Goal: Task Accomplishment & Management: Manage account settings

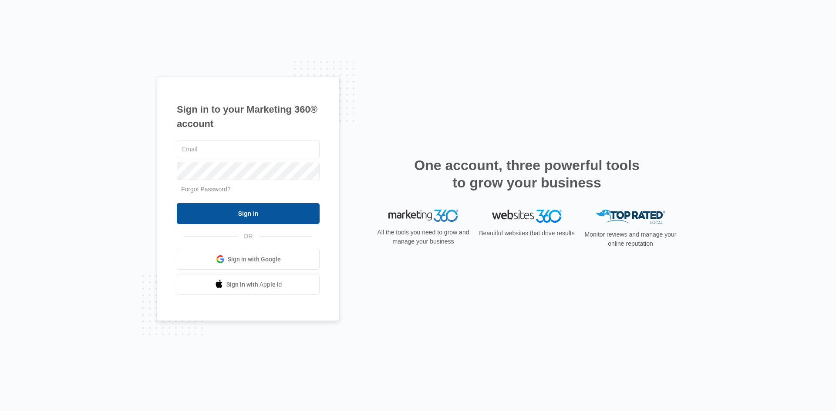
type input "[EMAIL_ADDRESS][DOMAIN_NAME]"
click at [268, 215] on input "Sign In" at bounding box center [248, 213] width 143 height 21
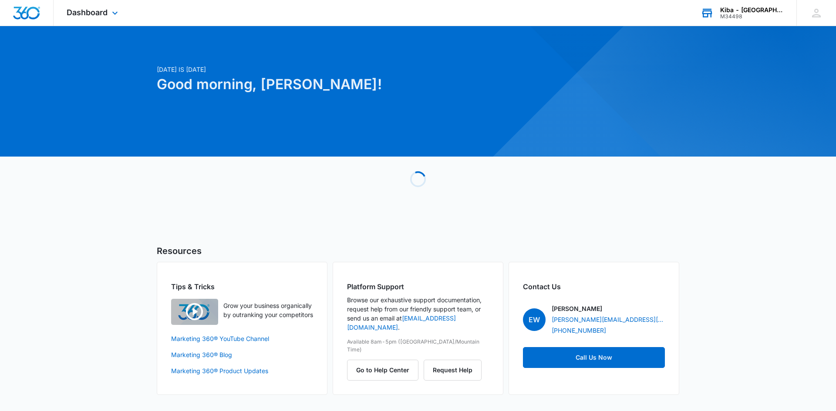
click at [744, 14] on div "M34498" at bounding box center [752, 16] width 64 height 6
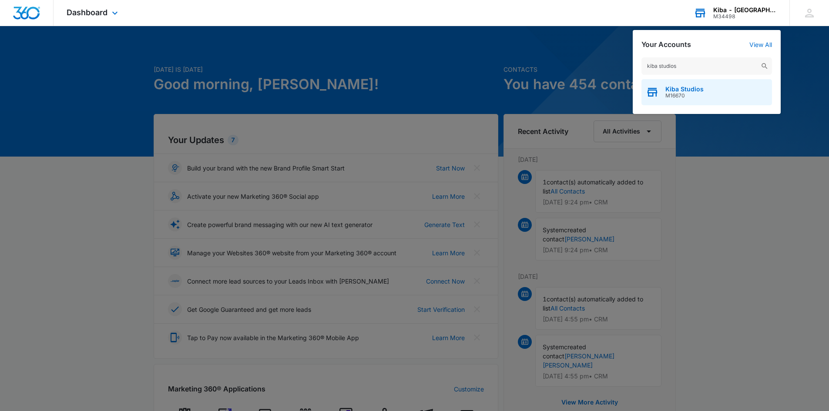
type input "kiba studios"
click at [666, 91] on span "Kiba Studios" at bounding box center [684, 89] width 38 height 7
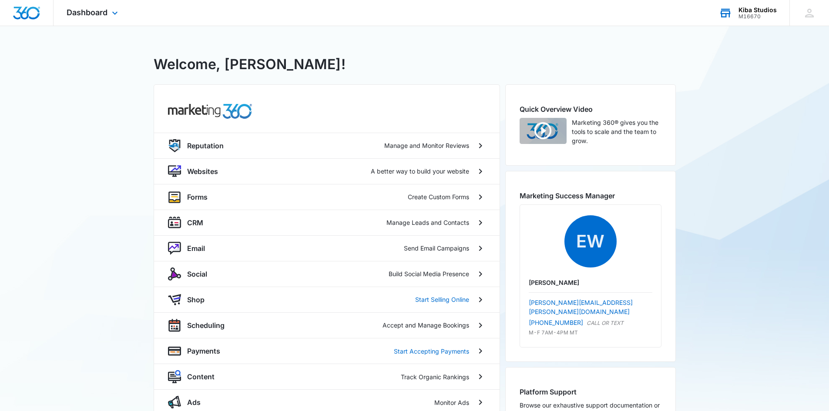
click at [754, 7] on div "Kiba Studios" at bounding box center [757, 10] width 38 height 7
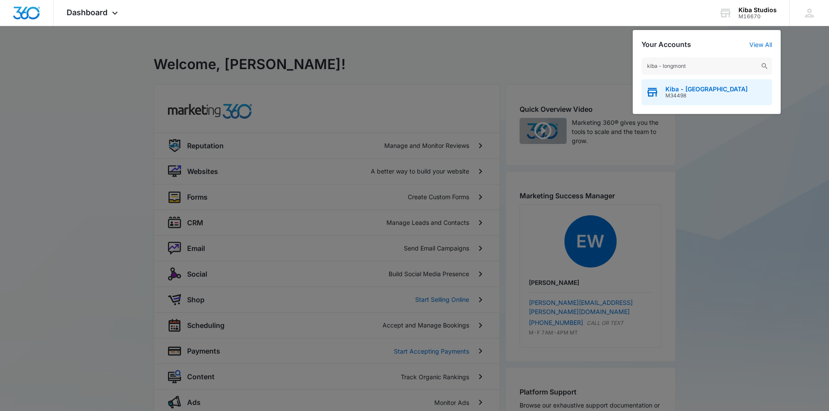
type input "kiba - longmont"
click at [687, 94] on span "M34498" at bounding box center [706, 96] width 82 height 6
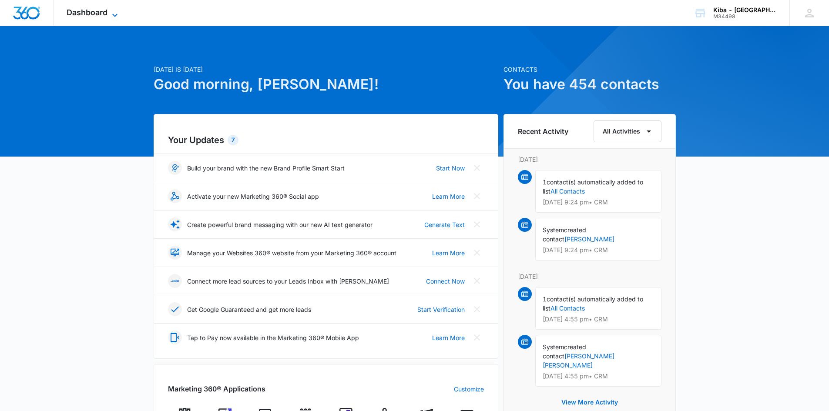
click at [112, 13] on icon at bounding box center [115, 15] width 10 height 10
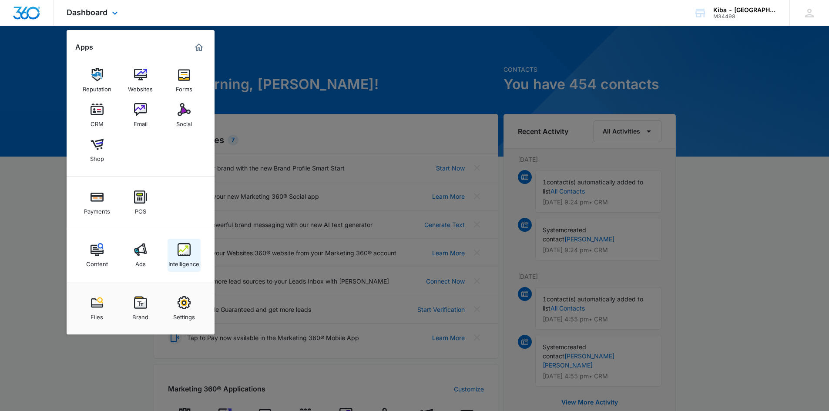
click at [184, 261] on div "Intelligence" at bounding box center [183, 261] width 31 height 11
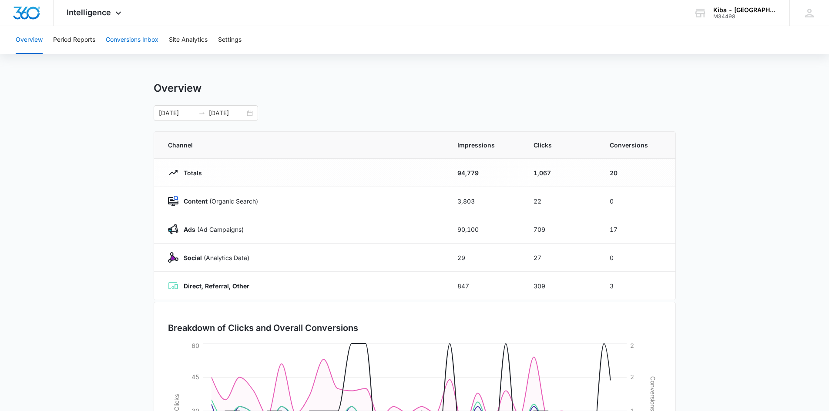
click at [134, 40] on button "Conversions Inbox" at bounding box center [132, 40] width 53 height 28
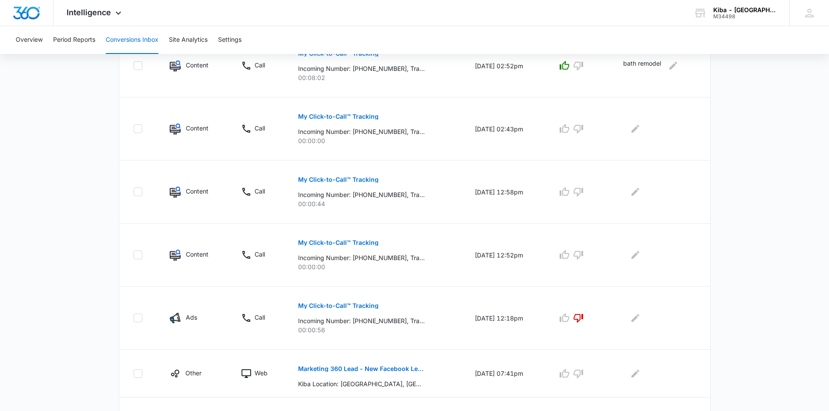
scroll to position [490, 0]
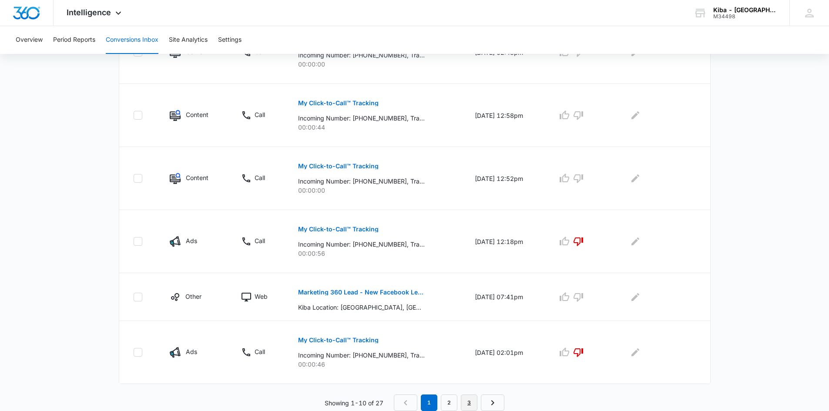
click at [470, 400] on link "3" at bounding box center [469, 403] width 17 height 17
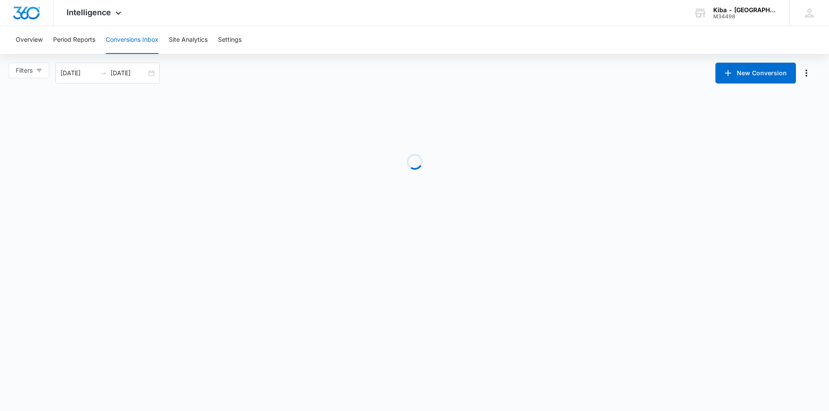
scroll to position [0, 0]
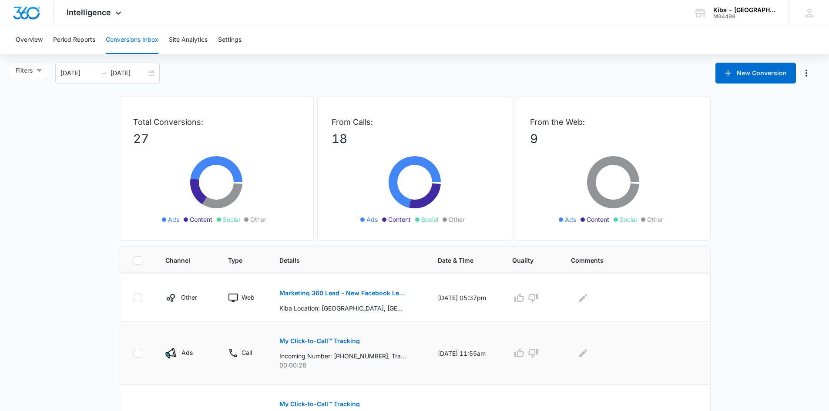
click at [317, 337] on button "My Click-to-Call™ Tracking" at bounding box center [319, 341] width 81 height 21
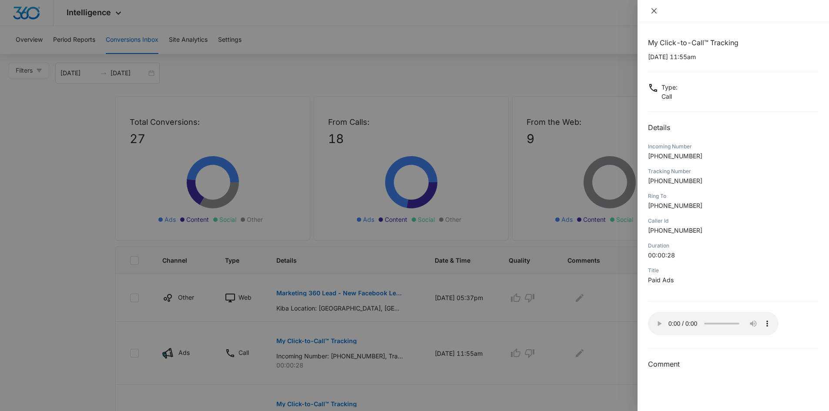
click at [655, 11] on icon "close" at bounding box center [653, 10] width 5 height 5
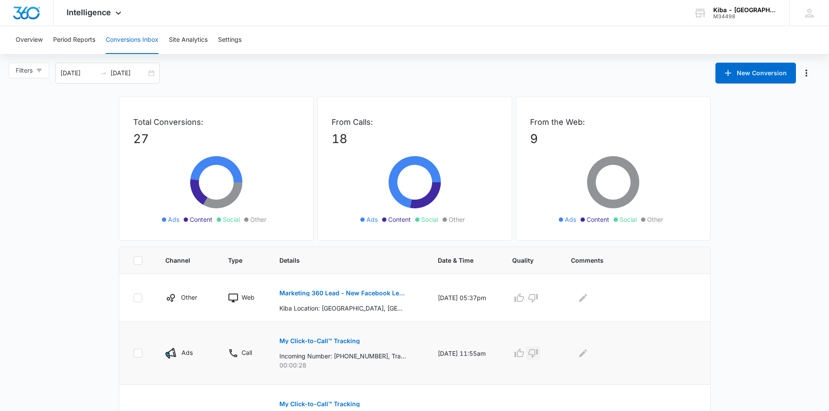
click at [538, 355] on icon "button" at bounding box center [533, 353] width 10 height 10
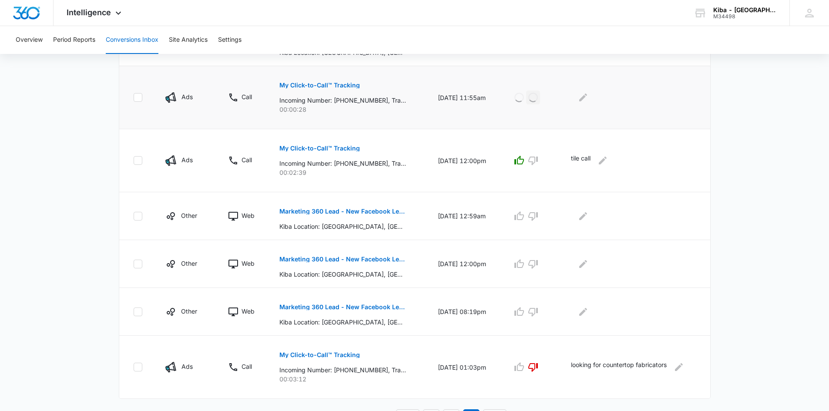
scroll to position [271, 0]
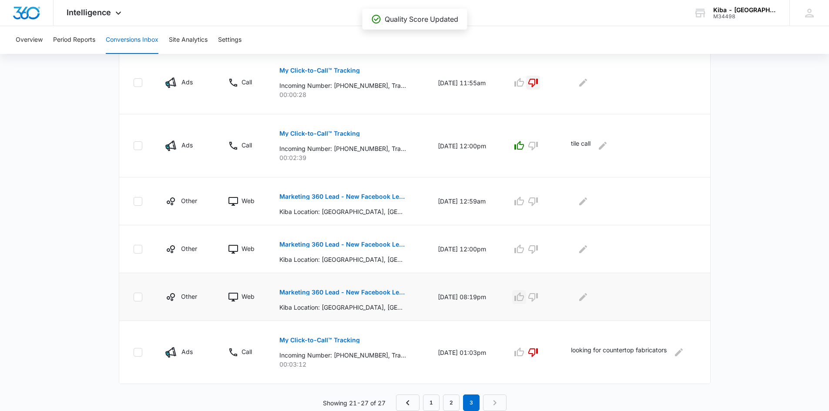
click at [524, 299] on icon "button" at bounding box center [519, 297] width 10 height 10
click at [524, 254] on icon "button" at bounding box center [519, 249] width 10 height 10
click at [522, 205] on icon "button" at bounding box center [519, 201] width 10 height 10
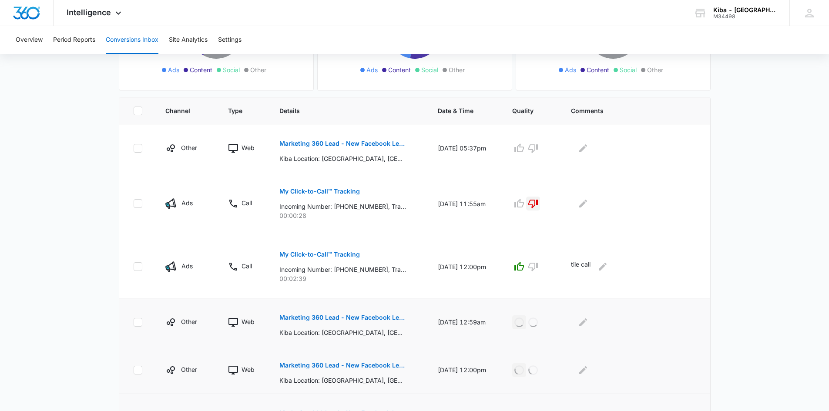
scroll to position [140, 0]
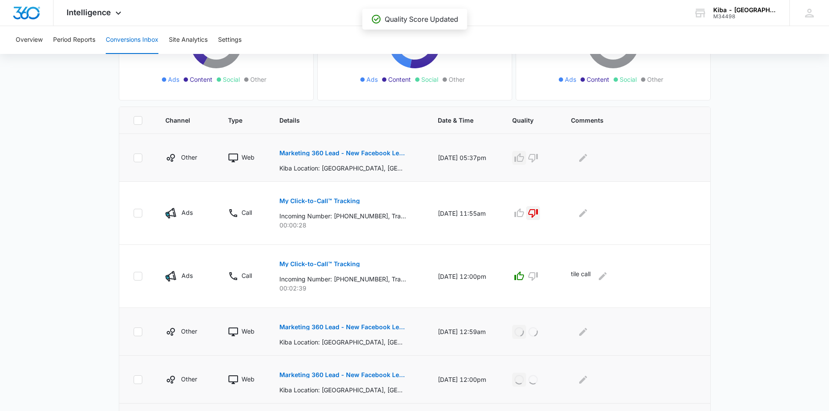
click at [524, 159] on icon "button" at bounding box center [519, 158] width 10 height 10
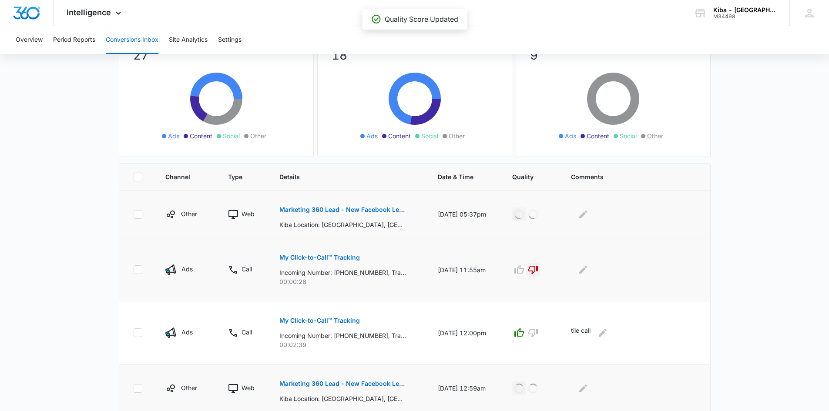
scroll to position [0, 0]
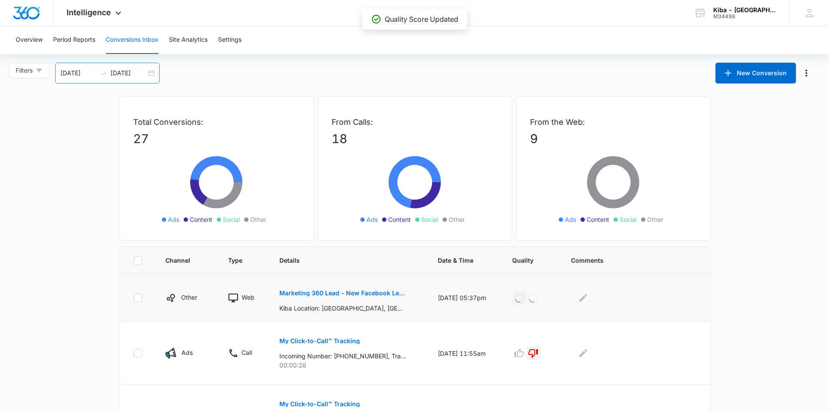
click at [154, 73] on div "09/07/2025 10/07/2025" at bounding box center [107, 73] width 104 height 21
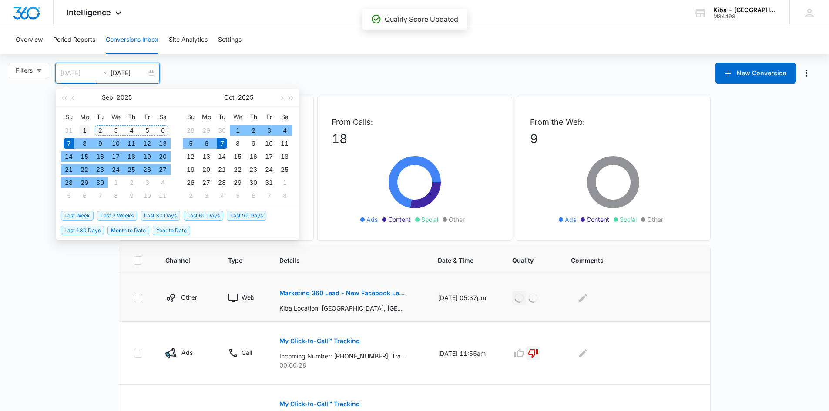
type input "09/01/2025"
click at [84, 129] on div "1" at bounding box center [84, 130] width 10 height 10
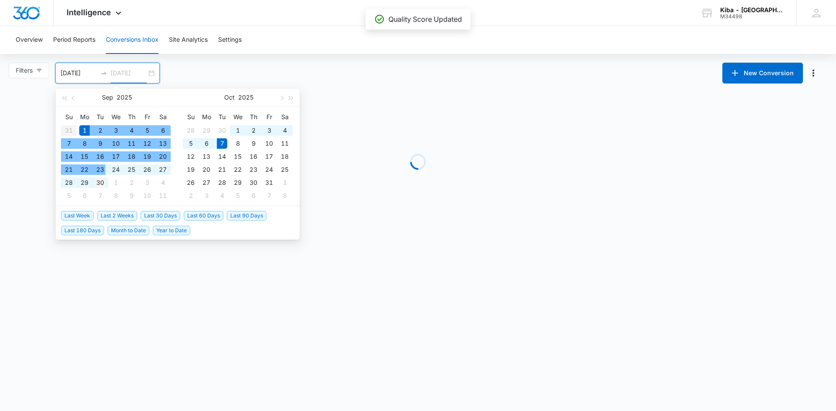
type input "09/30/2025"
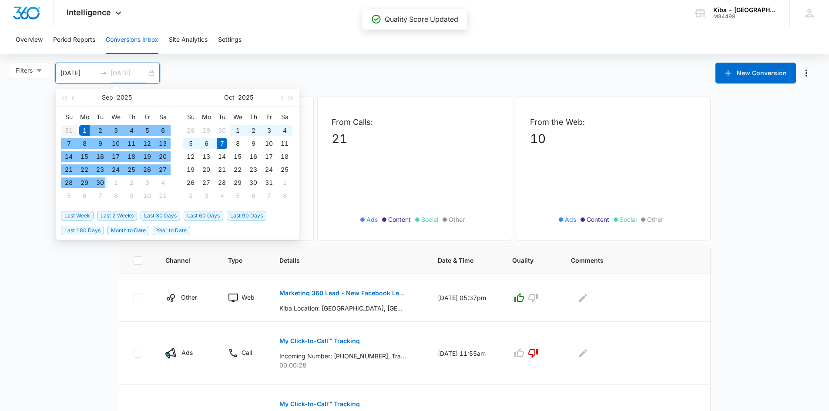
click at [101, 182] on div "30" at bounding box center [100, 183] width 10 height 10
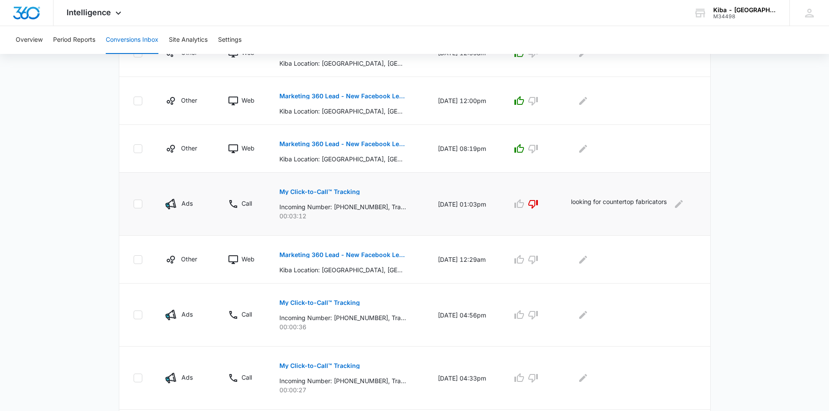
scroll to position [334, 0]
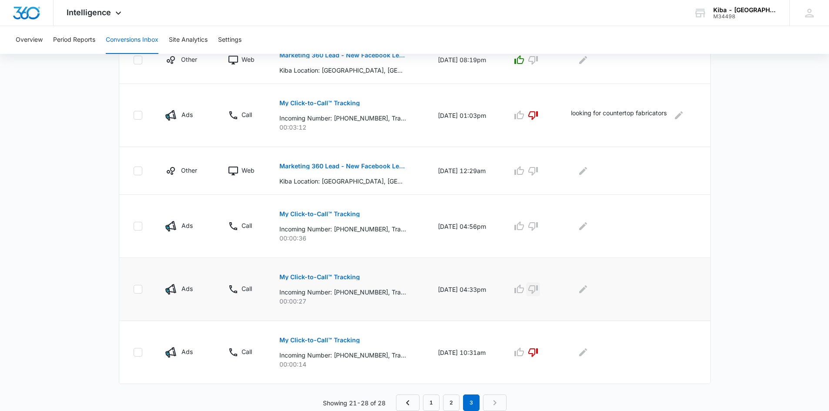
click at [537, 291] on icon "button" at bounding box center [533, 289] width 10 height 9
click at [311, 212] on p "My Click-to-Call™ Tracking" at bounding box center [319, 214] width 81 height 6
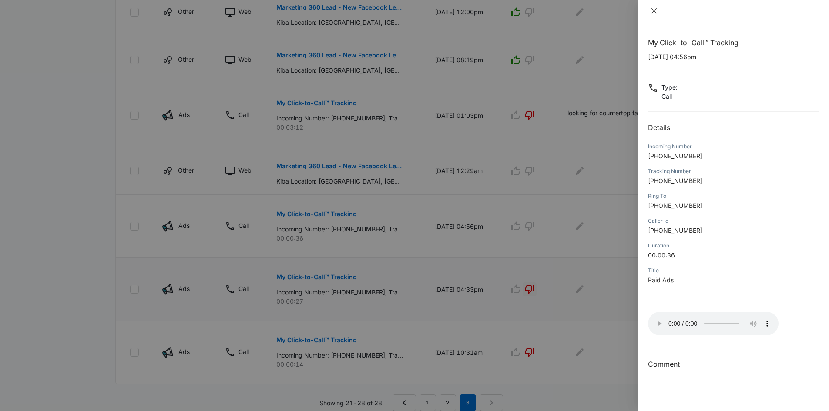
click at [654, 12] on icon "close" at bounding box center [654, 10] width 7 height 7
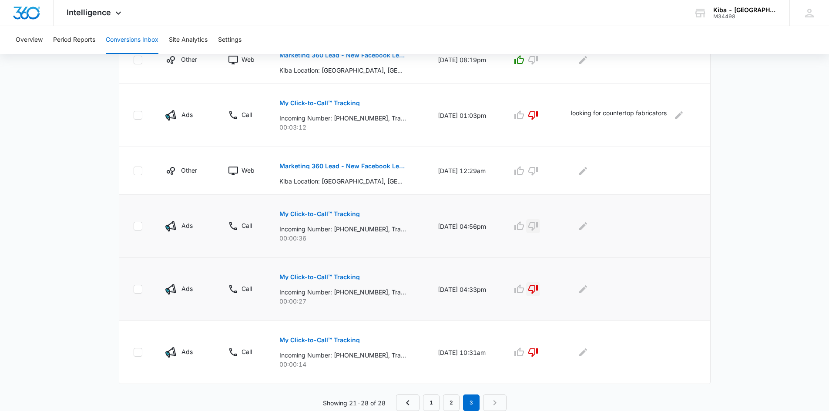
click at [538, 228] on icon "button" at bounding box center [533, 226] width 10 height 10
click at [523, 171] on icon "button" at bounding box center [519, 170] width 10 height 9
click at [448, 400] on link "2" at bounding box center [451, 403] width 17 height 17
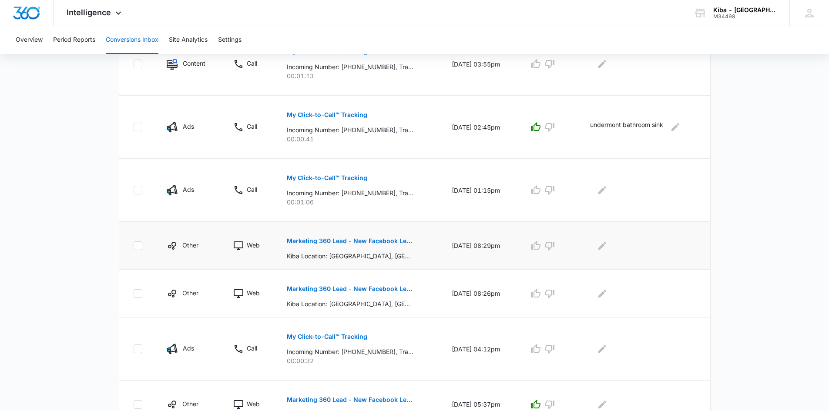
scroll to position [475, 0]
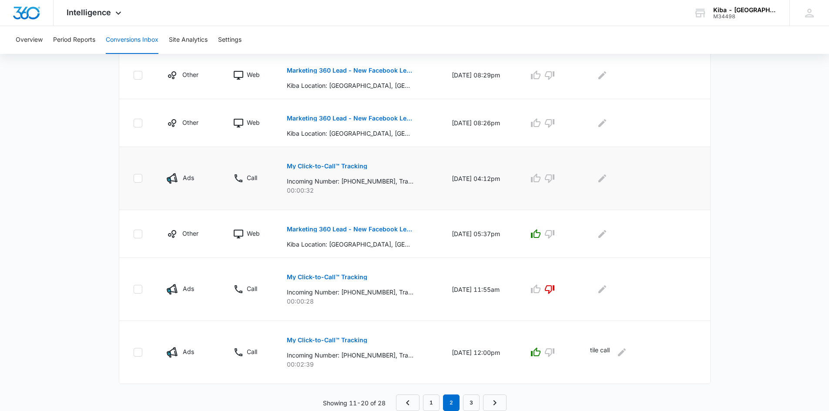
click at [324, 166] on p "My Click-to-Call™ Tracking" at bounding box center [327, 166] width 81 height 6
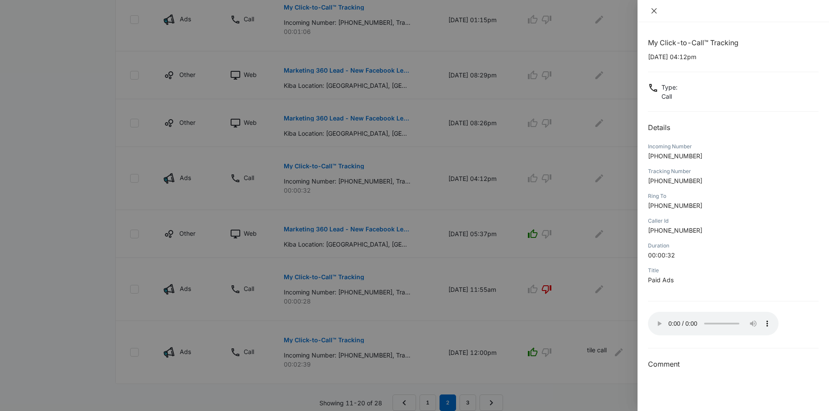
click at [651, 10] on icon "close" at bounding box center [654, 10] width 7 height 7
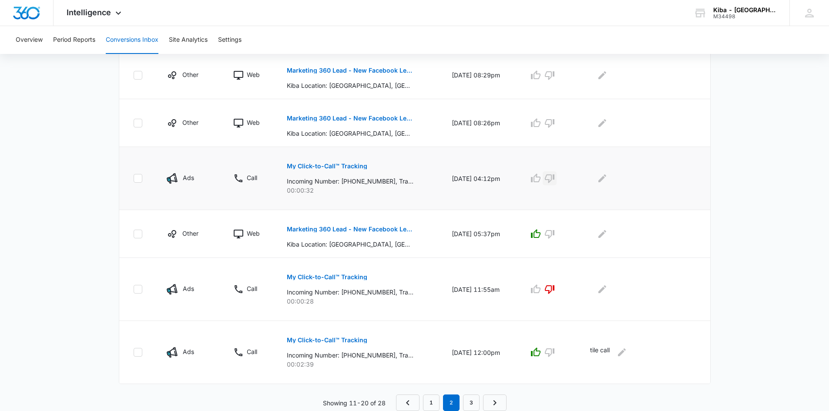
click at [554, 178] on icon "button" at bounding box center [549, 178] width 10 height 10
click at [541, 124] on icon "button" at bounding box center [535, 123] width 10 height 10
click at [541, 75] on icon "button" at bounding box center [535, 75] width 10 height 10
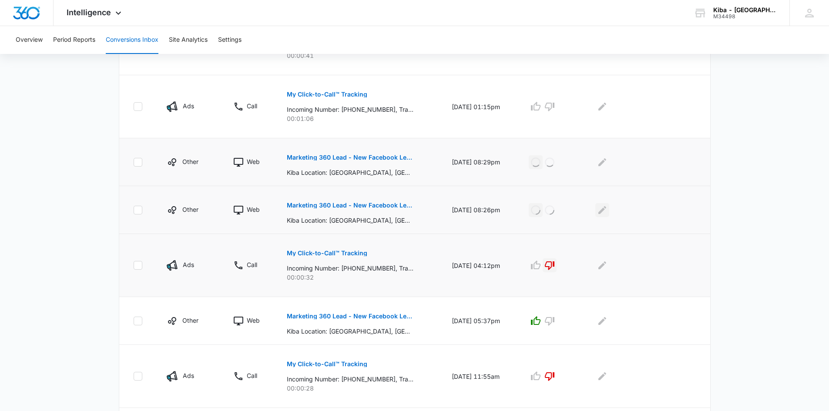
scroll to position [345, 0]
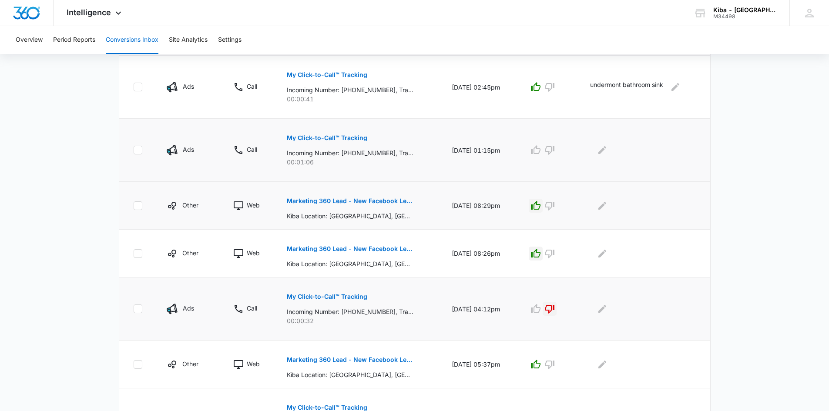
click at [334, 138] on p "My Click-to-Call™ Tracking" at bounding box center [327, 138] width 81 height 6
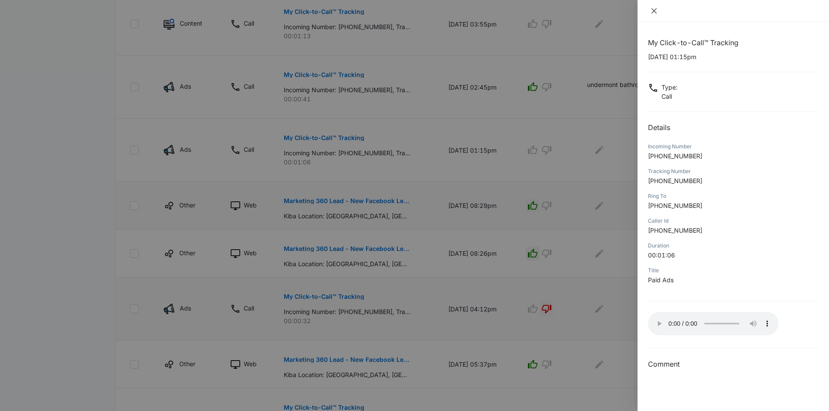
click at [657, 10] on icon "close" at bounding box center [654, 10] width 7 height 7
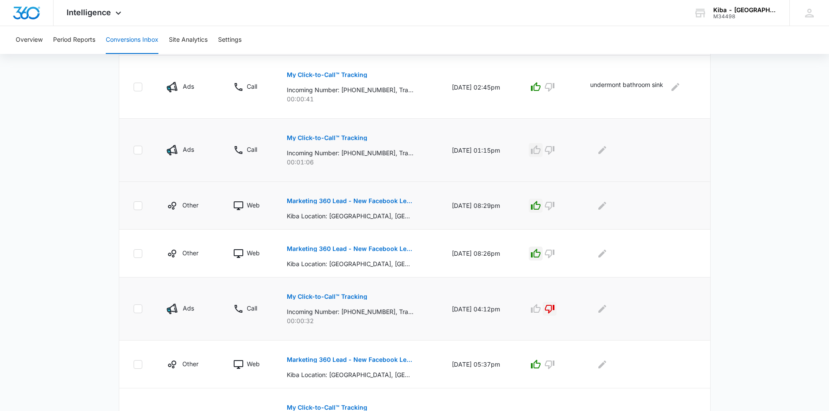
click at [540, 152] on icon "button" at bounding box center [535, 150] width 10 height 10
click at [606, 151] on icon "Edit Comments" at bounding box center [602, 150] width 8 height 8
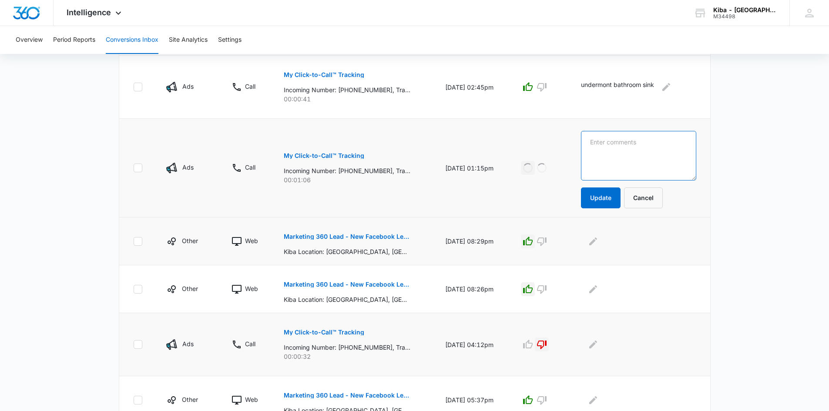
click at [606, 151] on textarea at bounding box center [638, 156] width 115 height 50
type textarea "undermont sink"
click at [604, 199] on button "Update" at bounding box center [601, 198] width 40 height 21
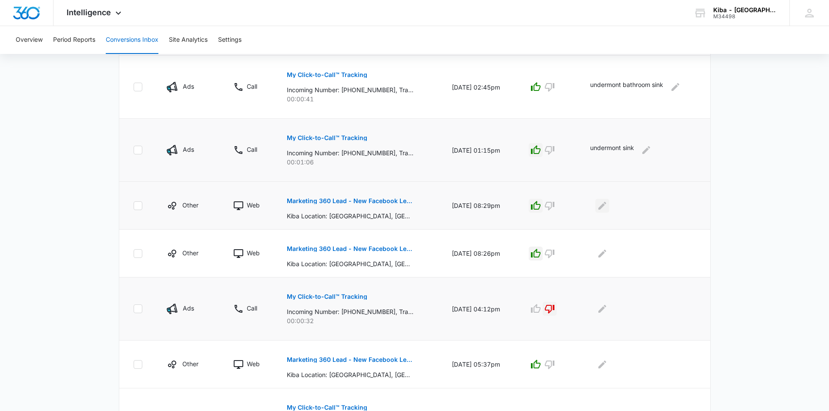
click at [605, 201] on icon "Edit Comments" at bounding box center [602, 206] width 10 height 10
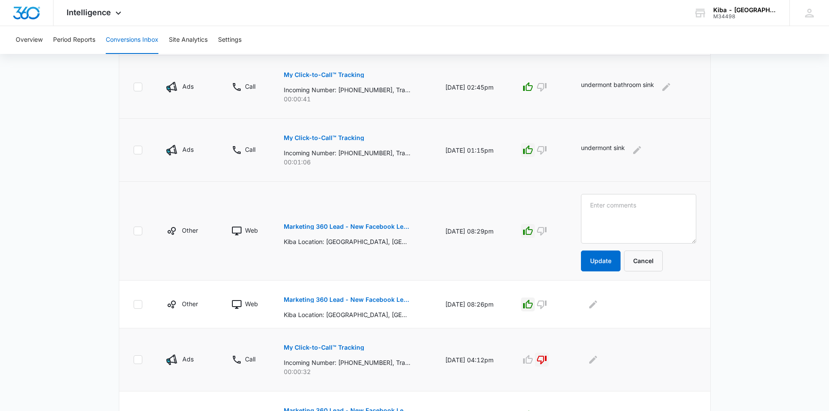
click at [307, 74] on p "My Click-to-Call™ Tracking" at bounding box center [324, 75] width 81 height 6
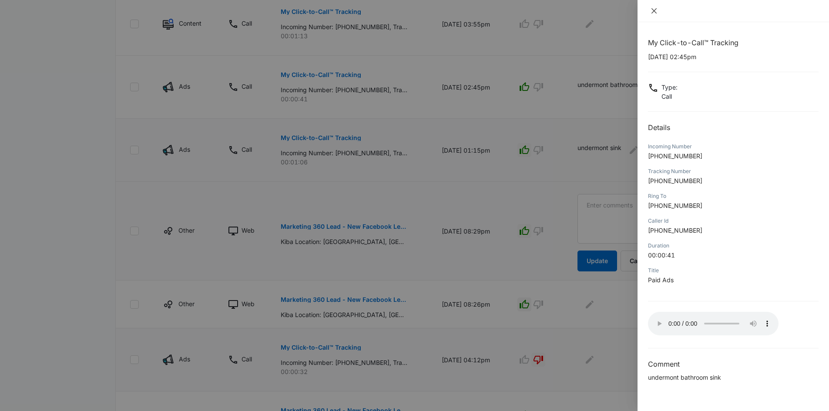
click at [654, 12] on icon "close" at bounding box center [654, 10] width 7 height 7
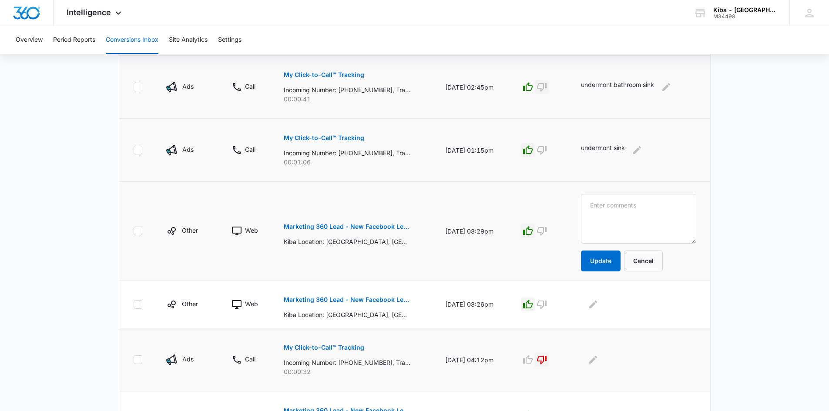
click at [547, 86] on icon "button" at bounding box center [542, 87] width 10 height 10
click at [670, 88] on icon "Edit Comments" at bounding box center [666, 87] width 8 height 8
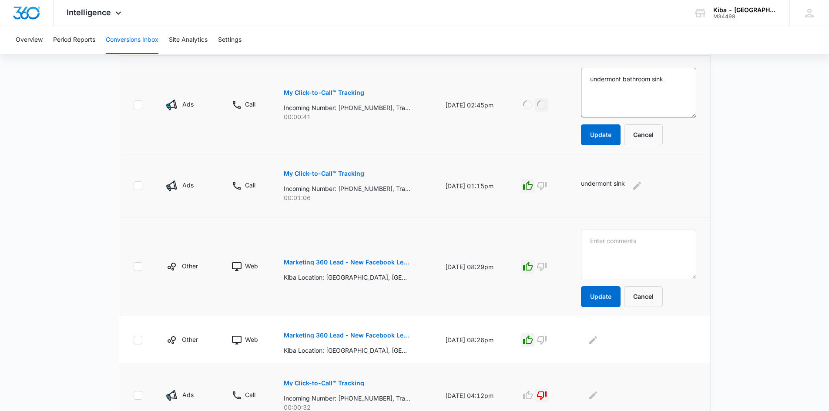
drag, startPoint x: 678, startPoint y: 81, endPoint x: 583, endPoint y: 98, distance: 96.7
click at [587, 77] on td "undermont bathroom sink Update Cancel" at bounding box center [640, 105] width 140 height 99
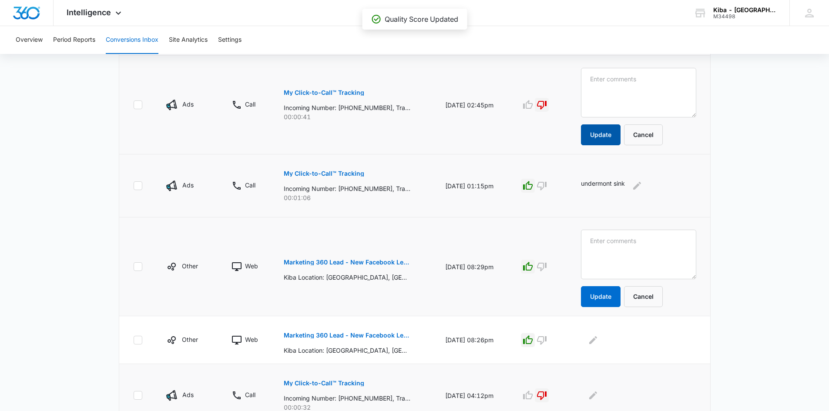
click at [601, 134] on button "Update" at bounding box center [601, 134] width 40 height 21
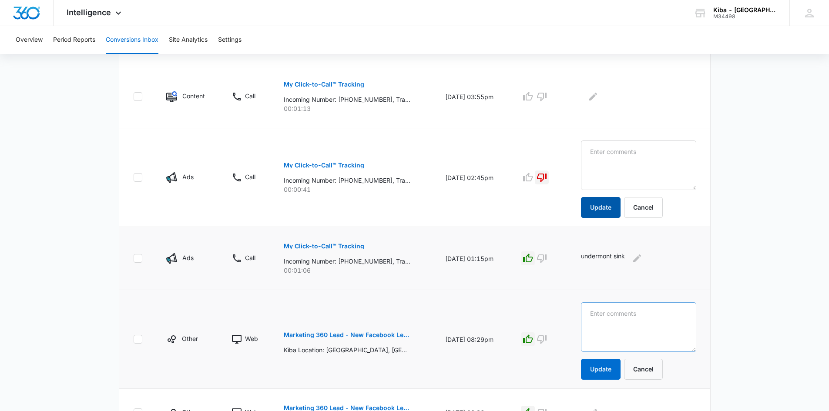
scroll to position [258, 0]
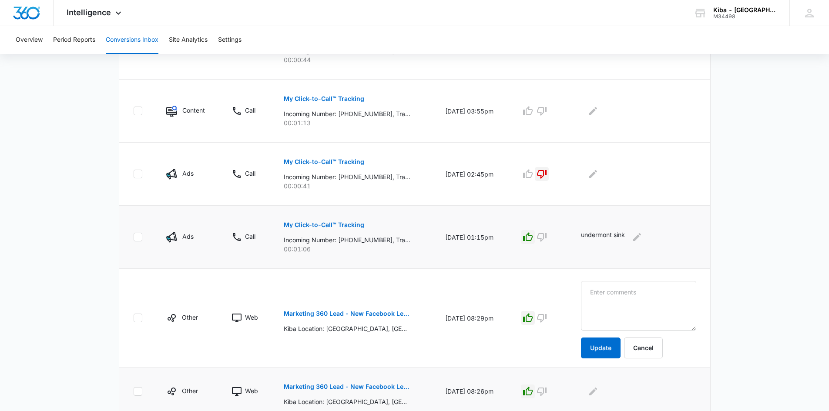
click at [655, 386] on div at bounding box center [638, 392] width 115 height 14
click at [656, 347] on button "Cancel" at bounding box center [643, 348] width 39 height 21
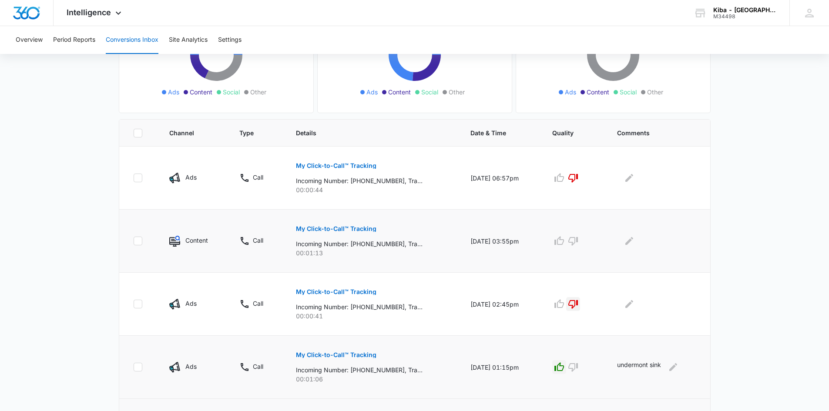
scroll to position [127, 0]
click at [347, 229] on p "My Click-to-Call™ Tracking" at bounding box center [336, 229] width 81 height 6
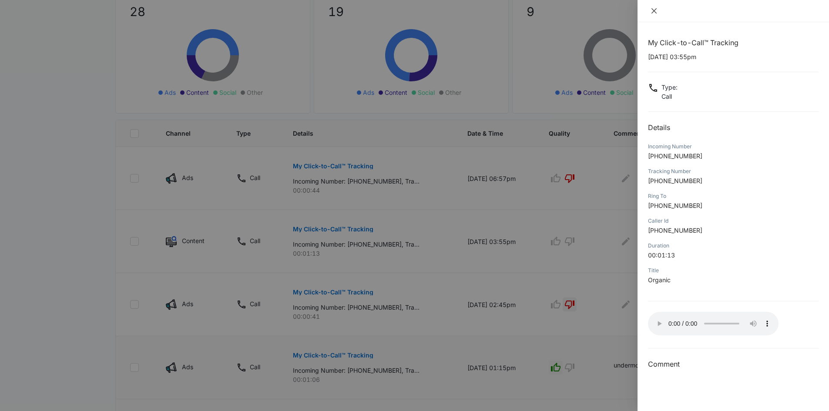
click at [654, 8] on icon "close" at bounding box center [654, 10] width 7 height 7
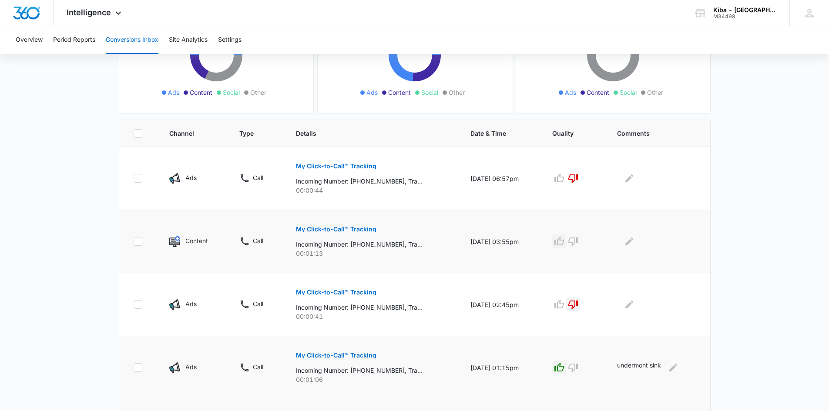
click at [564, 242] on icon "button" at bounding box center [559, 241] width 10 height 10
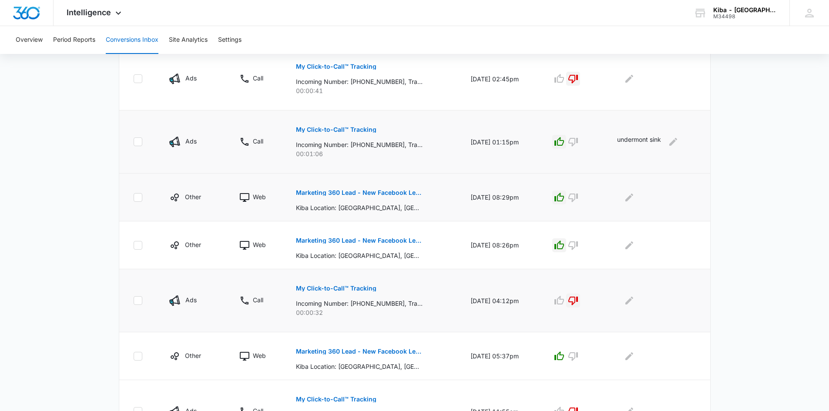
scroll to position [475, 0]
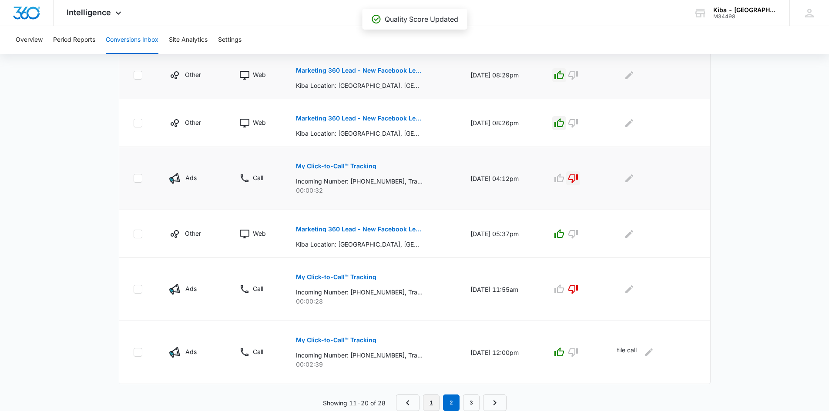
click at [432, 402] on link "1" at bounding box center [431, 403] width 17 height 17
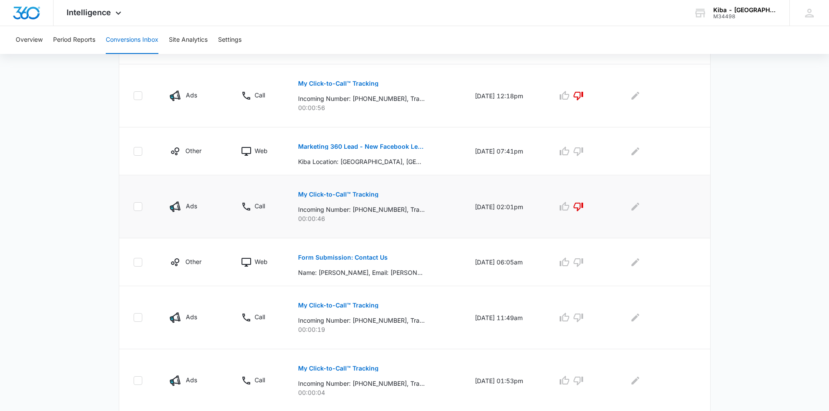
scroll to position [490, 0]
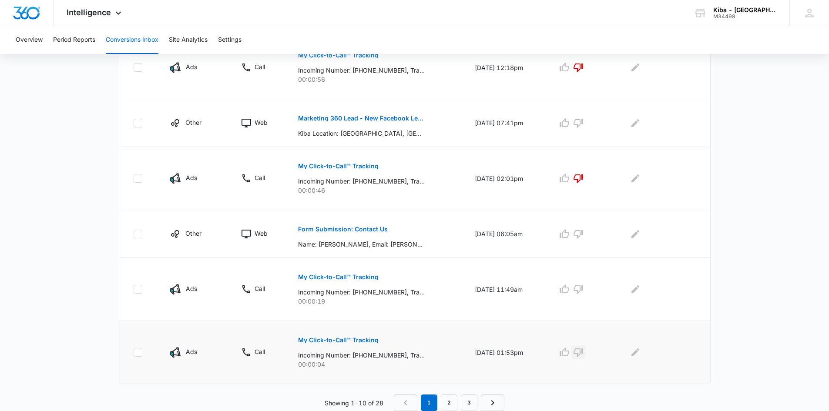
click at [584, 351] on icon "button" at bounding box center [578, 352] width 10 height 10
click at [584, 293] on icon "button" at bounding box center [578, 289] width 10 height 10
click at [312, 230] on p "Form Submission: Contact Us" at bounding box center [343, 229] width 90 height 6
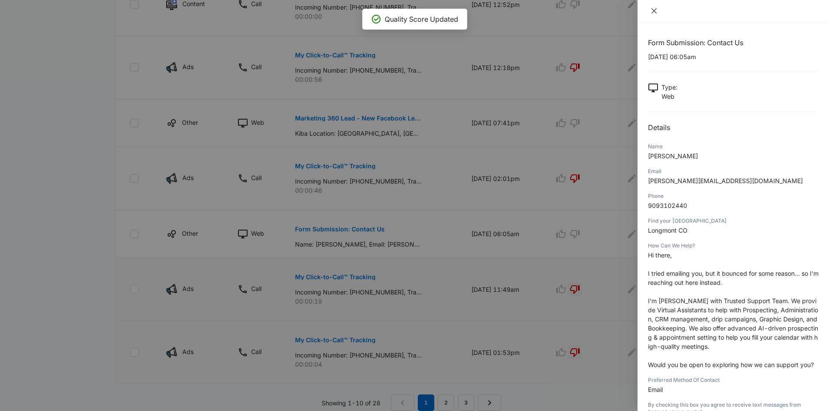
click at [655, 10] on icon "close" at bounding box center [653, 10] width 5 height 5
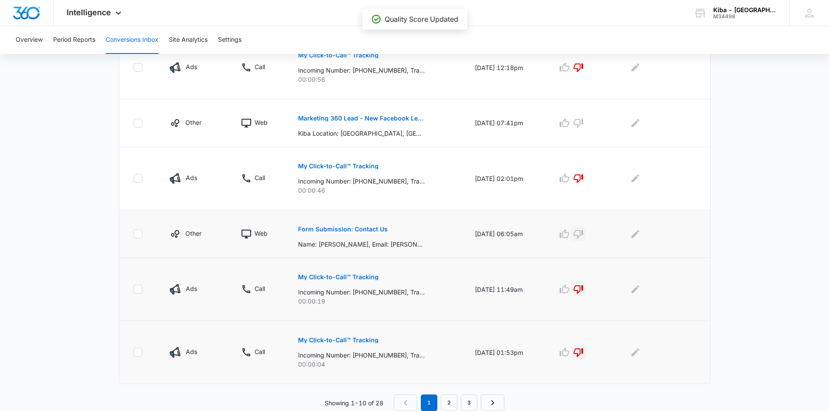
click at [584, 233] on icon "button" at bounding box center [578, 234] width 10 height 10
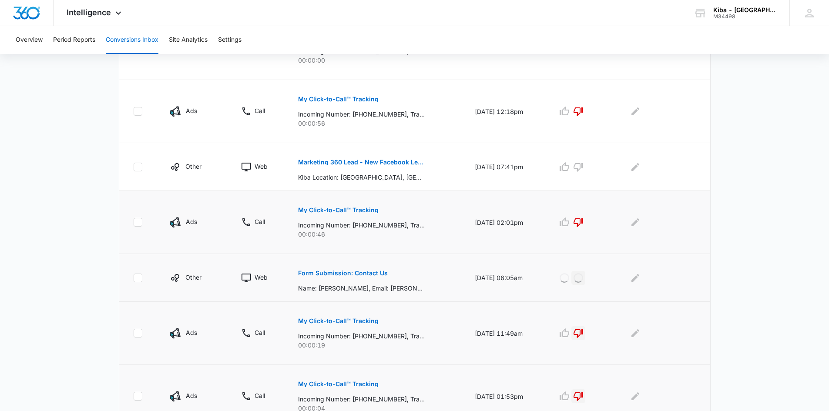
scroll to position [403, 0]
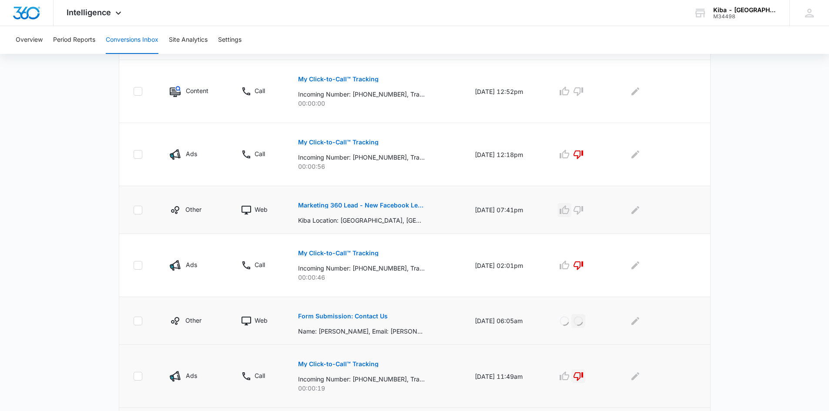
click at [570, 210] on icon "button" at bounding box center [564, 210] width 10 height 10
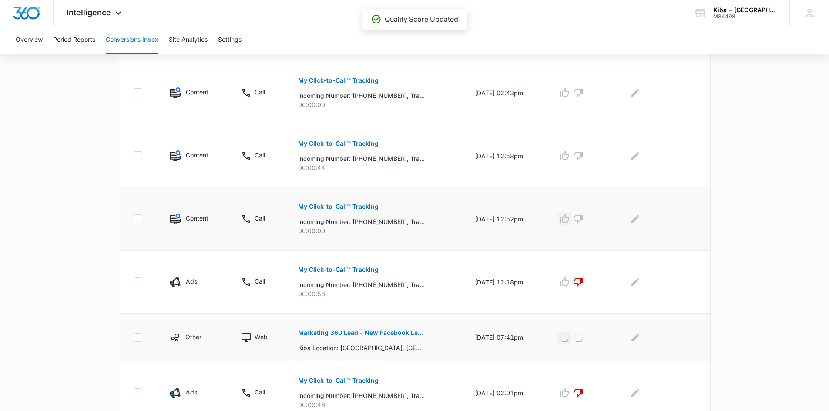
scroll to position [273, 0]
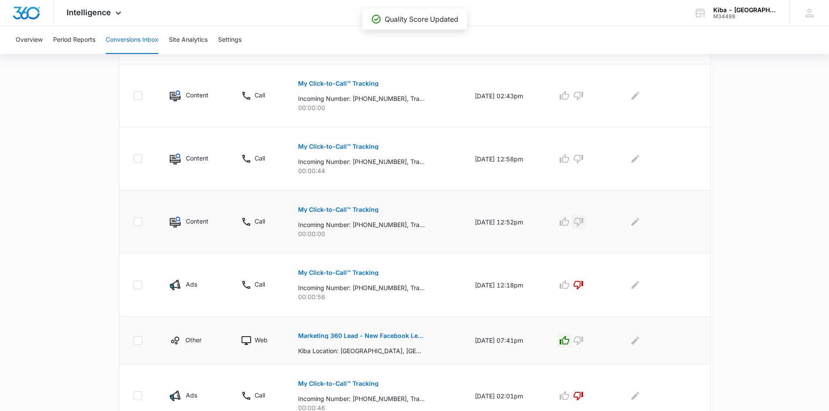
click at [580, 219] on icon "button" at bounding box center [578, 222] width 10 height 10
click at [338, 147] on p "My Click-to-Call™ Tracking" at bounding box center [338, 147] width 81 height 6
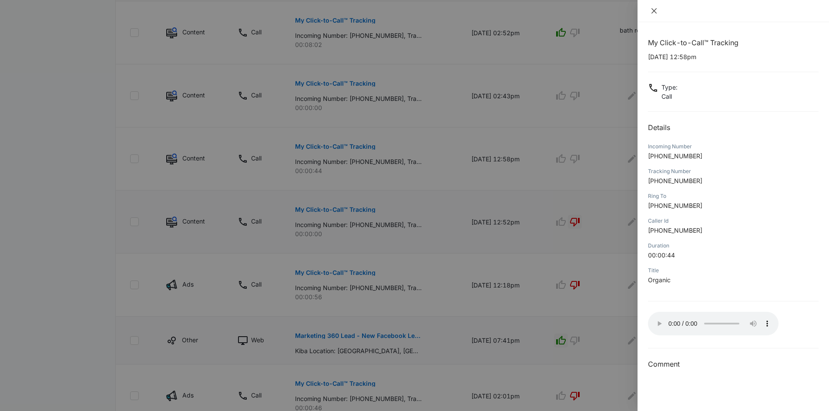
click at [653, 11] on icon "close" at bounding box center [653, 10] width 5 height 5
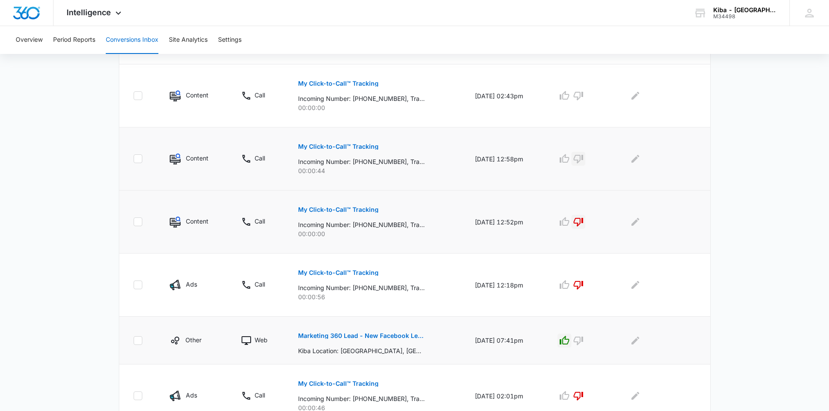
click at [583, 160] on icon "button" at bounding box center [579, 159] width 10 height 9
click at [583, 95] on icon "button" at bounding box center [578, 96] width 10 height 10
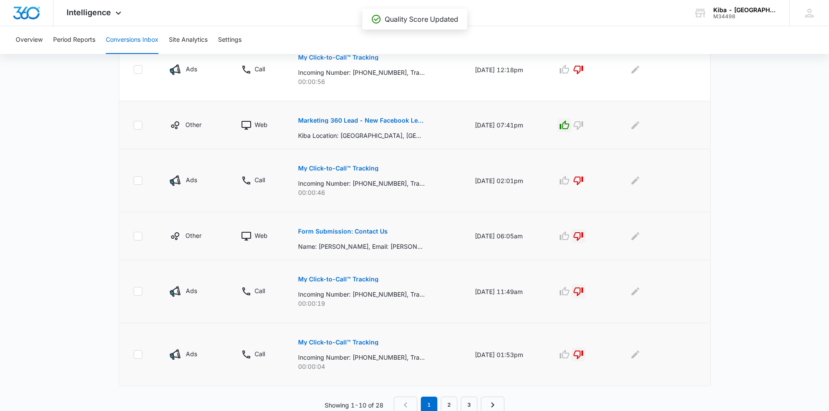
scroll to position [490, 0]
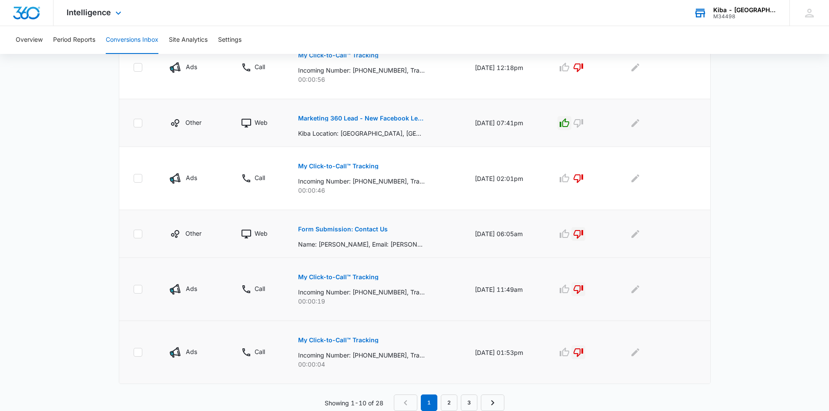
click at [744, 11] on div "Kiba - Longmont" at bounding box center [745, 10] width 64 height 7
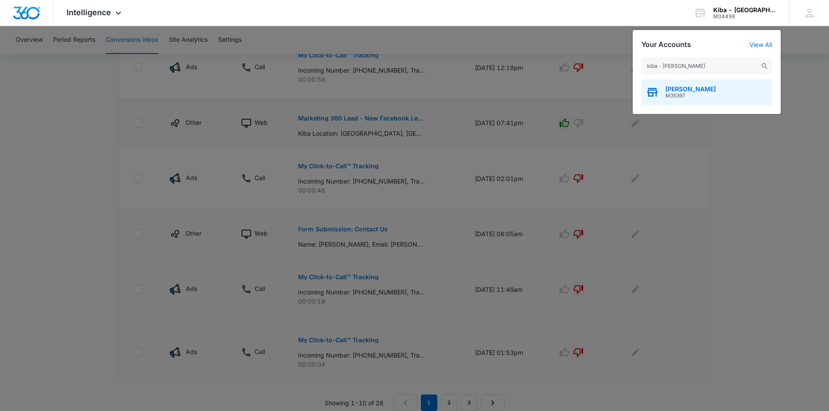
type input "kiba - medin"
click at [674, 93] on span "M35397" at bounding box center [690, 96] width 50 height 6
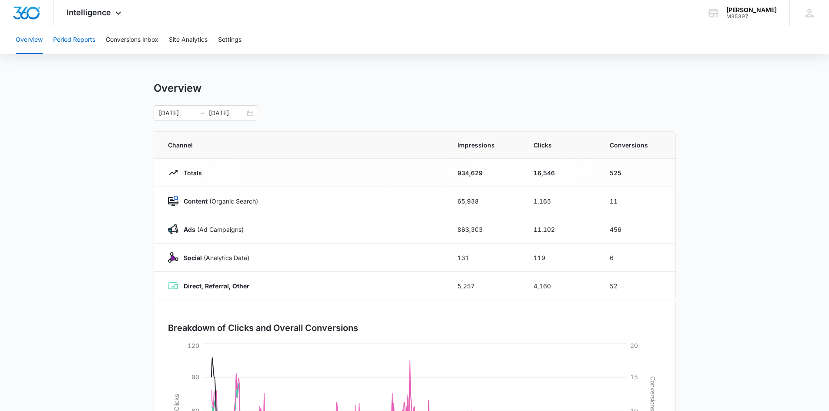
click at [80, 36] on button "Period Reports" at bounding box center [74, 40] width 42 height 28
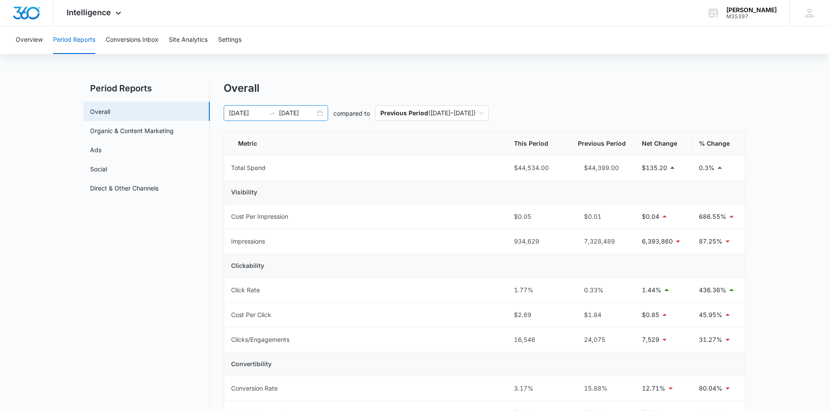
click at [320, 112] on div "01/01/2024 09/17/2025" at bounding box center [276, 113] width 104 height 16
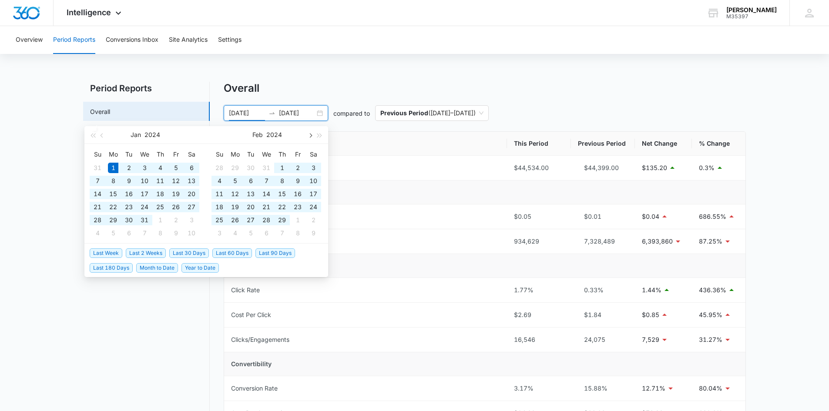
click at [310, 133] on span "button" at bounding box center [310, 135] width 4 height 4
click at [310, 134] on span "button" at bounding box center [310, 135] width 4 height 4
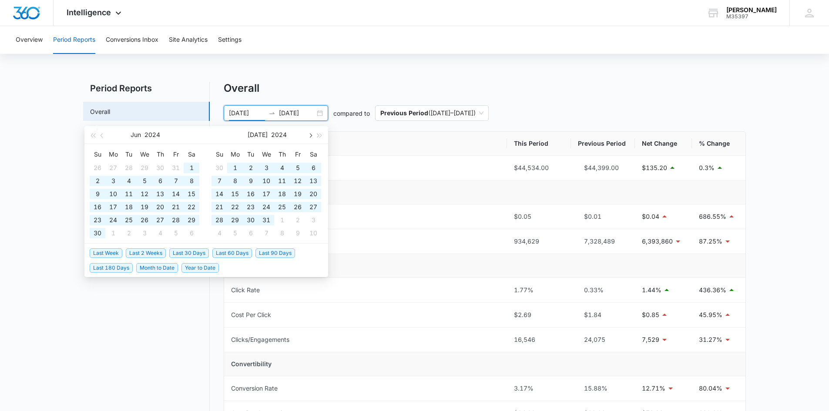
click at [310, 134] on span "button" at bounding box center [310, 135] width 4 height 4
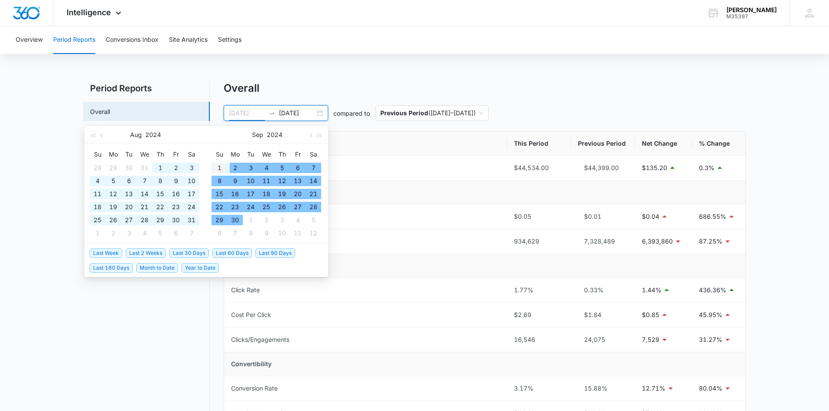
type input "09/01/2024"
click at [219, 167] on div "1" at bounding box center [219, 168] width 10 height 10
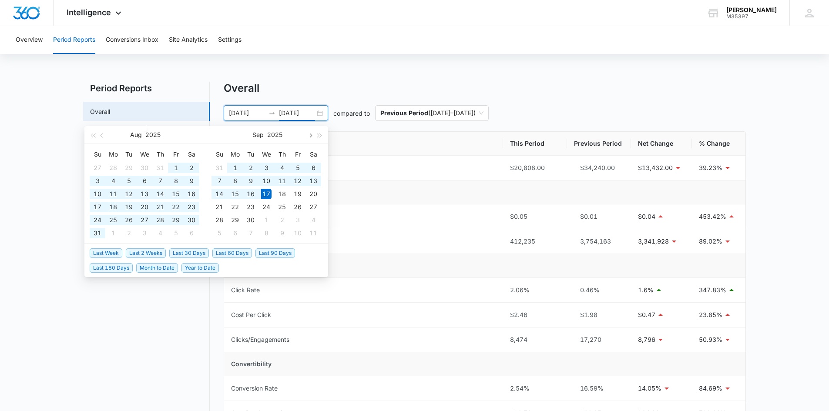
click at [311, 135] on span "button" at bounding box center [310, 135] width 4 height 4
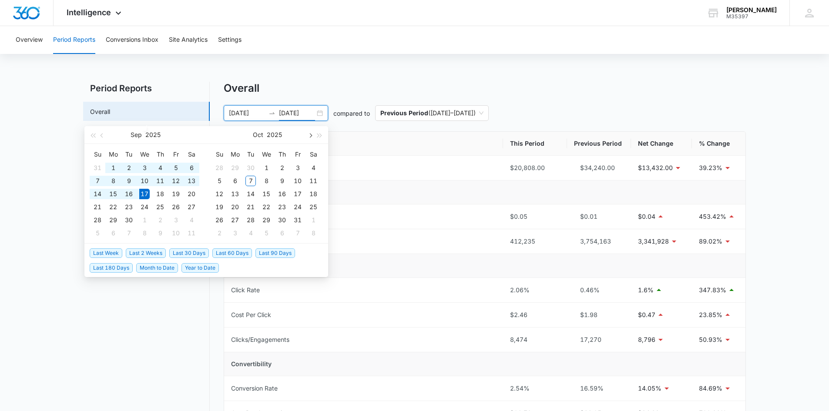
click at [311, 135] on span "button" at bounding box center [310, 135] width 4 height 4
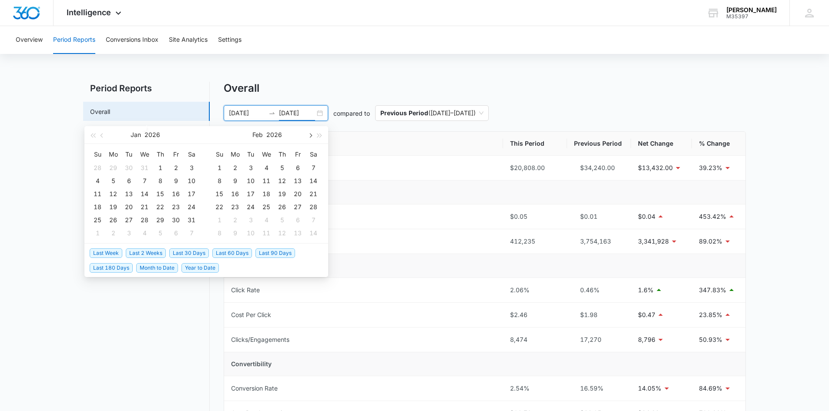
click at [311, 135] on span "button" at bounding box center [310, 135] width 4 height 4
click at [99, 134] on button "button" at bounding box center [102, 134] width 10 height 17
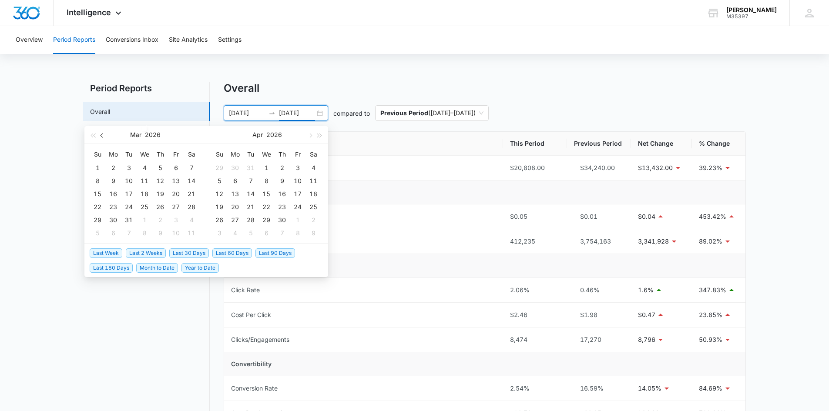
click at [99, 134] on button "button" at bounding box center [102, 134] width 10 height 17
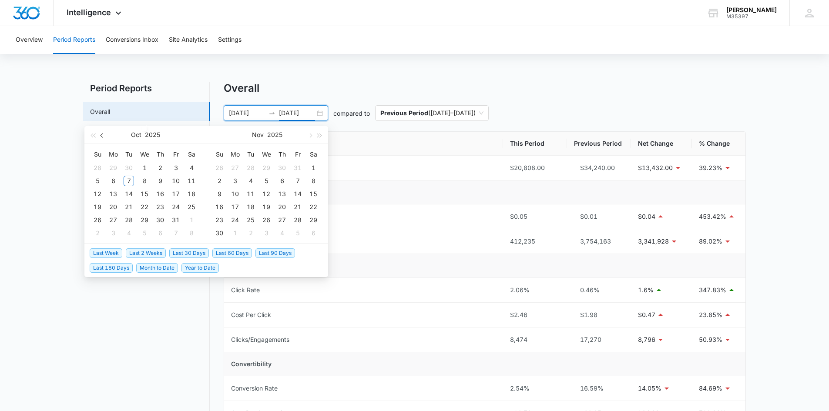
click at [99, 134] on button "button" at bounding box center [102, 134] width 10 height 17
type input "[DATE]"
click at [113, 167] on div "1" at bounding box center [113, 168] width 10 height 10
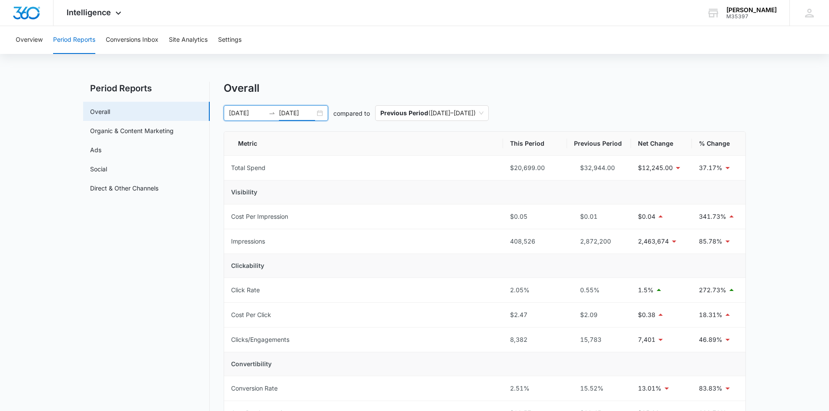
click at [242, 113] on input "09/01/2024" at bounding box center [247, 113] width 36 height 10
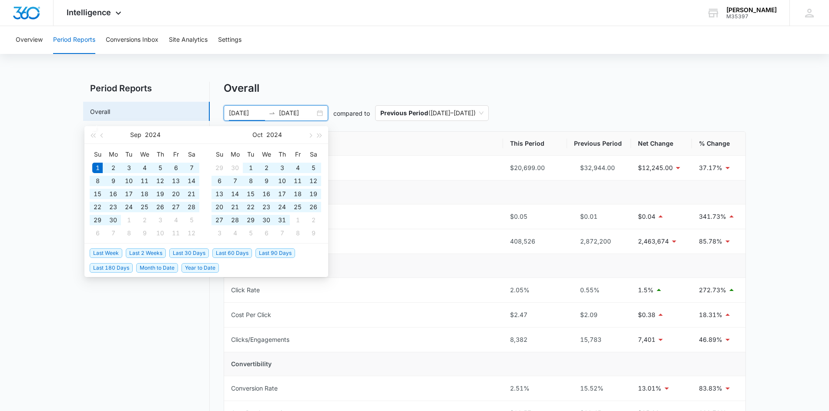
click at [258, 112] on input "09/01/2024" at bounding box center [247, 113] width 36 height 10
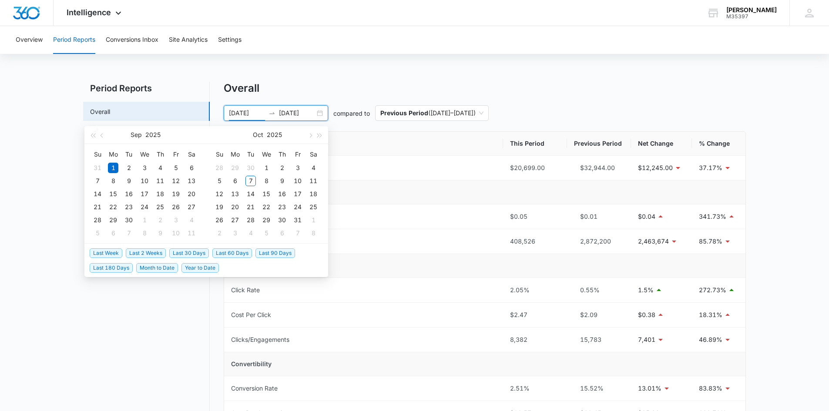
type input "[DATE]"
click at [290, 112] on input "[DATE]" at bounding box center [297, 113] width 36 height 10
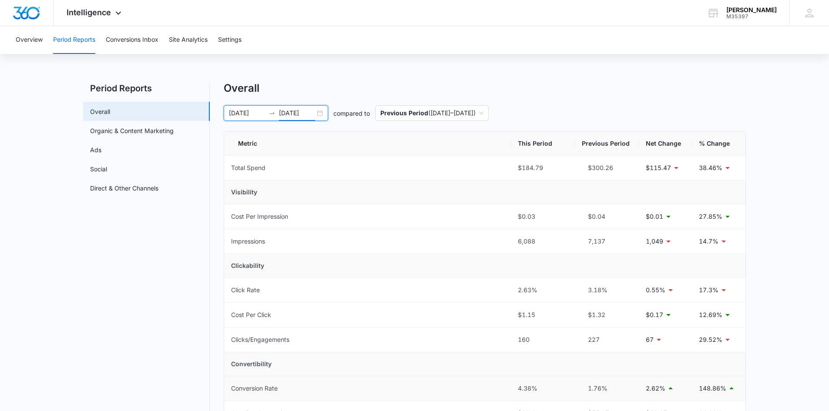
type input "[DATE]"
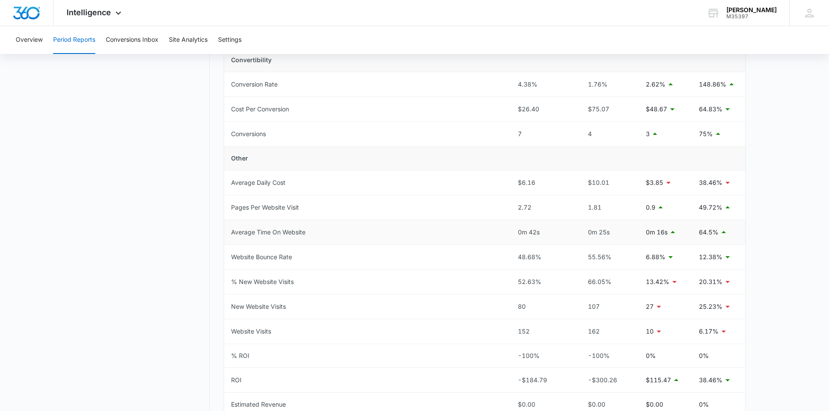
scroll to position [305, 0]
click at [137, 42] on button "Conversions Inbox" at bounding box center [132, 40] width 53 height 28
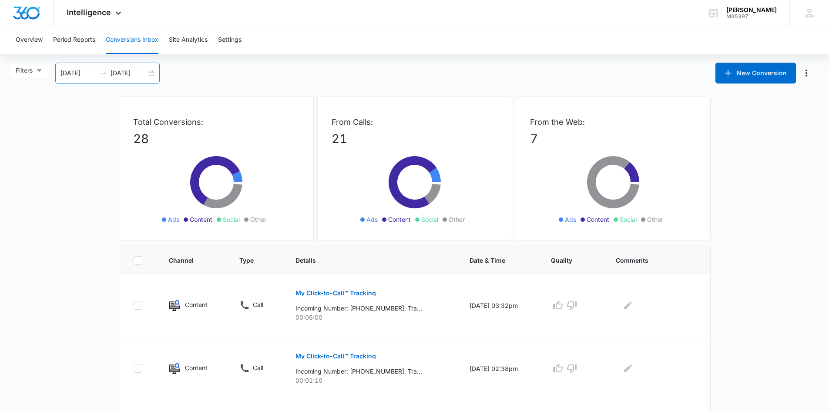
click at [148, 73] on div "[DATE] [DATE]" at bounding box center [107, 73] width 104 height 21
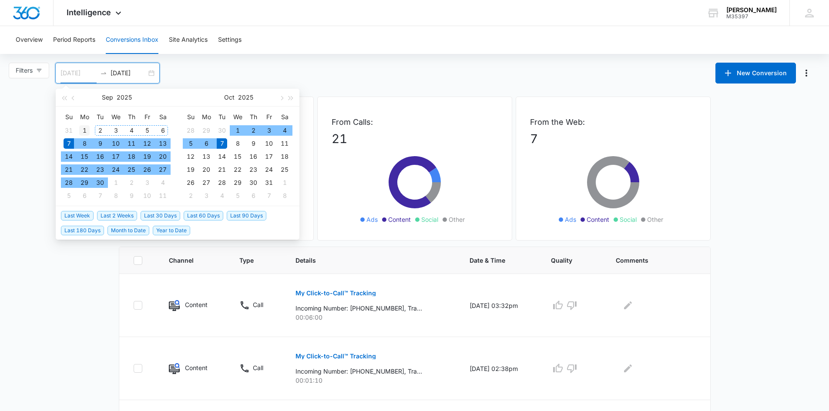
type input "[DATE]"
click at [86, 126] on div "1" at bounding box center [84, 130] width 10 height 10
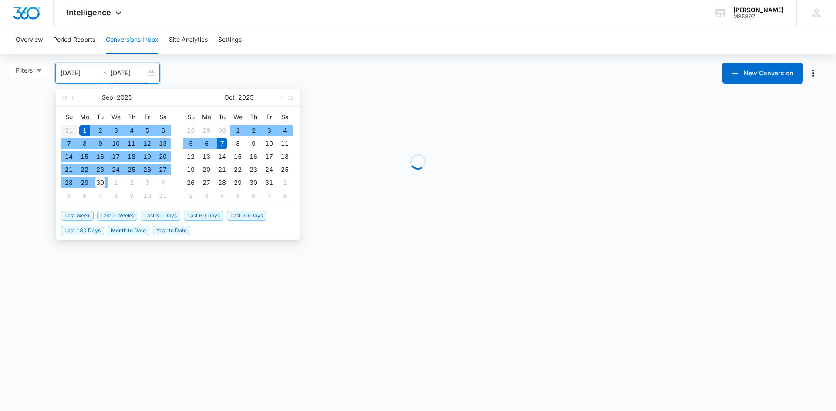
type input "[DATE]"
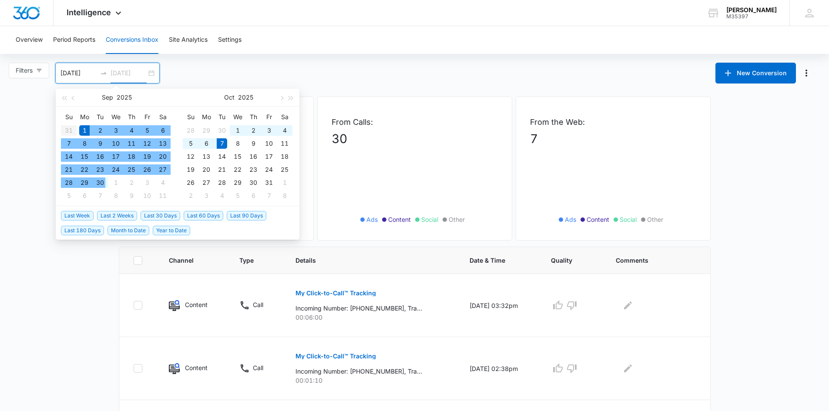
click at [100, 184] on div "30" at bounding box center [100, 183] width 10 height 10
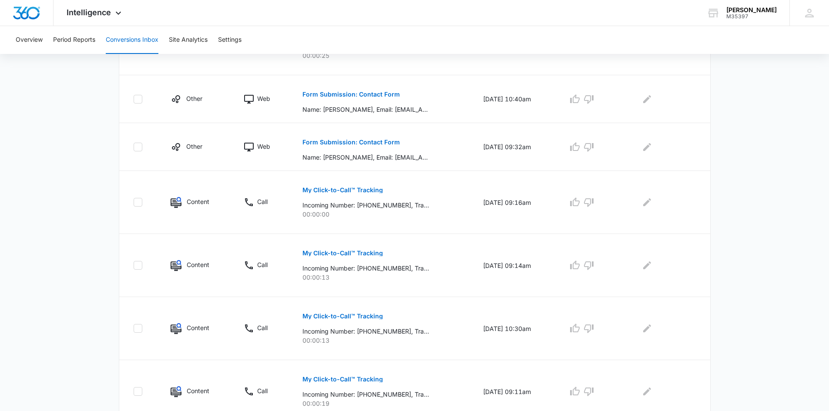
scroll to position [475, 0]
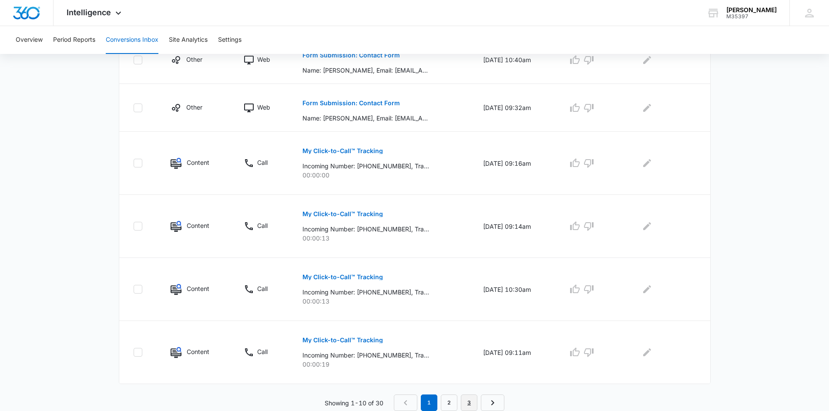
click at [468, 401] on link "3" at bounding box center [469, 403] width 17 height 17
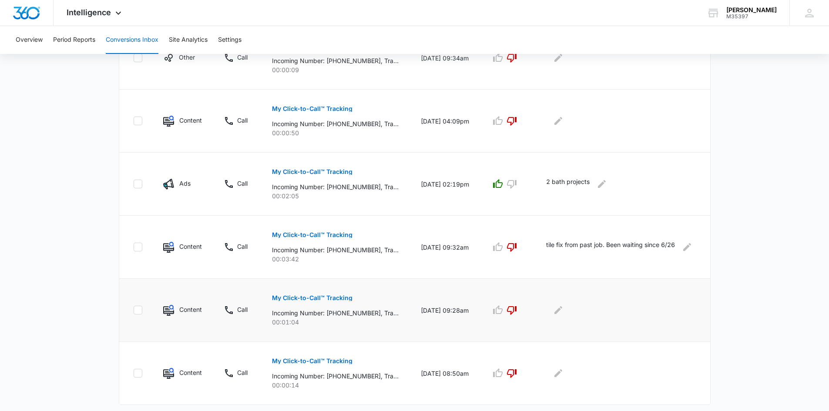
scroll to position [521, 0]
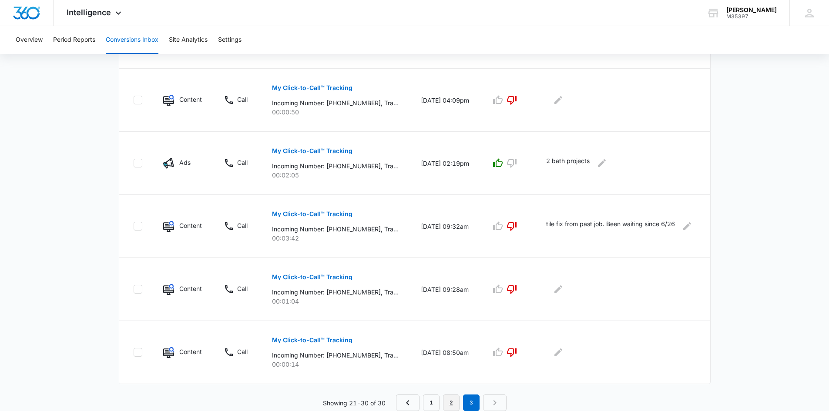
click at [447, 398] on link "2" at bounding box center [451, 403] width 17 height 17
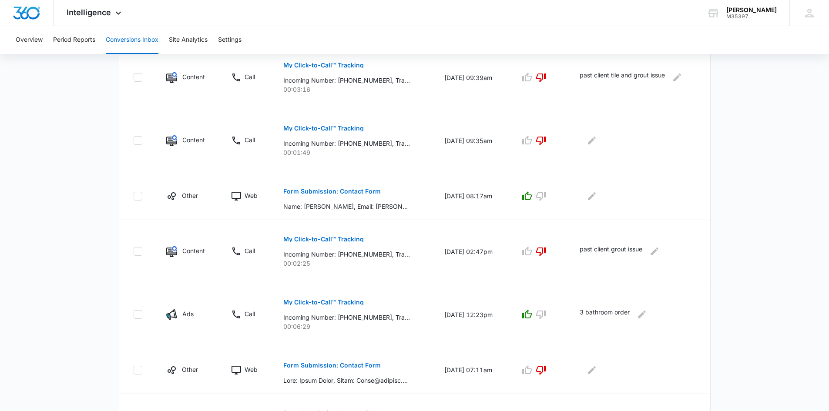
scroll to position [460, 0]
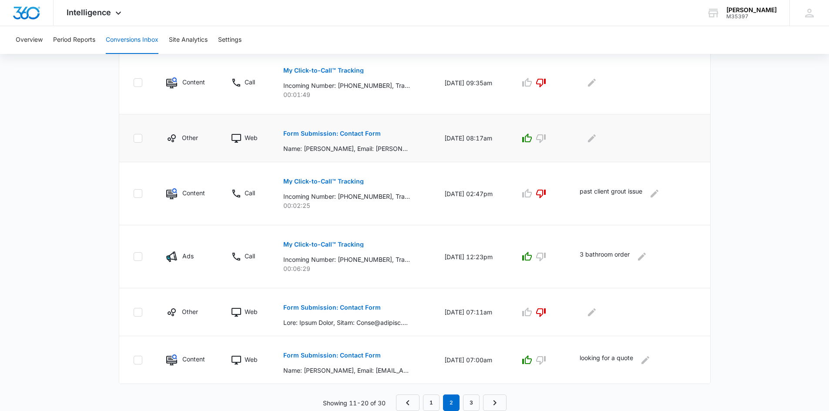
click at [315, 133] on p "Form Submission: Contact Form" at bounding box center [331, 134] width 97 height 6
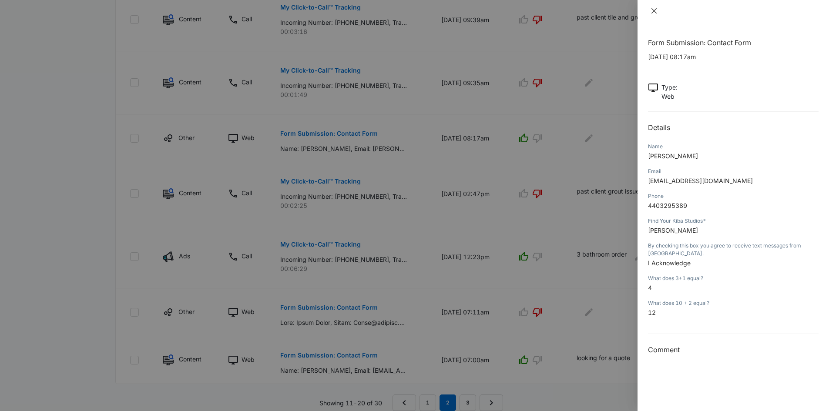
click at [653, 11] on icon "close" at bounding box center [654, 10] width 7 height 7
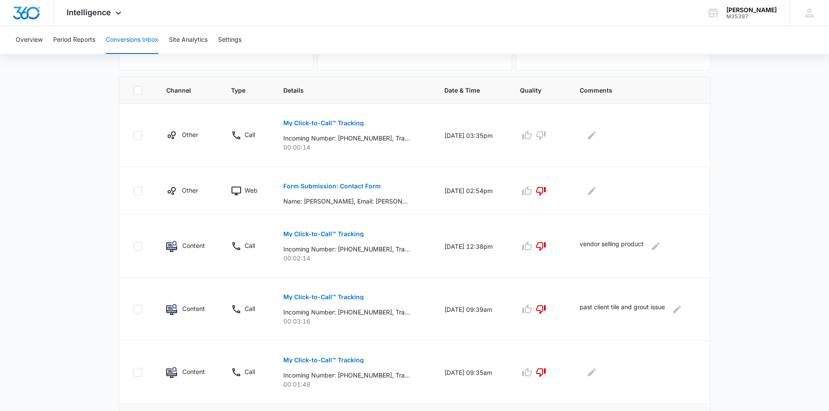
scroll to position [155, 0]
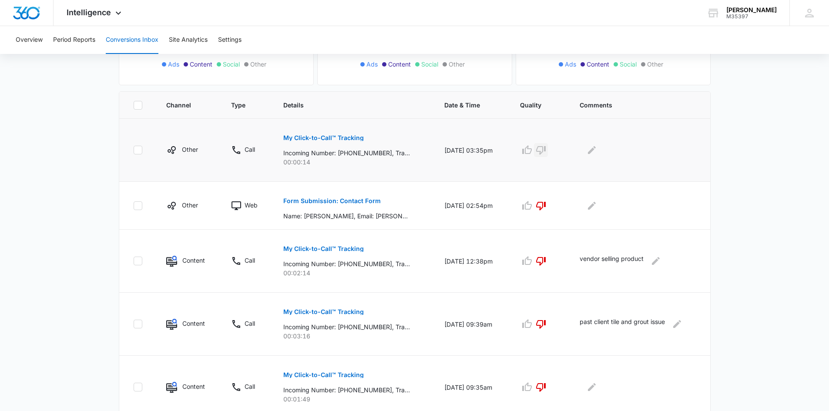
click at [546, 151] on icon "button" at bounding box center [541, 150] width 10 height 10
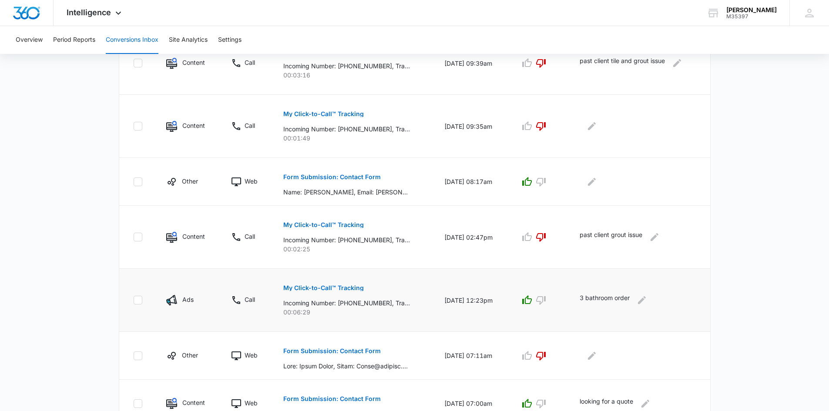
scroll to position [460, 0]
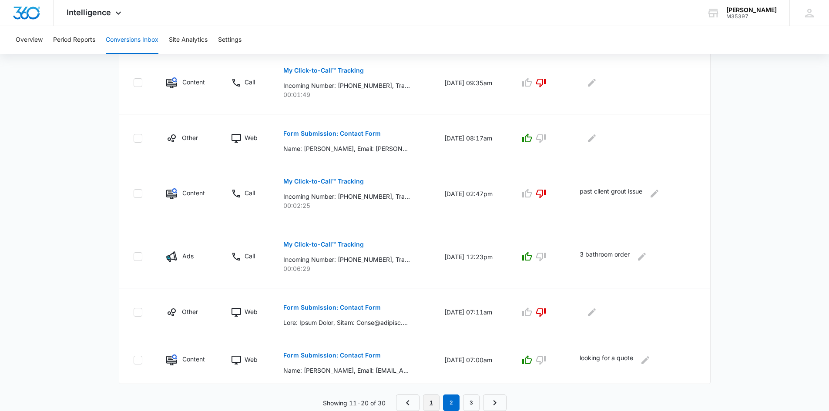
click at [436, 404] on link "1" at bounding box center [431, 403] width 17 height 17
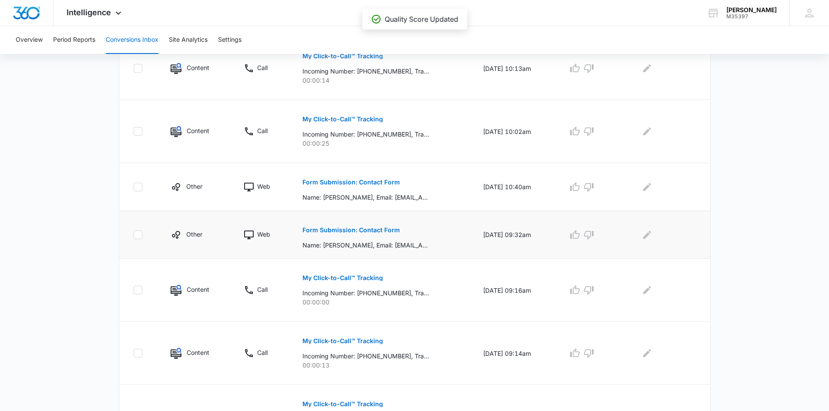
scroll to position [475, 0]
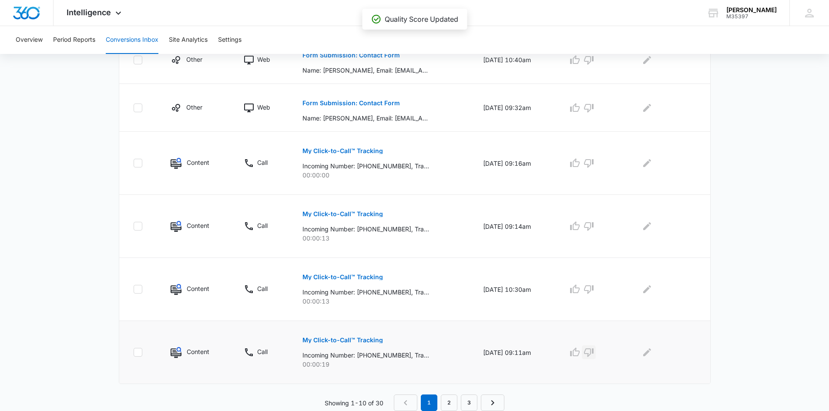
click at [594, 355] on icon "button" at bounding box center [589, 353] width 10 height 9
click at [594, 292] on icon "button" at bounding box center [589, 289] width 10 height 9
click at [594, 221] on icon "button" at bounding box center [589, 226] width 10 height 10
click at [592, 163] on icon "button" at bounding box center [589, 163] width 10 height 10
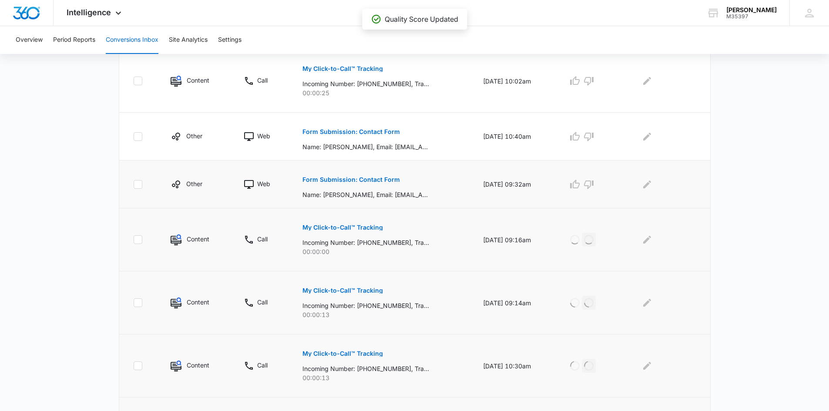
scroll to position [388, 0]
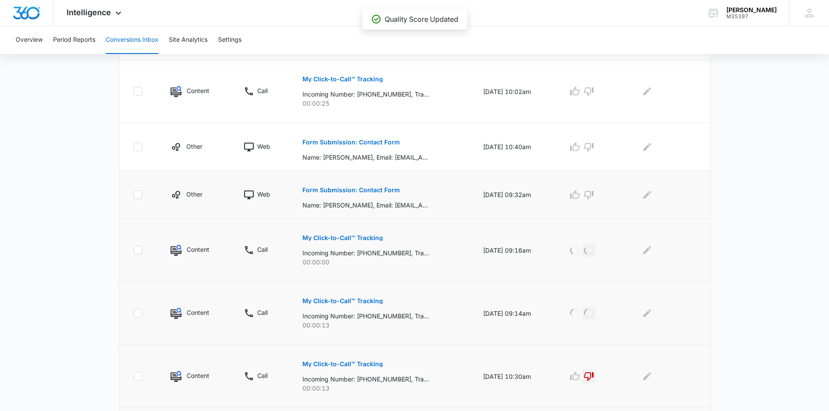
click at [347, 191] on p "Form Submission: Contact Form" at bounding box center [350, 190] width 97 height 6
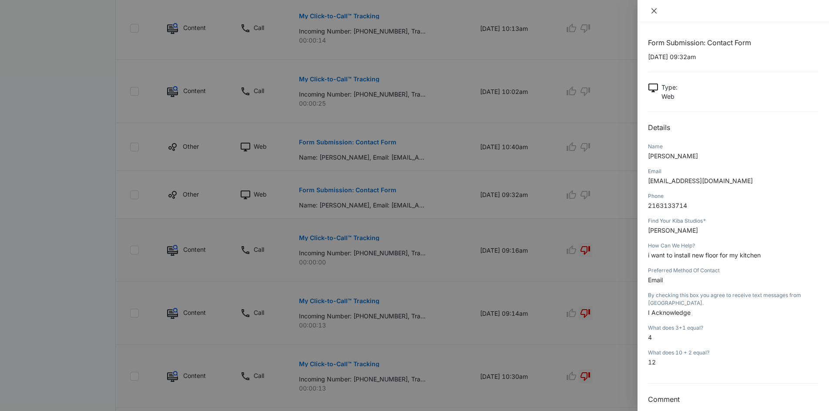
click at [653, 10] on icon "close" at bounding box center [653, 10] width 5 height 5
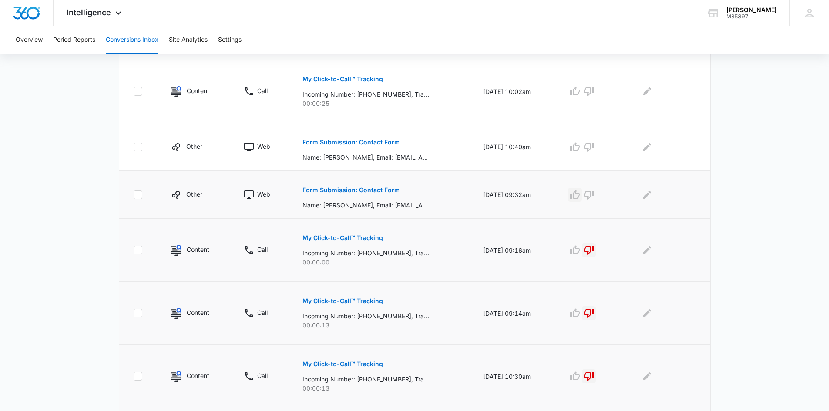
click at [580, 194] on icon "button" at bounding box center [575, 195] width 10 height 10
click at [352, 141] on p "Form Submission: Contact Form" at bounding box center [350, 142] width 97 height 6
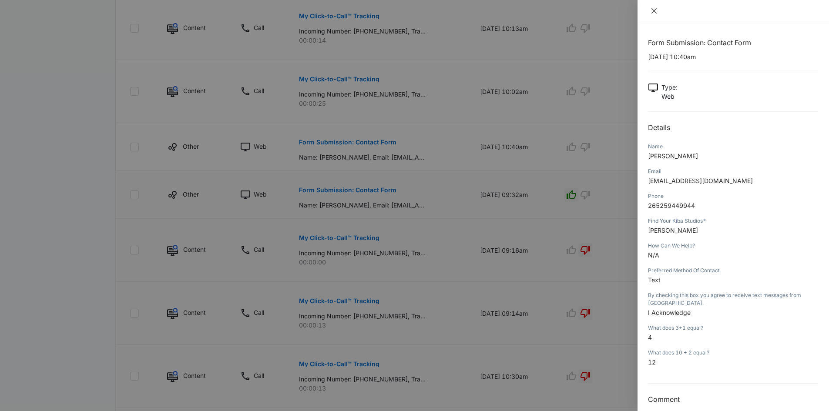
click at [656, 10] on icon "close" at bounding box center [654, 10] width 7 height 7
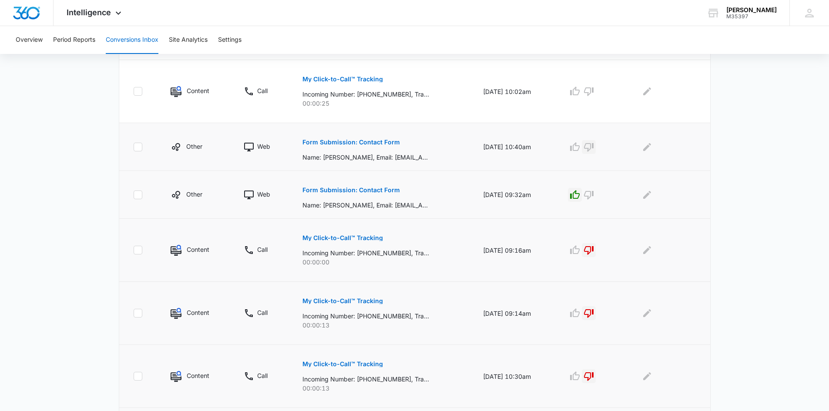
click at [592, 151] on icon "button" at bounding box center [589, 147] width 10 height 10
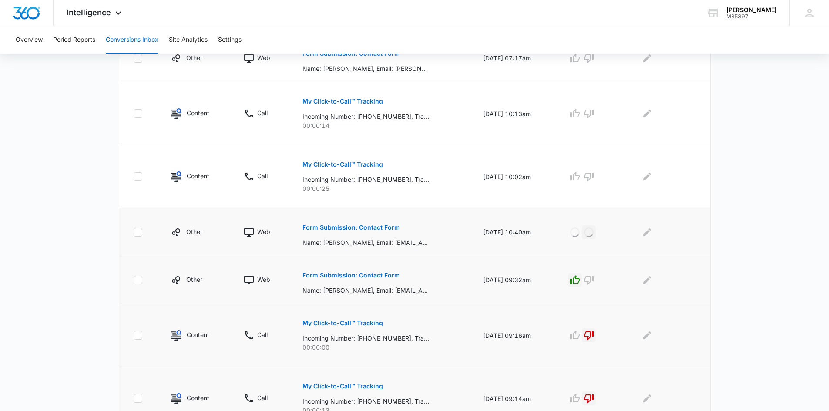
scroll to position [301, 0]
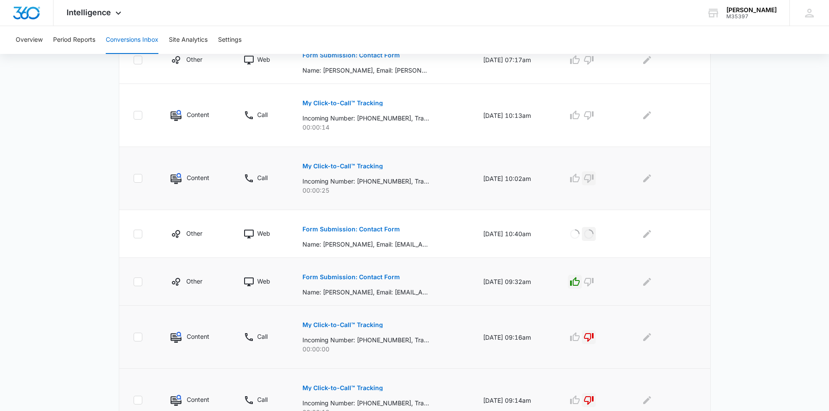
click at [594, 177] on icon "button" at bounding box center [589, 178] width 10 height 9
click at [592, 114] on icon "button" at bounding box center [589, 115] width 10 height 10
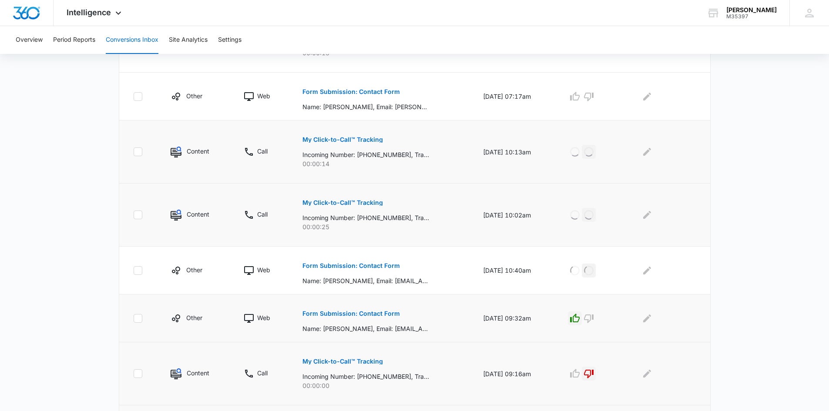
scroll to position [214, 0]
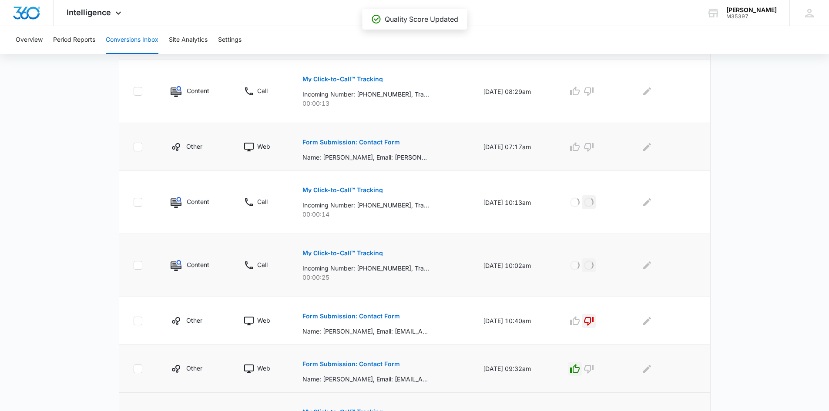
click at [349, 140] on p "Form Submission: Contact Form" at bounding box center [350, 142] width 97 height 6
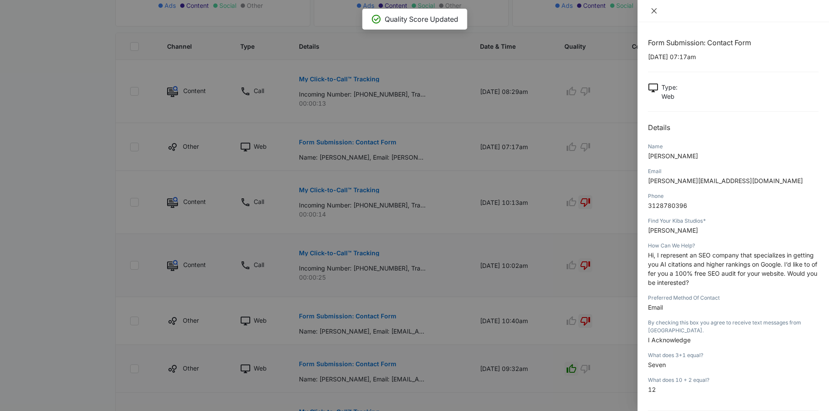
click at [654, 12] on icon "close" at bounding box center [654, 10] width 7 height 7
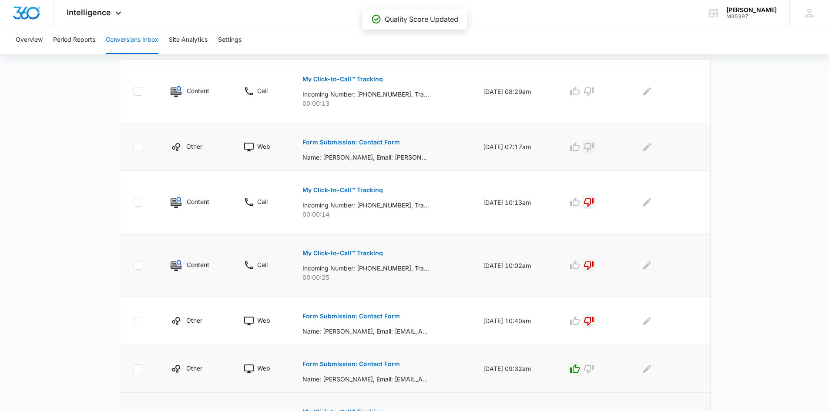
click at [594, 147] on icon "button" at bounding box center [589, 147] width 10 height 9
click at [594, 89] on icon "button" at bounding box center [589, 91] width 10 height 10
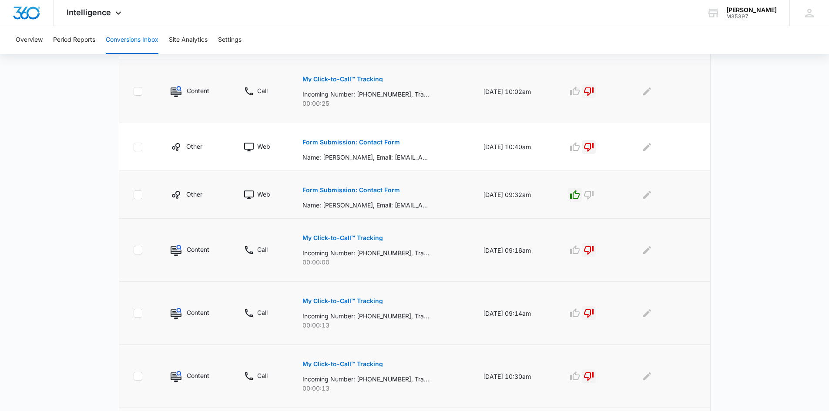
scroll to position [475, 0]
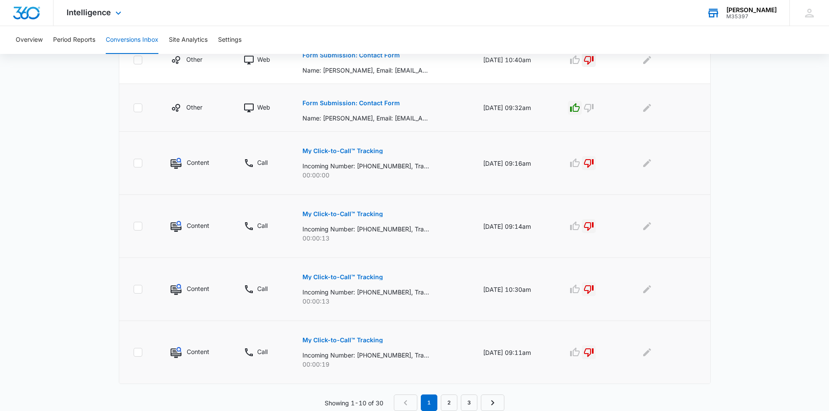
drag, startPoint x: 739, startPoint y: 11, endPoint x: 740, endPoint y: 17, distance: 5.7
click at [739, 11] on div "Kiba - Medina" at bounding box center [751, 10] width 50 height 7
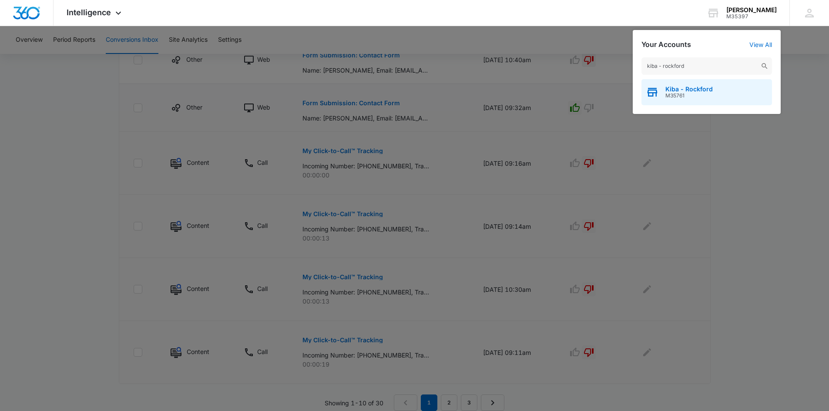
type input "kiba - rockford"
click at [676, 88] on span "Kiba - Rockford" at bounding box center [688, 89] width 47 height 7
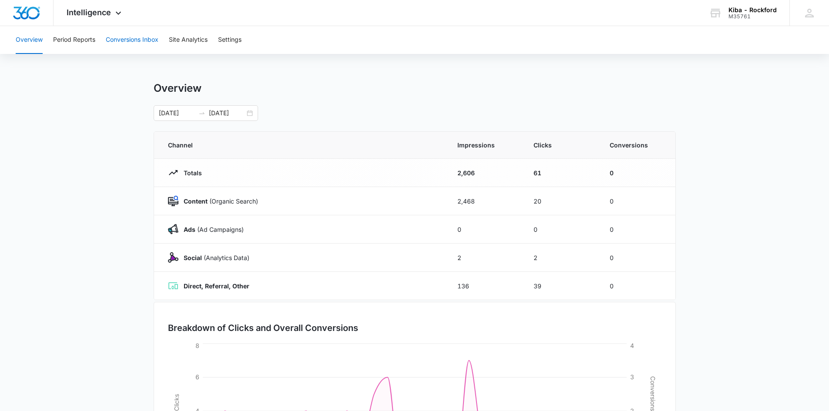
click at [131, 41] on button "Conversions Inbox" at bounding box center [132, 40] width 53 height 28
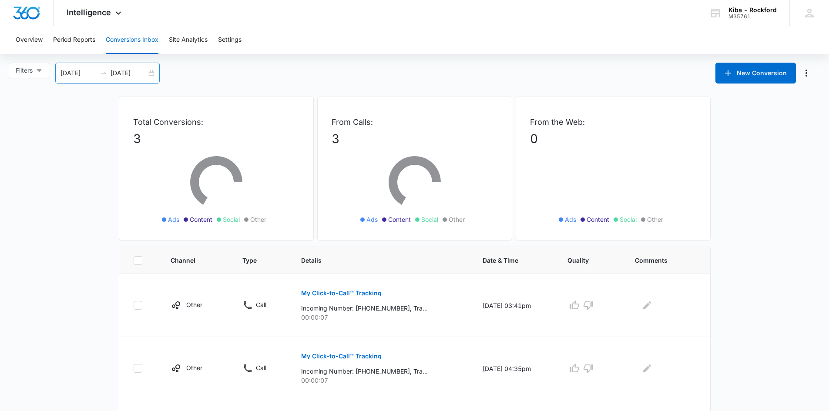
click at [153, 73] on div "[DATE] [DATE]" at bounding box center [107, 73] width 104 height 21
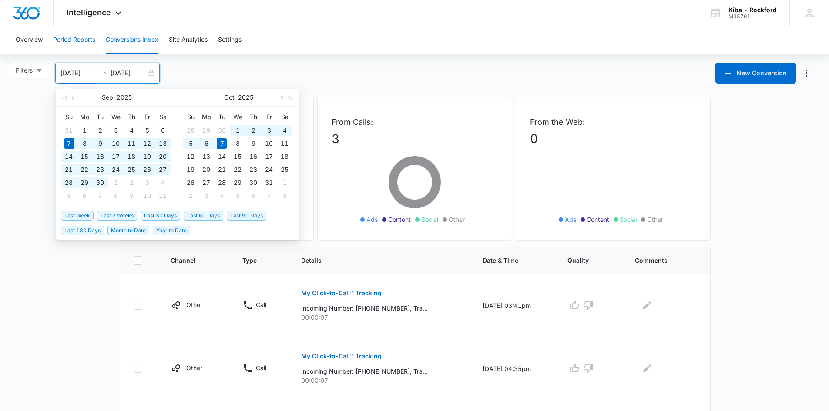
click at [77, 41] on button "Period Reports" at bounding box center [74, 40] width 42 height 28
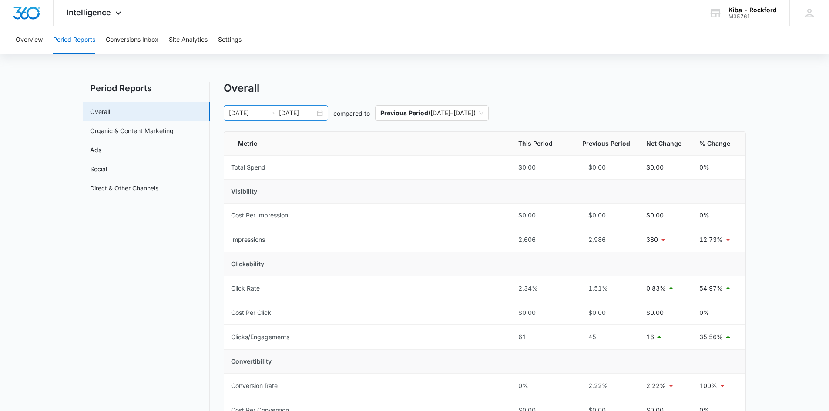
click at [322, 114] on div "[DATE] [DATE]" at bounding box center [276, 113] width 104 height 16
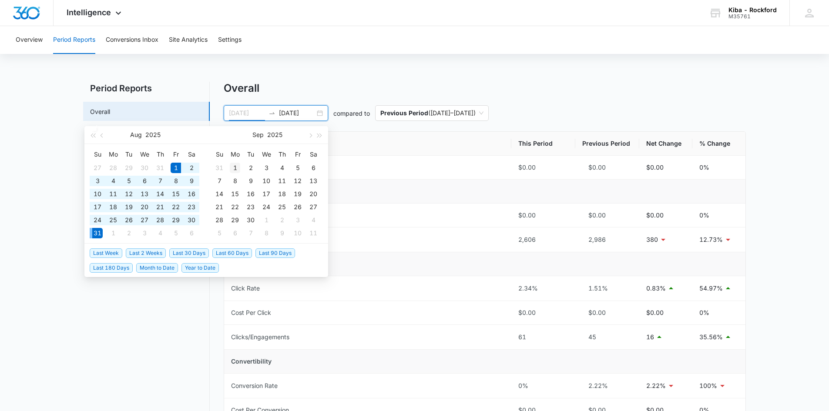
type input "[DATE]"
click at [234, 167] on div "1" at bounding box center [235, 168] width 10 height 10
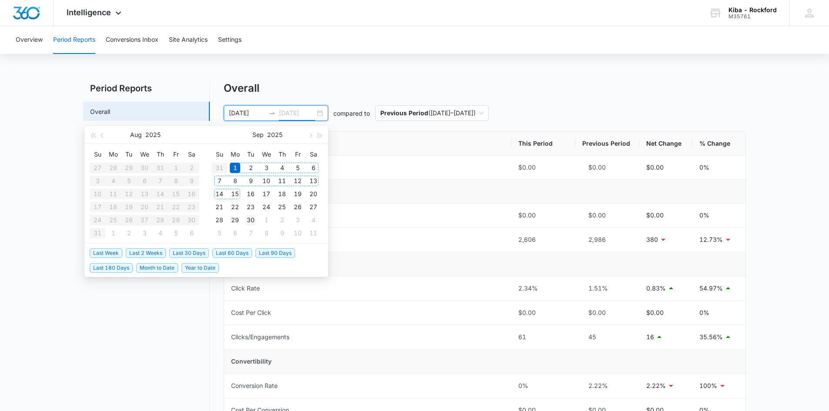
type input "[DATE]"
click at [254, 223] on div "30" at bounding box center [250, 220] width 10 height 10
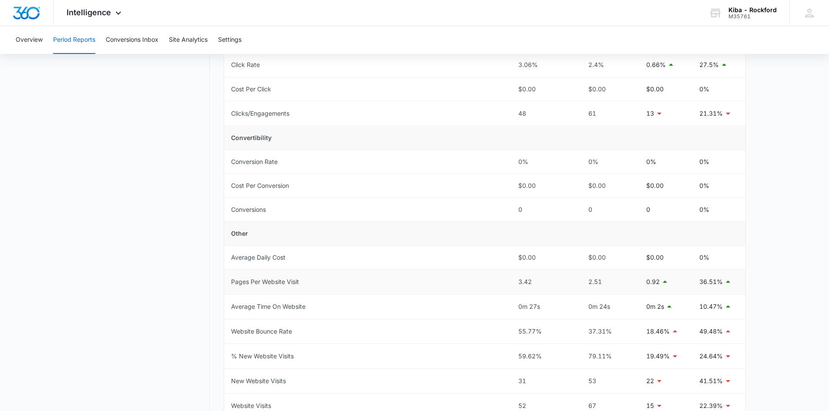
scroll to position [87, 0]
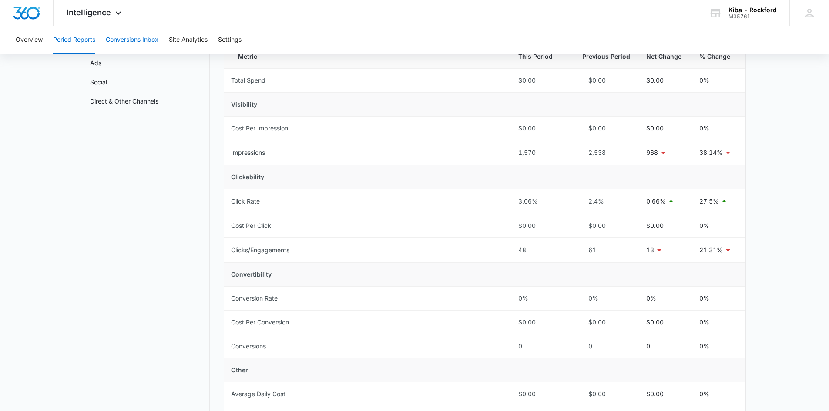
click at [148, 41] on button "Conversions Inbox" at bounding box center [132, 40] width 53 height 28
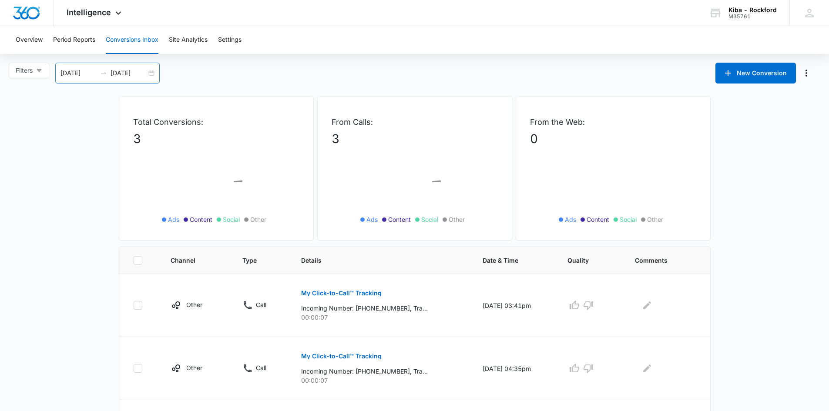
click at [151, 71] on div "[DATE] [DATE]" at bounding box center [107, 73] width 104 height 21
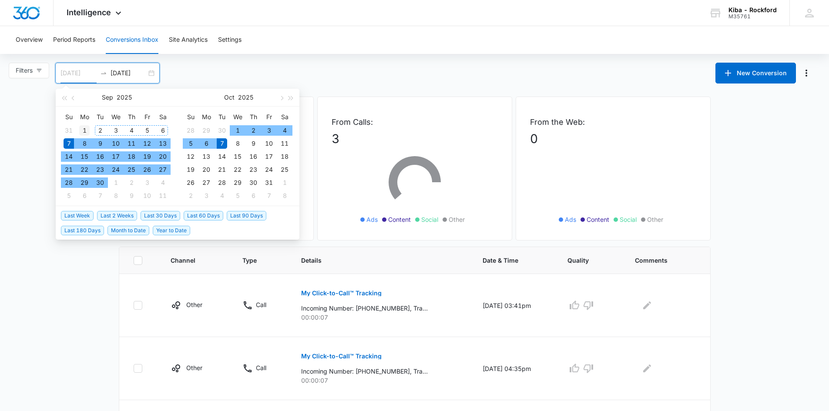
type input "[DATE]"
click at [82, 131] on div "1" at bounding box center [84, 130] width 10 height 10
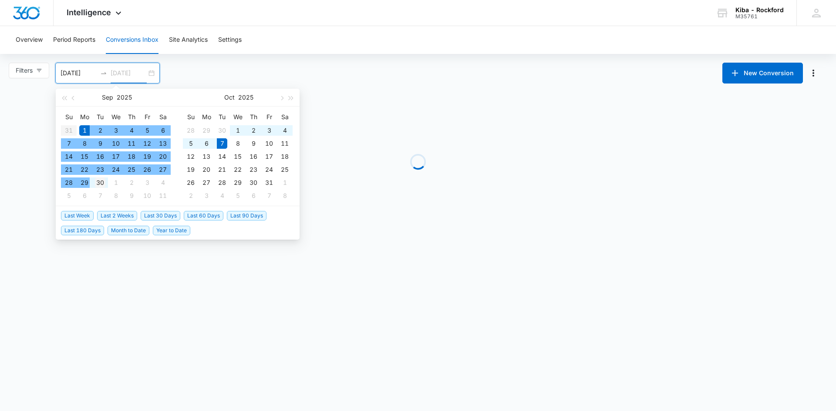
type input "[DATE]"
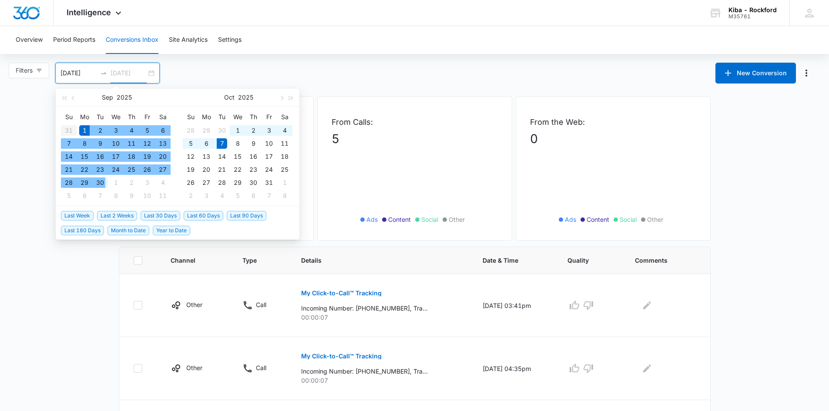
click at [98, 184] on div "30" at bounding box center [100, 183] width 10 height 10
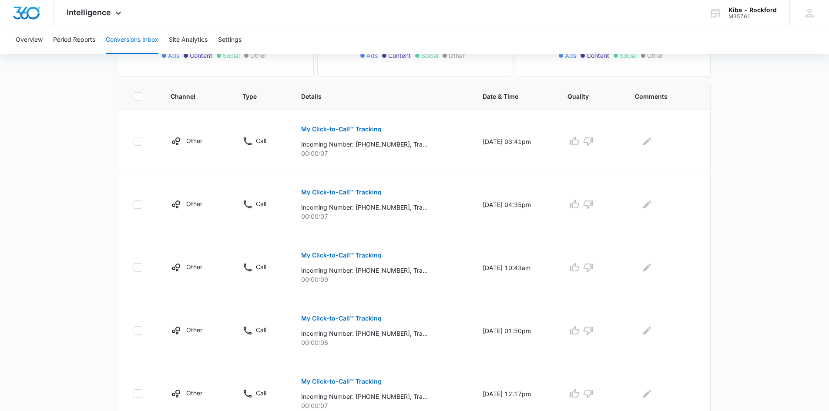
scroll to position [198, 0]
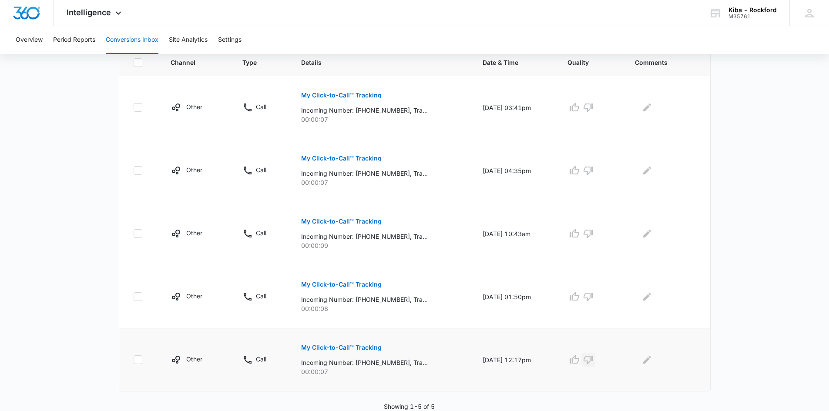
click at [594, 361] on icon "button" at bounding box center [588, 360] width 10 height 10
drag, startPoint x: 594, startPoint y: 296, endPoint x: 593, endPoint y: 252, distance: 44.9
click at [594, 293] on icon "button" at bounding box center [588, 297] width 10 height 10
drag, startPoint x: 594, startPoint y: 235, endPoint x: 596, endPoint y: 213, distance: 22.3
click at [594, 228] on button "button" at bounding box center [588, 234] width 14 height 14
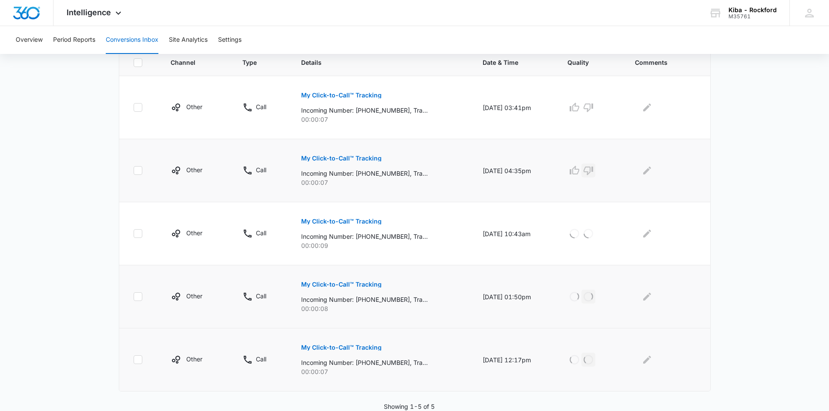
drag, startPoint x: 594, startPoint y: 172, endPoint x: 590, endPoint y: 148, distance: 25.2
click at [593, 165] on button "button" at bounding box center [588, 171] width 14 height 14
click at [593, 109] on icon "button" at bounding box center [589, 108] width 10 height 9
click at [747, 8] on div "Kiba - Rockford" at bounding box center [752, 10] width 48 height 7
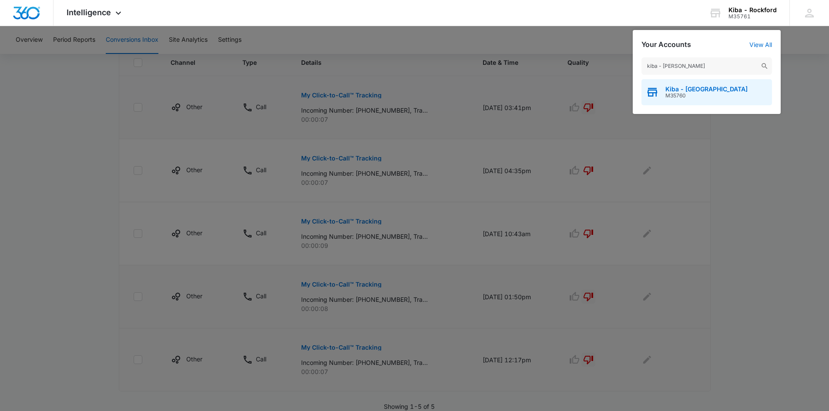
type input "kiba - ana"
click at [672, 93] on span "M35760" at bounding box center [706, 96] width 82 height 6
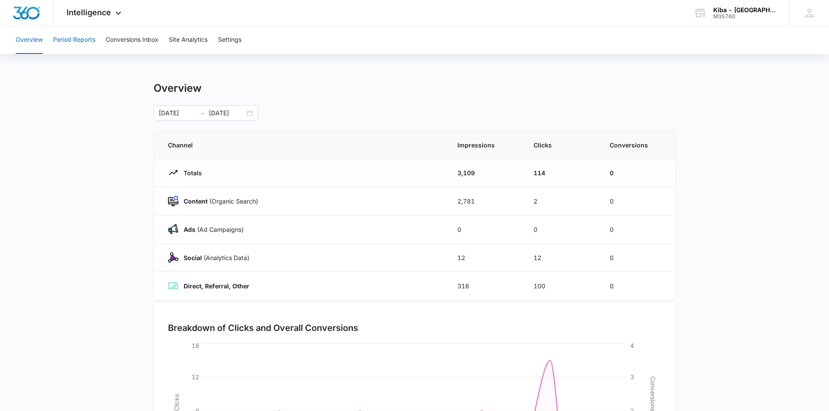
click at [65, 40] on button "Period Reports" at bounding box center [74, 40] width 42 height 28
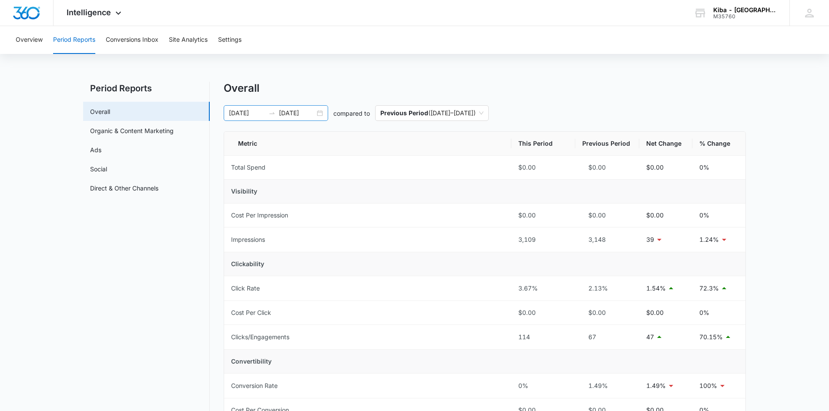
click at [322, 114] on div "[DATE] [DATE]" at bounding box center [276, 113] width 104 height 16
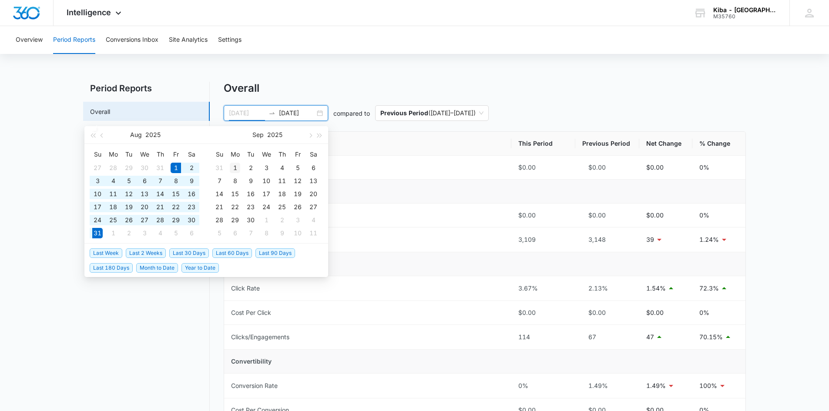
type input "[DATE]"
click at [235, 166] on div "1" at bounding box center [235, 168] width 10 height 10
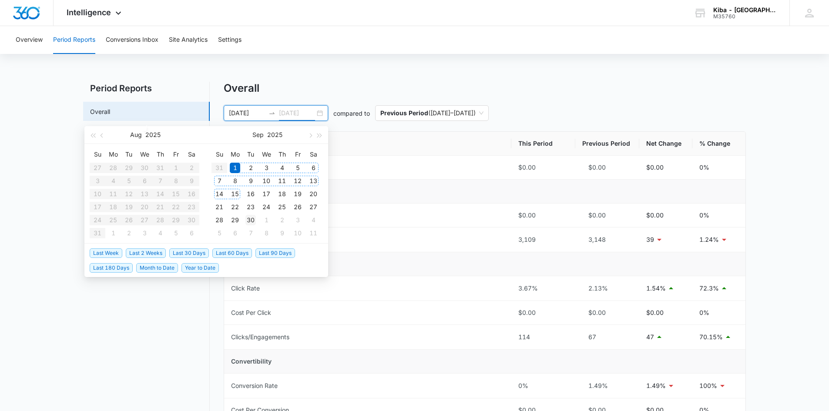
type input "[DATE]"
click at [252, 222] on div "30" at bounding box center [250, 220] width 10 height 10
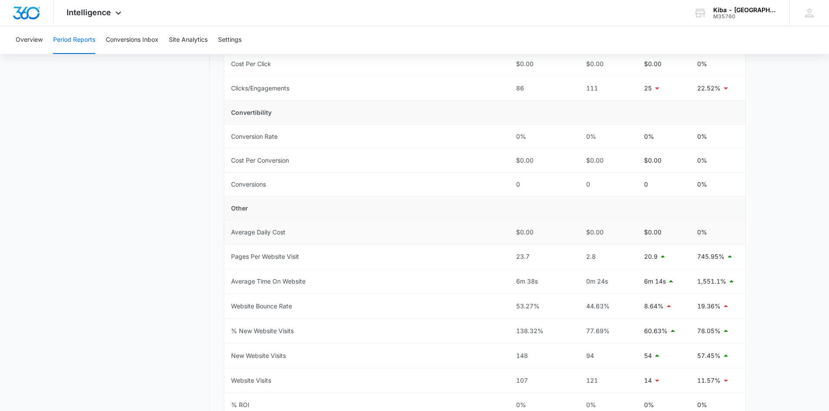
scroll to position [261, 0]
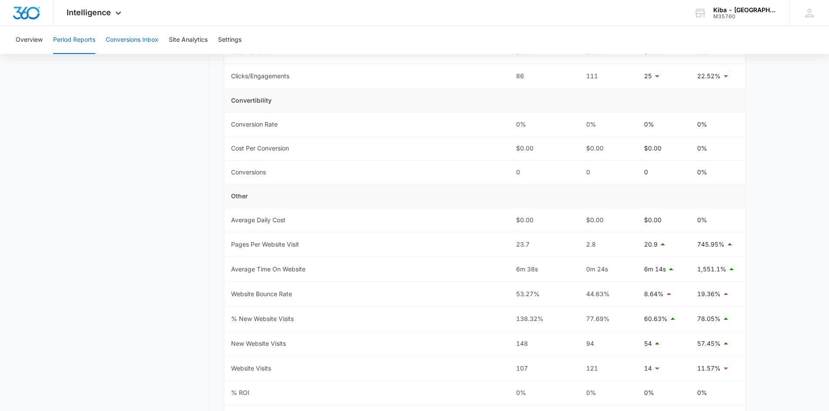
click at [126, 39] on button "Conversions Inbox" at bounding box center [132, 40] width 53 height 28
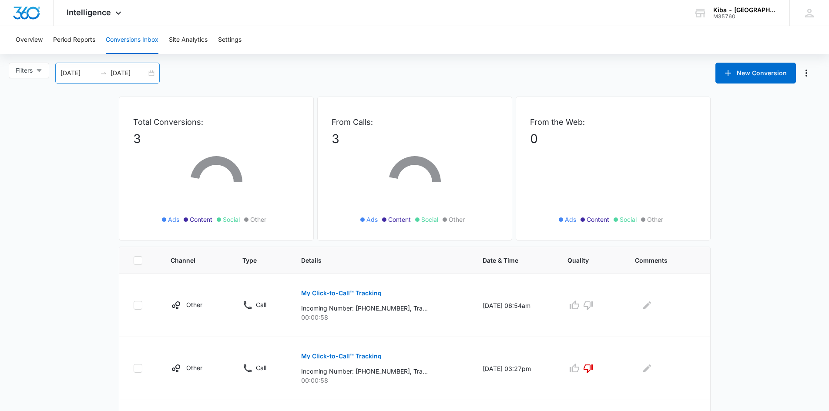
click at [153, 72] on div "[DATE] [DATE]" at bounding box center [107, 73] width 104 height 21
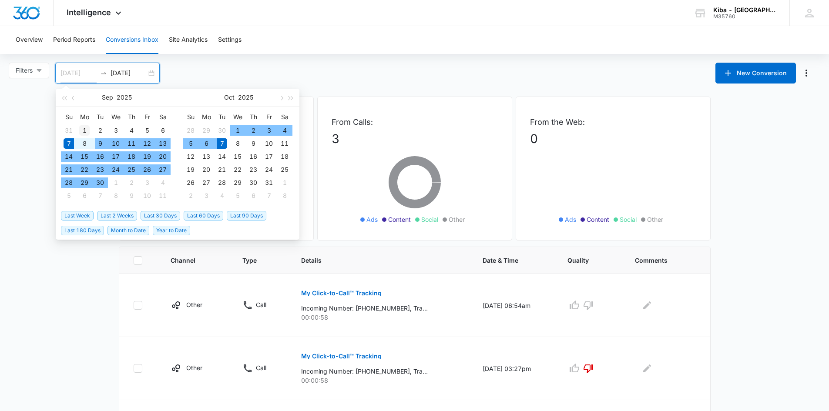
type input "[DATE]"
click at [84, 130] on div "1" at bounding box center [84, 130] width 10 height 10
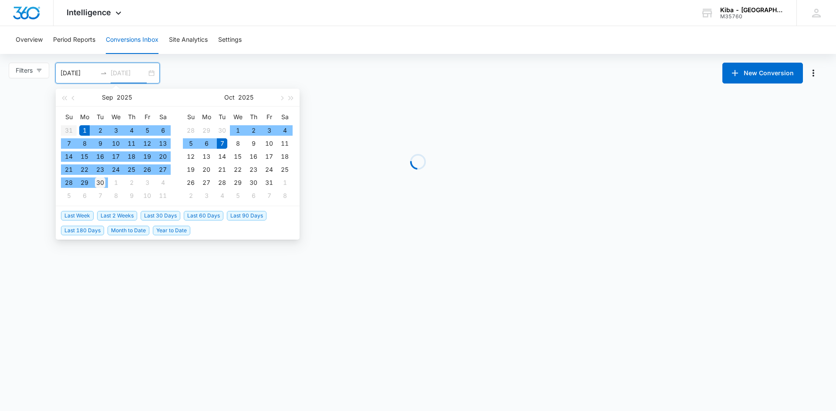
type input "[DATE]"
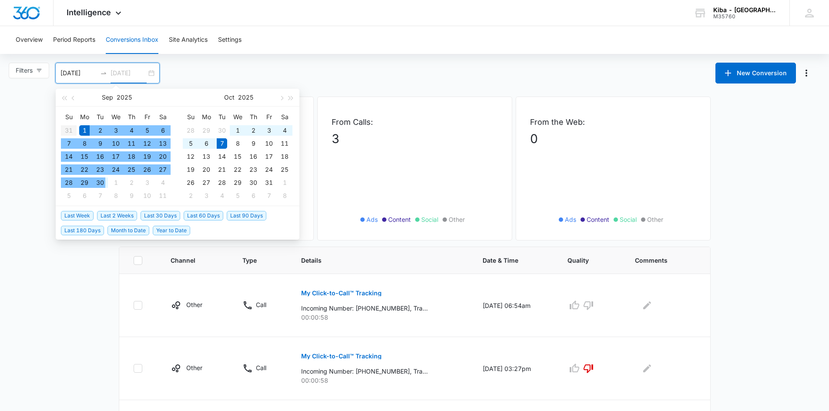
click at [104, 184] on div "30" at bounding box center [100, 183] width 10 height 10
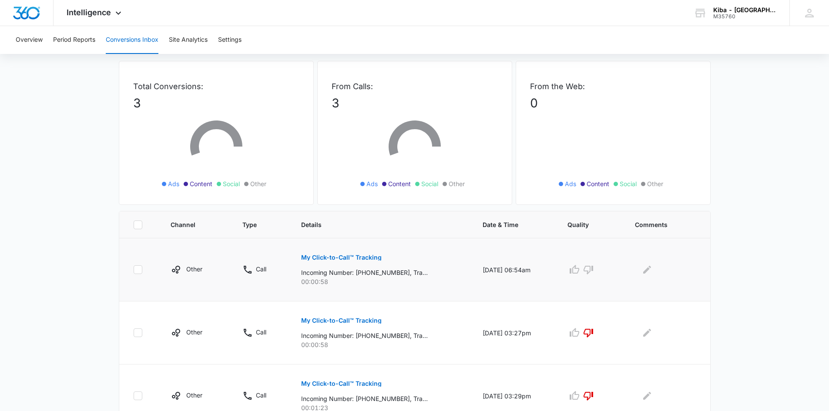
scroll to position [72, 0]
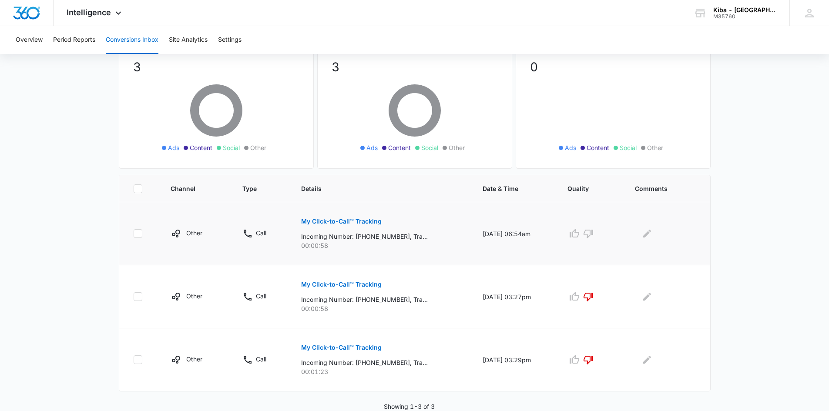
click at [332, 222] on p "My Click-to-Call™ Tracking" at bounding box center [341, 221] width 81 height 6
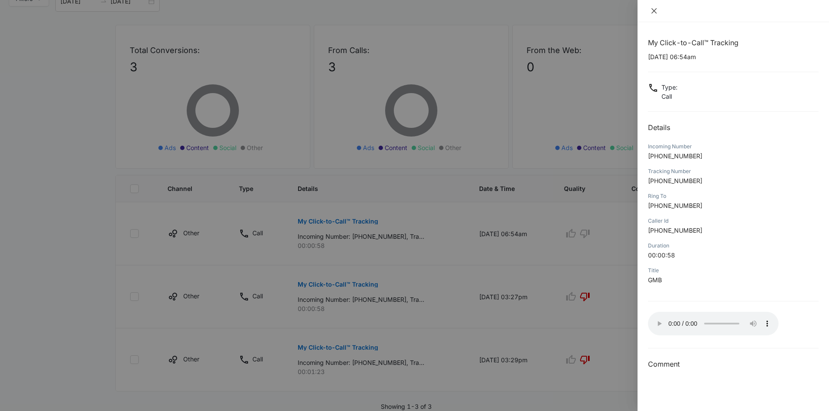
click at [655, 9] on icon "close" at bounding box center [654, 10] width 7 height 7
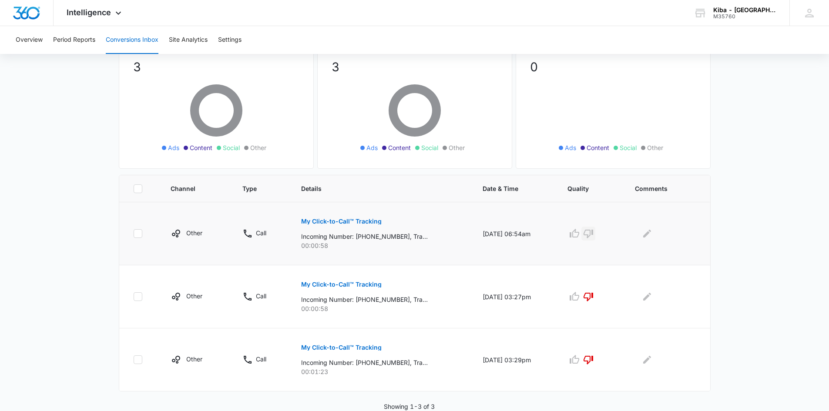
click at [593, 235] on icon "button" at bounding box center [589, 234] width 10 height 9
drag, startPoint x: 741, startPoint y: 9, endPoint x: 736, endPoint y: 16, distance: 8.2
click at [741, 10] on div "Kiba - Anaheim" at bounding box center [745, 10] width 64 height 7
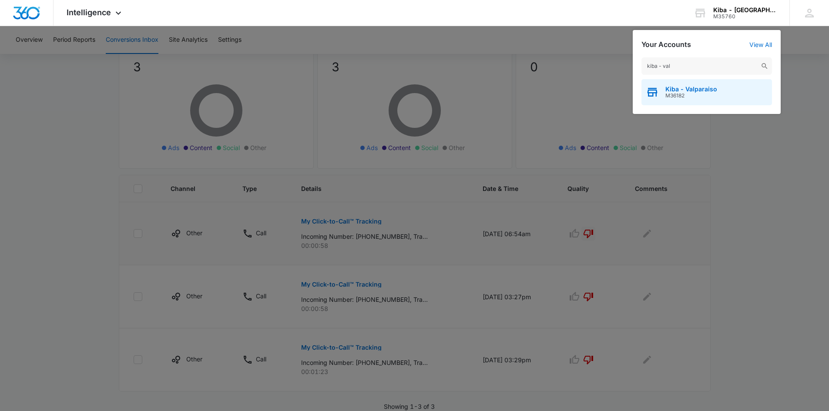
type input "kiba - val"
click at [680, 88] on span "Kiba - Valparaiso" at bounding box center [691, 89] width 52 height 7
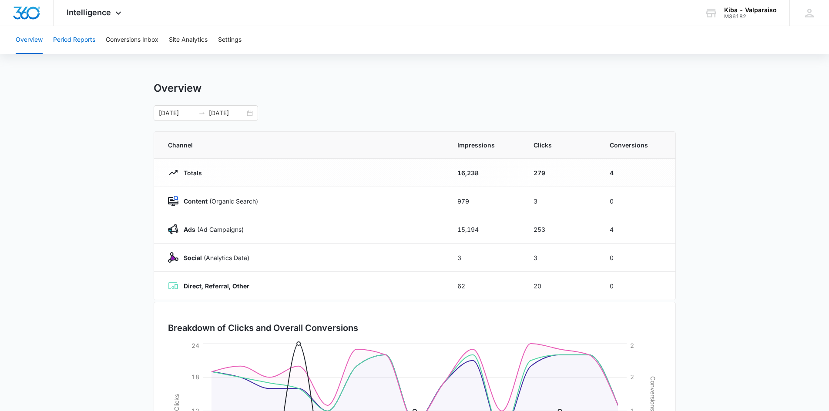
click at [72, 40] on button "Period Reports" at bounding box center [74, 40] width 42 height 28
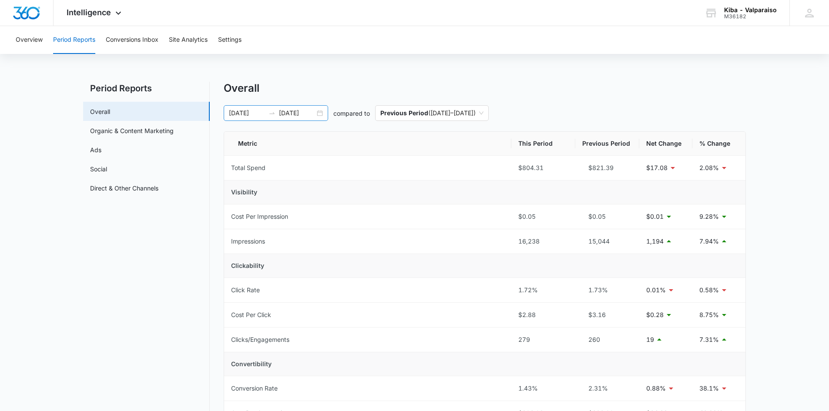
click at [322, 114] on div "09/01/2025 09/15/2025" at bounding box center [276, 113] width 104 height 16
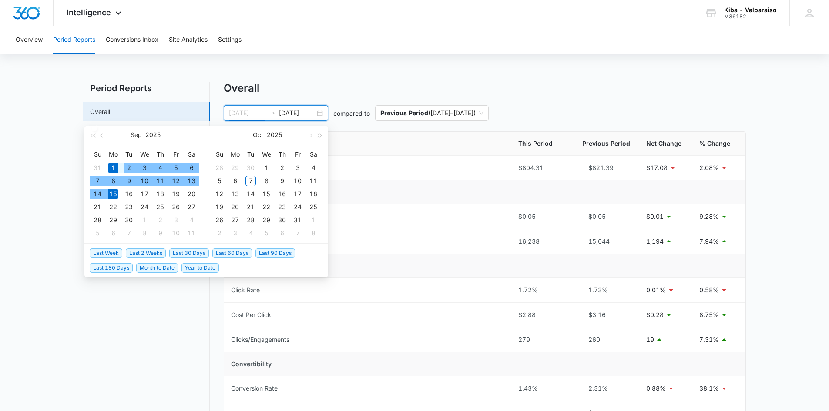
type input "[DATE]"
click at [112, 168] on div "1" at bounding box center [113, 168] width 10 height 10
type input "[DATE]"
click at [131, 222] on div "30" at bounding box center [129, 220] width 10 height 10
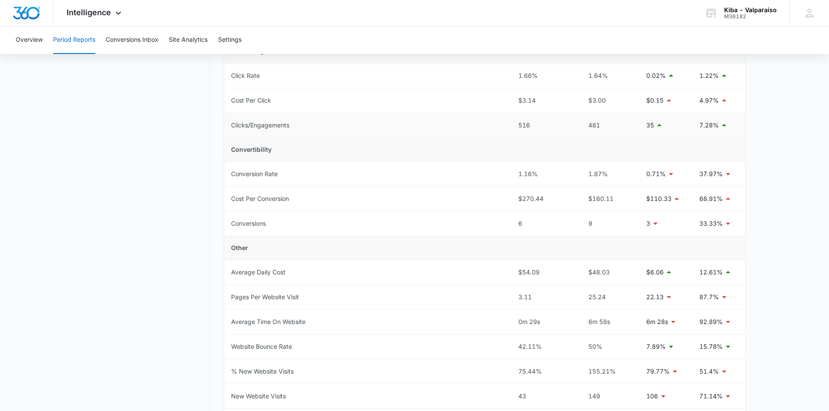
scroll to position [218, 0]
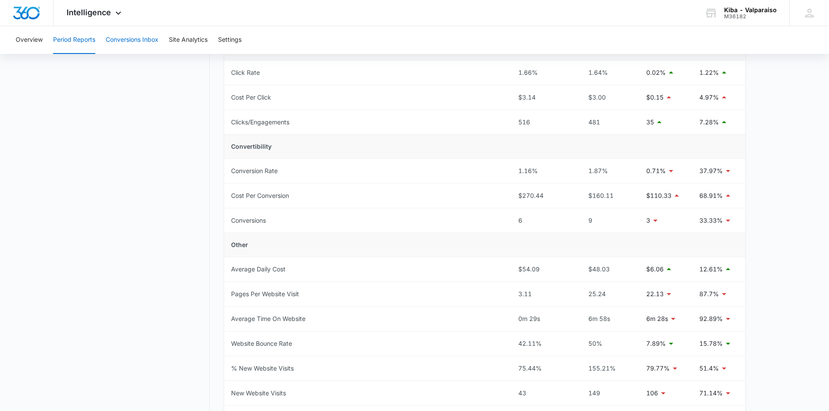
click at [144, 43] on button "Conversions Inbox" at bounding box center [132, 40] width 53 height 28
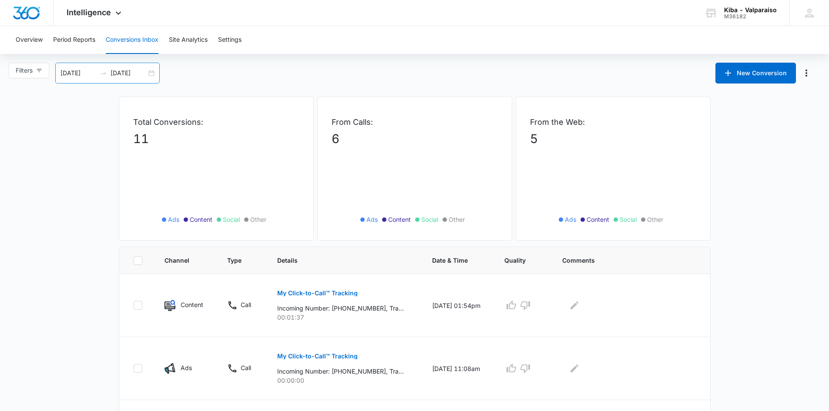
click at [153, 75] on div "[DATE] [DATE]" at bounding box center [107, 73] width 104 height 21
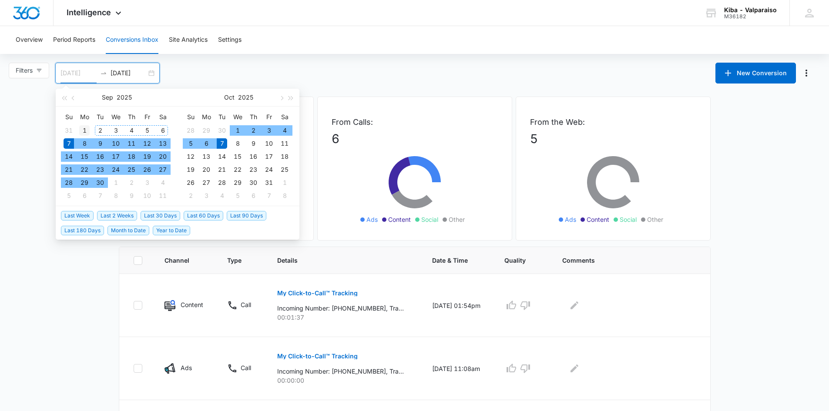
type input "[DATE]"
click at [85, 129] on div "1" at bounding box center [84, 130] width 10 height 10
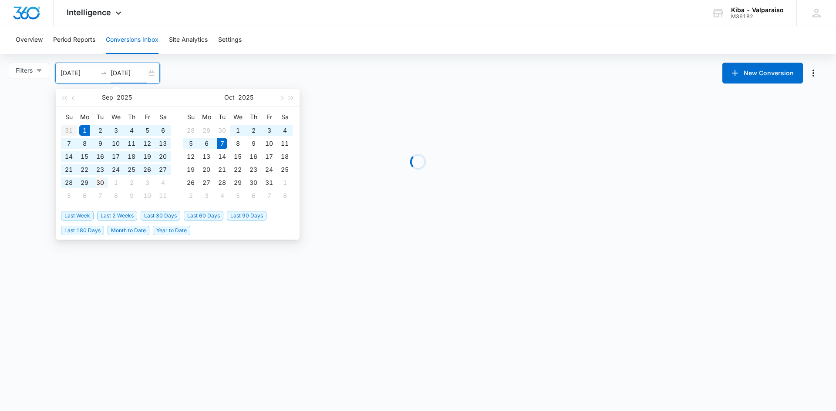
type input "[DATE]"
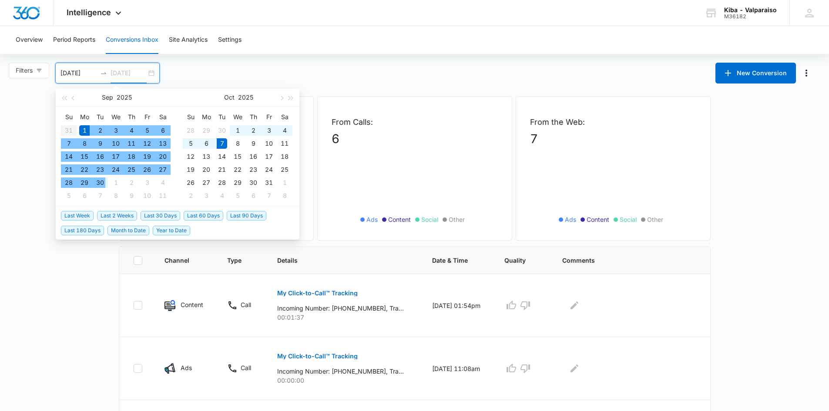
click at [98, 181] on div "30" at bounding box center [100, 183] width 10 height 10
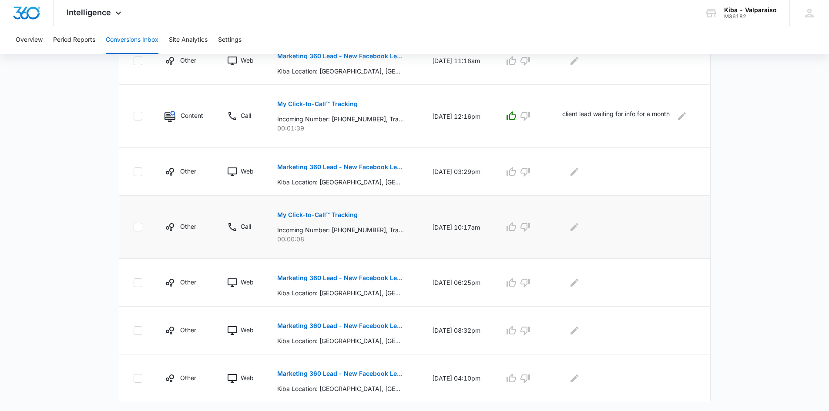
scroll to position [359, 0]
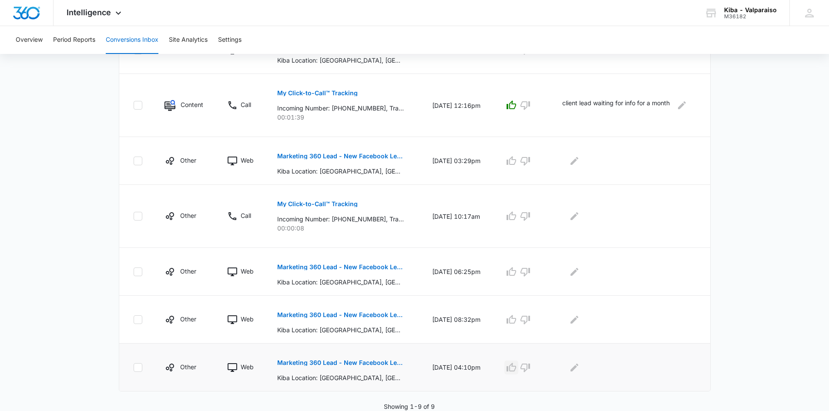
click at [516, 367] on icon "button" at bounding box center [511, 367] width 10 height 10
click at [515, 319] on icon "button" at bounding box center [512, 319] width 10 height 9
click at [513, 268] on icon "button" at bounding box center [511, 272] width 10 height 10
click at [530, 218] on icon "button" at bounding box center [525, 216] width 10 height 10
click at [511, 162] on icon "button" at bounding box center [511, 161] width 10 height 10
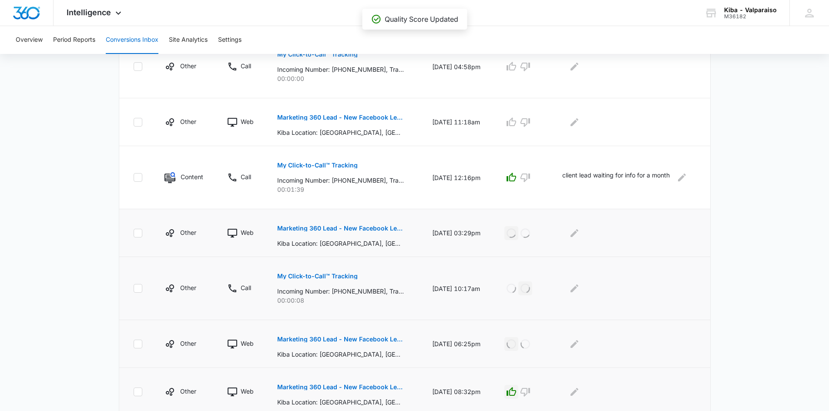
scroll to position [272, 0]
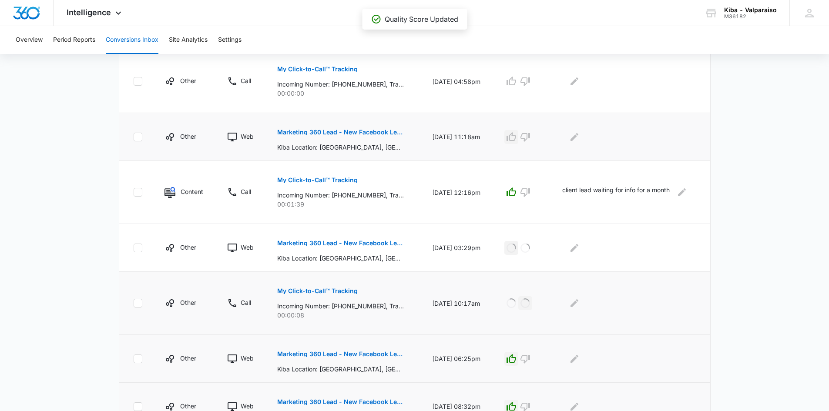
click at [517, 138] on icon "button" at bounding box center [511, 137] width 10 height 10
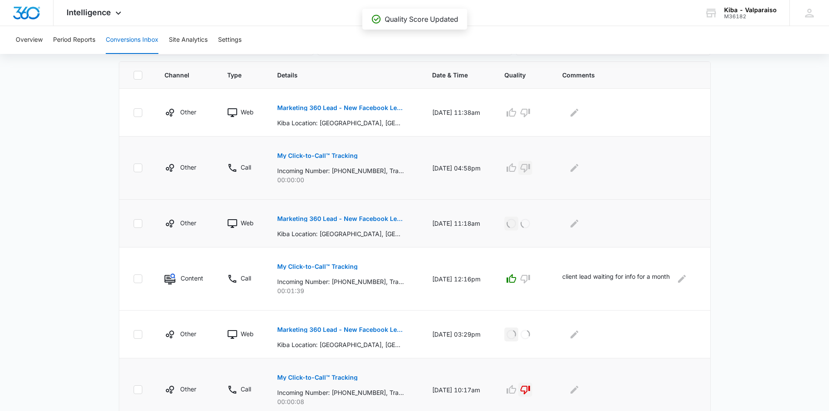
scroll to position [185, 0]
click at [530, 168] on icon "button" at bounding box center [525, 168] width 10 height 9
click at [515, 110] on icon "button" at bounding box center [511, 113] width 10 height 10
click at [747, 12] on div "Kiba - Valparaiso" at bounding box center [750, 10] width 53 height 7
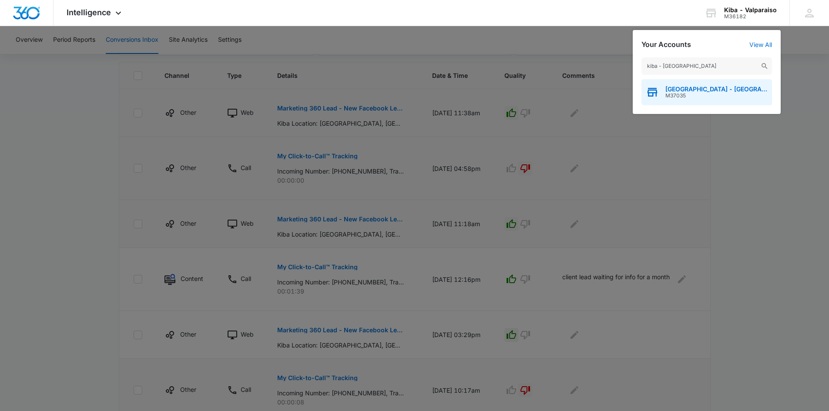
type input "kiba - johnstown"
click at [677, 94] on span "M37035" at bounding box center [716, 96] width 102 height 6
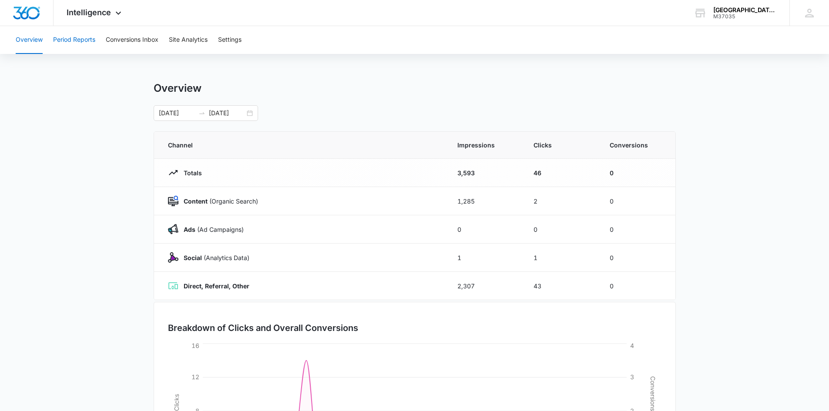
click at [88, 38] on button "Period Reports" at bounding box center [74, 40] width 42 height 28
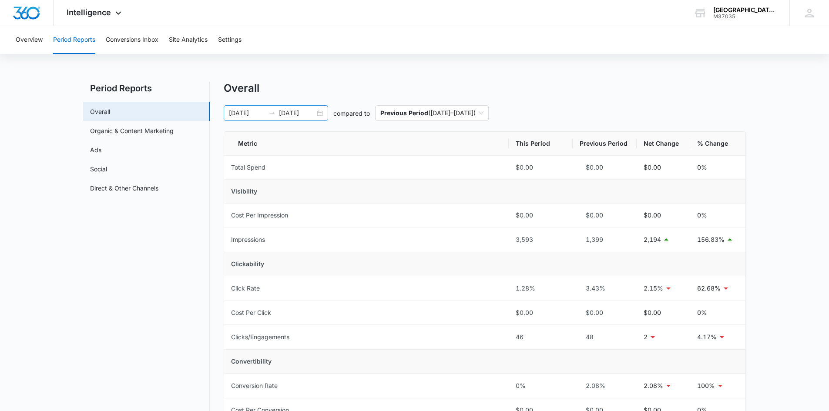
click at [322, 113] on div "[DATE] [DATE]" at bounding box center [276, 113] width 104 height 16
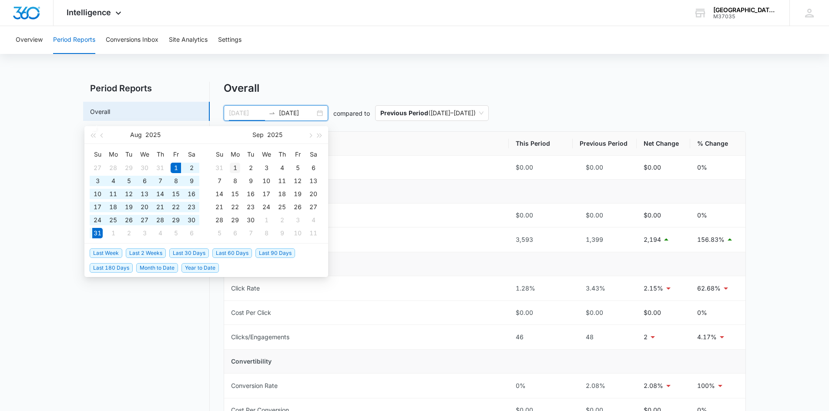
type input "[DATE]"
click at [233, 168] on div "1" at bounding box center [235, 168] width 10 height 10
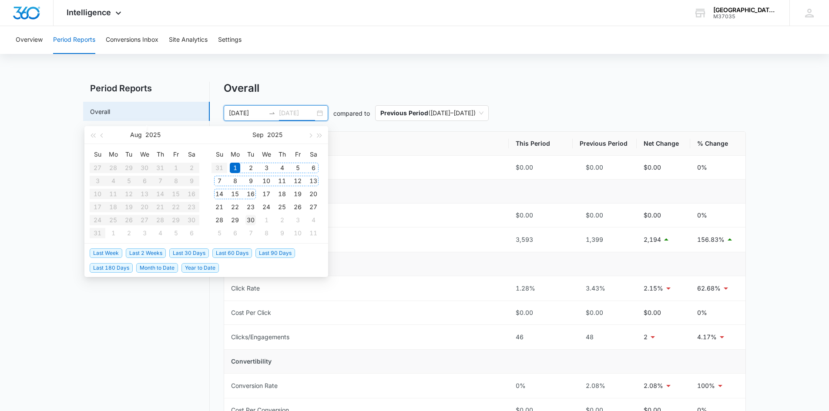
type input "[DATE]"
click at [252, 220] on div "30" at bounding box center [250, 220] width 10 height 10
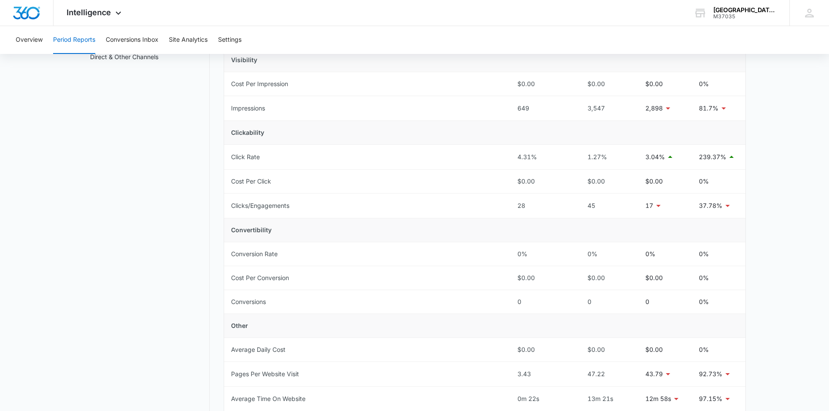
scroll to position [131, 0]
click at [141, 37] on button "Conversions Inbox" at bounding box center [132, 40] width 53 height 28
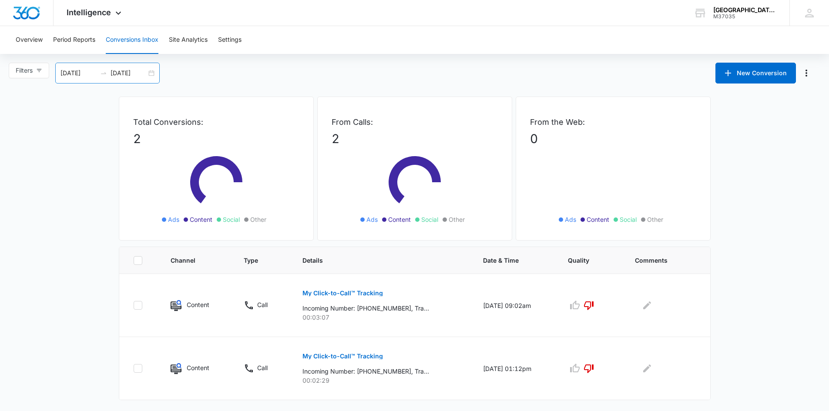
click at [151, 72] on div "[DATE] [DATE]" at bounding box center [107, 73] width 104 height 21
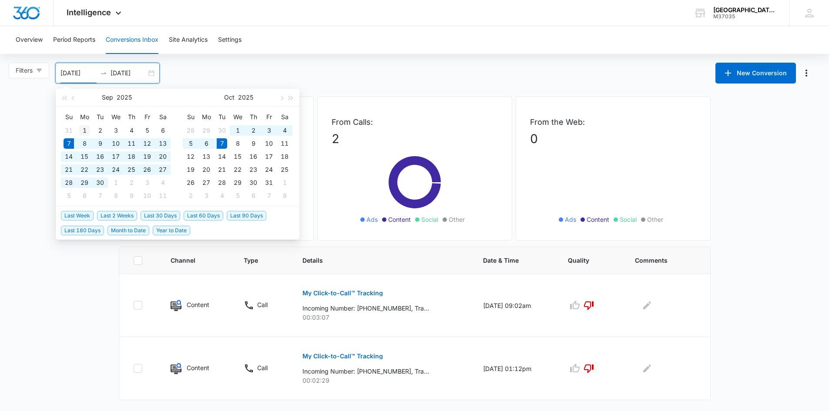
type input "[DATE]"
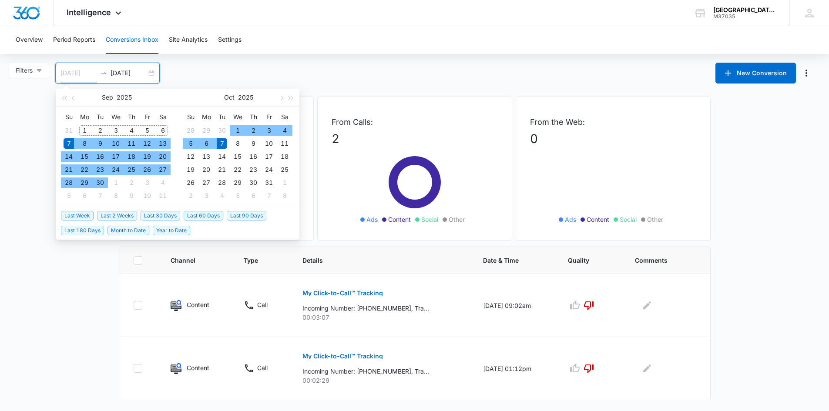
click at [85, 129] on div "1" at bounding box center [84, 130] width 10 height 10
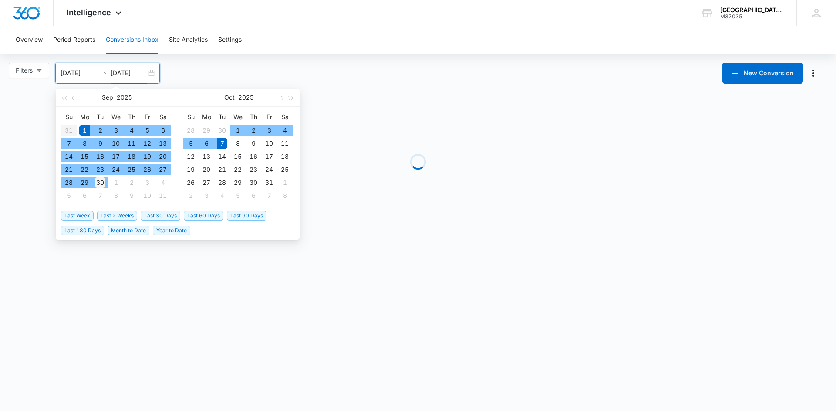
type input "[DATE]"
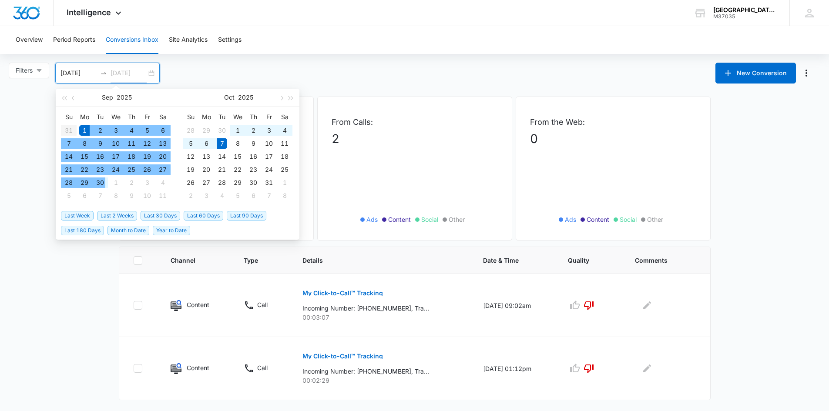
click at [101, 185] on div "30" at bounding box center [100, 183] width 10 height 10
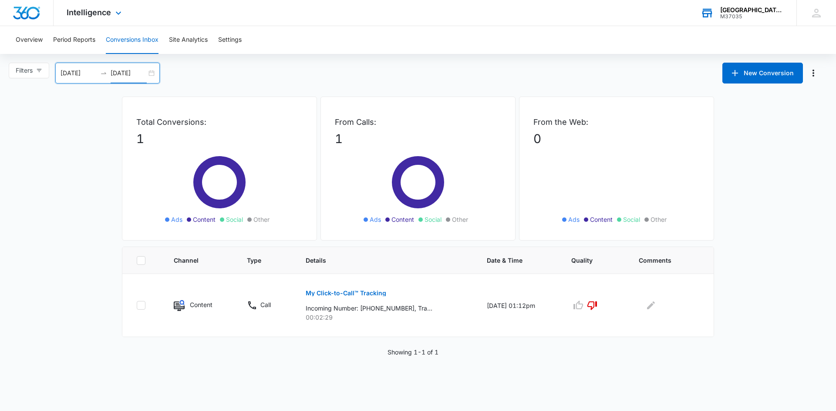
click at [733, 11] on div "[GEOGRAPHIC_DATA] - [GEOGRAPHIC_DATA], [GEOGRAPHIC_DATA]" at bounding box center [752, 10] width 64 height 7
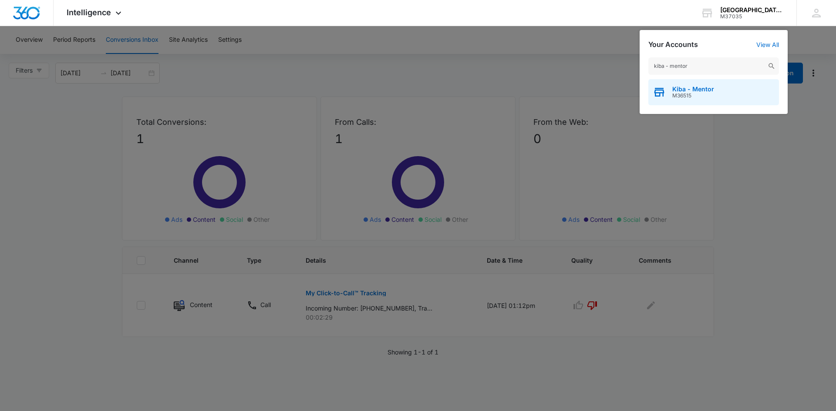
type input "kiba - mentor"
click at [695, 95] on span "M36515" at bounding box center [693, 96] width 42 height 6
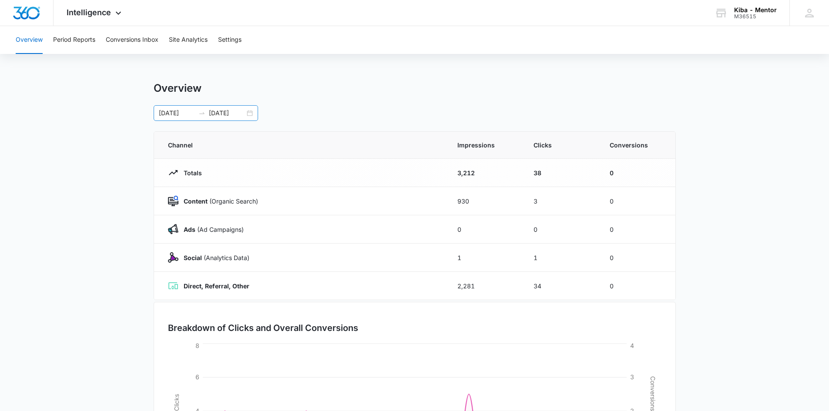
click at [251, 113] on div "[DATE] [DATE]" at bounding box center [206, 113] width 104 height 16
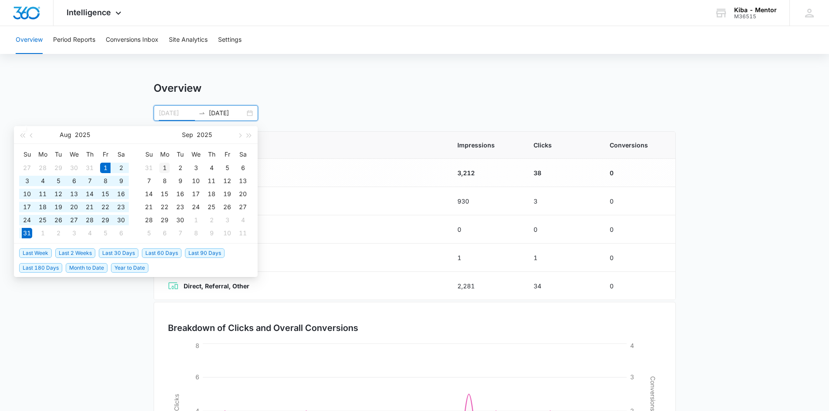
type input "[DATE]"
click at [167, 167] on div "1" at bounding box center [164, 168] width 10 height 10
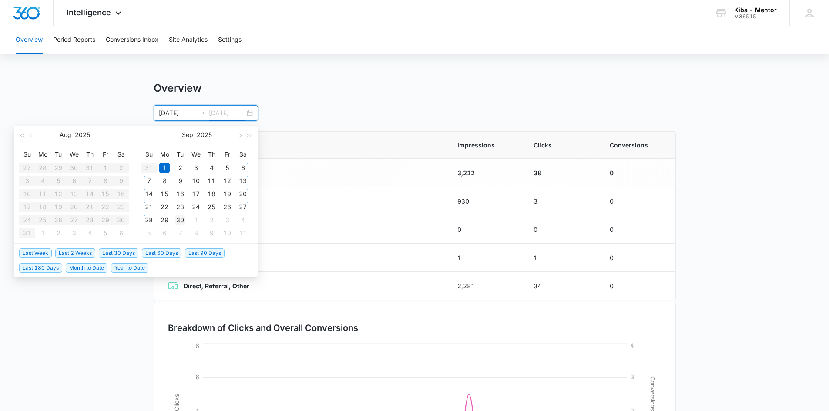
type input "[DATE]"
click at [180, 222] on div "30" at bounding box center [180, 220] width 10 height 10
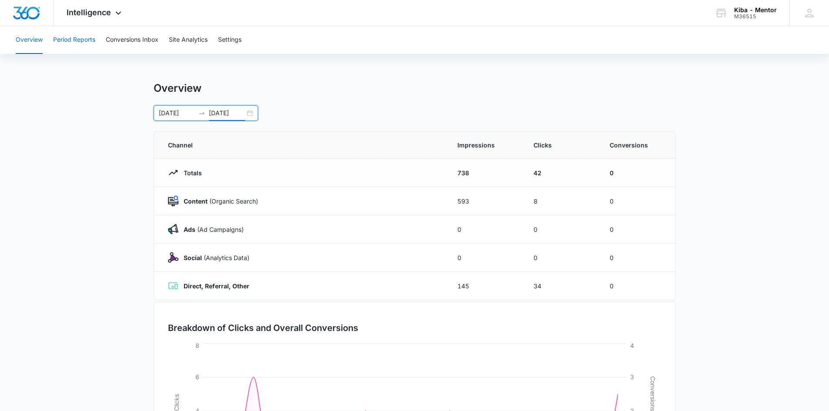
click at [86, 39] on button "Period Reports" at bounding box center [74, 40] width 42 height 28
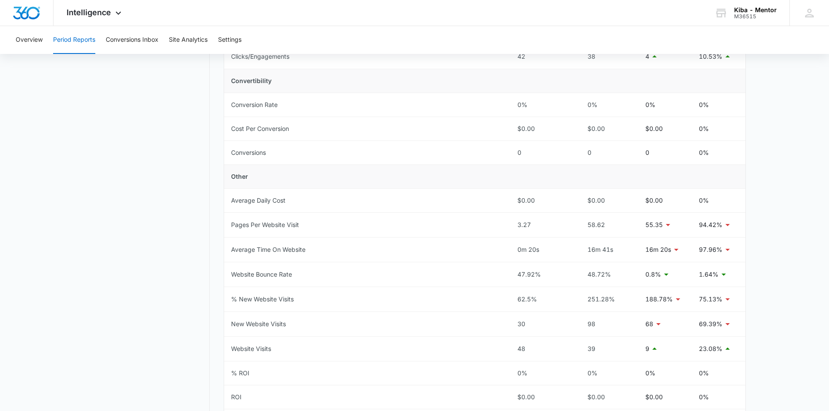
scroll to position [305, 0]
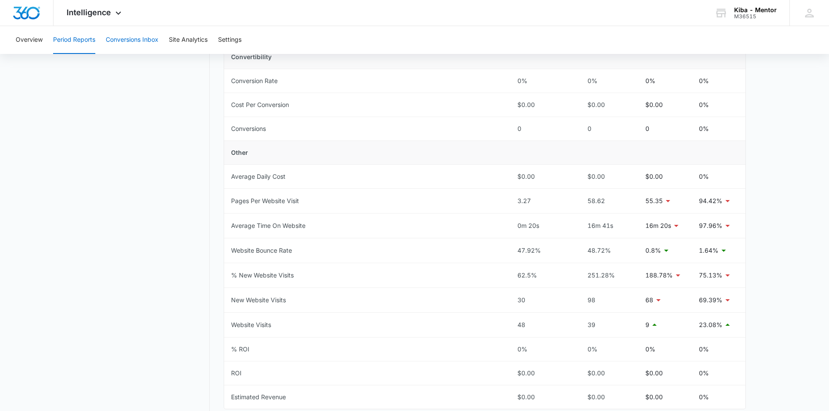
click at [133, 38] on button "Conversions Inbox" at bounding box center [132, 40] width 53 height 28
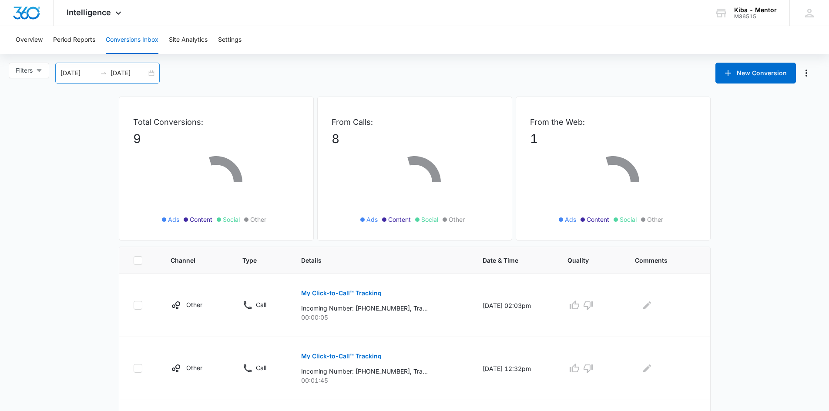
click at [155, 71] on div "[DATE] [DATE]" at bounding box center [107, 73] width 104 height 21
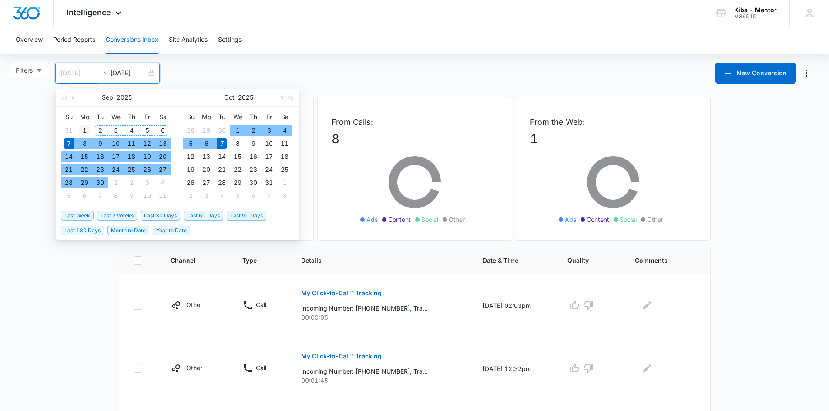
type input "[DATE]"
click at [85, 130] on div "1" at bounding box center [84, 130] width 10 height 10
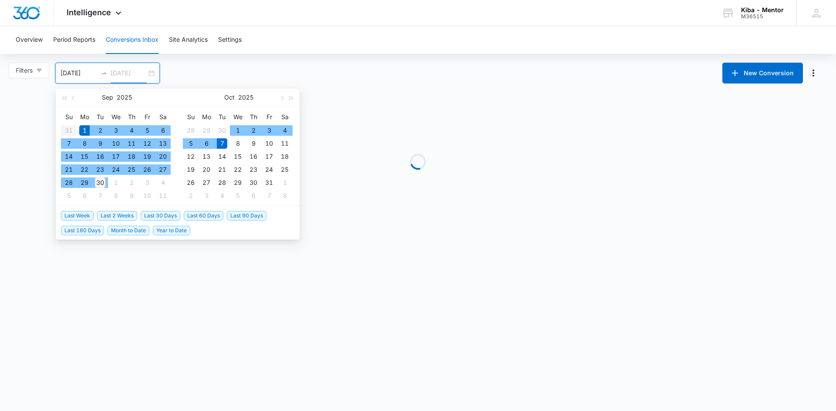
type input "[DATE]"
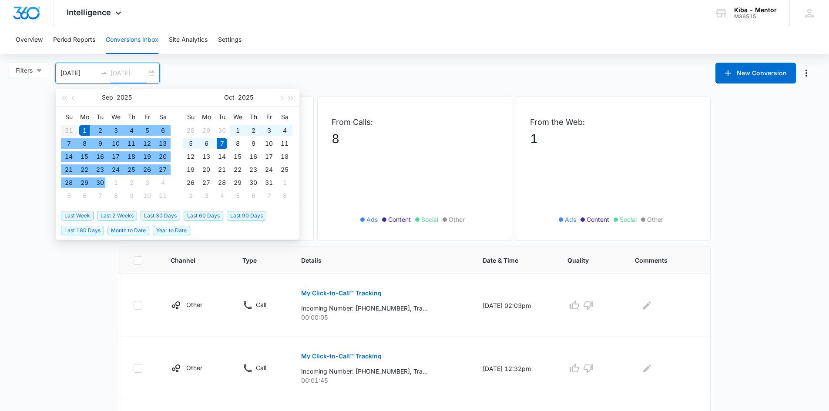
click at [101, 185] on div "30" at bounding box center [100, 183] width 10 height 10
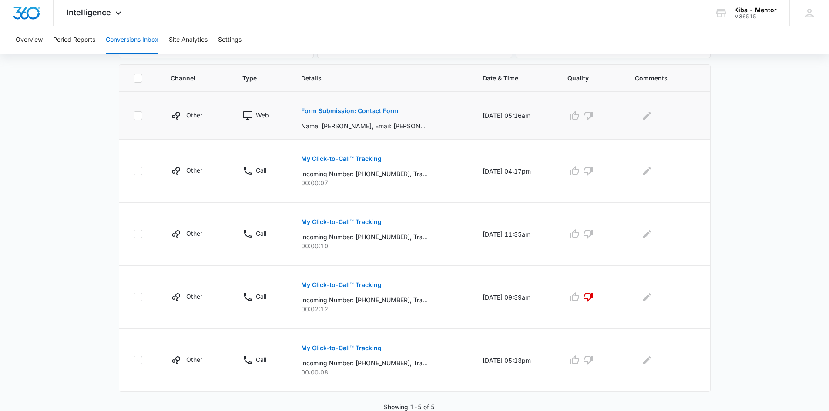
scroll to position [183, 0]
click at [589, 361] on icon "button" at bounding box center [588, 360] width 10 height 10
click at [594, 231] on icon "button" at bounding box center [588, 233] width 10 height 10
click at [593, 167] on icon "button" at bounding box center [589, 171] width 10 height 9
click at [355, 108] on p "Form Submission: Contact Form" at bounding box center [349, 110] width 97 height 6
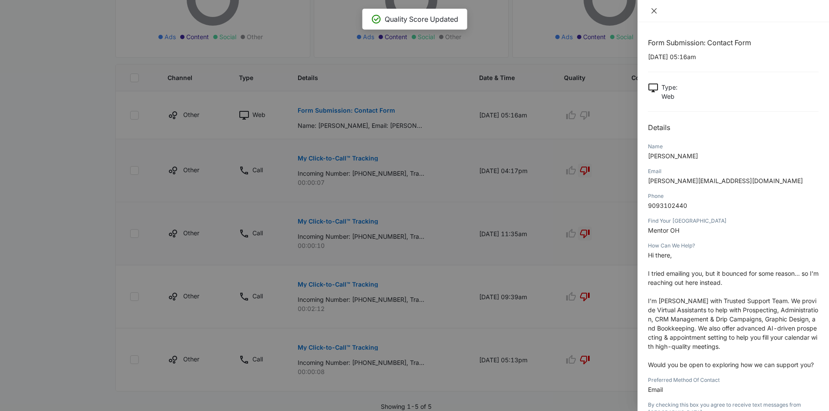
click at [656, 7] on button "Close" at bounding box center [654, 11] width 12 height 8
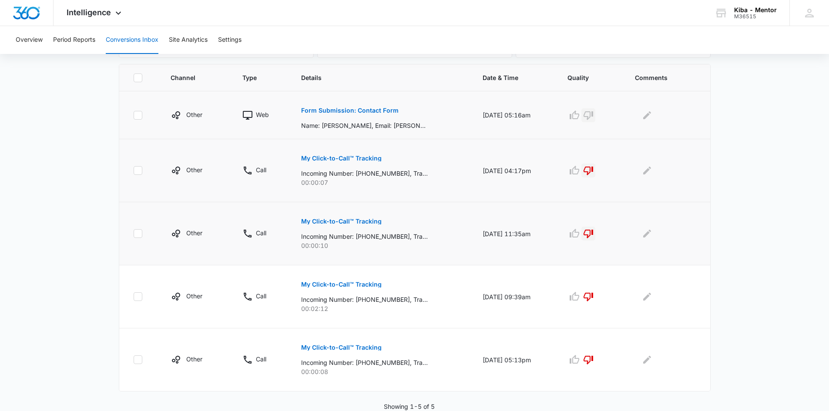
click at [594, 114] on icon "button" at bounding box center [588, 115] width 10 height 10
click at [748, 10] on div "Kiba - Mentor" at bounding box center [755, 10] width 43 height 7
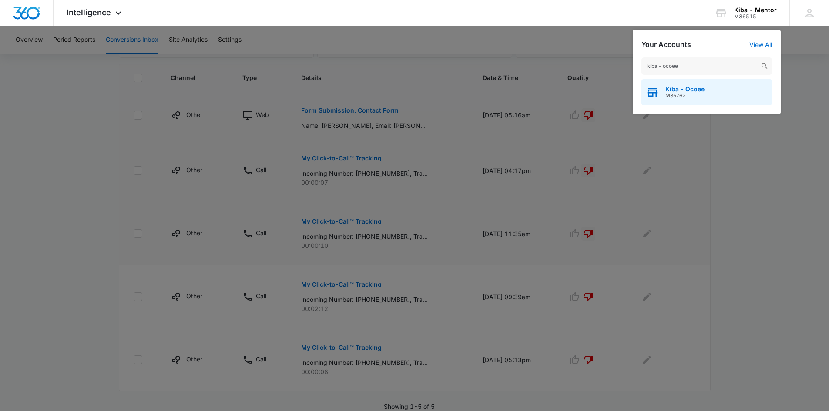
type input "kiba - ocoee"
click at [674, 91] on span "Kiba - Ocoee" at bounding box center [684, 89] width 39 height 7
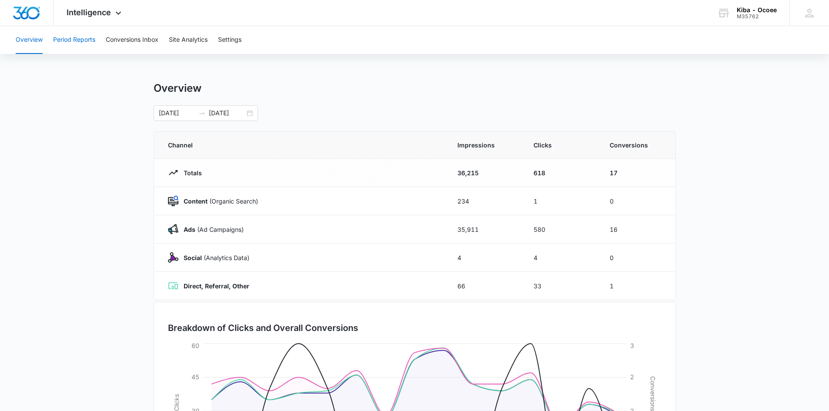
click at [59, 35] on button "Period Reports" at bounding box center [74, 40] width 42 height 28
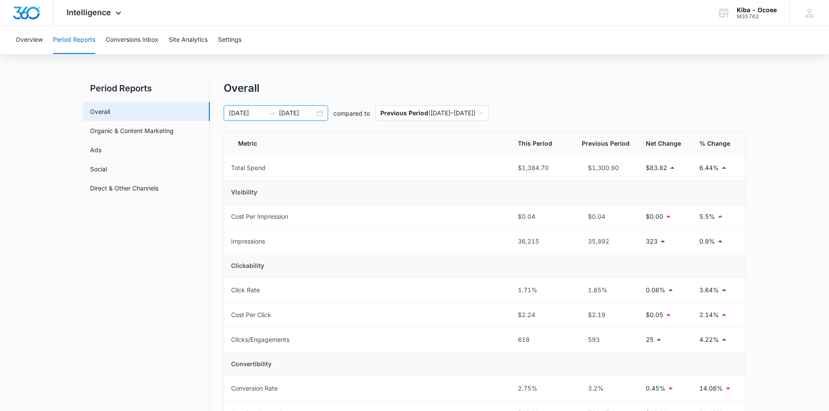
click at [321, 114] on div "09/01/2025 09/15/2025" at bounding box center [276, 113] width 104 height 16
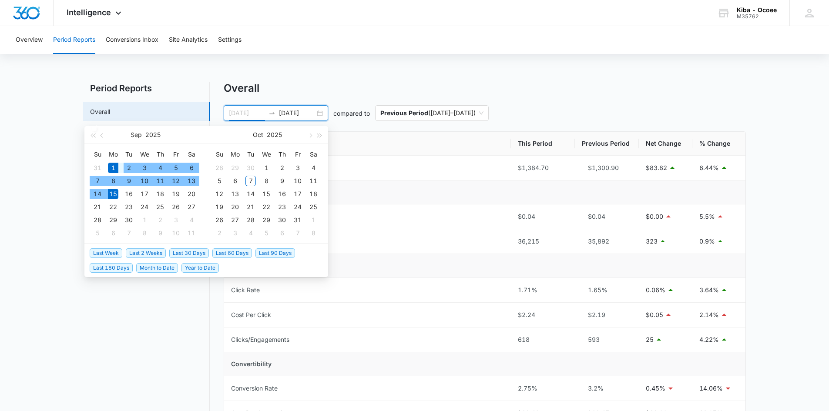
type input "[DATE]"
click at [114, 167] on div "1" at bounding box center [113, 168] width 10 height 10
type input "[DATE]"
click at [129, 218] on div "30" at bounding box center [129, 220] width 10 height 10
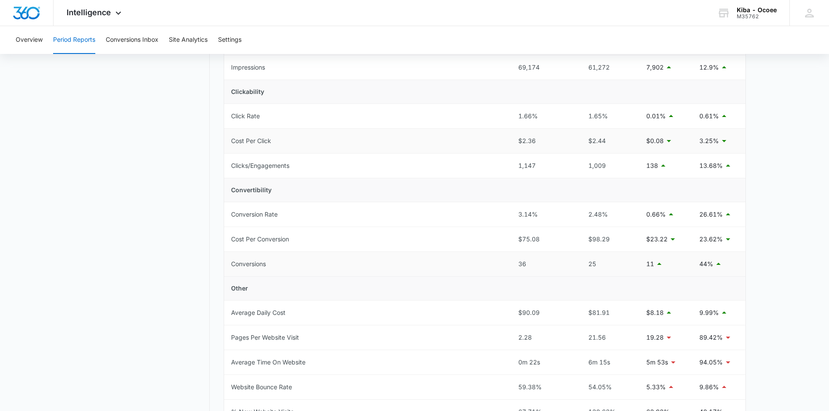
scroll to position [218, 0]
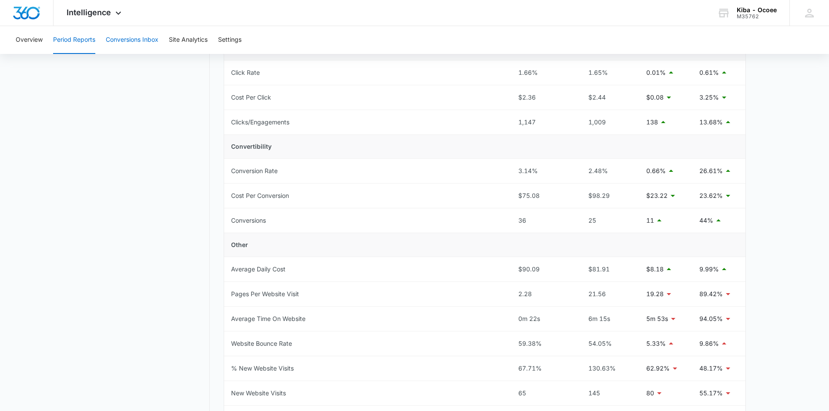
click at [128, 42] on button "Conversions Inbox" at bounding box center [132, 40] width 53 height 28
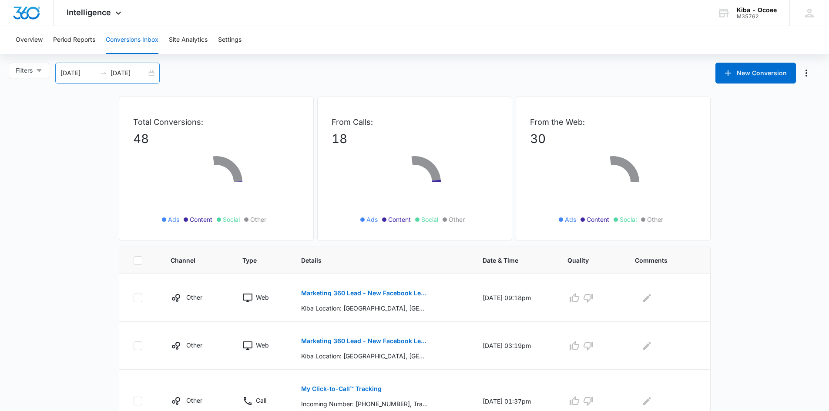
click at [154, 70] on div "[DATE] [DATE]" at bounding box center [107, 73] width 104 height 21
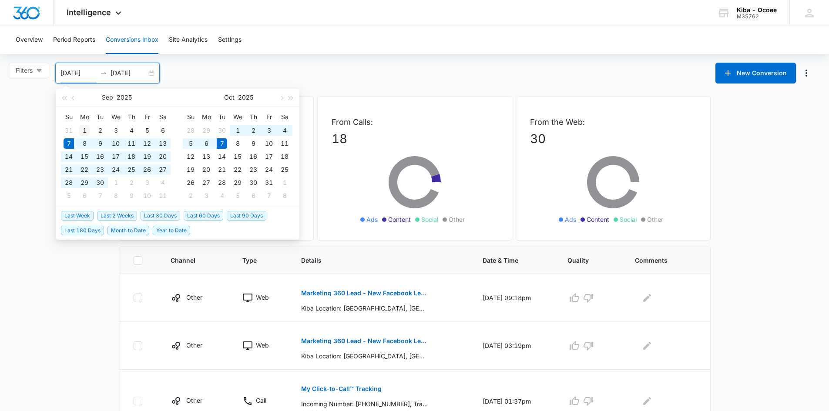
type input "[DATE]"
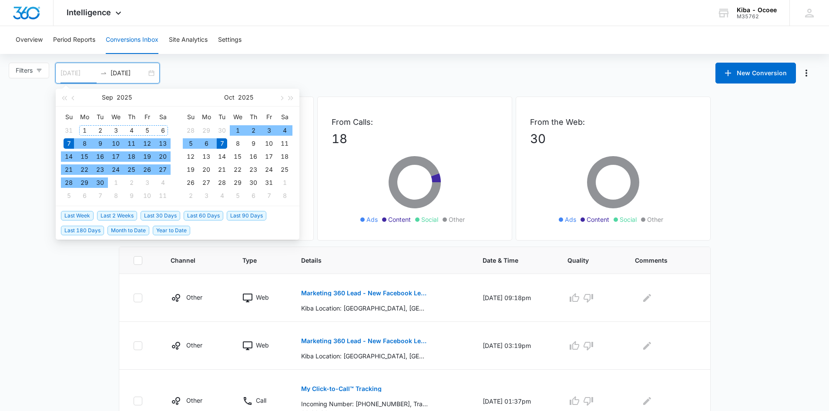
click at [85, 129] on div "1" at bounding box center [84, 130] width 10 height 10
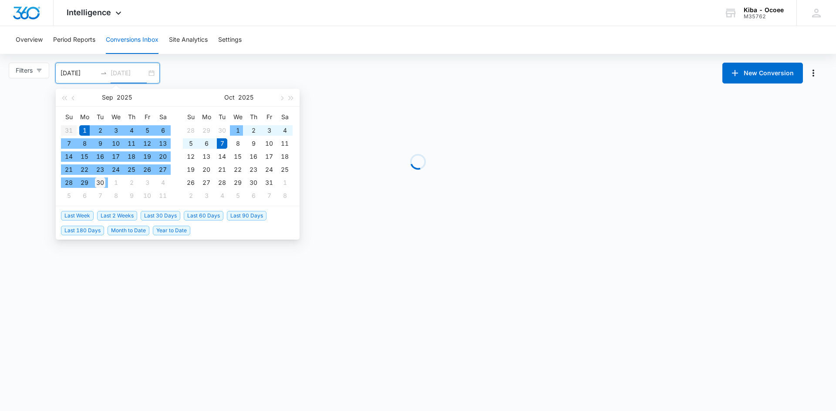
type input "[DATE]"
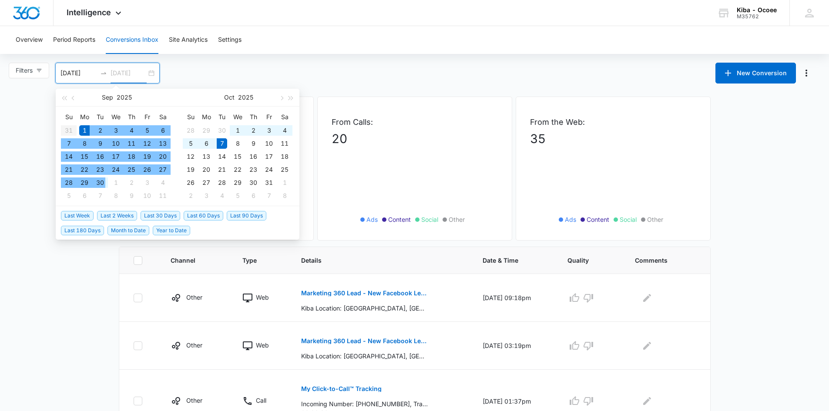
click at [103, 185] on div "30" at bounding box center [100, 183] width 10 height 10
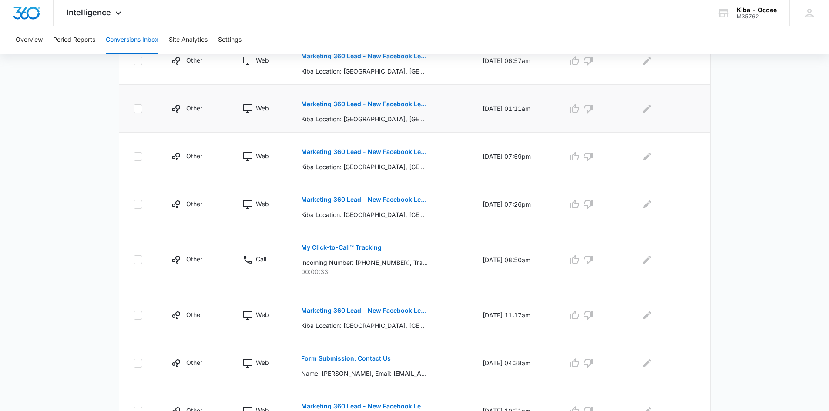
scroll to position [399, 0]
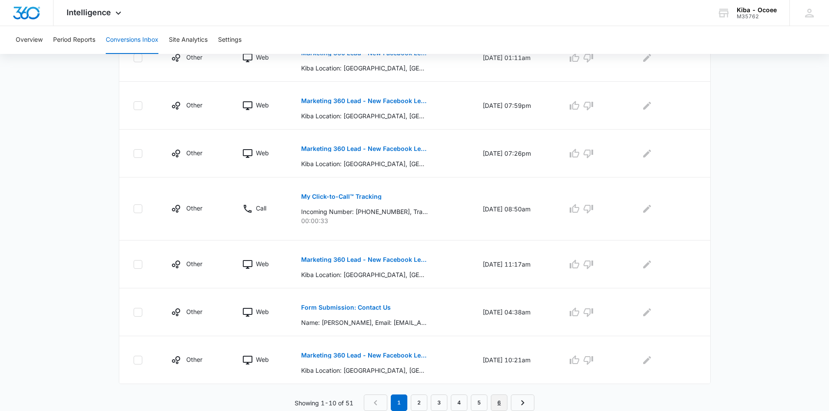
click at [503, 403] on link "6" at bounding box center [499, 403] width 17 height 17
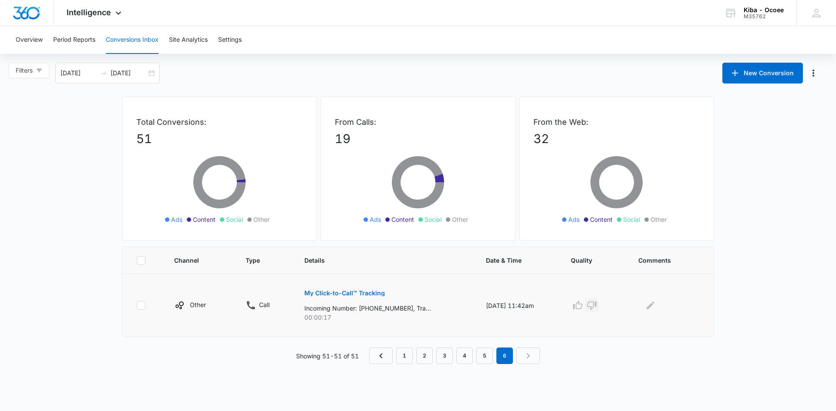
click at [596, 303] on icon "button" at bounding box center [592, 306] width 10 height 9
click at [487, 357] on link "5" at bounding box center [484, 356] width 17 height 17
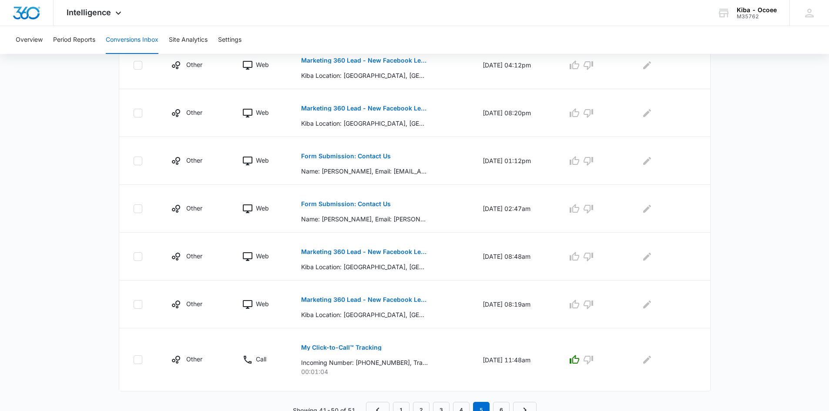
scroll to position [414, 0]
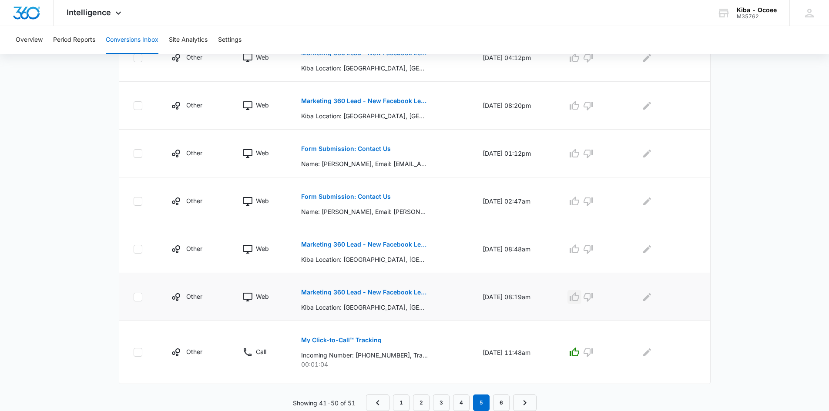
click at [577, 298] on icon "button" at bounding box center [574, 297] width 10 height 10
click at [579, 248] on icon "button" at bounding box center [575, 249] width 10 height 9
click at [333, 194] on p "Form Submission: Contact Us" at bounding box center [346, 197] width 90 height 6
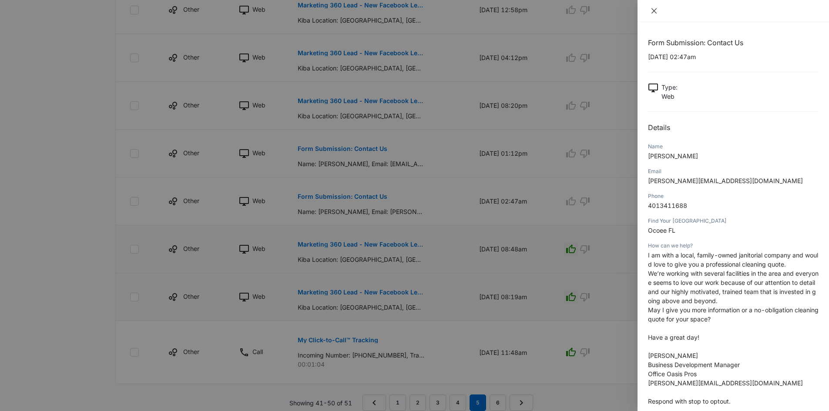
click at [653, 11] on icon "close" at bounding box center [654, 10] width 7 height 7
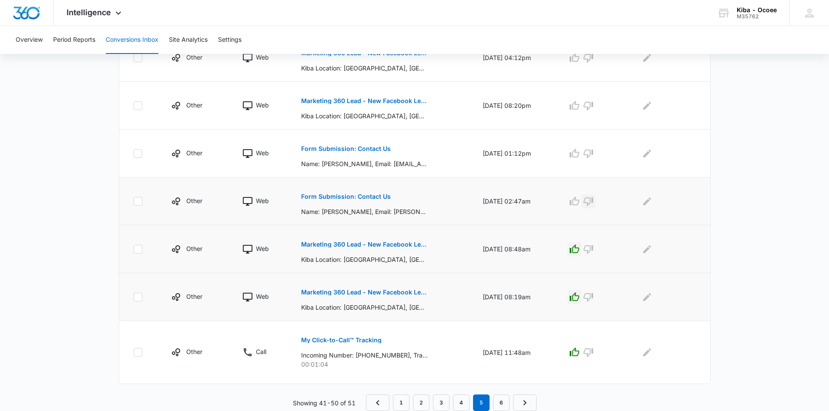
click at [591, 198] on icon "button" at bounding box center [588, 201] width 10 height 10
click at [367, 148] on p "Form Submission: Contact Us" at bounding box center [346, 149] width 90 height 6
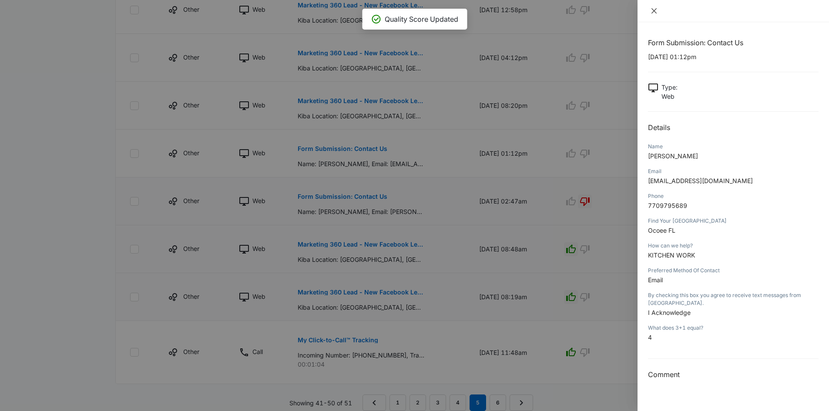
click at [654, 10] on icon "close" at bounding box center [653, 10] width 5 height 5
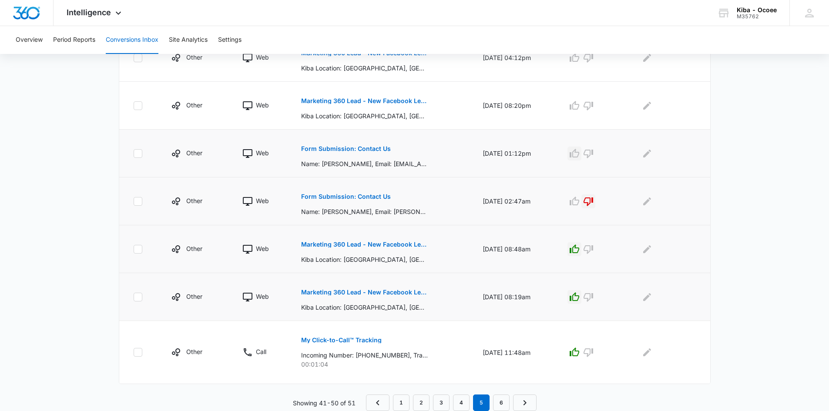
click at [580, 154] on icon "button" at bounding box center [574, 153] width 10 height 10
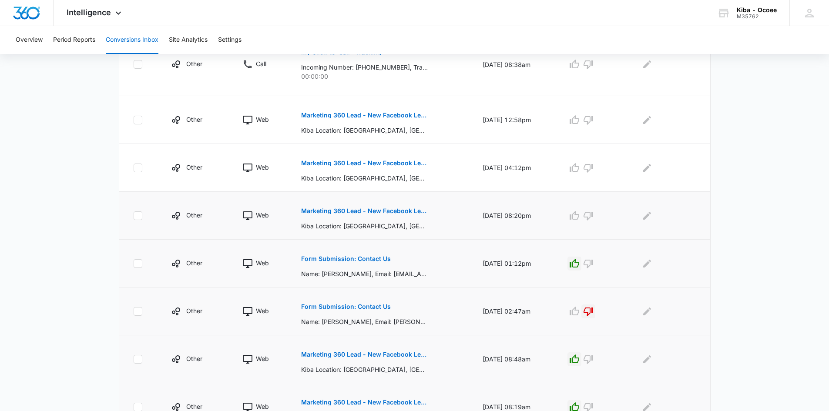
scroll to position [284, 0]
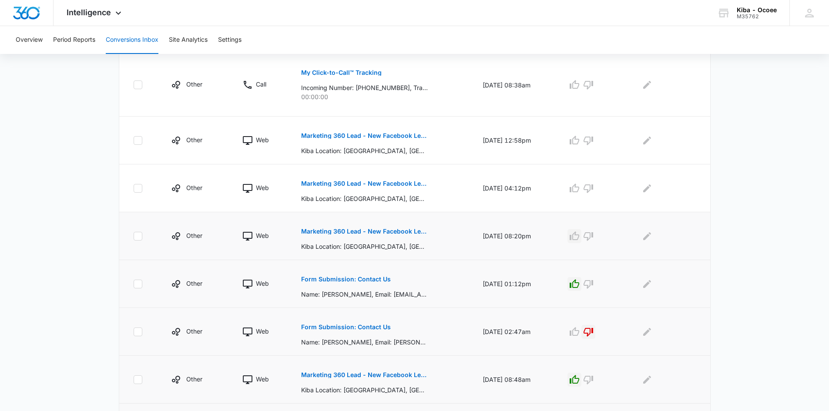
click at [579, 239] on icon "button" at bounding box center [575, 236] width 10 height 9
drag, startPoint x: 581, startPoint y: 190, endPoint x: 570, endPoint y: 142, distance: 49.1
click at [580, 189] on icon "button" at bounding box center [574, 188] width 10 height 10
click at [580, 138] on icon "button" at bounding box center [574, 140] width 10 height 10
click at [594, 87] on icon "button" at bounding box center [588, 85] width 10 height 10
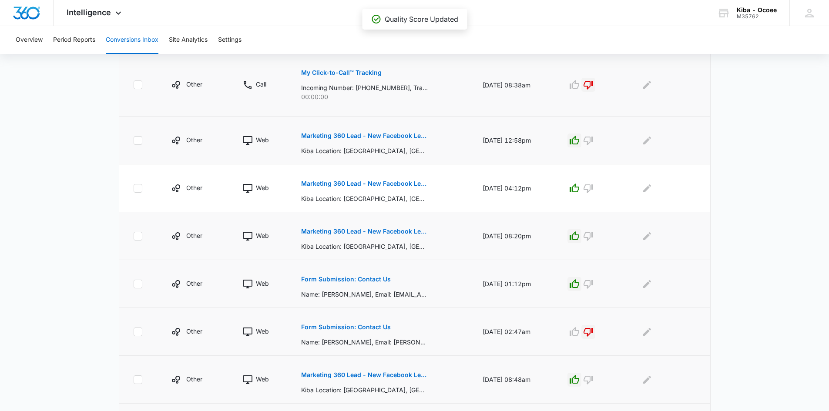
scroll to position [197, 0]
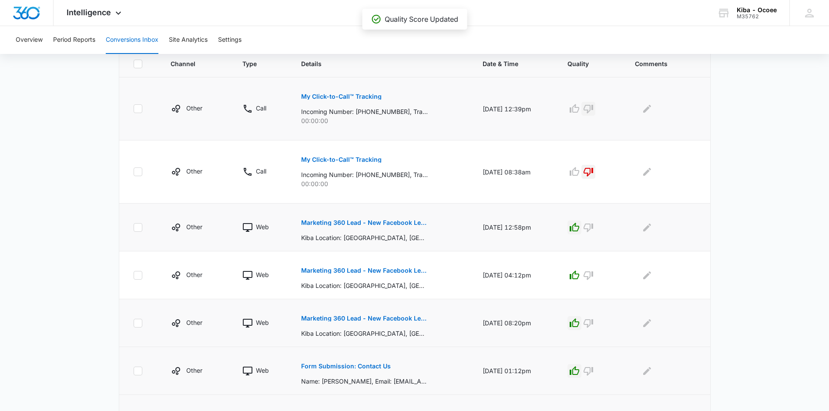
click at [594, 107] on icon "button" at bounding box center [588, 109] width 10 height 10
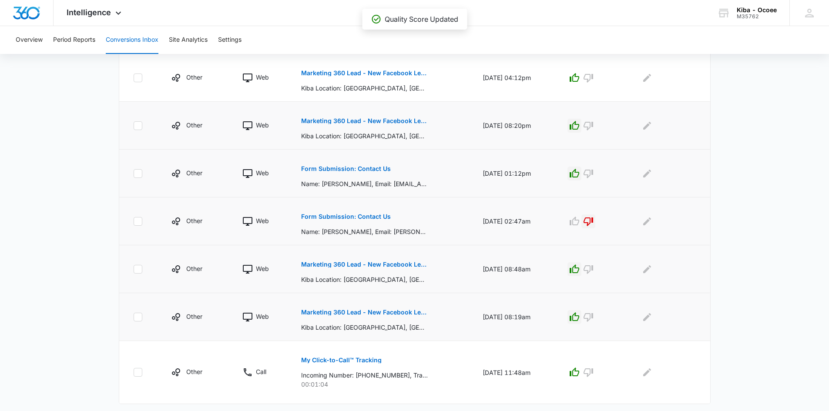
scroll to position [414, 0]
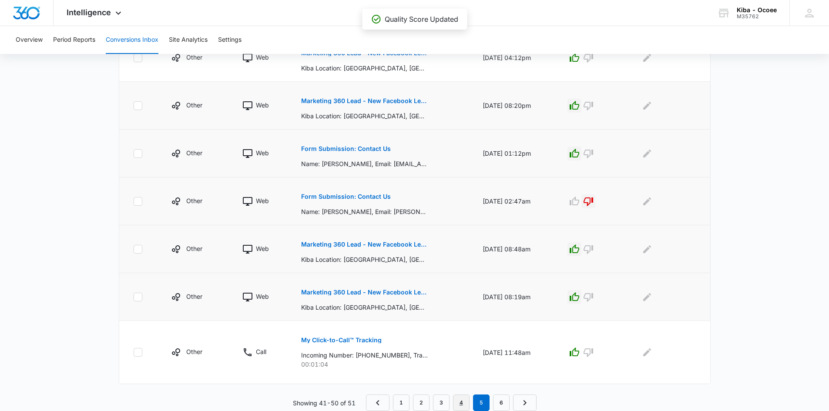
click at [465, 405] on link "4" at bounding box center [461, 403] width 17 height 17
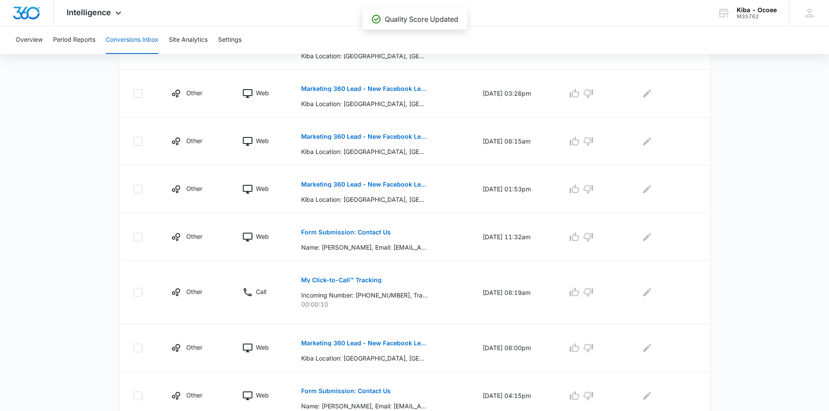
scroll to position [384, 0]
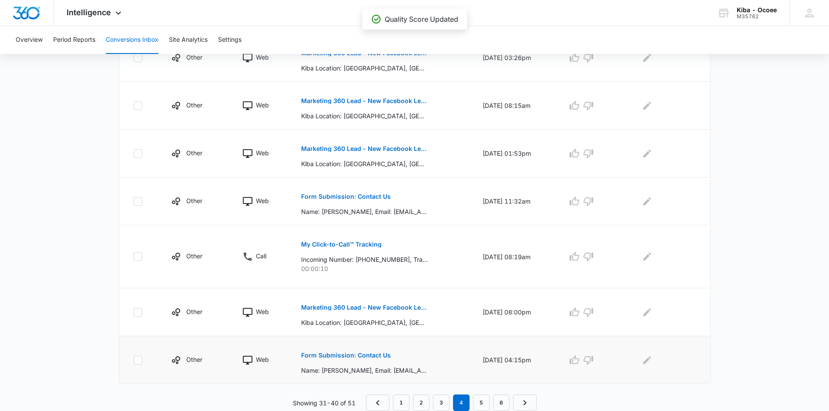
click at [342, 355] on p "Form Submission: Contact Us" at bounding box center [346, 355] width 90 height 6
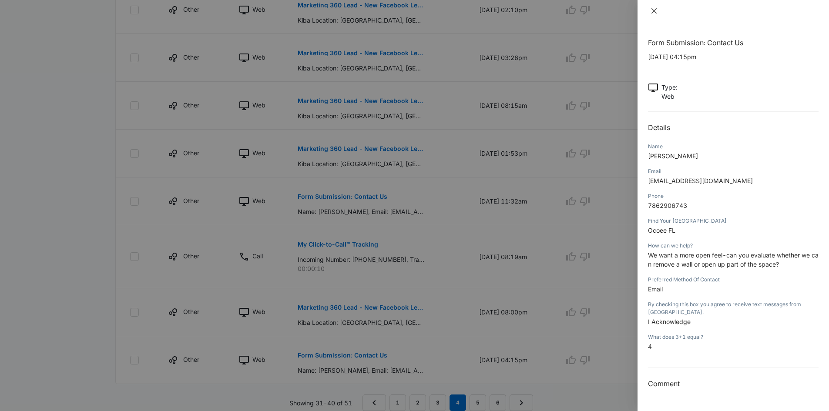
click at [657, 8] on icon "close" at bounding box center [654, 10] width 7 height 7
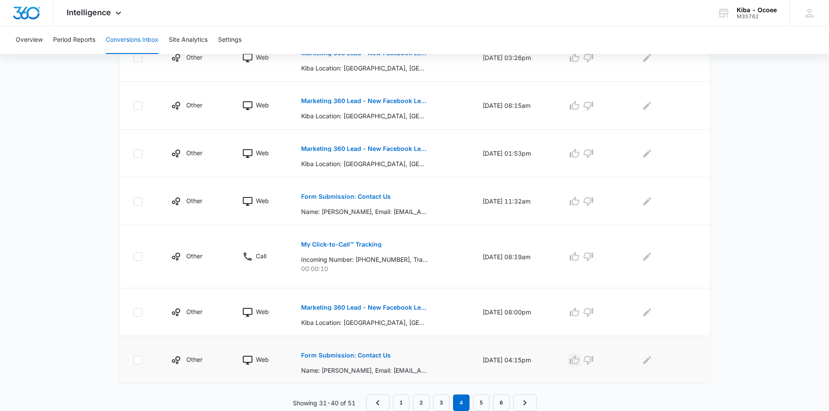
click at [578, 358] on icon "button" at bounding box center [574, 360] width 10 height 10
click at [579, 315] on icon "button" at bounding box center [574, 312] width 10 height 10
click at [591, 253] on icon "button" at bounding box center [589, 257] width 10 height 9
click at [334, 195] on p "Form Submission: Contact Us" at bounding box center [346, 197] width 90 height 6
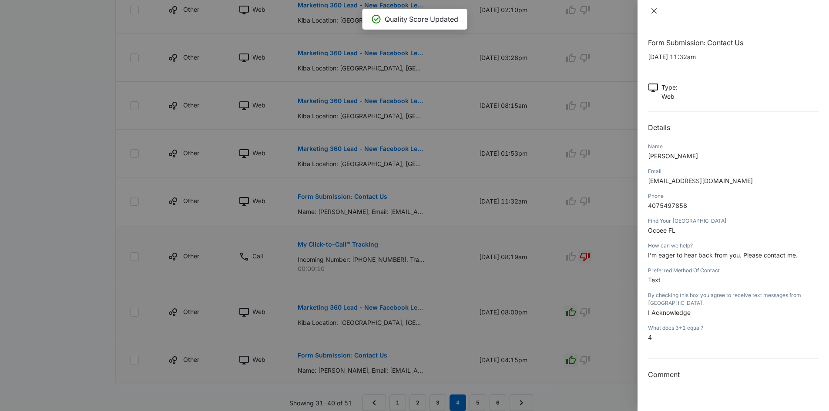
click at [654, 10] on icon "close" at bounding box center [654, 10] width 7 height 7
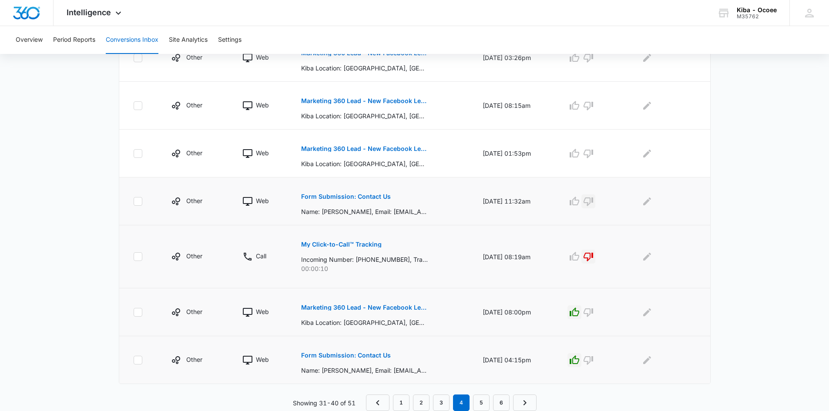
click at [594, 201] on icon "button" at bounding box center [588, 201] width 10 height 10
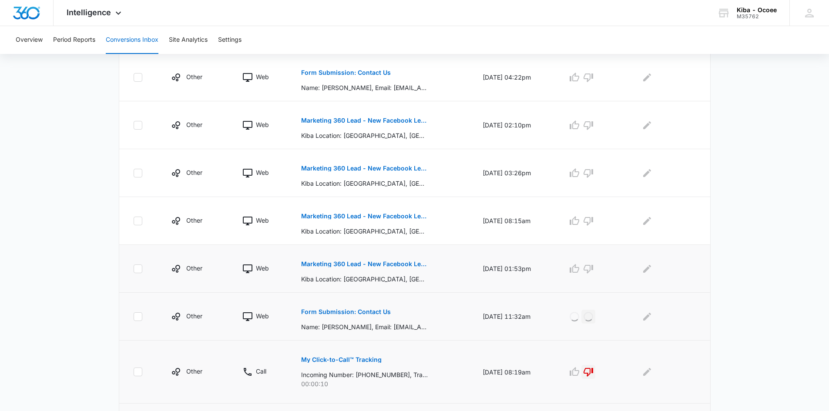
scroll to position [253, 0]
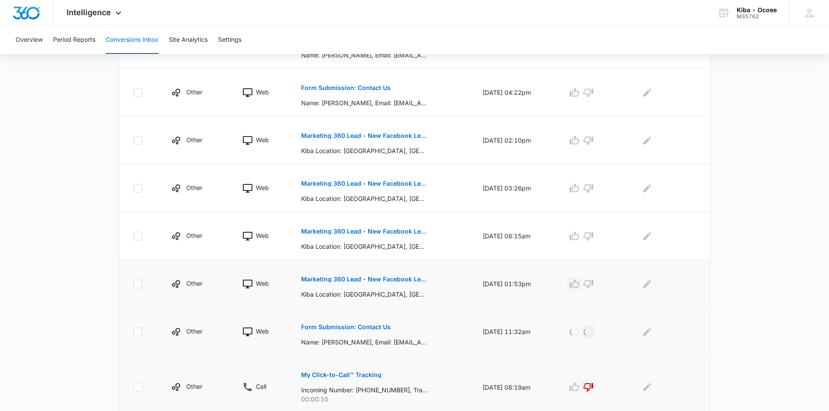
click at [580, 286] on icon "button" at bounding box center [574, 284] width 10 height 10
drag, startPoint x: 581, startPoint y: 236, endPoint x: 579, endPoint y: 219, distance: 17.5
click at [580, 236] on icon "button" at bounding box center [574, 236] width 10 height 10
click at [580, 192] on icon "button" at bounding box center [574, 188] width 10 height 10
click at [580, 142] on icon "button" at bounding box center [574, 140] width 10 height 10
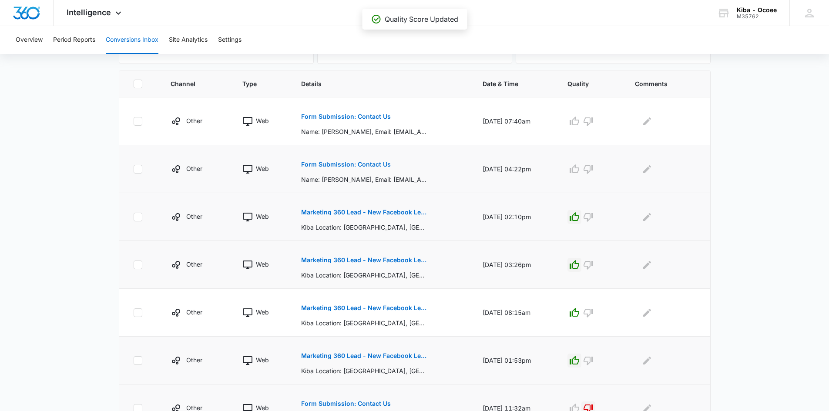
scroll to position [166, 0]
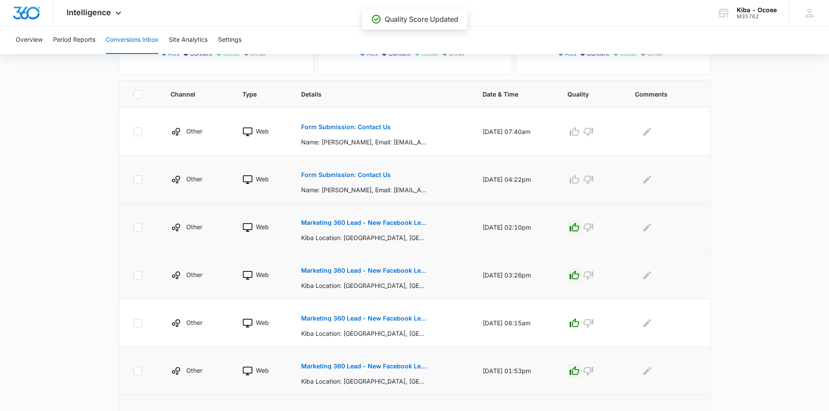
click at [359, 171] on button "Form Submission: Contact Us" at bounding box center [346, 174] width 90 height 21
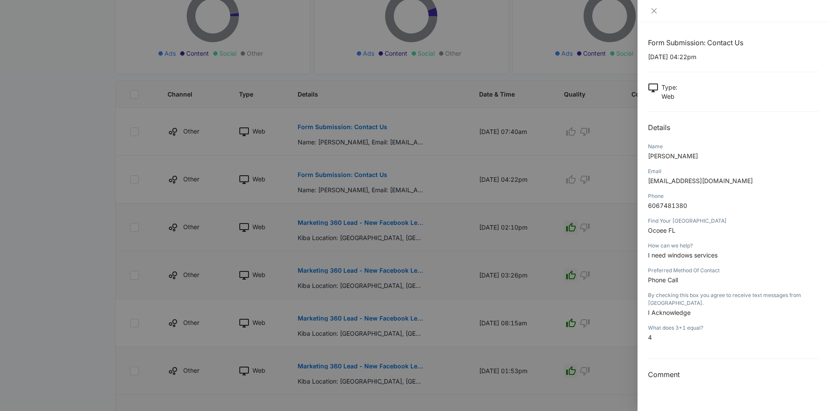
click at [653, 6] on div at bounding box center [733, 11] width 191 height 22
click at [654, 12] on icon "close" at bounding box center [654, 10] width 7 height 7
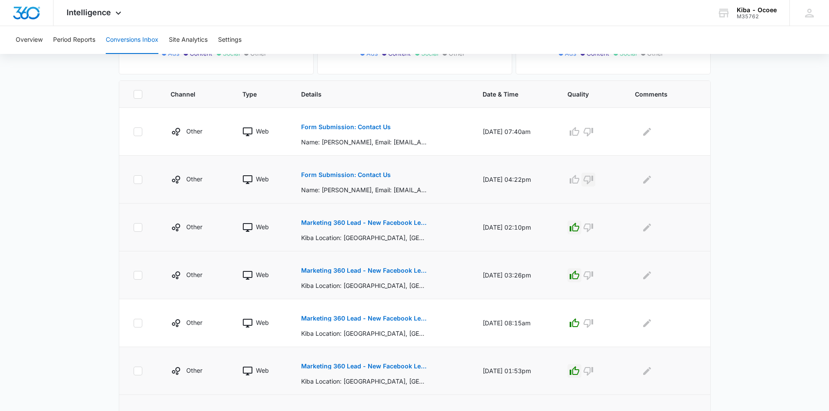
click at [594, 179] on icon "button" at bounding box center [588, 179] width 10 height 10
click at [348, 127] on p "Form Submission: Contact Us" at bounding box center [346, 127] width 90 height 6
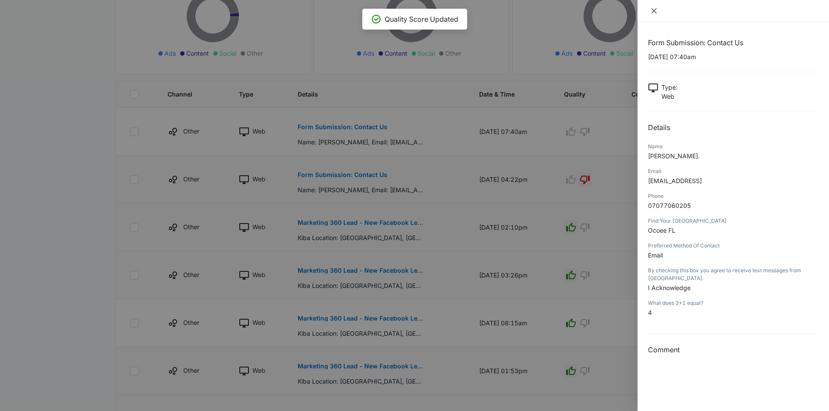
click at [652, 9] on icon "close" at bounding box center [653, 10] width 5 height 5
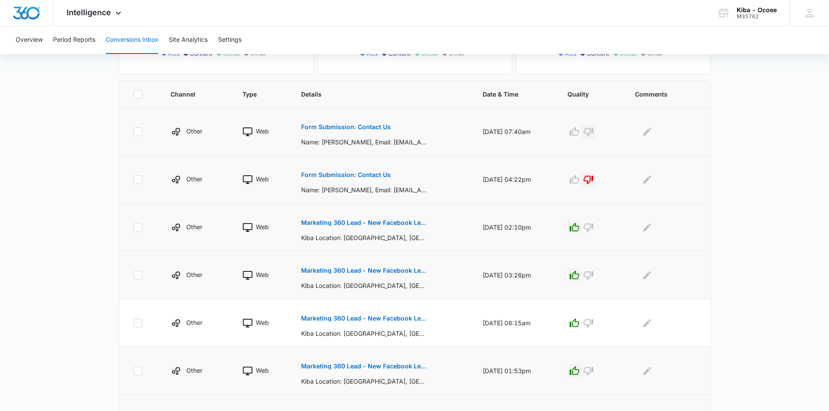
click at [592, 130] on icon "button" at bounding box center [588, 132] width 10 height 10
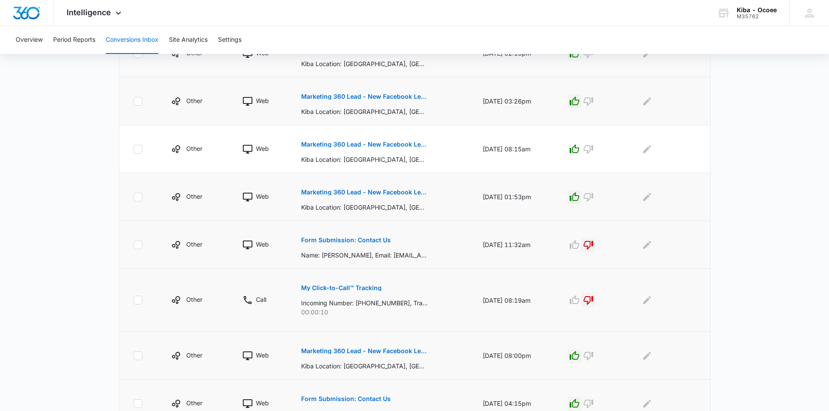
scroll to position [384, 0]
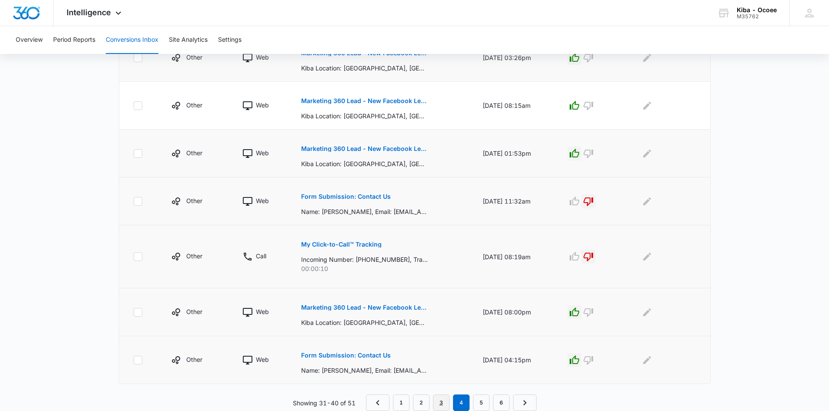
click at [440, 406] on link "3" at bounding box center [441, 403] width 17 height 17
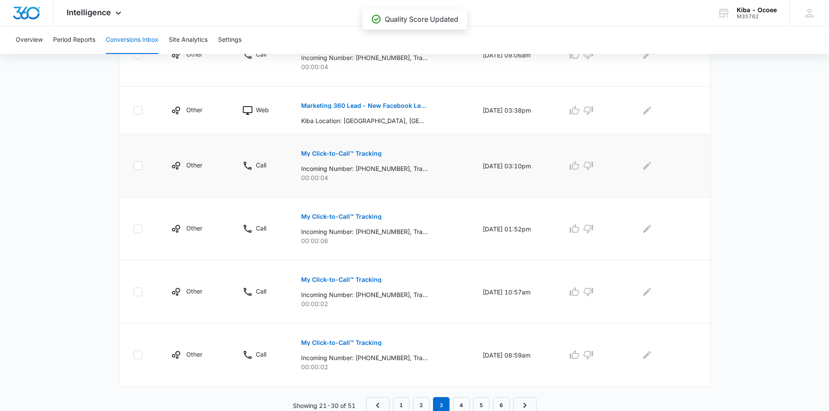
scroll to position [506, 0]
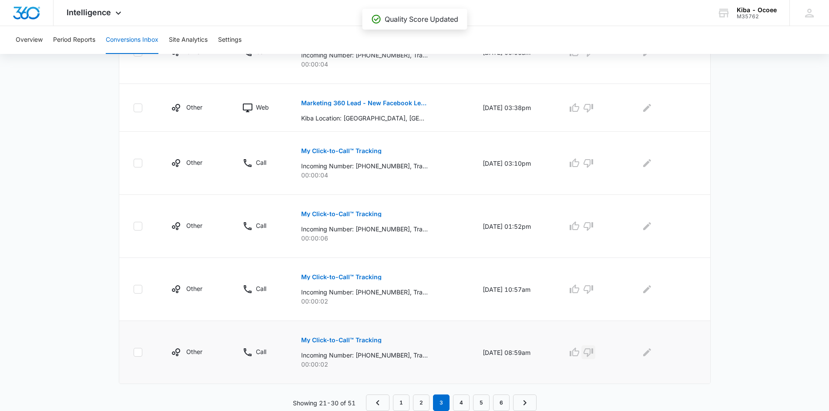
click at [594, 352] on icon "button" at bounding box center [588, 352] width 10 height 10
click at [593, 286] on icon "button" at bounding box center [589, 289] width 10 height 9
click at [594, 227] on icon "button" at bounding box center [588, 226] width 10 height 10
click at [594, 164] on icon "button" at bounding box center [588, 163] width 10 height 10
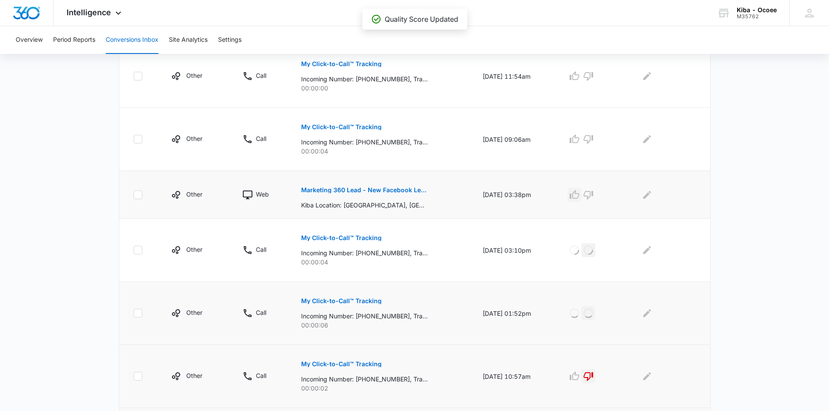
click at [577, 194] on icon "button" at bounding box center [574, 195] width 10 height 10
click at [592, 138] on icon "button" at bounding box center [588, 139] width 10 height 10
click at [594, 76] on icon "button" at bounding box center [588, 76] width 10 height 10
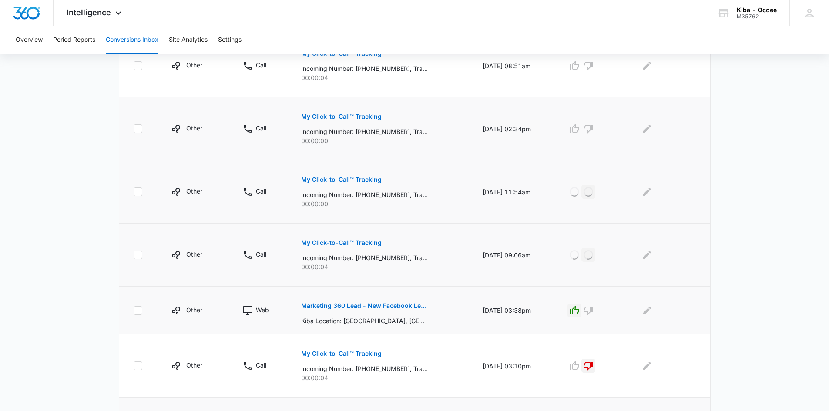
scroll to position [288, 0]
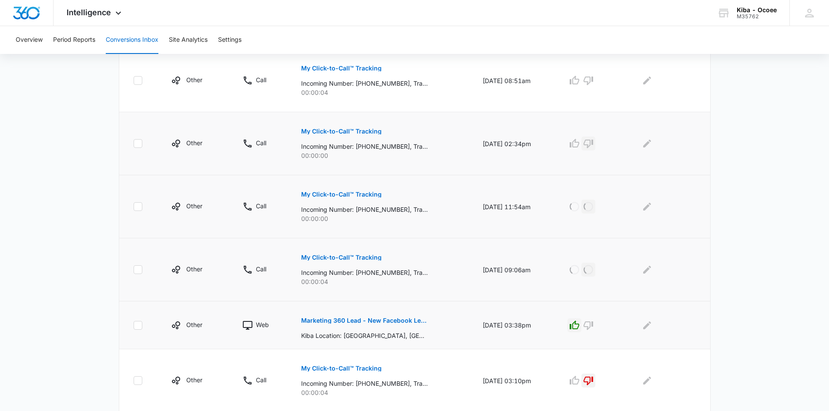
click at [591, 140] on icon "button" at bounding box center [589, 144] width 10 height 9
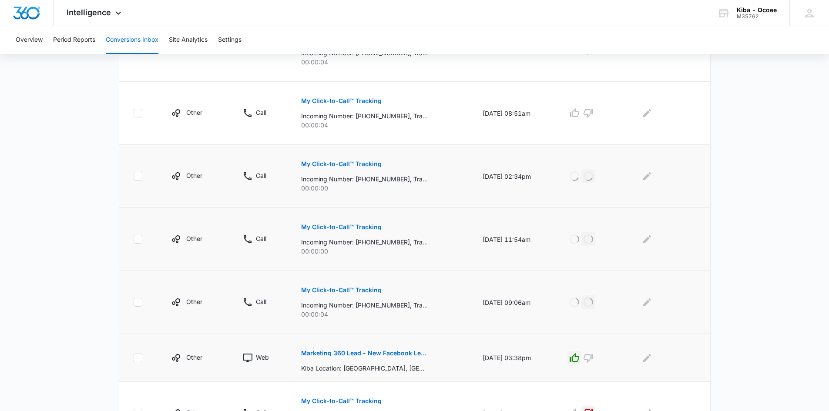
scroll to position [201, 0]
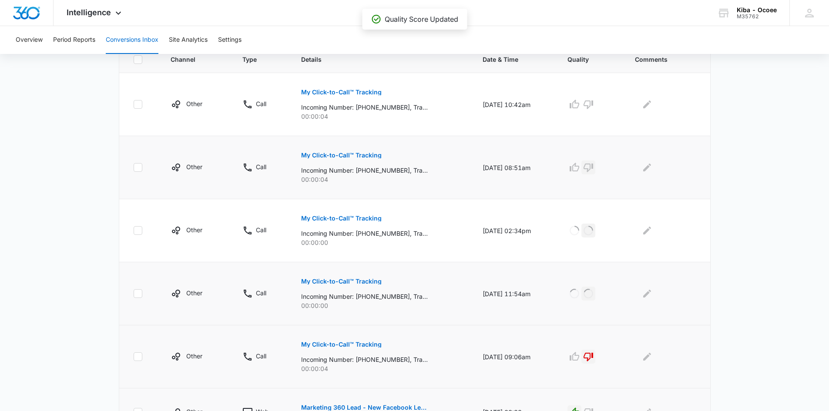
click at [593, 166] on icon "button" at bounding box center [588, 167] width 10 height 10
click at [594, 109] on icon "button" at bounding box center [588, 104] width 10 height 10
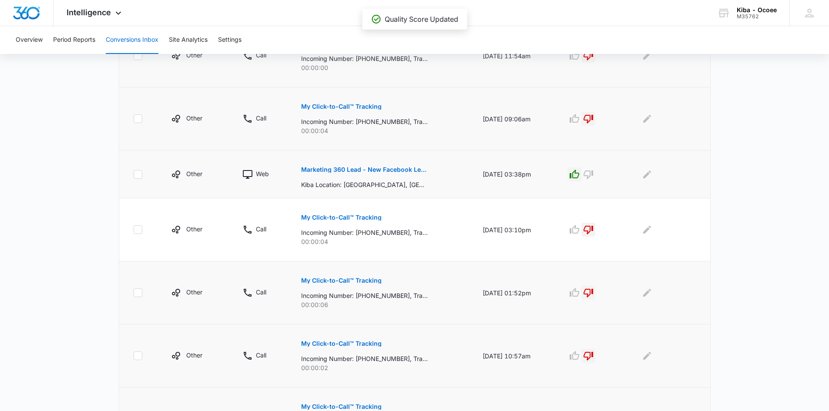
scroll to position [506, 0]
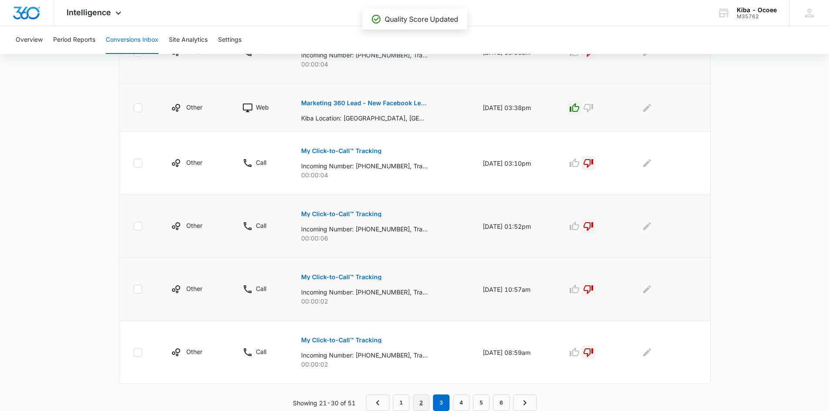
drag, startPoint x: 421, startPoint y: 400, endPoint x: 422, endPoint y: 396, distance: 4.5
click at [421, 400] on link "2" at bounding box center [421, 403] width 17 height 17
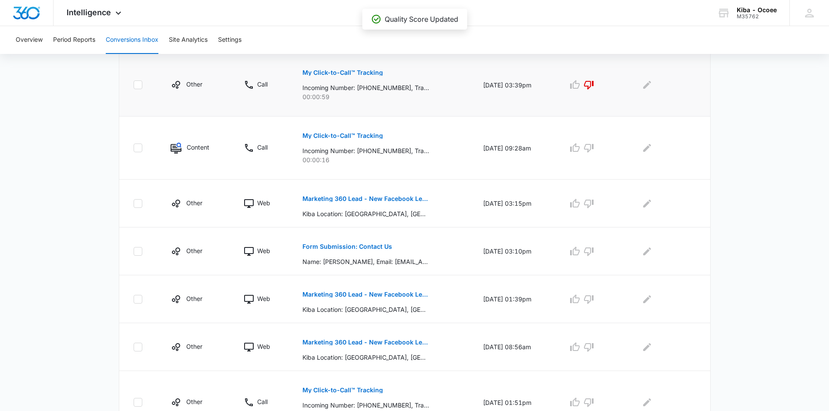
scroll to position [414, 0]
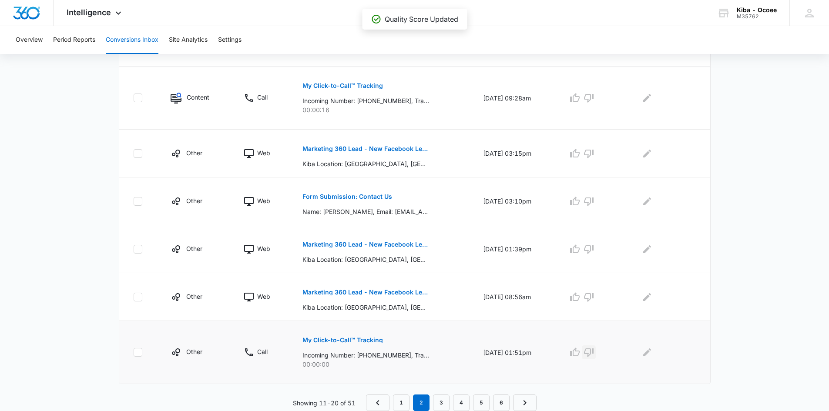
click at [594, 352] on icon "button" at bounding box center [589, 352] width 10 height 10
click at [577, 299] on icon "button" at bounding box center [575, 296] width 10 height 9
click at [580, 250] on icon "button" at bounding box center [575, 249] width 10 height 10
click at [309, 196] on p "Form Submission: Contact Us" at bounding box center [347, 197] width 90 height 6
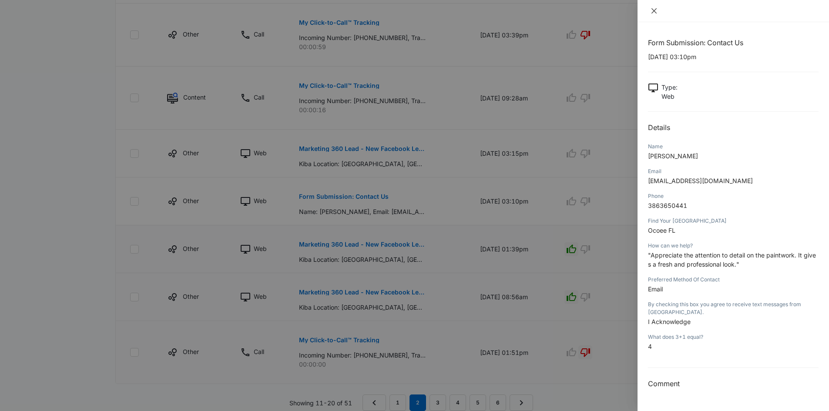
click at [655, 10] on icon "close" at bounding box center [653, 10] width 5 height 5
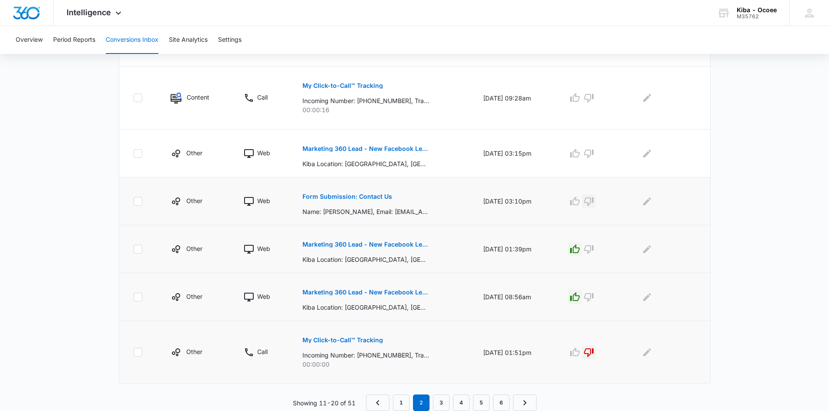
click at [593, 201] on icon "button" at bounding box center [589, 201] width 10 height 10
click at [577, 156] on icon "button" at bounding box center [575, 153] width 10 height 9
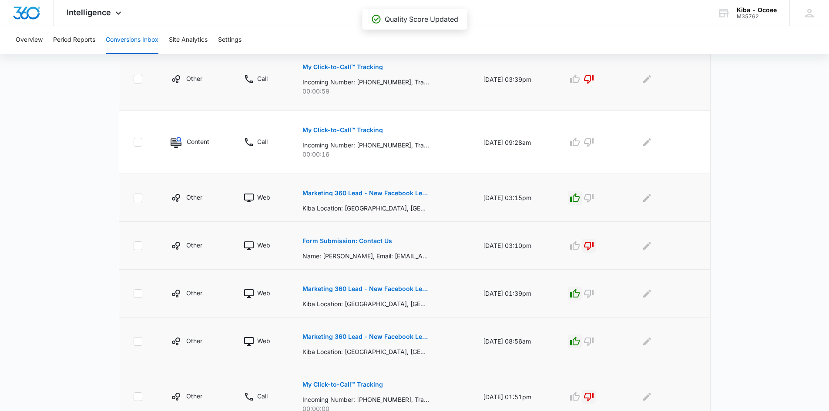
scroll to position [284, 0]
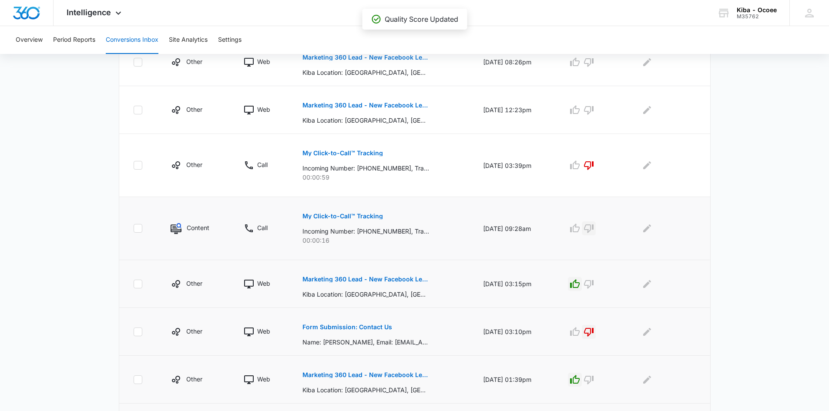
click at [594, 229] on icon "button" at bounding box center [589, 228] width 10 height 10
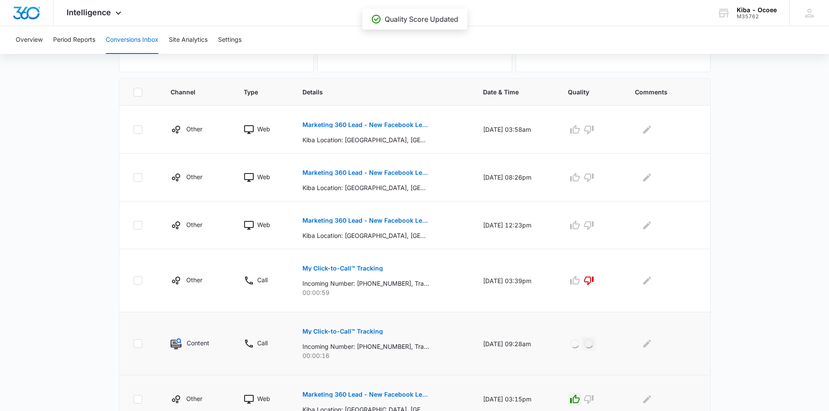
scroll to position [153, 0]
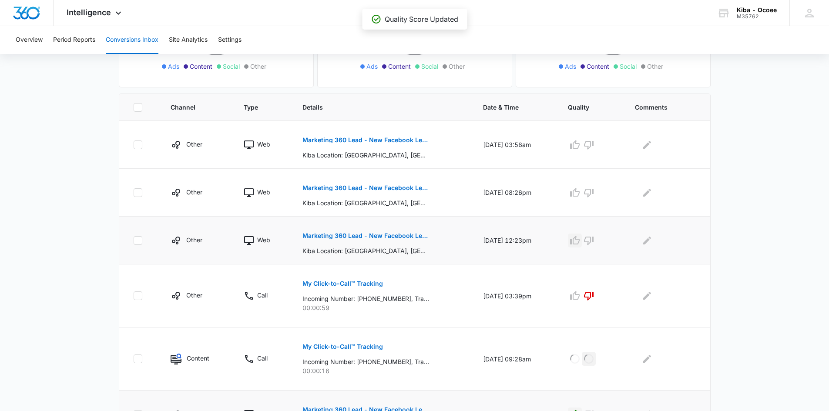
click at [580, 238] on icon "button" at bounding box center [575, 240] width 10 height 10
drag, startPoint x: 578, startPoint y: 193, endPoint x: 580, endPoint y: 179, distance: 14.4
click at [578, 192] on icon "button" at bounding box center [575, 192] width 10 height 9
click at [577, 144] on icon "button" at bounding box center [575, 145] width 10 height 10
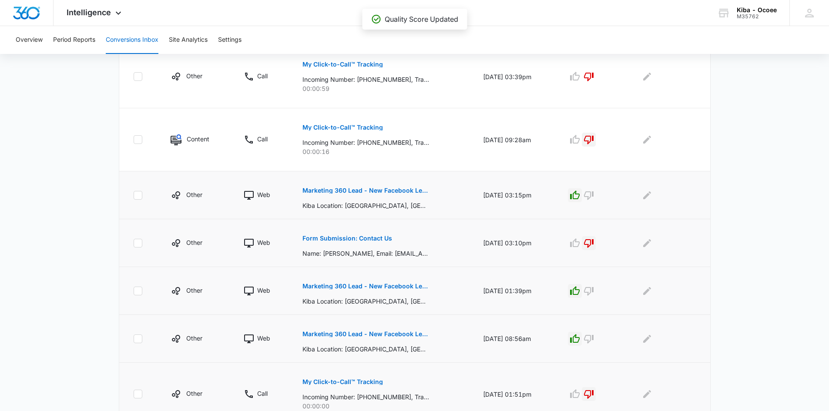
scroll to position [414, 0]
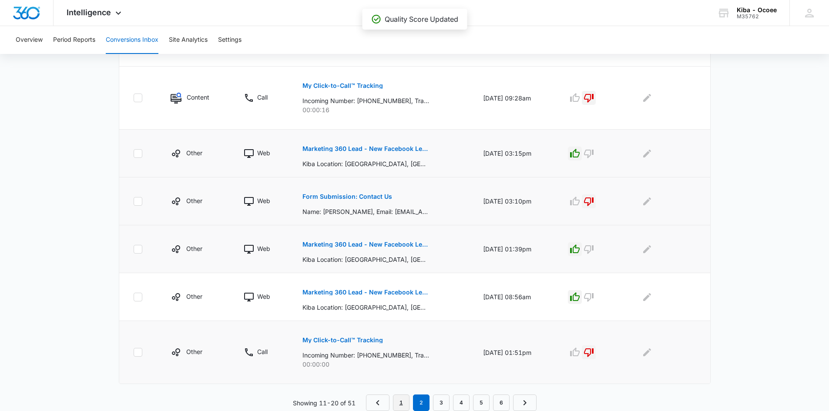
drag, startPoint x: 401, startPoint y: 401, endPoint x: 404, endPoint y: 392, distance: 9.6
click at [402, 401] on link "1" at bounding box center [401, 403] width 17 height 17
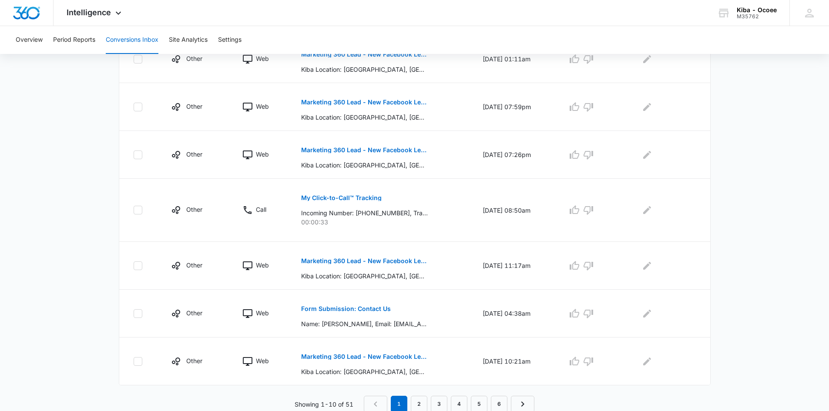
scroll to position [399, 0]
click at [579, 358] on icon "button" at bounding box center [575, 360] width 10 height 9
click at [352, 306] on p "Form Submission: Contact Us" at bounding box center [346, 308] width 90 height 6
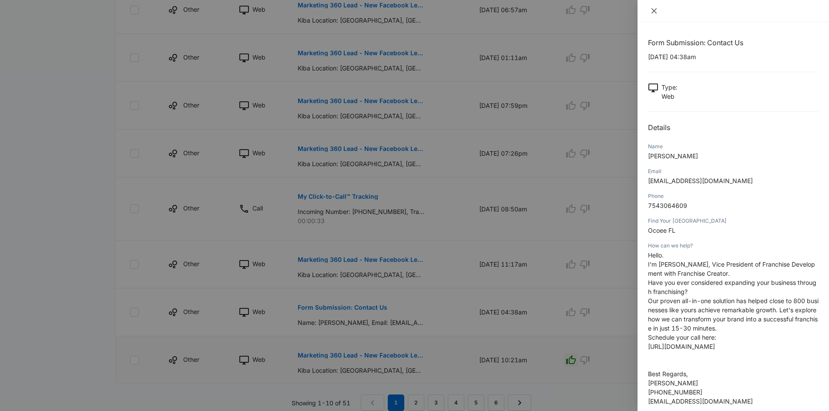
click at [654, 10] on icon "close" at bounding box center [653, 10] width 5 height 5
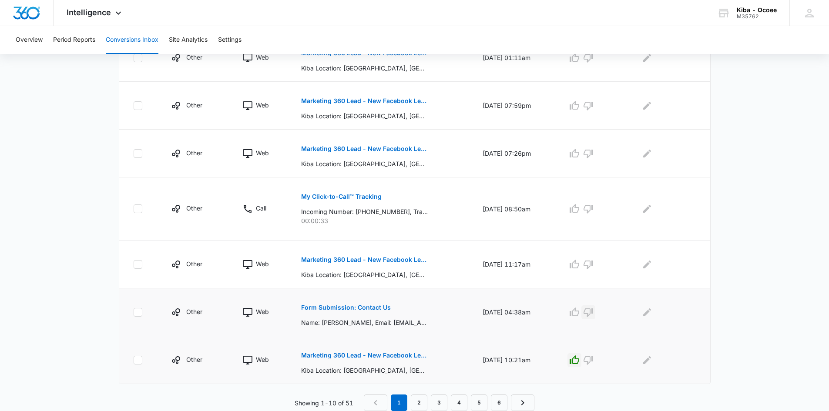
click at [592, 311] on icon "button" at bounding box center [588, 312] width 10 height 10
click at [579, 263] on icon "button" at bounding box center [575, 264] width 10 height 9
click at [580, 155] on icon "button" at bounding box center [574, 153] width 10 height 10
click at [580, 108] on icon "button" at bounding box center [574, 106] width 10 height 10
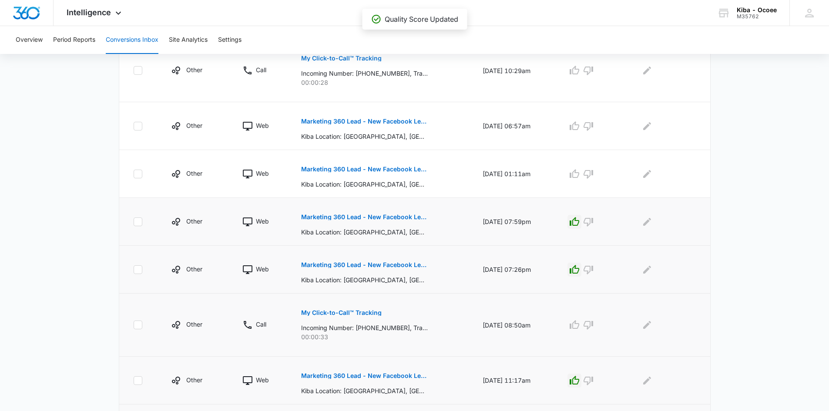
scroll to position [268, 0]
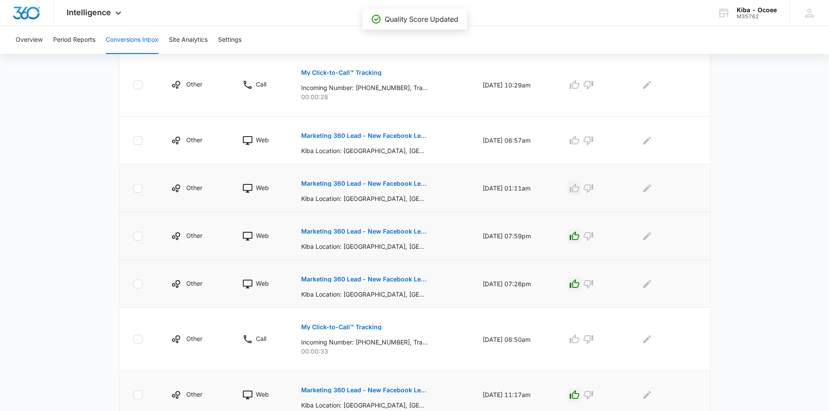
click at [580, 188] on icon "button" at bounding box center [574, 188] width 10 height 10
click at [580, 141] on icon "button" at bounding box center [574, 140] width 10 height 10
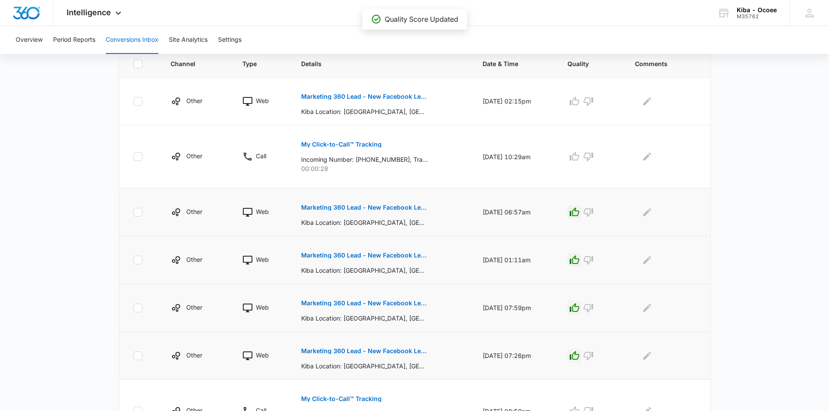
scroll to position [181, 0]
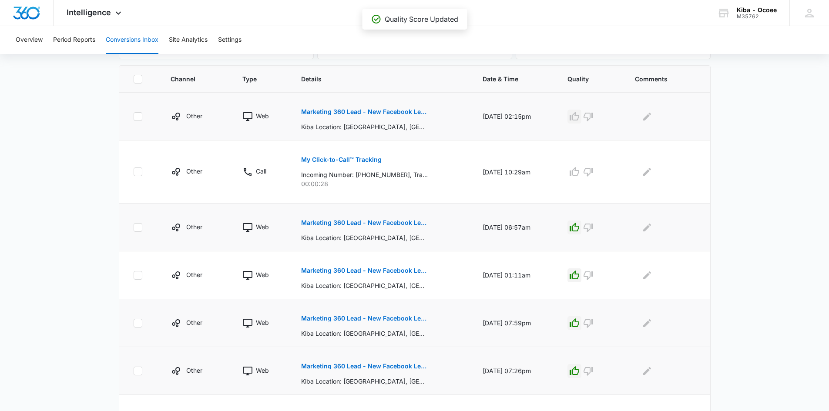
click at [578, 115] on icon "button" at bounding box center [575, 116] width 10 height 9
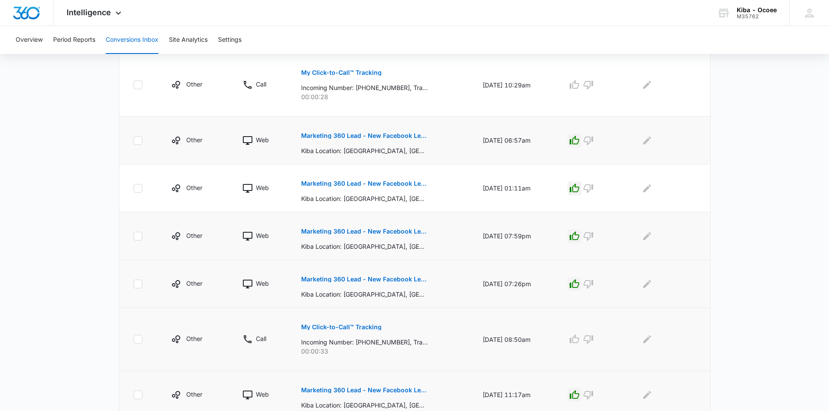
click at [326, 322] on button "My Click-to-Call™ Tracking" at bounding box center [341, 327] width 81 height 21
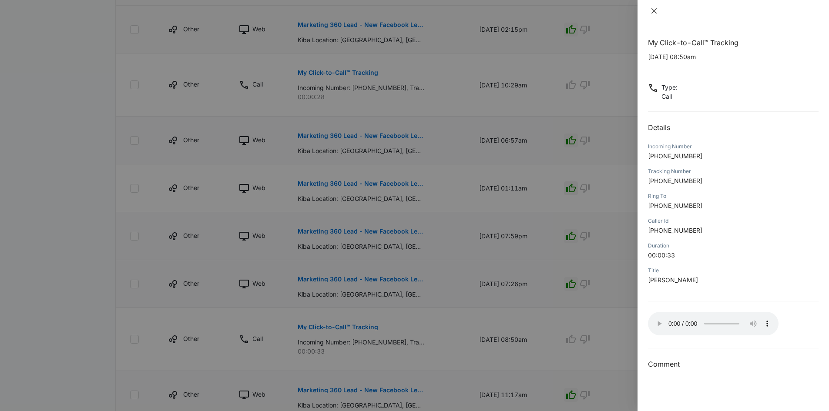
click at [652, 9] on icon "close" at bounding box center [653, 10] width 5 height 5
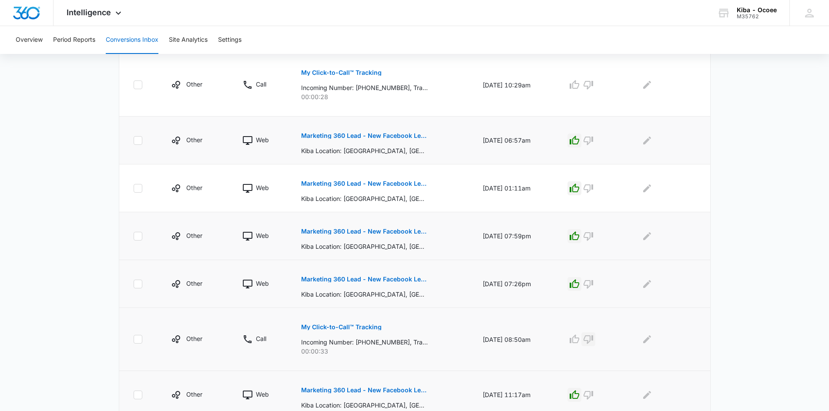
click at [594, 339] on icon "button" at bounding box center [588, 339] width 10 height 10
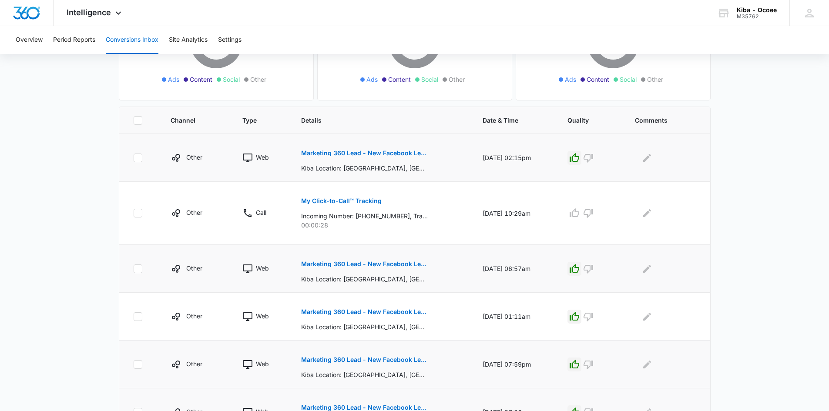
scroll to position [138, 0]
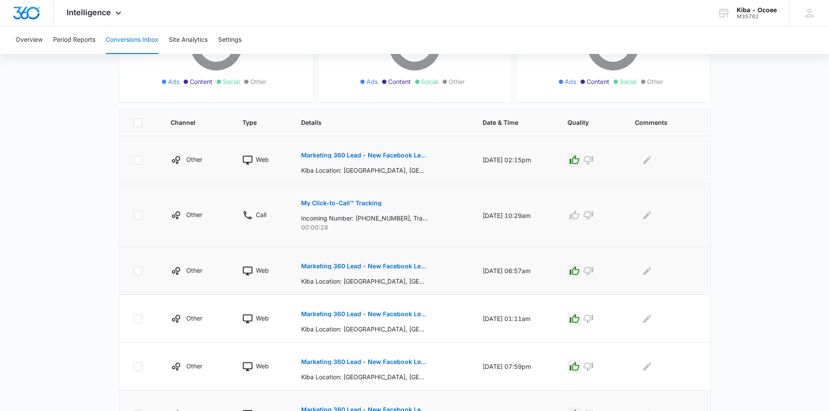
click at [352, 203] on p "My Click-to-Call™ Tracking" at bounding box center [341, 203] width 81 height 6
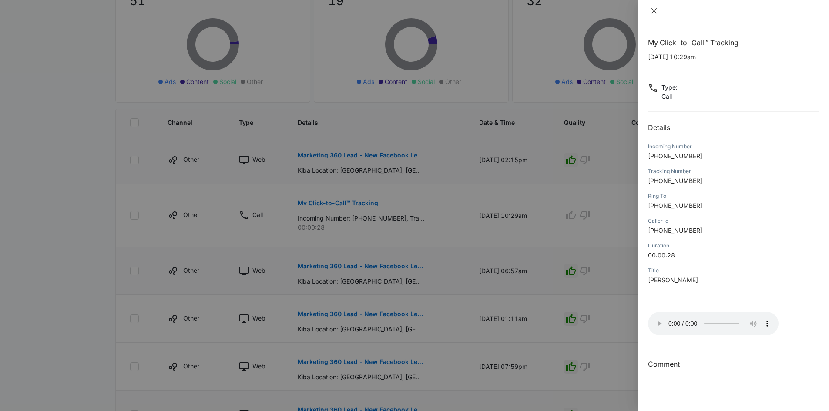
click at [653, 11] on icon "close" at bounding box center [654, 10] width 7 height 7
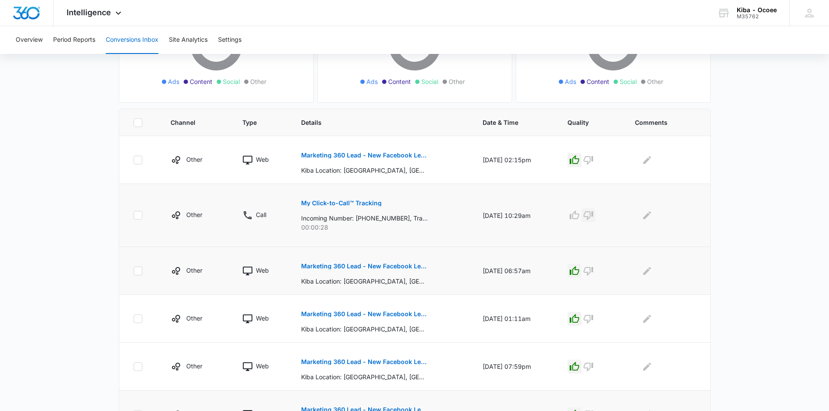
click at [592, 212] on icon "button" at bounding box center [589, 215] width 10 height 9
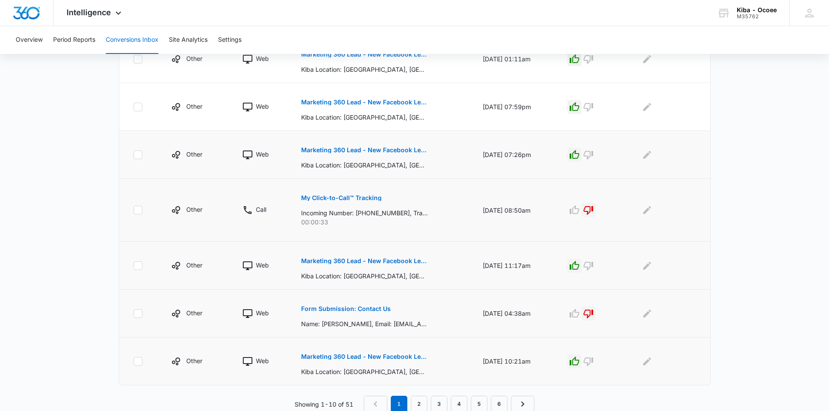
scroll to position [399, 0]
click at [415, 400] on link "2" at bounding box center [419, 403] width 17 height 17
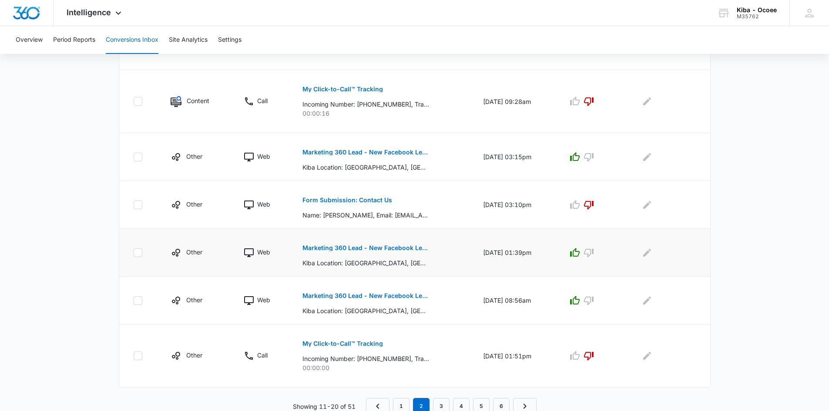
scroll to position [414, 0]
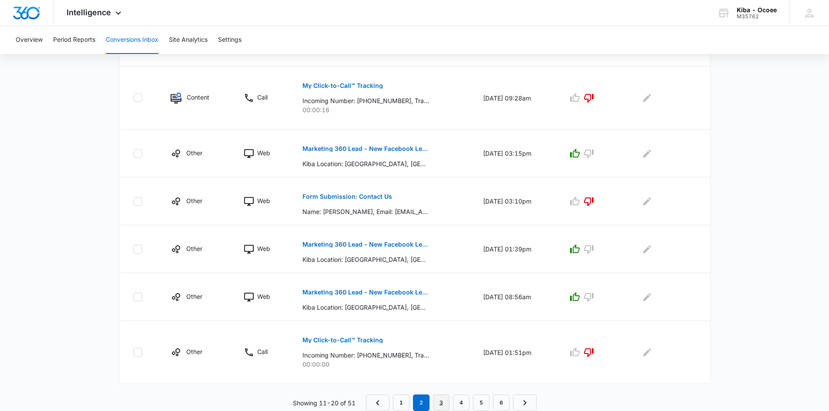
click at [440, 404] on link "3" at bounding box center [441, 403] width 17 height 17
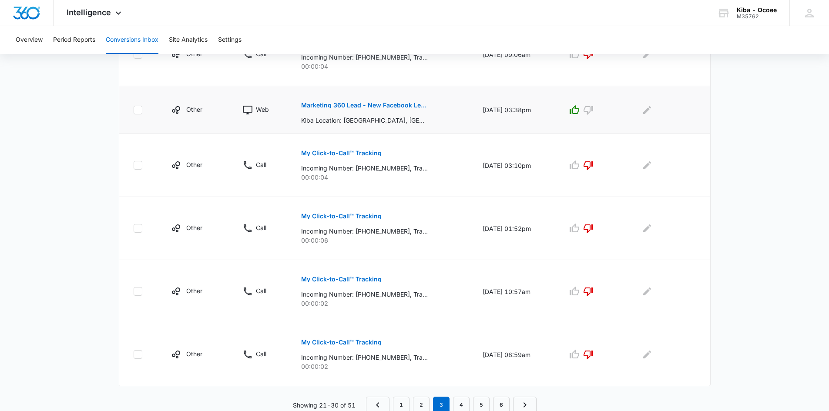
scroll to position [506, 0]
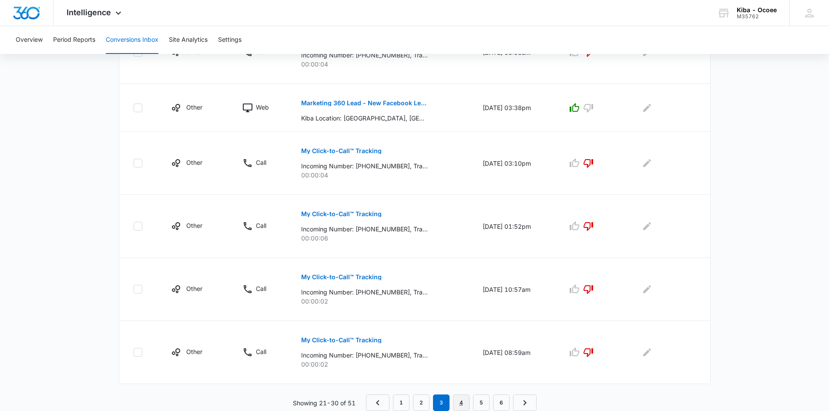
click at [460, 398] on link "4" at bounding box center [461, 403] width 17 height 17
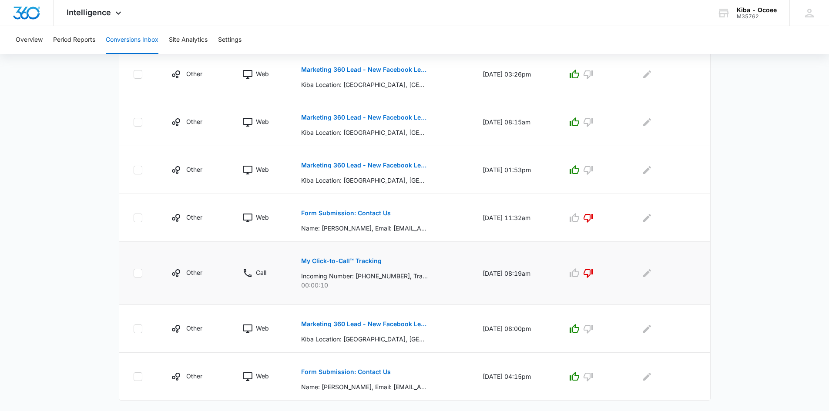
scroll to position [384, 0]
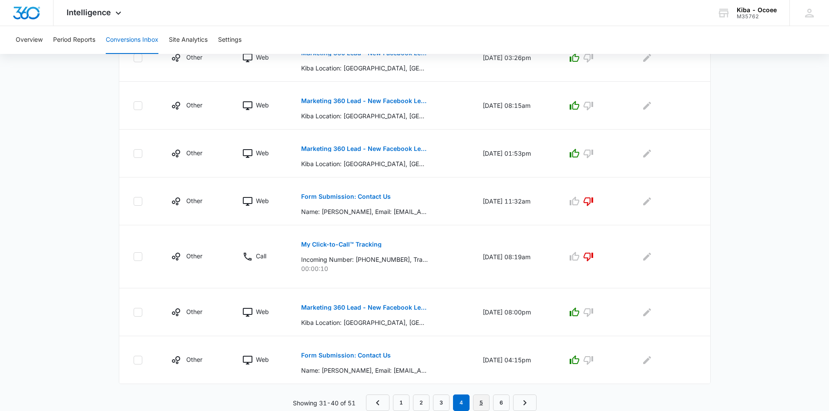
click at [480, 403] on link "5" at bounding box center [481, 403] width 17 height 17
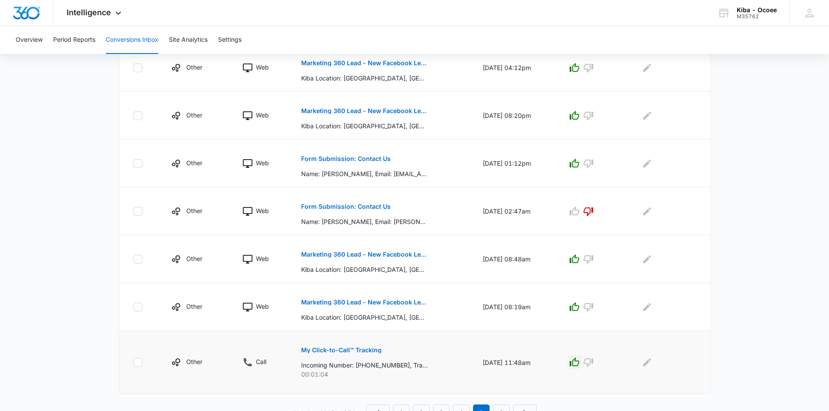
scroll to position [414, 0]
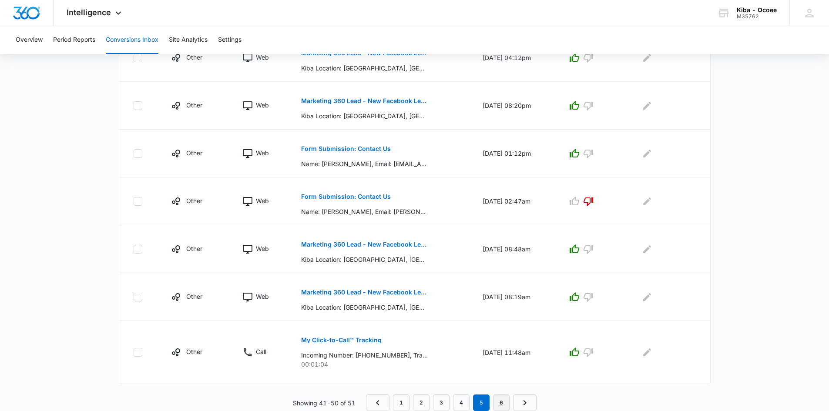
click at [503, 403] on link "6" at bounding box center [501, 403] width 17 height 17
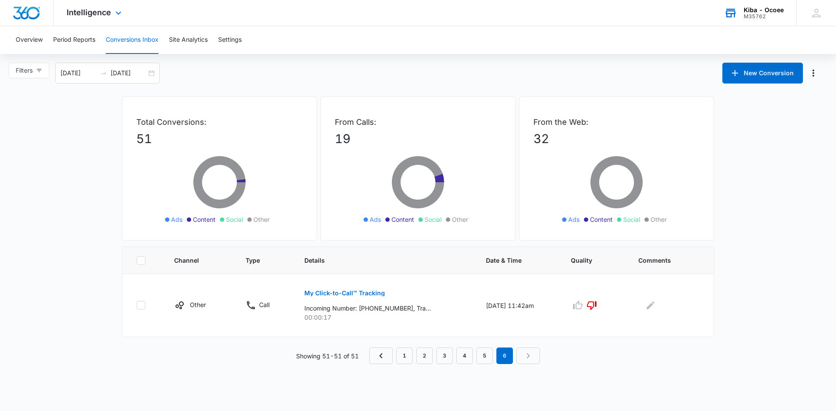
click at [754, 14] on div "M35762" at bounding box center [763, 16] width 40 height 6
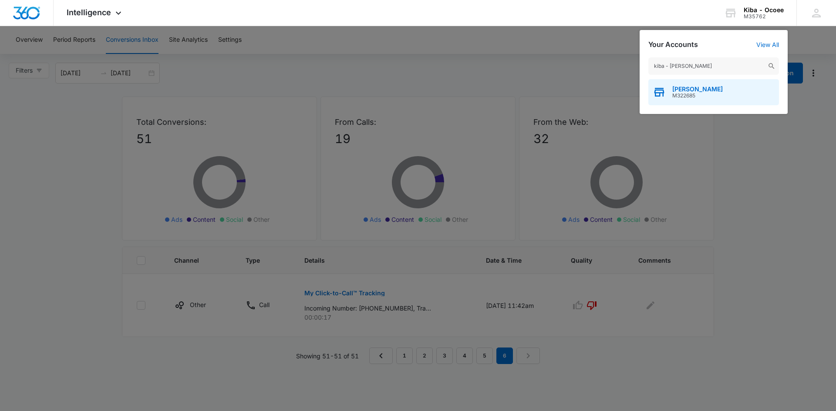
type input "kiba - helen"
click at [697, 91] on span "Kiba - Helena" at bounding box center [697, 89] width 50 height 7
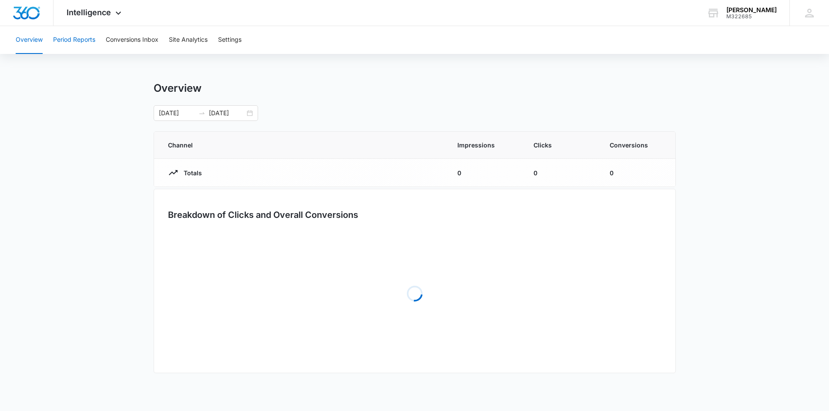
click at [76, 39] on button "Period Reports" at bounding box center [74, 40] width 42 height 28
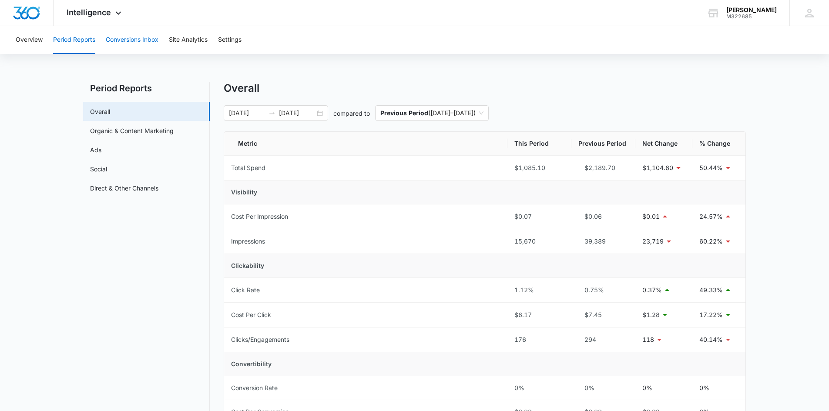
click at [125, 36] on button "Conversions Inbox" at bounding box center [132, 40] width 53 height 28
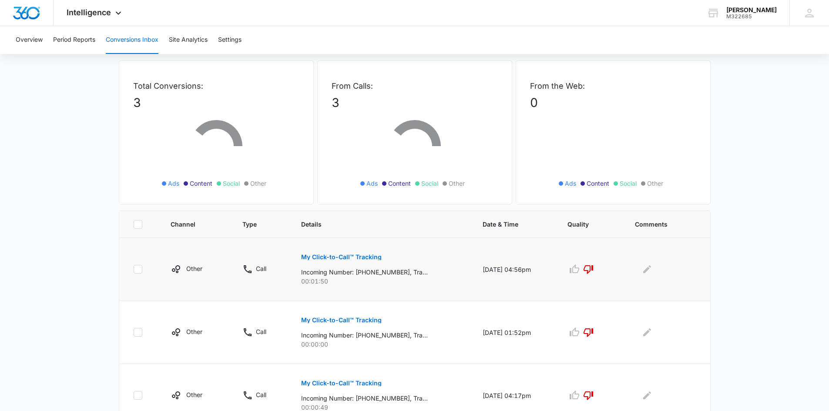
scroll to position [72, 0]
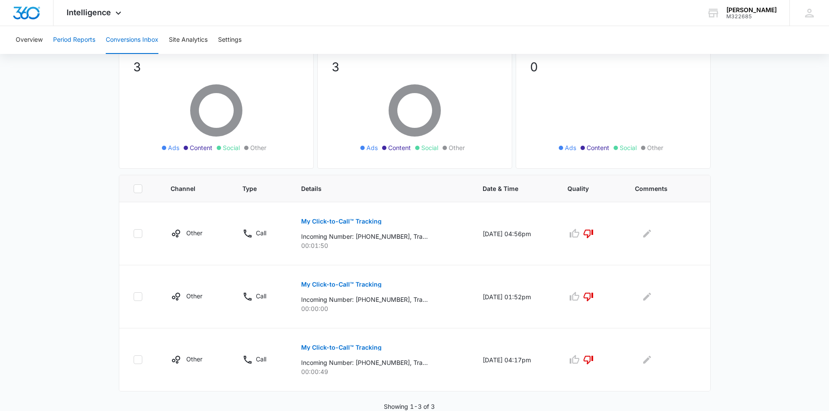
click at [73, 43] on button "Period Reports" at bounding box center [74, 40] width 42 height 28
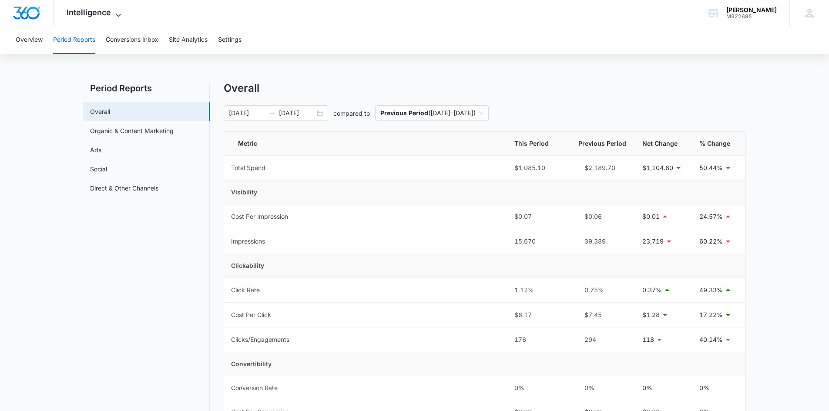
click at [117, 13] on icon at bounding box center [118, 15] width 10 height 10
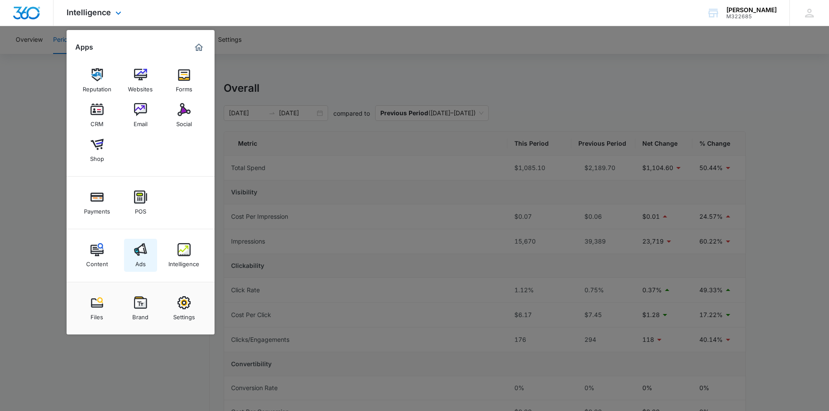
click at [138, 262] on div "Ads" at bounding box center [140, 261] width 10 height 11
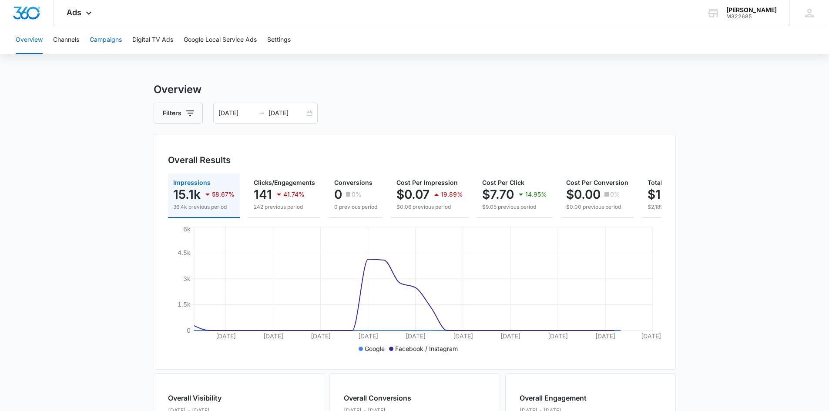
click at [109, 39] on button "Campaigns" at bounding box center [106, 40] width 32 height 28
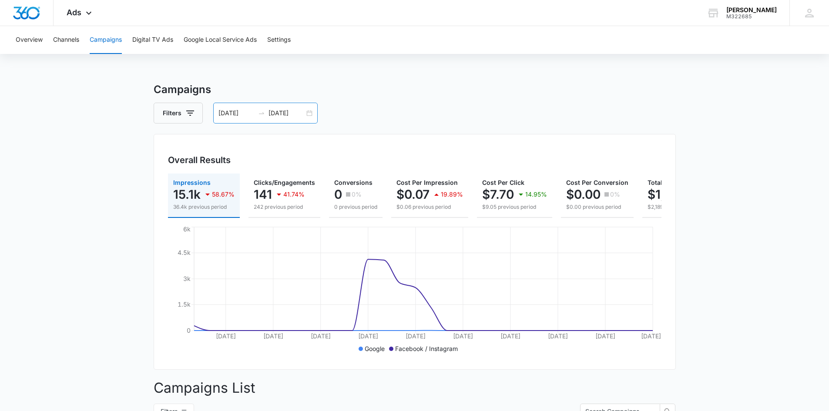
click at [312, 112] on div "09/01/2025 09/30/2025" at bounding box center [265, 113] width 104 height 21
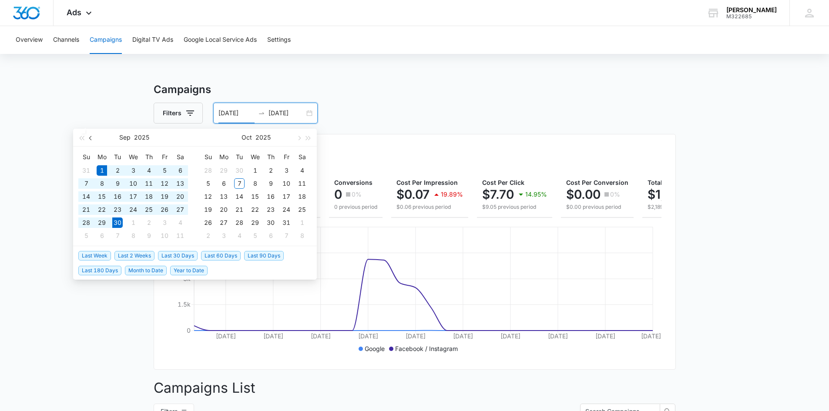
click at [91, 139] on span "button" at bounding box center [91, 138] width 4 height 4
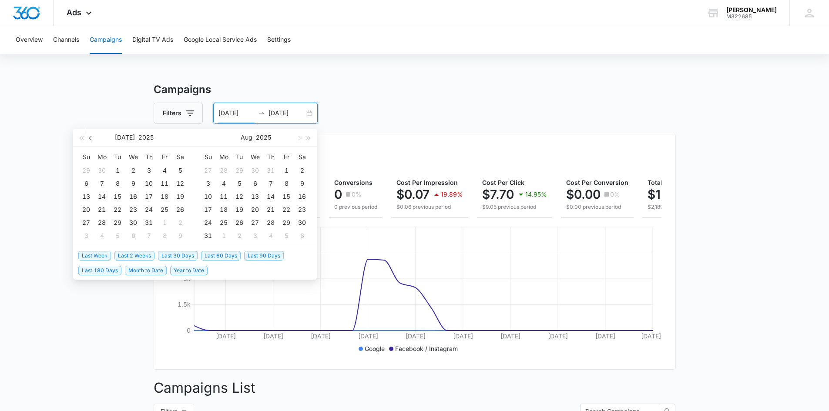
click at [91, 139] on span "button" at bounding box center [91, 138] width 4 height 4
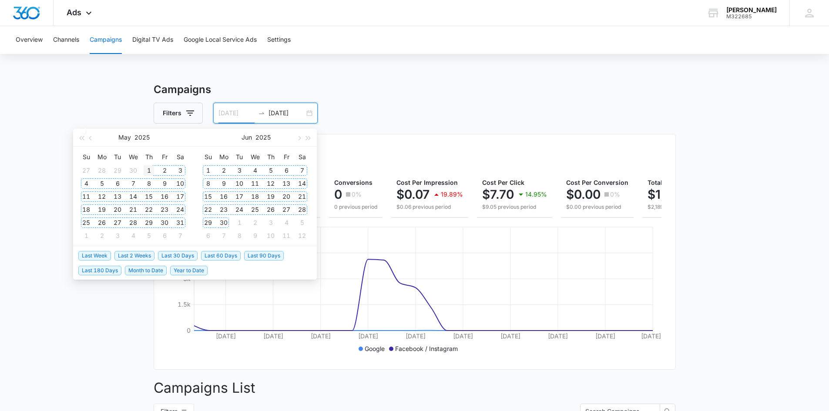
type input "05/01/2025"
click at [148, 167] on div "1" at bounding box center [149, 170] width 10 height 10
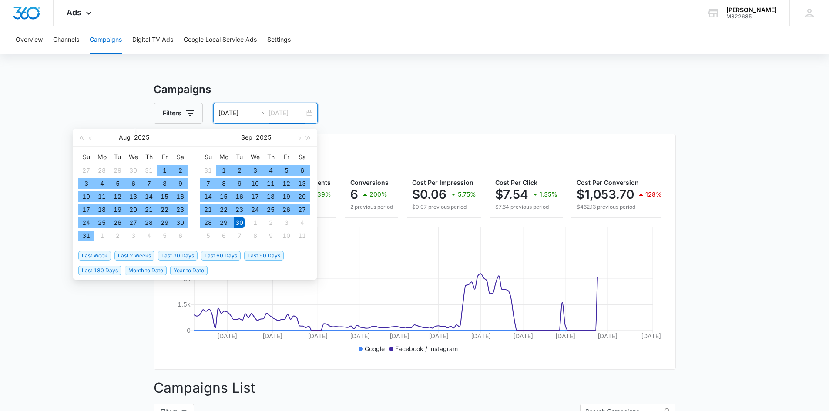
type input "[DATE]"
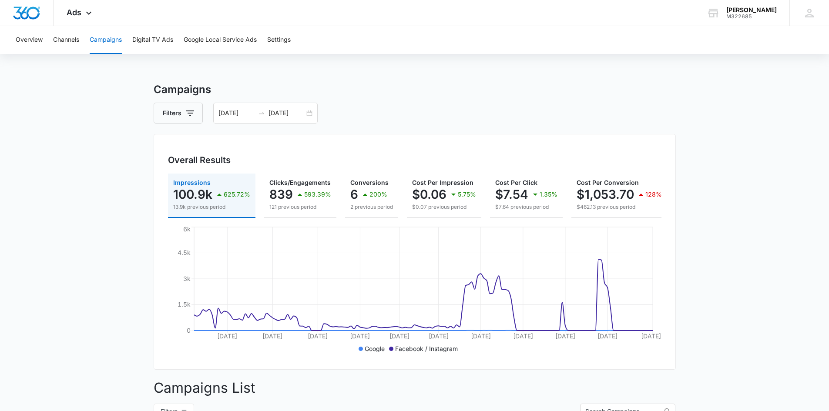
click at [772, 247] on main "Campaigns Filters 05/01/2025 09/30/2025 Overall Results Impressions 100.9k 625.…" at bounding box center [414, 369] width 829 height 575
click at [305, 112] on div "05/01/2025 09/30/2025" at bounding box center [265, 113] width 104 height 21
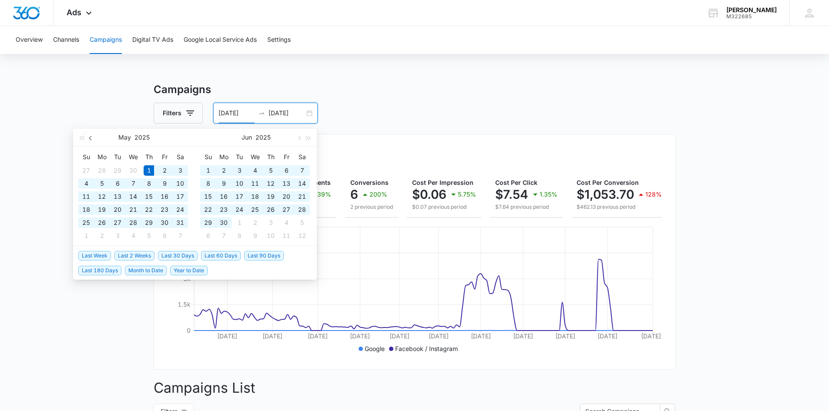
click at [91, 139] on span "button" at bounding box center [91, 138] width 4 height 4
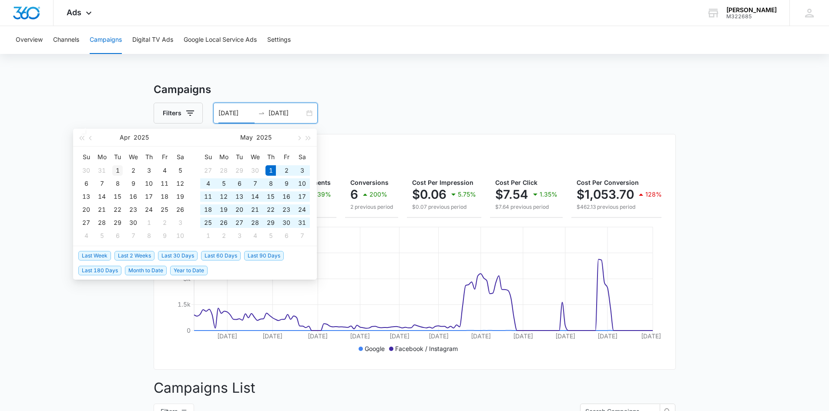
type input "04/01/2025"
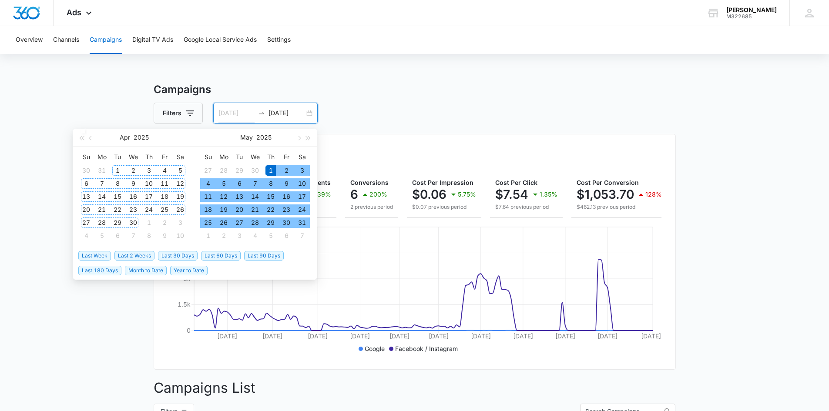
click at [114, 168] on div "1" at bounding box center [117, 170] width 10 height 10
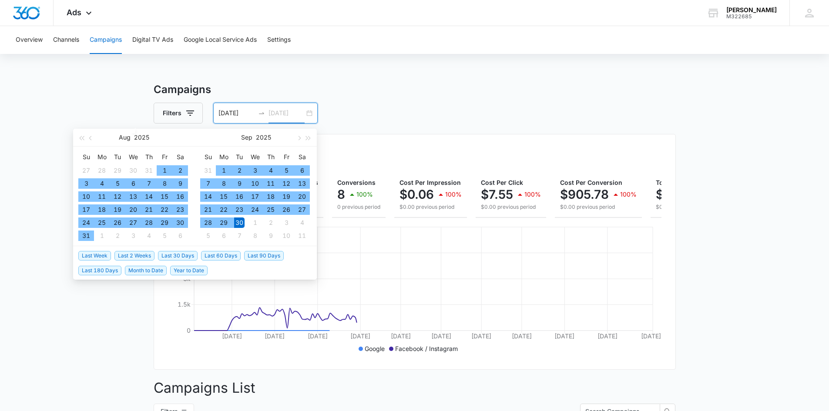
type input "[DATE]"
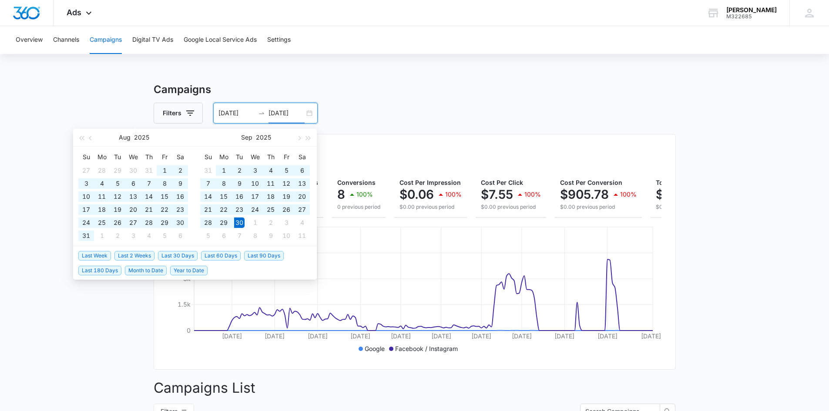
click at [699, 242] on main "Campaigns Filters 04/01/2025 09/30/2025 Overall Results Impressions 114.8k 100%…" at bounding box center [414, 369] width 829 height 575
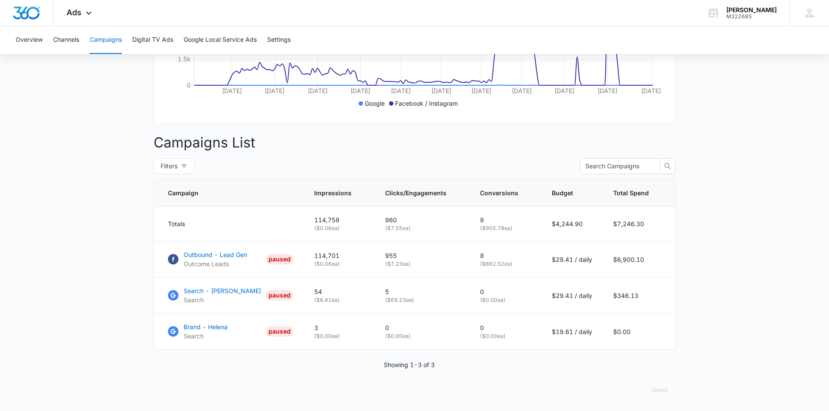
scroll to position [252, 0]
click at [749, 11] on div "Kiba - Helena" at bounding box center [751, 10] width 50 height 7
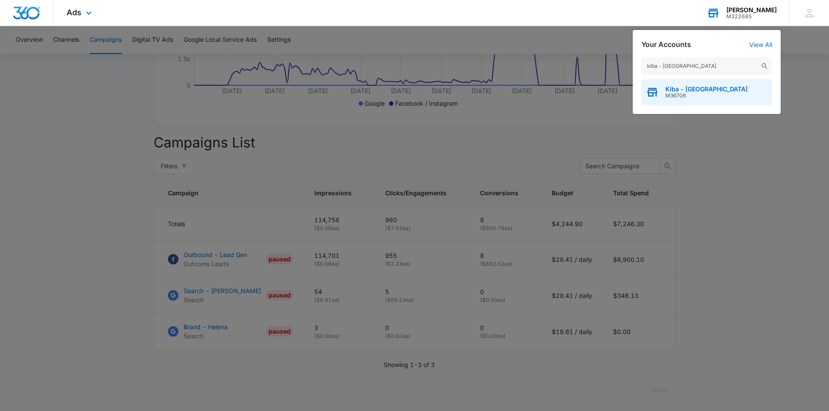
type input "kiba - trussville"
click at [668, 94] on span "M36706" at bounding box center [706, 96] width 82 height 6
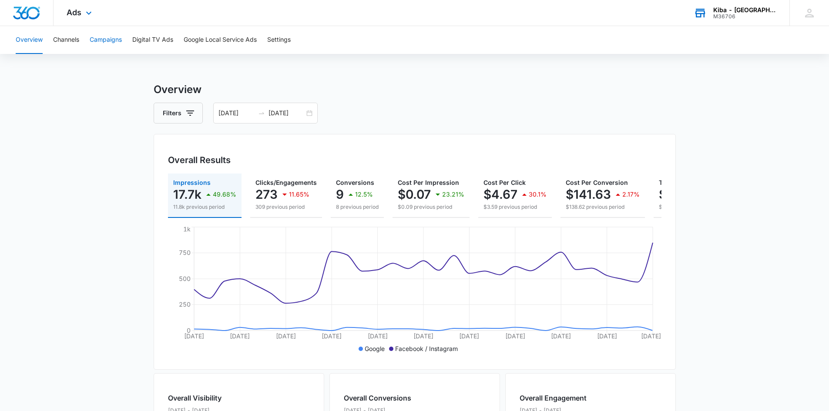
click at [108, 39] on button "Campaigns" at bounding box center [106, 40] width 32 height 28
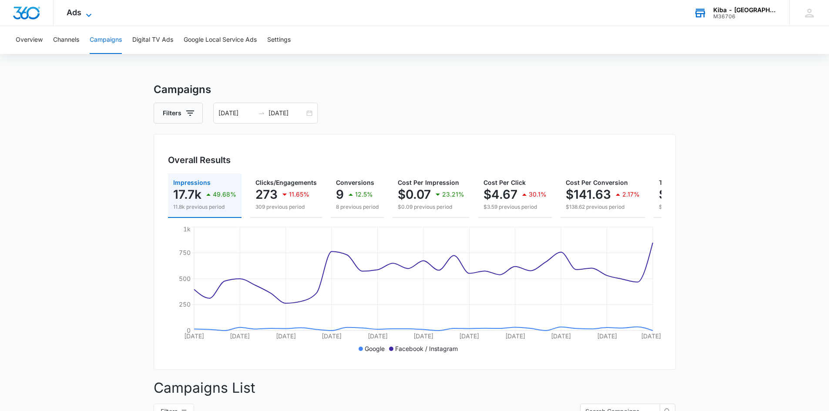
click at [91, 16] on icon at bounding box center [89, 15] width 10 height 10
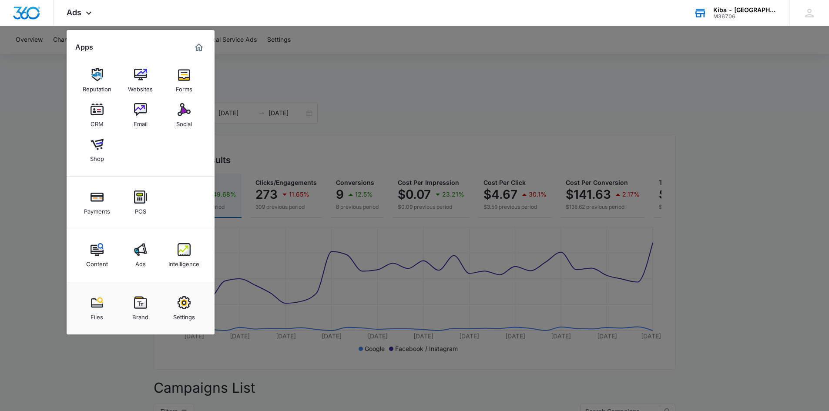
drag, startPoint x: 181, startPoint y: 249, endPoint x: 184, endPoint y: 242, distance: 8.6
click at [181, 249] on img at bounding box center [184, 249] width 13 height 13
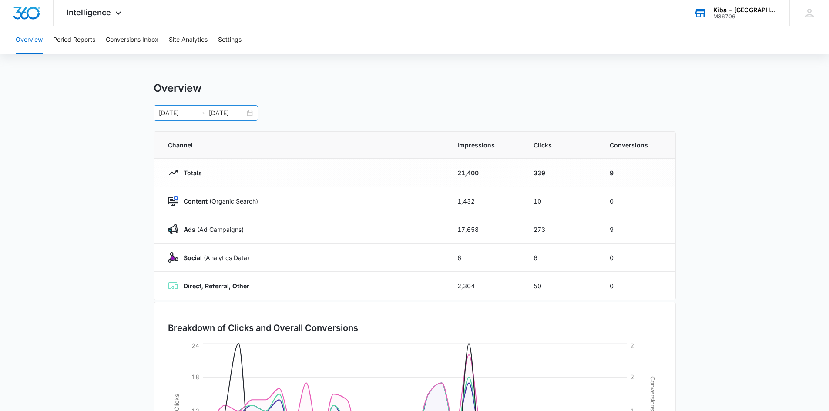
click at [249, 111] on div "[DATE] [DATE]" at bounding box center [206, 113] width 104 height 16
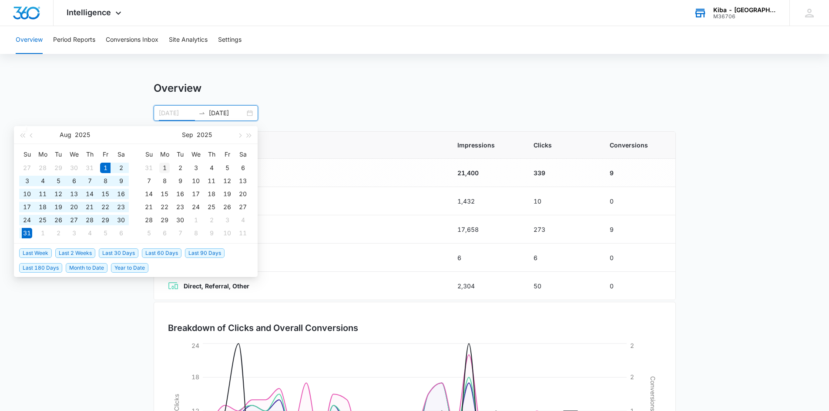
type input "[DATE]"
click at [162, 171] on div "1" at bounding box center [164, 168] width 10 height 10
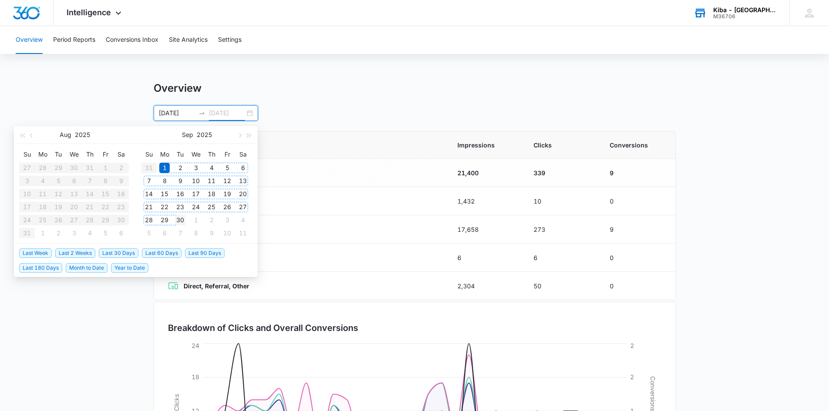
type input "[DATE]"
click at [183, 221] on div "30" at bounding box center [180, 220] width 10 height 10
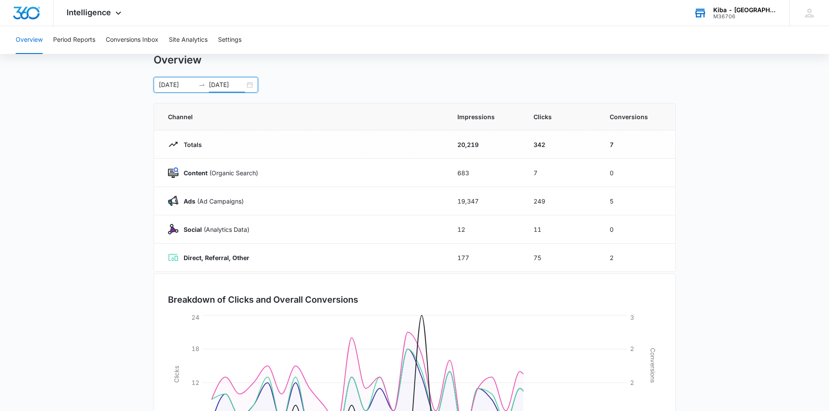
scroll to position [44, 0]
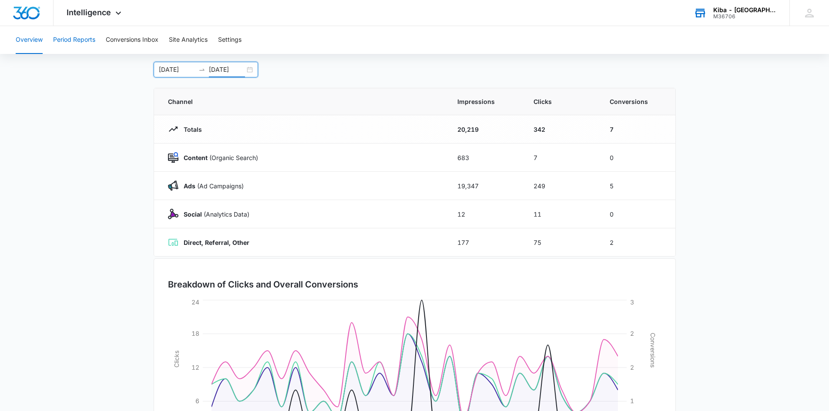
click at [70, 41] on button "Period Reports" at bounding box center [74, 40] width 42 height 28
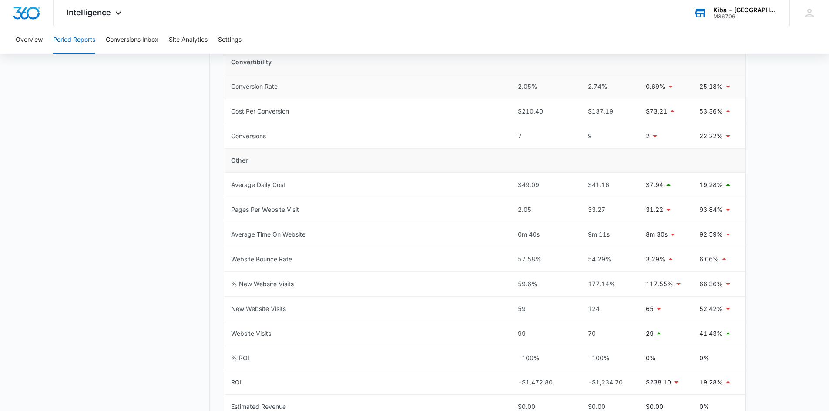
scroll to position [305, 0]
click at [138, 40] on button "Conversions Inbox" at bounding box center [132, 40] width 53 height 28
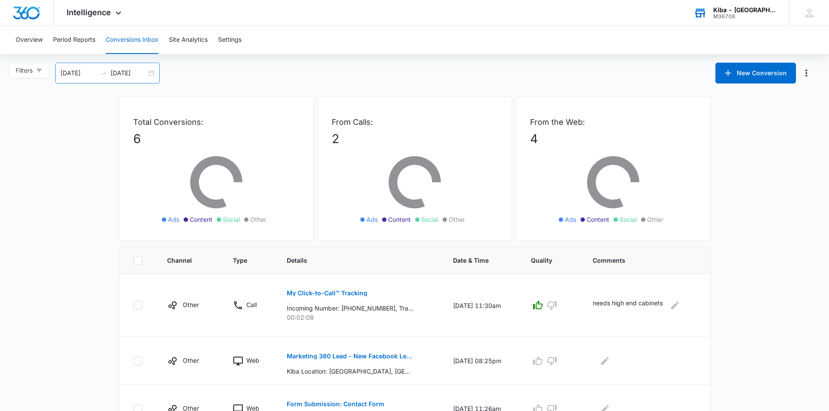
click at [152, 72] on div "[DATE] [DATE]" at bounding box center [107, 73] width 104 height 21
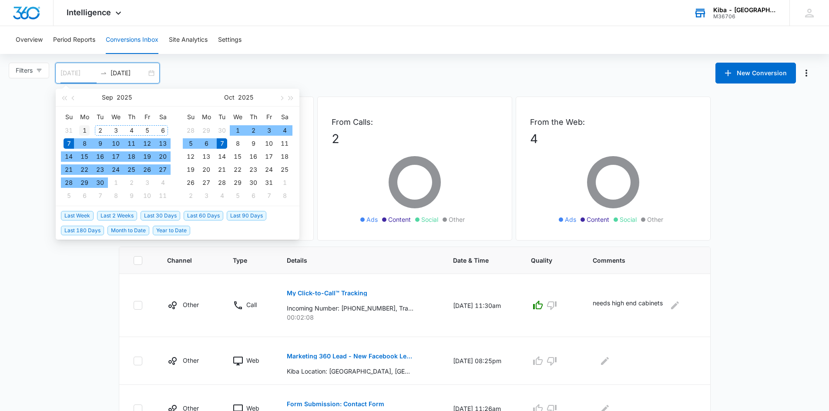
type input "[DATE]"
click at [85, 130] on div "1" at bounding box center [84, 130] width 10 height 10
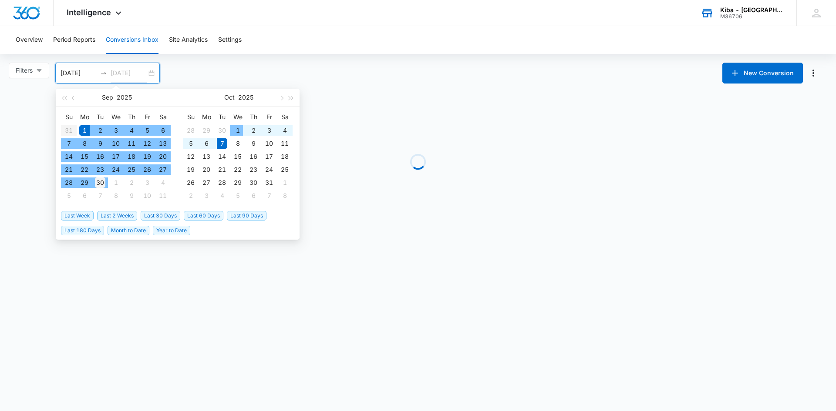
type input "[DATE]"
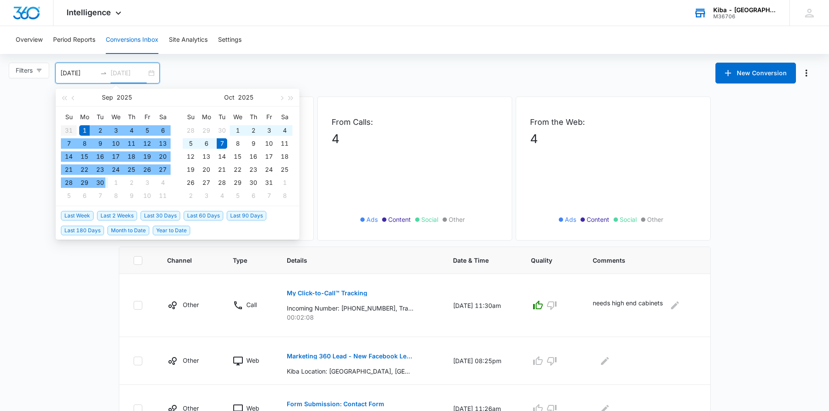
click at [100, 184] on div "30" at bounding box center [100, 183] width 10 height 10
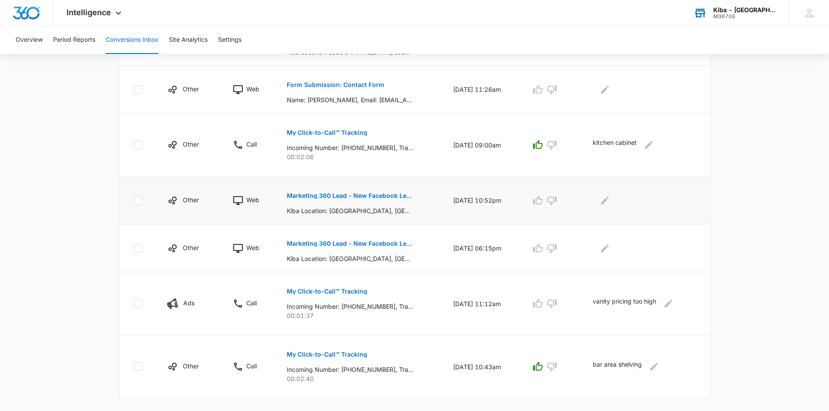
scroll to position [326, 0]
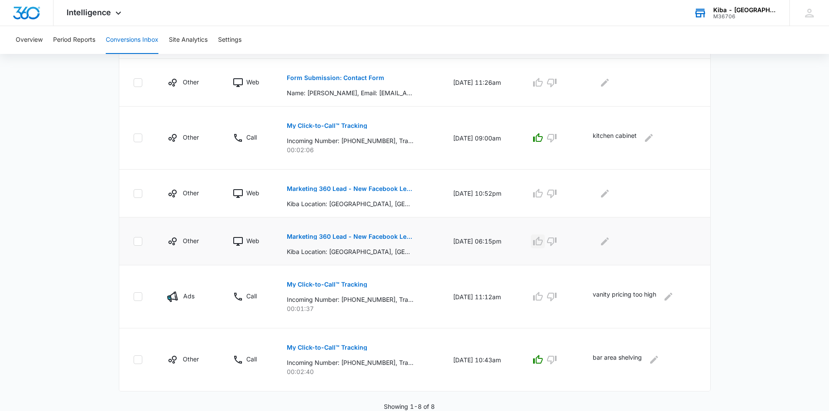
click at [543, 242] on icon "button" at bounding box center [538, 241] width 10 height 10
click at [543, 193] on icon "button" at bounding box center [538, 193] width 10 height 10
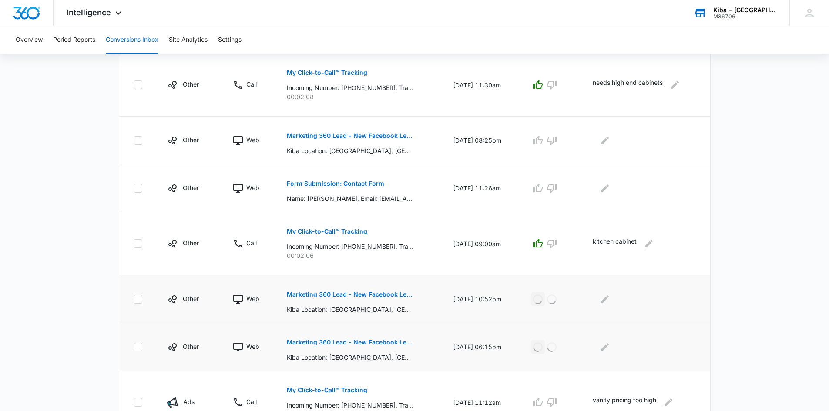
scroll to position [196, 0]
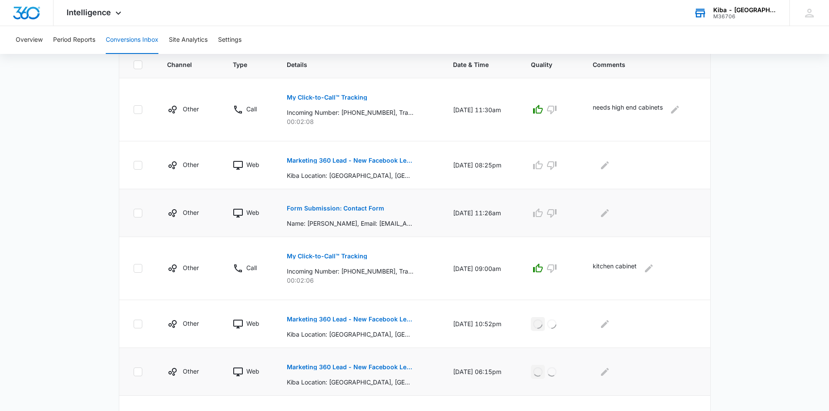
click at [308, 208] on p "Form Submission: Contact Form" at bounding box center [335, 208] width 97 height 6
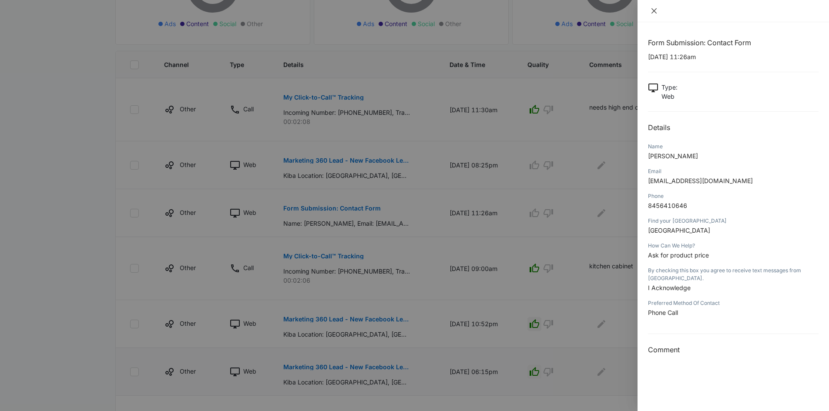
click at [656, 10] on icon "close" at bounding box center [654, 10] width 7 height 7
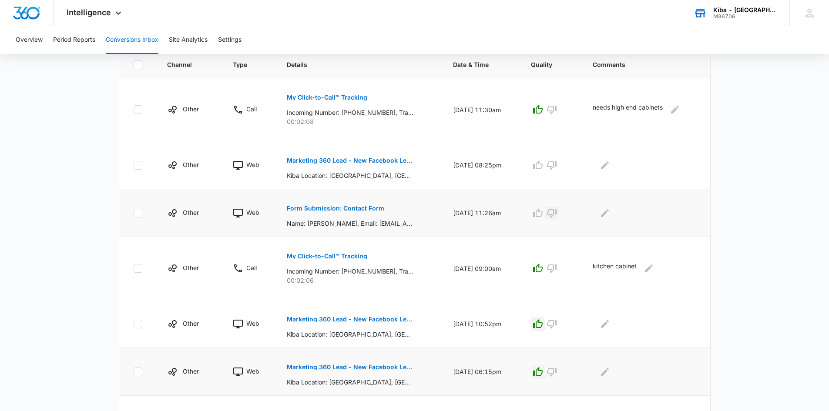
click at [557, 214] on icon "button" at bounding box center [552, 213] width 10 height 10
click at [541, 161] on icon "button" at bounding box center [538, 165] width 10 height 10
click at [748, 7] on div "Kiba - [GEOGRAPHIC_DATA]" at bounding box center [745, 10] width 64 height 7
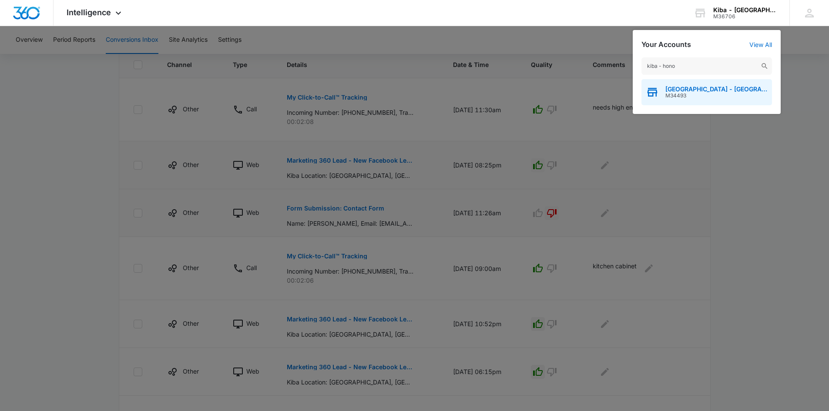
type input "kiba - hono"
click at [674, 87] on span "Kiba - Honolulu" at bounding box center [716, 89] width 102 height 7
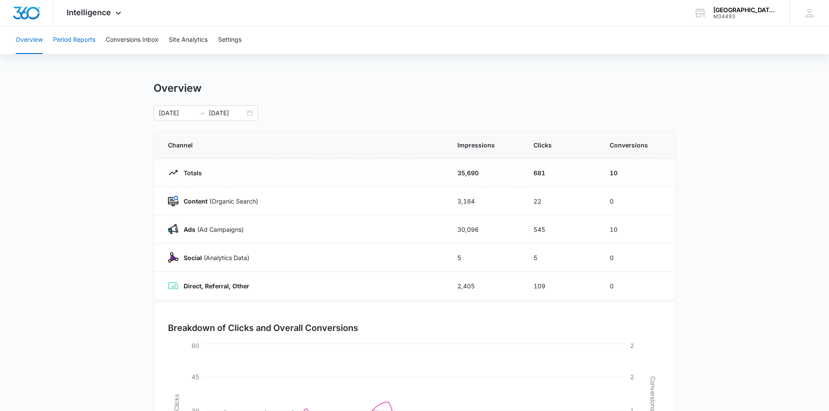
click at [72, 37] on button "Period Reports" at bounding box center [74, 40] width 42 height 28
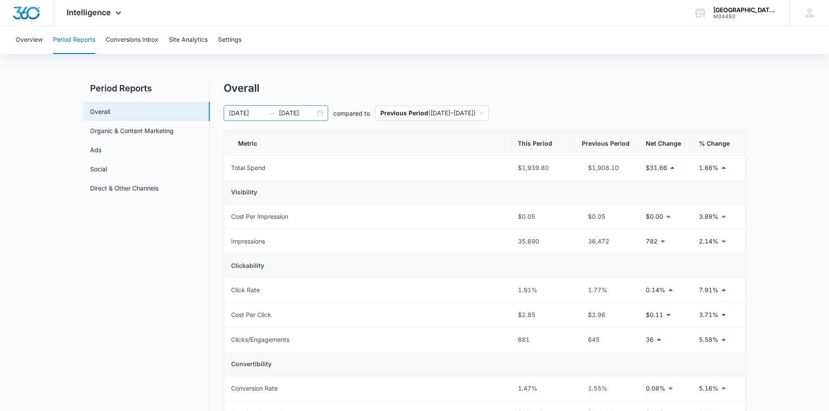
click at [322, 114] on div "[DATE] [DATE]" at bounding box center [276, 113] width 104 height 16
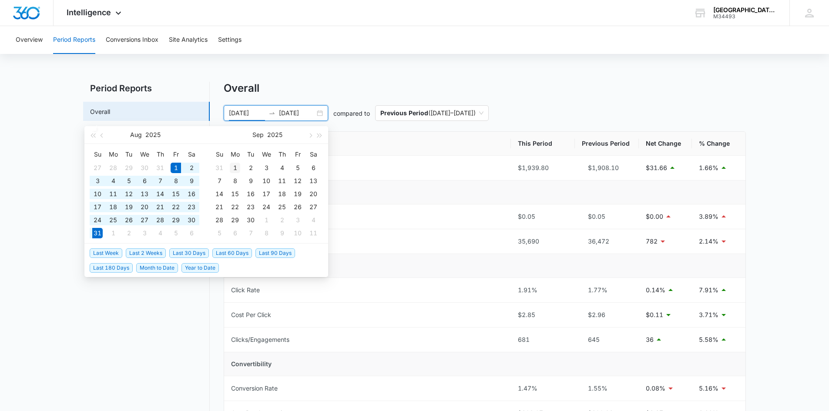
type input "[DATE]"
click at [232, 167] on div "1" at bounding box center [235, 168] width 10 height 10
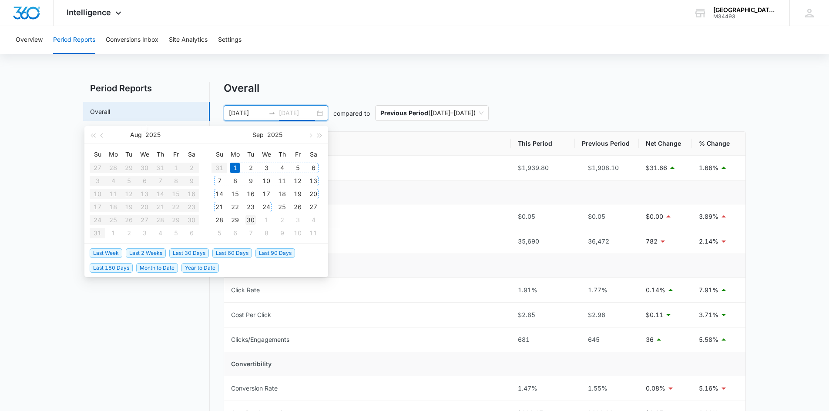
type input "[DATE]"
click at [249, 218] on div "30" at bounding box center [250, 220] width 10 height 10
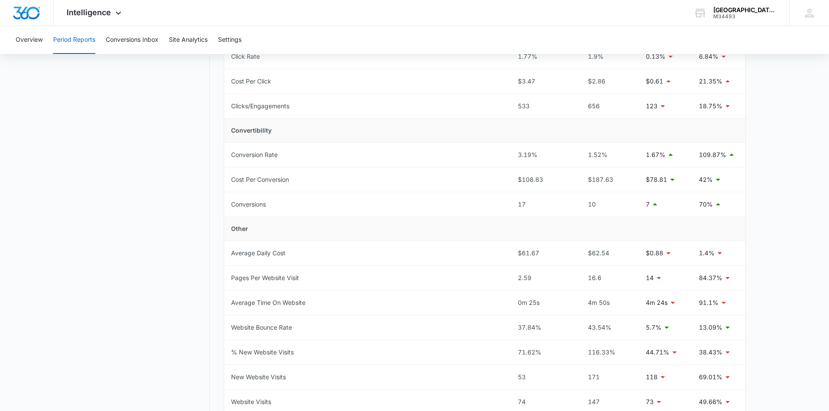
scroll to position [131, 0]
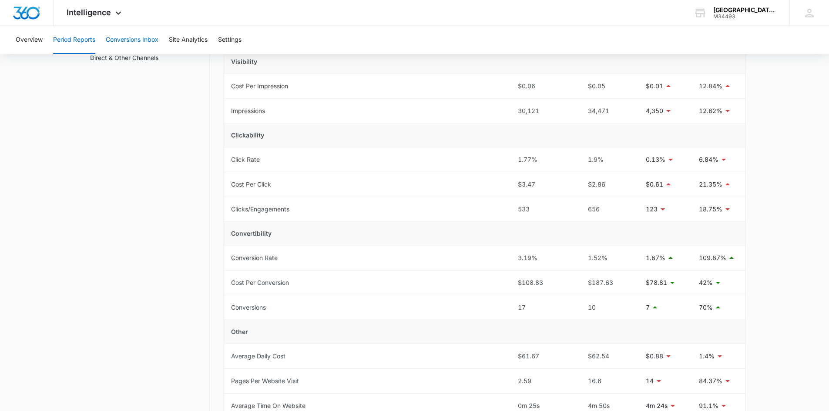
click at [150, 40] on button "Conversions Inbox" at bounding box center [132, 40] width 53 height 28
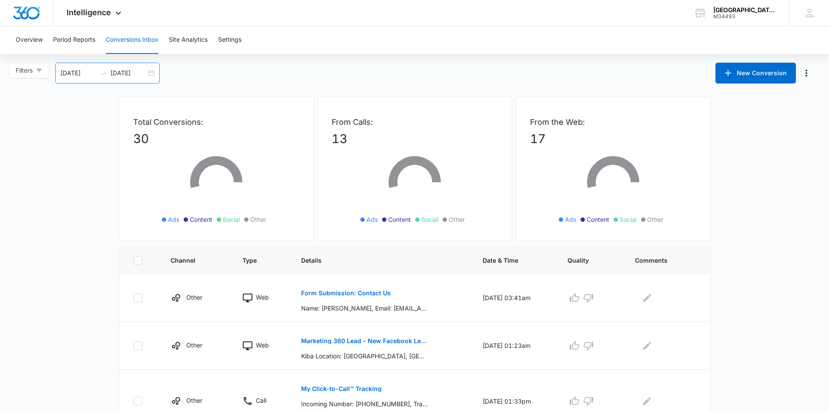
click at [153, 74] on div "[DATE] [DATE]" at bounding box center [107, 73] width 104 height 21
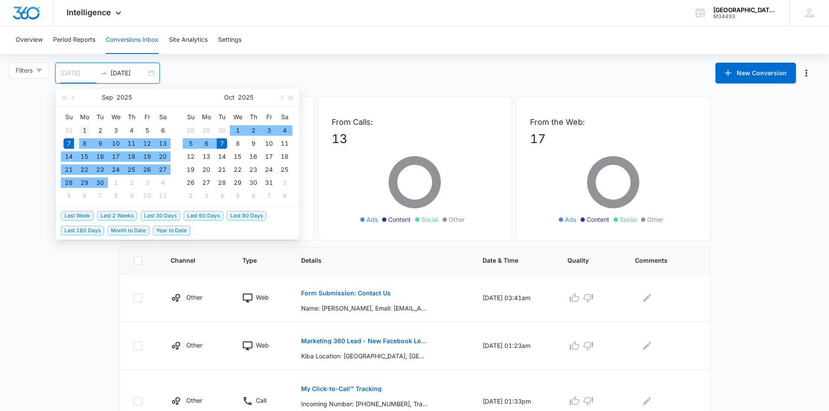
type input "[DATE]"
click at [84, 131] on div "1" at bounding box center [84, 130] width 10 height 10
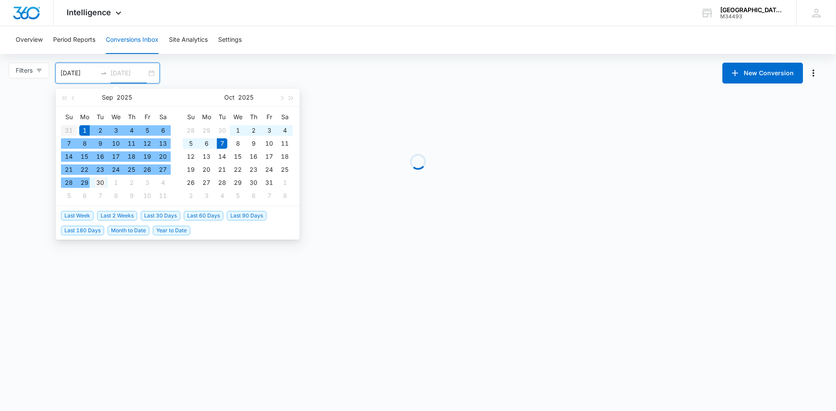
type input "[DATE]"
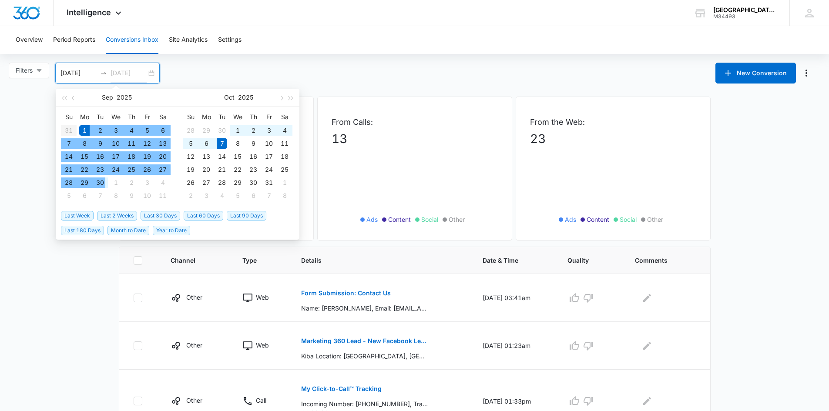
click at [98, 184] on div "30" at bounding box center [100, 183] width 10 height 10
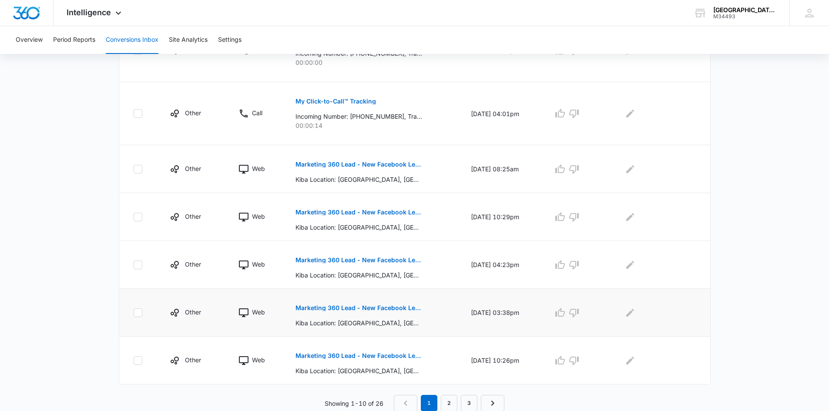
scroll to position [430, 0]
click at [473, 403] on link "3" at bounding box center [469, 403] width 17 height 17
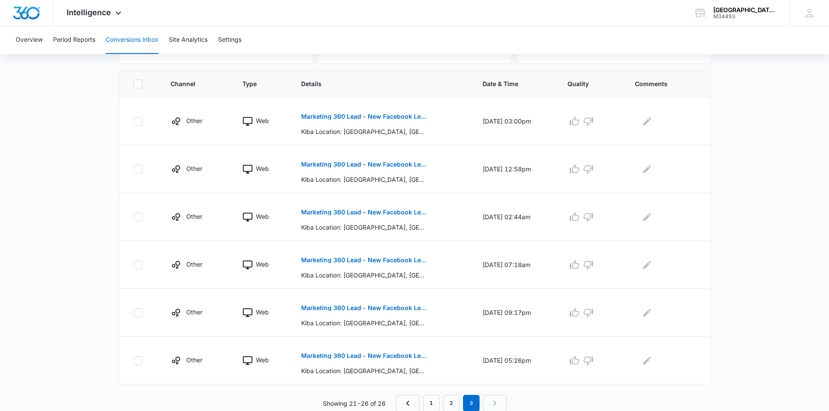
scroll to position [177, 0]
click at [580, 362] on icon "button" at bounding box center [574, 360] width 10 height 10
click at [580, 315] on icon "button" at bounding box center [574, 312] width 10 height 10
click at [580, 270] on button "button" at bounding box center [574, 265] width 14 height 14
click at [579, 218] on icon "button" at bounding box center [574, 216] width 10 height 10
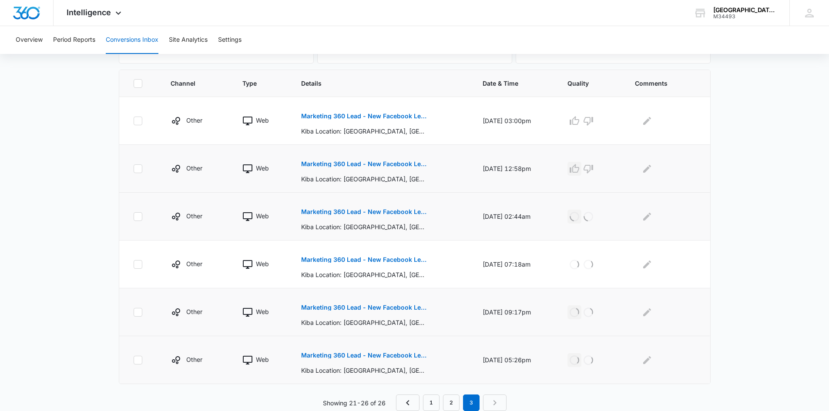
click at [580, 171] on icon "button" at bounding box center [574, 169] width 10 height 10
click at [580, 121] on icon "button" at bounding box center [574, 121] width 10 height 10
click at [450, 403] on link "2" at bounding box center [451, 403] width 17 height 17
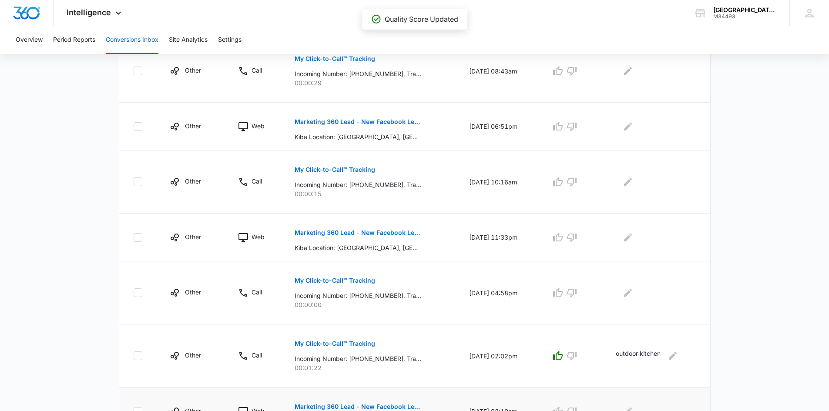
scroll to position [460, 0]
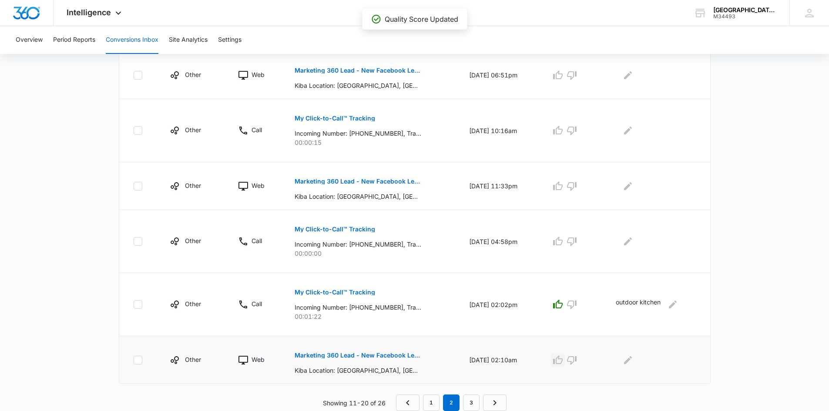
click at [562, 358] on icon "button" at bounding box center [558, 360] width 10 height 9
click at [577, 242] on icon "button" at bounding box center [572, 241] width 10 height 10
click at [562, 186] on icon "button" at bounding box center [558, 186] width 10 height 10
click at [577, 132] on icon "button" at bounding box center [572, 130] width 10 height 10
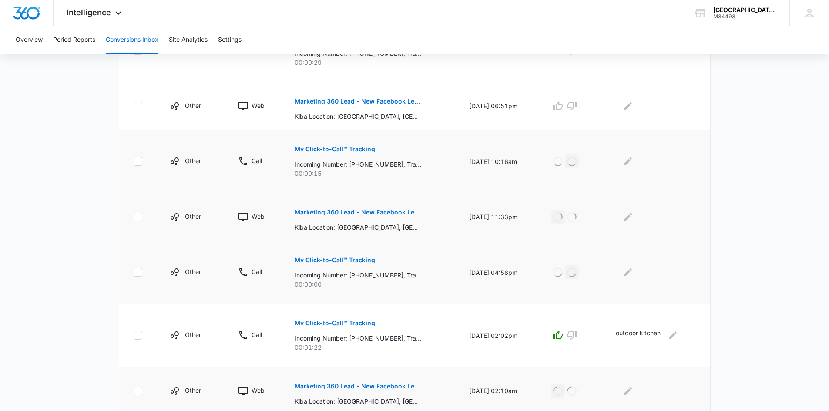
scroll to position [373, 0]
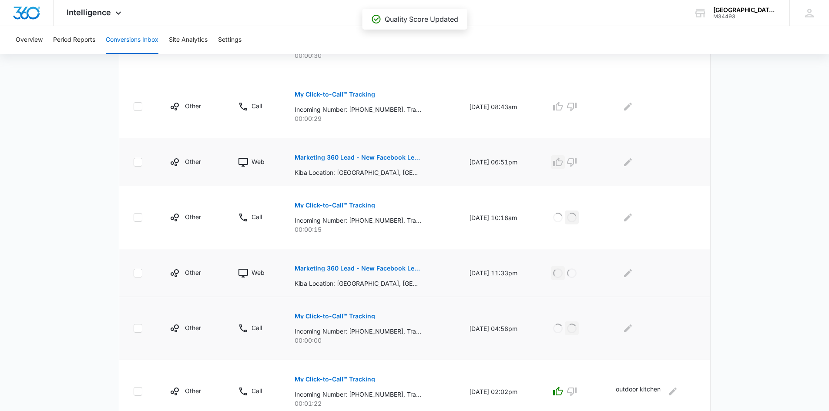
click at [563, 165] on icon "button" at bounding box center [558, 162] width 10 height 9
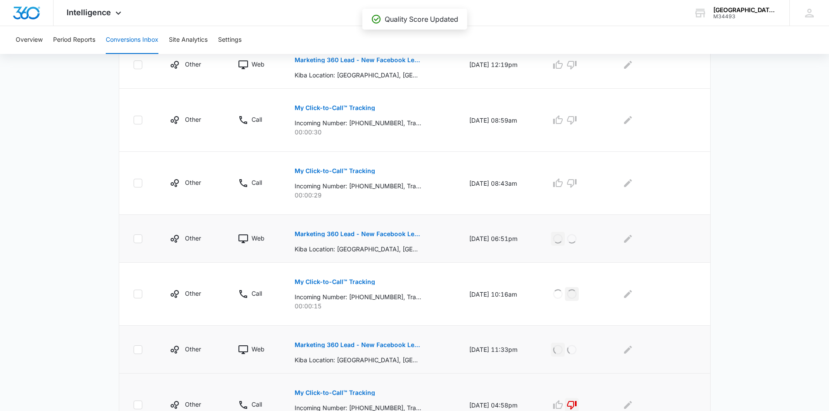
scroll to position [242, 0]
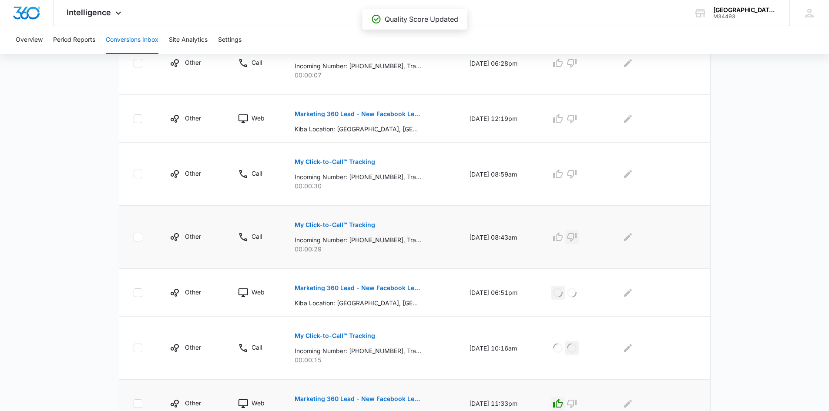
click at [577, 239] on icon "button" at bounding box center [572, 237] width 10 height 9
click at [577, 173] on icon "button" at bounding box center [572, 174] width 10 height 10
click at [559, 121] on icon "button" at bounding box center [558, 118] width 10 height 9
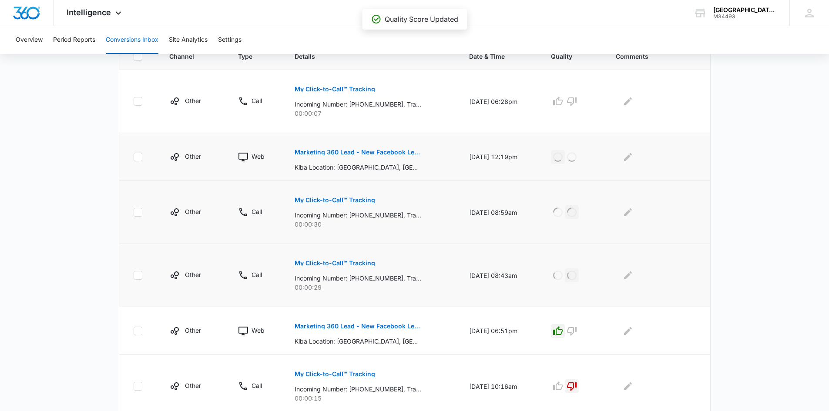
scroll to position [155, 0]
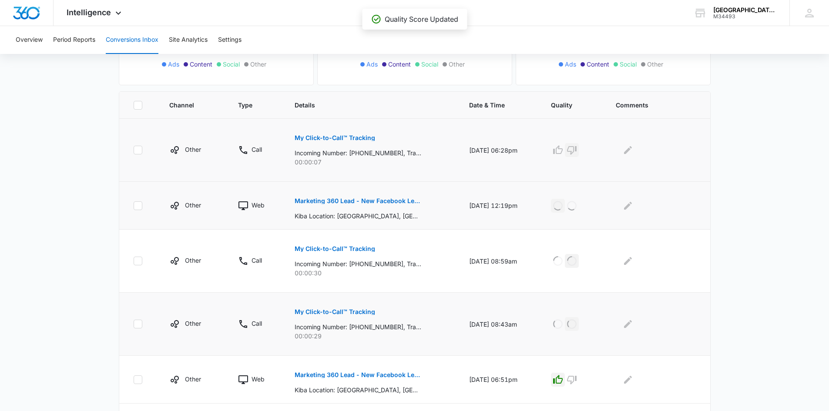
click at [577, 151] on icon "button" at bounding box center [572, 150] width 10 height 9
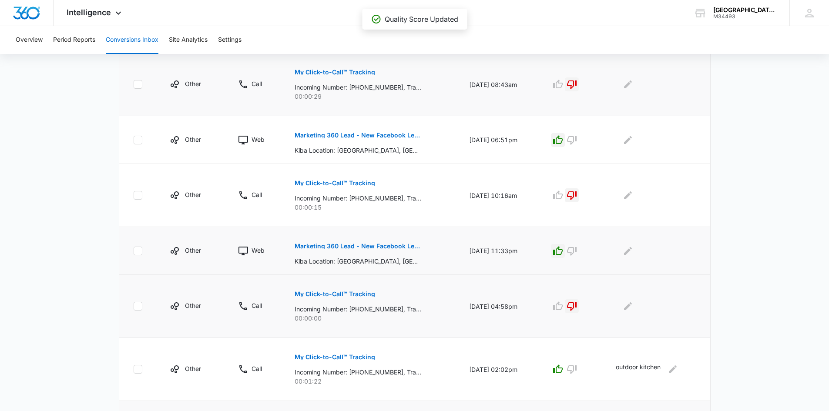
scroll to position [460, 0]
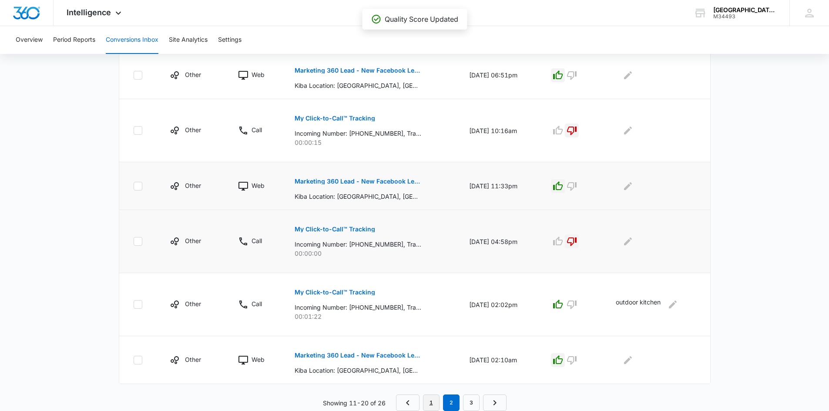
click at [430, 405] on link "1" at bounding box center [431, 403] width 17 height 17
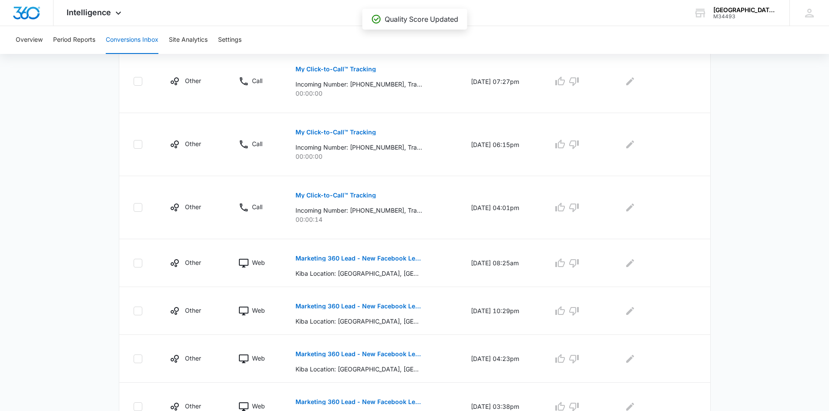
scroll to position [430, 0]
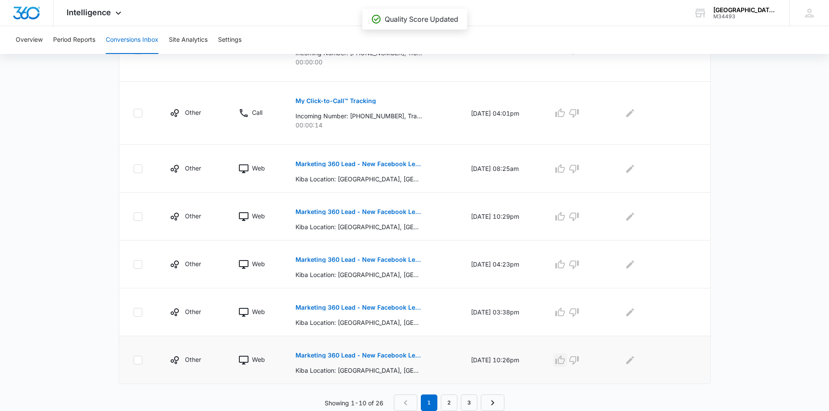
click at [564, 360] on icon "button" at bounding box center [560, 360] width 10 height 9
click at [564, 312] on icon "button" at bounding box center [560, 312] width 10 height 10
click at [563, 266] on icon "button" at bounding box center [560, 264] width 10 height 10
click at [565, 219] on icon "button" at bounding box center [560, 216] width 10 height 10
click at [565, 173] on icon "button" at bounding box center [560, 169] width 10 height 10
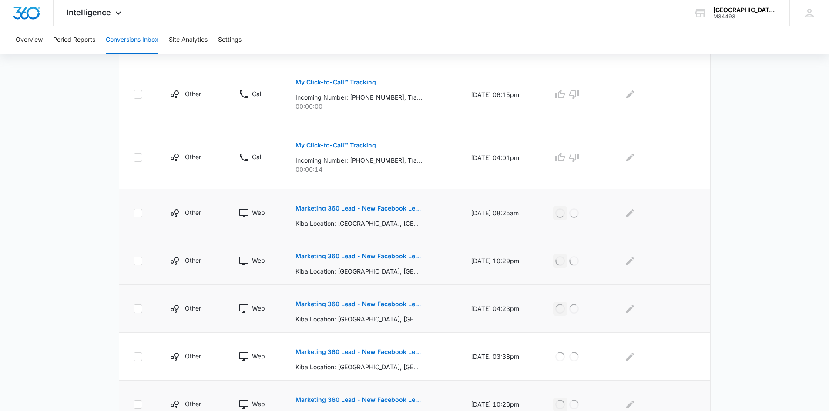
scroll to position [342, 0]
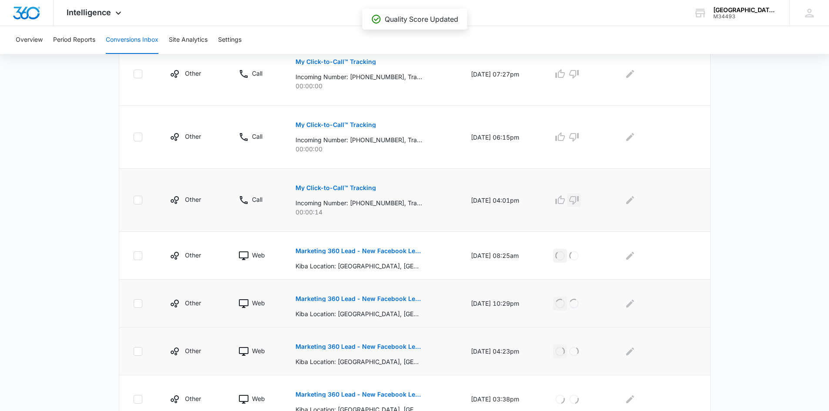
click at [578, 204] on icon "button" at bounding box center [574, 200] width 10 height 9
click at [576, 137] on icon "button" at bounding box center [574, 137] width 10 height 10
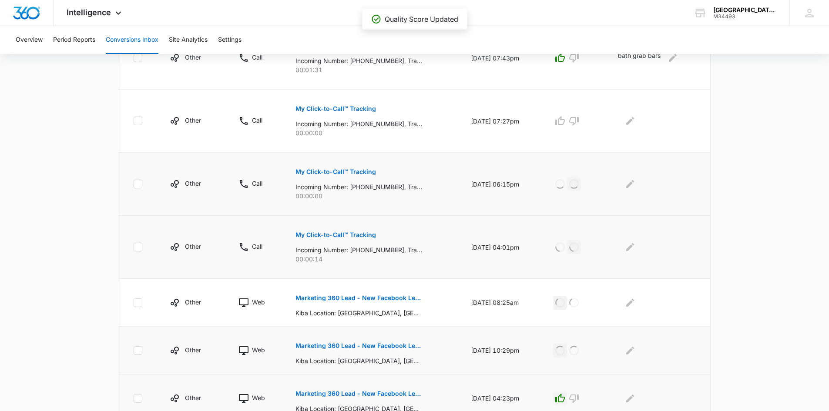
scroll to position [212, 0]
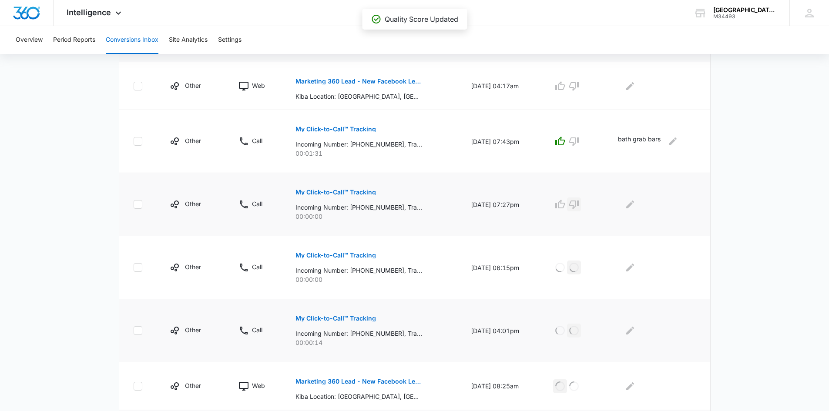
click at [575, 201] on icon "button" at bounding box center [574, 204] width 10 height 10
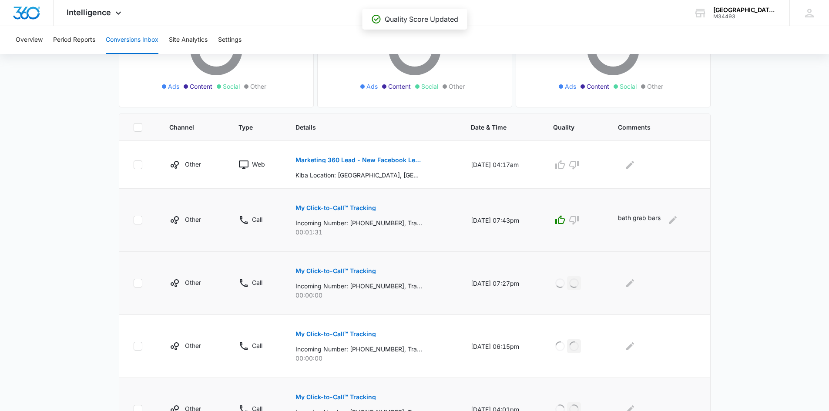
scroll to position [125, 0]
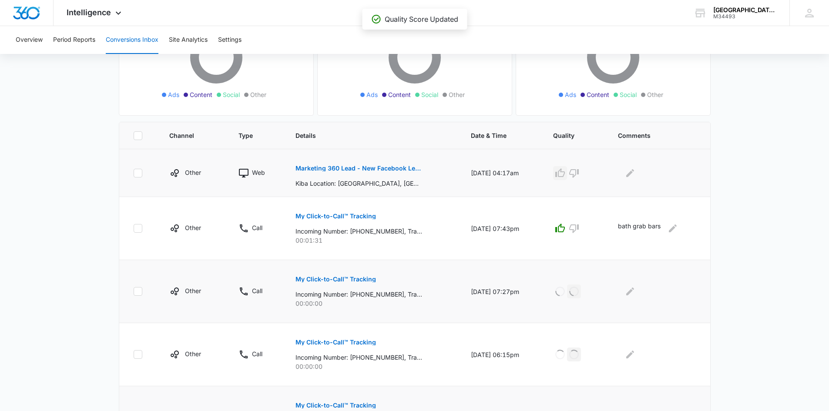
click at [565, 172] on icon "button" at bounding box center [560, 173] width 10 height 10
click at [748, 9] on div "Kiba - Honolulu" at bounding box center [745, 10] width 64 height 7
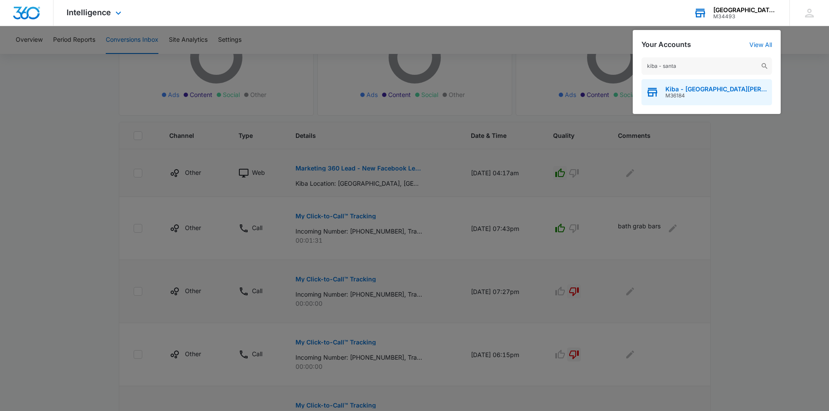
type input "kiba - santa"
click at [680, 91] on span "Kiba - Santa Barbara" at bounding box center [716, 89] width 102 height 7
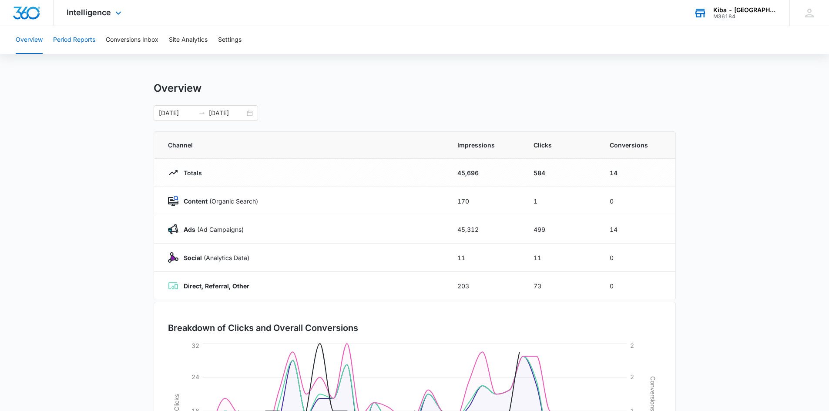
click at [83, 38] on button "Period Reports" at bounding box center [74, 40] width 42 height 28
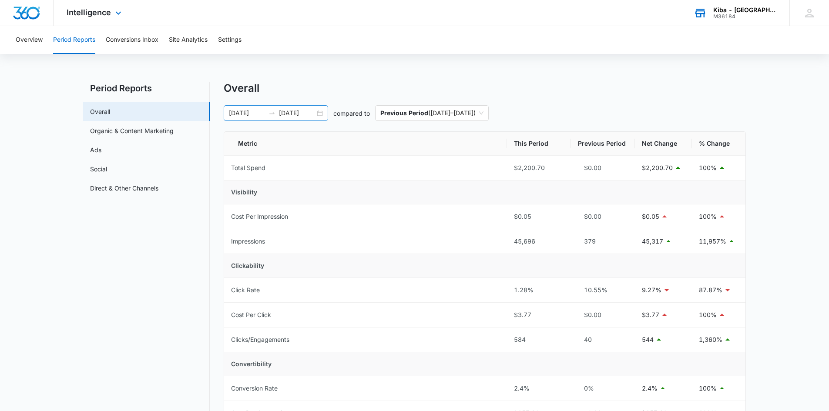
click at [318, 112] on div "[DATE] [DATE]" at bounding box center [276, 113] width 104 height 16
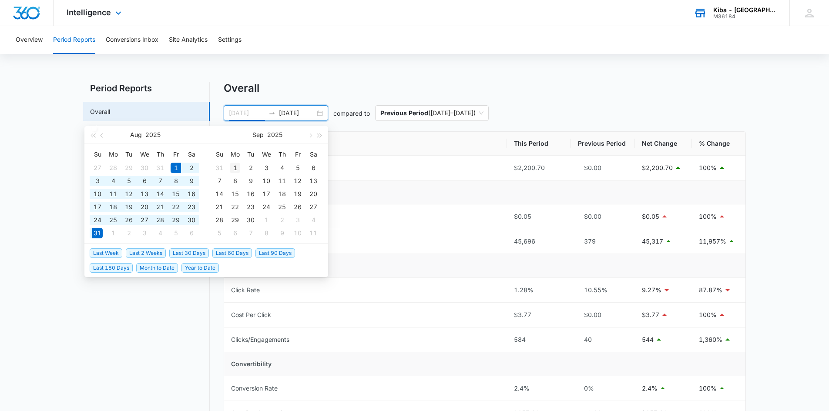
type input "[DATE]"
click at [235, 167] on div "1" at bounding box center [235, 168] width 10 height 10
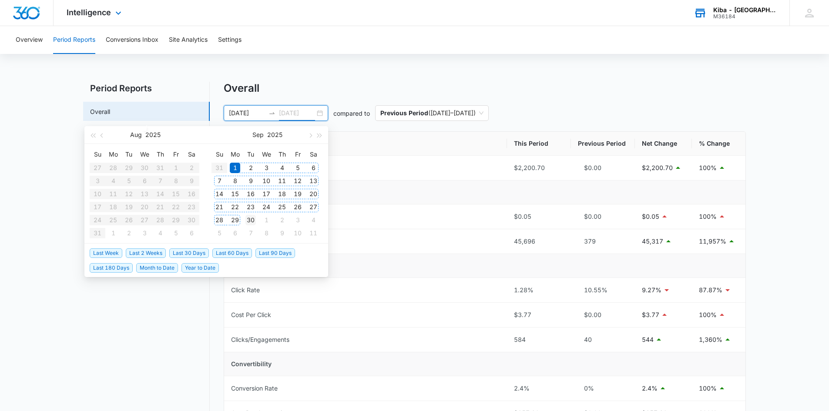
type input "[DATE]"
click at [249, 218] on div "30" at bounding box center [250, 220] width 10 height 10
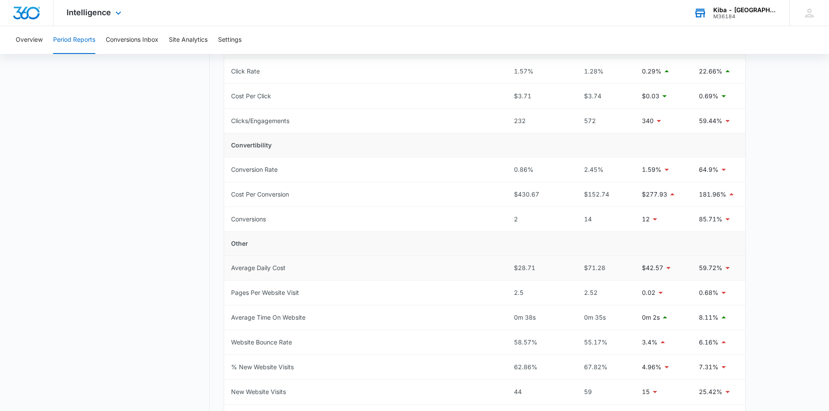
scroll to position [87, 0]
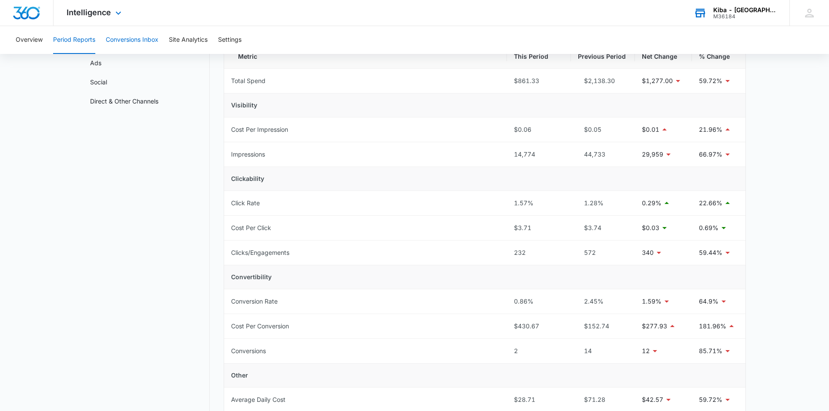
click at [144, 40] on button "Conversions Inbox" at bounding box center [132, 40] width 53 height 28
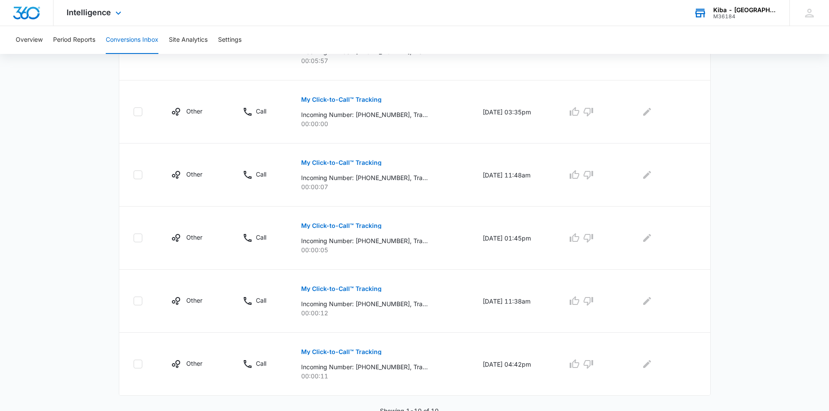
scroll to position [483, 0]
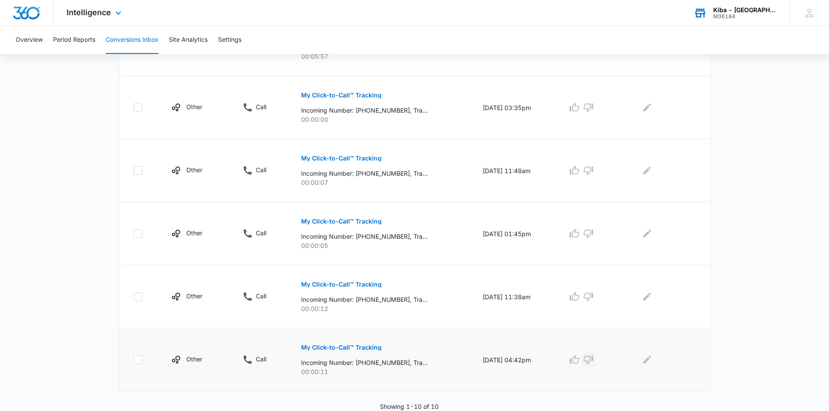
click at [594, 361] on icon "button" at bounding box center [588, 360] width 10 height 10
click at [594, 298] on icon "button" at bounding box center [588, 297] width 10 height 10
click at [593, 235] on icon "button" at bounding box center [589, 234] width 10 height 9
click at [591, 171] on icon "button" at bounding box center [588, 170] width 10 height 10
click at [593, 109] on icon "button" at bounding box center [589, 108] width 10 height 9
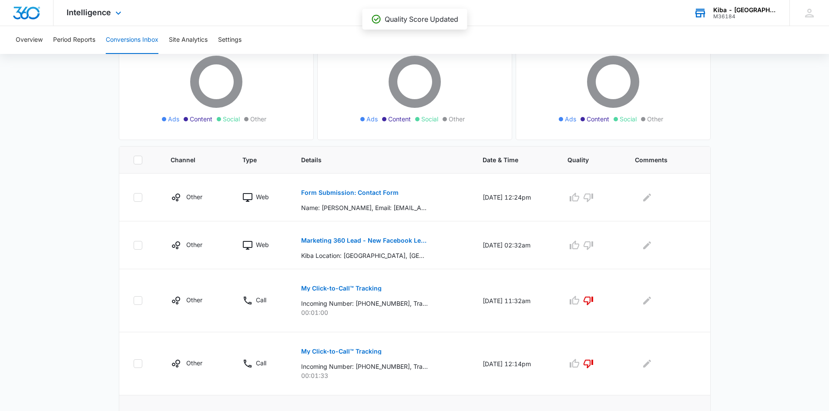
scroll to position [91, 0]
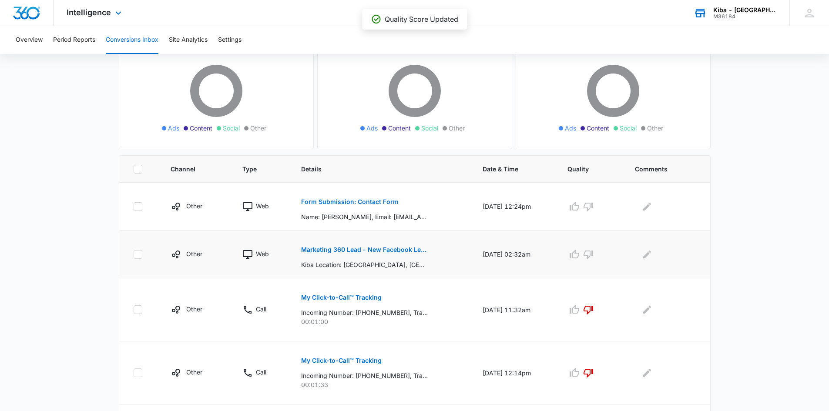
click at [362, 249] on p "Marketing 360 Lead - New Facebook Lead - Santa Barbara, CA" at bounding box center [364, 250] width 127 height 6
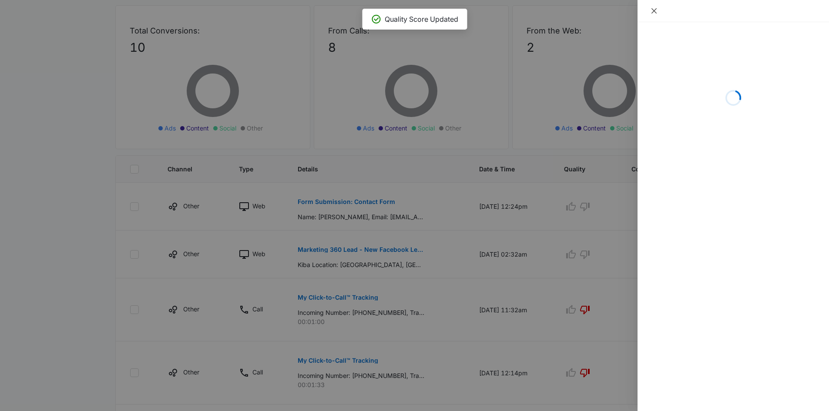
click at [657, 9] on icon "close" at bounding box center [654, 10] width 7 height 7
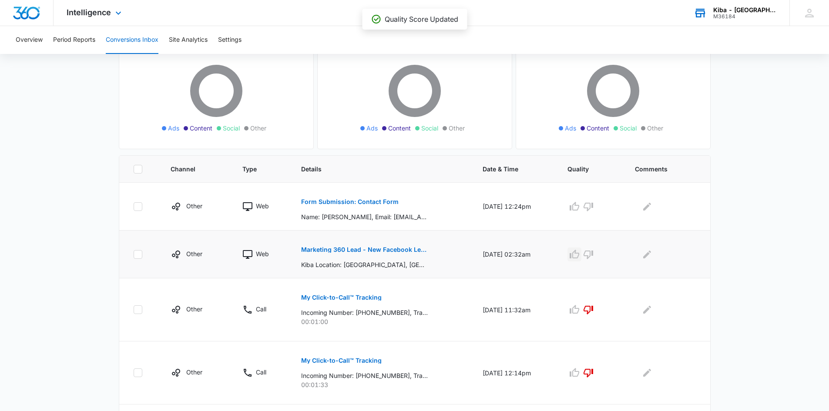
click at [579, 258] on icon "button" at bounding box center [575, 254] width 10 height 9
click at [376, 200] on p "Form Submission: Contact Form" at bounding box center [349, 202] width 97 height 6
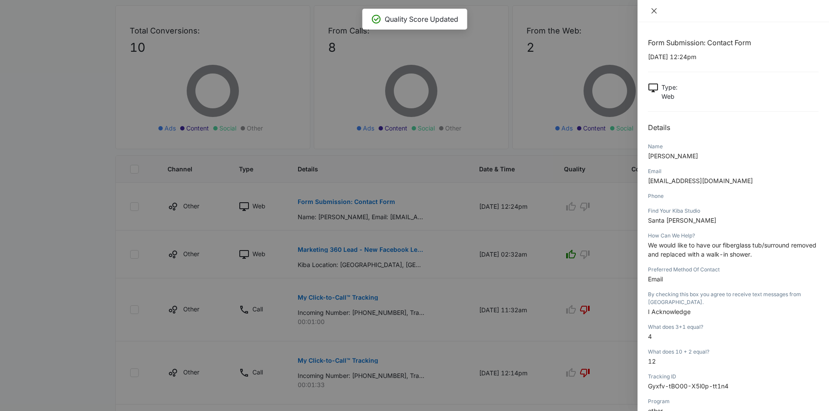
click at [655, 7] on button "Close" at bounding box center [654, 11] width 12 height 8
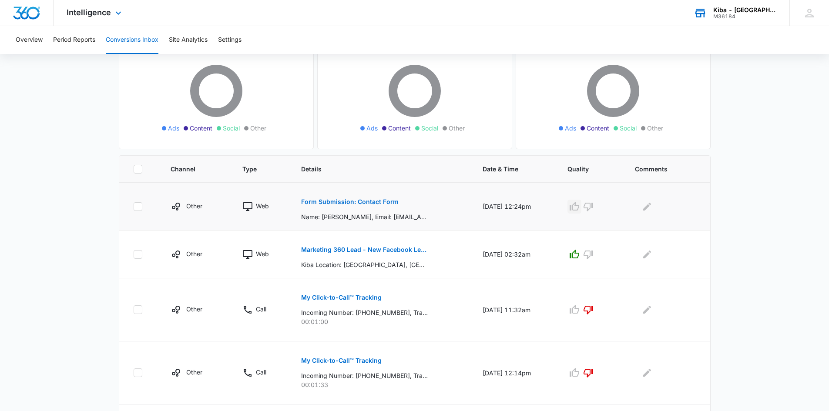
click at [579, 209] on icon "button" at bounding box center [574, 206] width 10 height 10
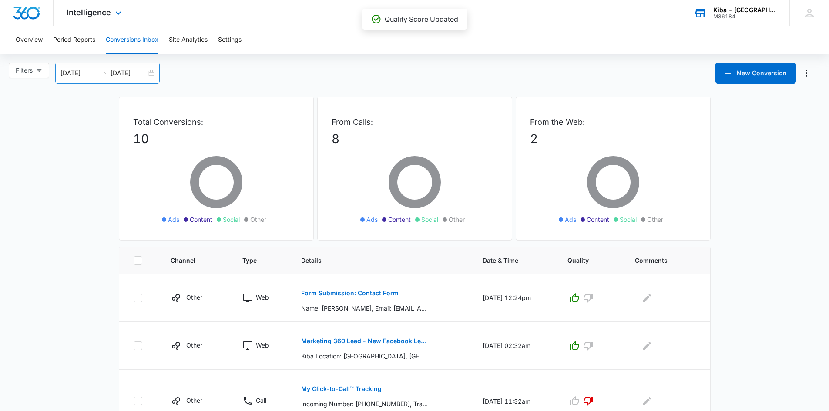
click at [154, 72] on div "[DATE] [DATE]" at bounding box center [107, 73] width 104 height 21
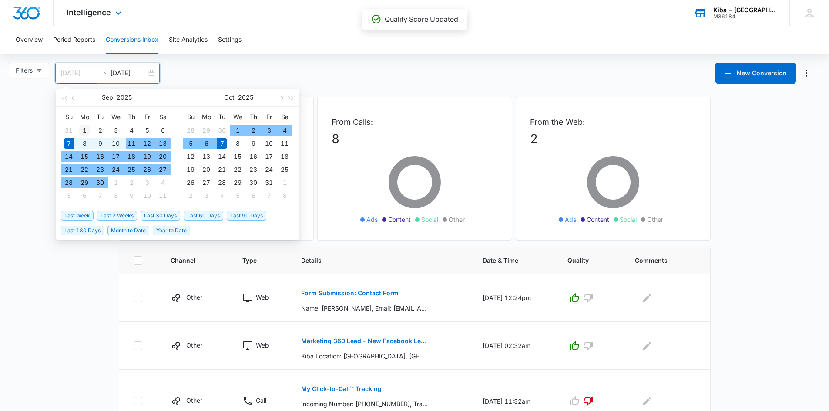
type input "[DATE]"
click at [85, 129] on div "1" at bounding box center [84, 130] width 10 height 10
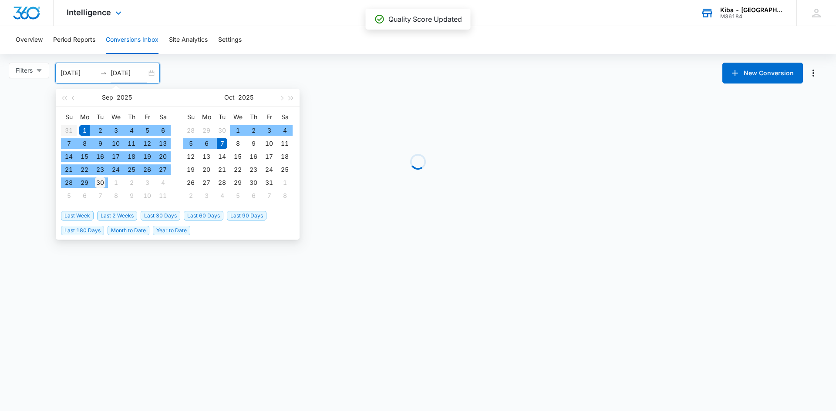
type input "[DATE]"
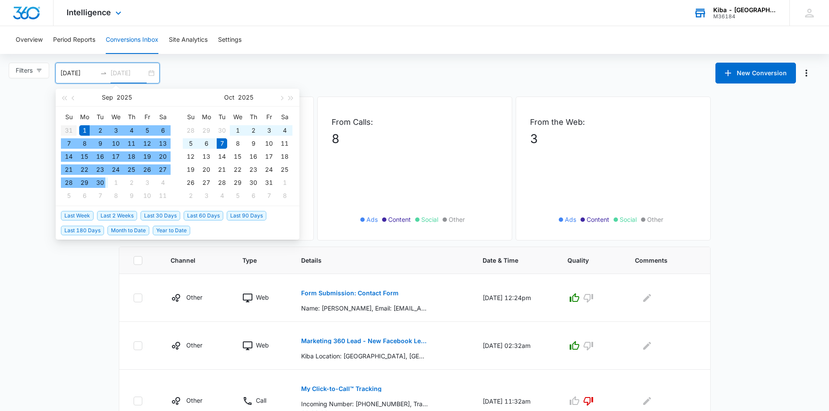
click at [99, 181] on div "30" at bounding box center [100, 183] width 10 height 10
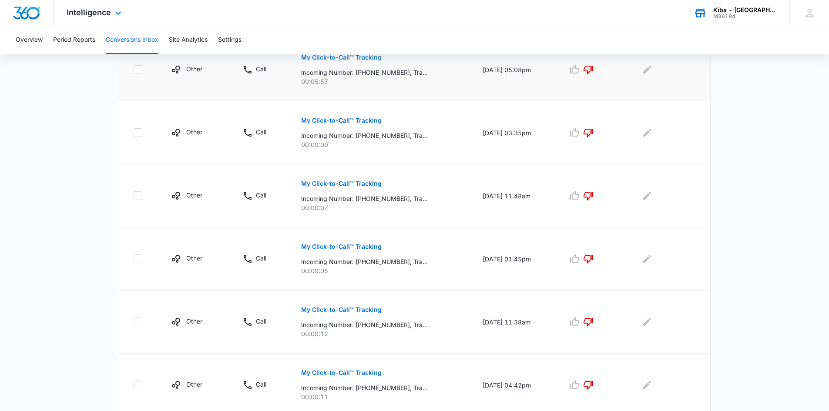
scroll to position [483, 0]
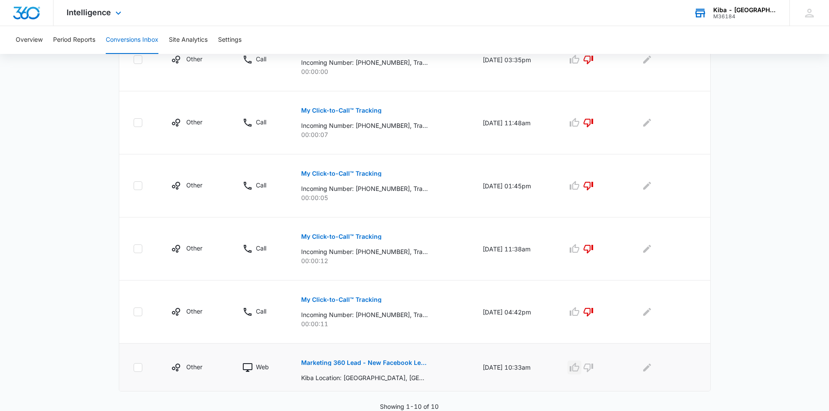
click at [577, 369] on icon "button" at bounding box center [574, 367] width 10 height 10
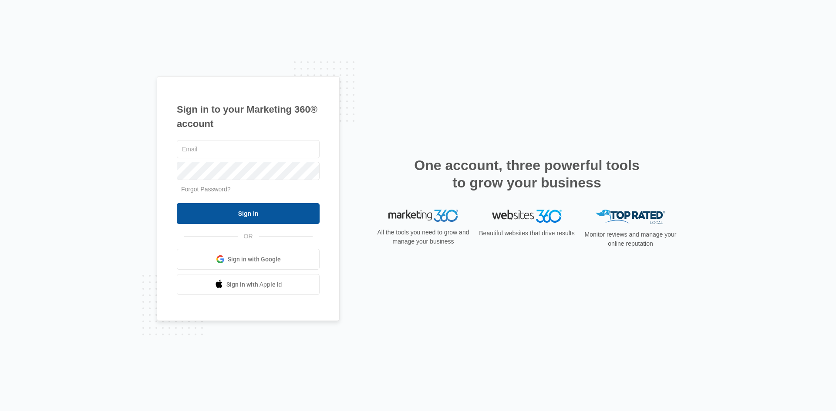
type input "lniswonger@ccaglobal.com"
click at [262, 218] on input "Sign In" at bounding box center [248, 213] width 143 height 21
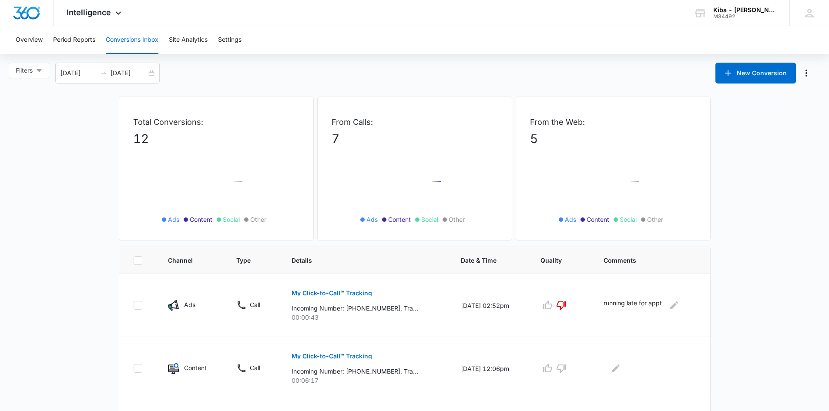
scroll to position [131, 0]
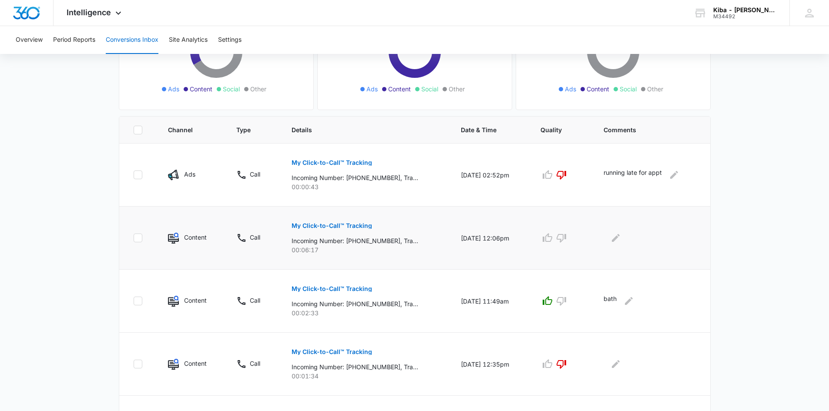
click at [324, 223] on p "My Click-to-Call™ Tracking" at bounding box center [332, 226] width 81 height 6
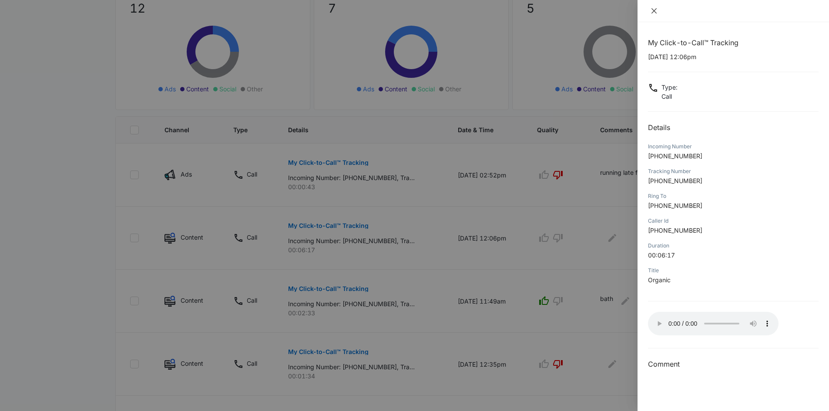
click at [658, 9] on button "Close" at bounding box center [654, 11] width 12 height 8
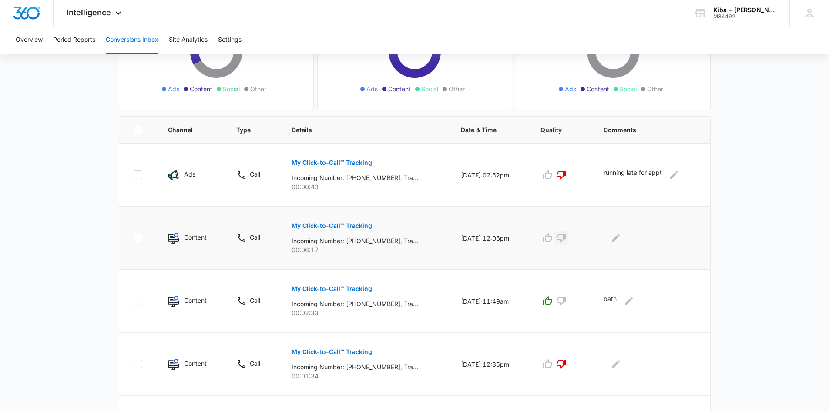
click at [566, 238] on icon "button" at bounding box center [561, 238] width 10 height 10
click at [620, 238] on icon "Edit Comments" at bounding box center [616, 238] width 8 height 8
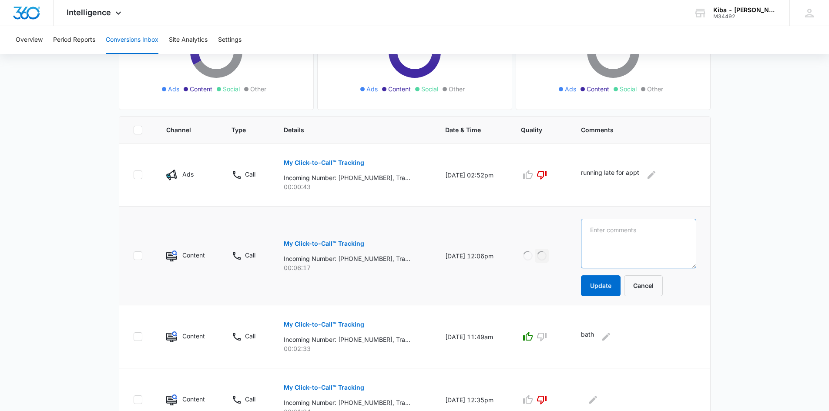
click at [620, 238] on textarea at bounding box center [638, 244] width 115 height 50
type textarea "current client"
click at [605, 282] on button "Update" at bounding box center [601, 285] width 40 height 21
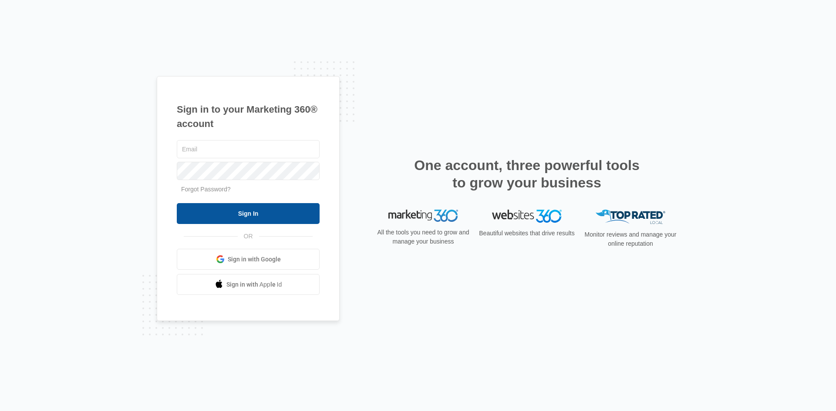
type input "[EMAIL_ADDRESS][DOMAIN_NAME]"
click at [204, 215] on input "Sign In" at bounding box center [248, 213] width 143 height 21
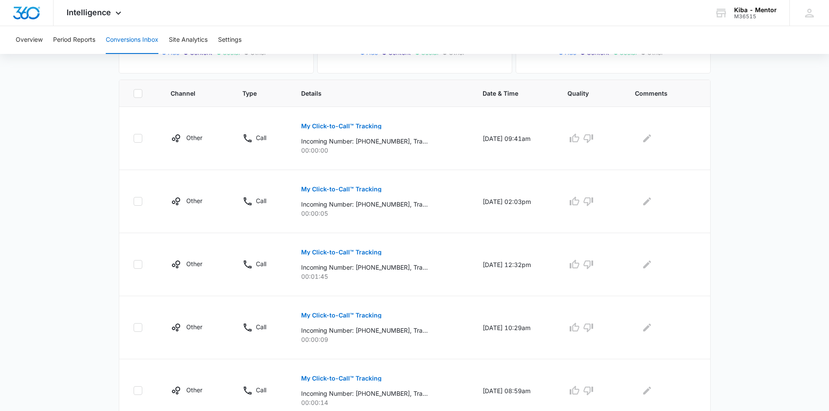
scroll to position [218, 0]
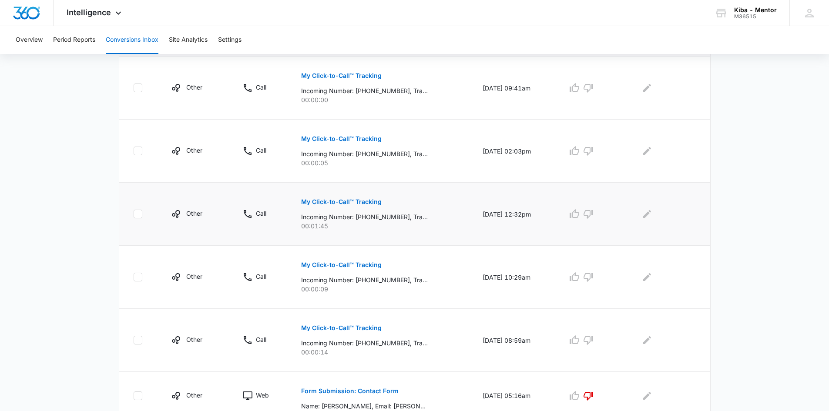
click at [339, 202] on p "My Click-to-Call™ Tracking" at bounding box center [341, 202] width 81 height 6
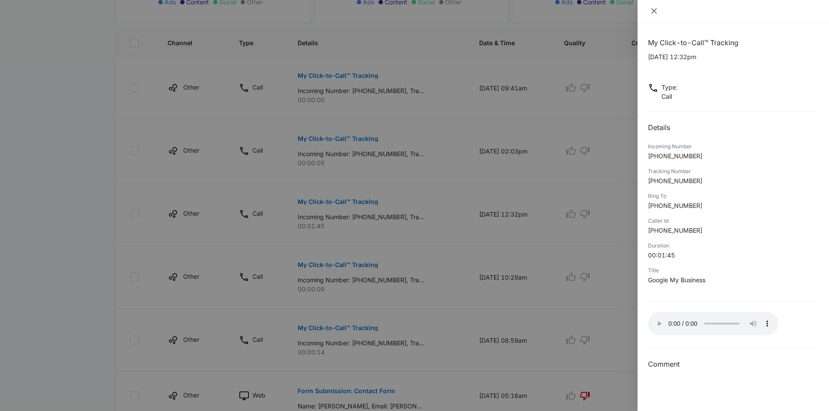
click at [652, 12] on icon "close" at bounding box center [654, 10] width 7 height 7
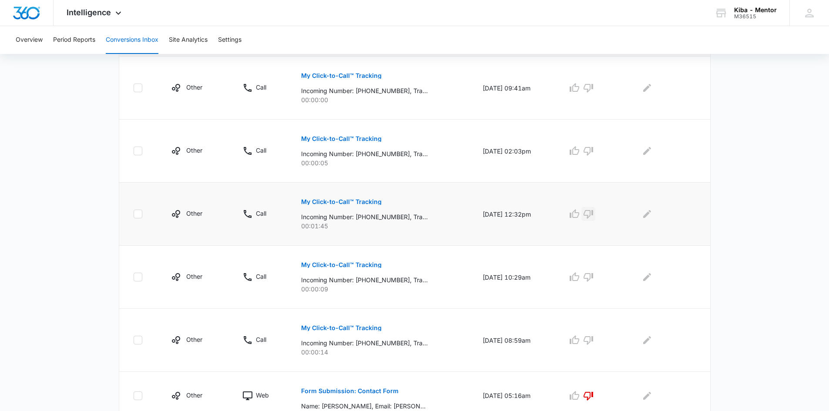
drag, startPoint x: 593, startPoint y: 214, endPoint x: 596, endPoint y: 201, distance: 13.5
click at [592, 214] on icon "button" at bounding box center [588, 214] width 10 height 10
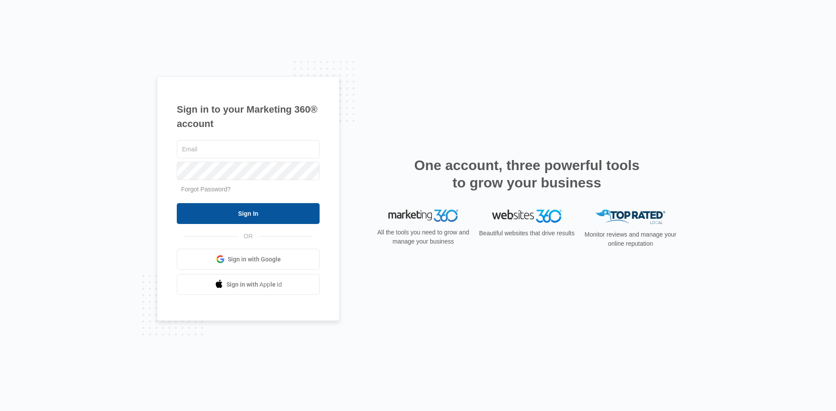
type input "[EMAIL_ADDRESS][DOMAIN_NAME]"
click at [248, 216] on input "Sign In" at bounding box center [248, 213] width 143 height 21
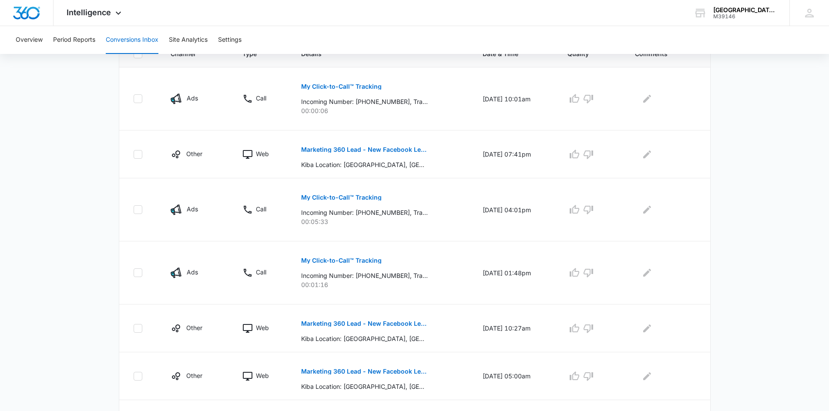
scroll to position [218, 0]
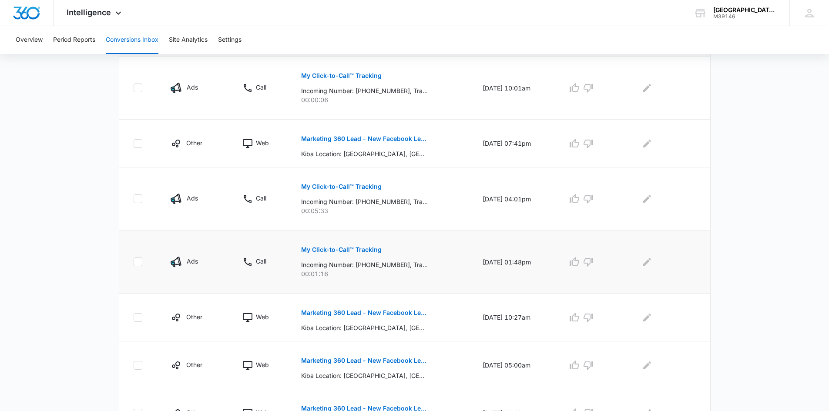
click at [327, 251] on p "My Click-to-Call™ Tracking" at bounding box center [341, 250] width 81 height 6
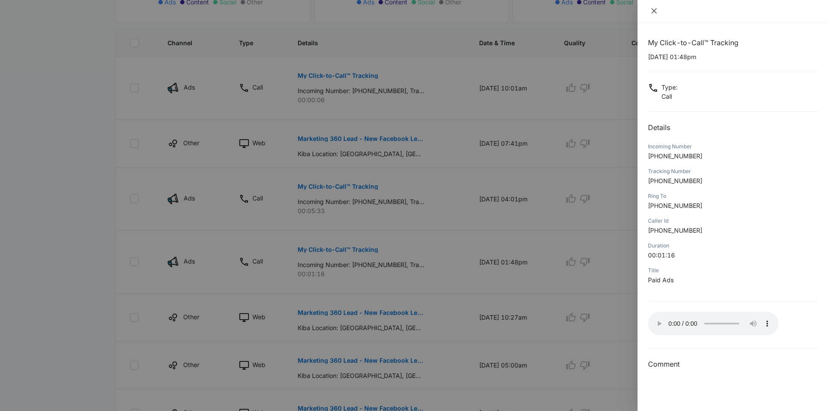
click at [654, 11] on icon "close" at bounding box center [653, 10] width 5 height 5
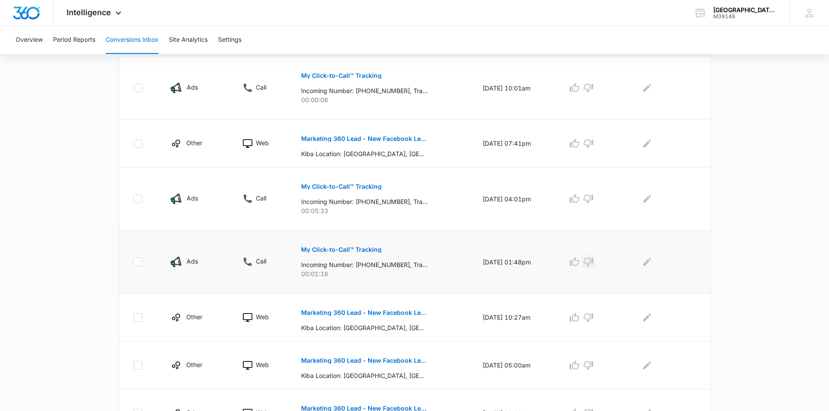
click at [592, 262] on icon "button" at bounding box center [588, 262] width 10 height 10
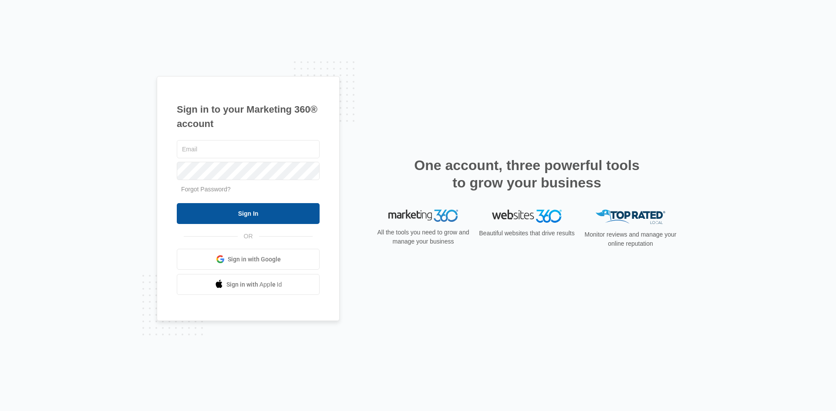
type input "[EMAIL_ADDRESS][DOMAIN_NAME]"
click at [252, 215] on input "Sign In" at bounding box center [248, 213] width 143 height 21
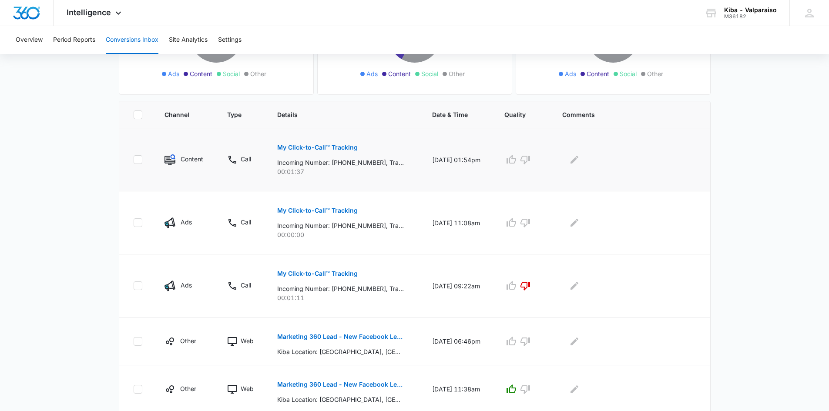
scroll to position [131, 0]
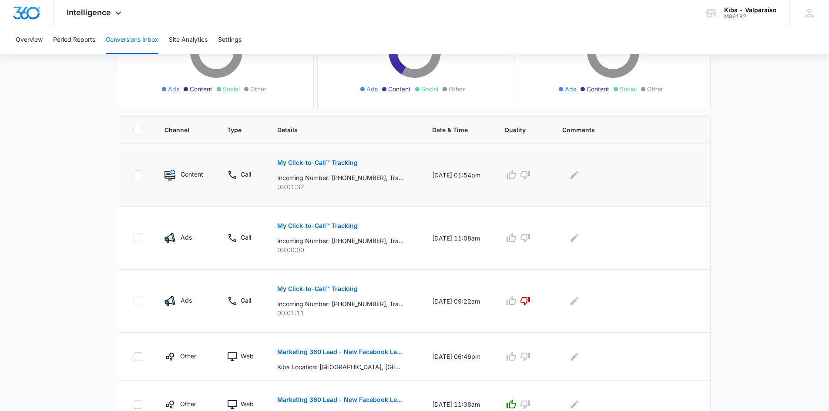
click at [300, 160] on p "My Click-to-Call™ Tracking" at bounding box center [317, 163] width 81 height 6
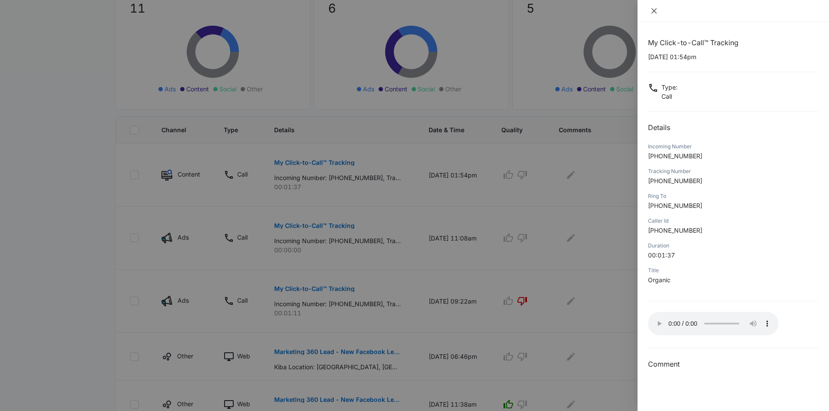
click at [655, 7] on icon "close" at bounding box center [654, 10] width 7 height 7
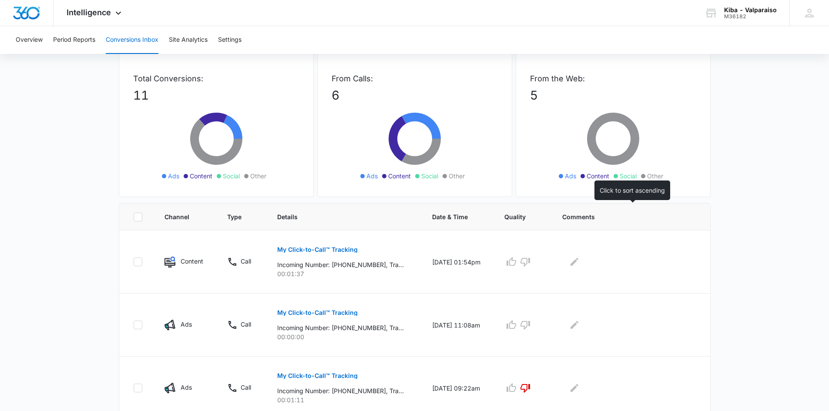
scroll to position [0, 0]
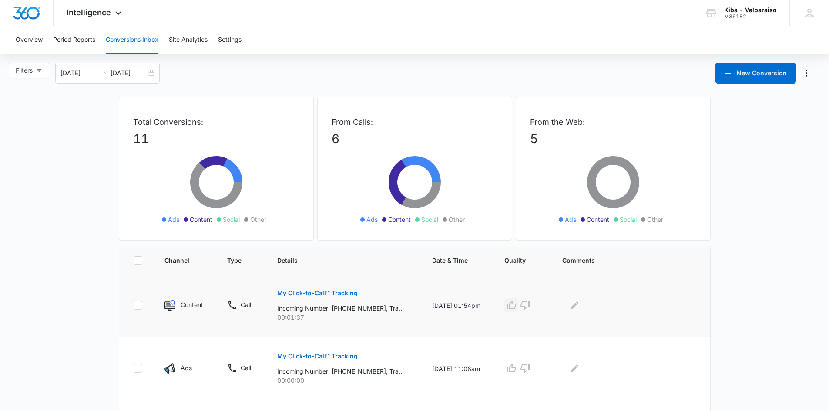
click at [515, 305] on icon "button" at bounding box center [512, 305] width 10 height 9
click at [574, 305] on icon "Edit Comments" at bounding box center [574, 305] width 10 height 10
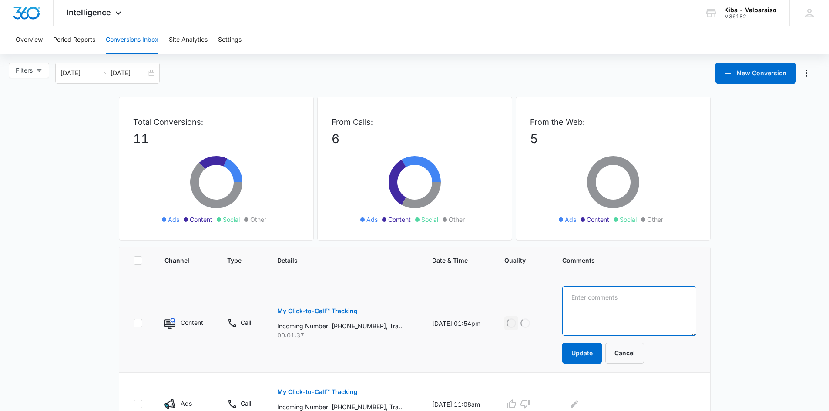
click at [579, 305] on textarea at bounding box center [629, 311] width 134 height 50
type textarea "shower"
click at [580, 353] on button "Update" at bounding box center [582, 353] width 40 height 21
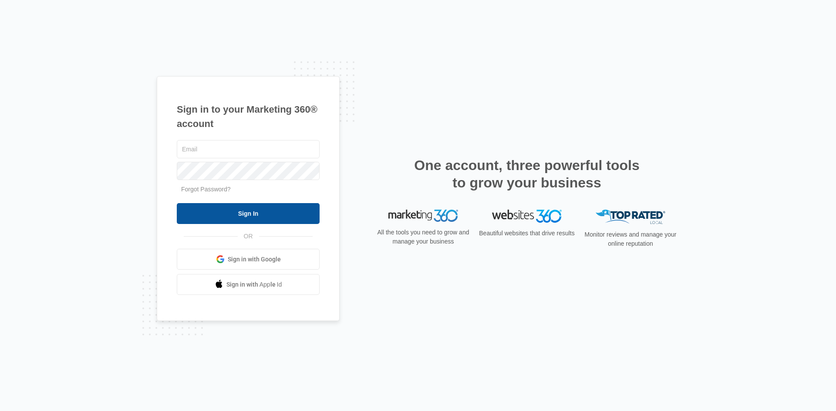
type input "[EMAIL_ADDRESS][DOMAIN_NAME]"
click at [249, 218] on input "Sign In" at bounding box center [248, 213] width 143 height 21
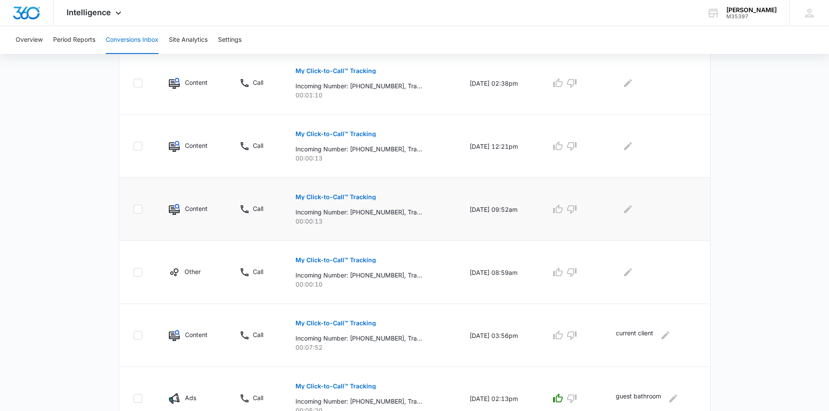
scroll to position [390, 0]
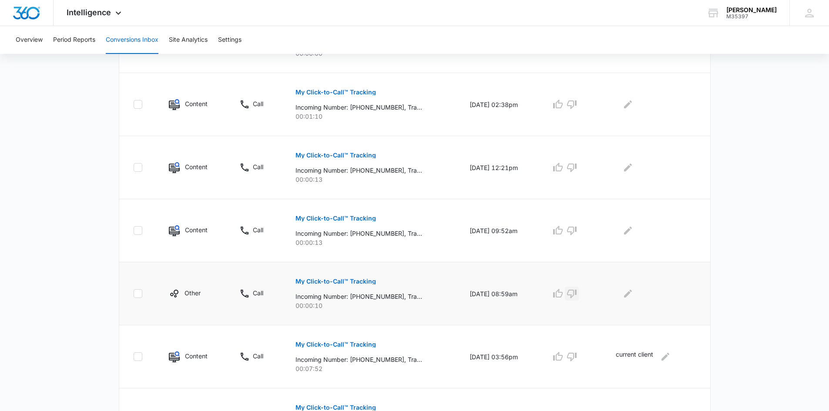
click at [577, 292] on icon "button" at bounding box center [572, 294] width 10 height 10
click at [575, 230] on icon "button" at bounding box center [572, 230] width 10 height 10
click at [575, 169] on icon "button" at bounding box center [572, 168] width 10 height 9
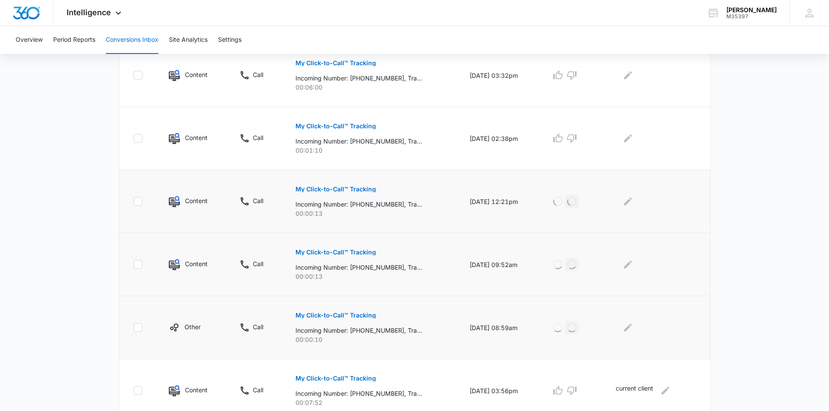
scroll to position [303, 0]
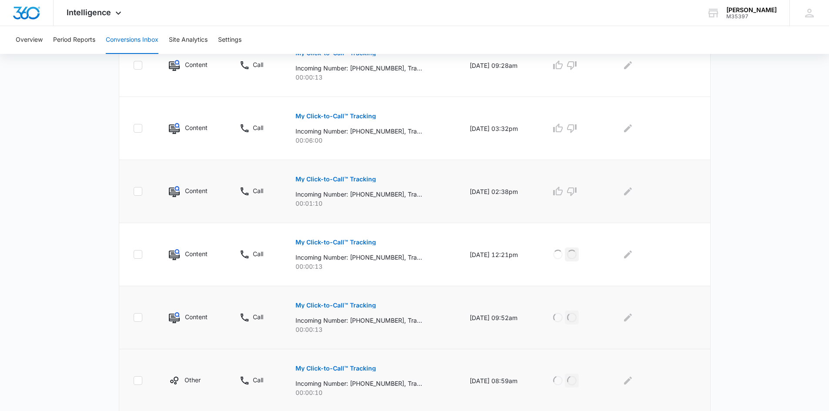
click at [311, 178] on p "My Click-to-Call™ Tracking" at bounding box center [335, 179] width 81 height 6
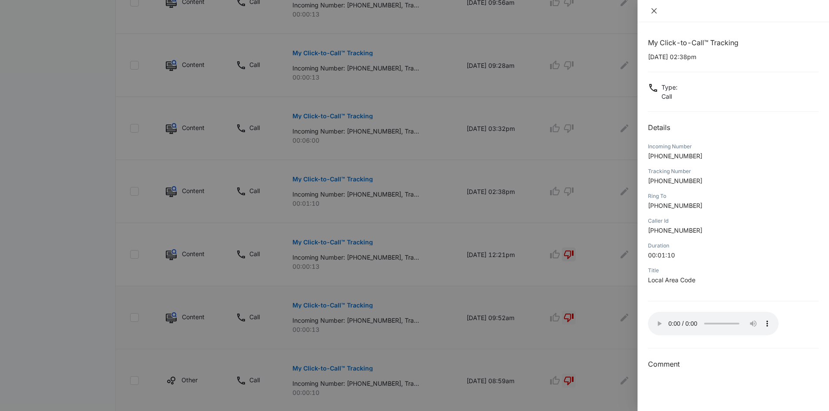
click at [657, 9] on icon "close" at bounding box center [654, 10] width 7 height 7
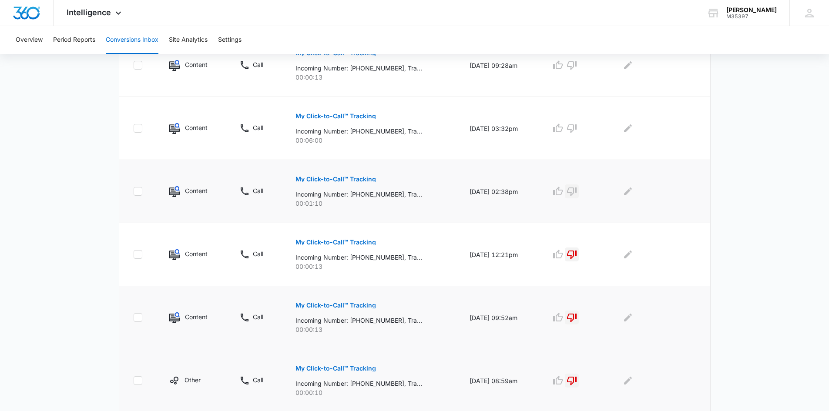
click at [577, 191] on icon "button" at bounding box center [572, 191] width 10 height 10
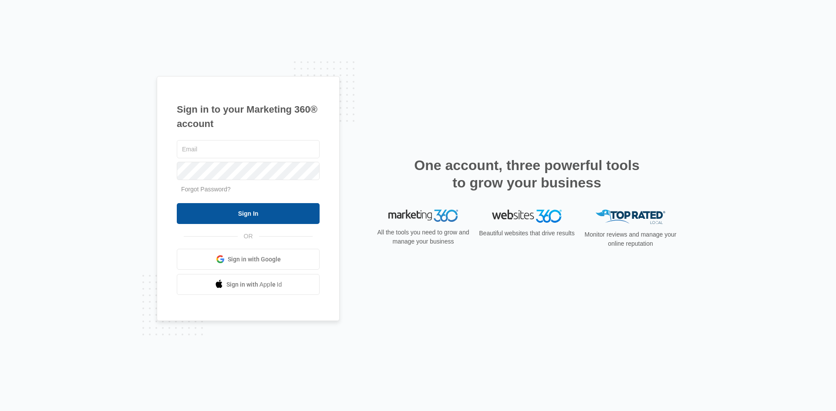
type input "[EMAIL_ADDRESS][DOMAIN_NAME]"
click at [255, 215] on input "Sign In" at bounding box center [248, 213] width 143 height 21
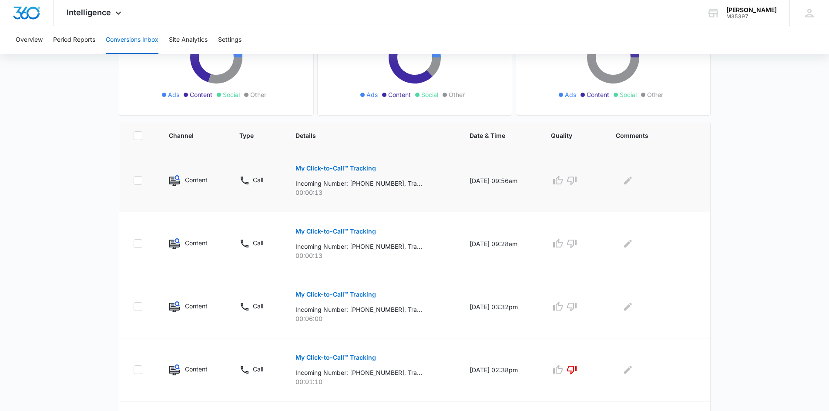
scroll to position [174, 0]
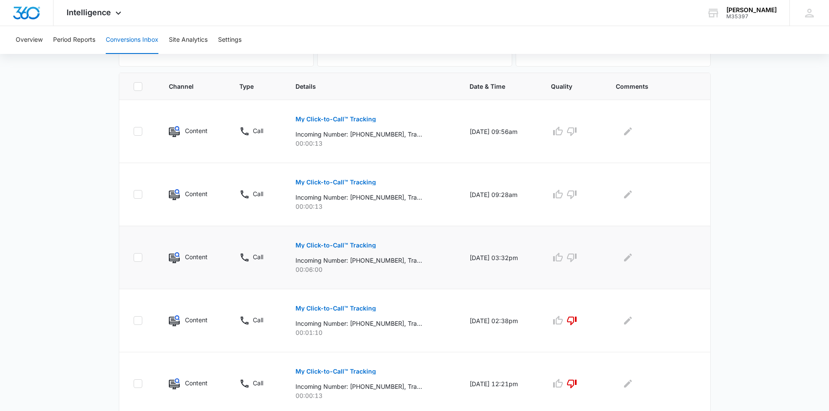
click at [345, 246] on p "My Click-to-Call™ Tracking" at bounding box center [335, 245] width 81 height 6
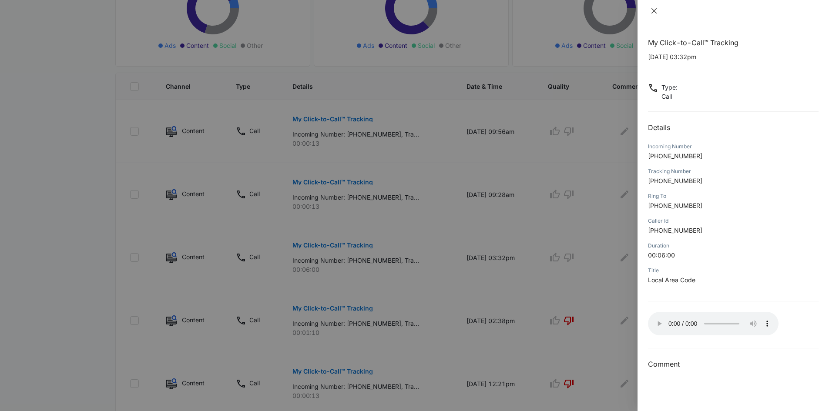
click at [652, 9] on icon "close" at bounding box center [653, 10] width 5 height 5
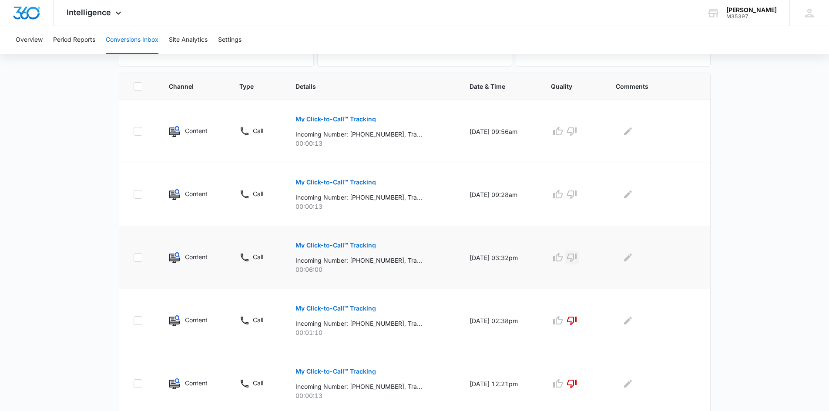
click at [577, 258] on icon "button" at bounding box center [572, 257] width 10 height 10
click at [629, 255] on icon "Edit Comments" at bounding box center [628, 257] width 10 height 10
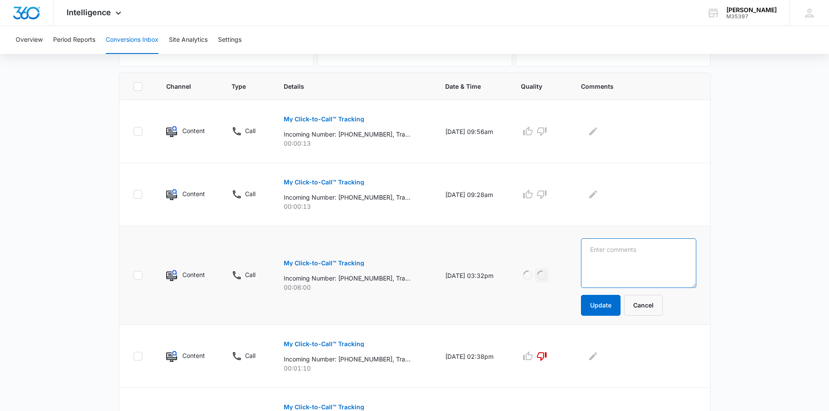
click at [629, 255] on textarea at bounding box center [638, 263] width 115 height 50
type textarea "current project"
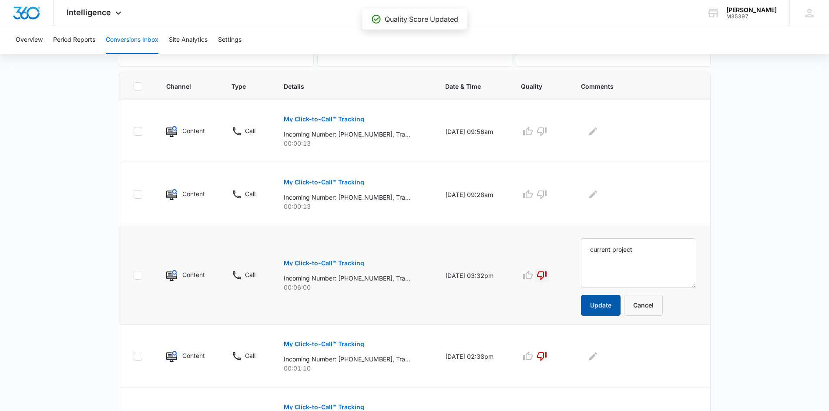
click at [619, 304] on button "Update" at bounding box center [601, 305] width 40 height 21
click at [609, 325] on td at bounding box center [640, 356] width 140 height 63
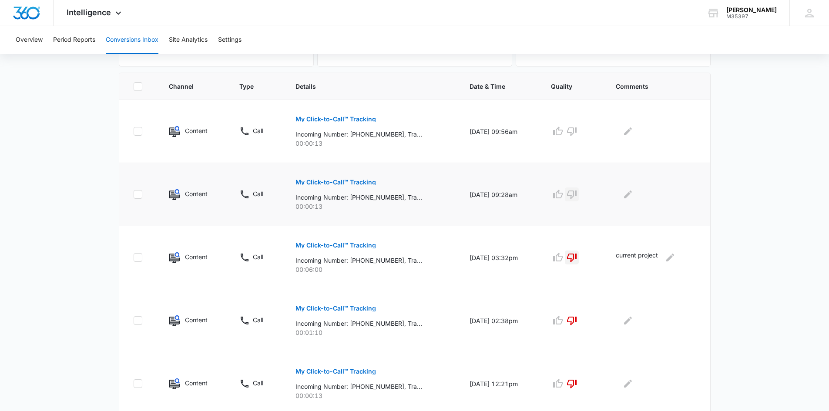
click at [576, 193] on icon "button" at bounding box center [572, 194] width 10 height 10
click at [577, 125] on button "button" at bounding box center [572, 131] width 14 height 14
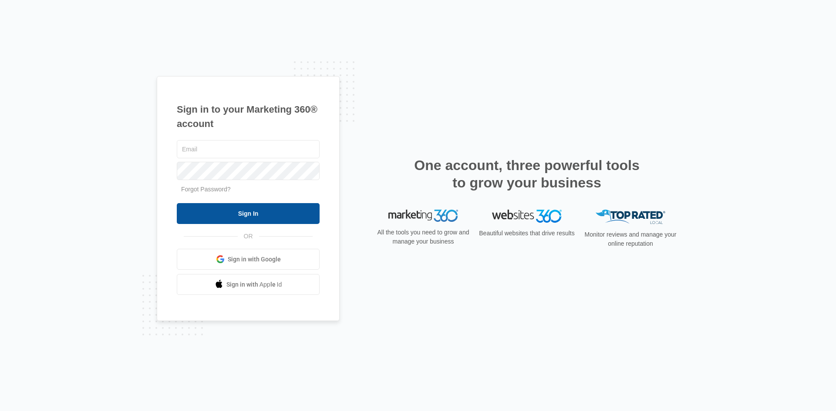
type input "[EMAIL_ADDRESS][DOMAIN_NAME]"
click at [242, 210] on input "Sign In" at bounding box center [248, 213] width 143 height 21
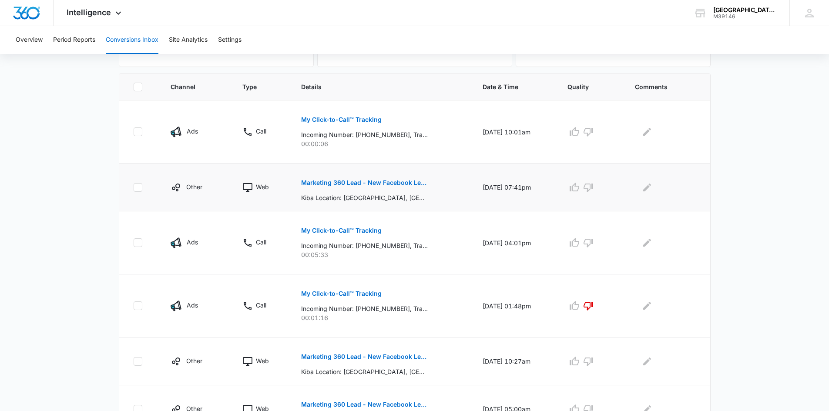
scroll to position [174, 0]
click at [327, 230] on p "My Click-to-Call™ Tracking" at bounding box center [341, 230] width 81 height 6
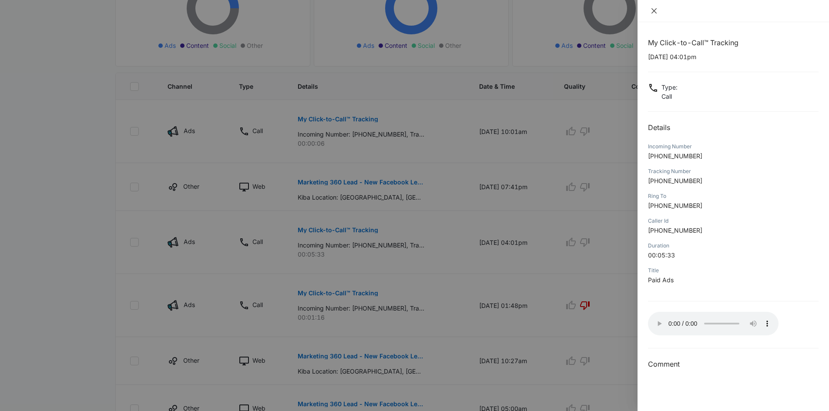
click at [654, 10] on icon "close" at bounding box center [653, 10] width 5 height 5
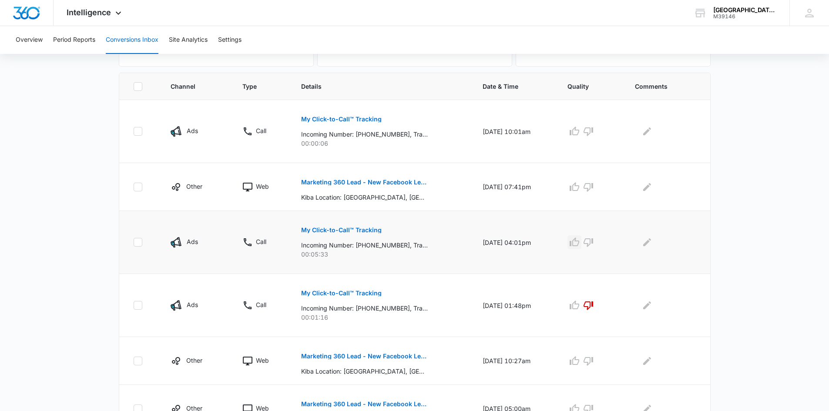
click at [578, 243] on icon "button" at bounding box center [575, 242] width 10 height 9
click at [648, 242] on icon "Edit Comments" at bounding box center [647, 242] width 10 height 10
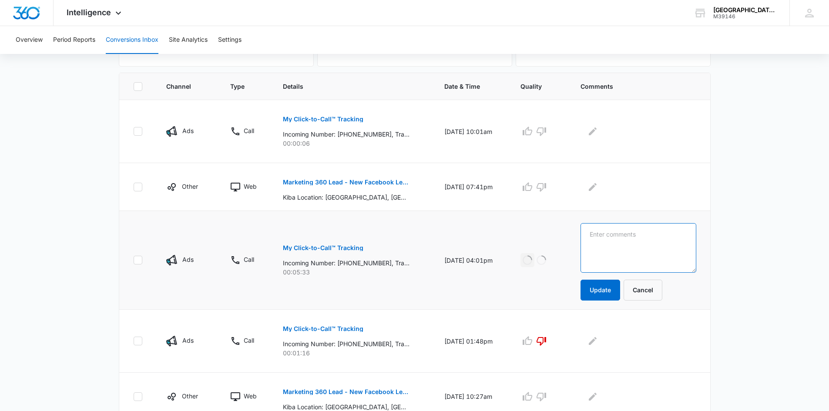
click at [648, 242] on textarea at bounding box center [638, 248] width 115 height 50
type textarea "hardware call"
click at [620, 289] on button "Update" at bounding box center [601, 290] width 40 height 21
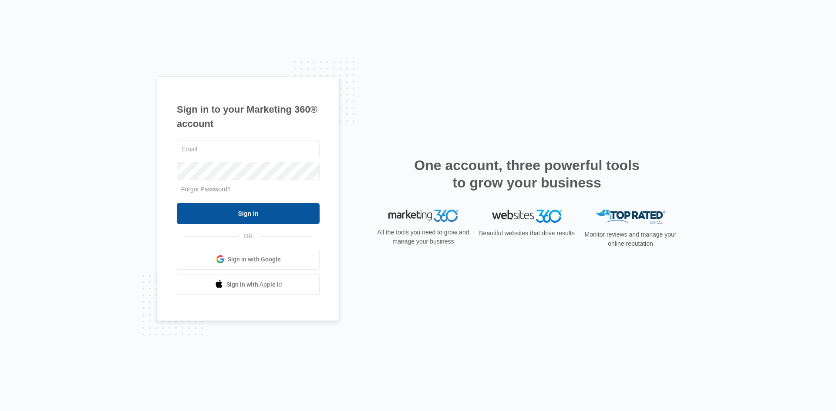
type input "[EMAIL_ADDRESS][DOMAIN_NAME]"
click at [250, 215] on input "Sign In" at bounding box center [248, 213] width 143 height 21
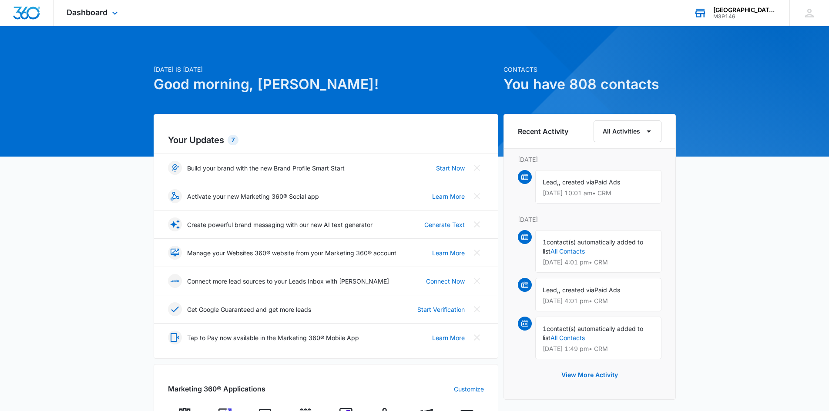
click at [730, 11] on div "[GEOGRAPHIC_DATA] - [GEOGRAPHIC_DATA]" at bounding box center [745, 10] width 64 height 7
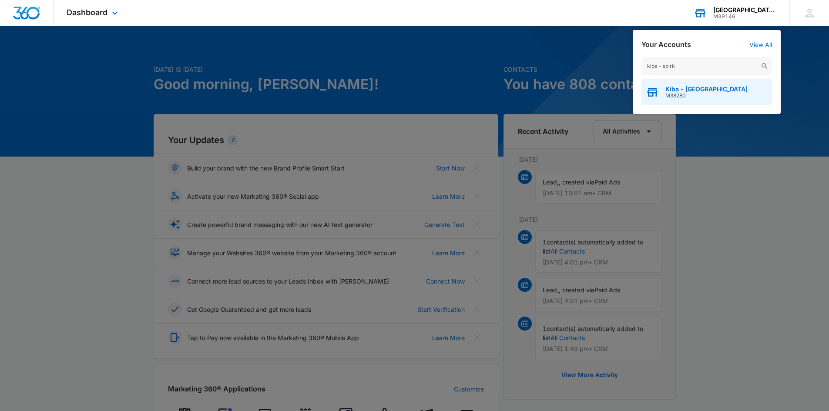
type input "kiba - spirit"
click at [681, 96] on span "M38280" at bounding box center [706, 96] width 82 height 6
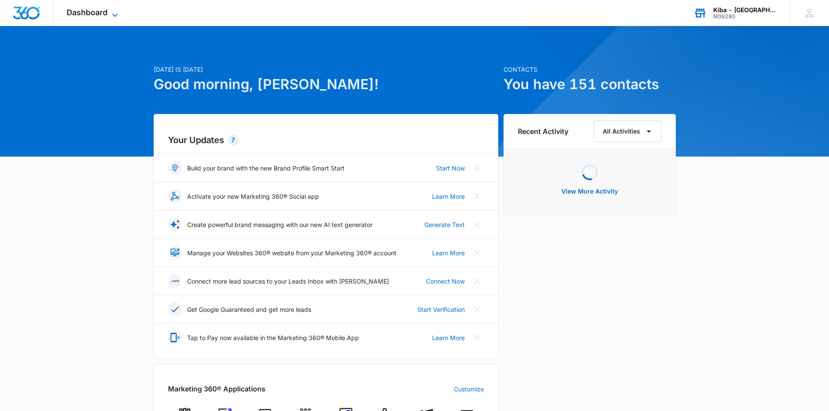
click at [116, 12] on icon at bounding box center [115, 15] width 10 height 10
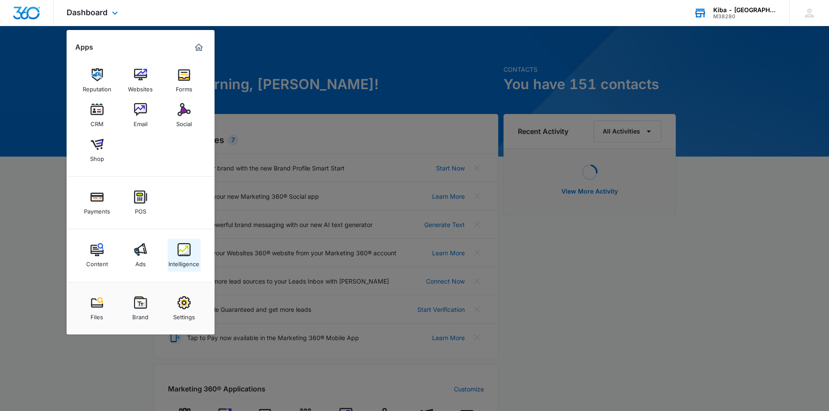
click at [183, 248] on img at bounding box center [184, 249] width 13 height 13
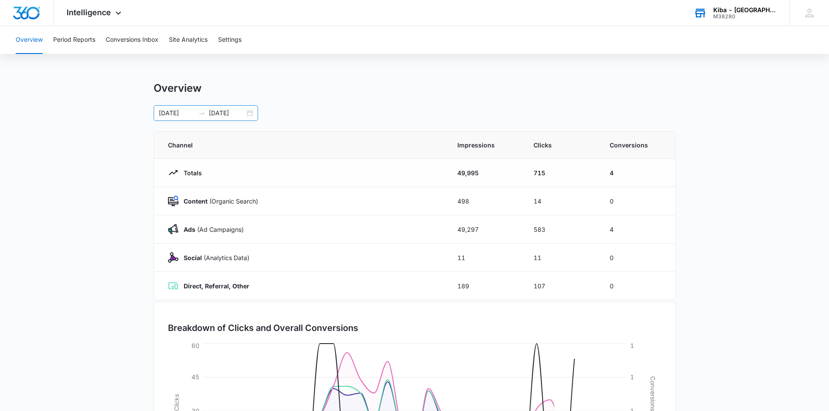
click at [255, 114] on div "[DATE] [DATE]" at bounding box center [206, 113] width 104 height 16
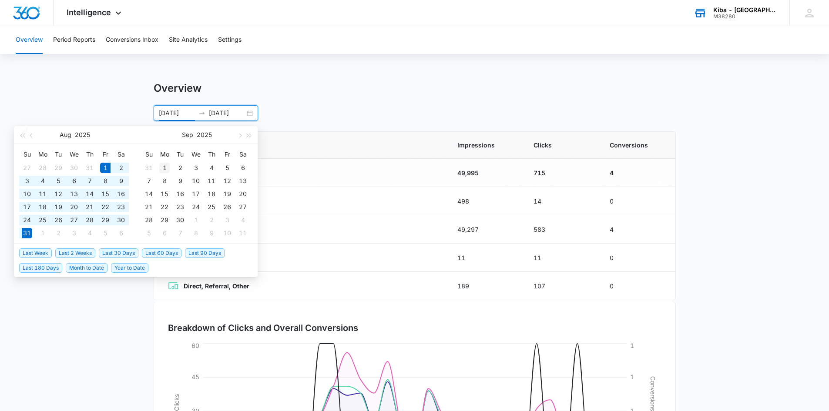
type input "[DATE]"
click at [166, 170] on div "1" at bounding box center [164, 168] width 10 height 10
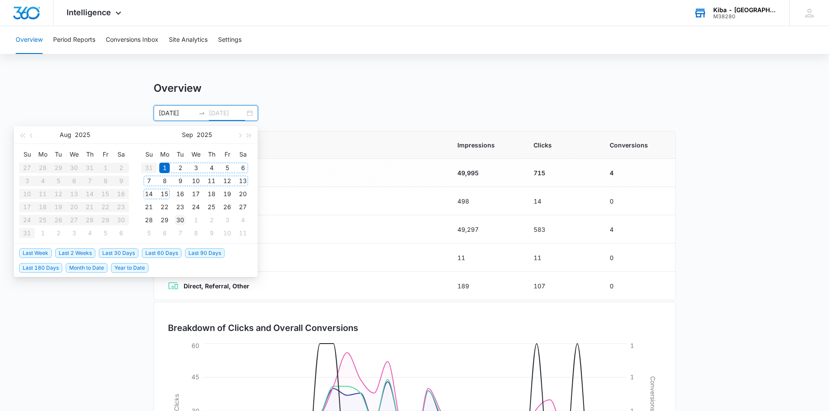
type input "[DATE]"
click at [179, 219] on div "30" at bounding box center [180, 220] width 10 height 10
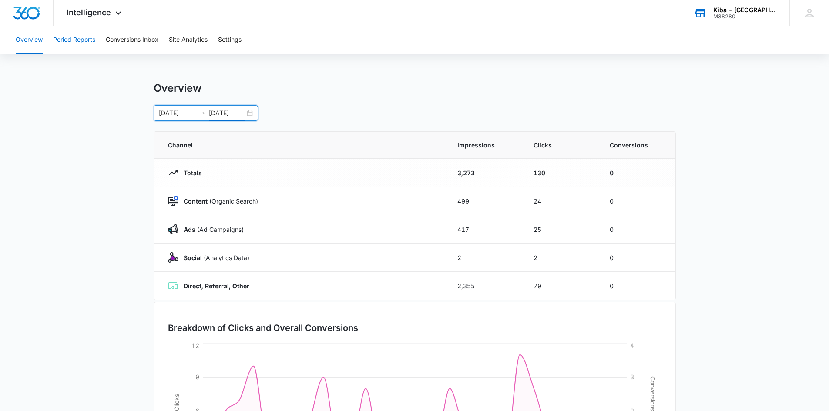
click at [76, 40] on button "Period Reports" at bounding box center [74, 40] width 42 height 28
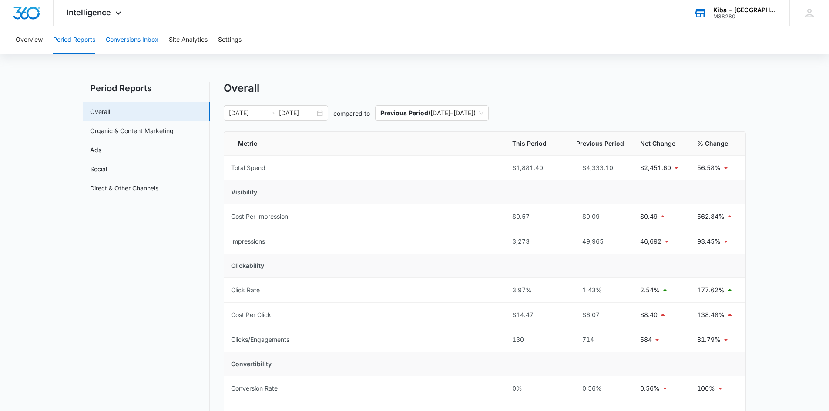
click at [132, 38] on button "Conversions Inbox" at bounding box center [132, 40] width 53 height 28
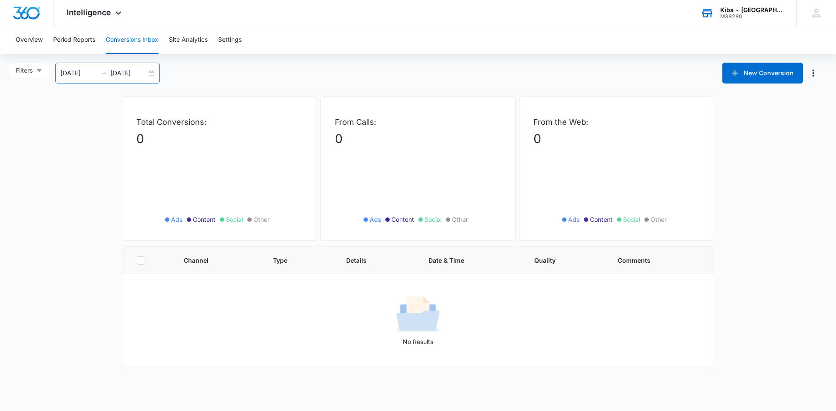
click at [159, 79] on div "[DATE] [DATE]" at bounding box center [107, 73] width 104 height 21
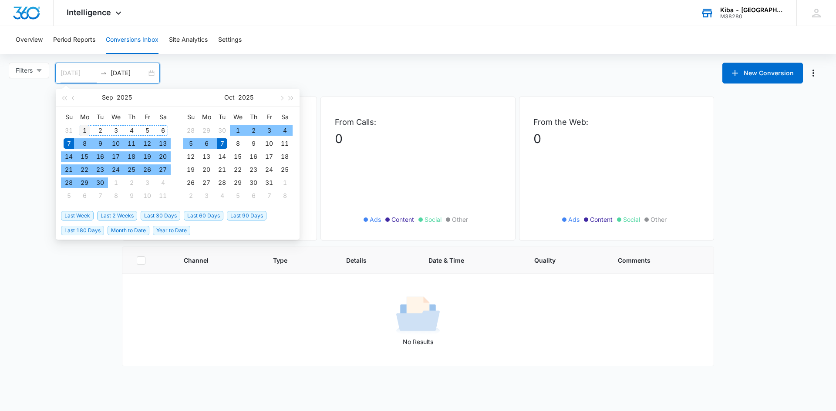
type input "[DATE]"
click at [83, 128] on div "1" at bounding box center [84, 130] width 10 height 10
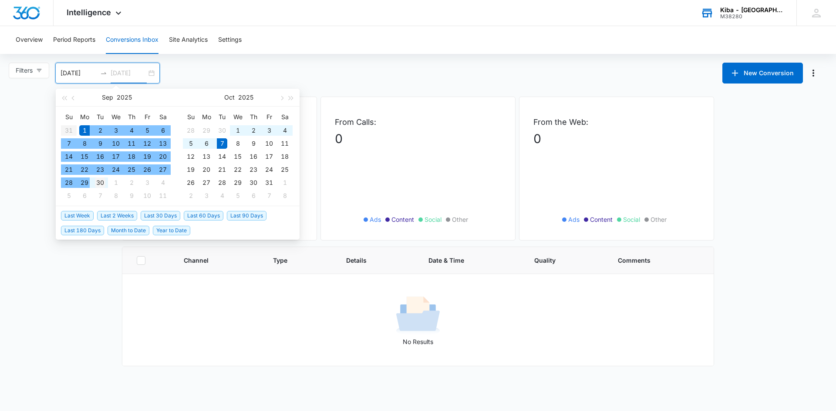
type input "[DATE]"
click at [101, 183] on div "30" at bounding box center [100, 183] width 10 height 10
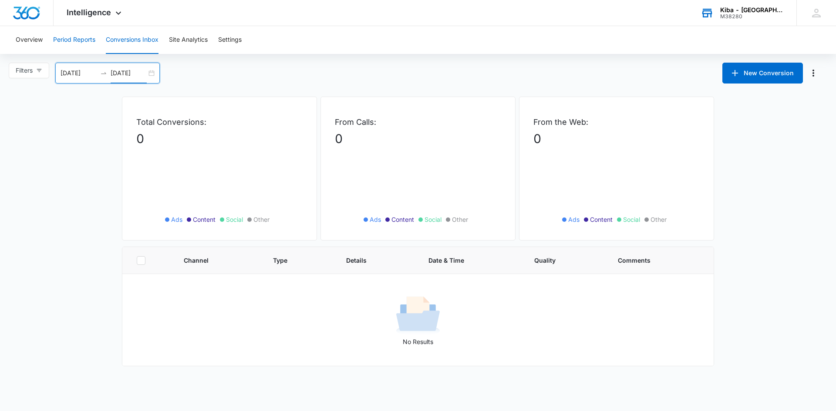
click at [75, 42] on button "Period Reports" at bounding box center [74, 40] width 42 height 28
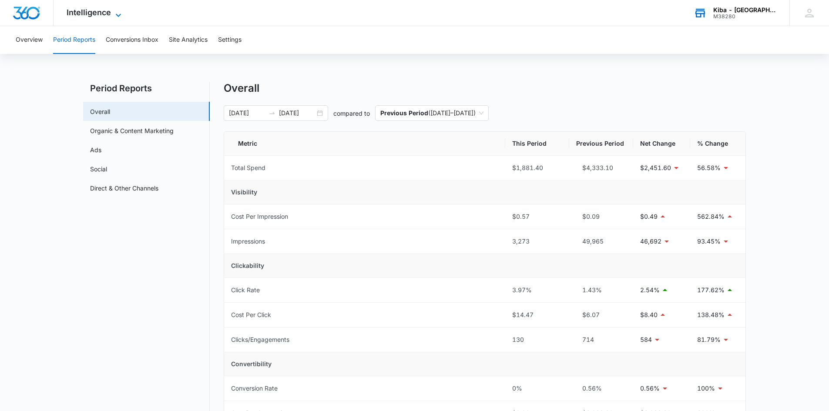
click at [120, 12] on icon at bounding box center [118, 15] width 10 height 10
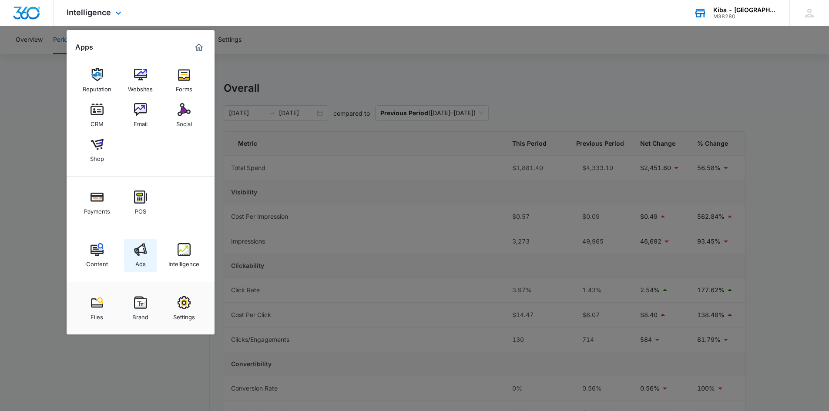
click at [136, 248] on img at bounding box center [140, 249] width 13 height 13
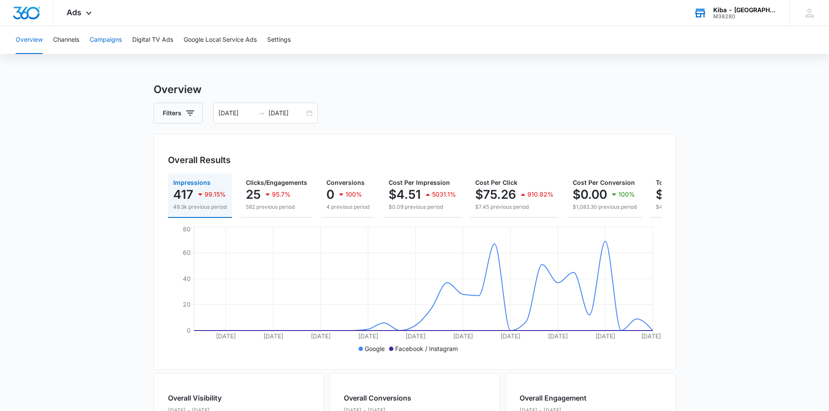
click at [95, 35] on button "Campaigns" at bounding box center [106, 40] width 32 height 28
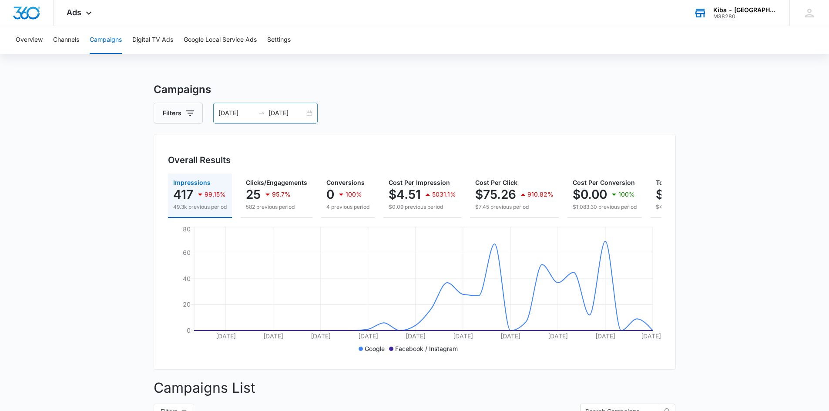
click at [306, 113] on div "09/01/2025 09/30/2025" at bounding box center [265, 113] width 104 height 21
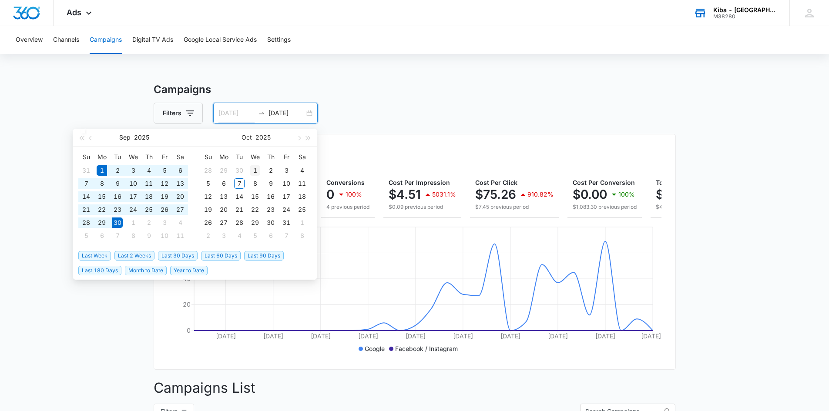
type input "10/01/2025"
click at [254, 168] on div "1" at bounding box center [255, 170] width 10 height 10
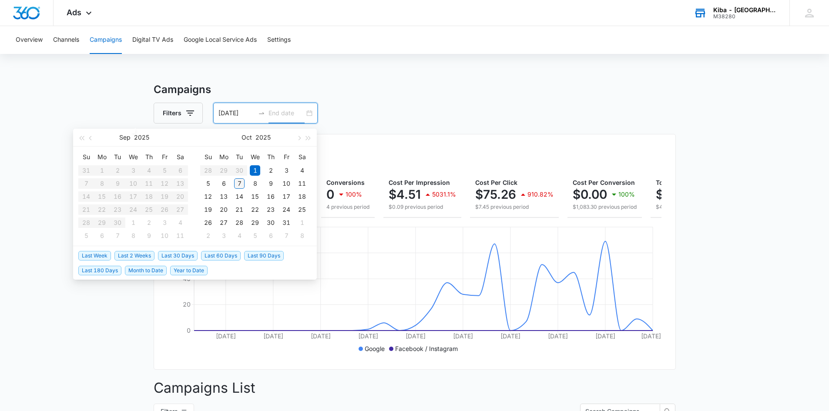
type input "10/07/2025"
click at [239, 184] on div "7" at bounding box center [239, 183] width 10 height 10
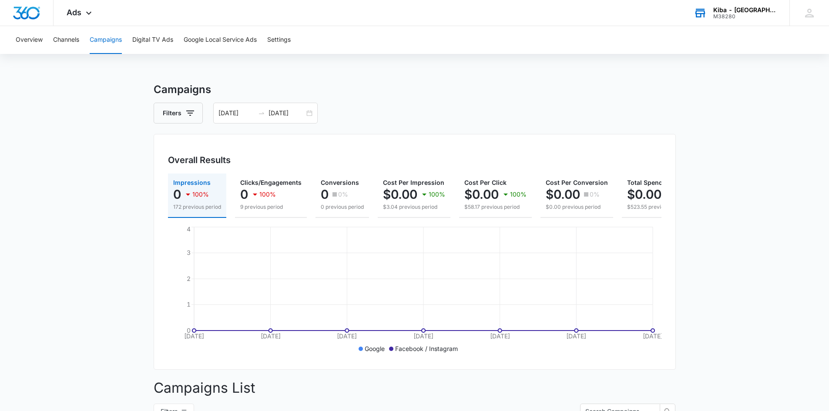
click at [747, 9] on div "Kiba - [GEOGRAPHIC_DATA]" at bounding box center [745, 10] width 64 height 7
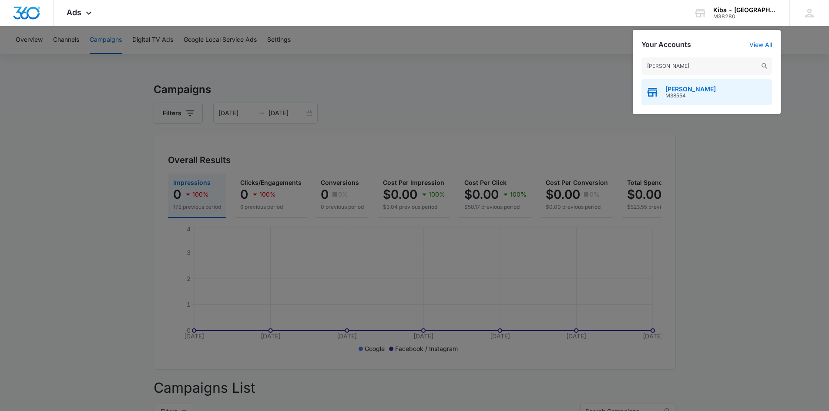
type input "kiba - Girard"
click at [683, 93] on span "M38554" at bounding box center [690, 96] width 50 height 6
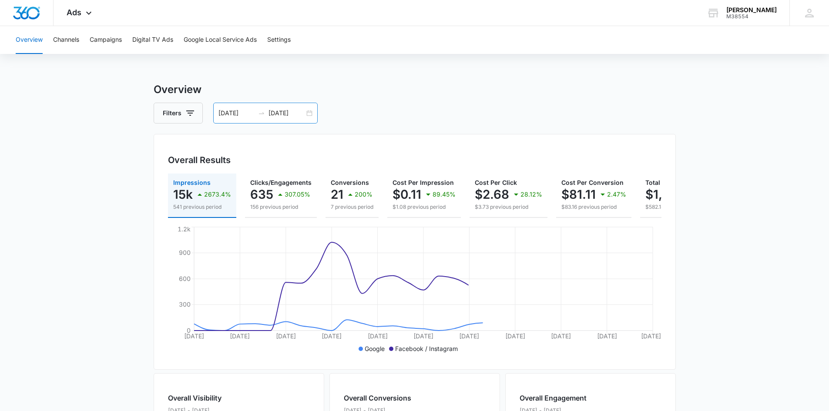
click at [307, 113] on div "[DATE] [DATE]" at bounding box center [265, 113] width 104 height 21
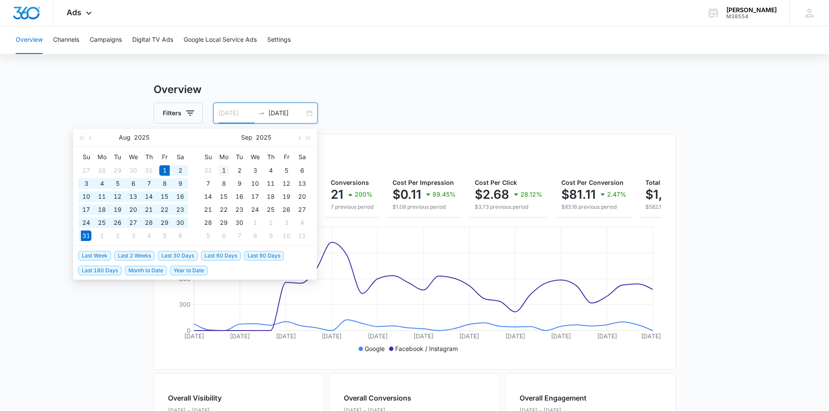
type input "[DATE]"
click at [225, 166] on div "1" at bounding box center [223, 170] width 10 height 10
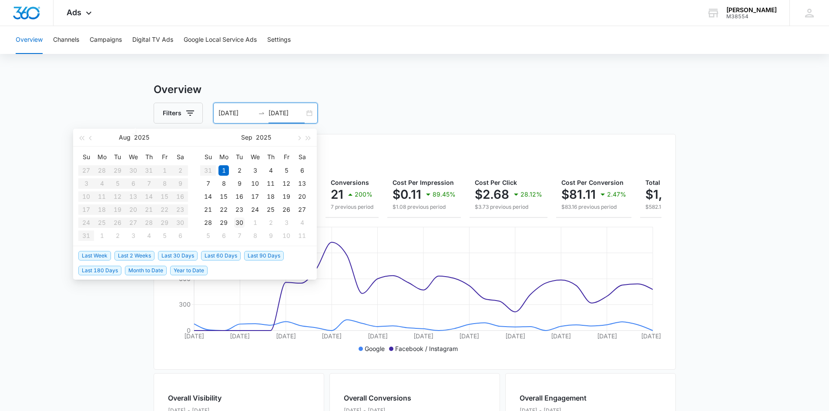
type input "[DATE]"
click at [239, 223] on div "30" at bounding box center [239, 223] width 10 height 10
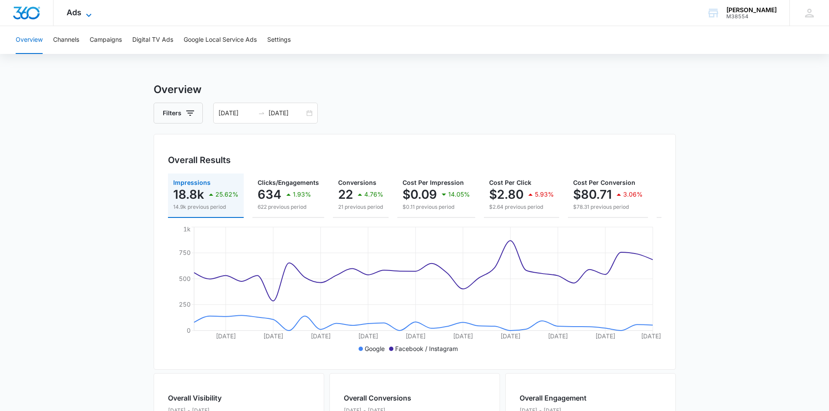
click at [90, 13] on icon at bounding box center [89, 15] width 10 height 10
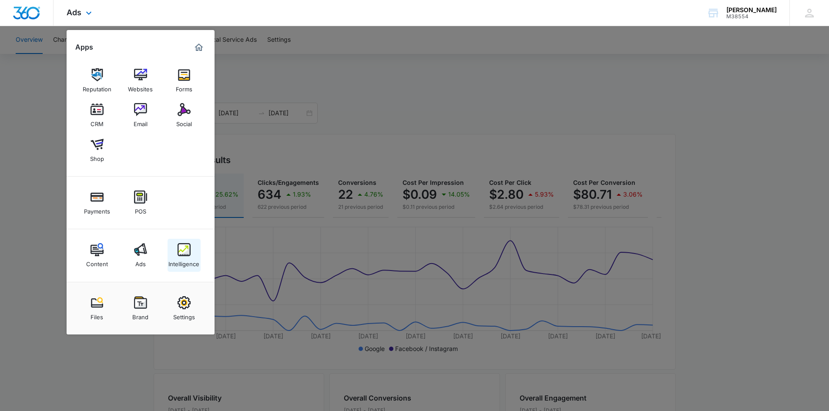
click at [184, 256] on div "Intelligence" at bounding box center [183, 261] width 31 height 11
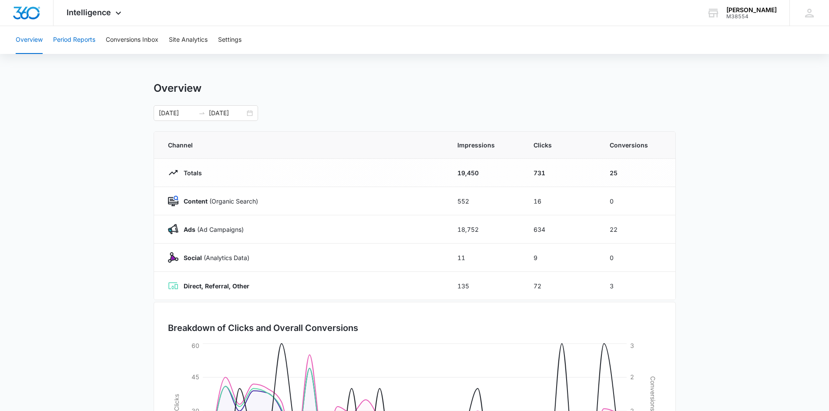
click at [77, 40] on button "Period Reports" at bounding box center [74, 40] width 42 height 28
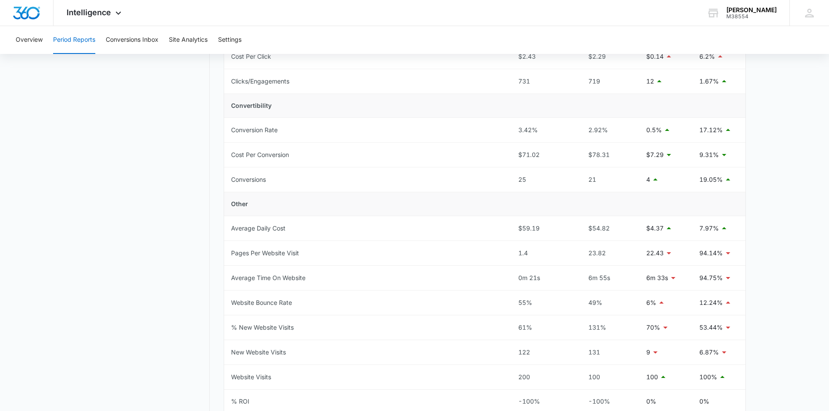
scroll to position [261, 0]
click at [124, 41] on button "Conversions Inbox" at bounding box center [132, 40] width 53 height 28
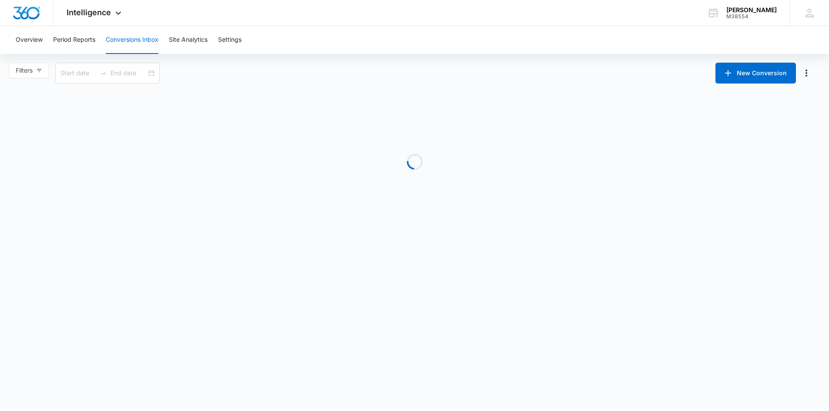
type input "[DATE]"
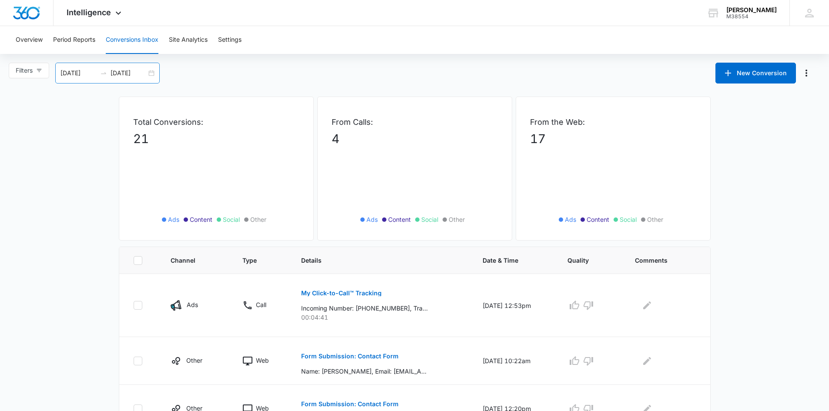
click at [151, 76] on div "[DATE] [DATE]" at bounding box center [107, 73] width 104 height 21
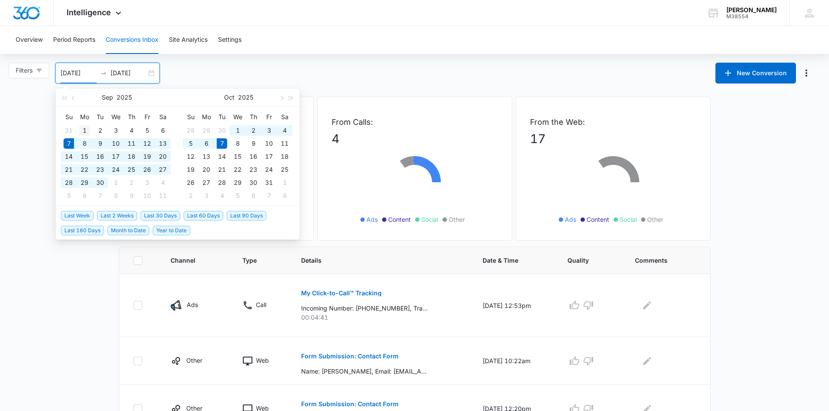
type input "[DATE]"
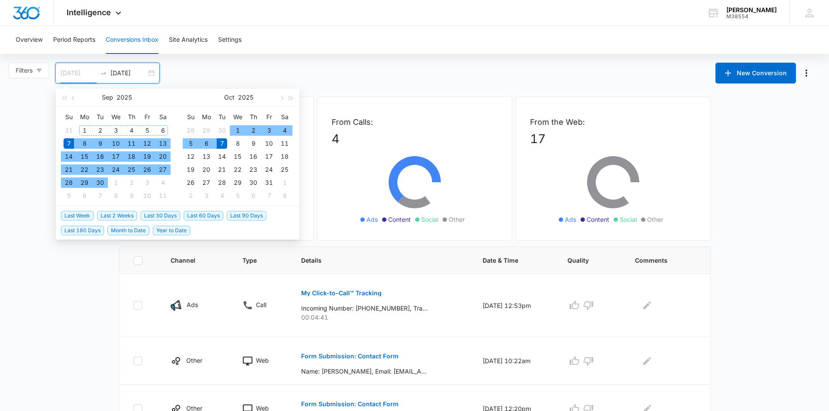
click at [85, 131] on div "1" at bounding box center [84, 130] width 10 height 10
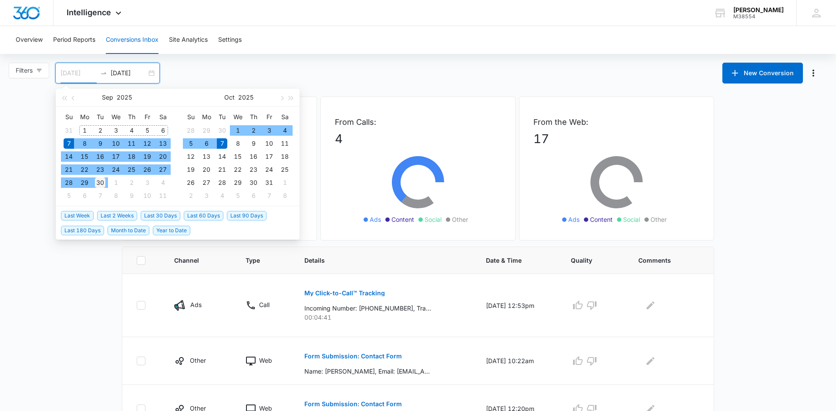
type input "[DATE]"
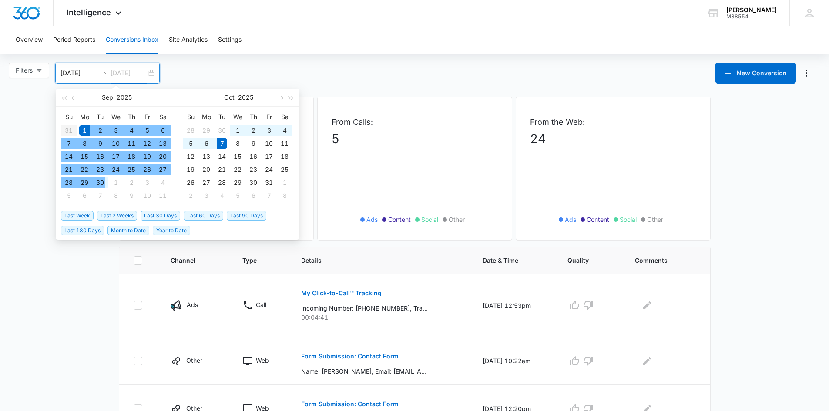
click at [102, 182] on div "30" at bounding box center [100, 183] width 10 height 10
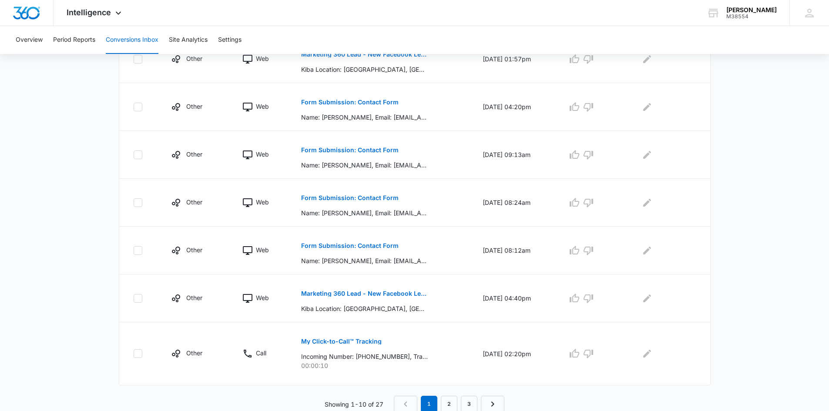
scroll to position [384, 0]
click at [473, 403] on link "3" at bounding box center [469, 403] width 17 height 17
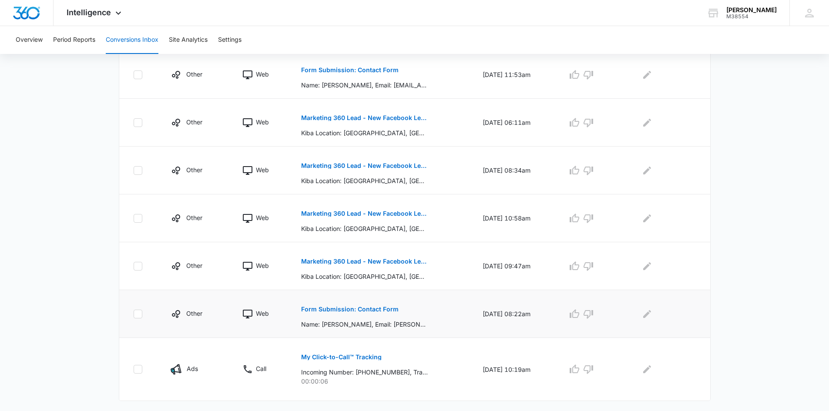
scroll to position [240, 0]
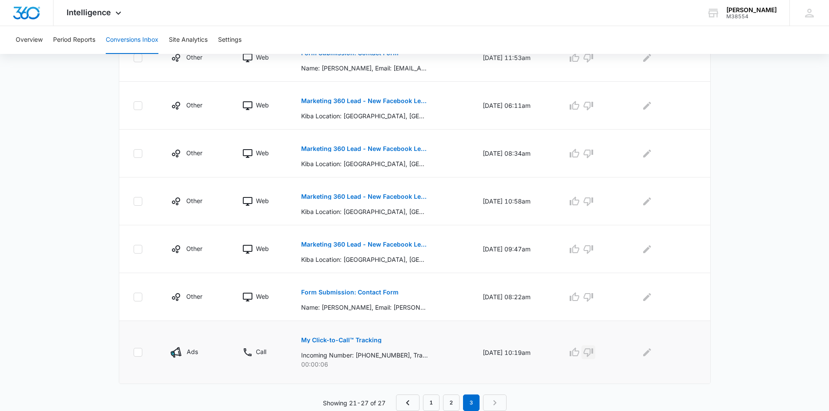
click at [594, 353] on icon "button" at bounding box center [588, 352] width 10 height 10
click at [372, 293] on p "Form Submission: Contact Form" at bounding box center [349, 292] width 97 height 6
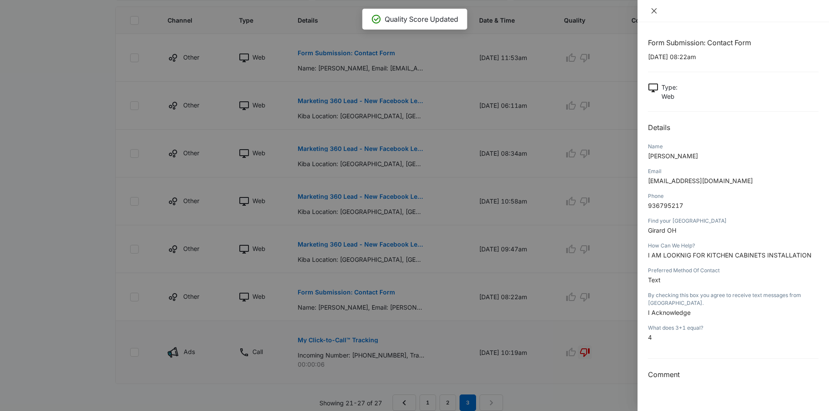
click at [653, 10] on icon "close" at bounding box center [653, 10] width 5 height 5
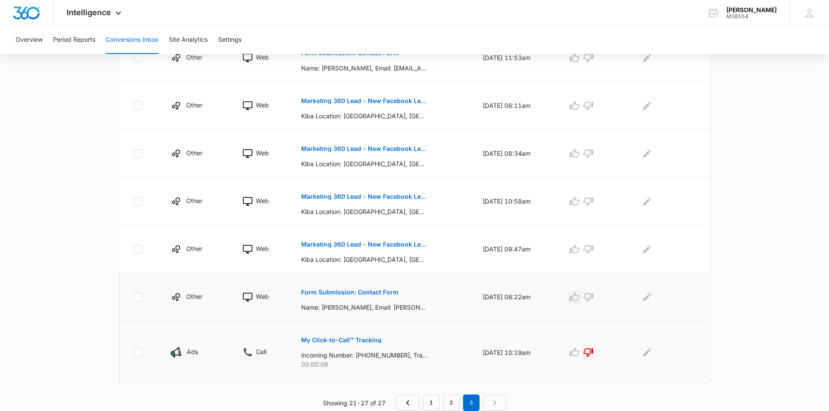
click at [580, 299] on icon "button" at bounding box center [574, 297] width 10 height 10
click at [579, 252] on icon "button" at bounding box center [575, 249] width 10 height 9
click at [578, 202] on icon "button" at bounding box center [575, 201] width 10 height 9
click at [577, 152] on icon "button" at bounding box center [575, 153] width 10 height 9
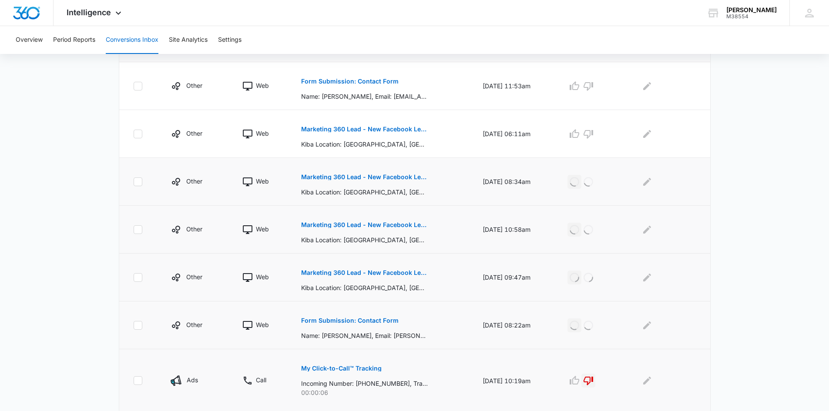
scroll to position [197, 0]
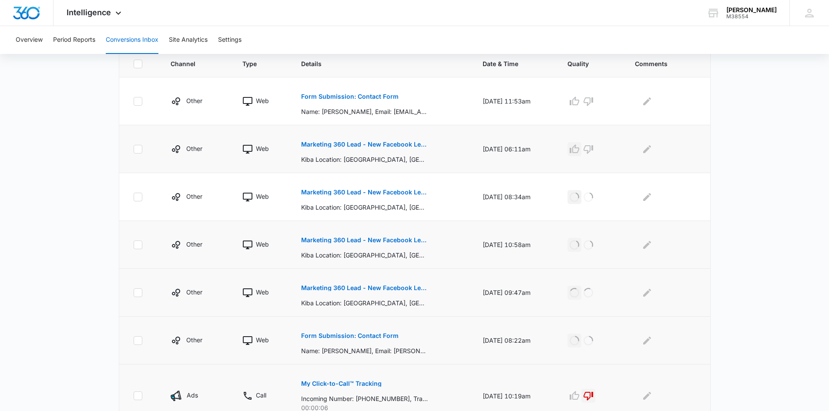
click at [579, 153] on icon "button" at bounding box center [575, 148] width 10 height 9
click at [380, 96] on p "Form Submission: Contact Form" at bounding box center [349, 97] width 97 height 6
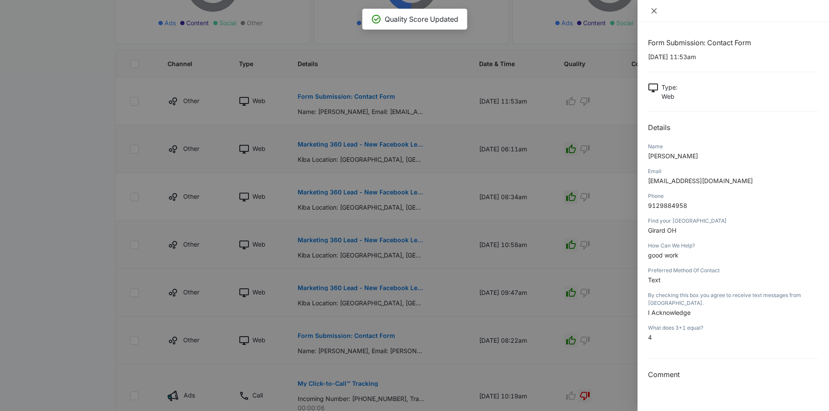
click at [652, 8] on icon "close" at bounding box center [654, 10] width 7 height 7
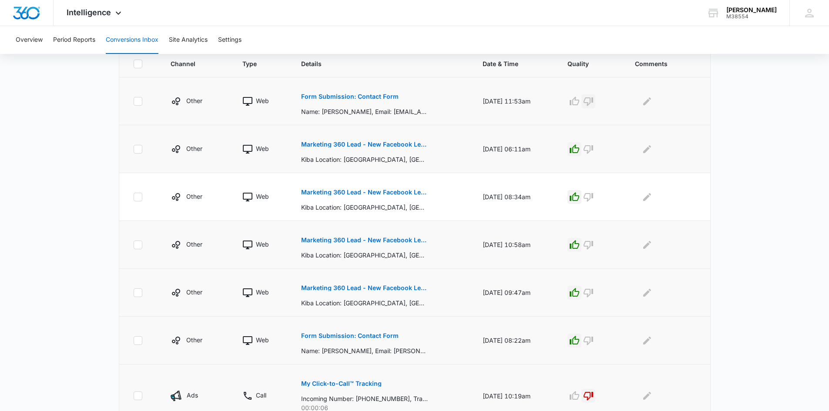
click at [593, 98] on icon "button" at bounding box center [589, 101] width 10 height 9
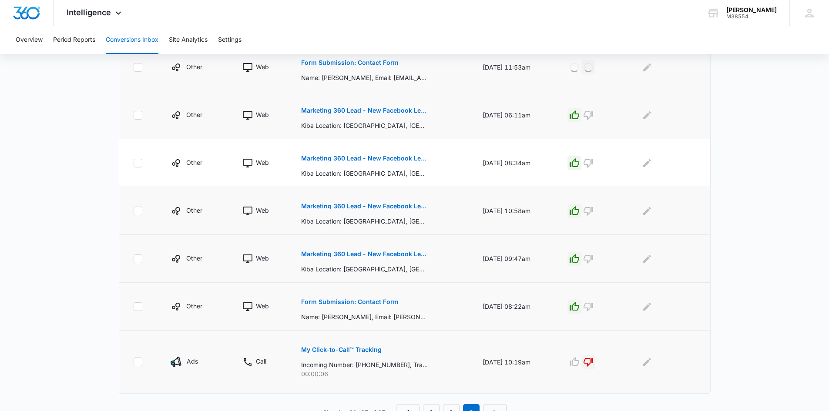
scroll to position [240, 0]
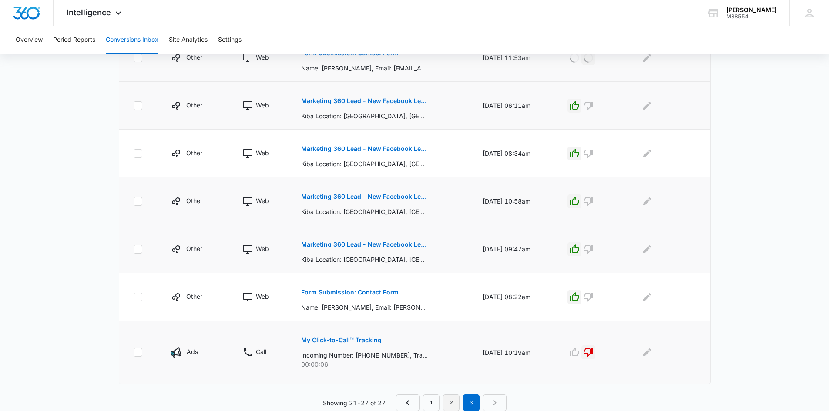
click at [450, 402] on link "2" at bounding box center [451, 403] width 17 height 17
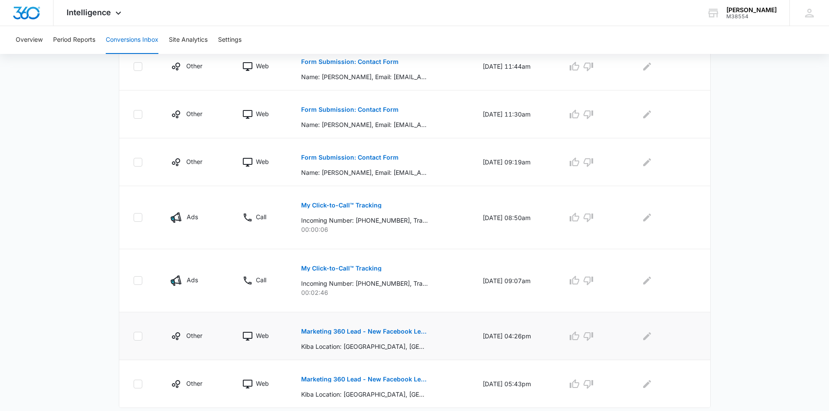
scroll to position [399, 0]
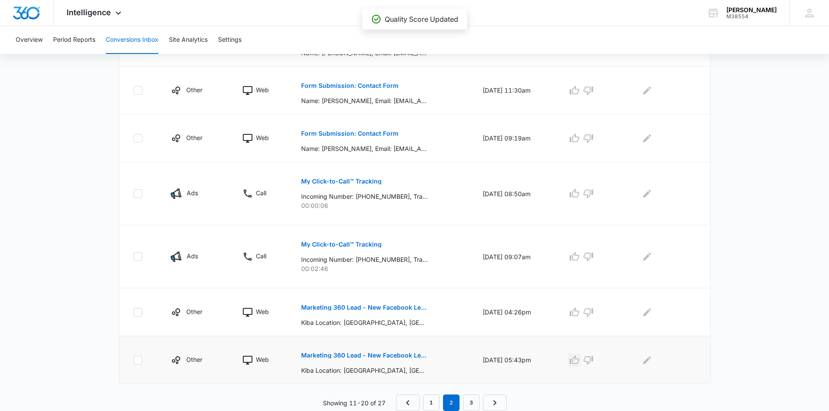
click at [581, 359] on button "button" at bounding box center [574, 360] width 14 height 14
click at [579, 310] on icon "button" at bounding box center [575, 312] width 10 height 9
click at [594, 193] on icon "button" at bounding box center [588, 193] width 10 height 10
click at [353, 245] on p "My Click-to-Call™ Tracking" at bounding box center [341, 245] width 81 height 6
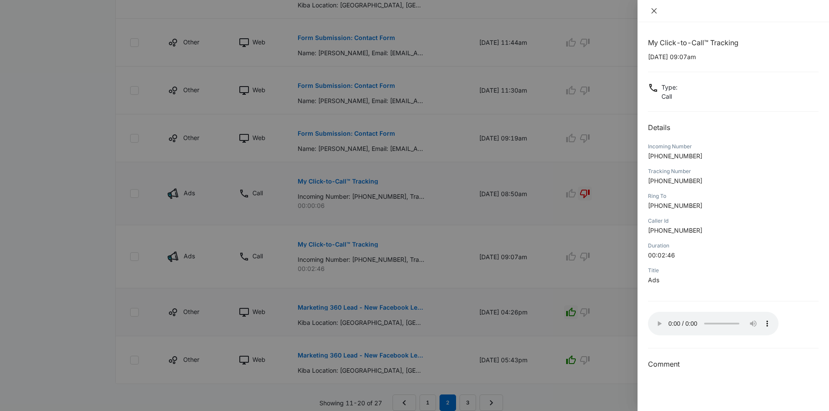
click at [655, 10] on icon "close" at bounding box center [653, 10] width 5 height 5
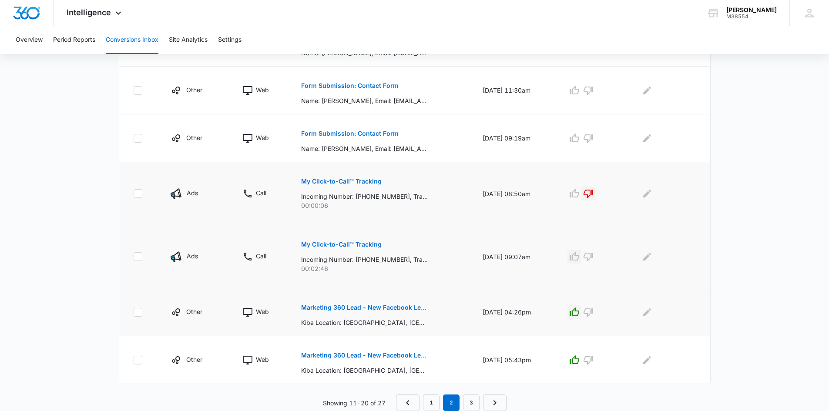
click at [580, 258] on icon "button" at bounding box center [574, 257] width 10 height 10
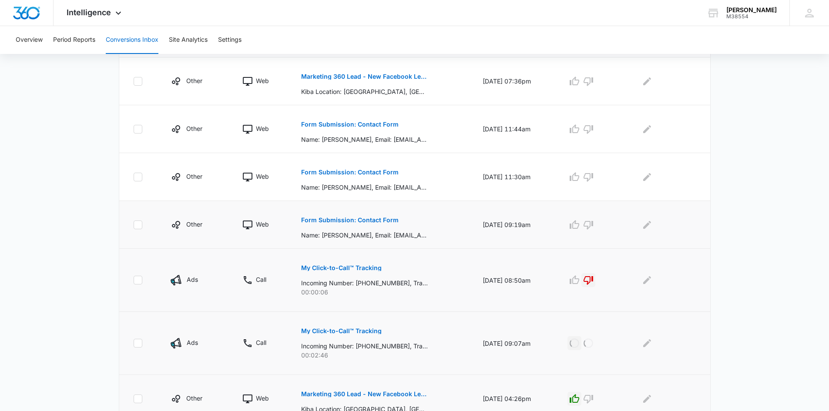
scroll to position [312, 0]
click at [303, 219] on p "Form Submission: Contact Form" at bounding box center [349, 221] width 97 height 6
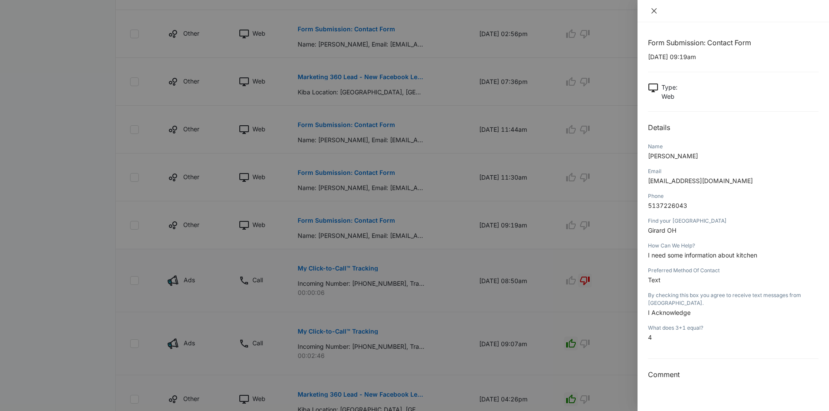
click at [654, 13] on icon "close" at bounding box center [654, 10] width 7 height 7
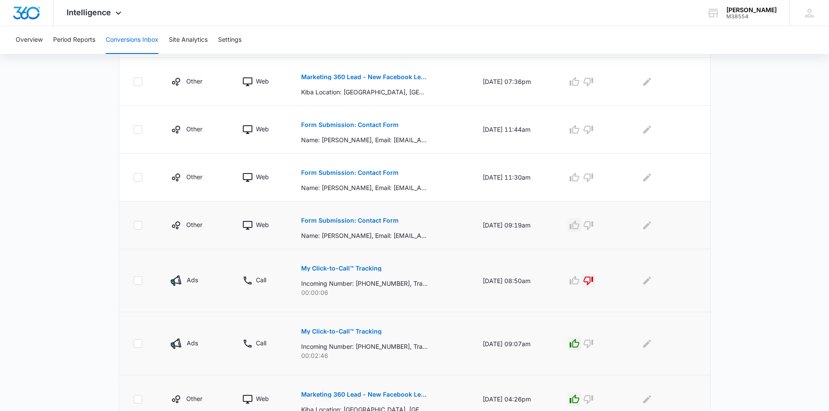
click at [580, 226] on icon "button" at bounding box center [574, 225] width 10 height 10
click at [372, 172] on p "Form Submission: Contact Form" at bounding box center [349, 173] width 97 height 6
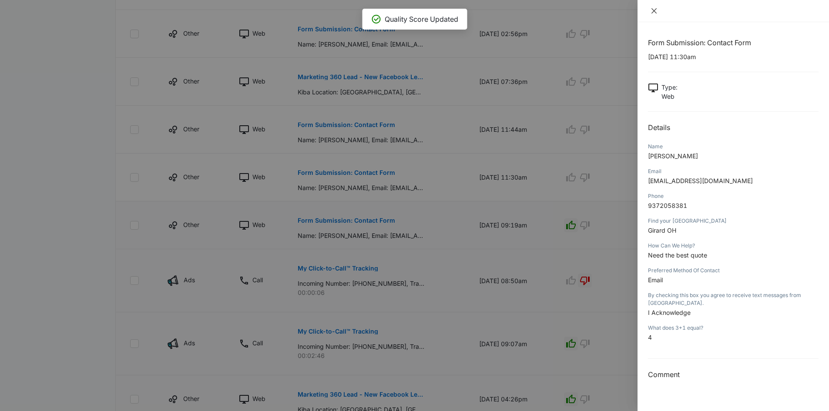
click at [655, 11] on icon "close" at bounding box center [654, 10] width 7 height 7
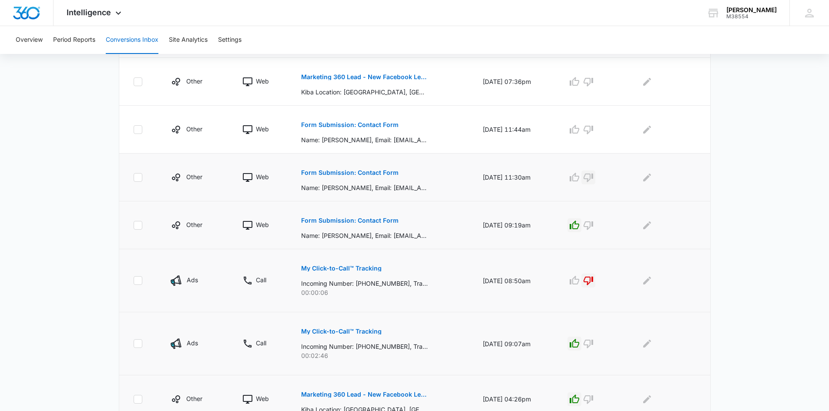
drag, startPoint x: 594, startPoint y: 177, endPoint x: 560, endPoint y: 161, distance: 38.4
click at [594, 177] on icon "button" at bounding box center [588, 177] width 10 height 10
click at [352, 127] on p "Form Submission: Contact Form" at bounding box center [349, 125] width 97 height 6
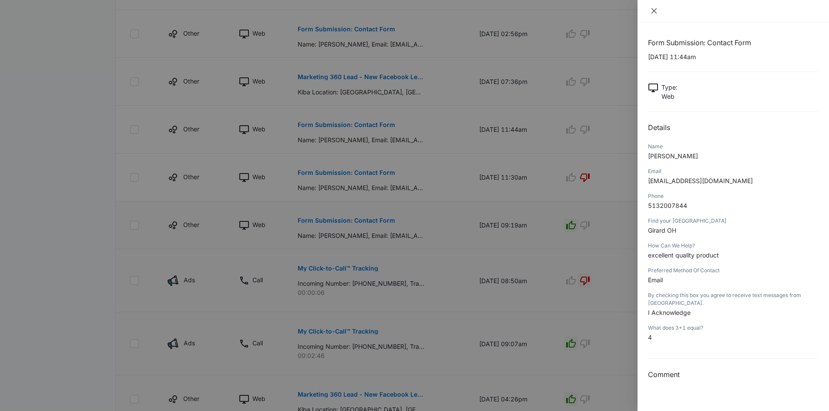
click at [656, 9] on icon "close" at bounding box center [654, 10] width 7 height 7
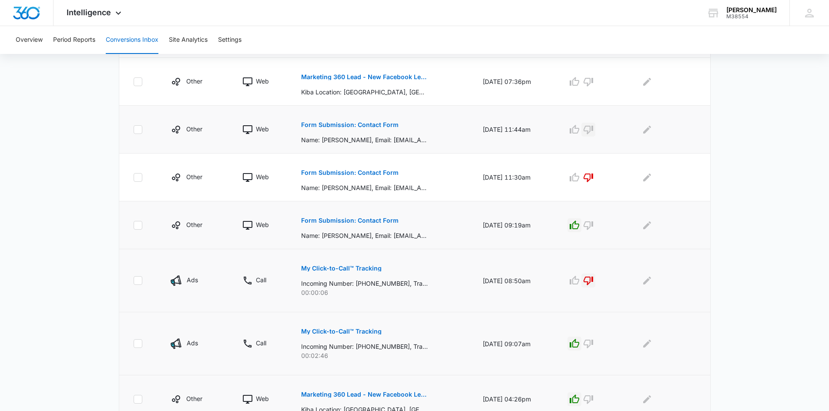
click at [593, 130] on icon "button" at bounding box center [589, 130] width 10 height 9
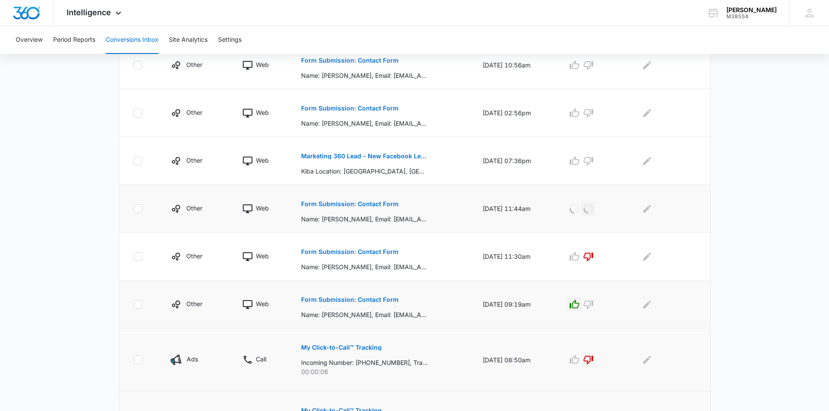
scroll to position [225, 0]
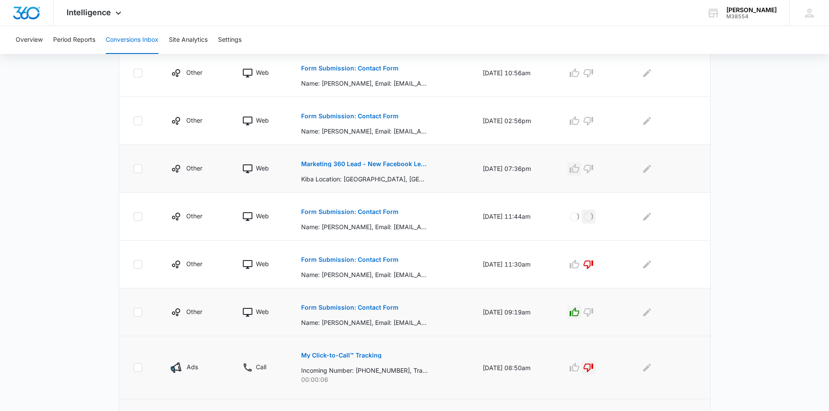
click at [579, 168] on icon "button" at bounding box center [575, 168] width 10 height 9
click at [367, 114] on p "Form Submission: Contact Form" at bounding box center [349, 116] width 97 height 6
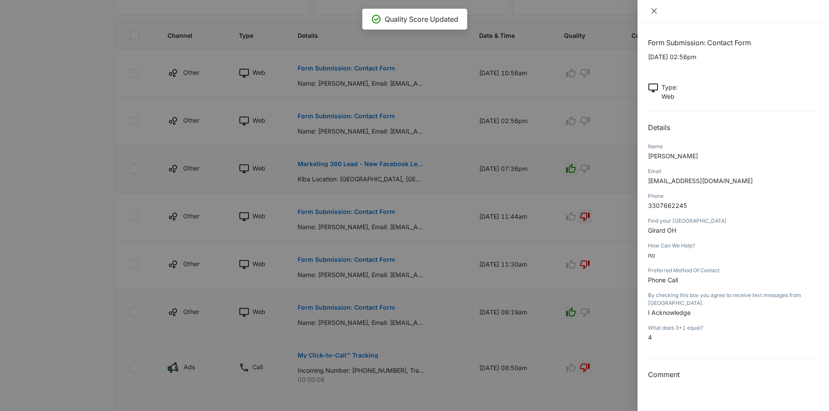
click at [659, 12] on button "Close" at bounding box center [654, 11] width 12 height 8
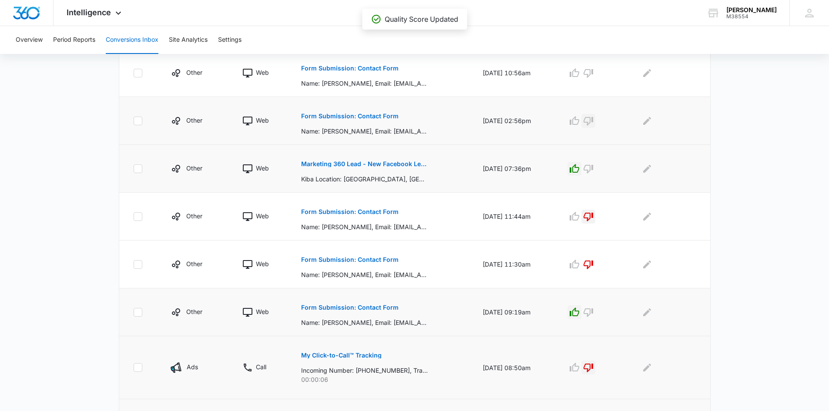
click at [590, 120] on icon "button" at bounding box center [589, 121] width 10 height 9
click at [366, 69] on p "Form Submission: Contact Form" at bounding box center [349, 68] width 97 height 6
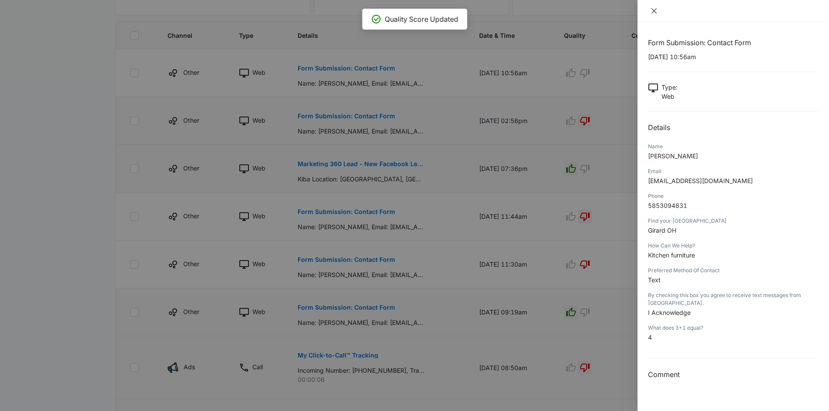
click at [652, 12] on icon "close" at bounding box center [654, 10] width 7 height 7
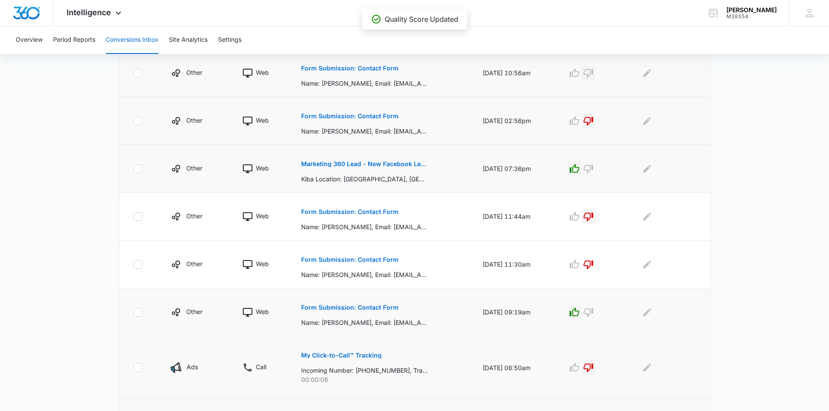
click at [594, 70] on icon "button" at bounding box center [588, 73] width 10 height 10
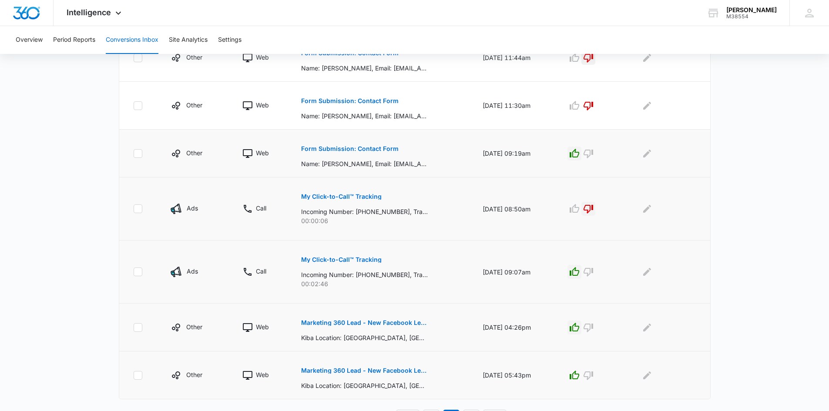
scroll to position [399, 0]
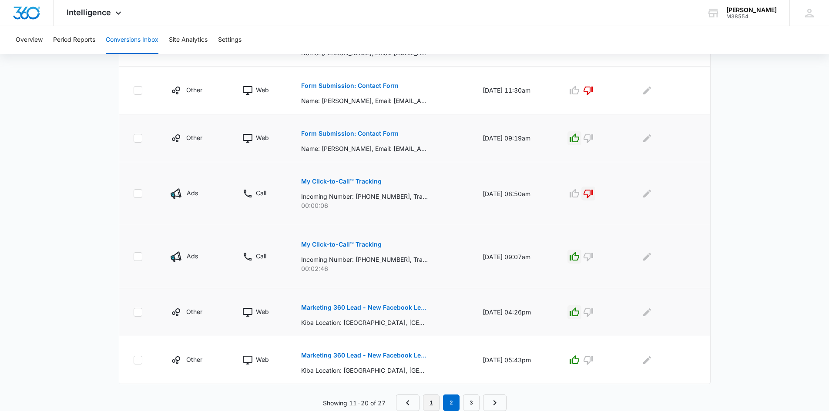
click at [430, 401] on link "1" at bounding box center [431, 403] width 17 height 17
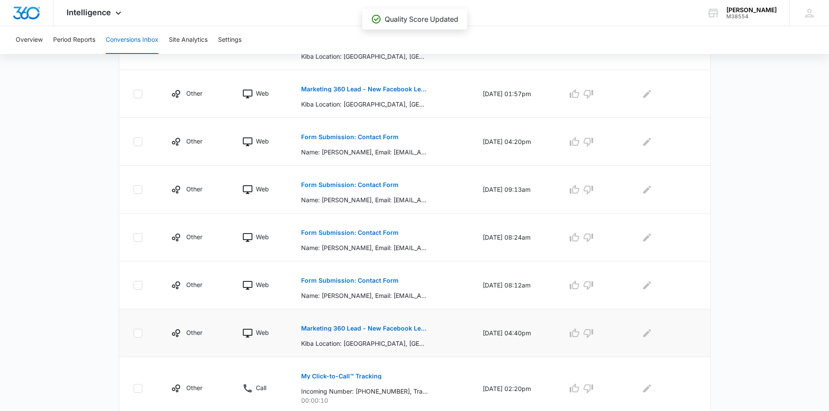
scroll to position [384, 0]
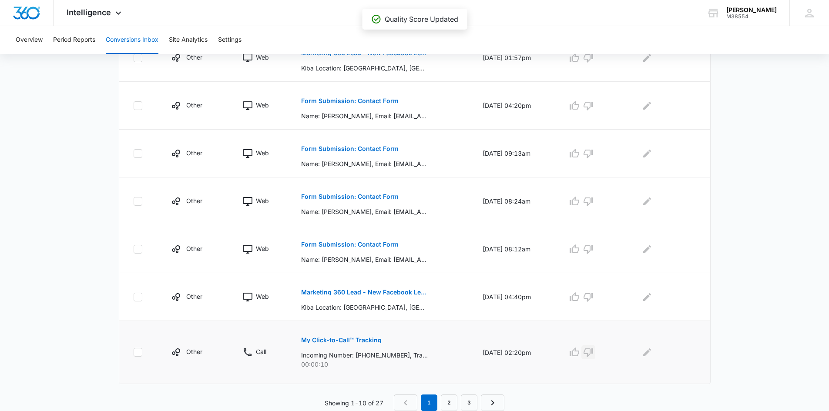
click at [591, 350] on icon "button" at bounding box center [589, 353] width 10 height 9
click at [579, 296] on icon "button" at bounding box center [575, 296] width 10 height 9
click at [360, 245] on p "Form Submission: Contact Form" at bounding box center [349, 245] width 97 height 6
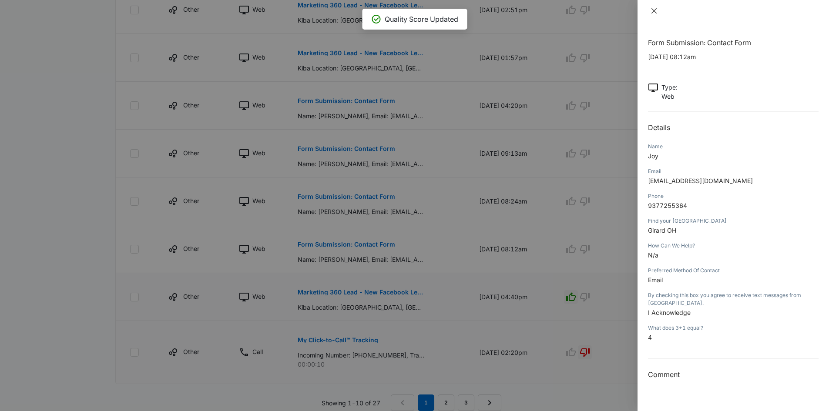
click at [655, 7] on button "Close" at bounding box center [654, 11] width 12 height 8
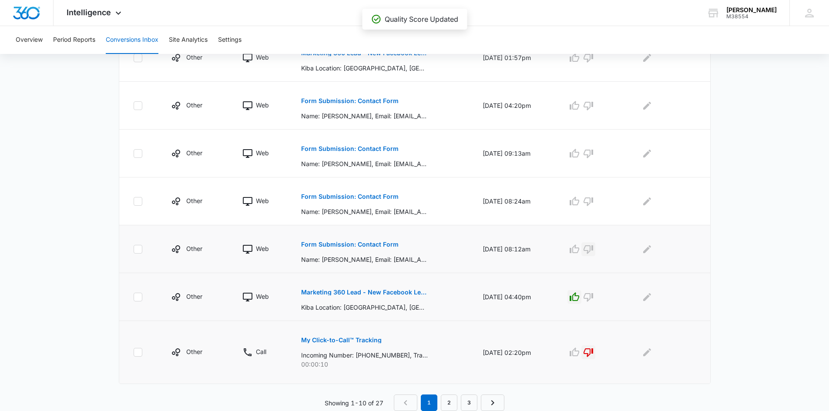
click at [594, 243] on button "button" at bounding box center [588, 249] width 14 height 14
click at [349, 197] on p "Form Submission: Contact Form" at bounding box center [349, 197] width 97 height 6
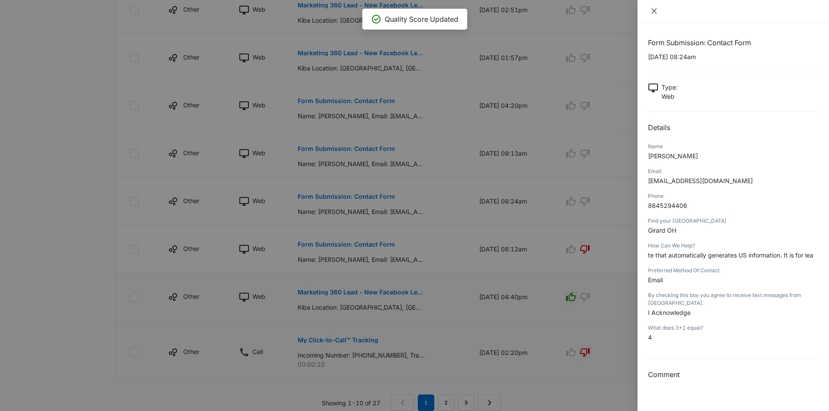
click at [655, 10] on icon "close" at bounding box center [653, 10] width 5 height 5
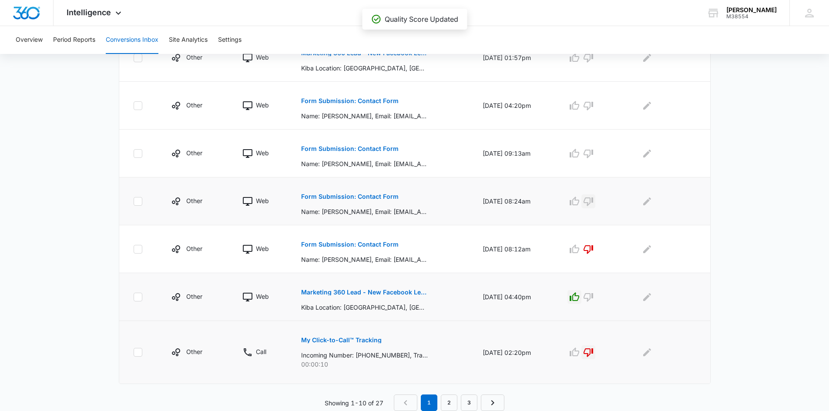
click at [591, 201] on icon "button" at bounding box center [588, 201] width 10 height 10
click at [376, 147] on p "Form Submission: Contact Form" at bounding box center [349, 149] width 97 height 6
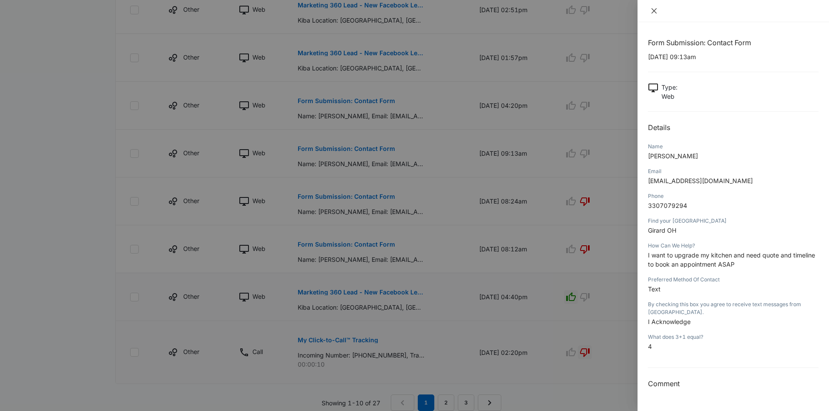
click at [654, 10] on icon "close" at bounding box center [654, 10] width 7 height 7
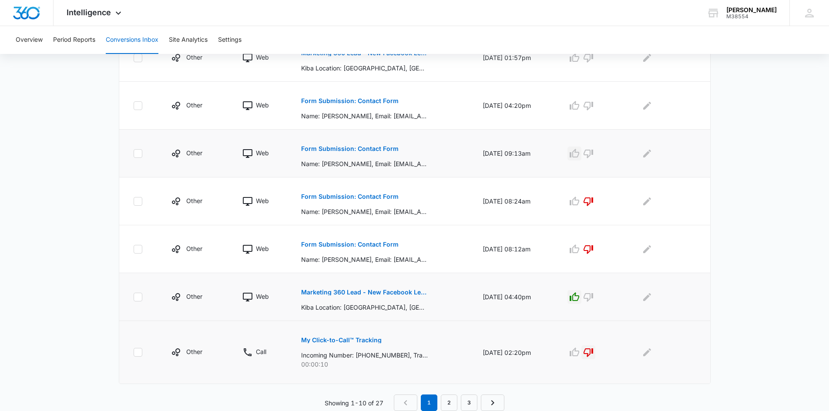
click at [580, 155] on icon "button" at bounding box center [574, 153] width 10 height 10
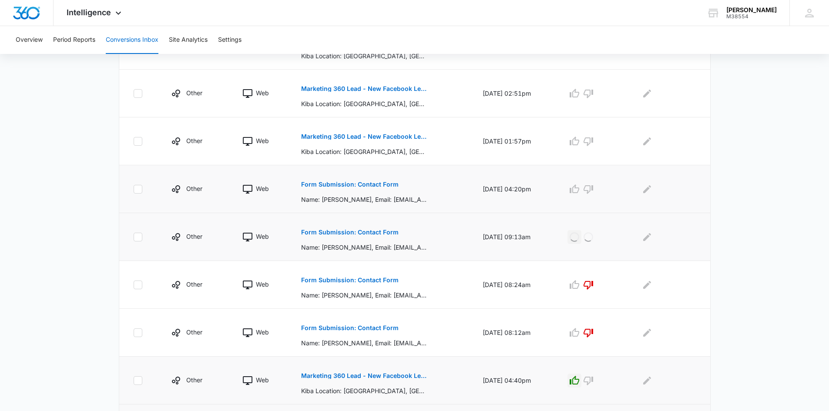
scroll to position [297, 0]
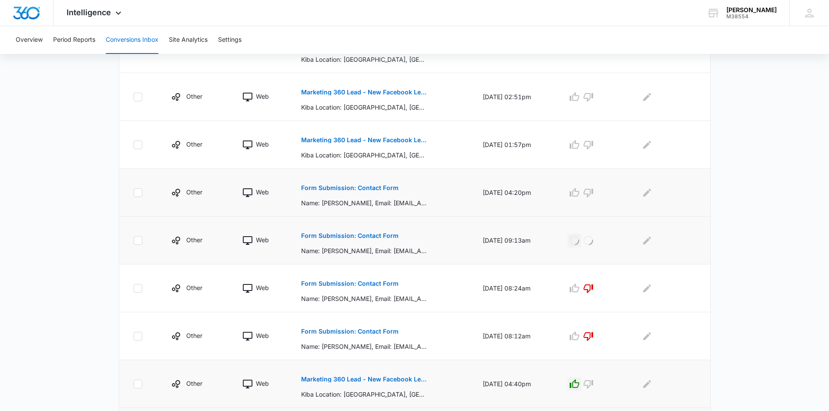
click at [355, 186] on p "Form Submission: Contact Form" at bounding box center [349, 188] width 97 height 6
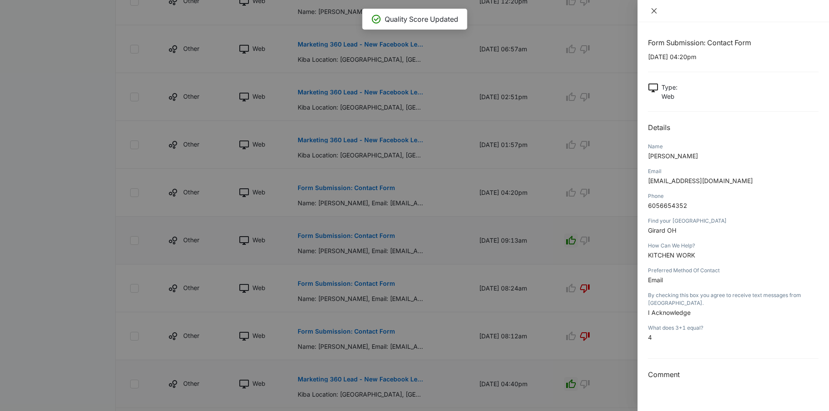
click at [656, 10] on icon "close" at bounding box center [654, 10] width 7 height 7
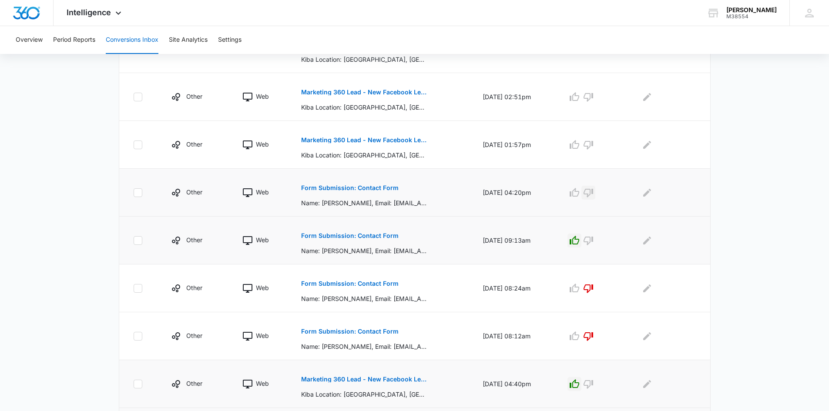
click at [592, 191] on icon "button" at bounding box center [588, 193] width 10 height 10
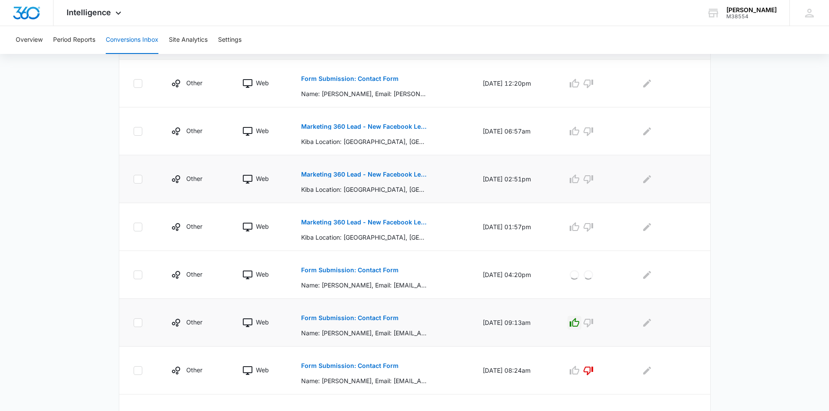
scroll to position [210, 0]
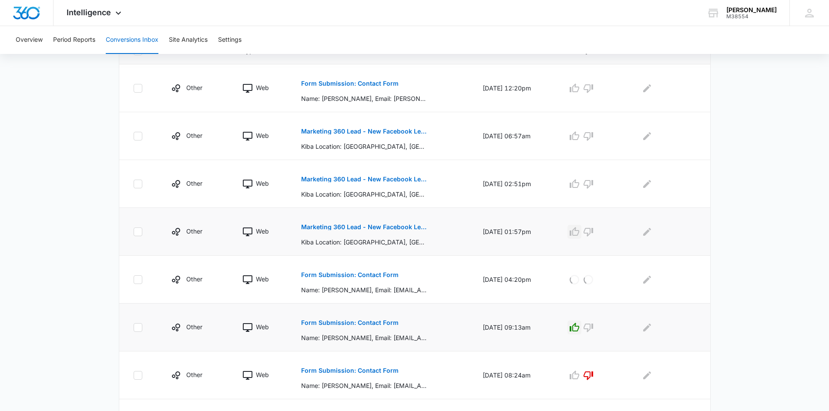
click at [579, 230] on icon "button" at bounding box center [575, 231] width 10 height 9
click at [580, 179] on icon "button" at bounding box center [574, 184] width 10 height 10
click at [578, 139] on icon "button" at bounding box center [575, 135] width 10 height 9
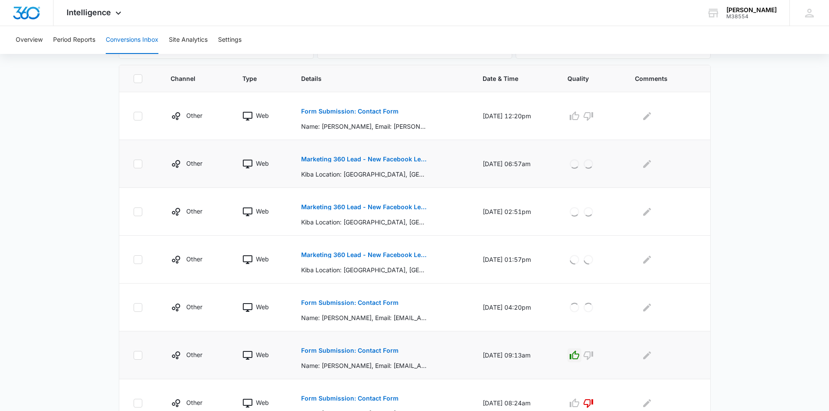
scroll to position [166, 0]
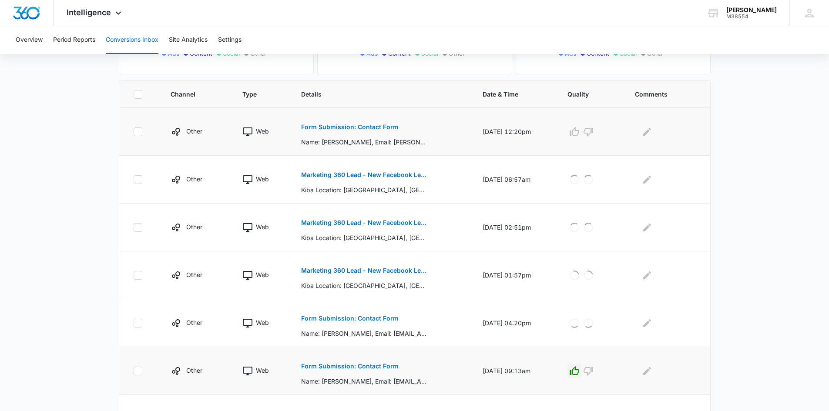
click at [366, 128] on p "Form Submission: Contact Form" at bounding box center [349, 127] width 97 height 6
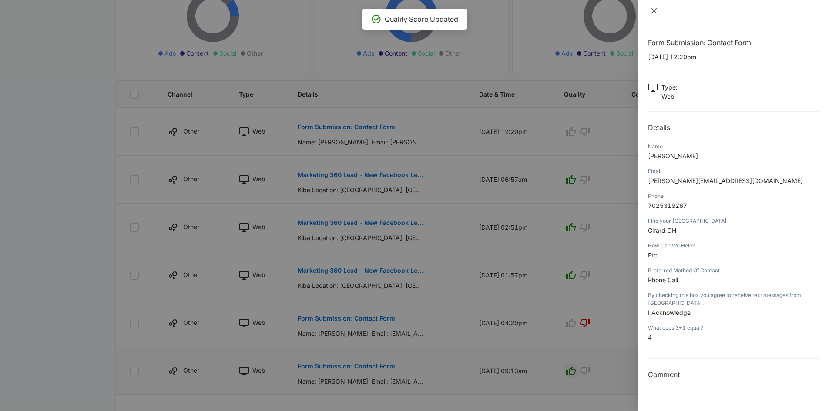
click at [652, 12] on icon "close" at bounding box center [653, 10] width 5 height 5
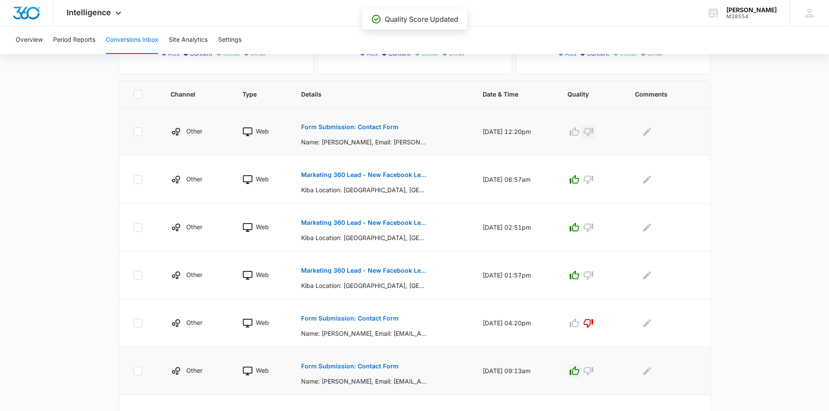
click at [593, 129] on icon "button" at bounding box center [588, 132] width 10 height 10
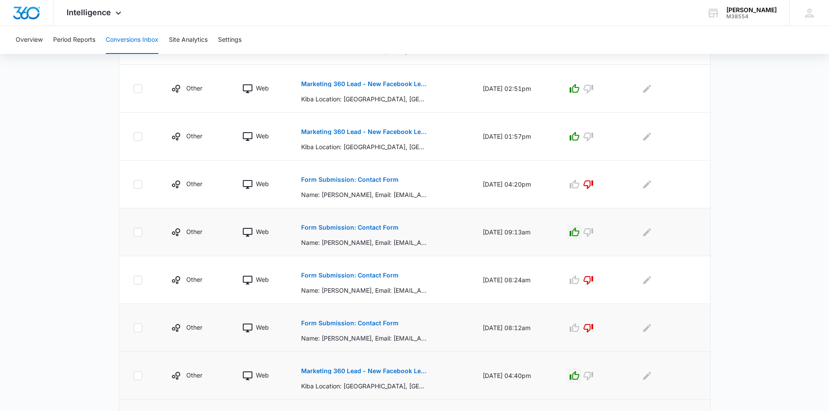
scroll to position [384, 0]
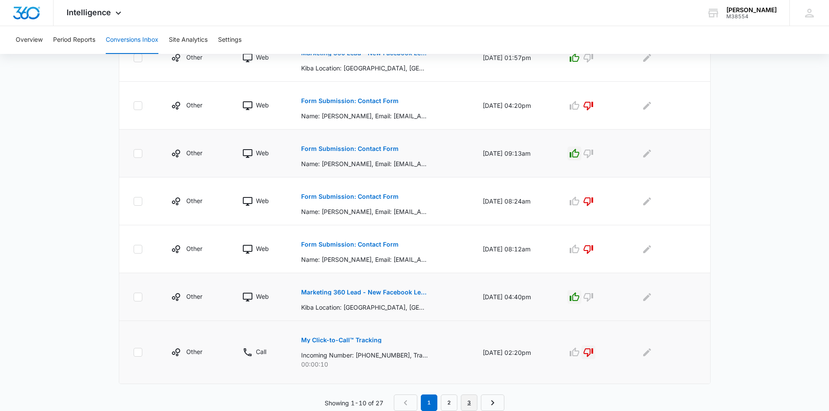
click at [472, 403] on link "3" at bounding box center [469, 403] width 17 height 17
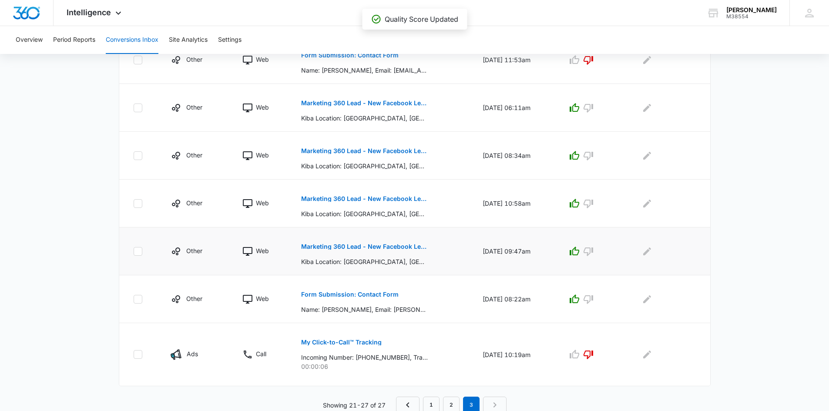
scroll to position [240, 0]
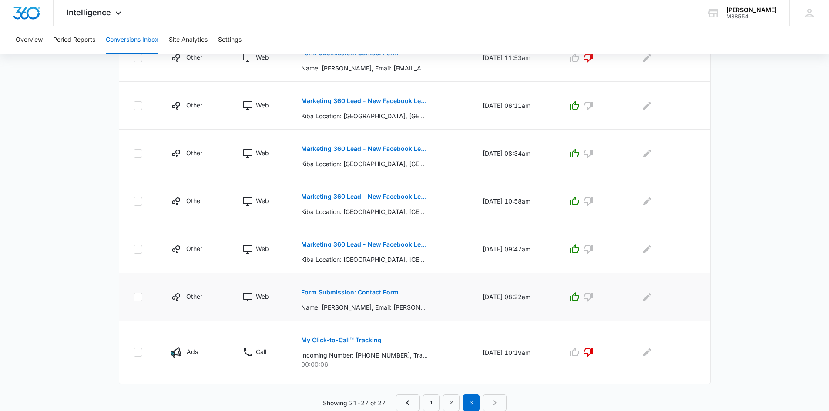
click at [356, 291] on p "Form Submission: Contact Form" at bounding box center [349, 292] width 97 height 6
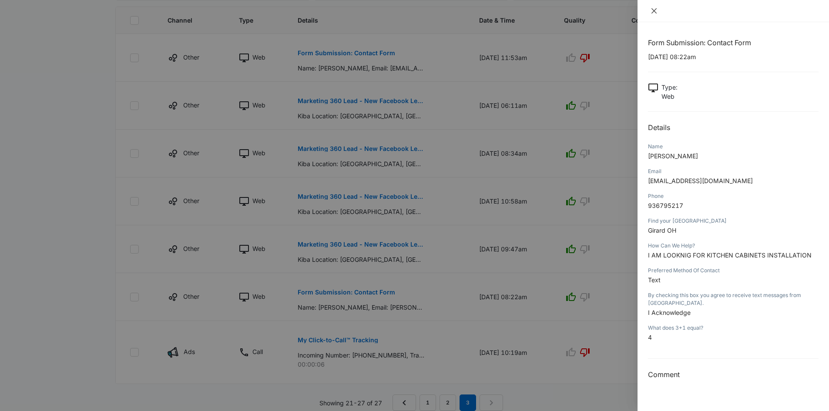
click at [651, 9] on icon "close" at bounding box center [653, 10] width 5 height 5
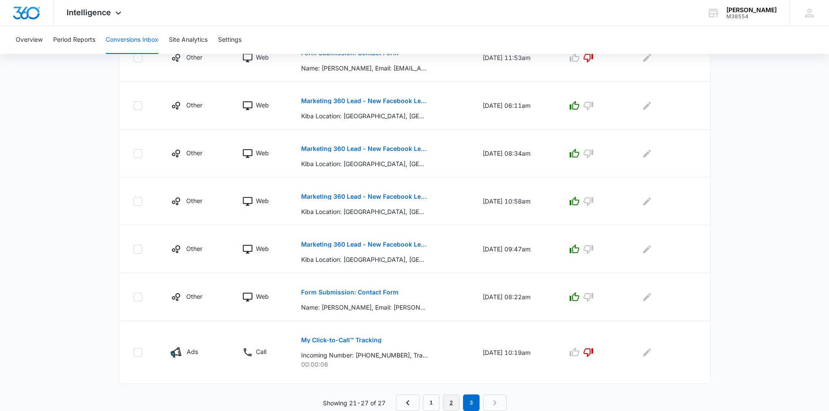
click at [453, 403] on link "2" at bounding box center [451, 403] width 17 height 17
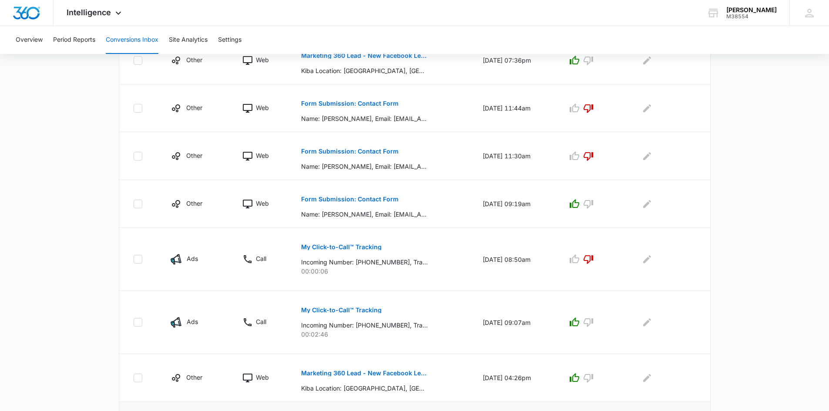
scroll to position [399, 0]
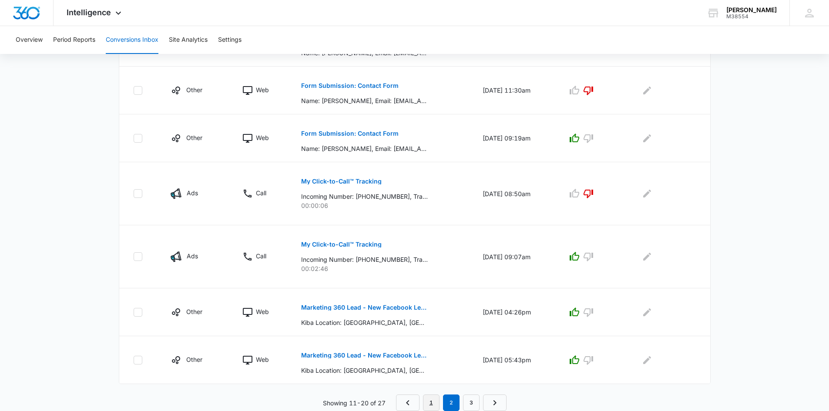
click at [428, 399] on link "1" at bounding box center [431, 403] width 17 height 17
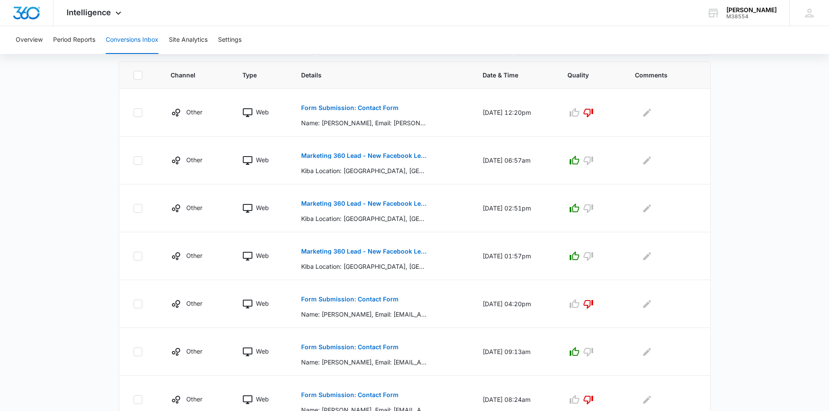
scroll to position [166, 0]
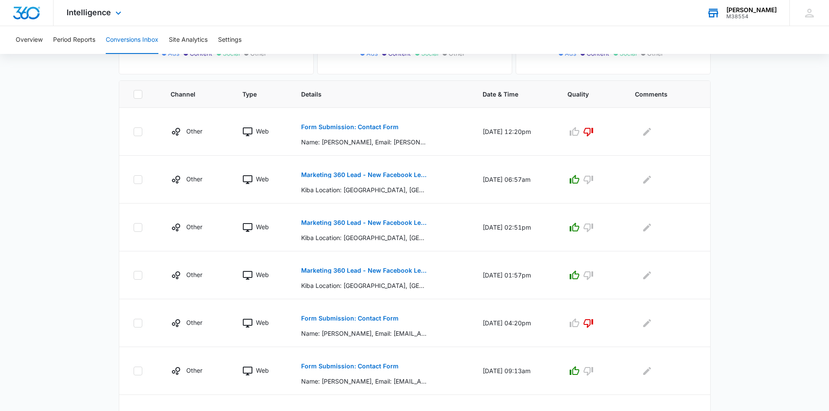
click at [752, 20] on div "Kiba - Girard M38554 Your Accounts View All" at bounding box center [742, 13] width 96 height 26
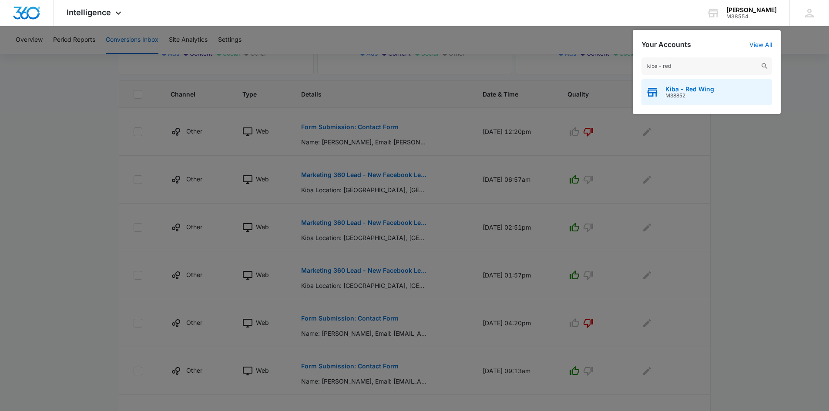
type input "kiba - red"
click at [693, 98] on span "M38852" at bounding box center [689, 96] width 49 height 6
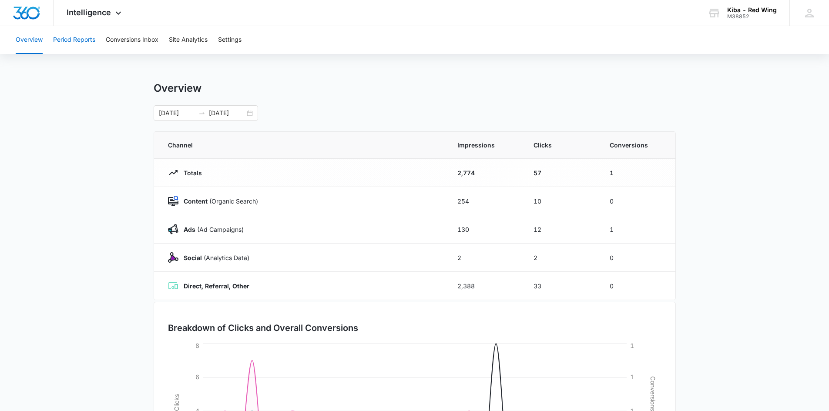
click at [78, 41] on button "Period Reports" at bounding box center [74, 40] width 42 height 28
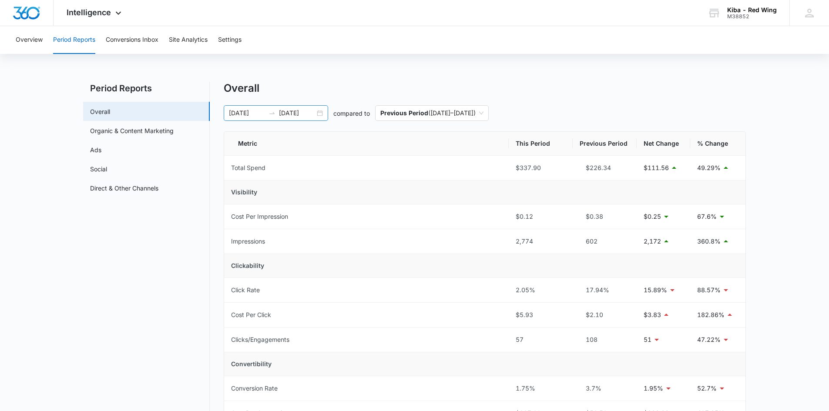
click at [317, 112] on div "[DATE] [DATE]" at bounding box center [276, 113] width 104 height 16
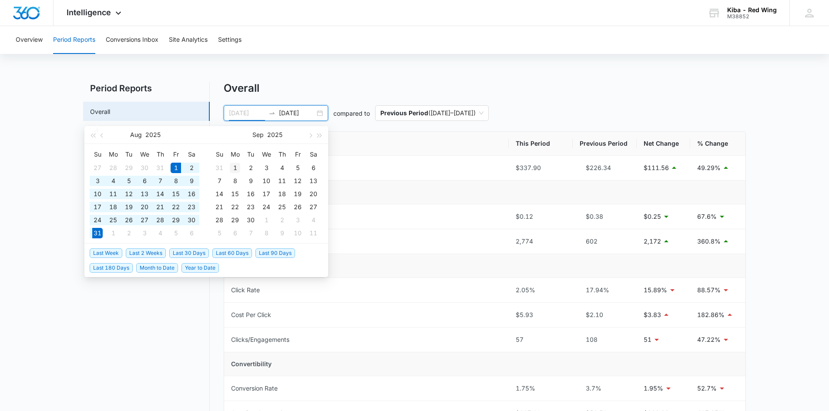
type input "[DATE]"
click at [234, 164] on div "1" at bounding box center [235, 168] width 10 height 10
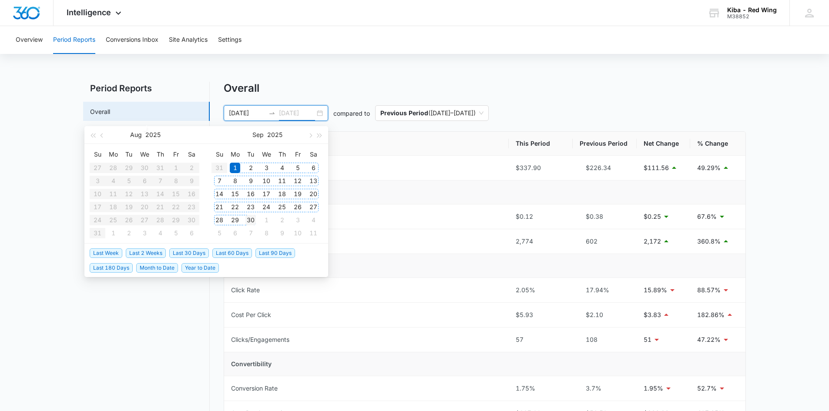
type input "[DATE]"
click at [250, 219] on div "30" at bounding box center [250, 220] width 10 height 10
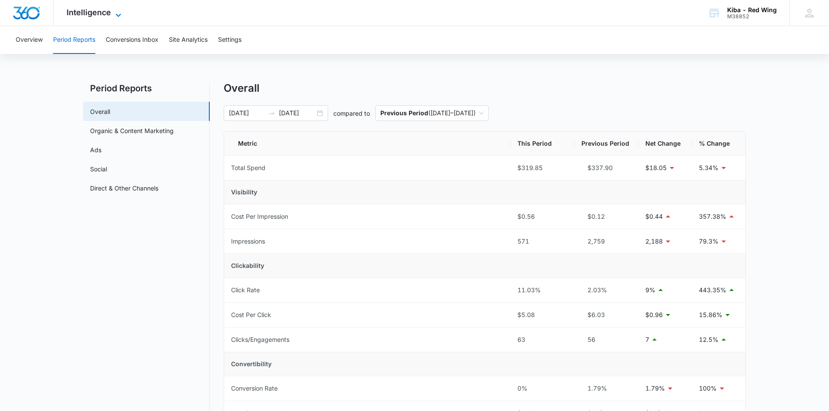
click at [118, 12] on icon at bounding box center [118, 15] width 10 height 10
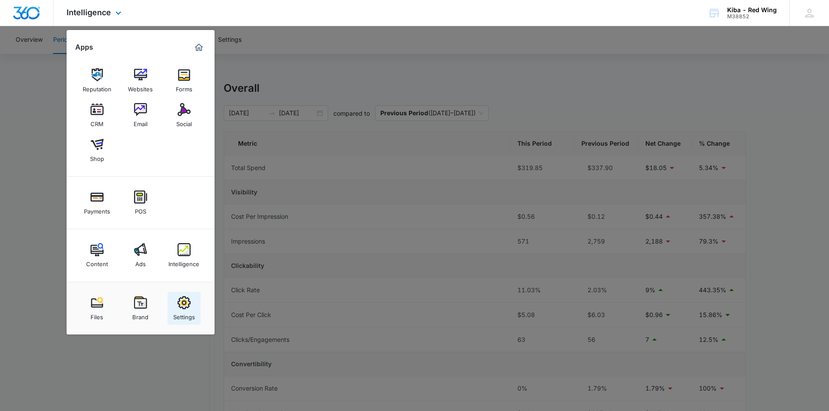
click at [186, 294] on link "Settings" at bounding box center [184, 308] width 33 height 33
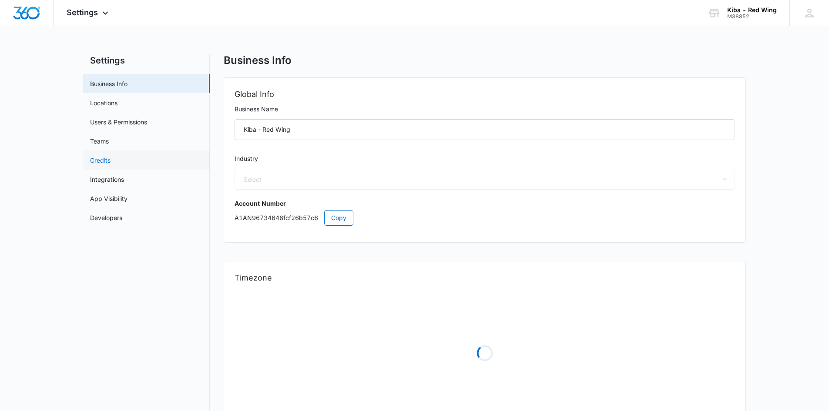
select select "33"
select select "US"
select select "America/Denver"
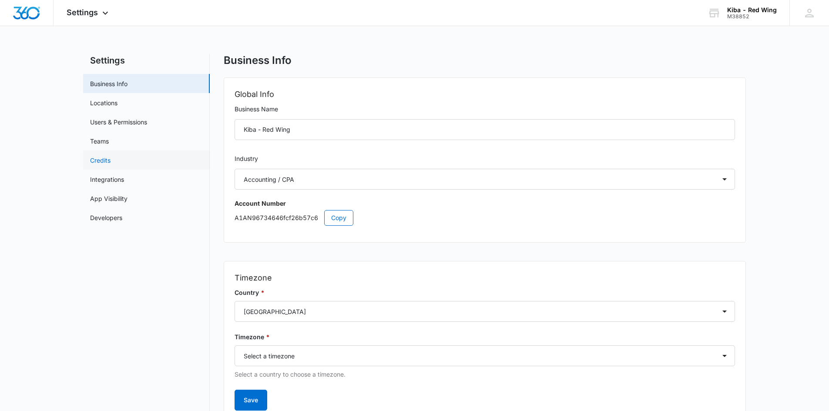
click at [97, 159] on link "Credits" at bounding box center [100, 160] width 20 height 9
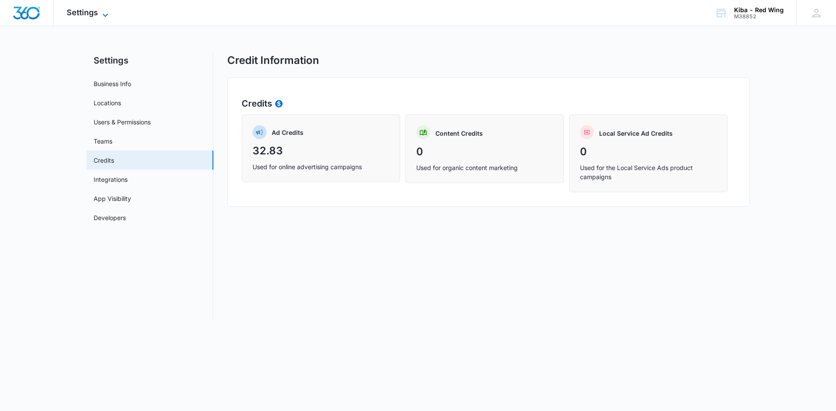
click at [97, 11] on span "Settings" at bounding box center [82, 12] width 31 height 9
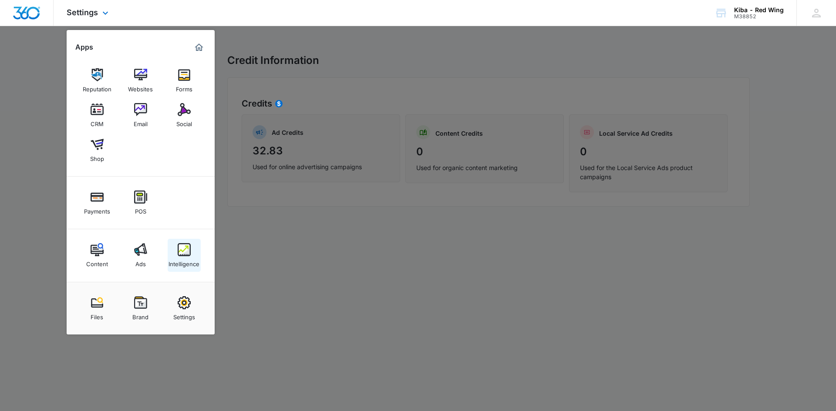
click at [184, 250] on img at bounding box center [184, 249] width 13 height 13
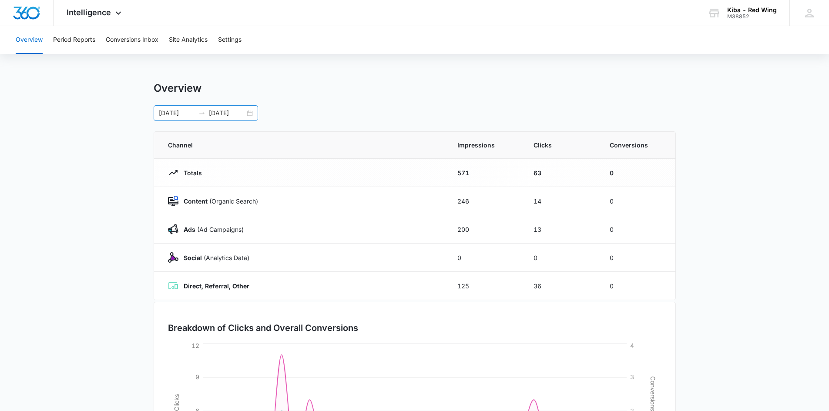
click at [253, 111] on div "09/01/2025 09/30/2025" at bounding box center [206, 113] width 104 height 16
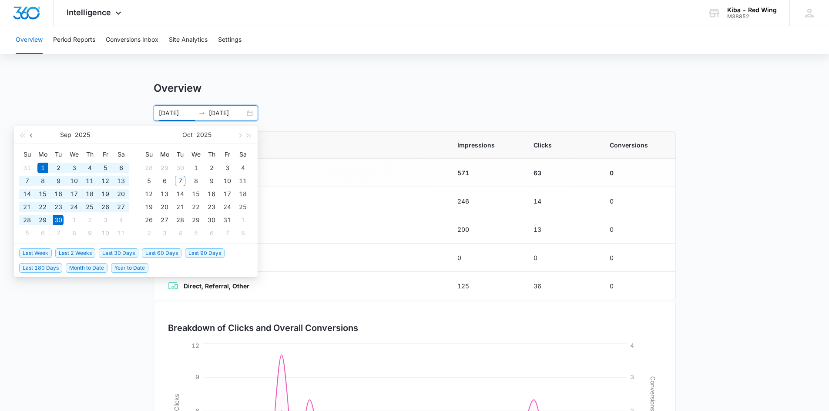
click at [35, 136] on button "button" at bounding box center [32, 134] width 10 height 17
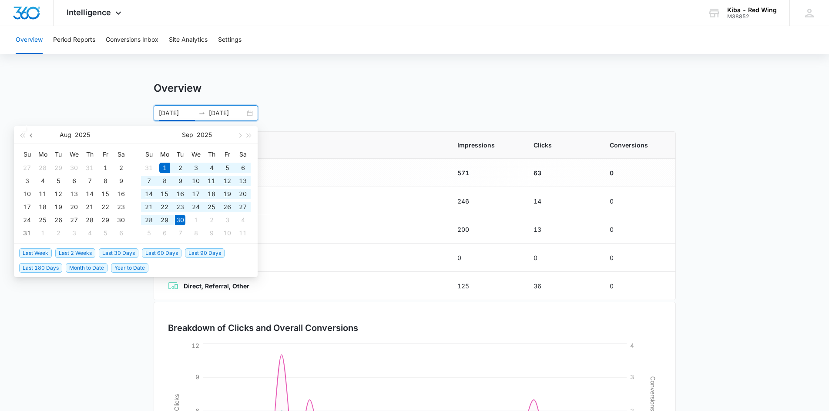
click at [35, 136] on button "button" at bounding box center [32, 134] width 10 height 17
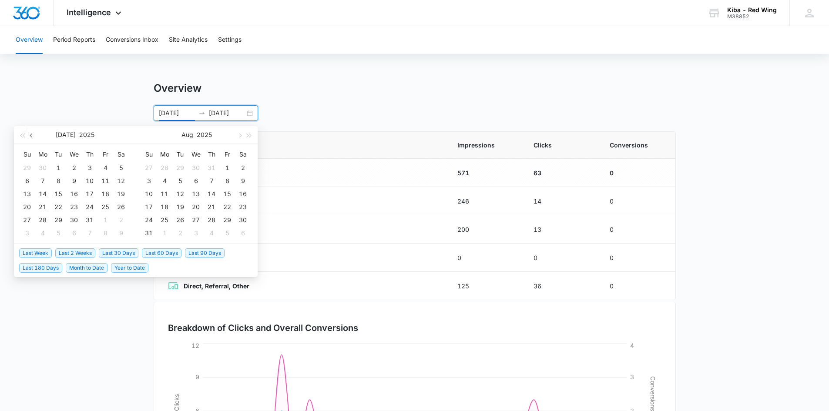
click at [35, 136] on button "button" at bounding box center [32, 134] width 10 height 17
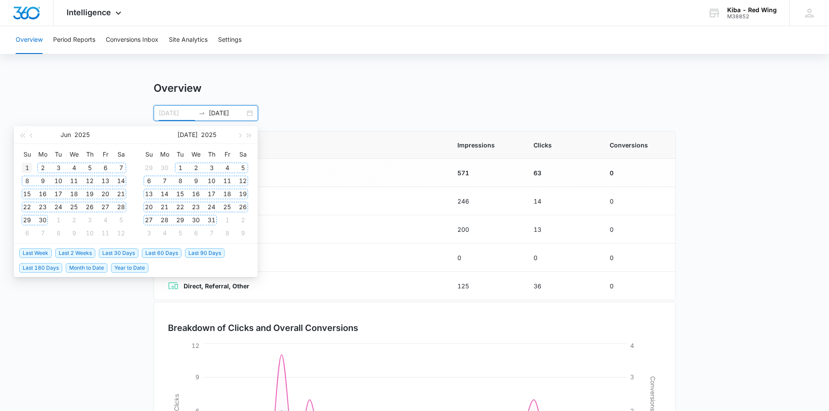
type input "06/01/2025"
click at [28, 166] on div "1" at bounding box center [27, 168] width 10 height 10
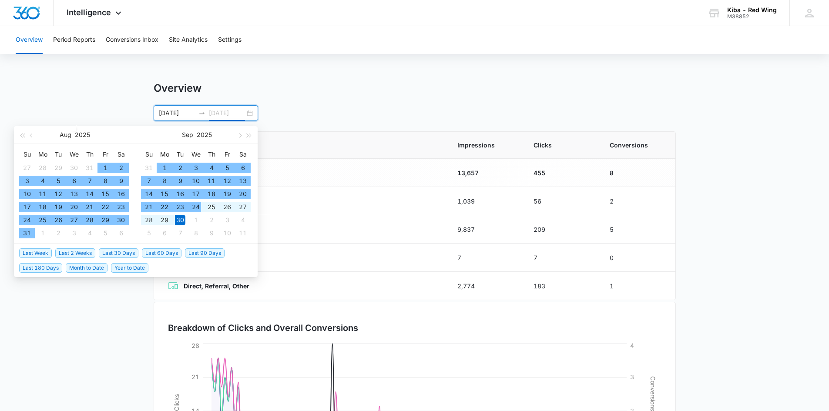
type input "[DATE]"
click at [179, 220] on div "30" at bounding box center [180, 220] width 10 height 10
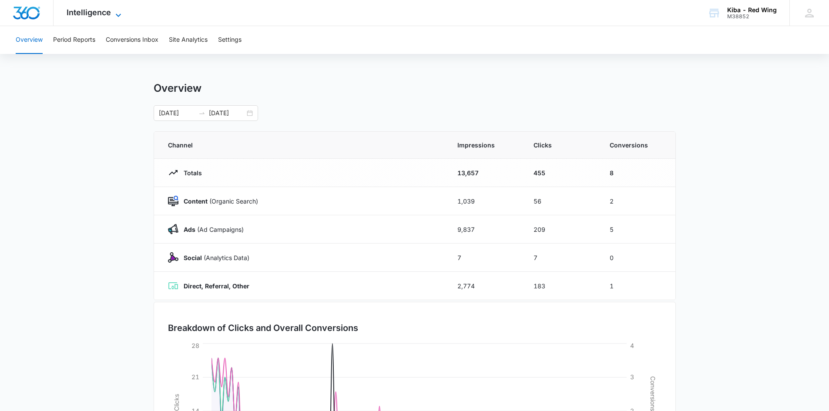
click at [117, 13] on icon at bounding box center [118, 15] width 10 height 10
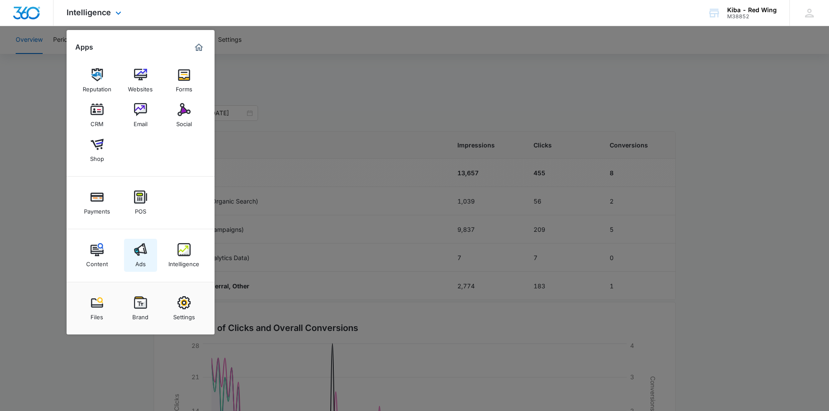
click at [143, 255] on img at bounding box center [140, 249] width 13 height 13
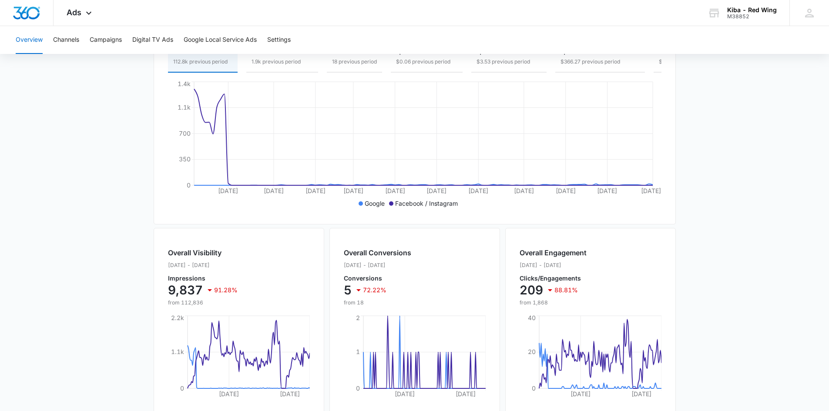
scroll to position [218, 0]
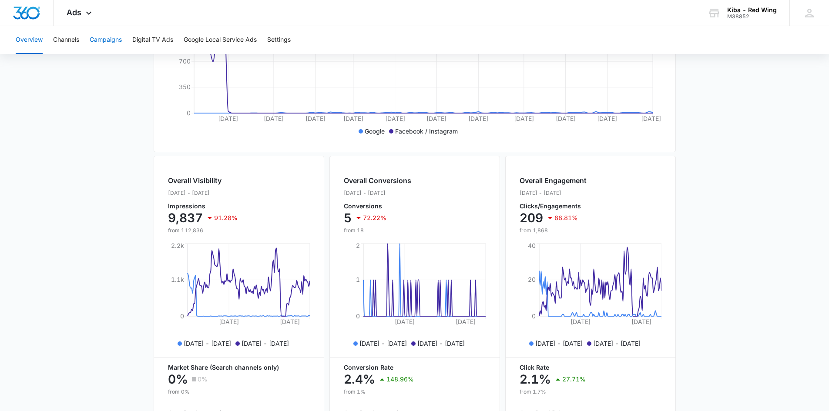
click at [108, 36] on button "Campaigns" at bounding box center [106, 40] width 32 height 28
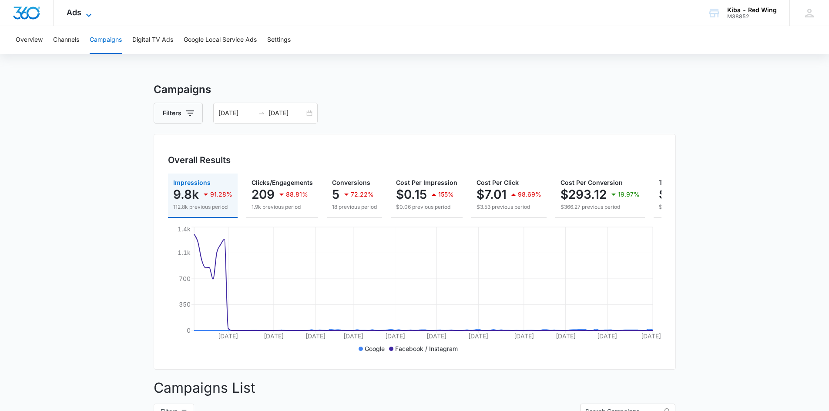
click at [89, 14] on icon at bounding box center [89, 15] width 10 height 10
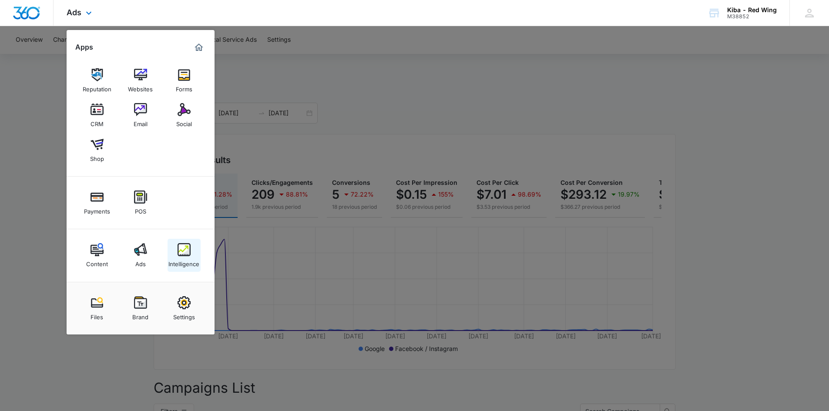
click at [176, 252] on link "Intelligence" at bounding box center [184, 255] width 33 height 33
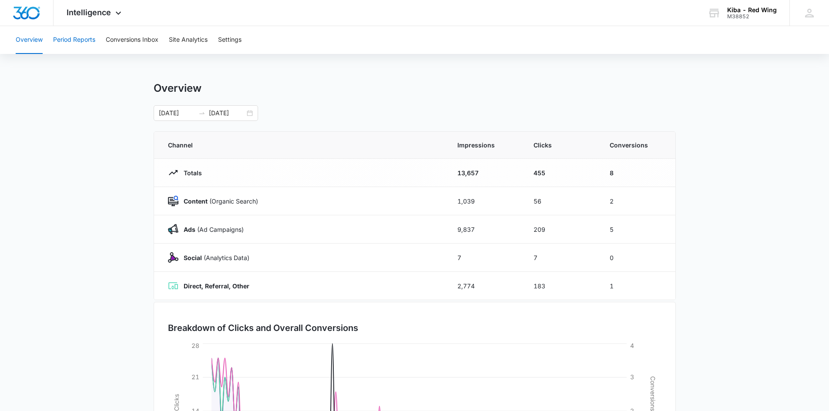
click at [80, 37] on button "Period Reports" at bounding box center [74, 40] width 42 height 28
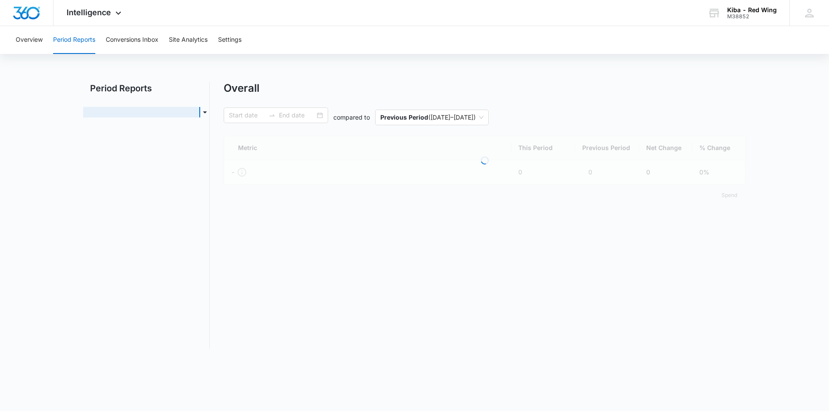
type input "06/01/2025"
type input "[DATE]"
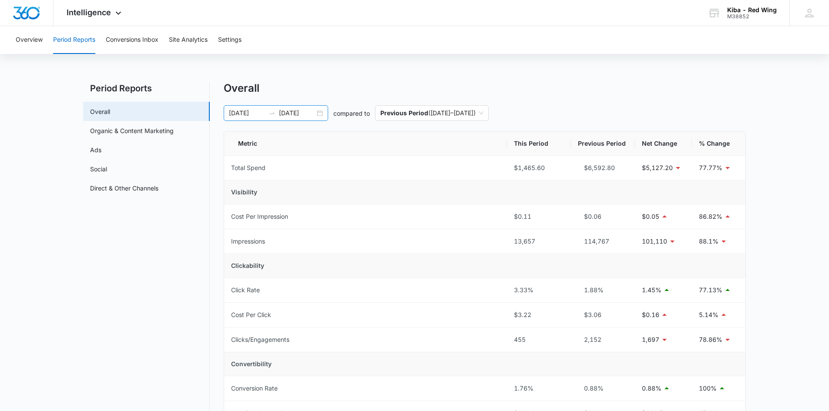
click at [321, 112] on div "06/01/2025 09/30/2025" at bounding box center [276, 113] width 104 height 16
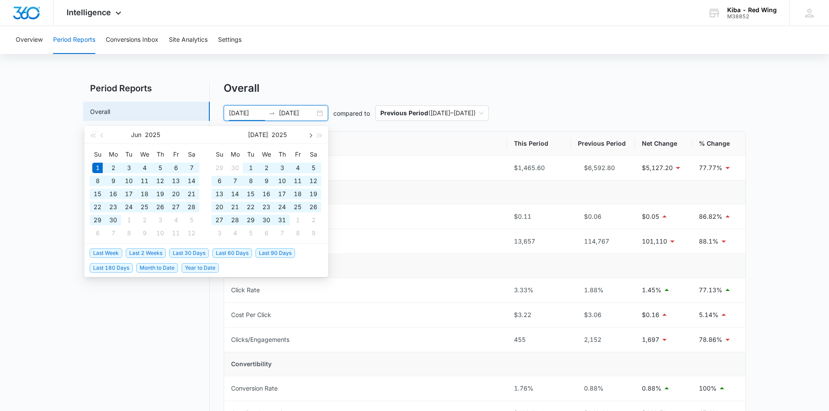
click at [310, 137] on span "button" at bounding box center [310, 135] width 4 height 4
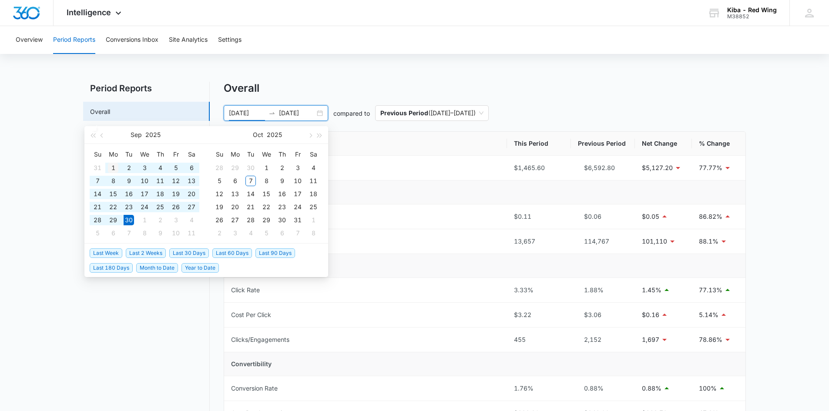
type input "[DATE]"
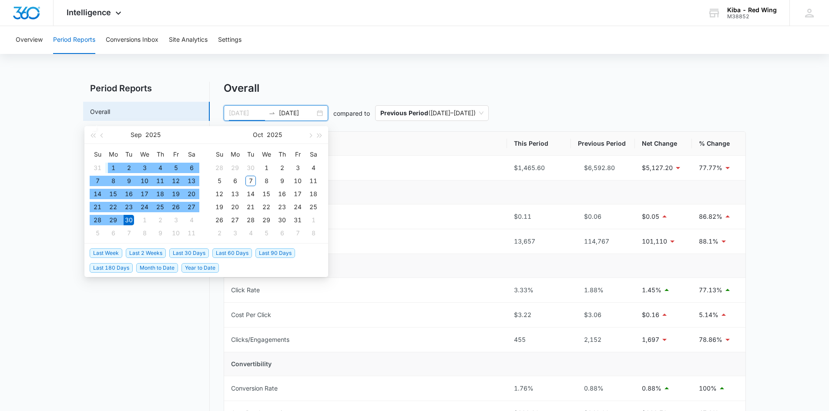
click at [111, 168] on div "1" at bounding box center [113, 168] width 10 height 10
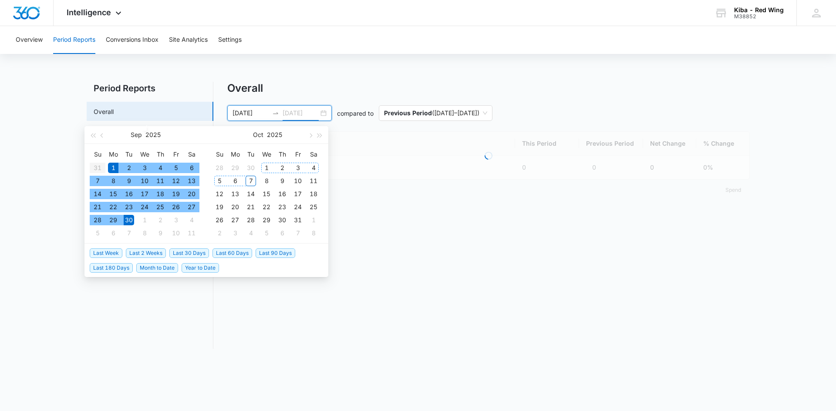
type input "[DATE]"
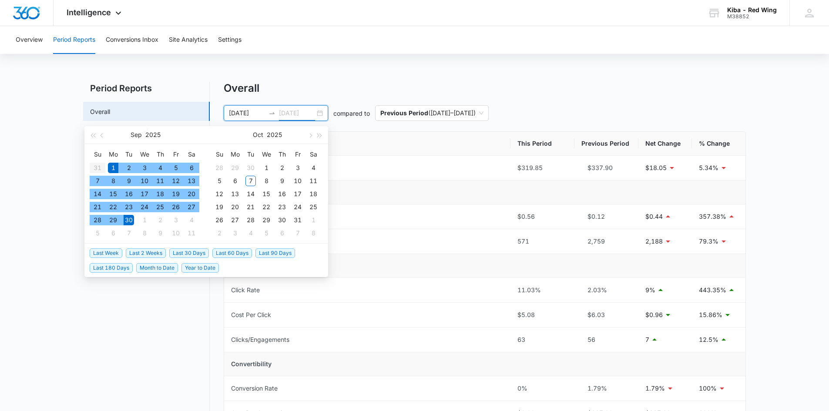
click at [126, 221] on div "30" at bounding box center [129, 220] width 10 height 10
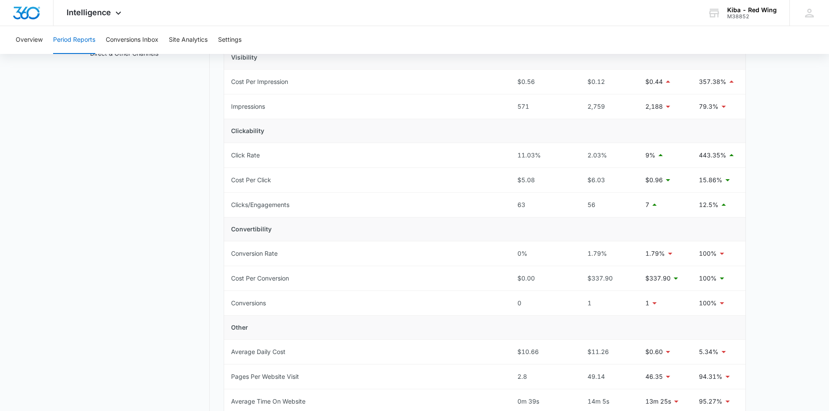
scroll to position [131, 0]
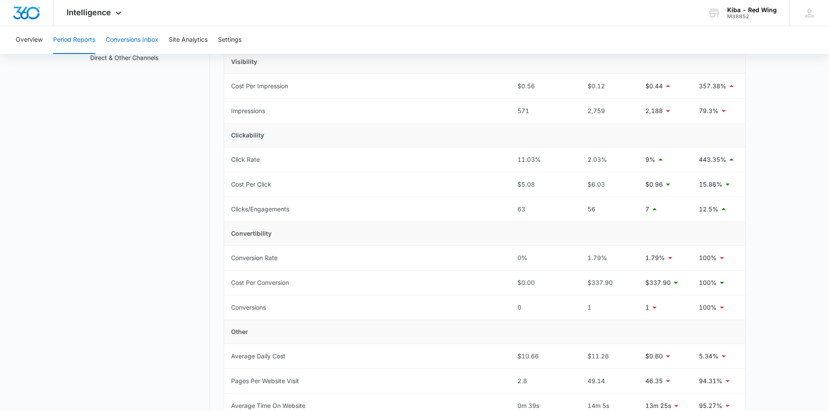
click at [117, 39] on button "Conversions Inbox" at bounding box center [132, 40] width 53 height 28
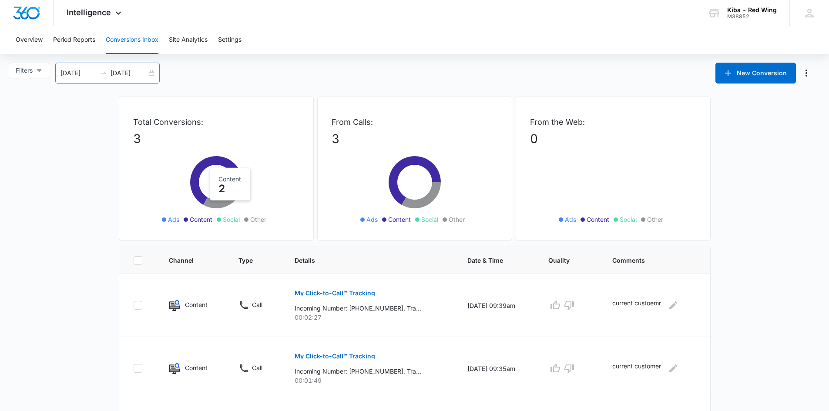
click at [156, 74] on div "[DATE] [DATE]" at bounding box center [107, 73] width 104 height 21
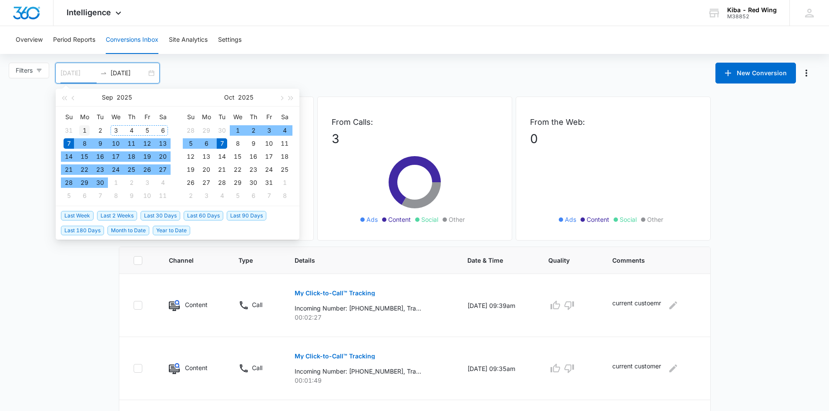
type input "[DATE]"
click at [84, 132] on div "1" at bounding box center [84, 130] width 10 height 10
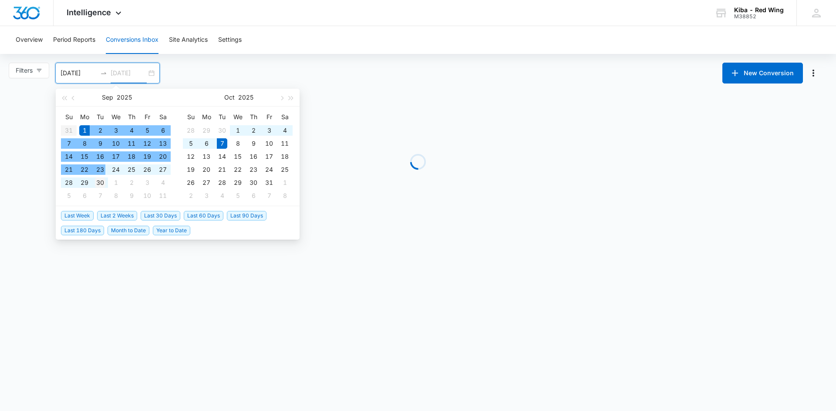
type input "[DATE]"
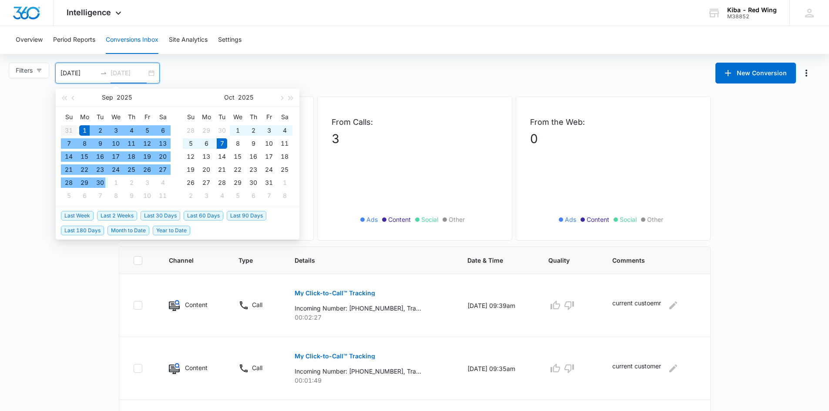
click at [102, 184] on div "30" at bounding box center [100, 183] width 10 height 10
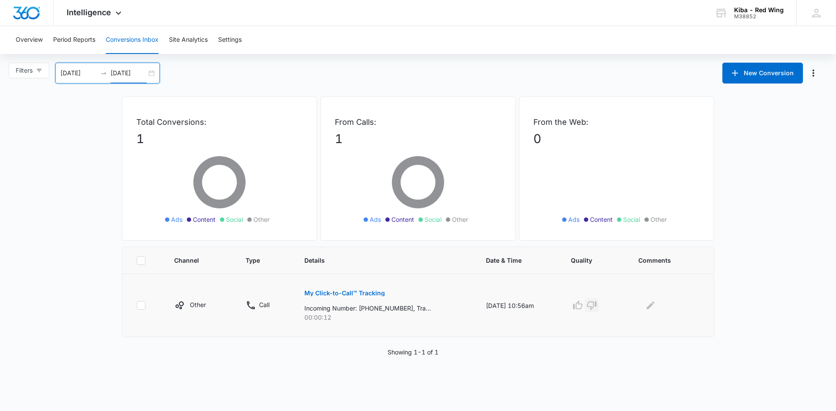
click at [596, 306] on icon "button" at bounding box center [592, 306] width 10 height 9
click at [752, 13] on div "M38852" at bounding box center [759, 16] width 50 height 6
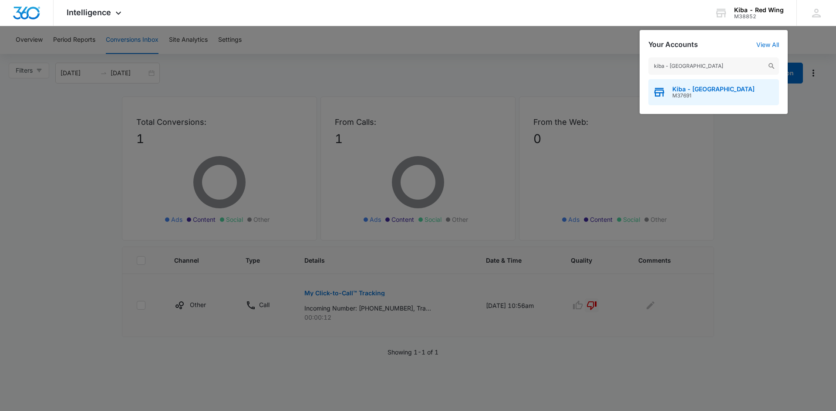
type input "kiba - atlanta"
click at [688, 93] on span "M37691" at bounding box center [713, 96] width 82 height 6
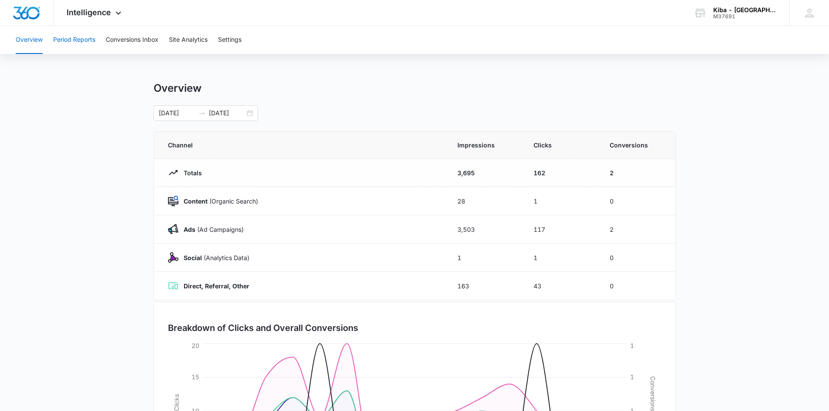
click at [64, 42] on button "Period Reports" at bounding box center [74, 40] width 42 height 28
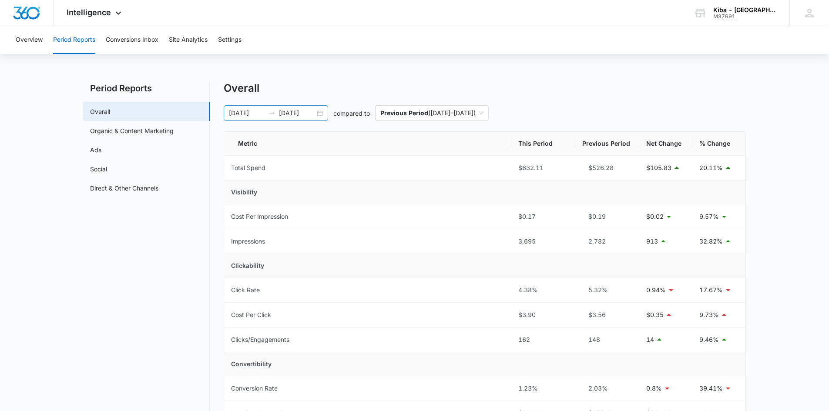
click at [322, 113] on div "09/01/2025 09/16/2025" at bounding box center [276, 113] width 104 height 16
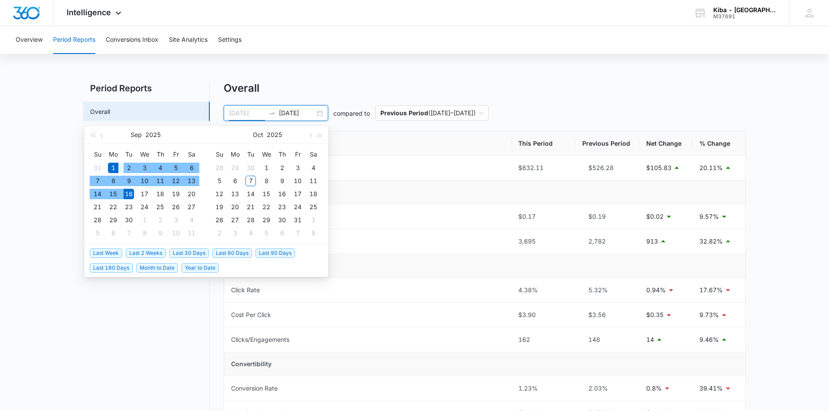
type input "[DATE]"
click at [116, 164] on div "1" at bounding box center [113, 168] width 10 height 10
type input "[DATE]"
click at [124, 218] on div "30" at bounding box center [129, 220] width 10 height 10
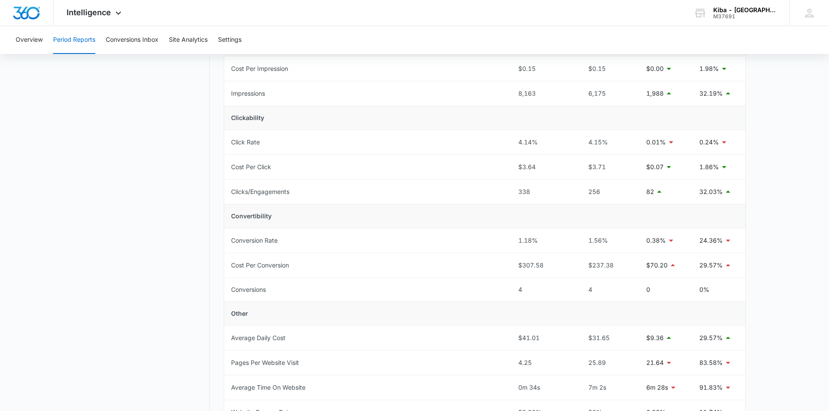
scroll to position [131, 0]
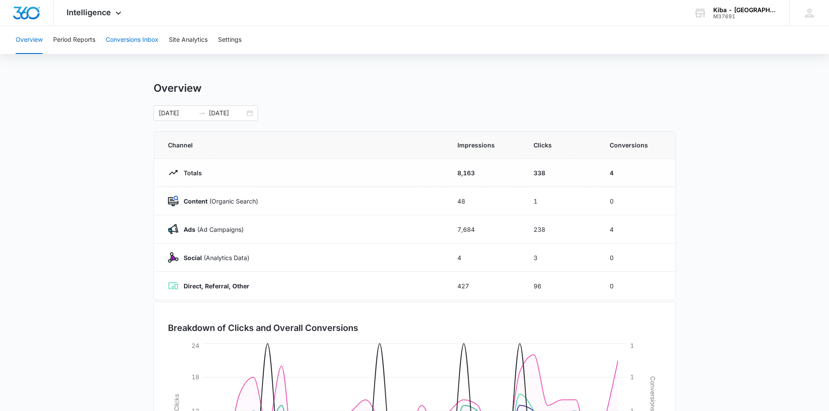
click at [124, 36] on button "Conversions Inbox" at bounding box center [132, 40] width 53 height 28
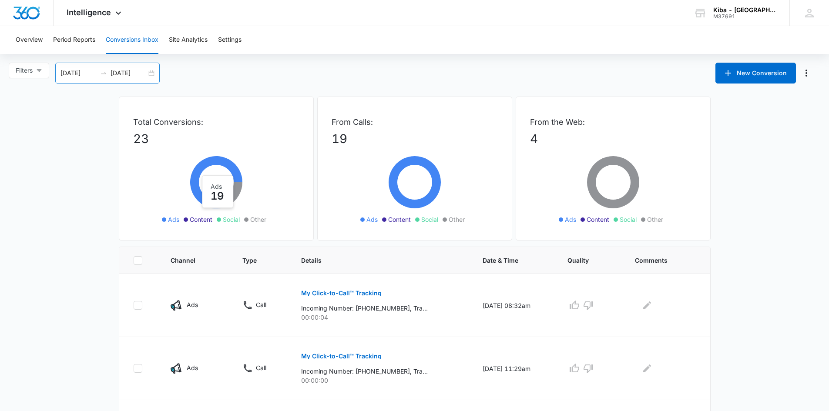
click at [154, 73] on div "[DATE] [DATE]" at bounding box center [107, 73] width 104 height 21
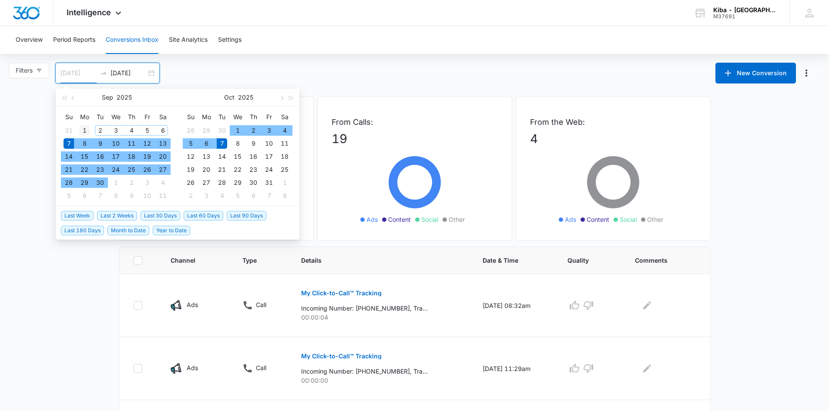
type input "[DATE]"
click at [85, 130] on div "1" at bounding box center [84, 130] width 10 height 10
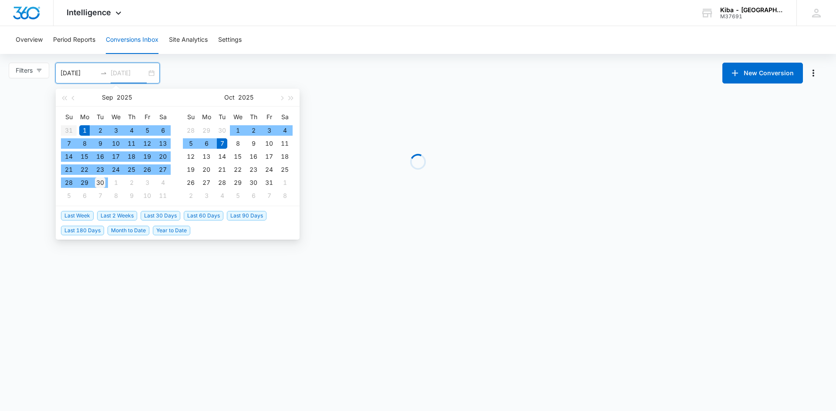
type input "[DATE]"
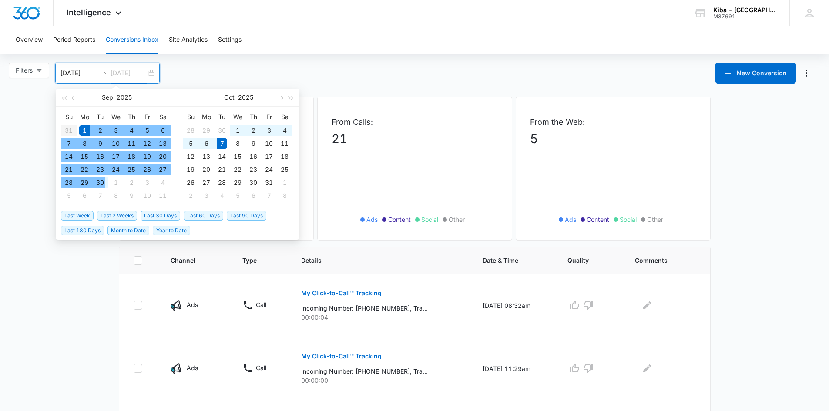
click at [100, 185] on div "30" at bounding box center [100, 183] width 10 height 10
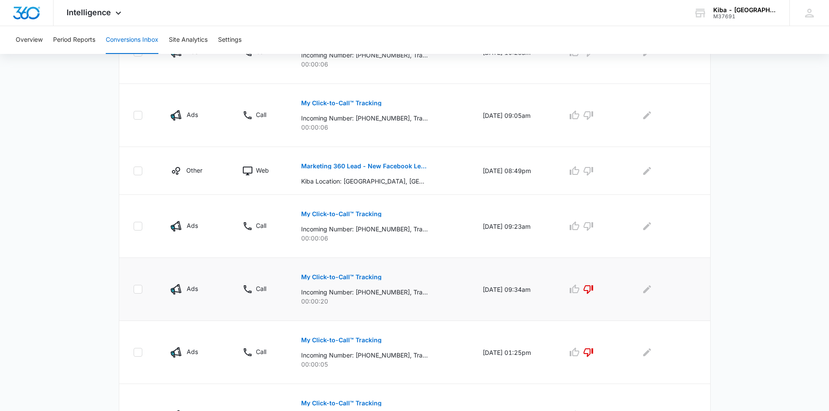
scroll to position [490, 0]
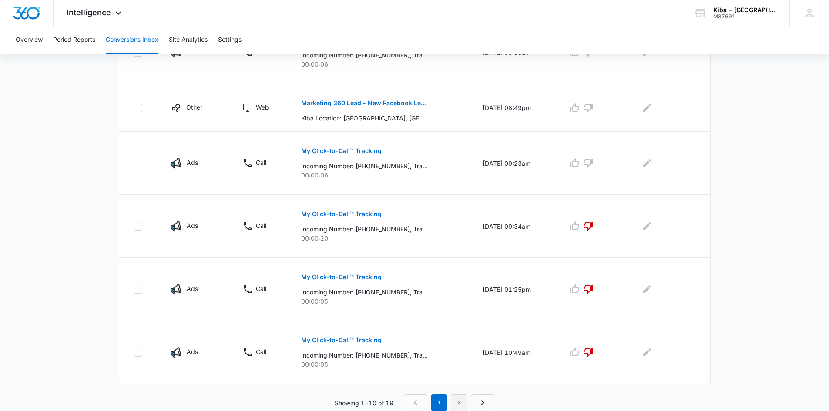
click at [456, 403] on link "2" at bounding box center [459, 403] width 17 height 17
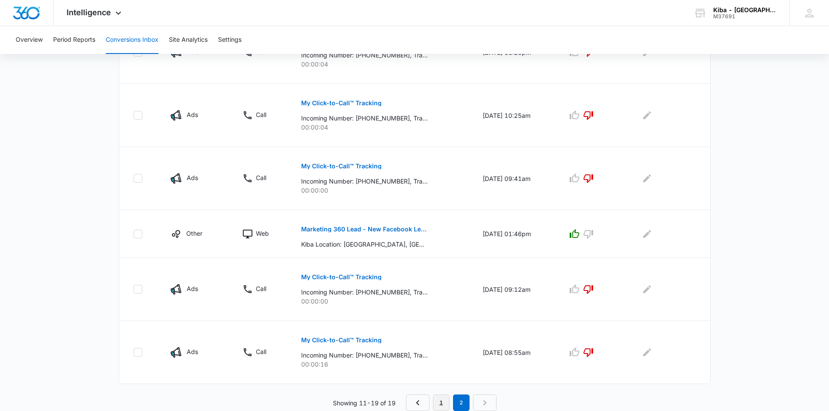
click at [443, 398] on link "1" at bounding box center [441, 403] width 17 height 17
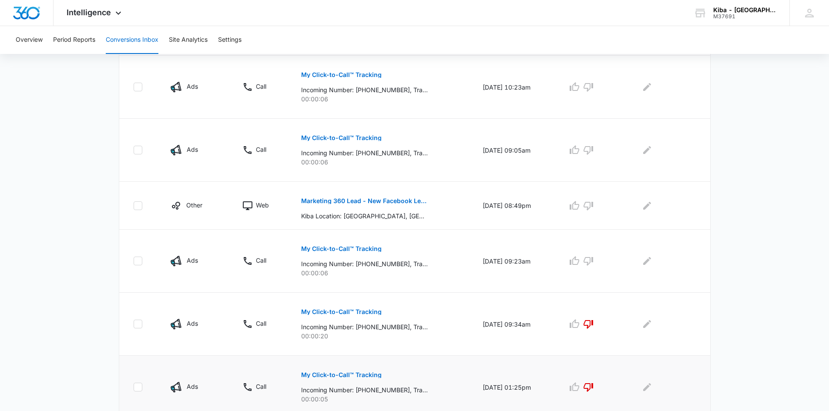
scroll to position [360, 0]
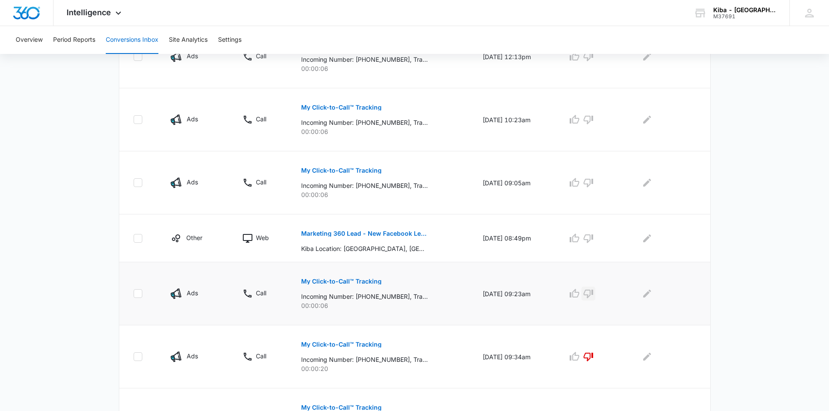
click at [594, 292] on icon "button" at bounding box center [588, 294] width 10 height 10
click at [577, 237] on icon "button" at bounding box center [574, 238] width 10 height 10
click at [593, 183] on icon "button" at bounding box center [589, 183] width 10 height 9
click at [594, 117] on icon "button" at bounding box center [588, 119] width 10 height 10
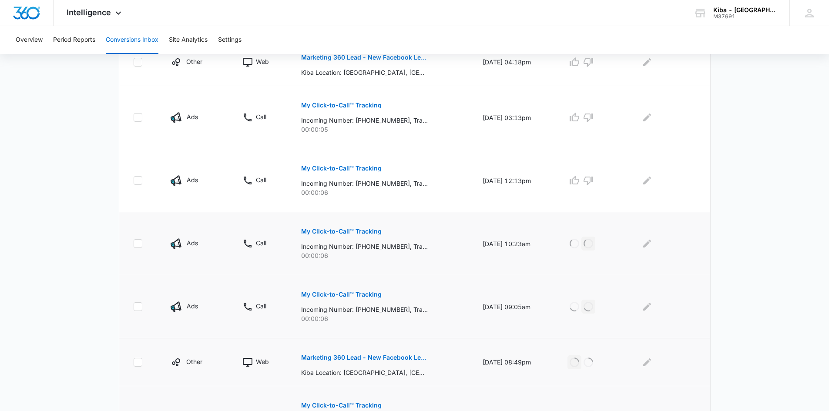
scroll to position [229, 0]
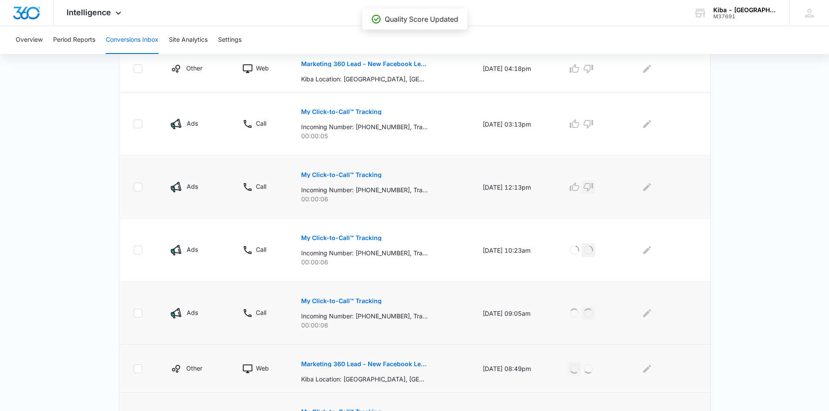
click at [592, 182] on icon "button" at bounding box center [588, 187] width 10 height 10
click at [594, 124] on icon "button" at bounding box center [588, 124] width 10 height 10
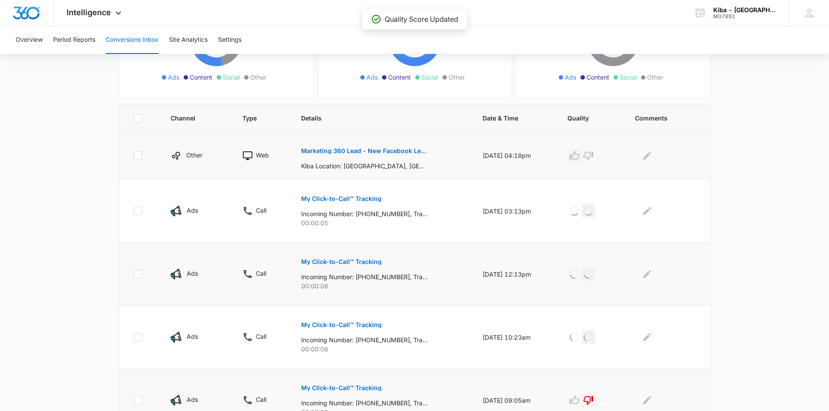
click at [578, 154] on icon "button" at bounding box center [575, 155] width 10 height 9
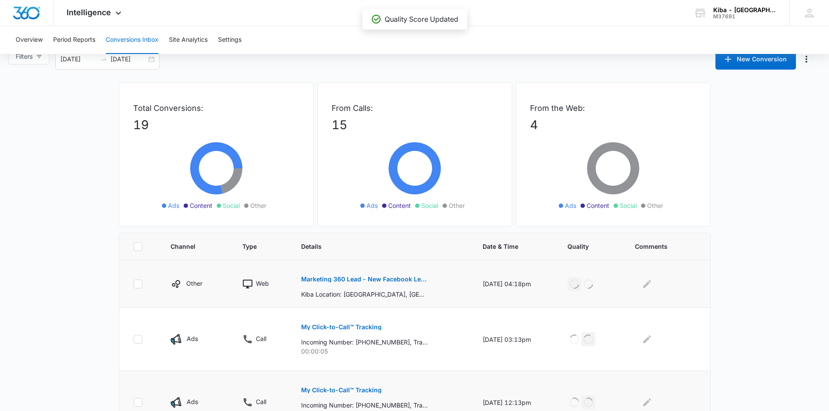
scroll to position [0, 0]
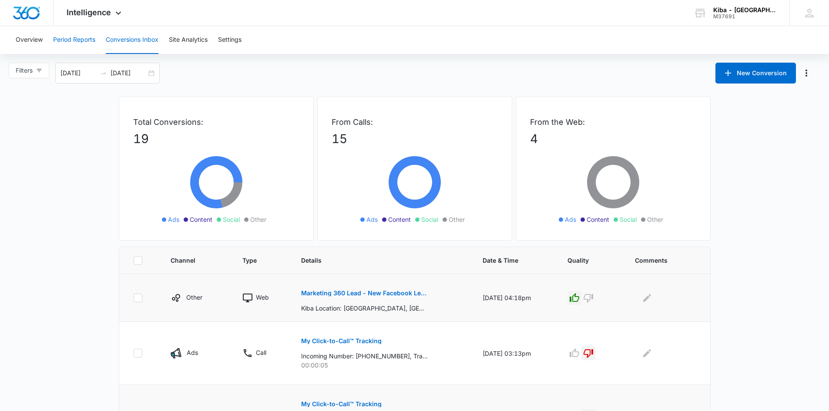
click at [73, 42] on button "Period Reports" at bounding box center [74, 40] width 42 height 28
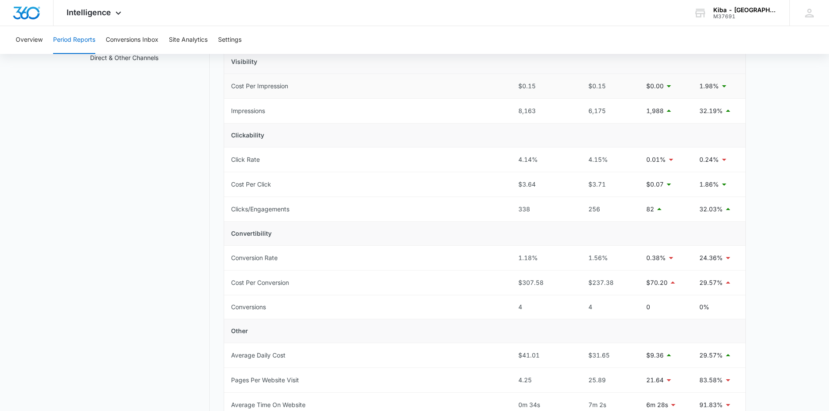
scroll to position [261, 0]
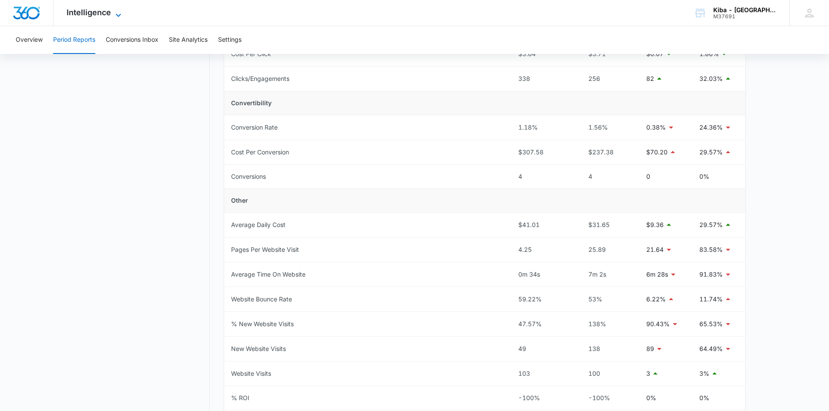
click at [119, 12] on icon at bounding box center [118, 15] width 10 height 10
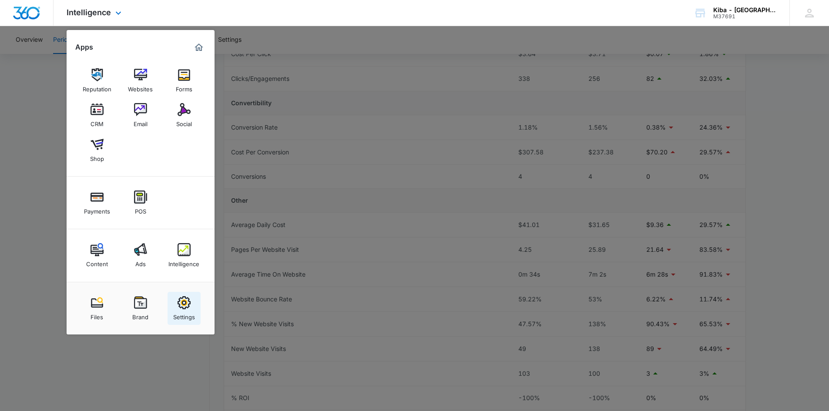
click at [185, 302] on img at bounding box center [184, 302] width 13 height 13
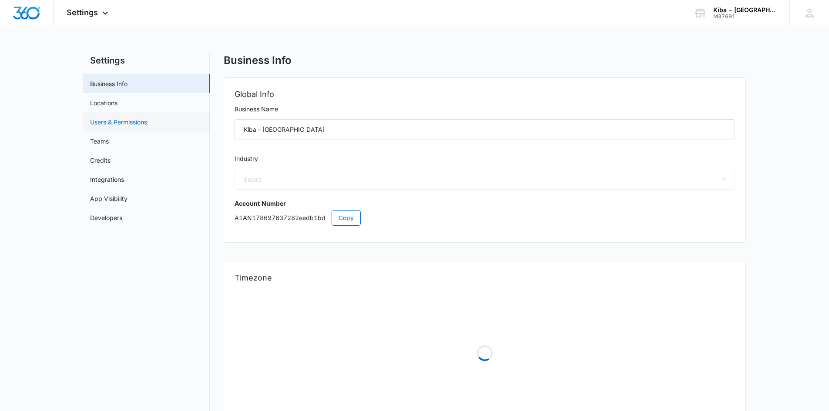
select select "33"
select select "US"
select select "America/Denver"
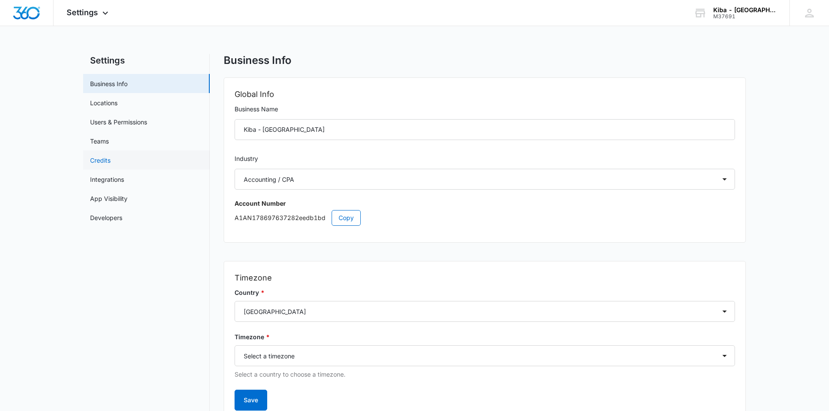
click at [100, 161] on link "Credits" at bounding box center [100, 160] width 20 height 9
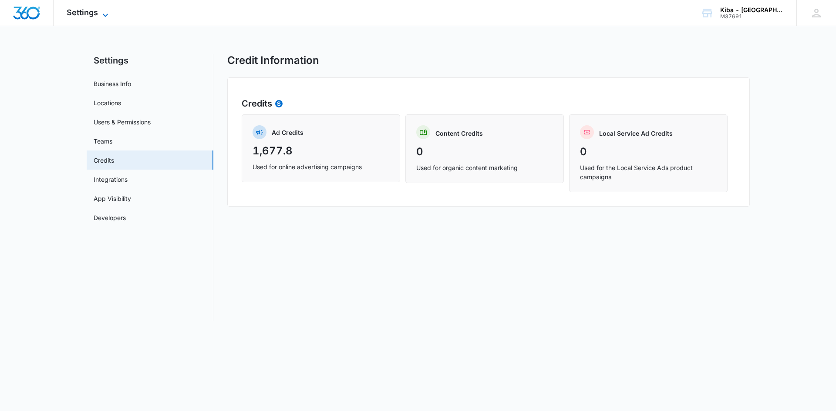
click at [105, 12] on icon at bounding box center [105, 15] width 10 height 10
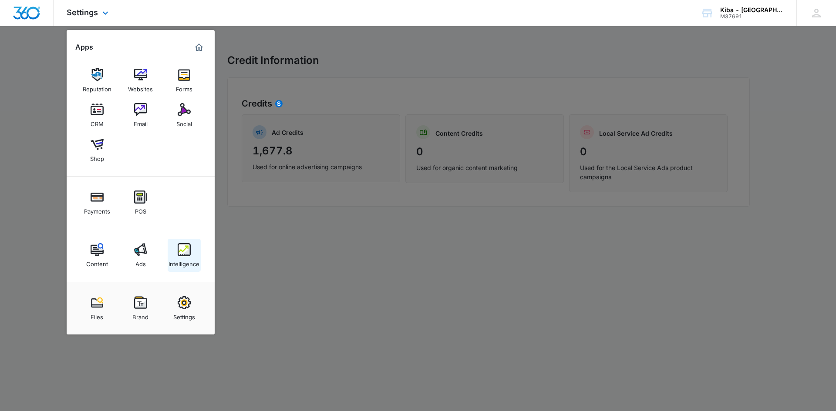
click at [191, 255] on link "Intelligence" at bounding box center [184, 255] width 33 height 33
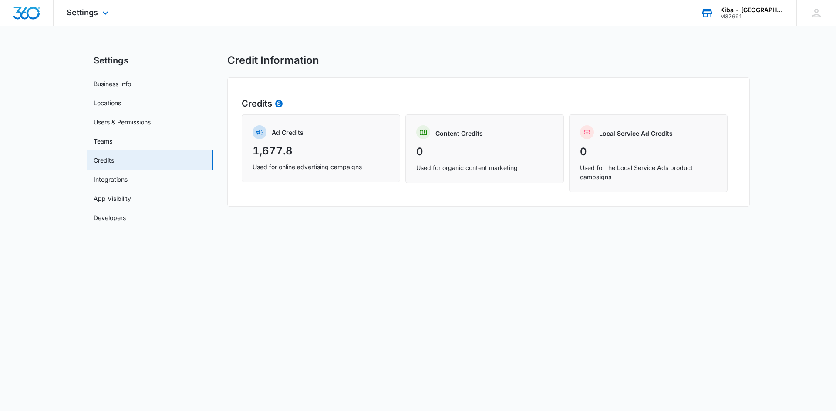
click at [738, 13] on div "Kiba - Atlanta M37691 Your Accounts View All" at bounding box center [741, 13] width 109 height 26
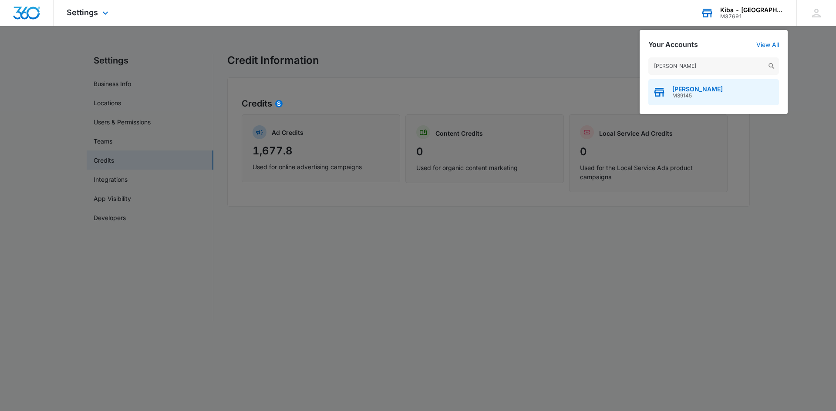
type input "kiba - ramsey"
click at [709, 91] on span "Kiba - Ramsey" at bounding box center [697, 89] width 50 height 7
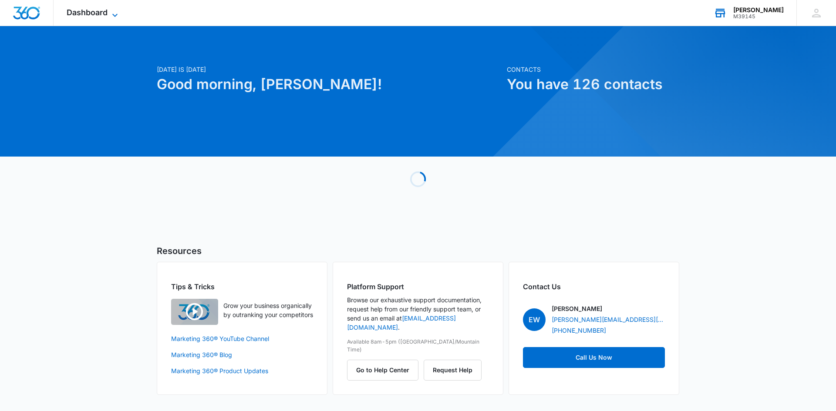
click at [114, 13] on icon at bounding box center [115, 15] width 10 height 10
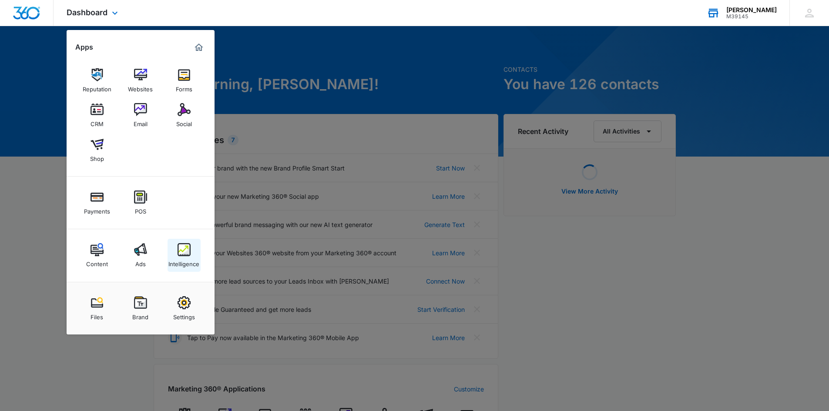
click at [192, 253] on link "Intelligence" at bounding box center [184, 255] width 33 height 33
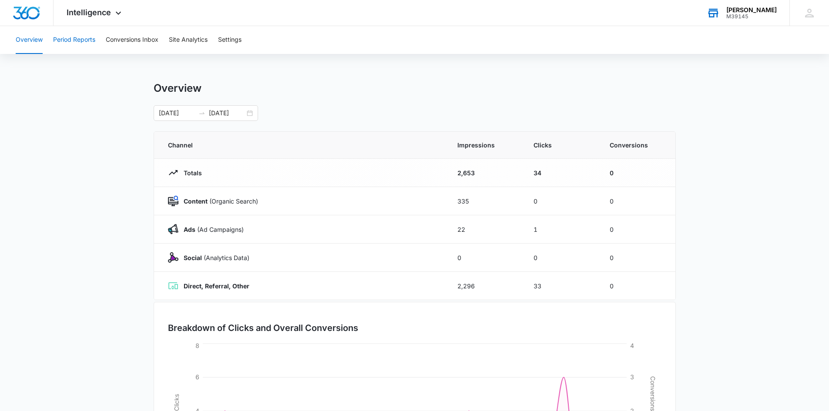
click at [78, 43] on button "Period Reports" at bounding box center [74, 40] width 42 height 28
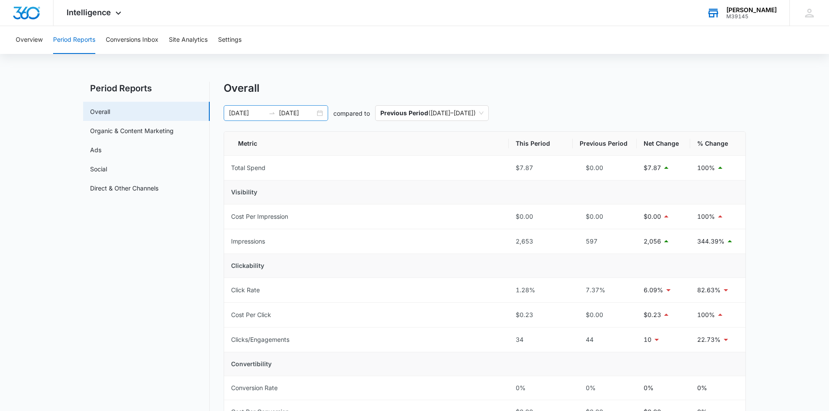
click at [321, 113] on div "[DATE] [DATE]" at bounding box center [276, 113] width 104 height 16
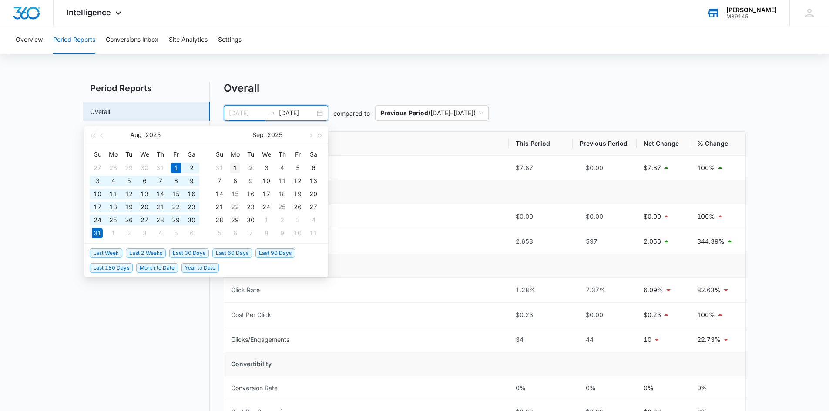
type input "[DATE]"
click at [235, 166] on div "1" at bounding box center [235, 168] width 10 height 10
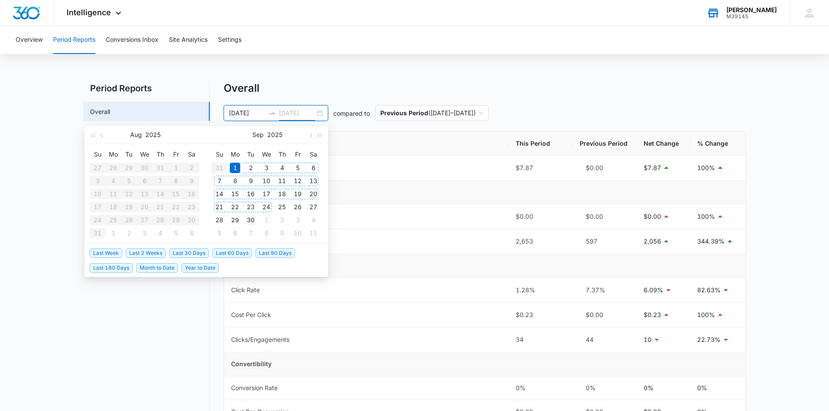
type input "[DATE]"
click at [253, 218] on div "30" at bounding box center [250, 220] width 10 height 10
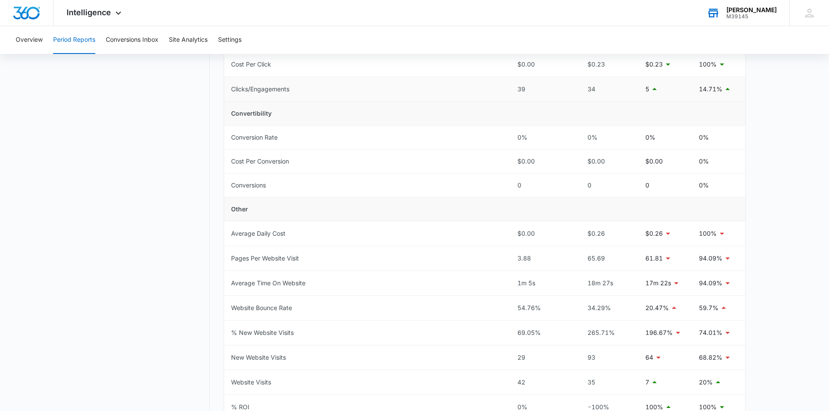
scroll to position [261, 0]
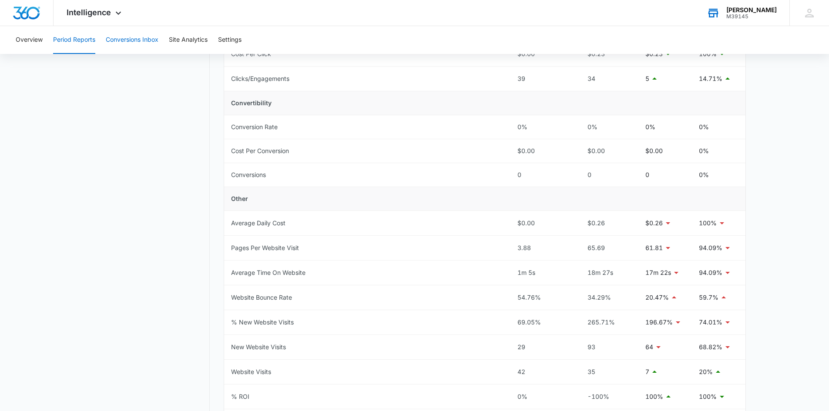
click at [144, 40] on button "Conversions Inbox" at bounding box center [132, 40] width 53 height 28
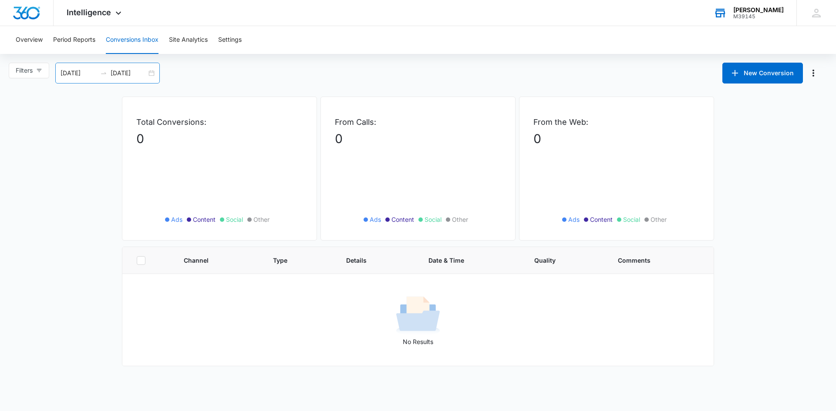
click at [149, 75] on div "[DATE] [DATE]" at bounding box center [107, 73] width 104 height 21
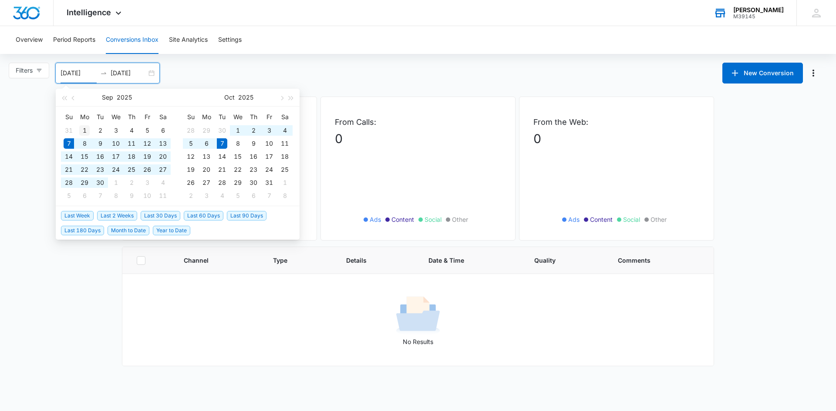
type input "[DATE]"
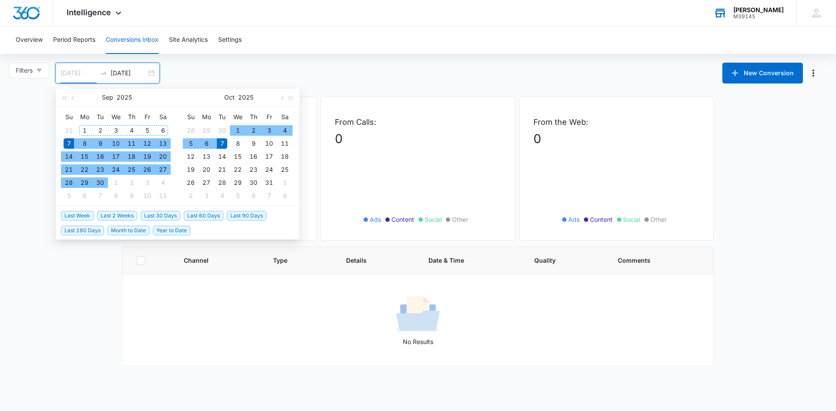
click at [85, 128] on div "1" at bounding box center [84, 130] width 10 height 10
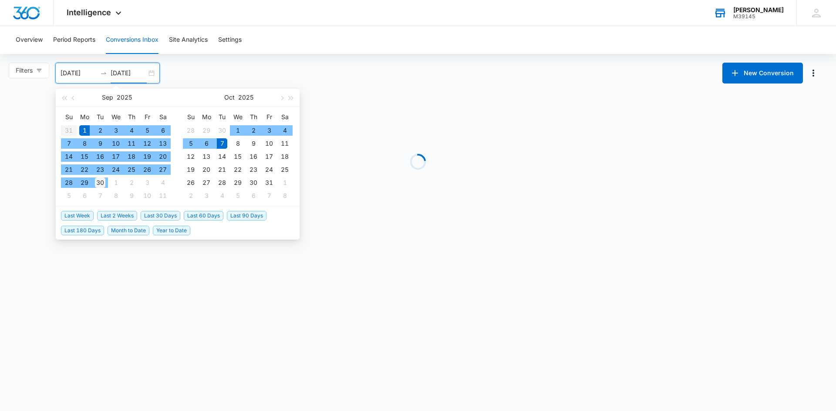
type input "[DATE]"
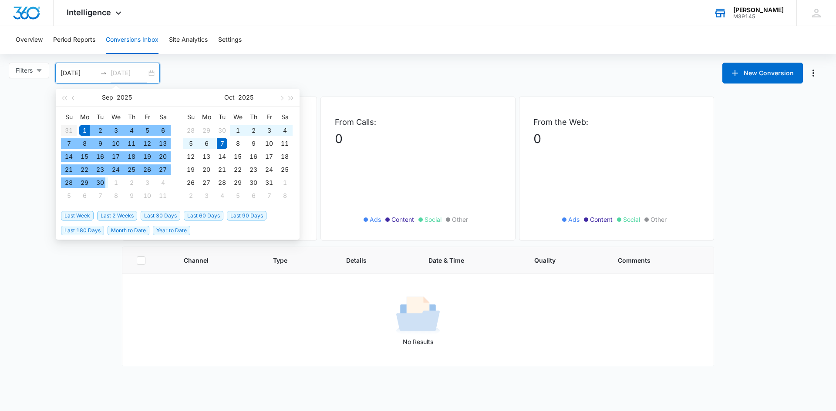
click at [103, 184] on div "30" at bounding box center [100, 183] width 10 height 10
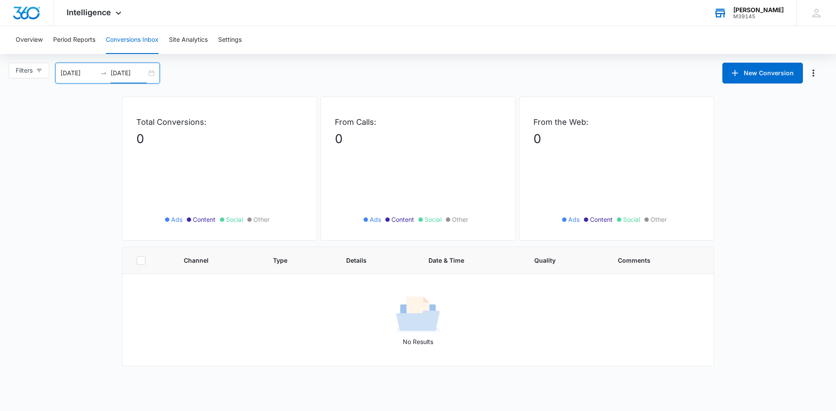
click at [754, 11] on div "Kiba - Ramsey" at bounding box center [758, 10] width 50 height 7
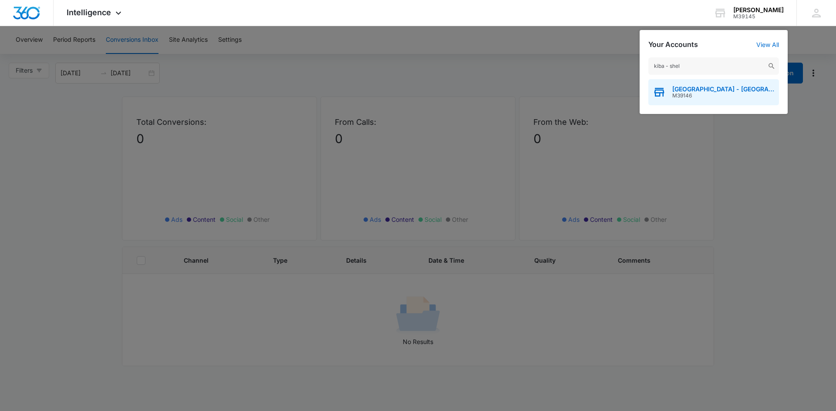
type input "kiba - shel"
click at [698, 93] on span "M39146" at bounding box center [723, 96] width 102 height 6
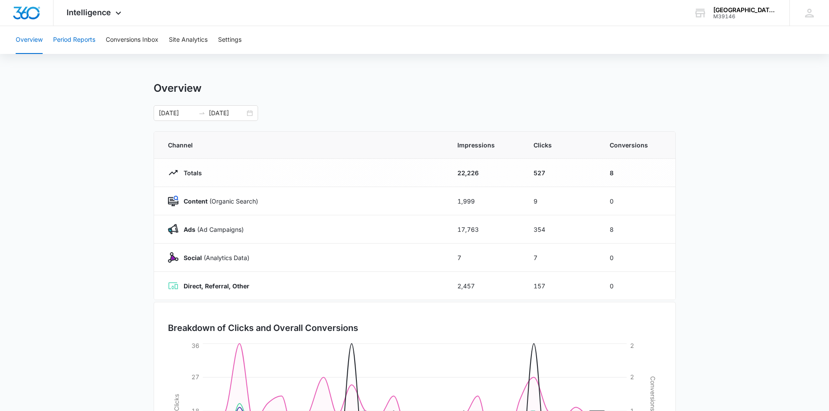
click at [65, 40] on button "Period Reports" at bounding box center [74, 40] width 42 height 28
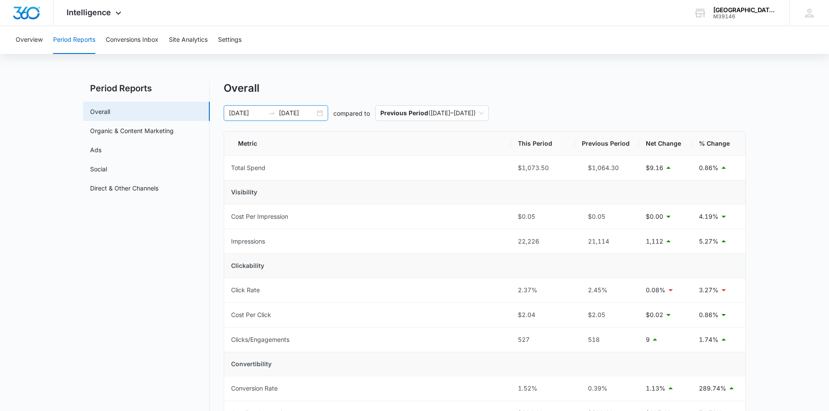
click at [321, 114] on div "08/01/2025 08/30/2025" at bounding box center [276, 113] width 104 height 16
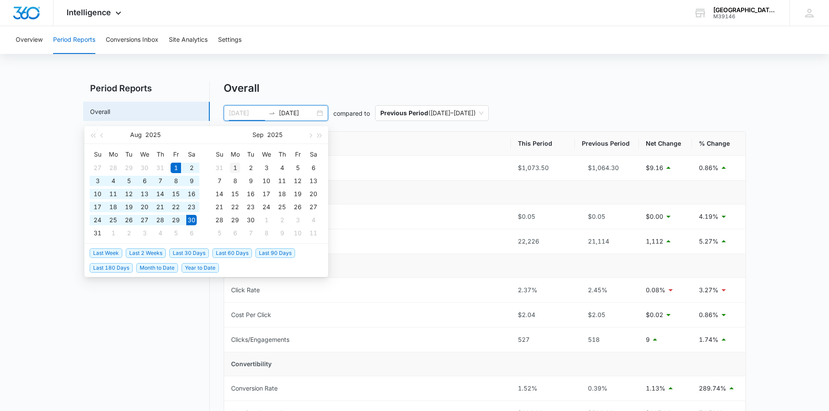
type input "[DATE]"
click at [236, 166] on div "1" at bounding box center [235, 168] width 10 height 10
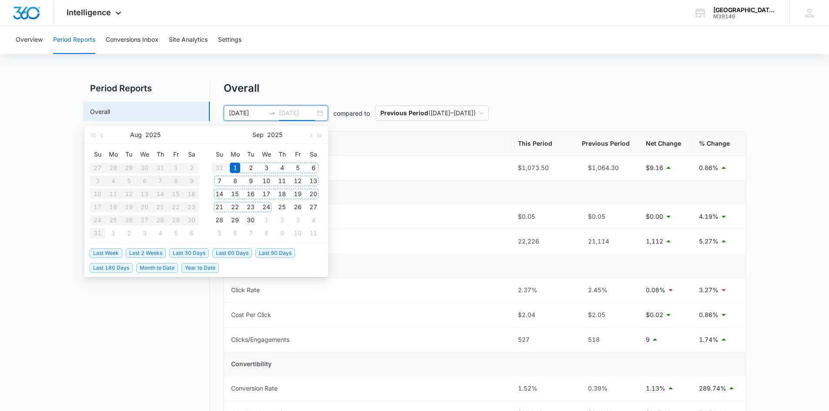
type input "[DATE]"
click at [252, 218] on div "30" at bounding box center [250, 220] width 10 height 10
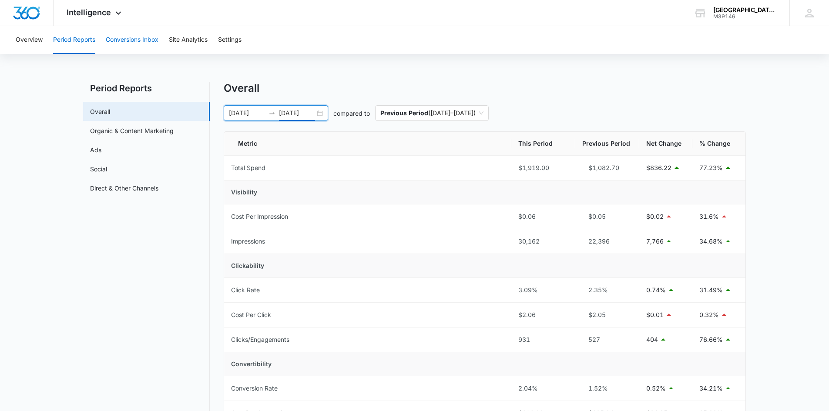
click at [127, 40] on button "Conversions Inbox" at bounding box center [132, 40] width 53 height 28
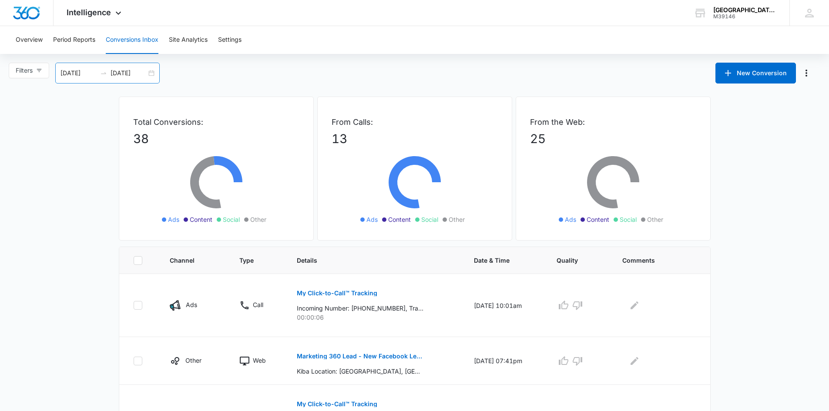
click at [149, 71] on div "[DATE] [DATE]" at bounding box center [107, 73] width 104 height 21
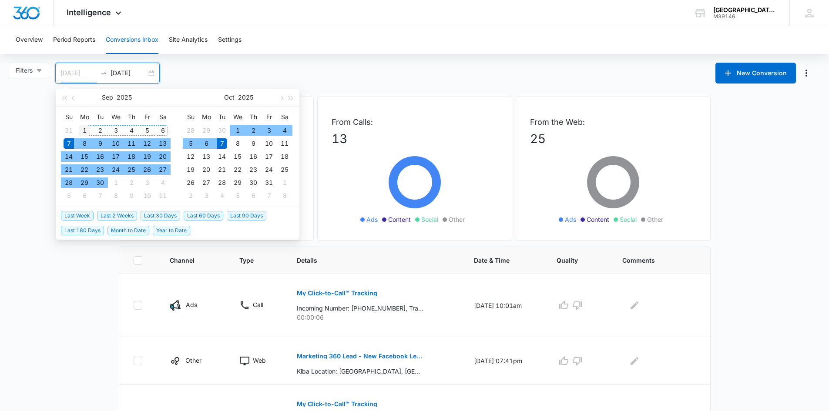
type input "[DATE]"
click at [82, 129] on div "1" at bounding box center [84, 130] width 10 height 10
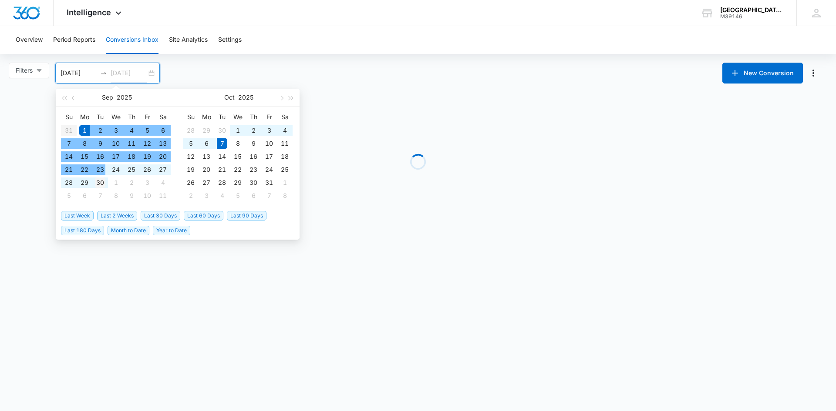
type input "[DATE]"
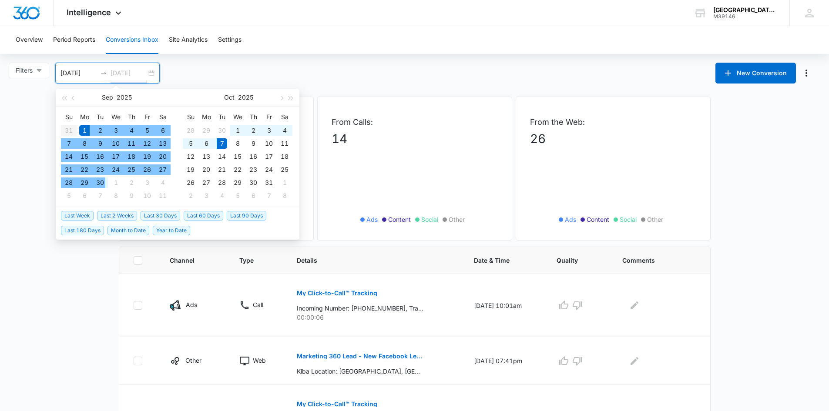
click at [102, 182] on div "30" at bounding box center [100, 183] width 10 height 10
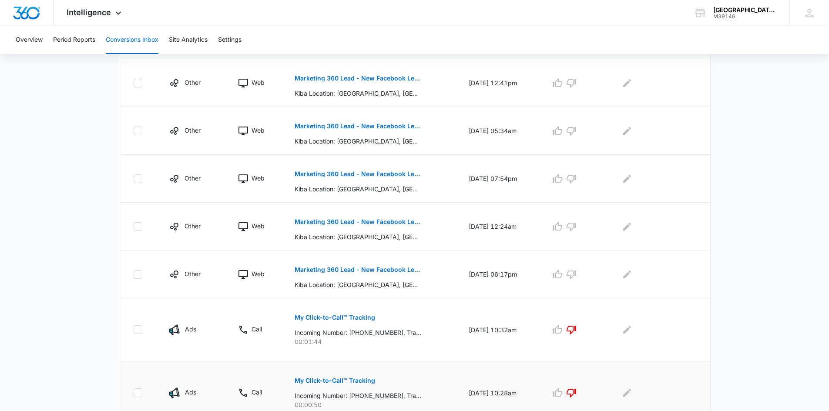
scroll to position [430, 0]
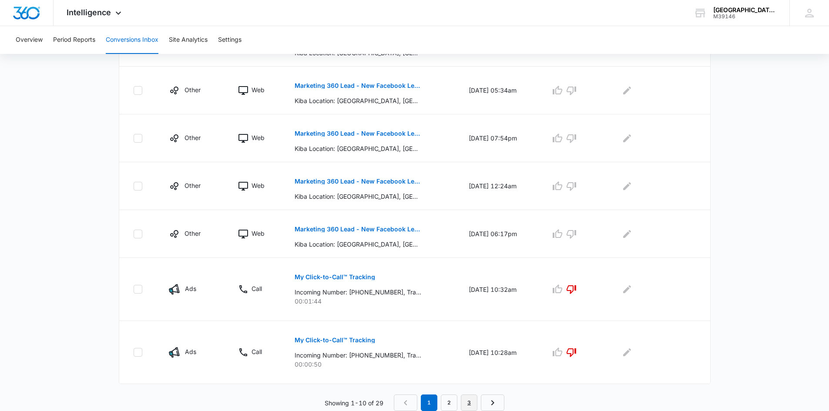
click at [469, 403] on link "3" at bounding box center [469, 403] width 17 height 17
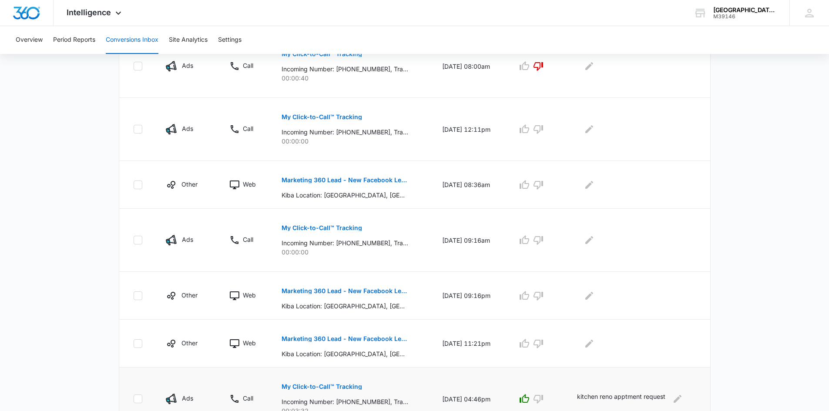
scroll to position [397, 0]
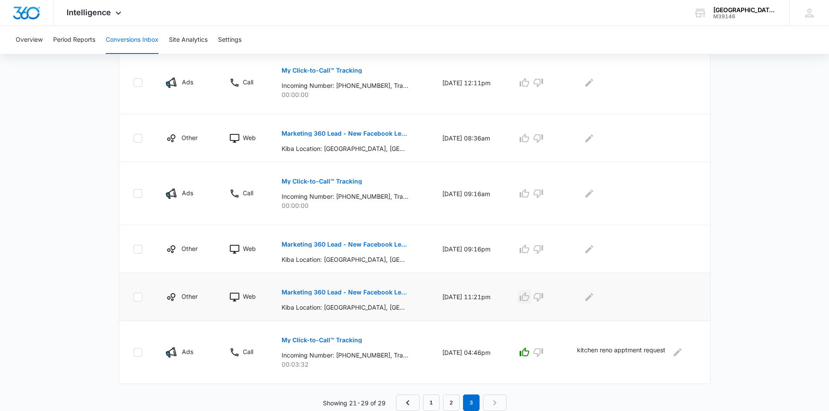
click at [528, 298] on icon "button" at bounding box center [525, 296] width 10 height 9
click at [530, 245] on icon "button" at bounding box center [524, 249] width 10 height 10
click at [543, 196] on icon "button" at bounding box center [539, 194] width 10 height 9
click at [529, 137] on icon "button" at bounding box center [524, 138] width 10 height 10
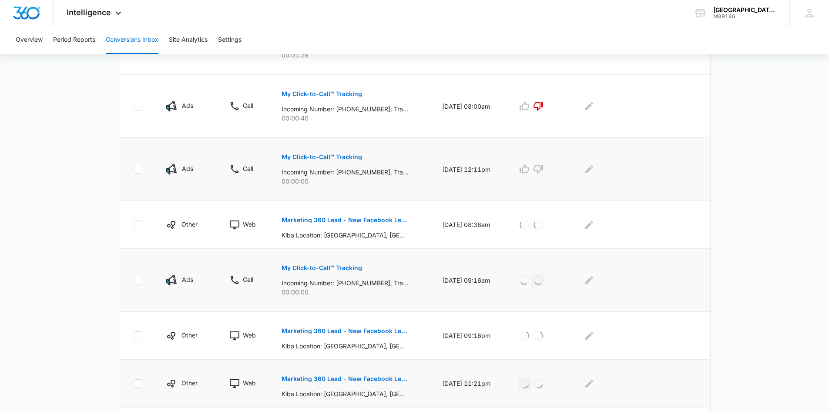
scroll to position [310, 0]
click at [543, 166] on icon "button" at bounding box center [539, 170] width 10 height 9
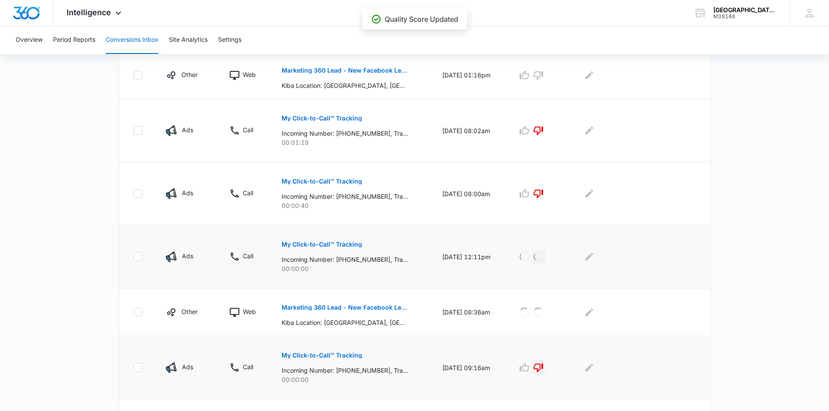
scroll to position [136, 0]
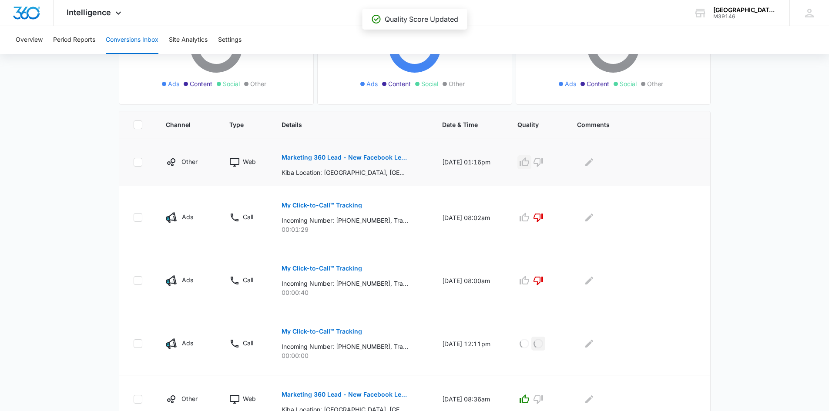
click at [530, 161] on icon "button" at bounding box center [524, 162] width 10 height 10
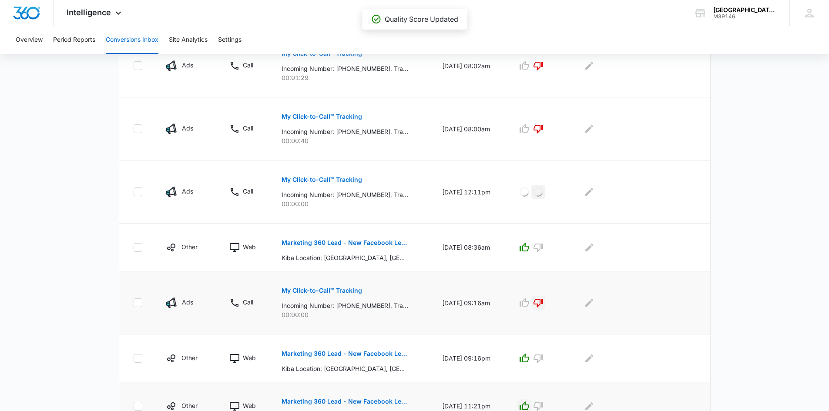
scroll to position [397, 0]
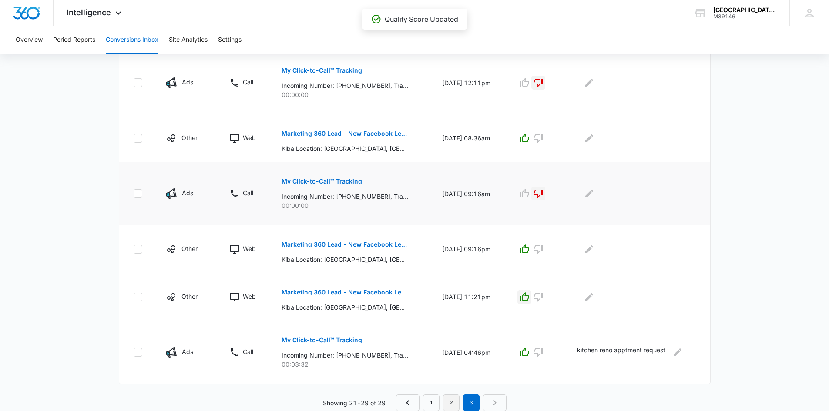
click at [452, 398] on link "2" at bounding box center [451, 403] width 17 height 17
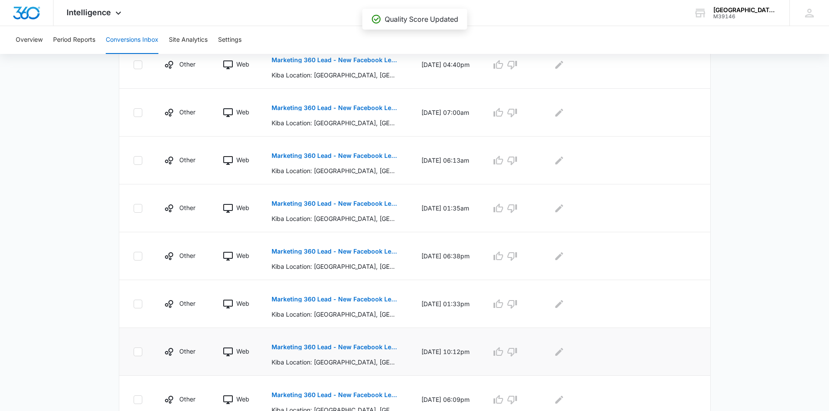
scroll to position [384, 0]
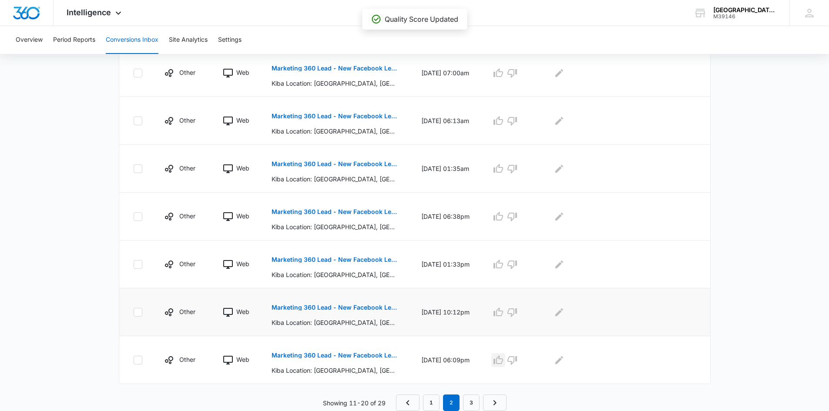
drag, startPoint x: 510, startPoint y: 359, endPoint x: 509, endPoint y: 329, distance: 30.0
click at [503, 358] on icon "button" at bounding box center [498, 360] width 10 height 10
click at [503, 312] on icon "button" at bounding box center [498, 312] width 10 height 10
click at [503, 267] on icon "button" at bounding box center [498, 264] width 10 height 9
click at [503, 219] on icon "button" at bounding box center [498, 216] width 10 height 10
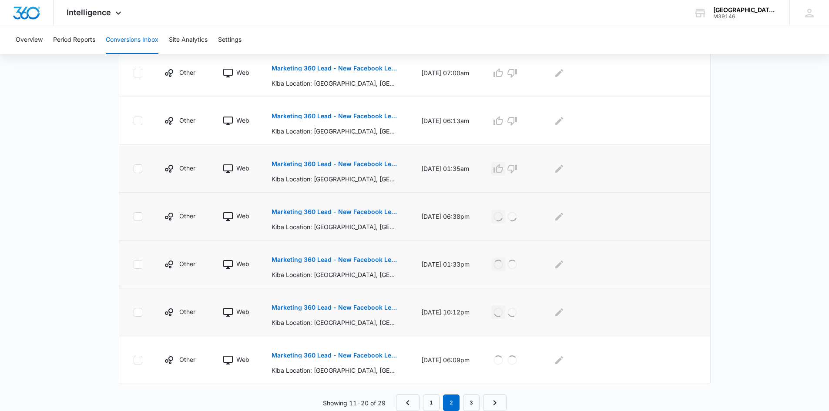
click at [503, 165] on icon "button" at bounding box center [498, 169] width 10 height 10
click at [503, 121] on icon "button" at bounding box center [498, 120] width 10 height 9
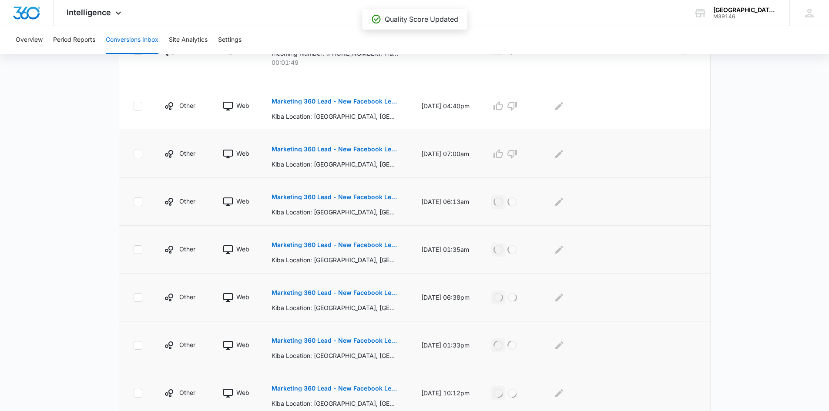
scroll to position [297, 0]
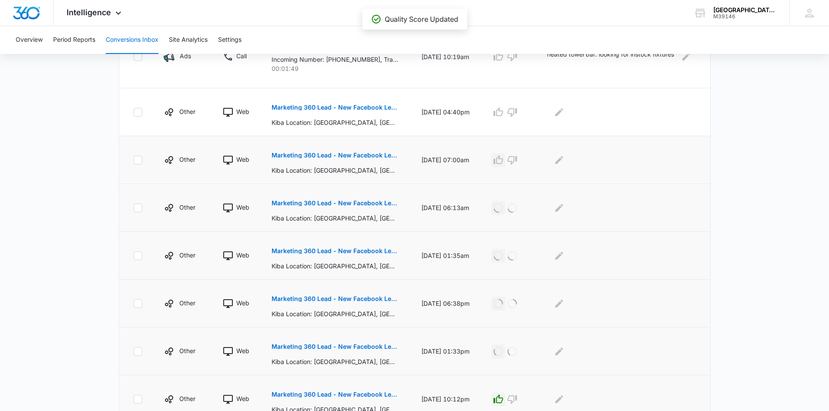
click at [503, 163] on icon "button" at bounding box center [498, 160] width 10 height 10
click at [503, 115] on icon "button" at bounding box center [498, 111] width 10 height 9
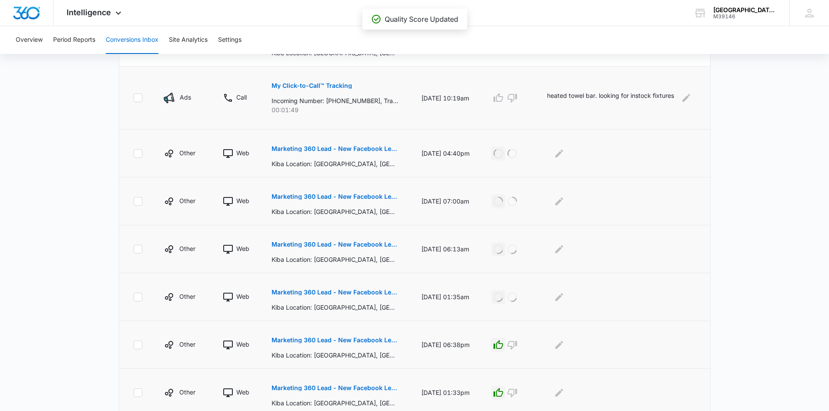
scroll to position [210, 0]
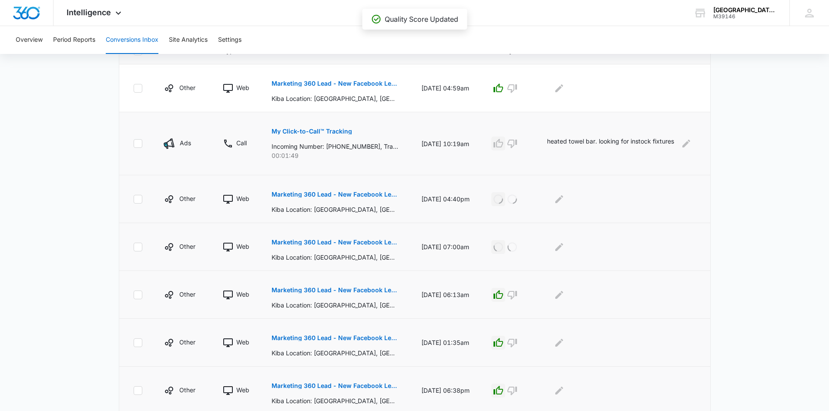
click at [503, 144] on icon "button" at bounding box center [498, 143] width 10 height 10
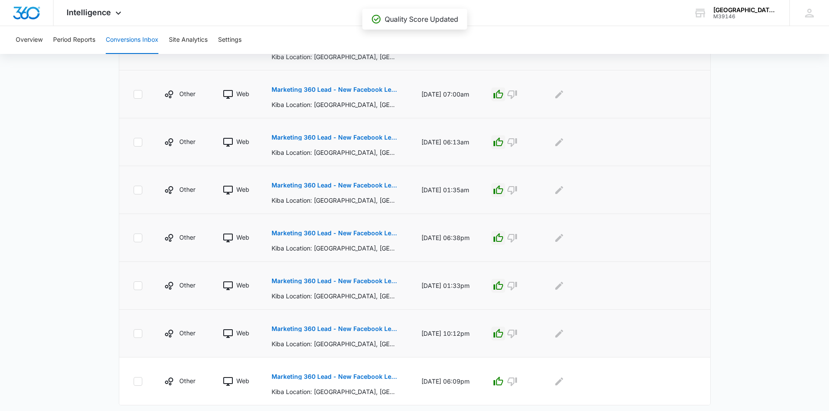
scroll to position [384, 0]
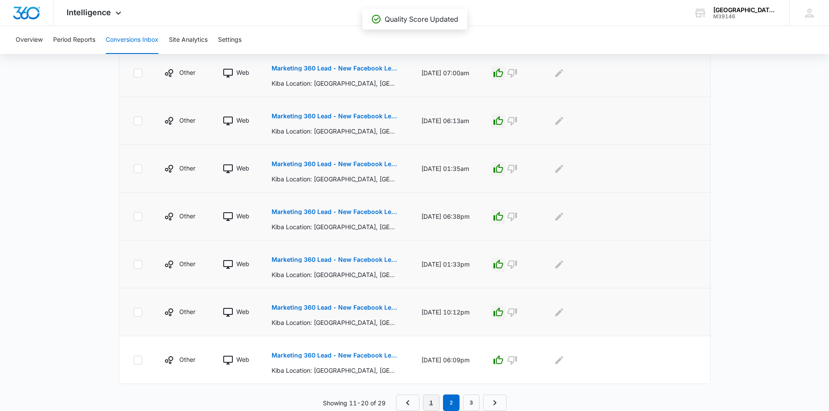
click at [430, 403] on link "1" at bounding box center [431, 403] width 17 height 17
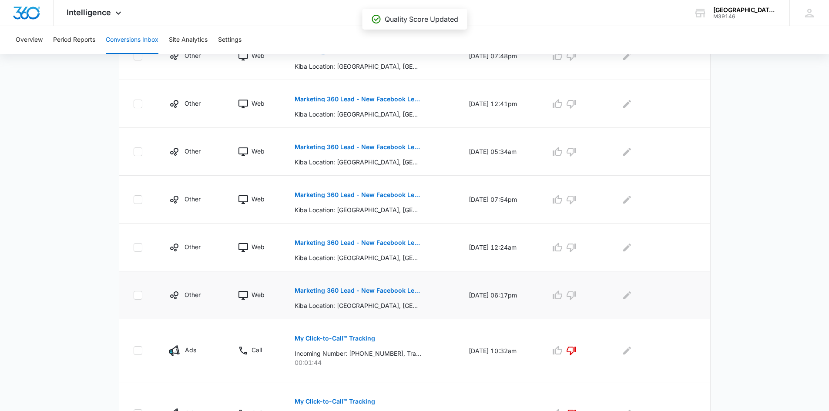
scroll to position [430, 0]
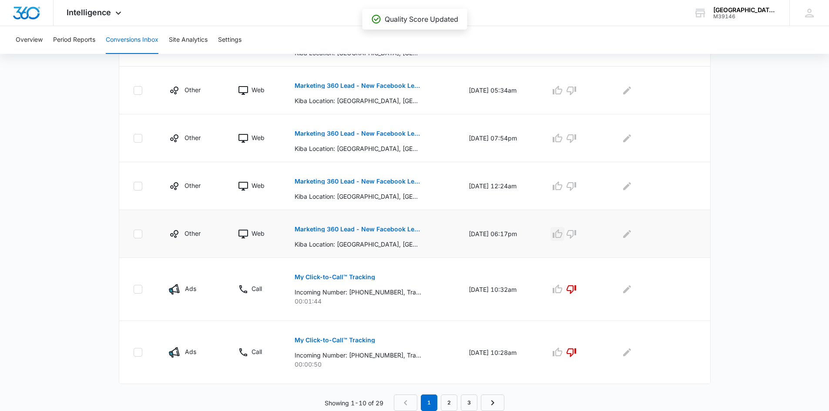
click at [560, 232] on icon "button" at bounding box center [557, 234] width 10 height 10
drag, startPoint x: 561, startPoint y: 188, endPoint x: 560, endPoint y: 179, distance: 8.8
click at [560, 182] on icon "button" at bounding box center [557, 186] width 10 height 10
click at [560, 137] on icon "button" at bounding box center [558, 138] width 10 height 9
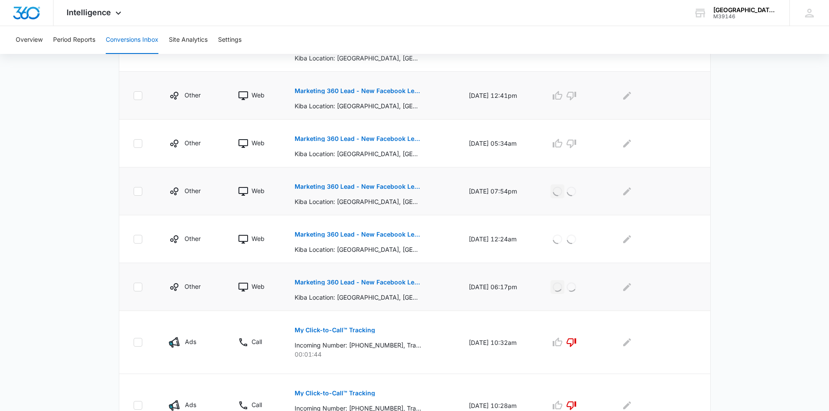
scroll to position [299, 0]
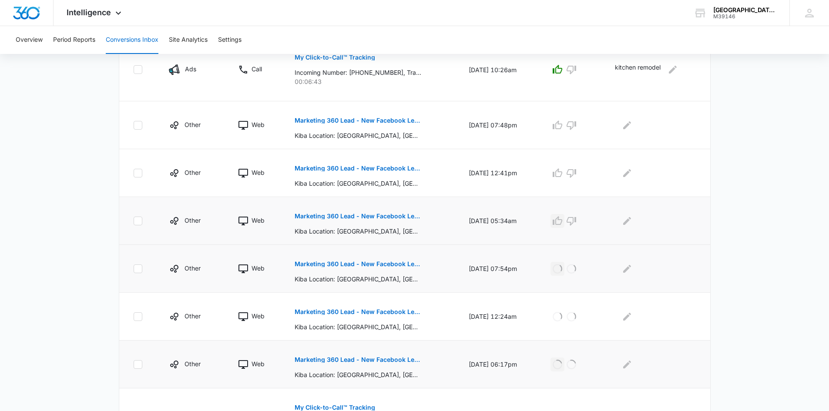
drag, startPoint x: 560, startPoint y: 222, endPoint x: 565, endPoint y: 186, distance: 36.4
click at [560, 222] on icon "button" at bounding box center [558, 220] width 10 height 9
click at [562, 170] on icon "button" at bounding box center [558, 172] width 10 height 9
click at [560, 131] on button "button" at bounding box center [557, 125] width 14 height 14
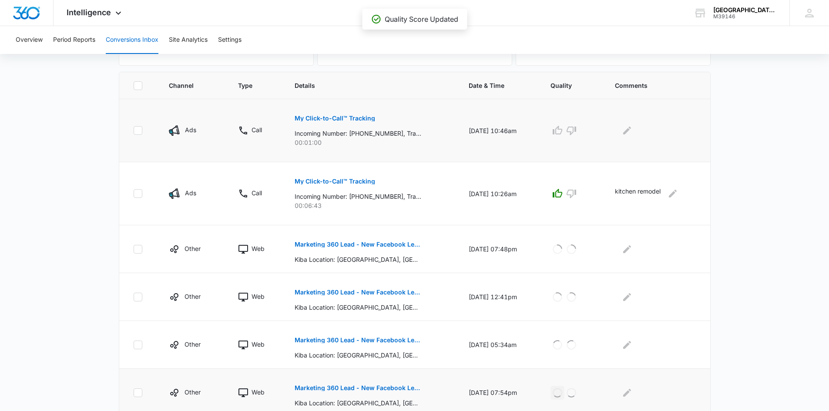
scroll to position [168, 0]
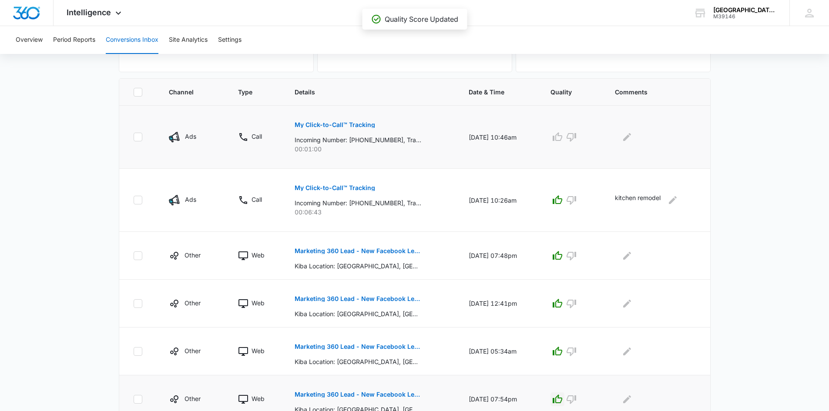
click at [346, 125] on p "My Click-to-Call™ Tracking" at bounding box center [335, 125] width 81 height 6
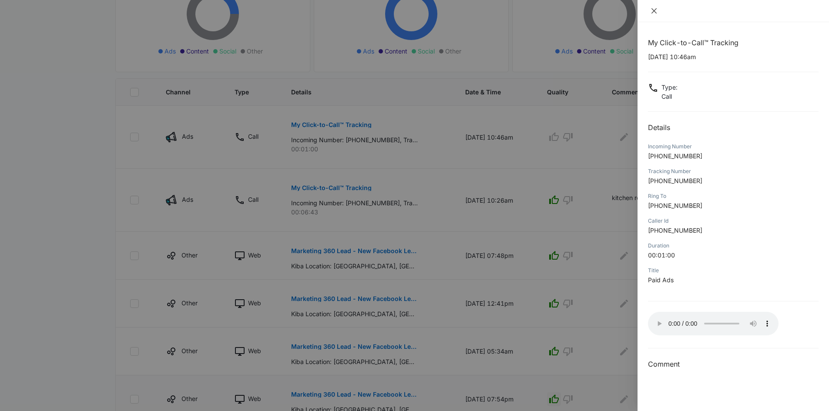
click at [656, 13] on icon "close" at bounding box center [654, 10] width 7 height 7
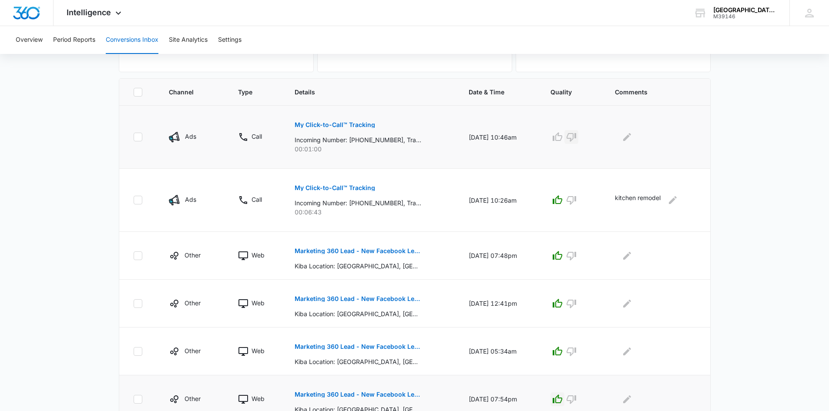
click at [572, 134] on icon "button" at bounding box center [571, 137] width 10 height 10
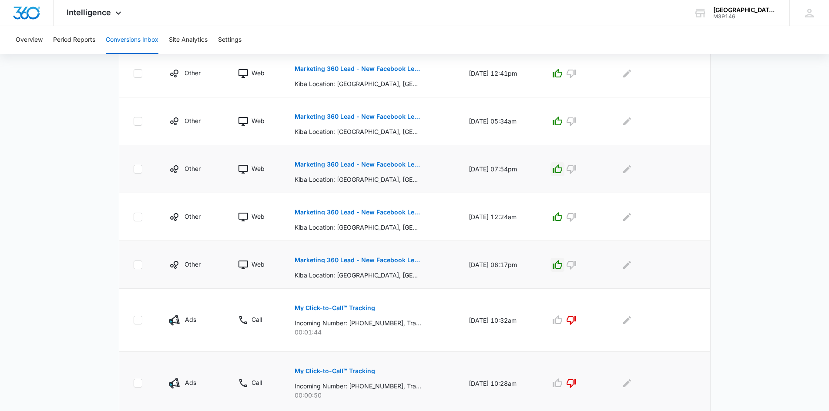
scroll to position [430, 0]
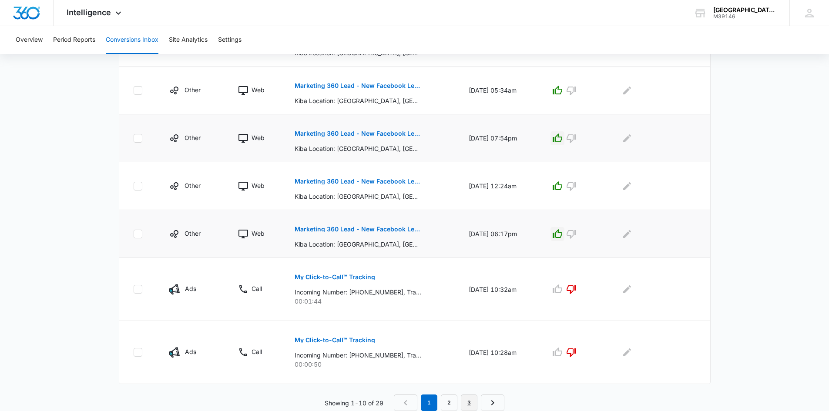
click at [471, 406] on link "3" at bounding box center [469, 403] width 17 height 17
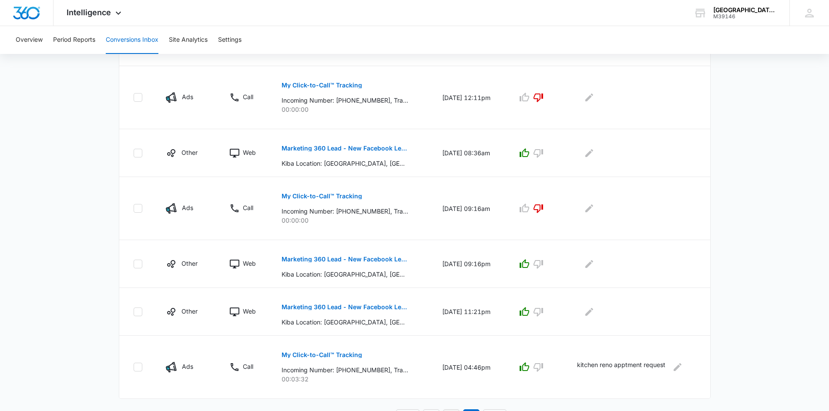
scroll to position [397, 0]
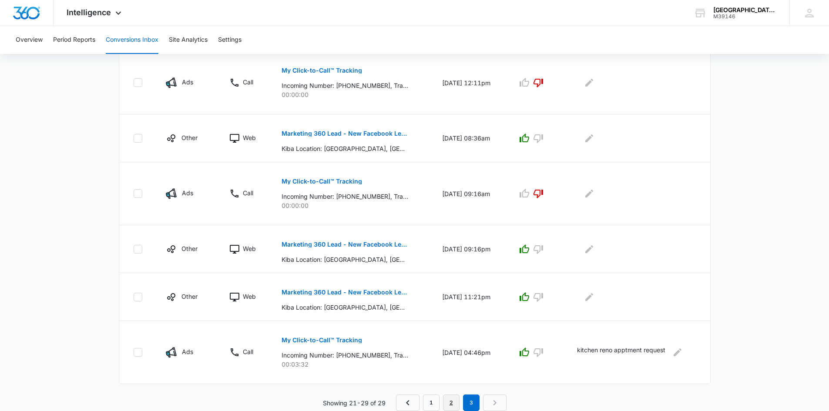
click at [449, 403] on link "2" at bounding box center [451, 403] width 17 height 17
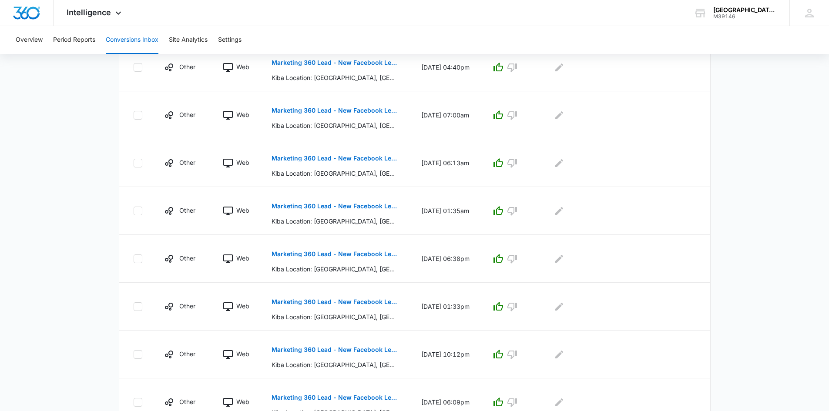
scroll to position [384, 0]
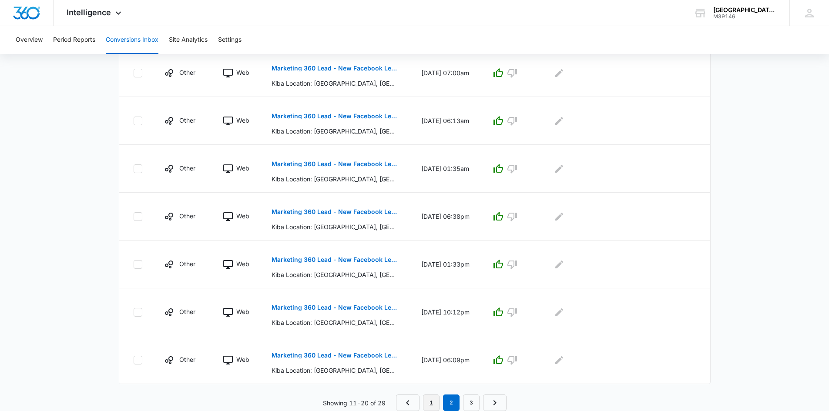
click at [430, 403] on link "1" at bounding box center [431, 403] width 17 height 17
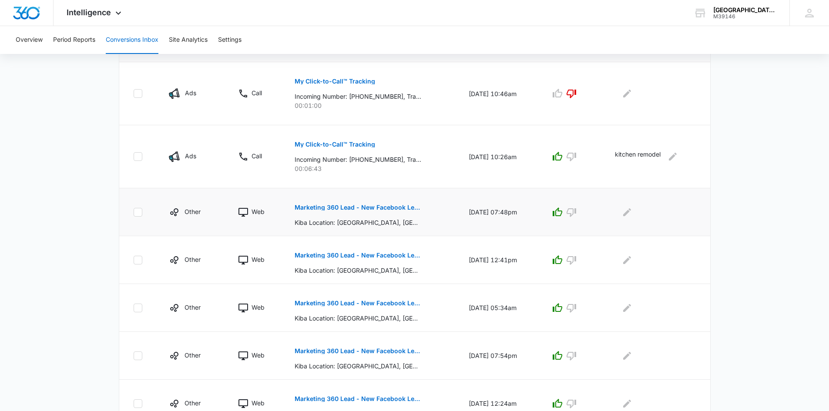
scroll to position [168, 0]
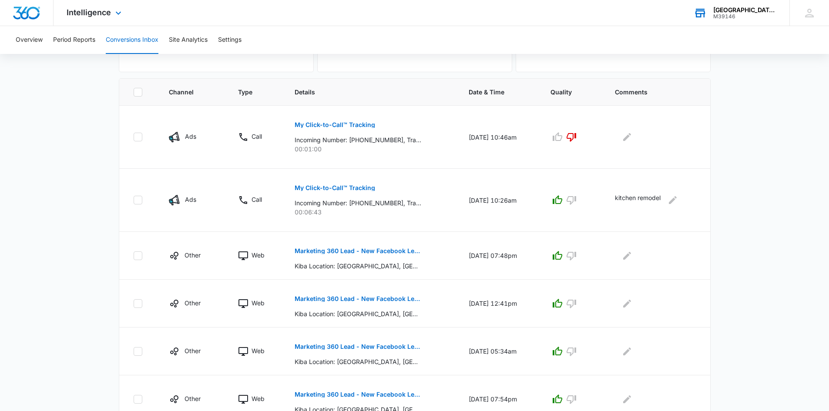
click at [737, 14] on div "M39146" at bounding box center [745, 16] width 64 height 6
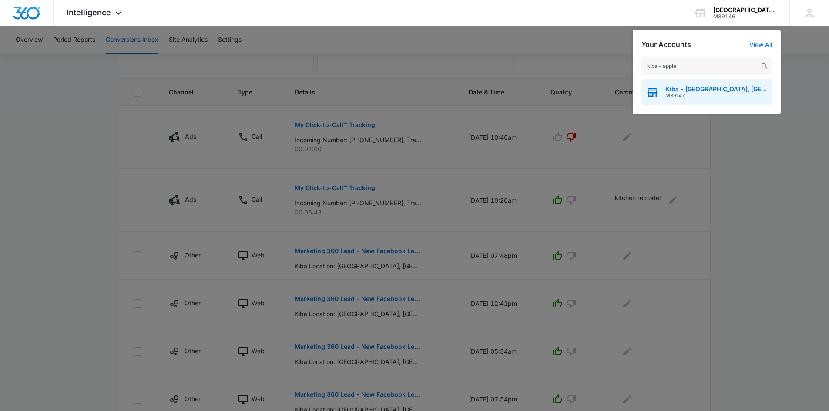
type input "kiba - apple"
click at [678, 97] on span "M39147" at bounding box center [716, 96] width 102 height 6
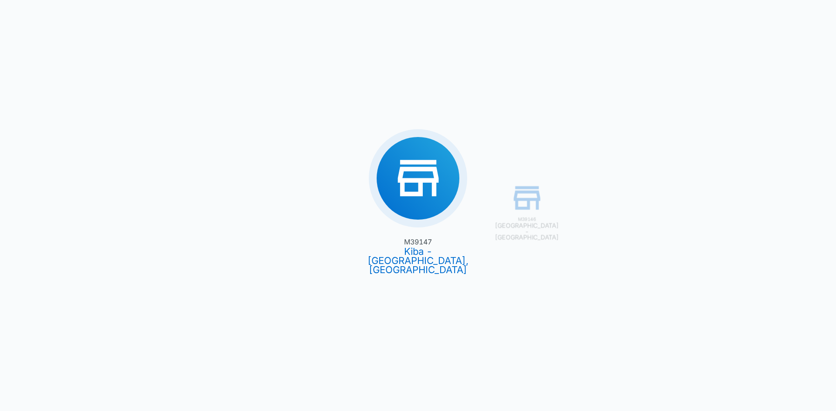
type input "[DATE]"
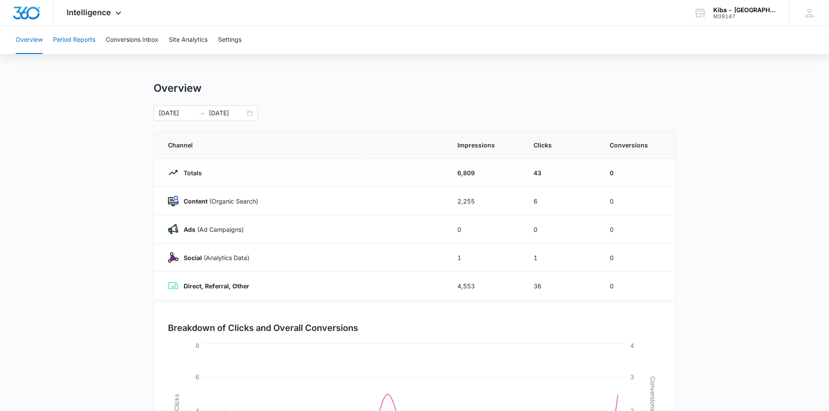
click at [83, 39] on button "Period Reports" at bounding box center [74, 40] width 42 height 28
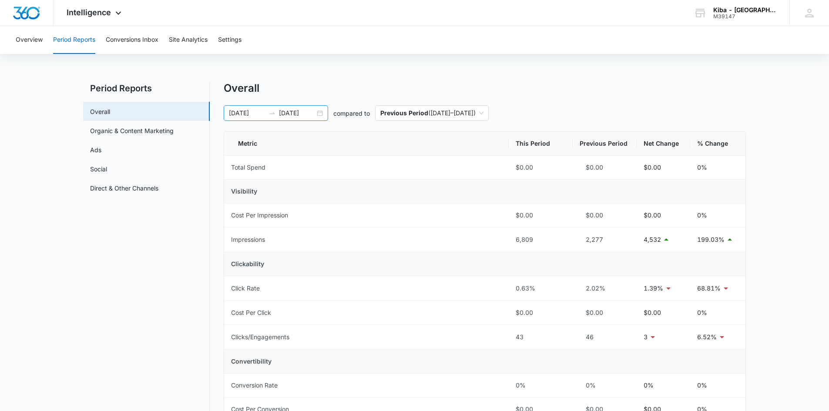
click at [320, 115] on div "[DATE] [DATE]" at bounding box center [276, 113] width 104 height 16
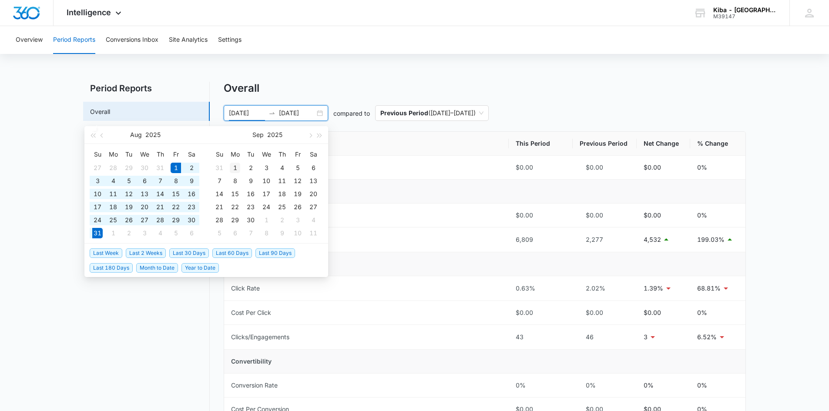
type input "[DATE]"
click at [235, 169] on div "1" at bounding box center [235, 168] width 10 height 10
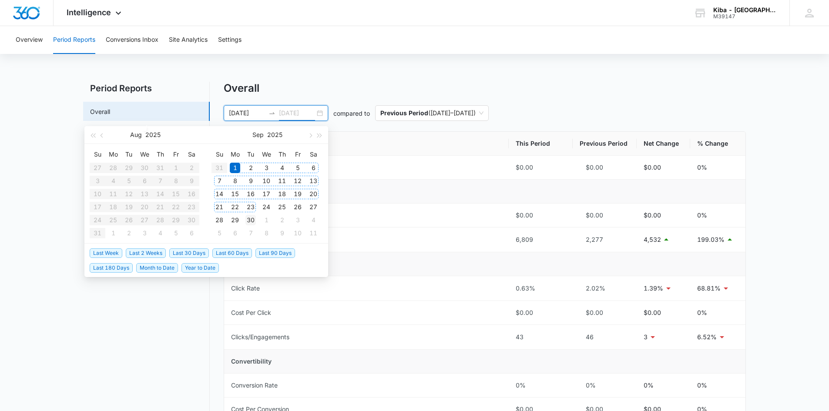
type input "[DATE]"
click at [252, 218] on div "30" at bounding box center [250, 220] width 10 height 10
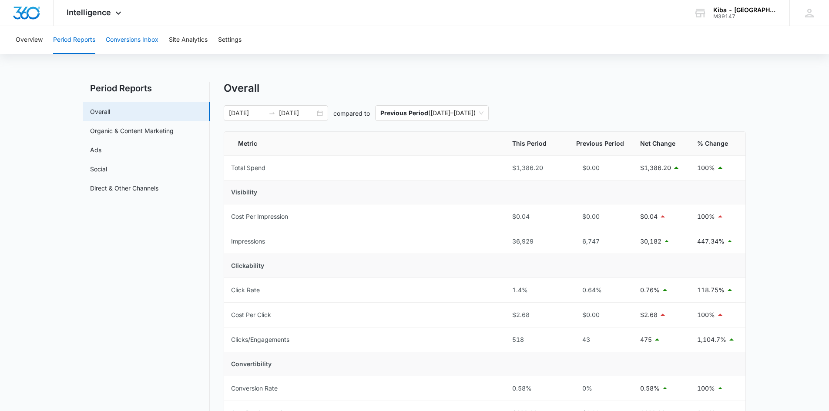
click at [131, 41] on button "Conversions Inbox" at bounding box center [132, 40] width 53 height 28
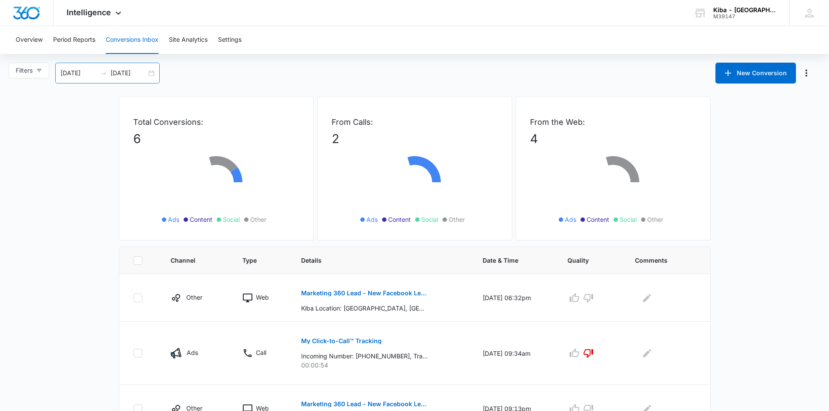
click at [153, 74] on div "[DATE] [DATE]" at bounding box center [107, 73] width 104 height 21
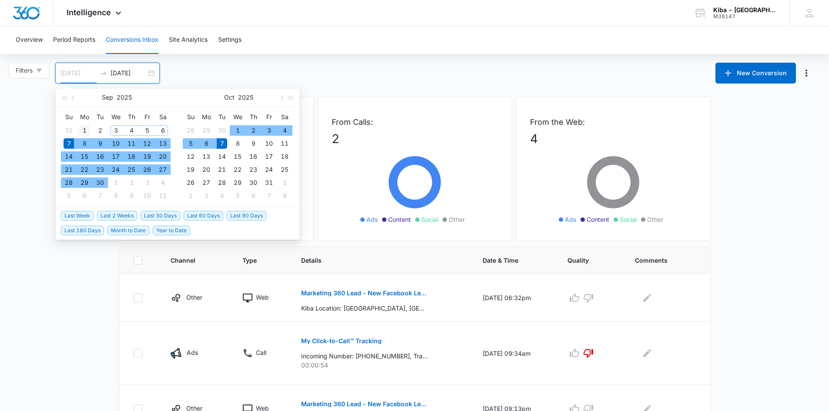
type input "[DATE]"
click at [82, 128] on div "1" at bounding box center [84, 130] width 10 height 10
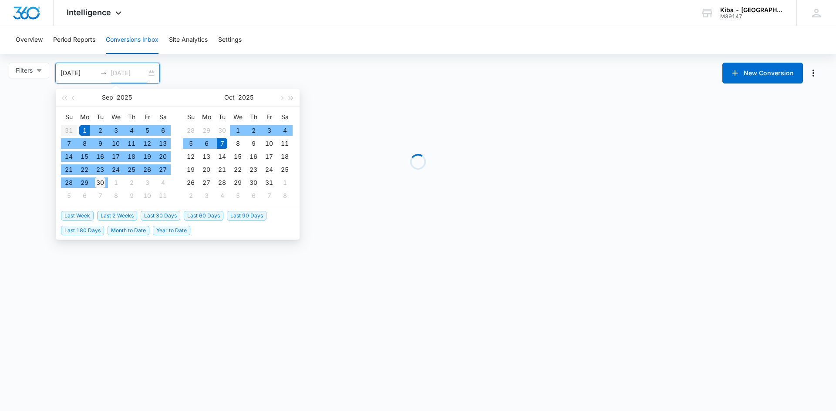
type input "[DATE]"
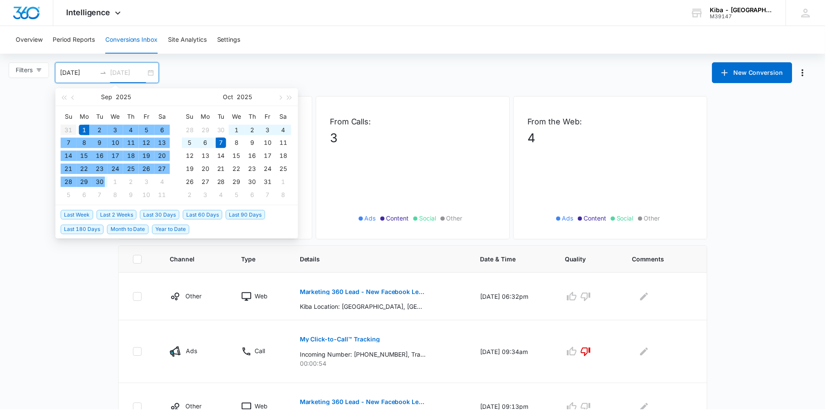
click at [101, 182] on div "30" at bounding box center [100, 183] width 10 height 10
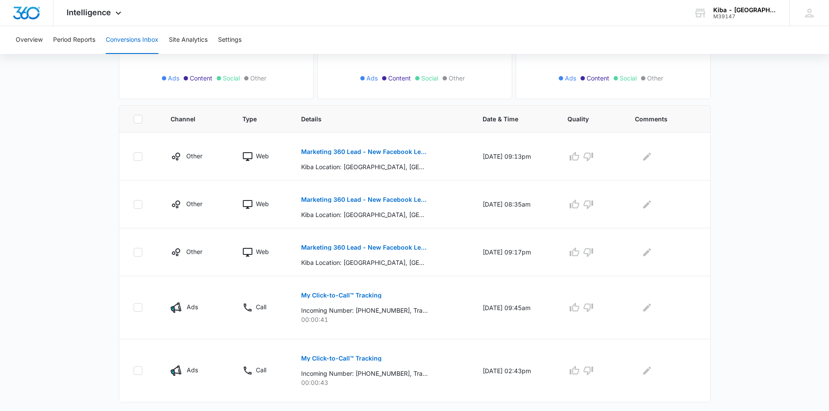
scroll to position [152, 0]
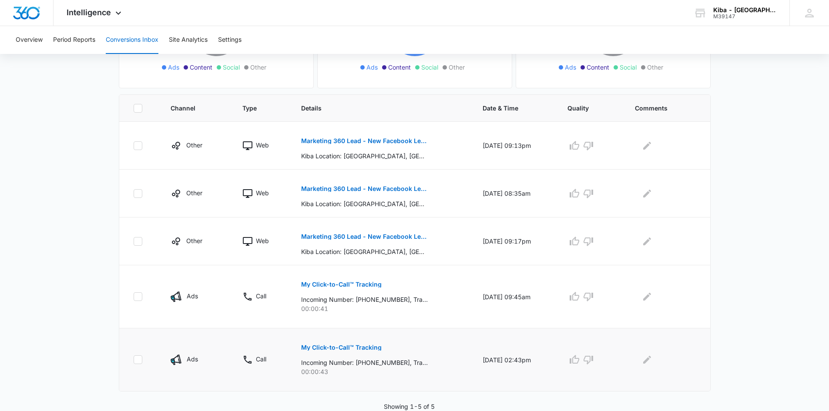
click at [346, 348] on p "My Click-to-Call™ Tracking" at bounding box center [341, 348] width 81 height 6
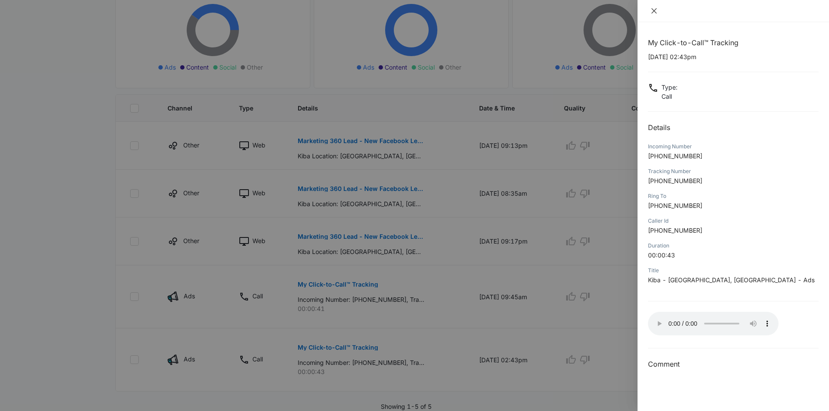
click at [654, 10] on icon "close" at bounding box center [654, 10] width 7 height 7
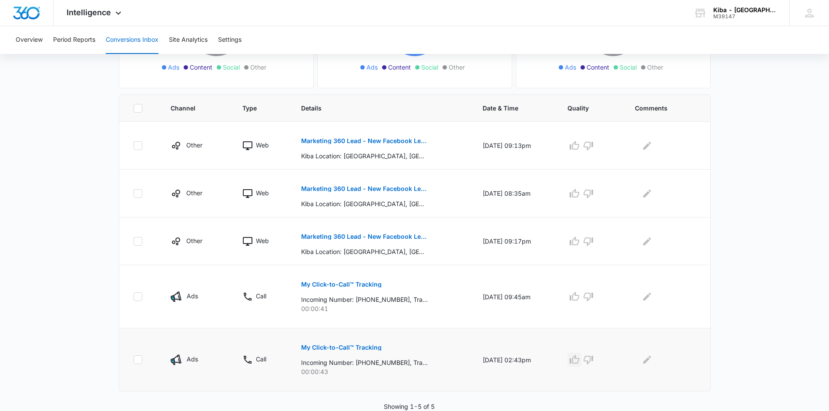
click at [580, 360] on icon "button" at bounding box center [574, 360] width 10 height 10
click at [324, 283] on p "My Click-to-Call™ Tracking" at bounding box center [341, 285] width 81 height 6
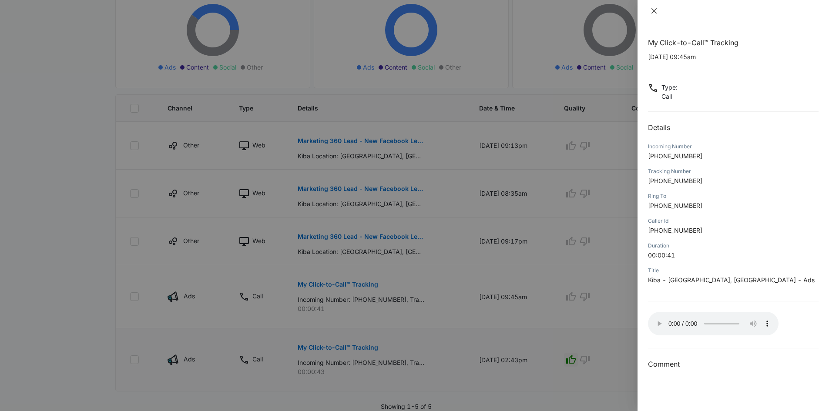
click at [655, 9] on icon "close" at bounding box center [654, 10] width 7 height 7
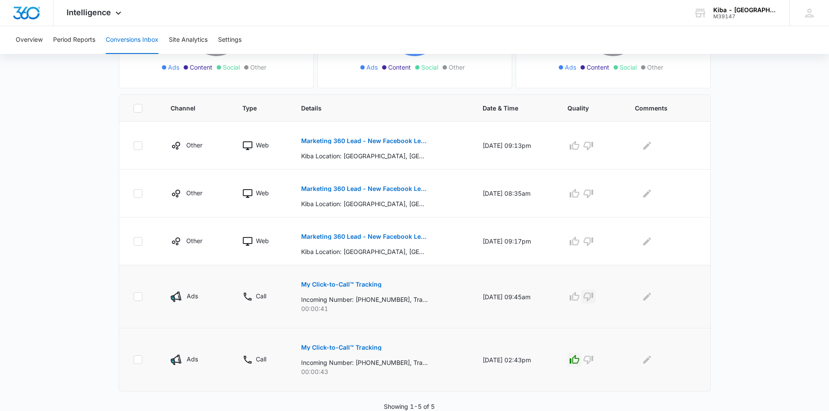
click at [592, 295] on icon "button" at bounding box center [588, 297] width 10 height 10
drag, startPoint x: 578, startPoint y: 239, endPoint x: 578, endPoint y: 209, distance: 30.5
click at [578, 238] on icon "button" at bounding box center [574, 241] width 10 height 10
drag, startPoint x: 579, startPoint y: 194, endPoint x: 577, endPoint y: 177, distance: 17.1
click at [578, 182] on td at bounding box center [590, 194] width 67 height 48
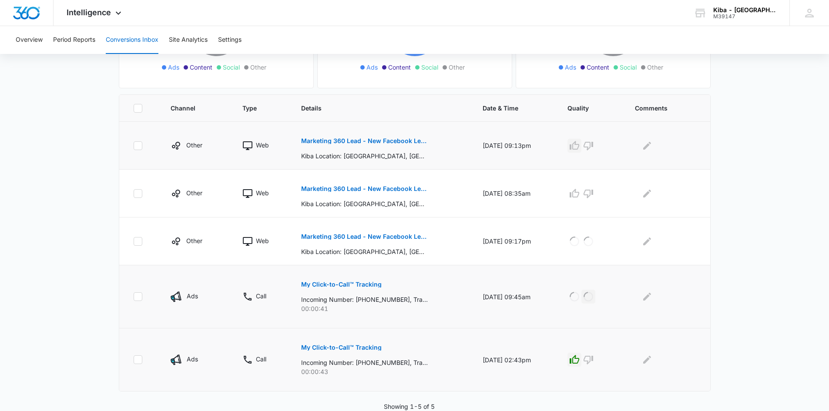
click at [574, 143] on button "button" at bounding box center [574, 146] width 14 height 14
click at [723, 16] on div "M39147" at bounding box center [745, 16] width 64 height 6
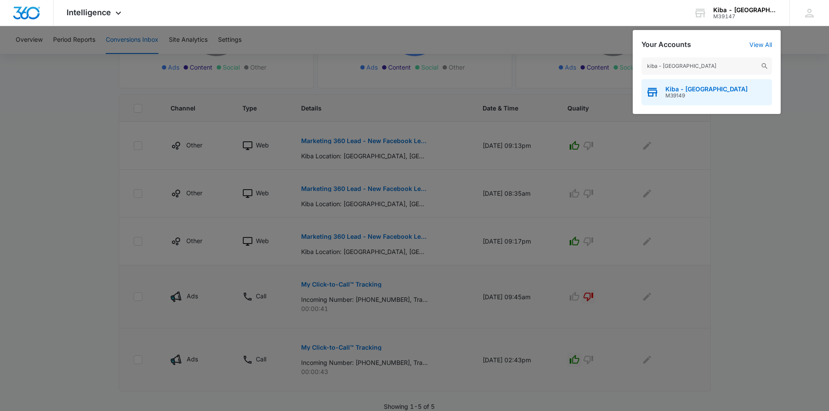
type input "kiba - dubuque"
click at [699, 90] on span "Kiba - [GEOGRAPHIC_DATA]" at bounding box center [706, 89] width 82 height 7
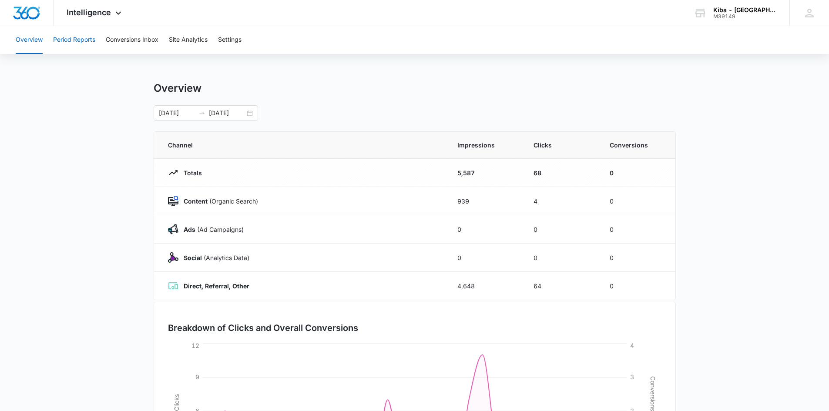
click at [83, 40] on button "Period Reports" at bounding box center [74, 40] width 42 height 28
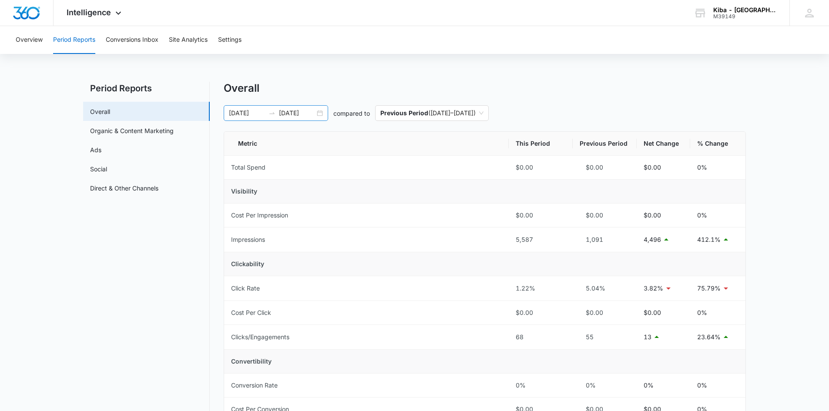
click at [321, 113] on div "[DATE] [DATE]" at bounding box center [276, 113] width 104 height 16
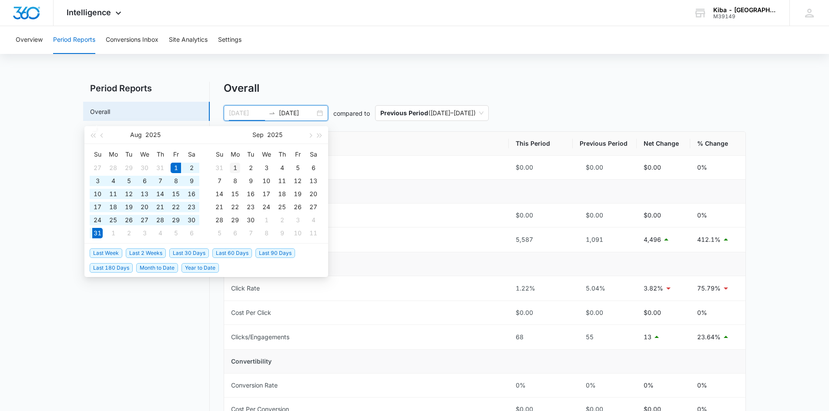
type input "[DATE]"
click at [232, 168] on div "1" at bounding box center [235, 168] width 10 height 10
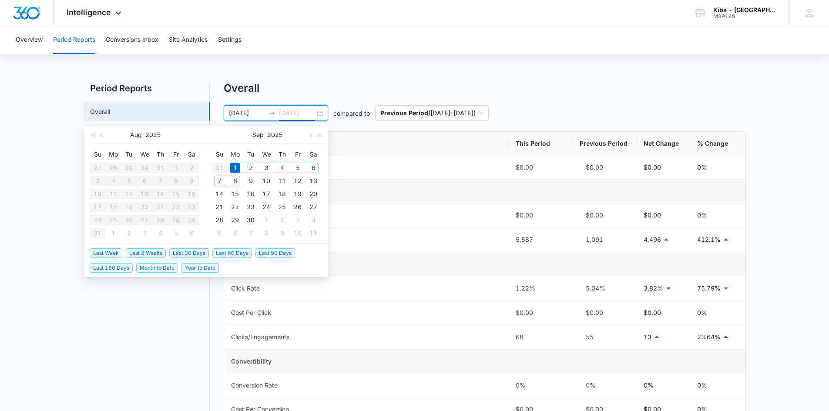
type input "[DATE]"
click at [254, 218] on div "30" at bounding box center [250, 220] width 10 height 10
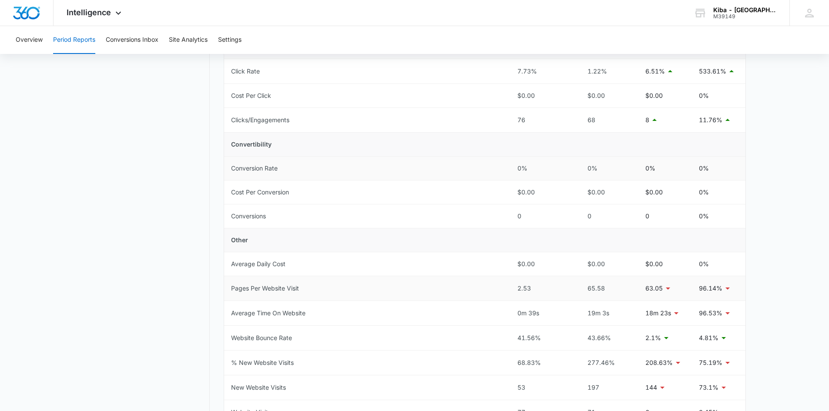
scroll to position [218, 0]
click at [117, 37] on button "Conversions Inbox" at bounding box center [132, 40] width 53 height 28
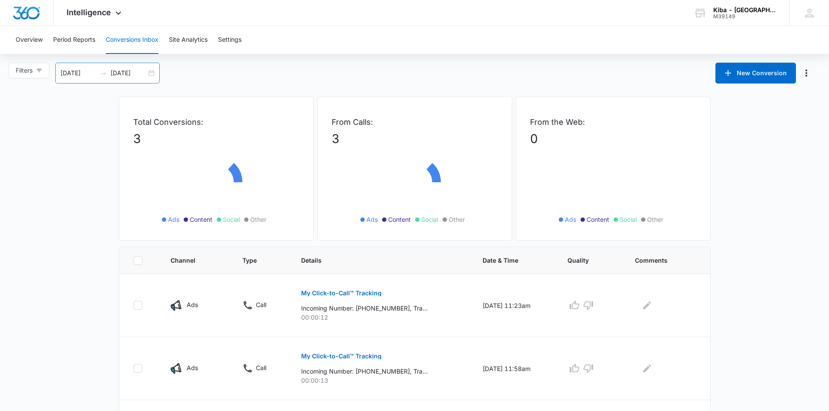
click at [150, 73] on div "[DATE] [DATE]" at bounding box center [107, 73] width 104 height 21
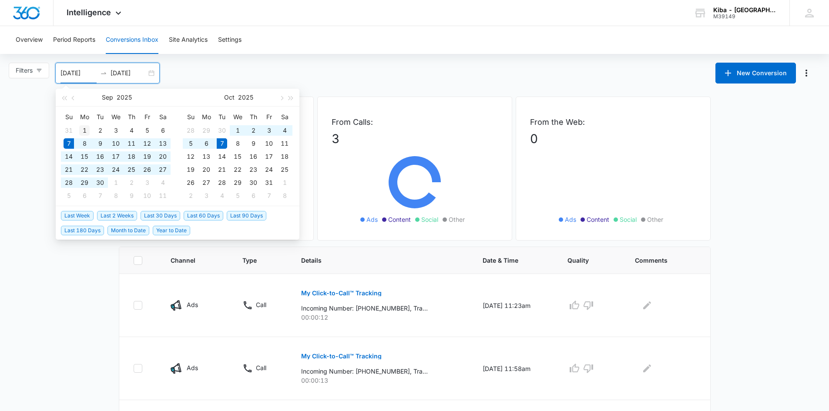
type input "[DATE]"
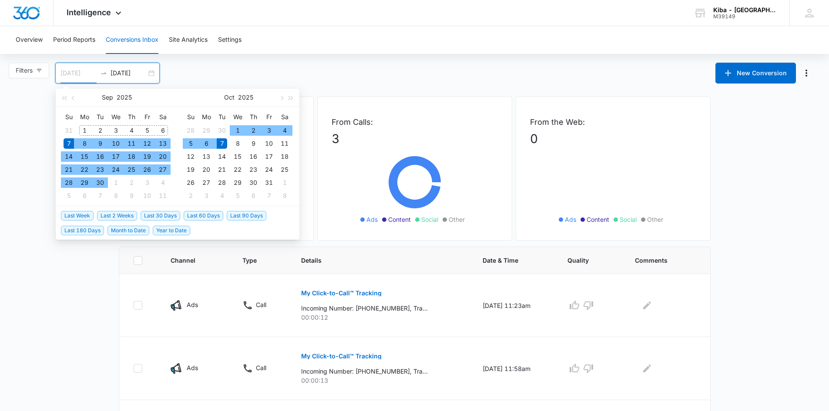
click at [85, 128] on div "1" at bounding box center [84, 130] width 10 height 10
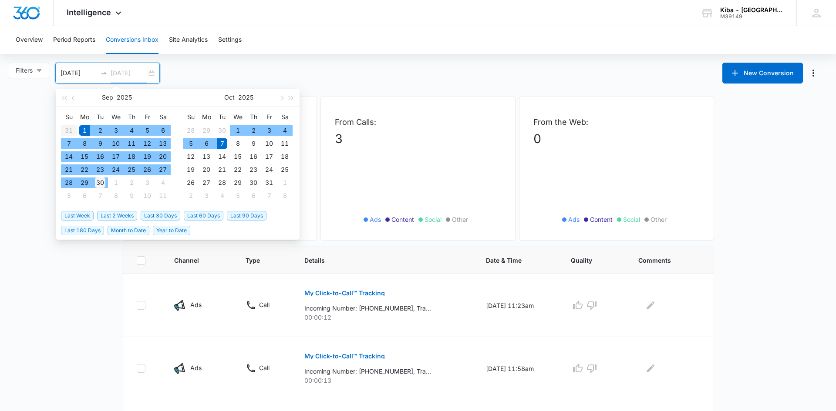
type input "[DATE]"
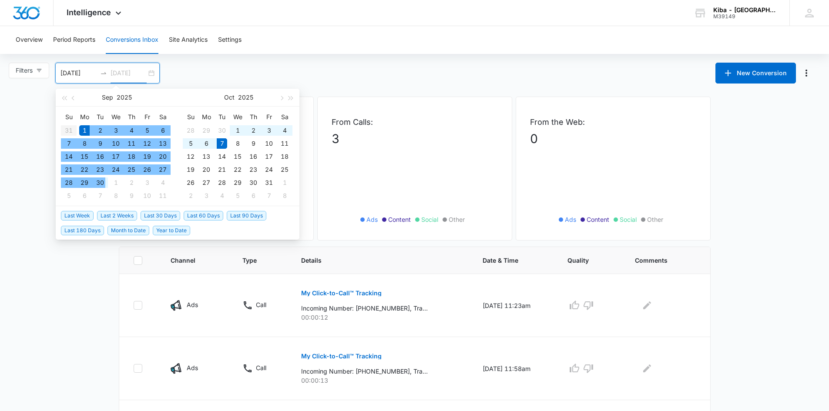
click at [101, 184] on div "30" at bounding box center [100, 183] width 10 height 10
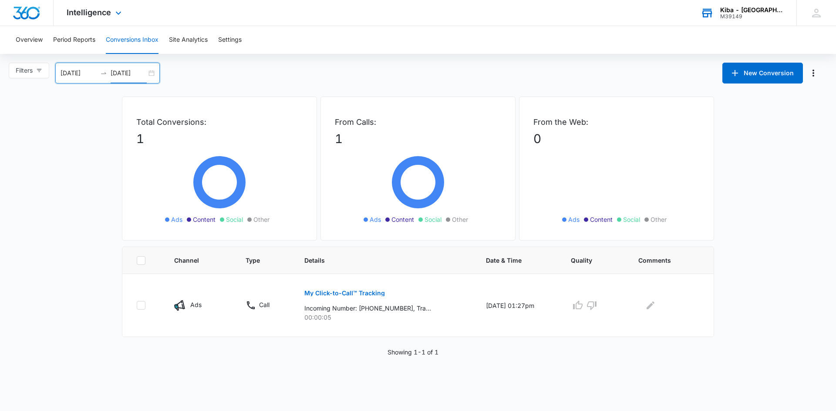
click at [741, 13] on div "Kiba - [GEOGRAPHIC_DATA]" at bounding box center [752, 10] width 64 height 7
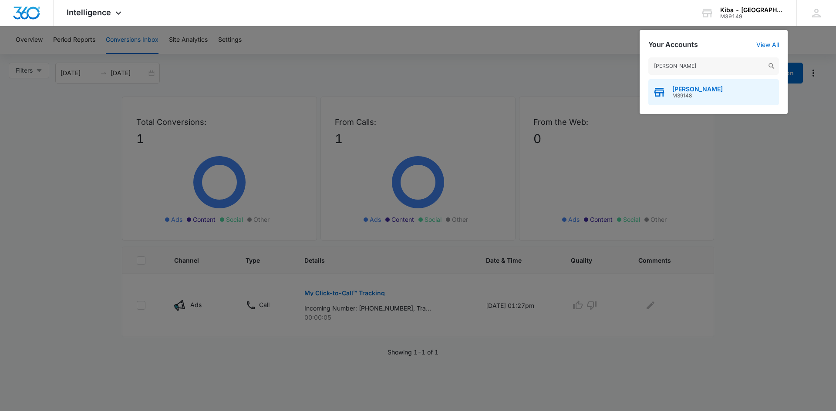
type input "kiba - dickinson"
click at [674, 94] on span "M39148" at bounding box center [697, 96] width 50 height 6
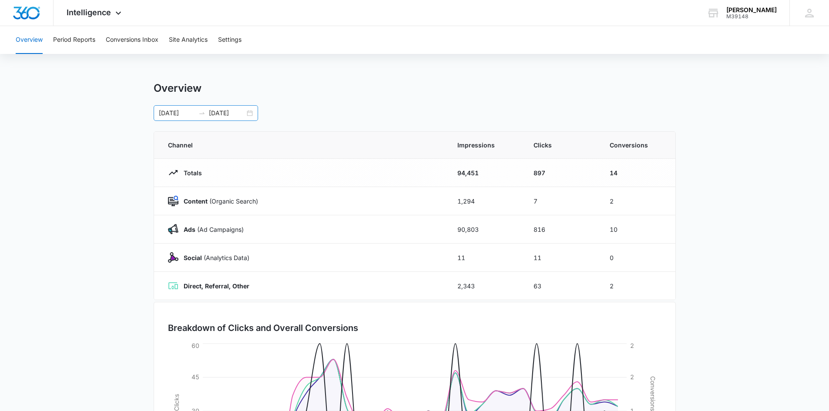
click at [248, 113] on div "[DATE] [DATE]" at bounding box center [206, 113] width 104 height 16
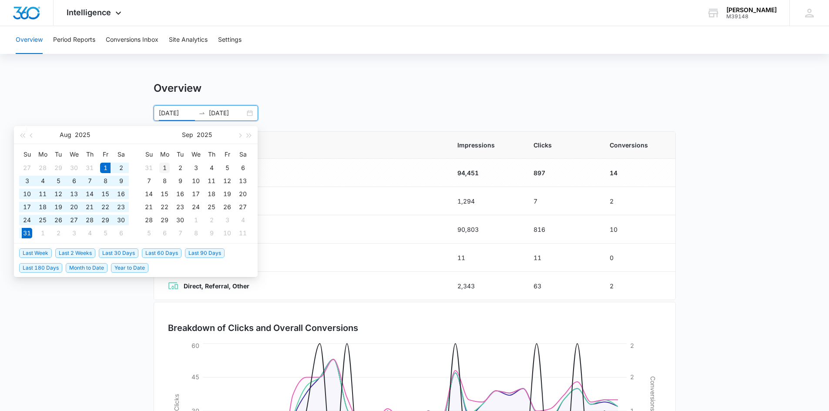
type input "[DATE]"
click at [163, 165] on div "1" at bounding box center [164, 168] width 10 height 10
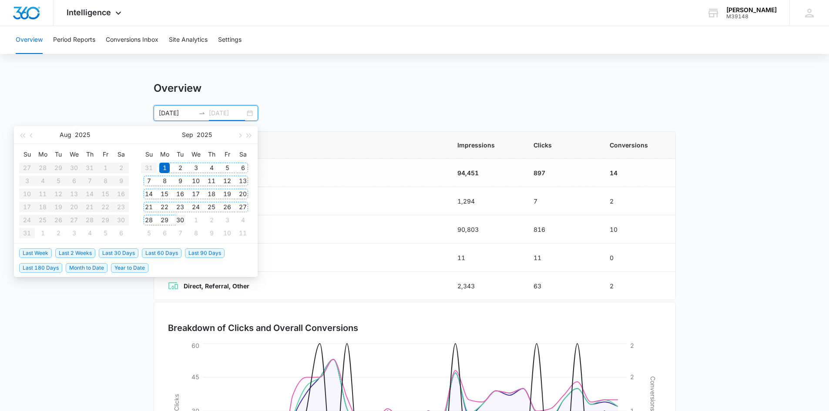
type input "[DATE]"
click at [178, 221] on div "30" at bounding box center [180, 220] width 10 height 10
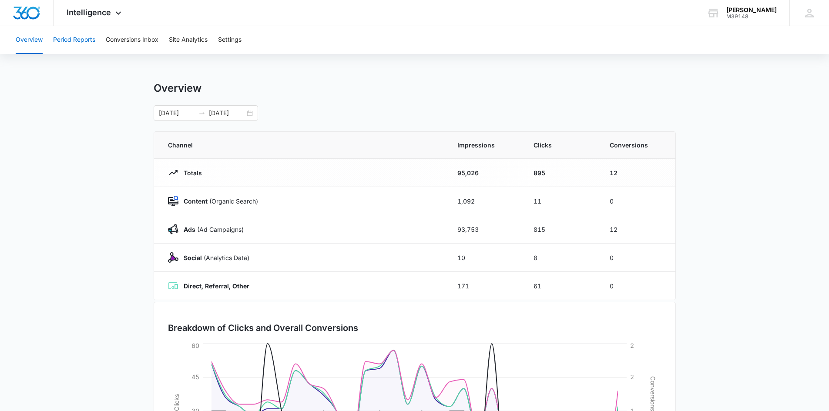
click at [86, 32] on button "Period Reports" at bounding box center [74, 40] width 42 height 28
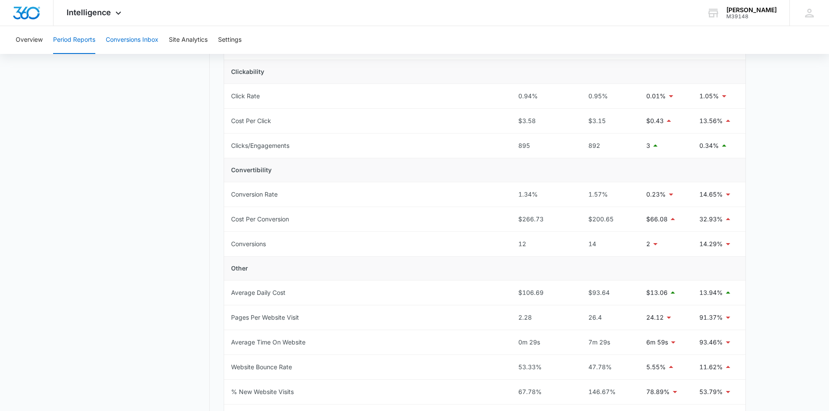
scroll to position [174, 0]
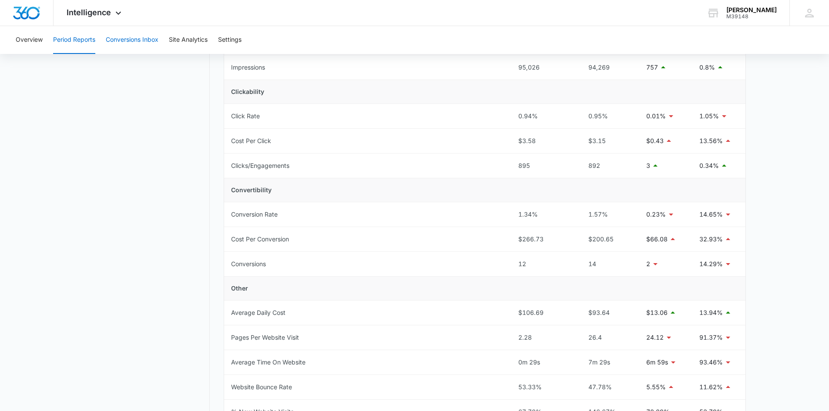
click at [132, 43] on button "Conversions Inbox" at bounding box center [132, 40] width 53 height 28
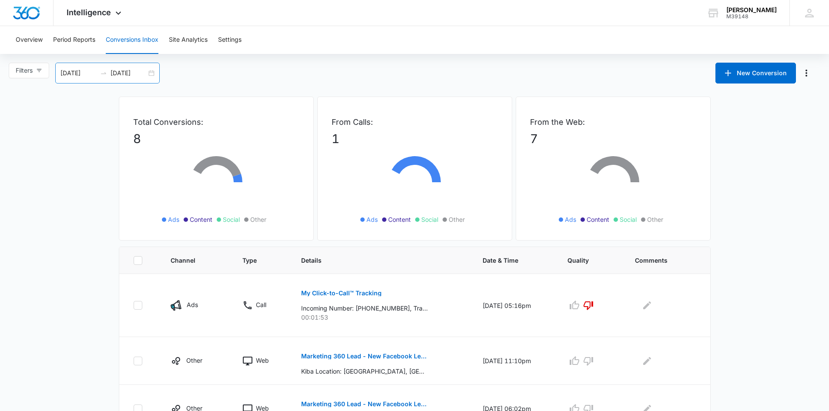
click at [154, 73] on div "[DATE] [DATE]" at bounding box center [107, 73] width 104 height 21
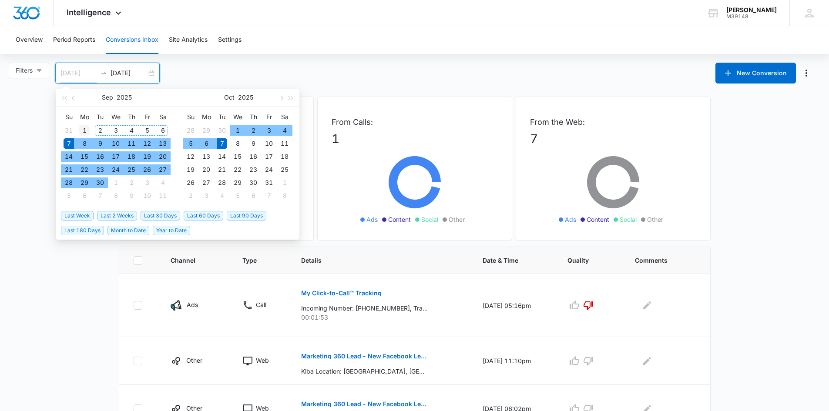
type input "[DATE]"
click at [85, 128] on div "1" at bounding box center [84, 130] width 10 height 10
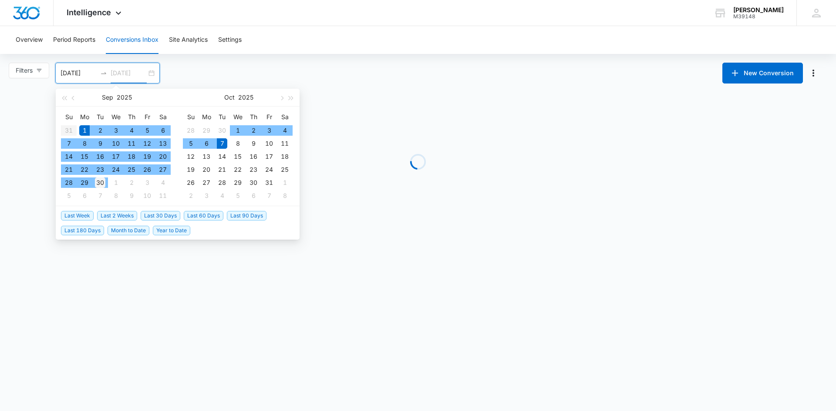
type input "[DATE]"
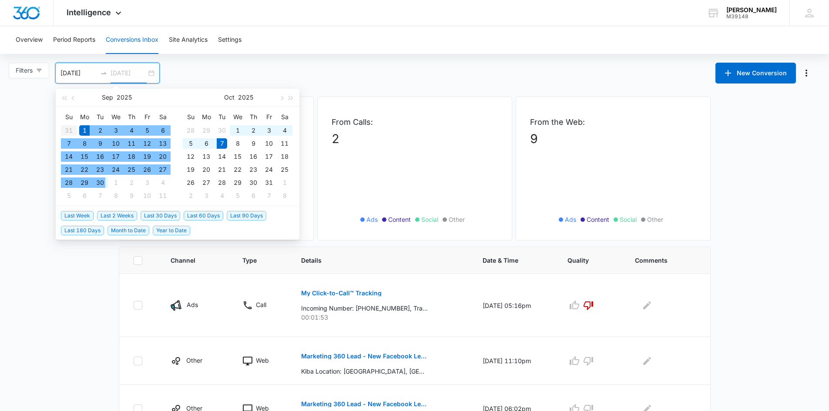
click at [102, 181] on div "30" at bounding box center [100, 183] width 10 height 10
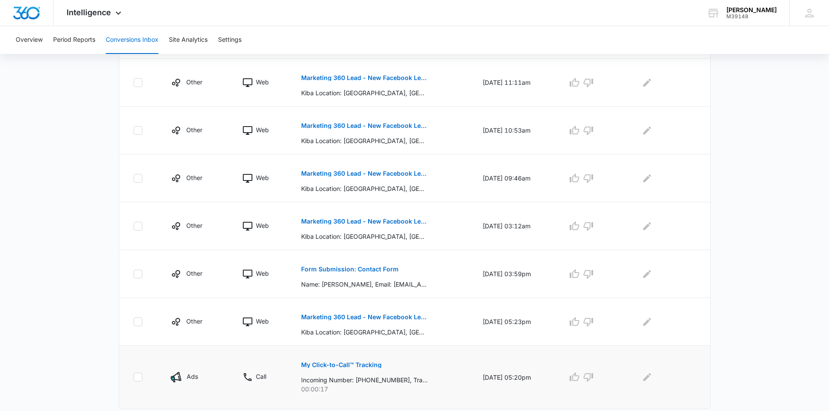
scroll to position [399, 0]
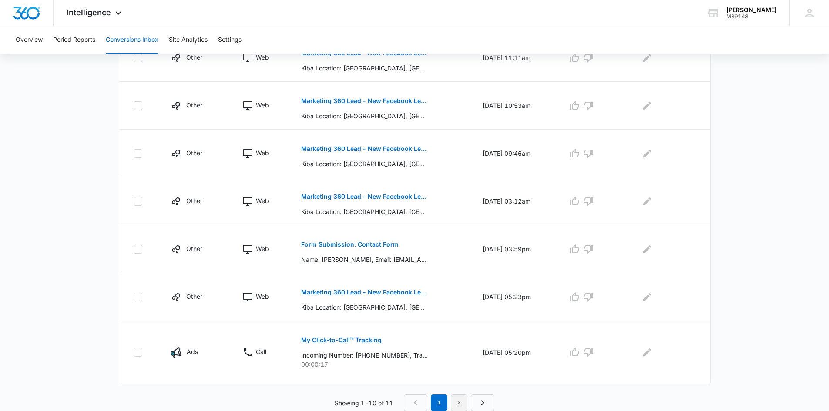
click at [454, 403] on link "2" at bounding box center [459, 403] width 17 height 17
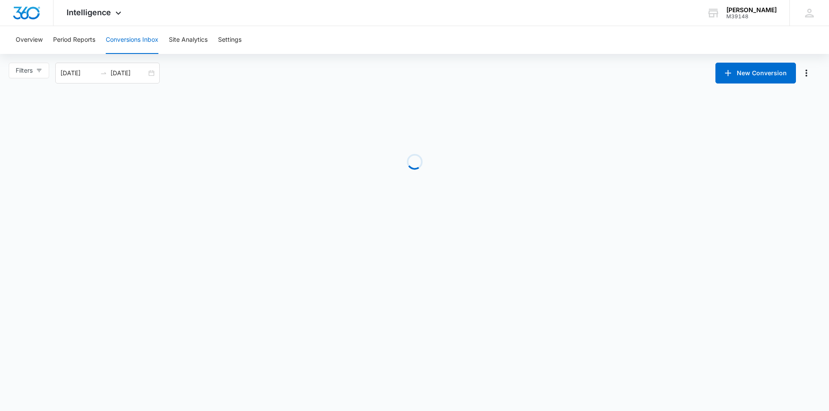
scroll to position [0, 0]
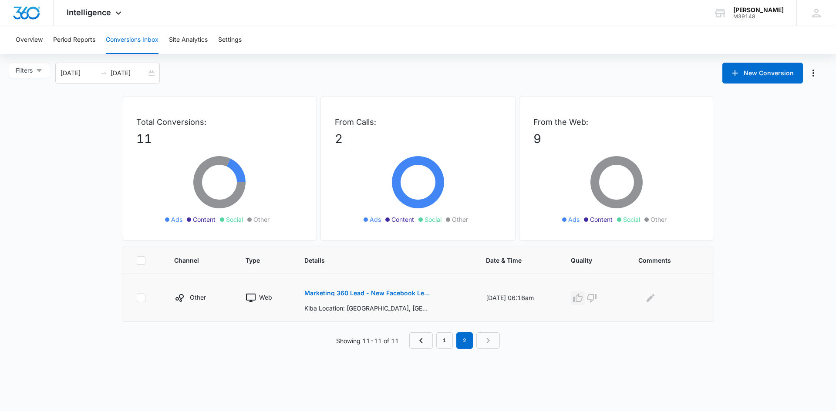
click at [583, 298] on icon "button" at bounding box center [577, 298] width 10 height 10
click at [442, 339] on link "1" at bounding box center [444, 340] width 17 height 17
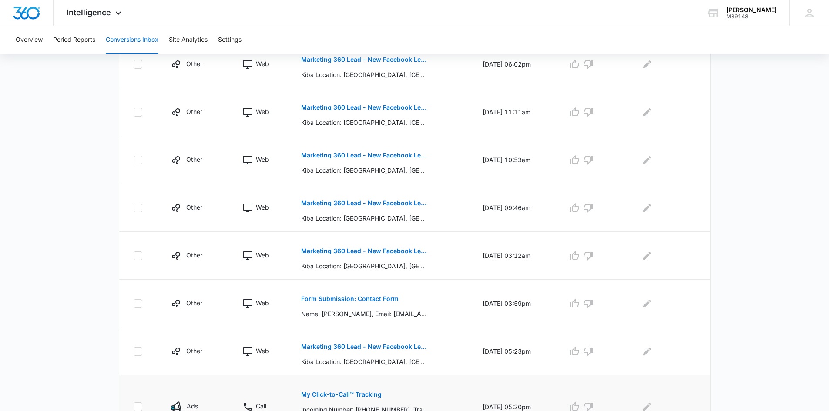
scroll to position [399, 0]
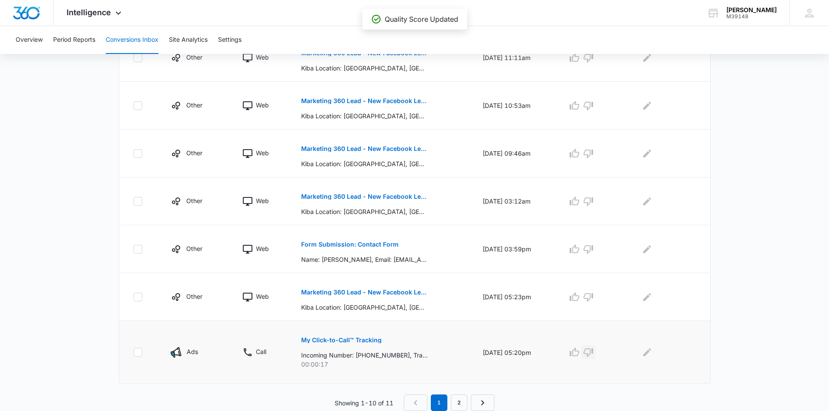
click at [593, 352] on icon "button" at bounding box center [589, 353] width 10 height 9
click at [580, 299] on icon "button" at bounding box center [574, 297] width 10 height 10
click at [374, 243] on p "Form Submission: Contact Form" at bounding box center [349, 245] width 97 height 6
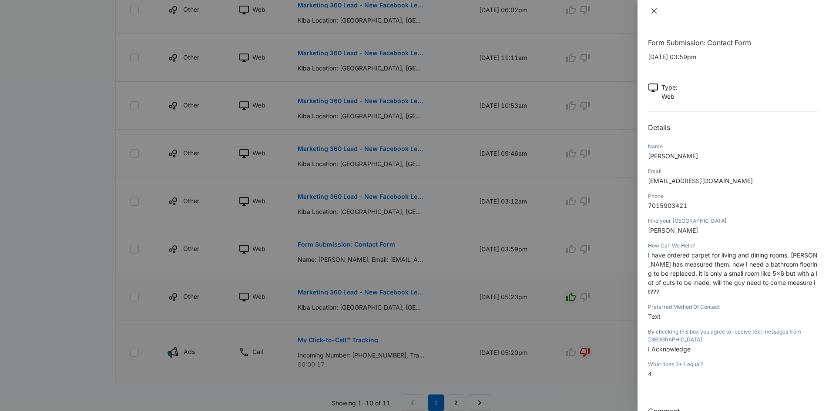
click at [657, 7] on button "Close" at bounding box center [654, 11] width 12 height 8
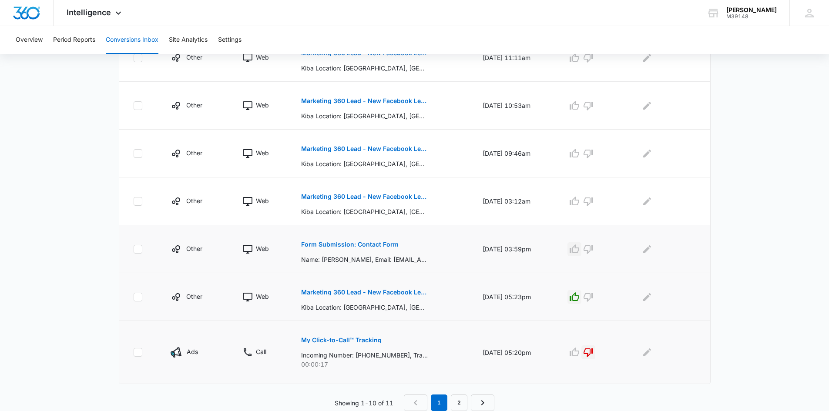
click at [580, 251] on icon "button" at bounding box center [574, 249] width 10 height 10
click at [578, 199] on icon "button" at bounding box center [574, 201] width 10 height 10
click at [580, 154] on icon "button" at bounding box center [574, 153] width 10 height 10
click at [577, 106] on icon "button" at bounding box center [574, 106] width 10 height 10
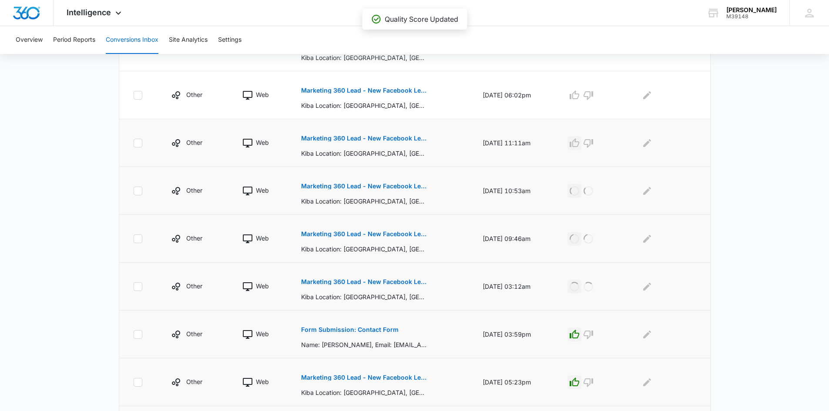
scroll to position [312, 0]
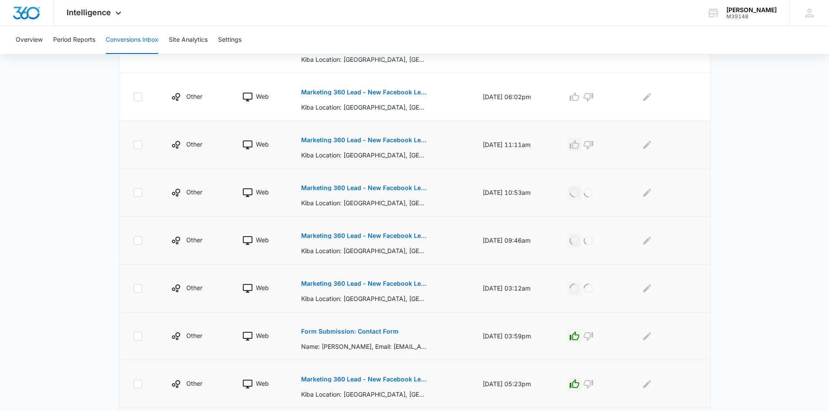
click at [580, 145] on icon "button" at bounding box center [574, 145] width 10 height 10
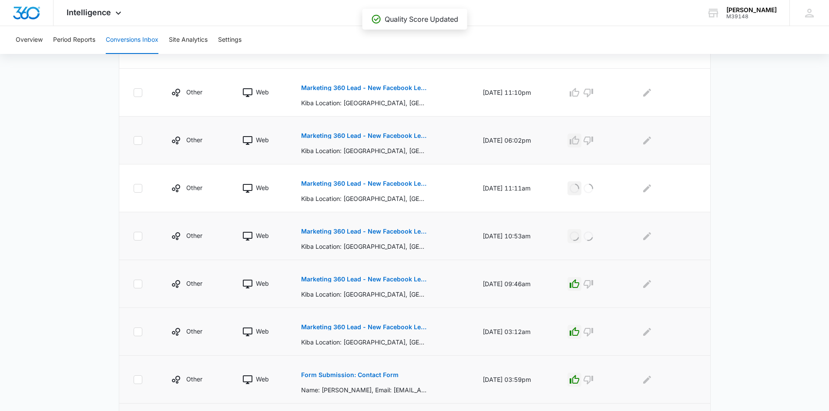
click at [579, 139] on icon "button" at bounding box center [575, 140] width 10 height 9
click at [580, 92] on icon "button" at bounding box center [574, 92] width 10 height 10
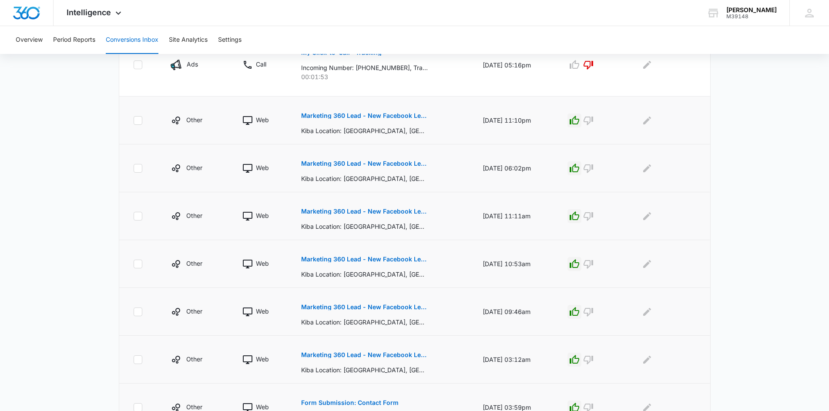
scroll to position [225, 0]
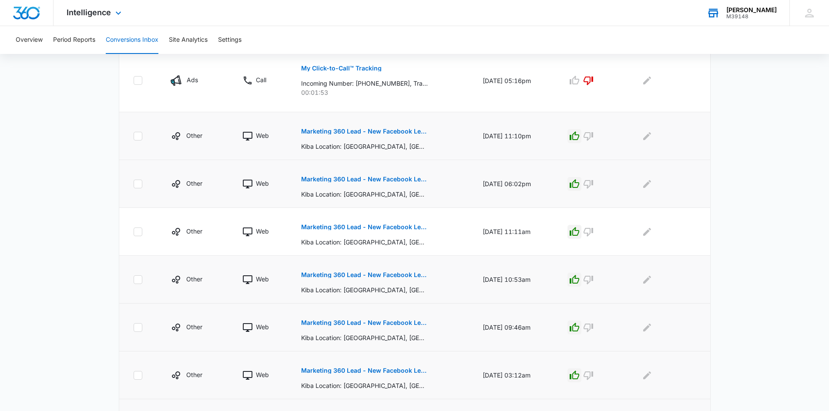
click at [737, 20] on div "Kiba - Dickinson M39148 Your Accounts View All" at bounding box center [742, 13] width 96 height 26
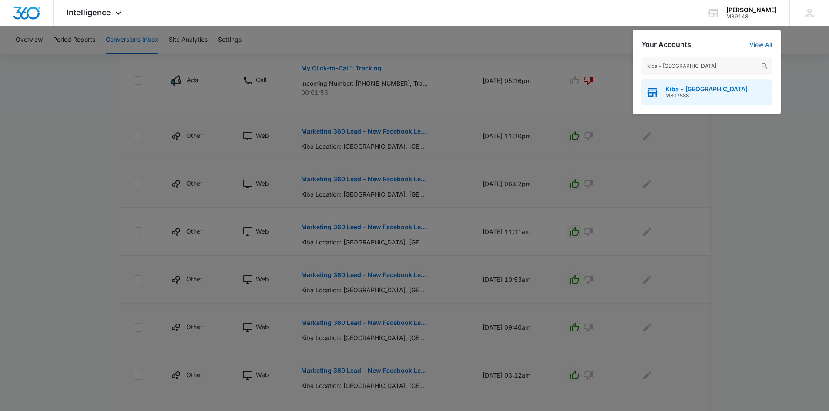
type input "kiba - nashville"
click at [668, 91] on span "Kiba - Nashville" at bounding box center [706, 89] width 82 height 7
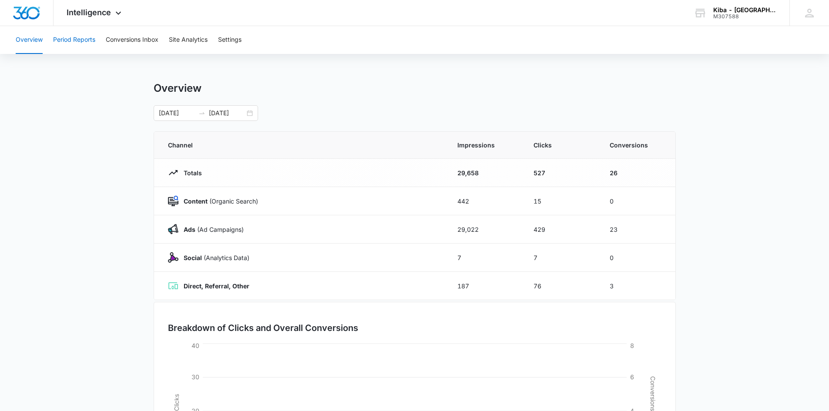
click at [85, 40] on button "Period Reports" at bounding box center [74, 40] width 42 height 28
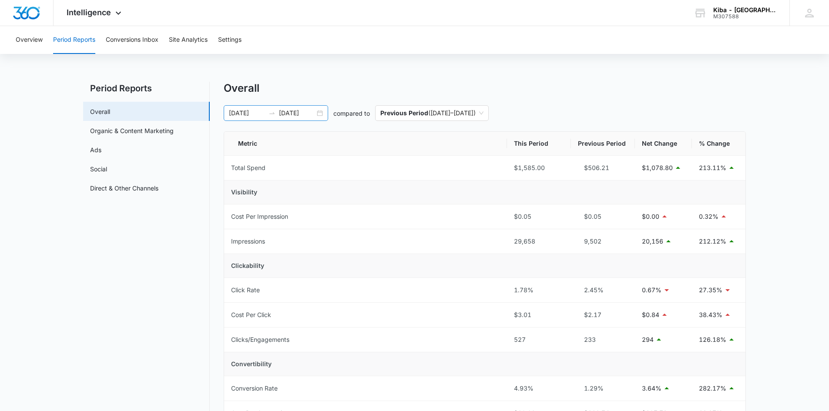
click at [318, 113] on div "[DATE] [DATE]" at bounding box center [276, 113] width 104 height 16
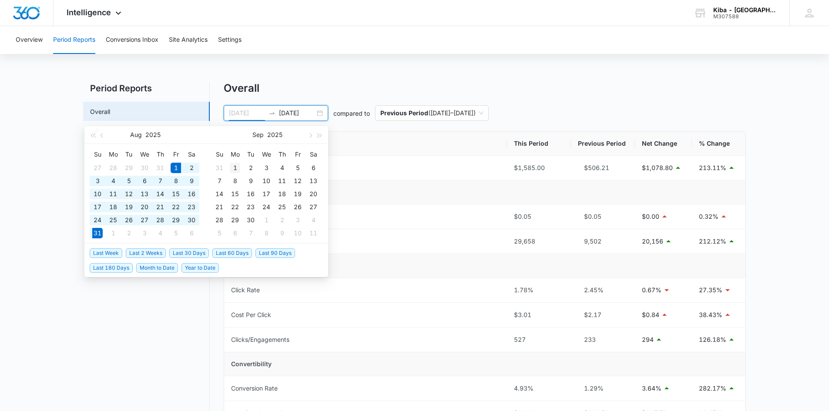
type input "[DATE]"
click at [232, 168] on div "1" at bounding box center [235, 168] width 10 height 10
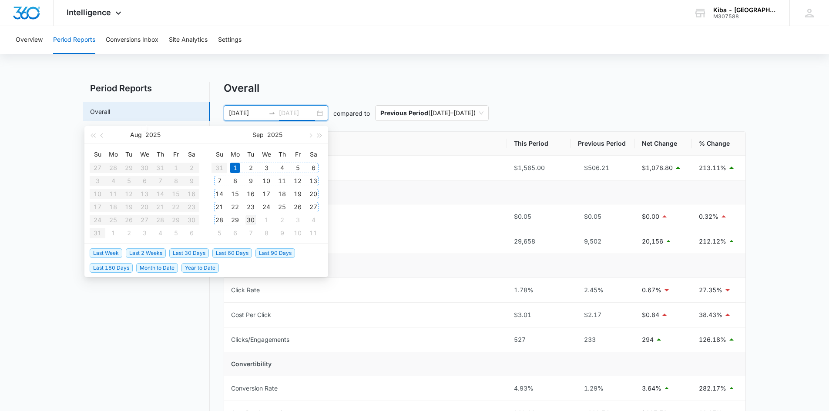
type input "[DATE]"
click at [252, 219] on div "30" at bounding box center [250, 220] width 10 height 10
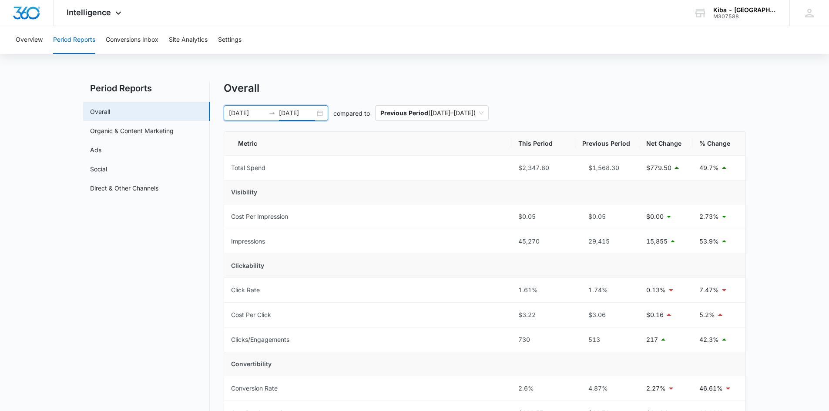
click at [352, 357] on td "Convertibility" at bounding box center [484, 364] width 521 height 24
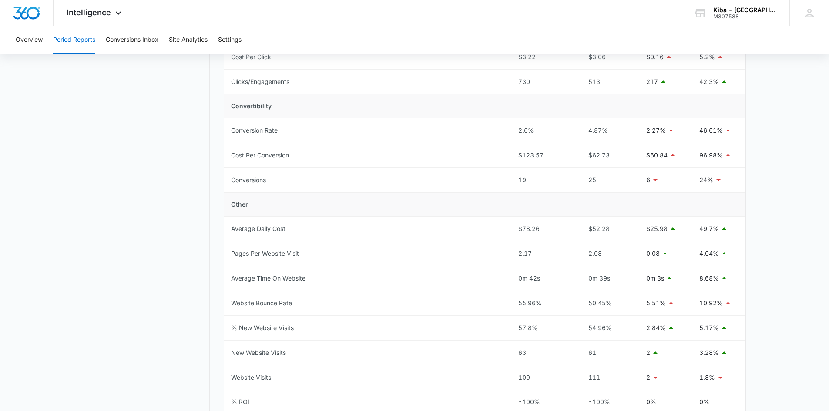
scroll to position [261, 0]
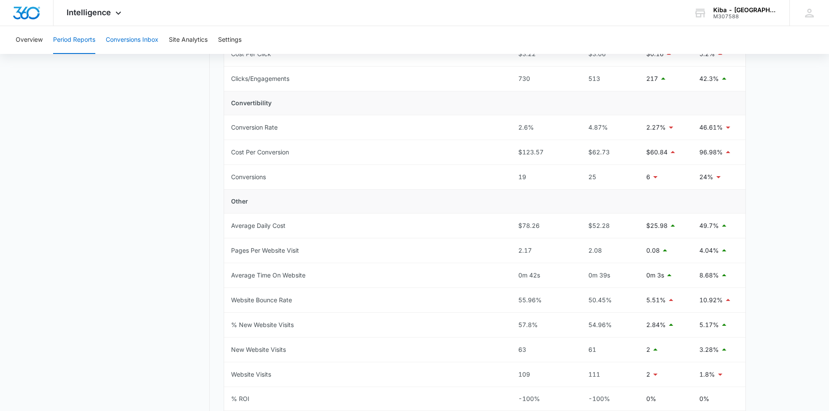
click at [137, 39] on button "Conversions Inbox" at bounding box center [132, 40] width 53 height 28
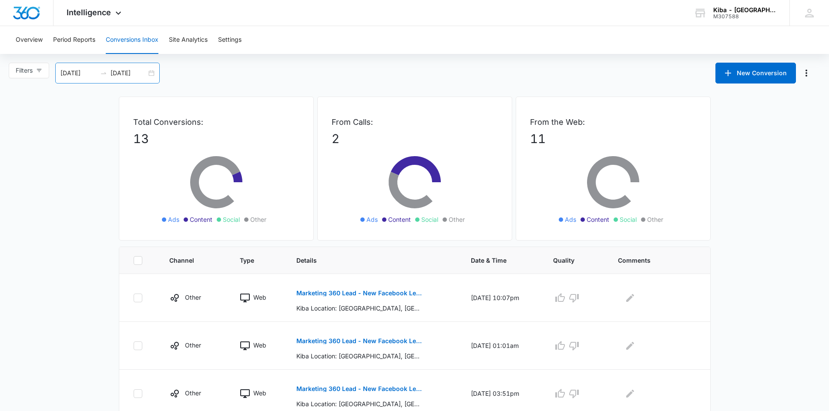
click at [151, 74] on div "[DATE] [DATE]" at bounding box center [107, 73] width 104 height 21
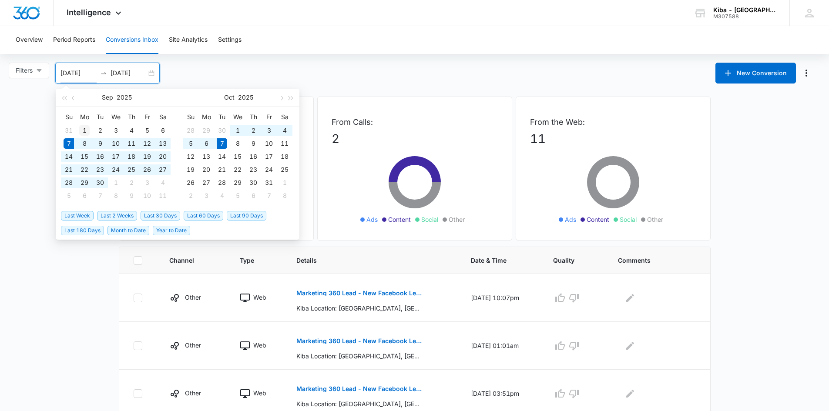
type input "[DATE]"
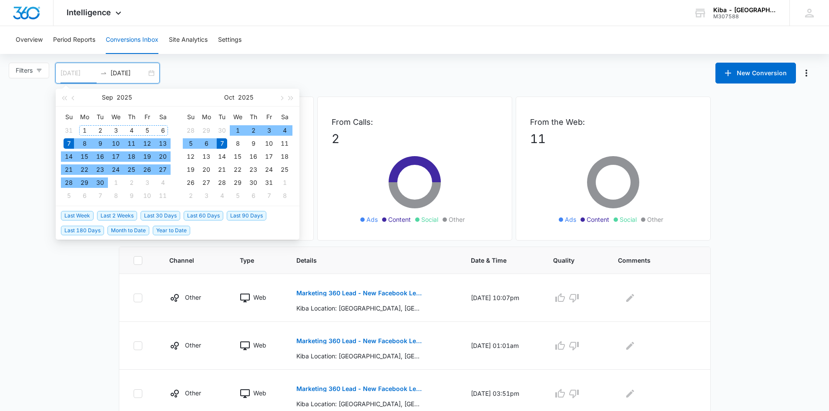
click at [81, 127] on div "1" at bounding box center [84, 130] width 10 height 10
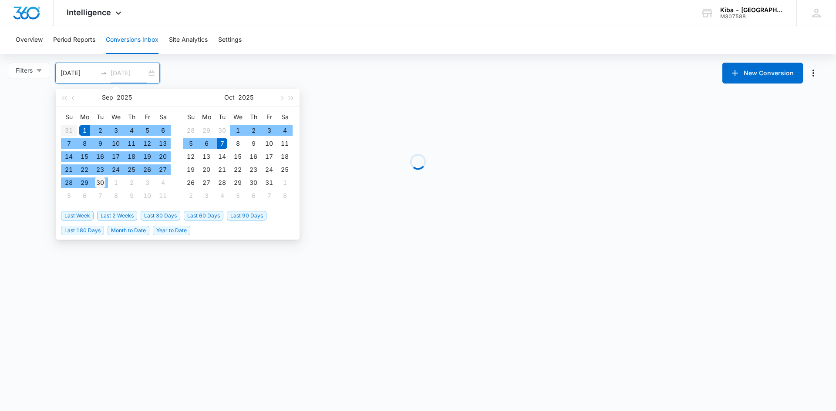
type input "[DATE]"
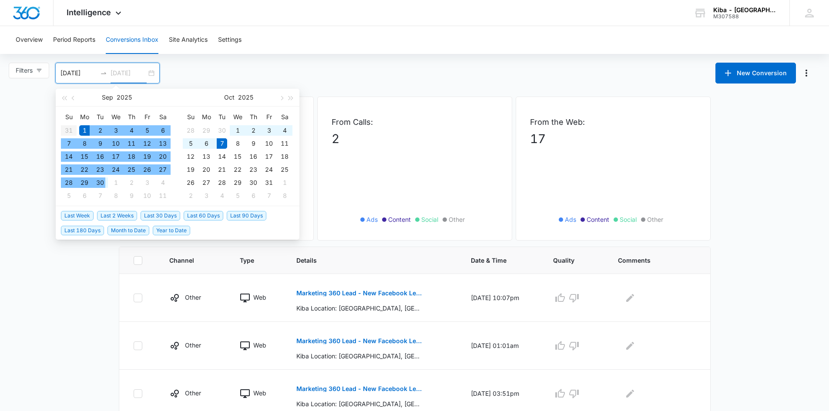
click at [97, 181] on div "30" at bounding box center [100, 183] width 10 height 10
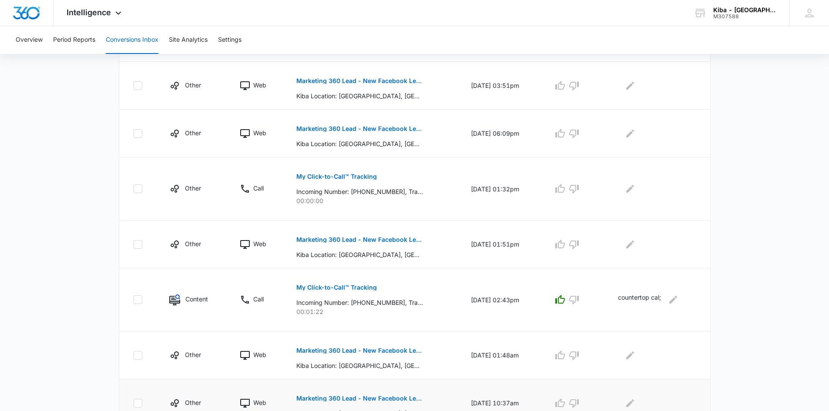
scroll to position [399, 0]
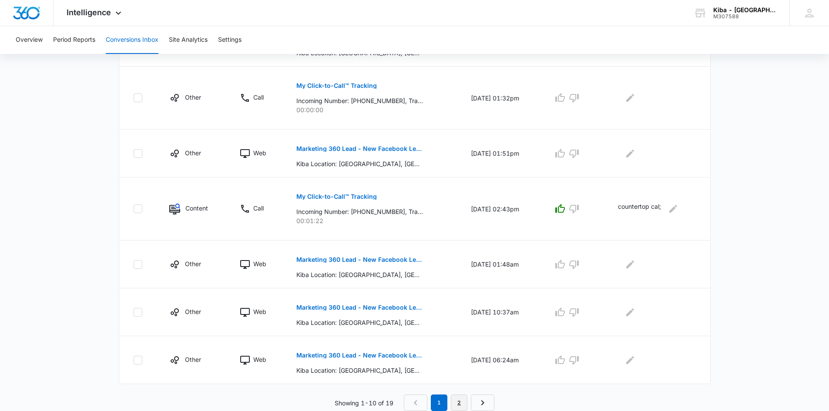
click at [460, 400] on link "2" at bounding box center [459, 403] width 17 height 17
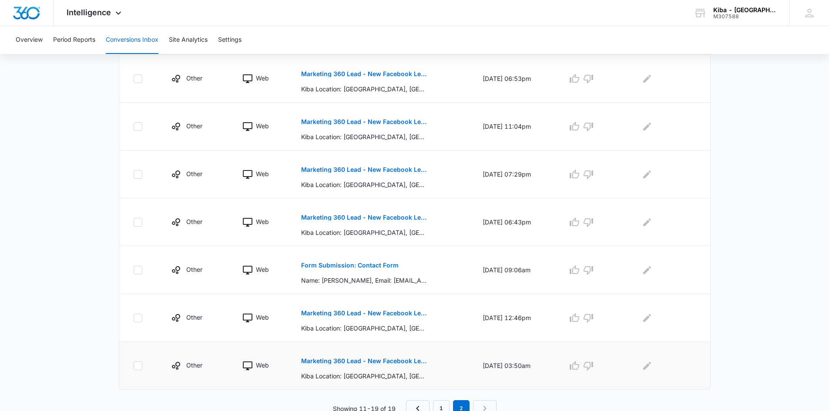
scroll to position [321, 0]
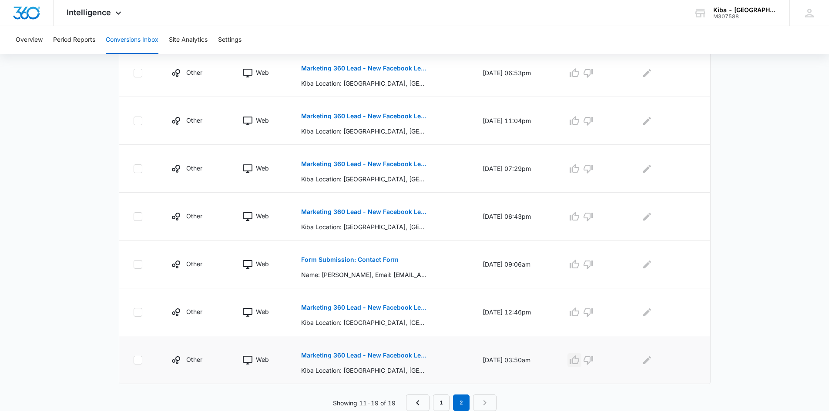
click at [579, 360] on icon "button" at bounding box center [574, 360] width 10 height 10
click at [577, 314] on icon "button" at bounding box center [575, 312] width 10 height 9
click at [383, 261] on p "Form Submission: Contact Form" at bounding box center [349, 260] width 97 height 6
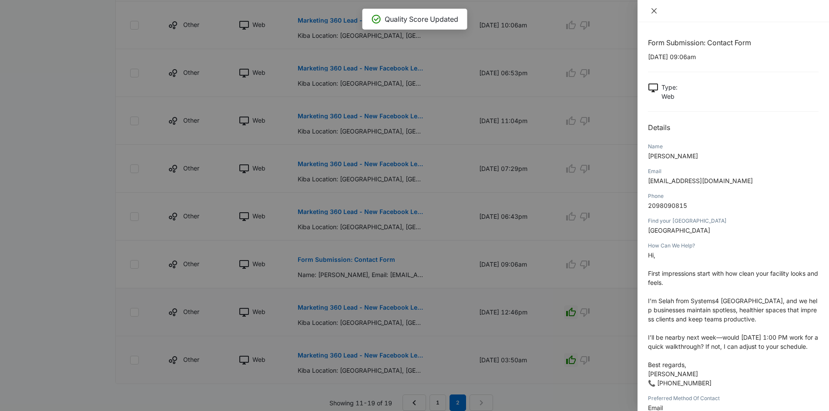
click at [655, 11] on icon "close" at bounding box center [654, 10] width 7 height 7
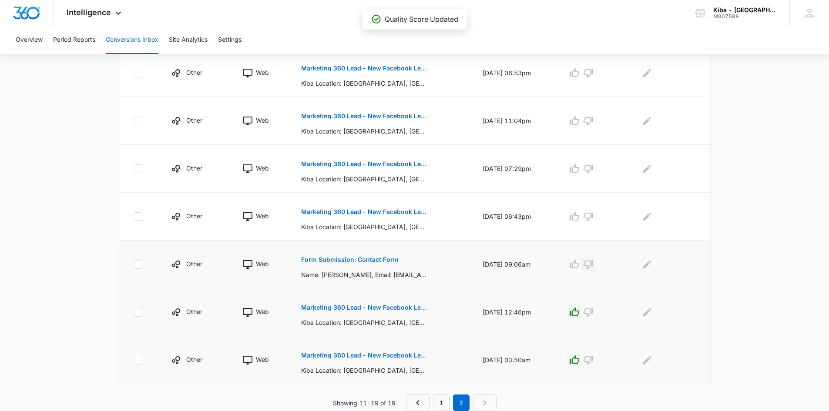
click at [593, 262] on icon "button" at bounding box center [588, 264] width 10 height 10
click at [578, 215] on icon "button" at bounding box center [575, 216] width 10 height 9
click at [580, 168] on icon "button" at bounding box center [574, 169] width 10 height 10
click at [578, 120] on icon "button" at bounding box center [575, 120] width 10 height 9
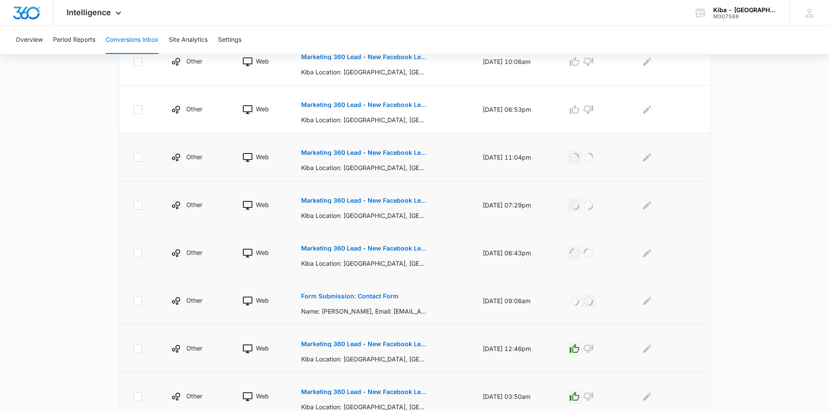
scroll to position [234, 0]
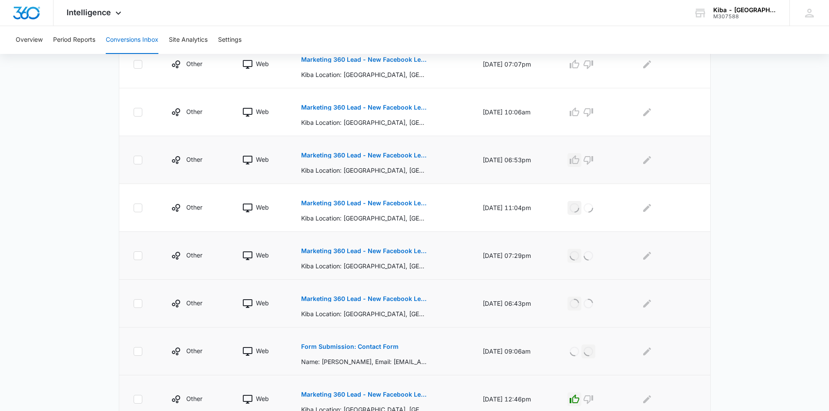
click at [580, 161] on icon "button" at bounding box center [574, 160] width 10 height 10
click at [577, 114] on icon "button" at bounding box center [575, 111] width 10 height 9
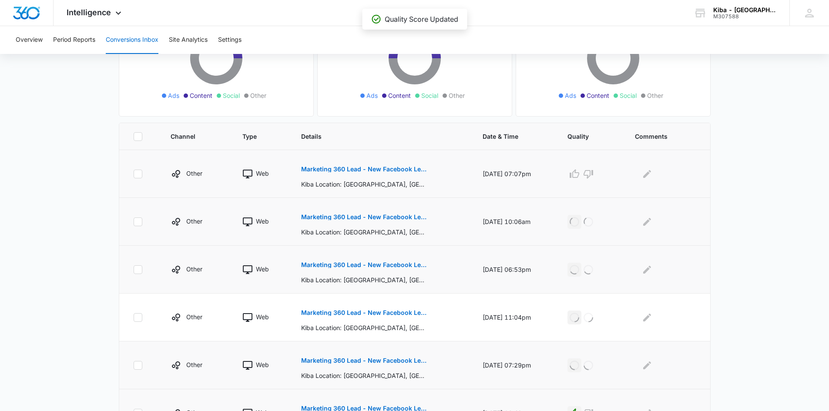
scroll to position [103, 0]
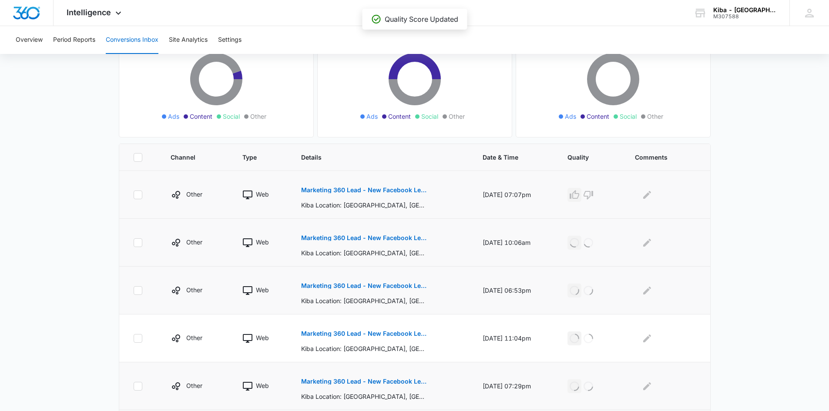
click at [577, 194] on icon "button" at bounding box center [574, 195] width 10 height 10
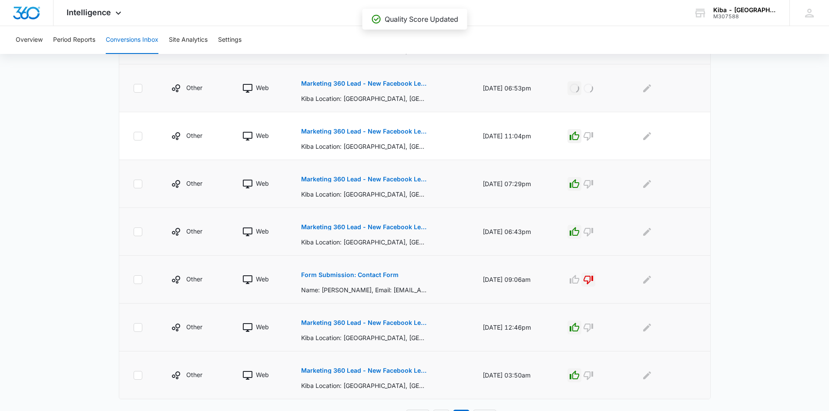
scroll to position [321, 0]
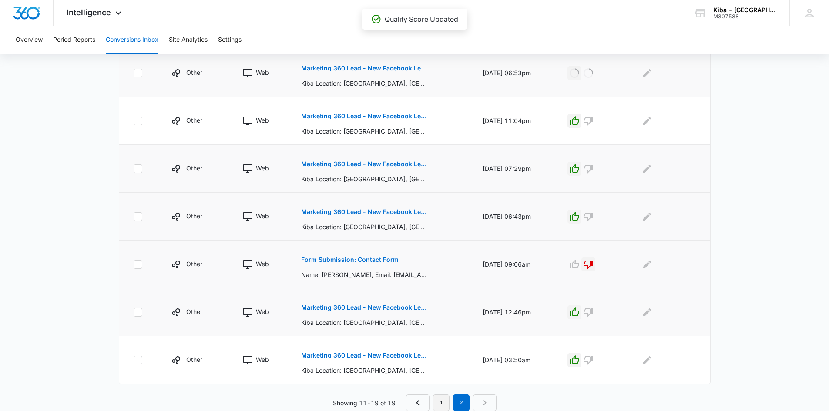
click at [446, 403] on link "1" at bounding box center [441, 403] width 17 height 17
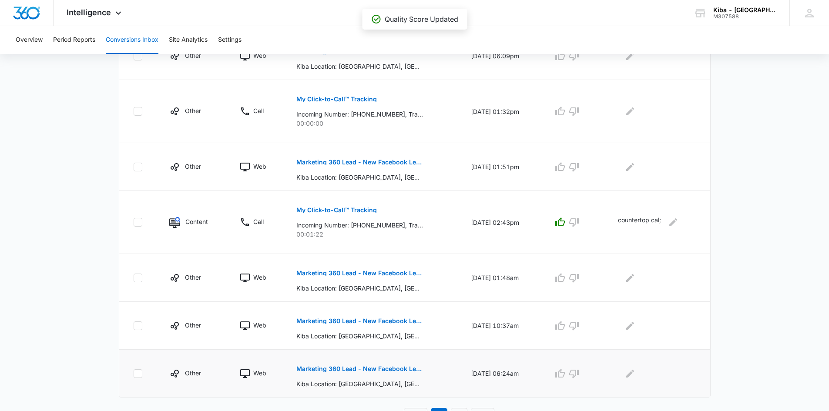
scroll to position [399, 0]
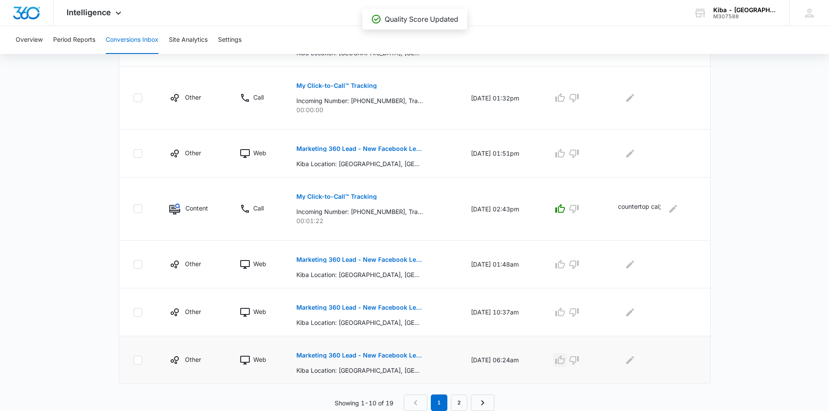
click at [564, 360] on icon "button" at bounding box center [560, 360] width 10 height 10
click at [565, 308] on icon "button" at bounding box center [560, 312] width 10 height 10
click at [566, 258] on button "button" at bounding box center [560, 265] width 14 height 14
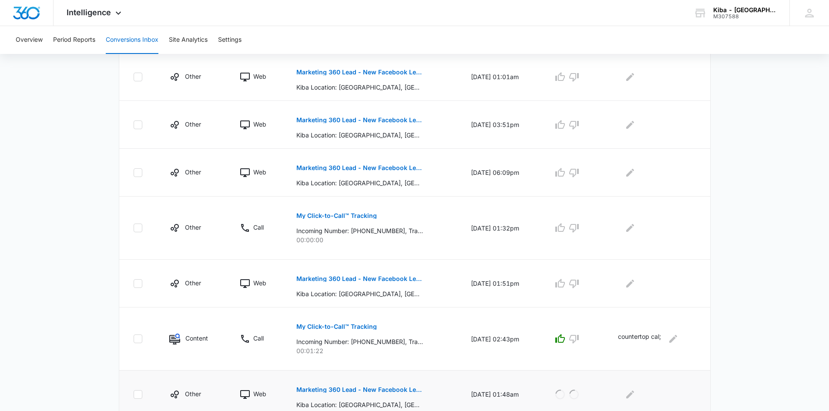
scroll to position [268, 0]
click at [564, 284] on icon "button" at bounding box center [560, 284] width 10 height 10
click at [579, 230] on icon "button" at bounding box center [574, 228] width 10 height 10
click at [560, 172] on icon "button" at bounding box center [560, 172] width 10 height 9
click at [560, 129] on icon "button" at bounding box center [560, 125] width 10 height 10
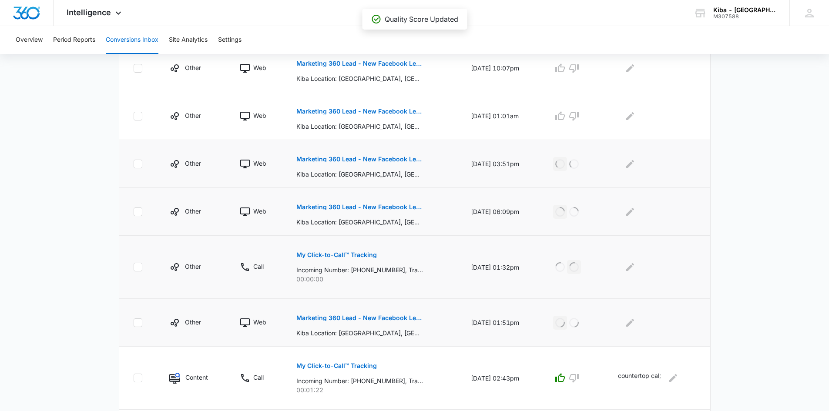
scroll to position [181, 0]
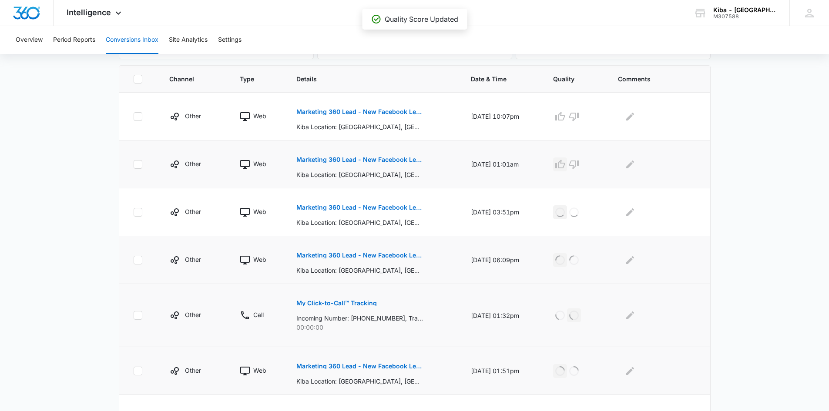
click at [563, 162] on icon "button" at bounding box center [560, 164] width 10 height 10
click at [565, 113] on icon "button" at bounding box center [560, 116] width 10 height 9
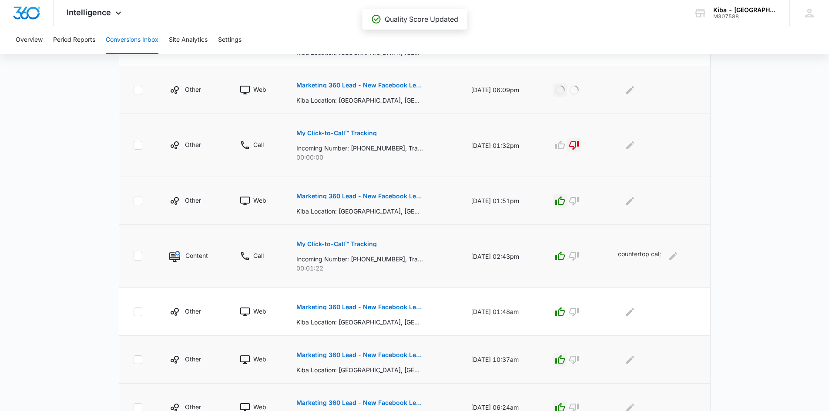
scroll to position [399, 0]
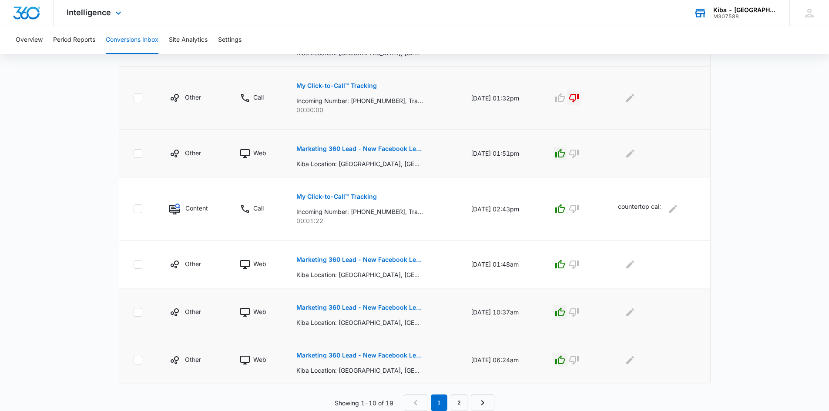
click at [740, 15] on div "M307588" at bounding box center [745, 16] width 64 height 6
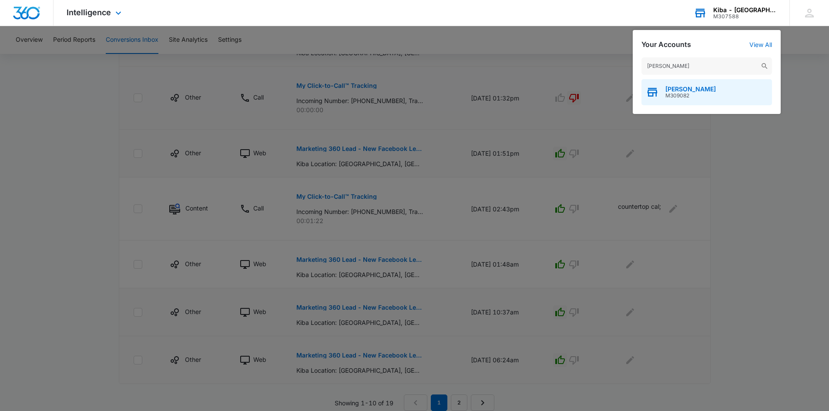
type input "kiba - edmond"
click at [678, 93] on span "M309082" at bounding box center [690, 96] width 50 height 6
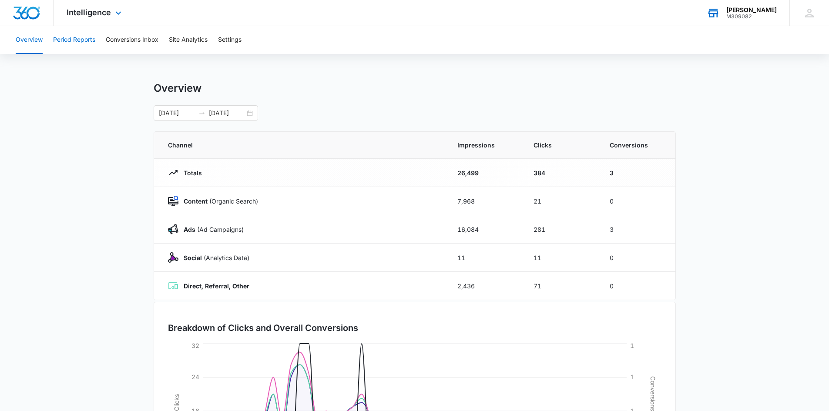
click at [57, 37] on button "Period Reports" at bounding box center [74, 40] width 42 height 28
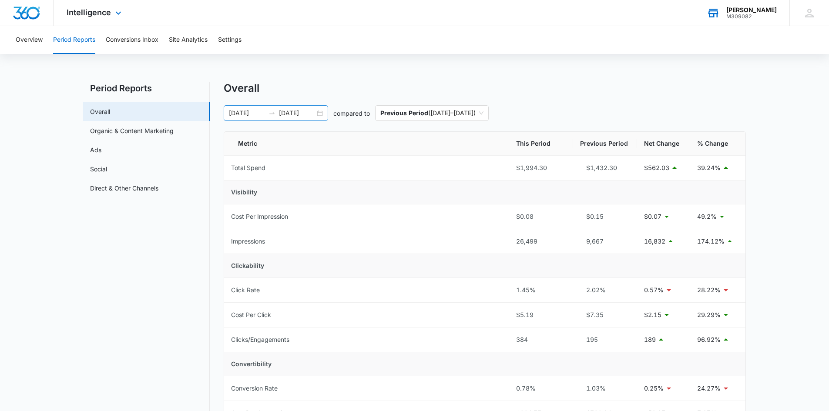
click at [318, 114] on div "08/01/2025 09/16/2025" at bounding box center [276, 113] width 104 height 16
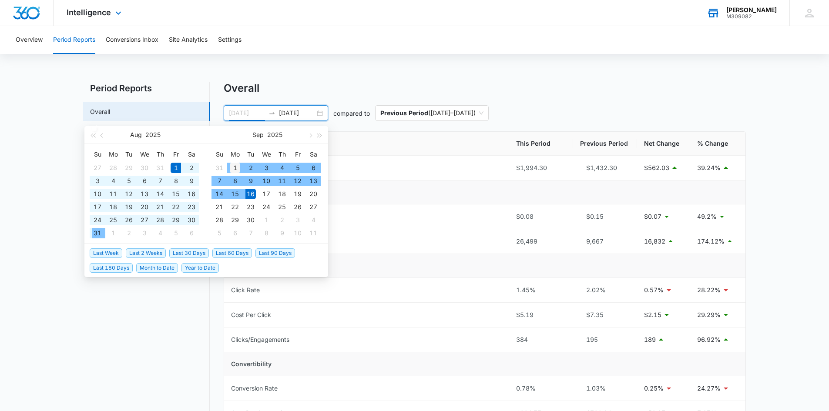
type input "[DATE]"
click at [232, 165] on div "1" at bounding box center [235, 168] width 10 height 10
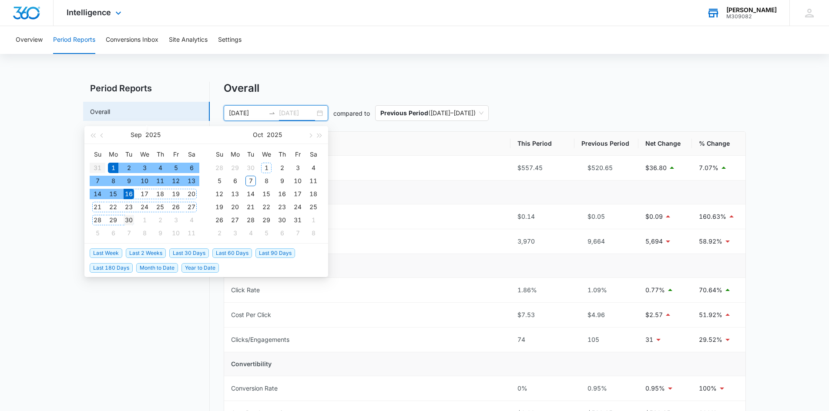
type input "[DATE]"
click at [124, 221] on div "30" at bounding box center [129, 220] width 10 height 10
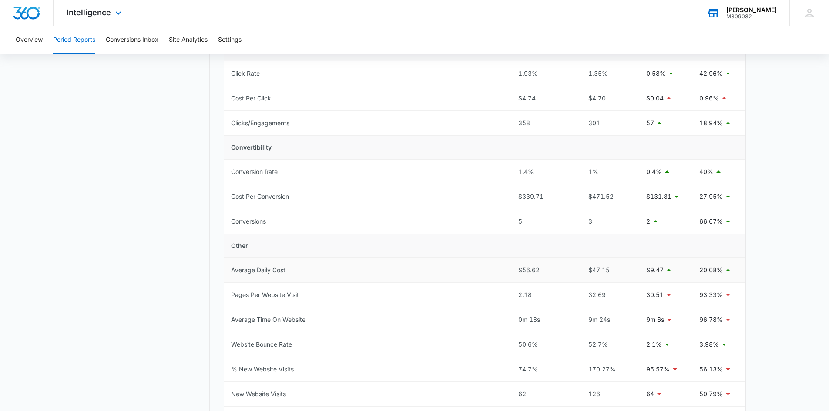
scroll to position [218, 0]
click at [133, 42] on button "Conversions Inbox" at bounding box center [132, 40] width 53 height 28
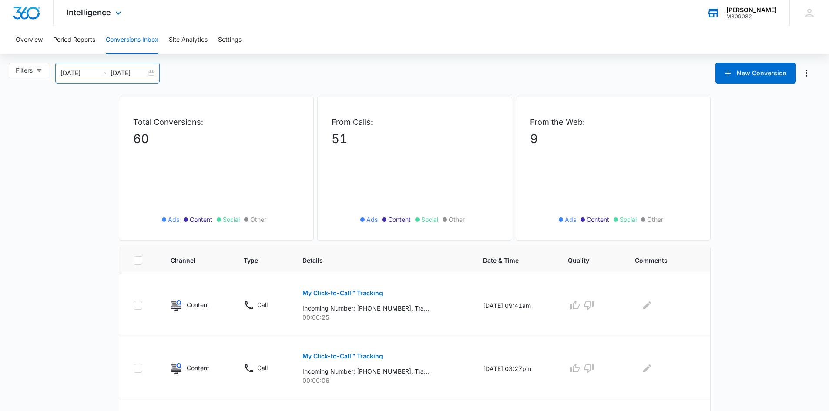
click at [149, 71] on div "[DATE] [DATE]" at bounding box center [107, 73] width 104 height 21
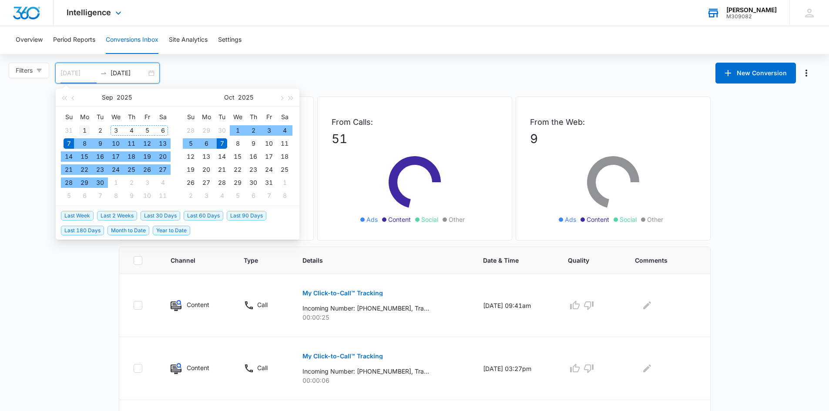
type input "[DATE]"
click at [81, 127] on div "1" at bounding box center [84, 130] width 10 height 10
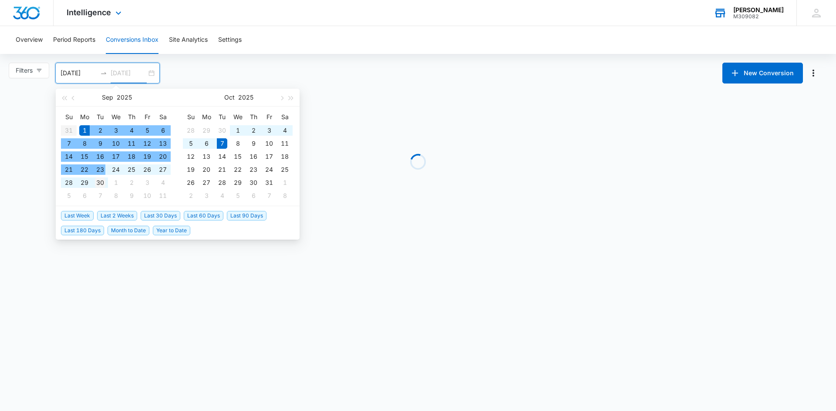
type input "[DATE]"
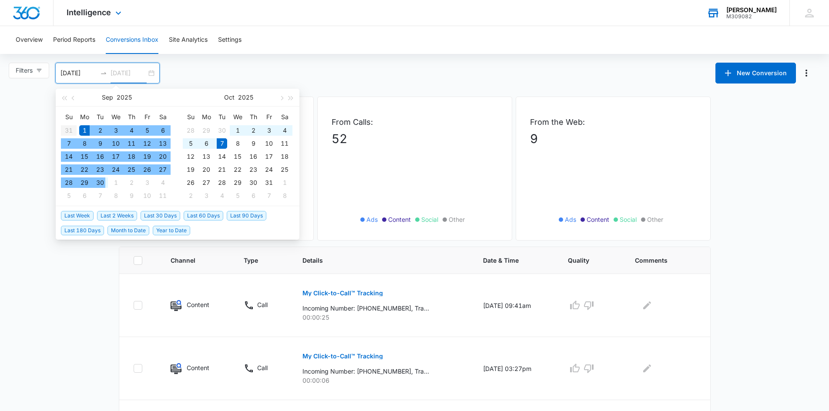
click at [104, 178] on div "30" at bounding box center [100, 183] width 10 height 10
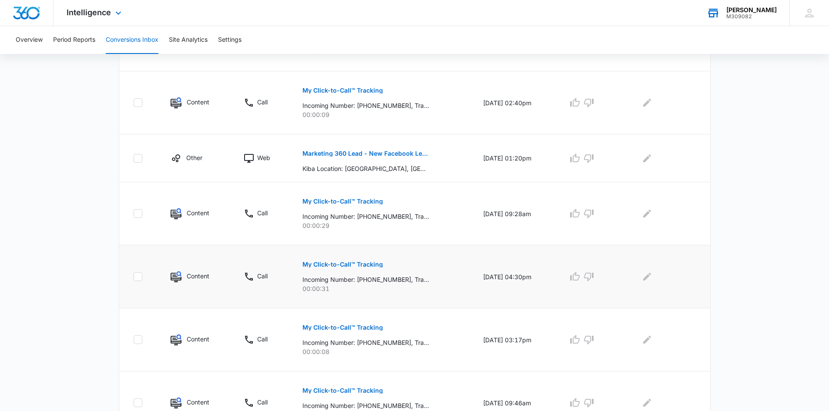
scroll to position [506, 0]
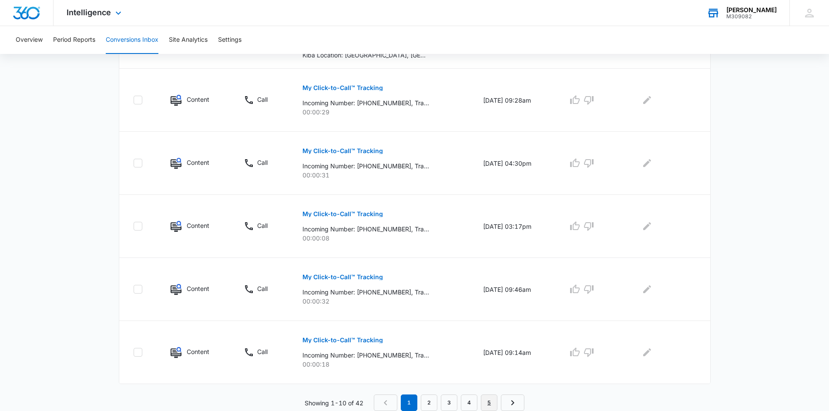
click at [495, 401] on link "5" at bounding box center [489, 403] width 17 height 17
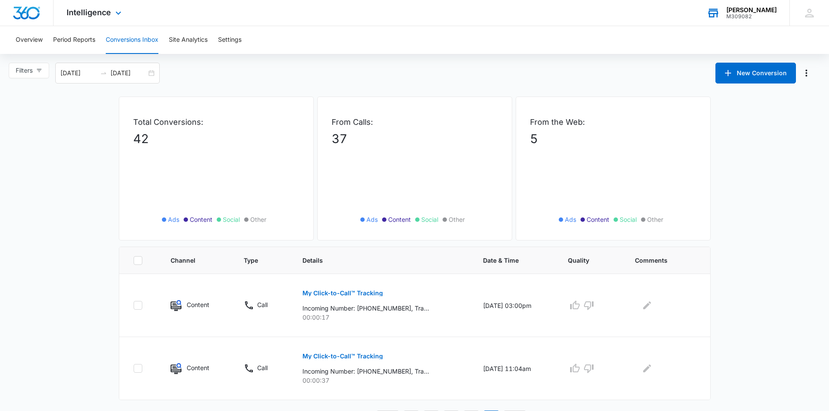
scroll to position [16, 0]
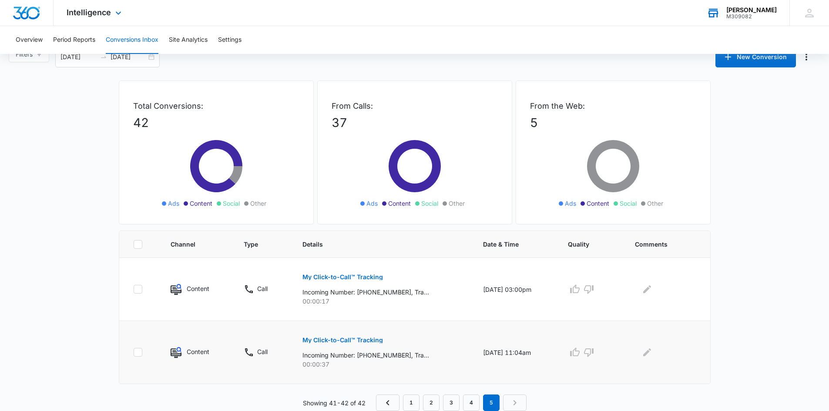
click at [360, 342] on p "My Click-to-Call™ Tracking" at bounding box center [342, 340] width 81 height 6
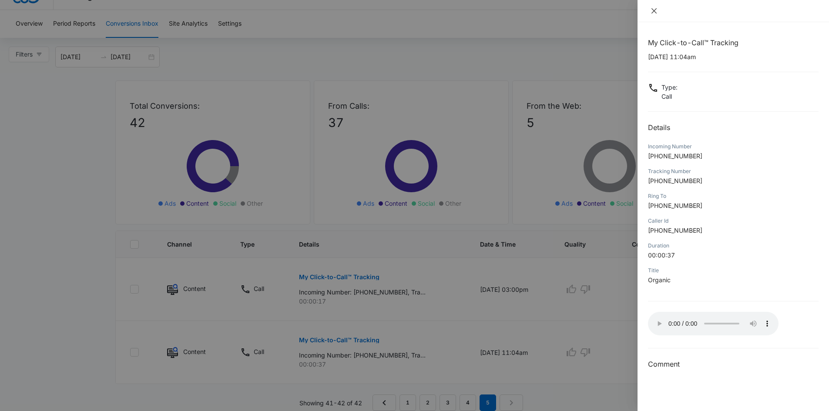
click at [653, 9] on icon "close" at bounding box center [653, 10] width 5 height 5
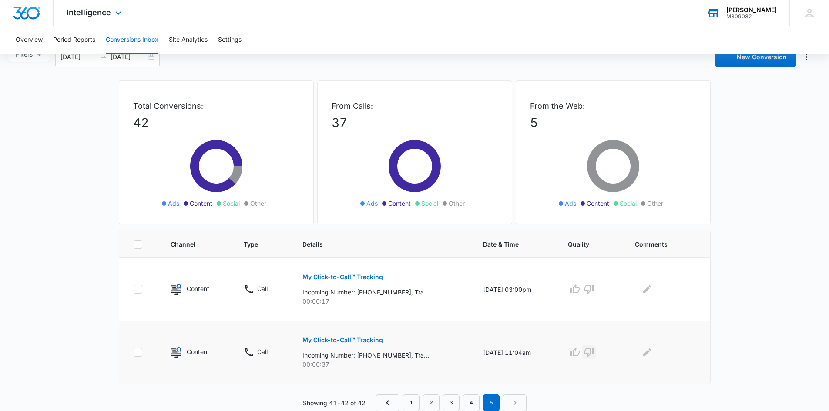
click at [594, 352] on icon "button" at bounding box center [589, 353] width 10 height 9
click at [594, 289] on icon "button" at bounding box center [589, 289] width 10 height 10
click at [473, 402] on link "4" at bounding box center [471, 403] width 17 height 17
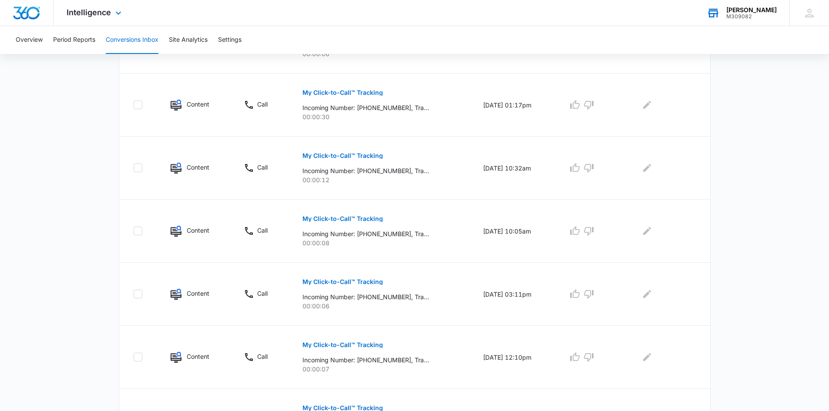
scroll to position [521, 0]
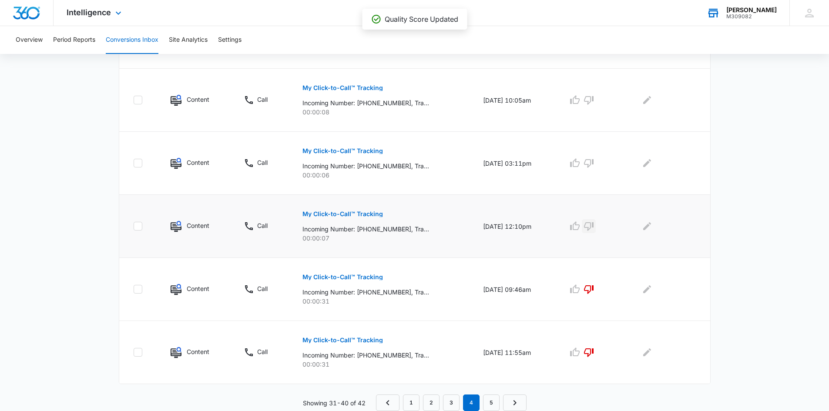
click at [594, 225] on icon "button" at bounding box center [589, 226] width 10 height 10
click at [591, 155] on td at bounding box center [590, 163] width 67 height 63
click at [594, 98] on icon "button" at bounding box center [589, 100] width 10 height 10
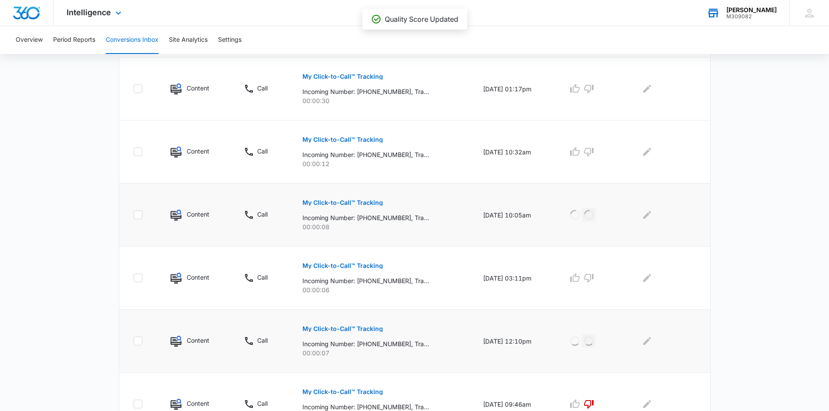
scroll to position [390, 0]
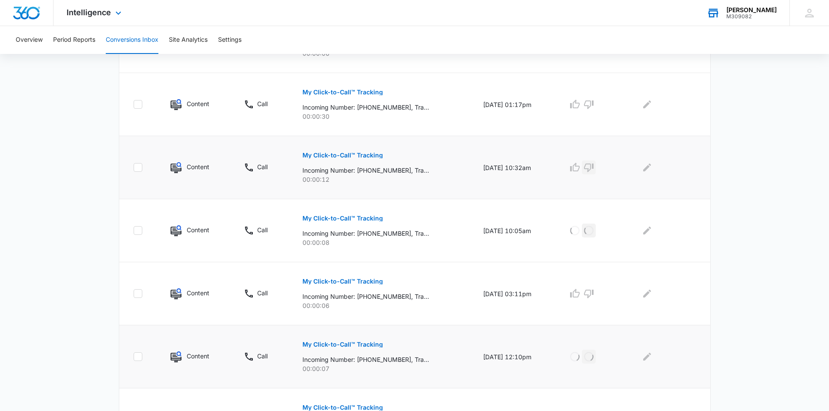
click at [592, 165] on icon "button" at bounding box center [589, 167] width 10 height 10
click at [593, 103] on icon "button" at bounding box center [589, 104] width 10 height 10
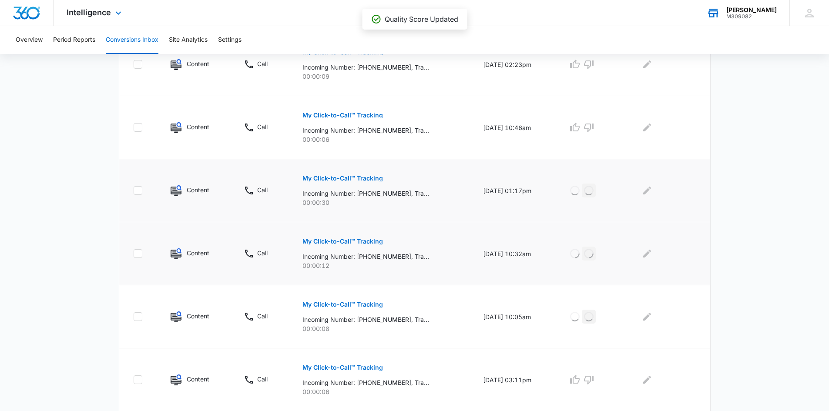
scroll to position [303, 0]
click at [591, 125] on icon "button" at bounding box center [589, 128] width 10 height 9
click at [594, 64] on icon "button" at bounding box center [589, 65] width 10 height 10
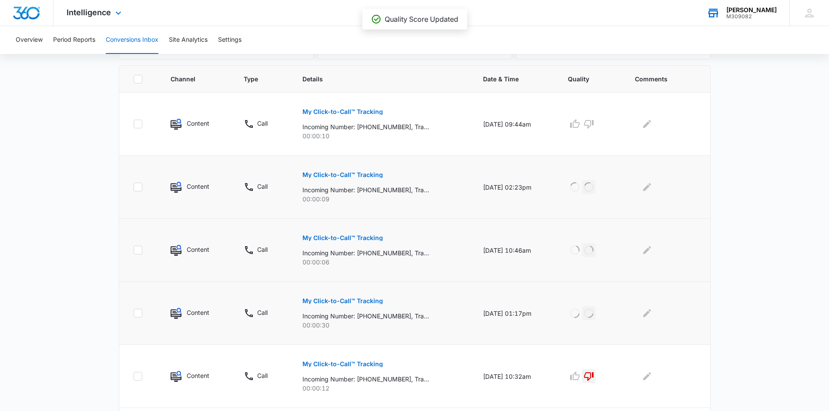
scroll to position [173, 0]
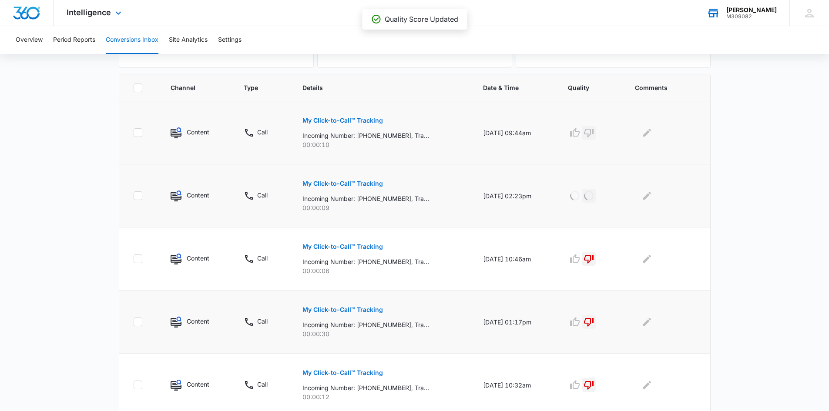
click at [594, 130] on icon "button" at bounding box center [589, 133] width 10 height 9
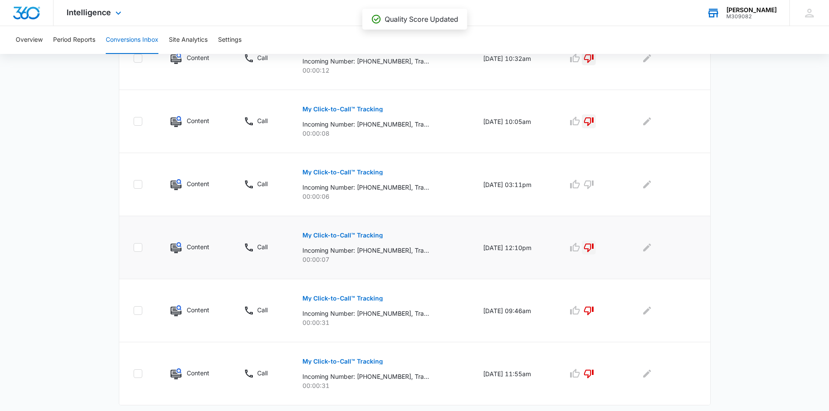
scroll to position [521, 0]
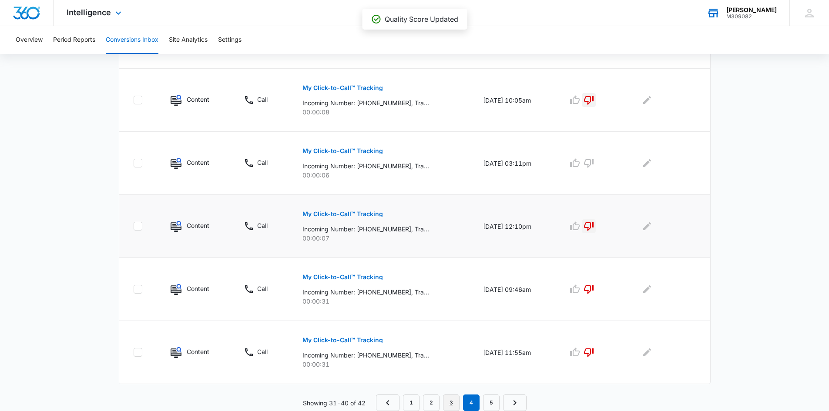
click at [456, 403] on link "3" at bounding box center [451, 403] width 17 height 17
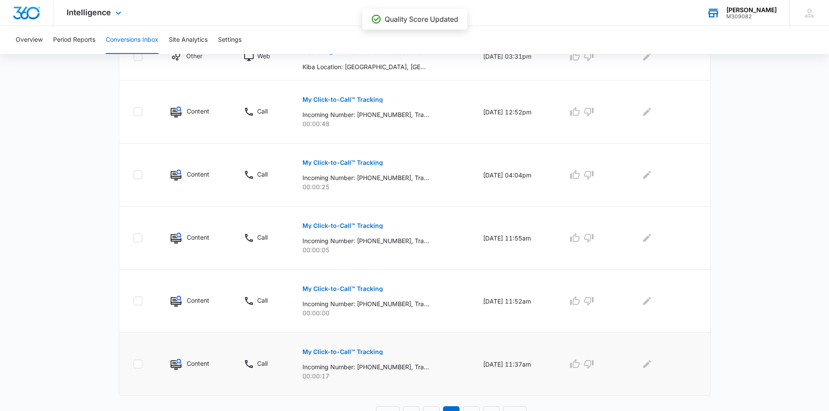
scroll to position [490, 0]
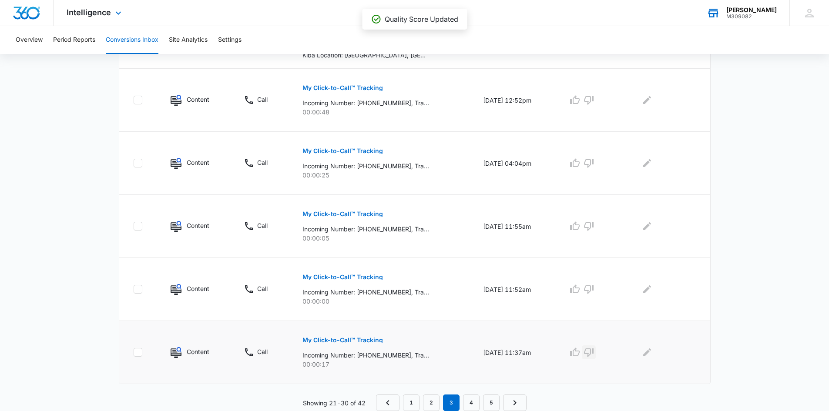
click at [594, 353] on icon "button" at bounding box center [589, 352] width 10 height 10
click at [594, 292] on icon "button" at bounding box center [589, 289] width 10 height 9
click at [590, 226] on icon "button" at bounding box center [589, 226] width 10 height 9
click at [594, 162] on icon "button" at bounding box center [589, 163] width 10 height 10
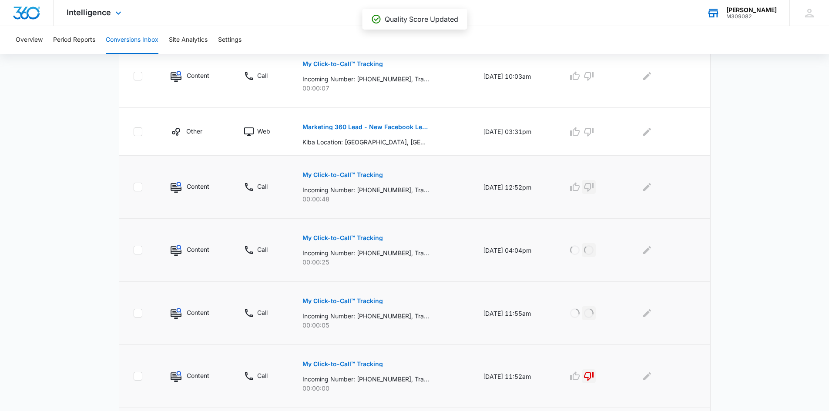
click at [594, 185] on icon "button" at bounding box center [589, 187] width 10 height 10
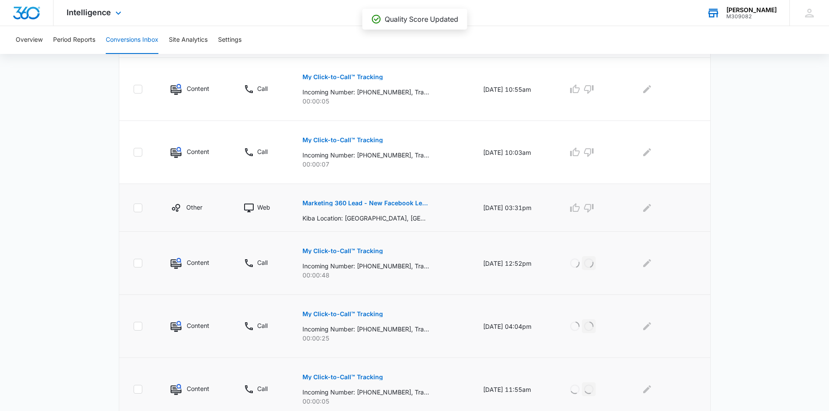
scroll to position [316, 0]
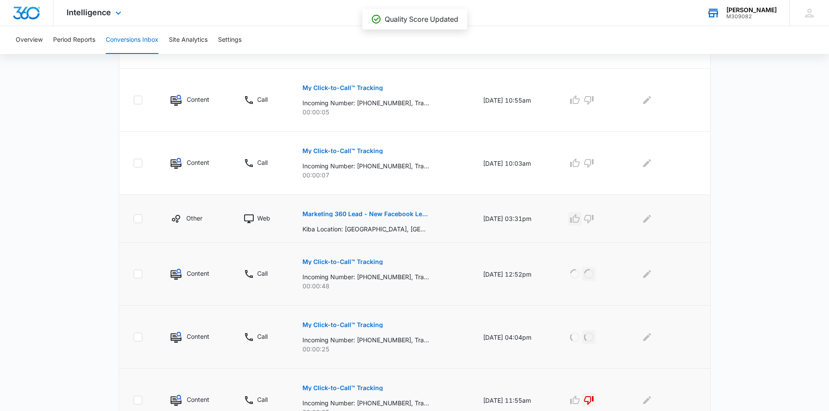
click at [575, 217] on icon "button" at bounding box center [575, 219] width 10 height 10
drag, startPoint x: 594, startPoint y: 162, endPoint x: 586, endPoint y: 145, distance: 19.5
click at [594, 163] on icon "button" at bounding box center [589, 163] width 10 height 10
click at [594, 101] on icon "button" at bounding box center [589, 100] width 10 height 9
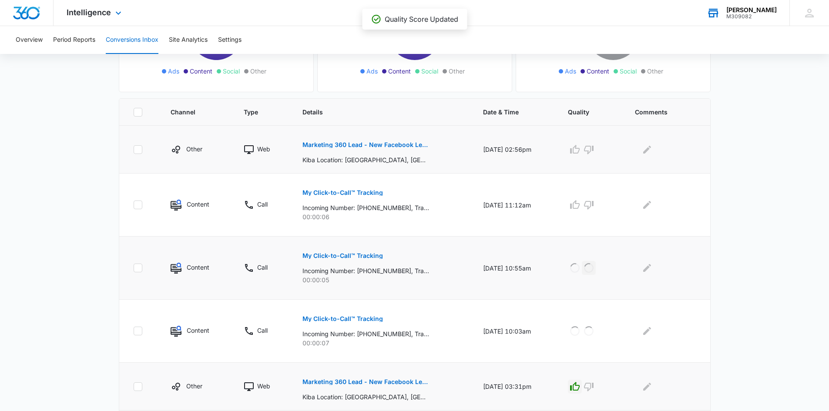
scroll to position [142, 0]
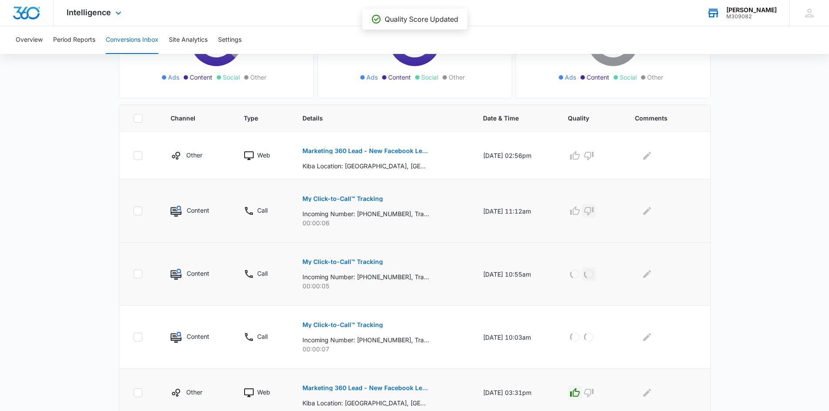
click at [594, 210] on icon "button" at bounding box center [589, 211] width 10 height 10
click at [579, 154] on icon "button" at bounding box center [575, 155] width 10 height 9
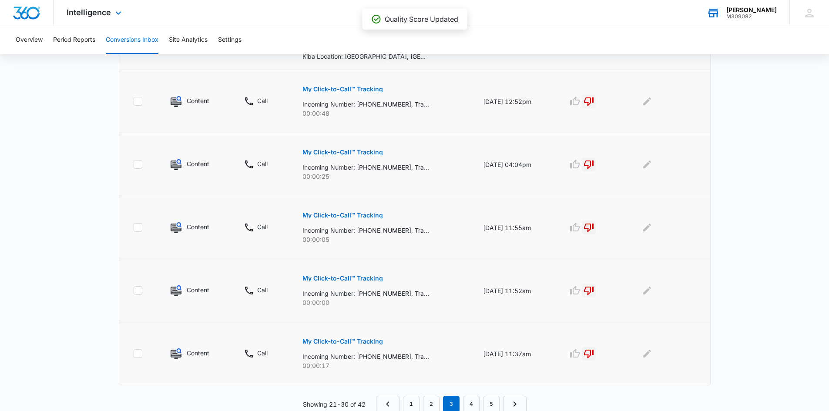
scroll to position [490, 0]
click at [433, 402] on link "2" at bounding box center [431, 403] width 17 height 17
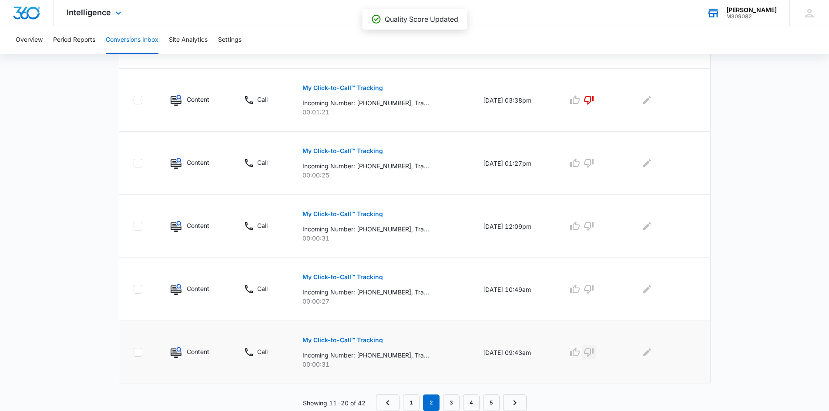
click at [594, 354] on icon "button" at bounding box center [589, 352] width 10 height 10
click at [594, 293] on icon "button" at bounding box center [589, 289] width 10 height 10
drag, startPoint x: 587, startPoint y: 226, endPoint x: 588, endPoint y: 210, distance: 15.7
click at [588, 226] on button "button" at bounding box center [589, 226] width 14 height 14
click at [591, 163] on icon "button" at bounding box center [589, 163] width 10 height 10
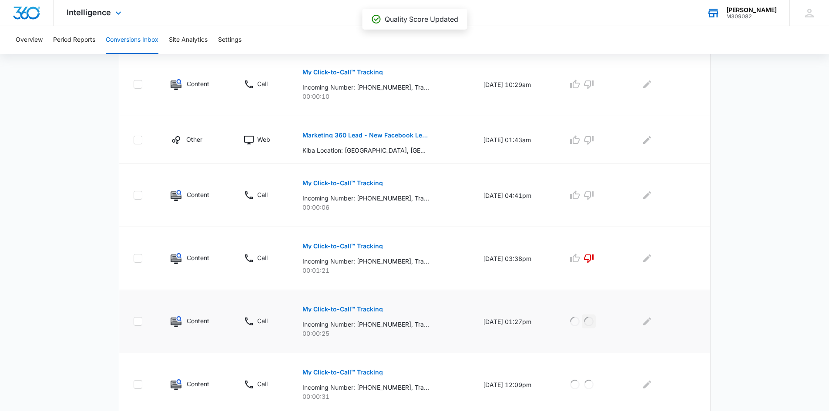
scroll to position [316, 0]
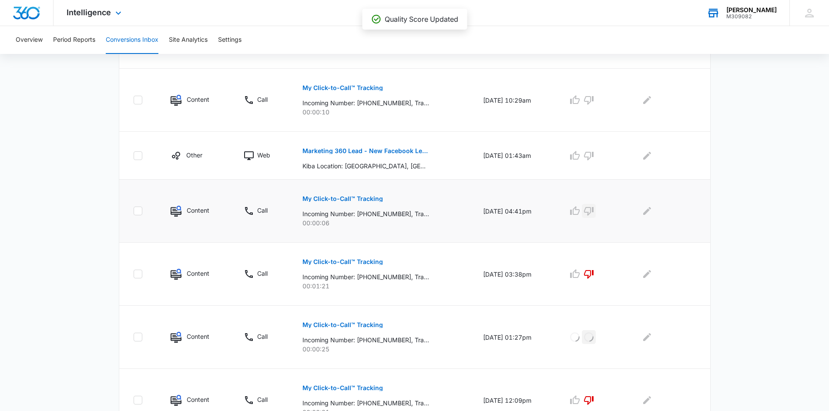
click at [594, 208] on icon "button" at bounding box center [589, 211] width 10 height 9
click at [580, 157] on icon "button" at bounding box center [575, 156] width 10 height 10
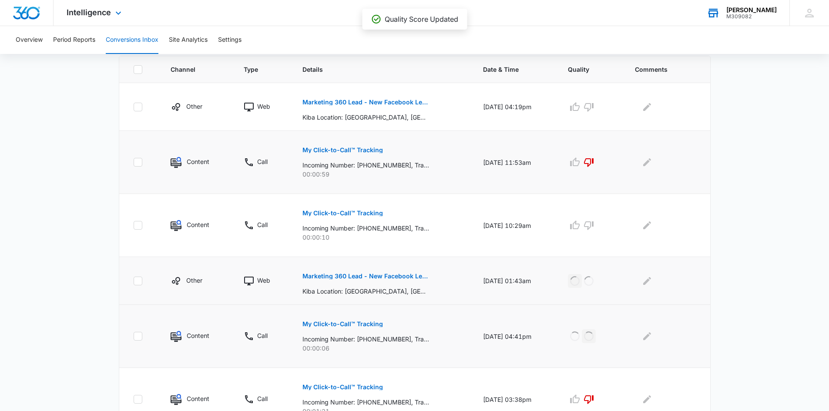
scroll to position [186, 0]
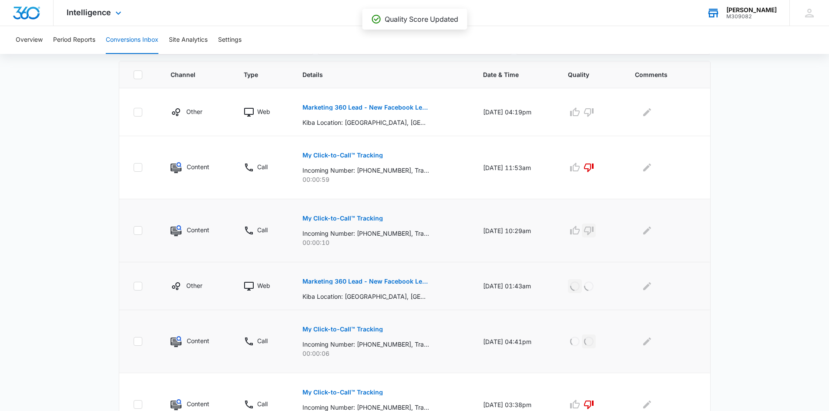
click at [594, 233] on icon "button" at bounding box center [589, 230] width 10 height 10
click at [580, 114] on icon "button" at bounding box center [575, 112] width 10 height 10
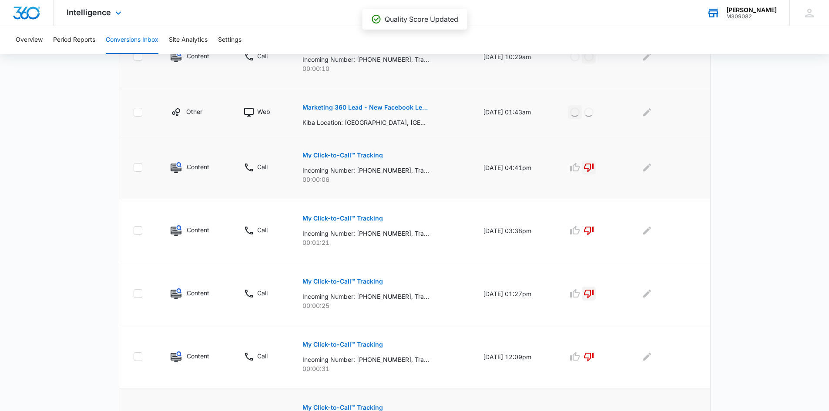
scroll to position [490, 0]
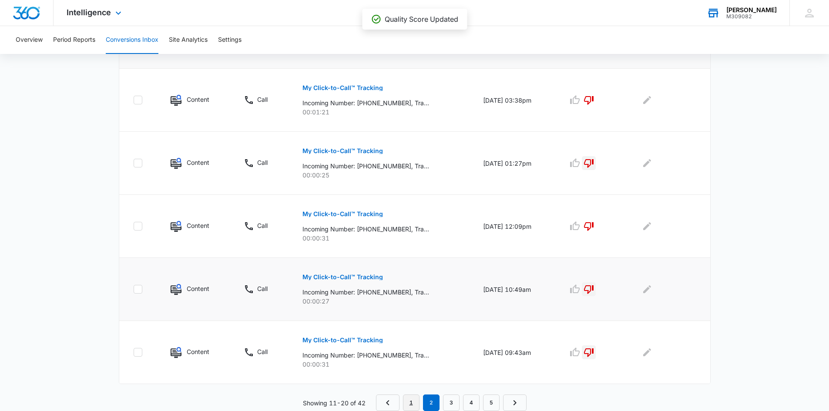
click at [415, 400] on link "1" at bounding box center [411, 403] width 17 height 17
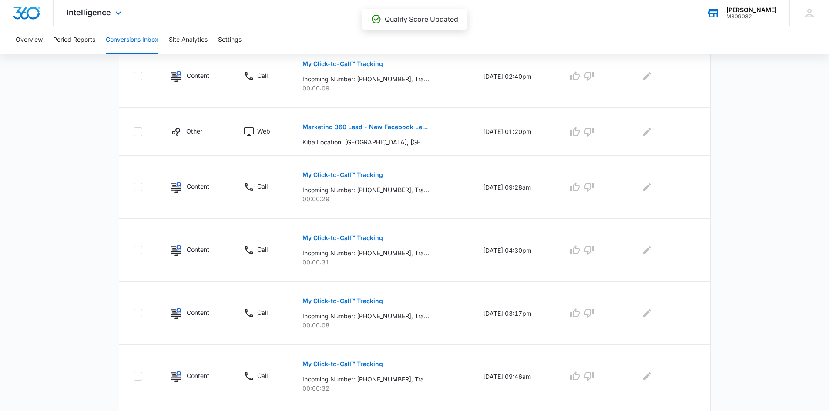
scroll to position [506, 0]
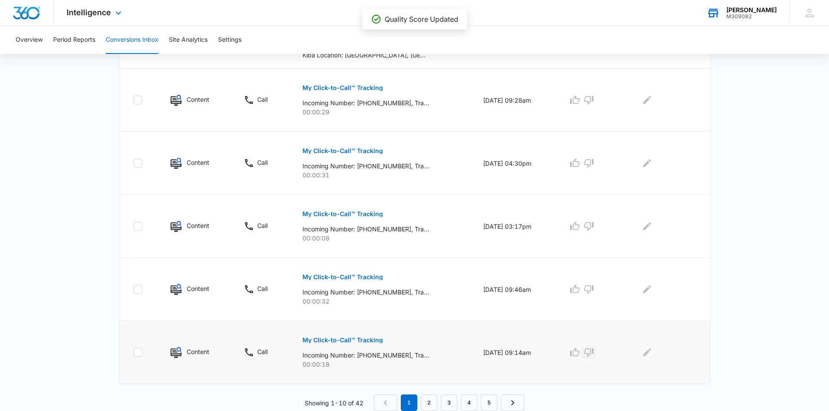
click at [592, 353] on icon "button" at bounding box center [589, 353] width 10 height 9
click at [594, 292] on icon "button" at bounding box center [589, 289] width 10 height 9
click at [593, 229] on icon "button" at bounding box center [589, 226] width 10 height 10
drag, startPoint x: 597, startPoint y: 169, endPoint x: 597, endPoint y: 151, distance: 18.3
click at [596, 169] on button "button" at bounding box center [589, 163] width 14 height 14
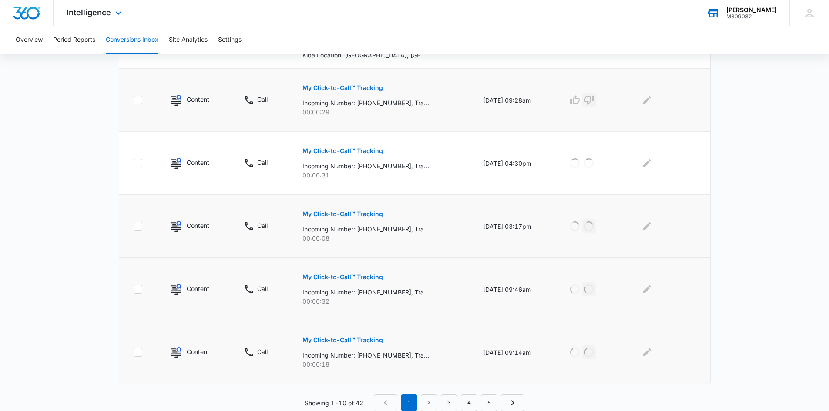
click at [594, 102] on icon "button" at bounding box center [589, 100] width 10 height 9
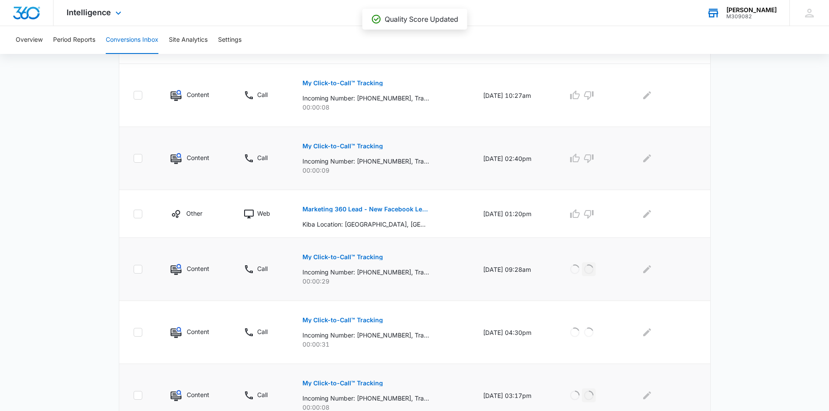
scroll to position [332, 0]
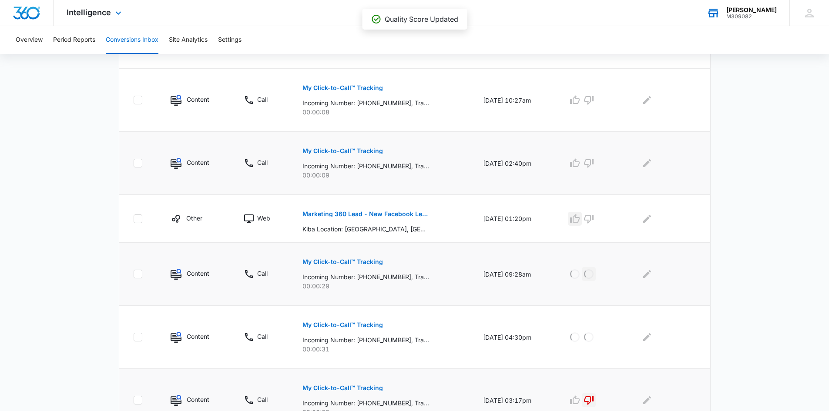
drag, startPoint x: 580, startPoint y: 216, endPoint x: 587, endPoint y: 189, distance: 27.4
click at [580, 214] on icon "button" at bounding box center [575, 219] width 10 height 10
click at [594, 160] on icon "button" at bounding box center [589, 163] width 10 height 9
click at [594, 102] on icon "button" at bounding box center [589, 100] width 10 height 10
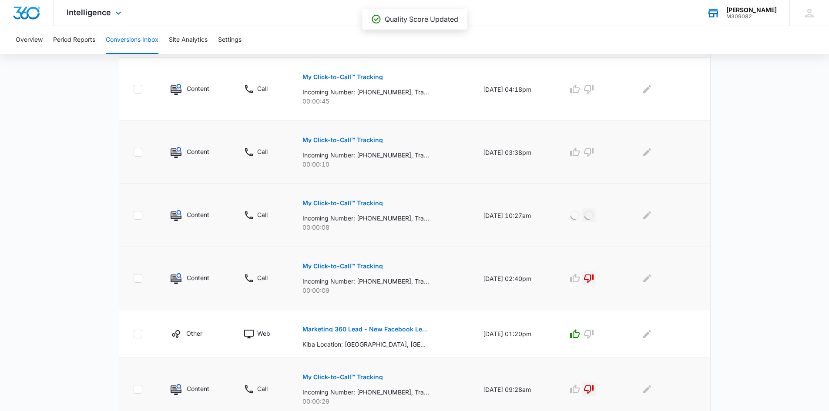
scroll to position [201, 0]
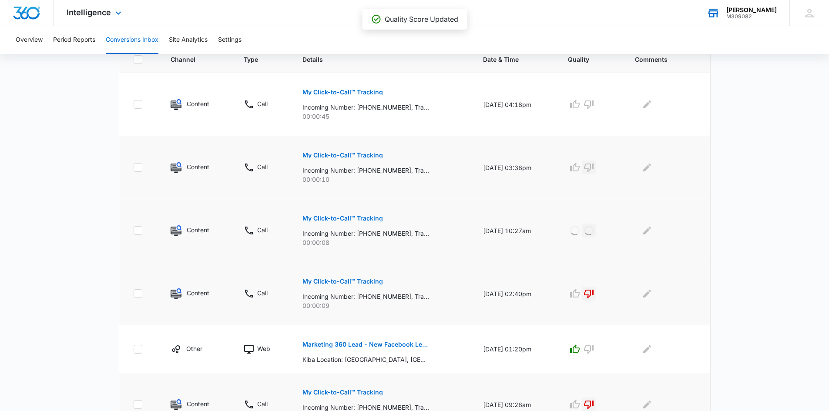
click at [594, 168] on icon "button" at bounding box center [589, 168] width 10 height 9
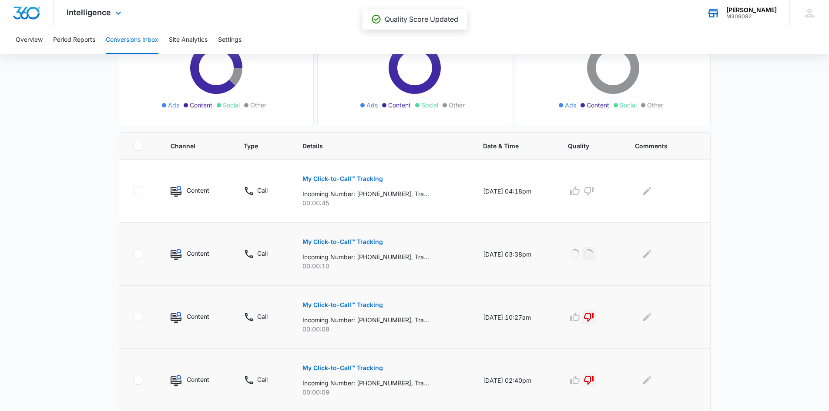
scroll to position [114, 0]
click at [359, 178] on p "My Click-to-Call™ Tracking" at bounding box center [342, 179] width 81 height 6
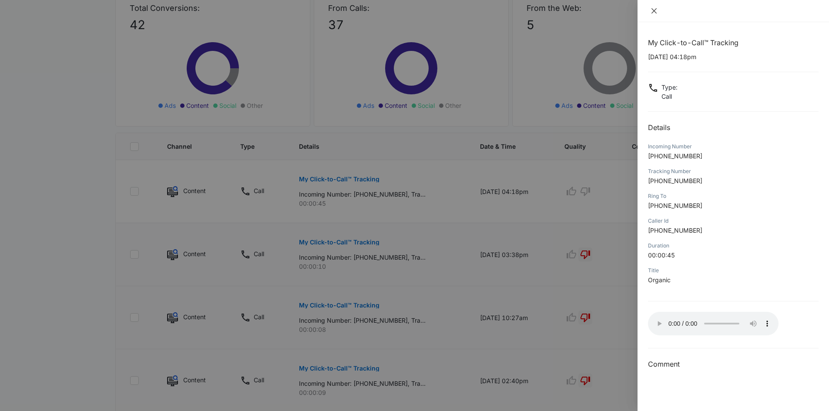
click at [657, 8] on icon "close" at bounding box center [654, 10] width 7 height 7
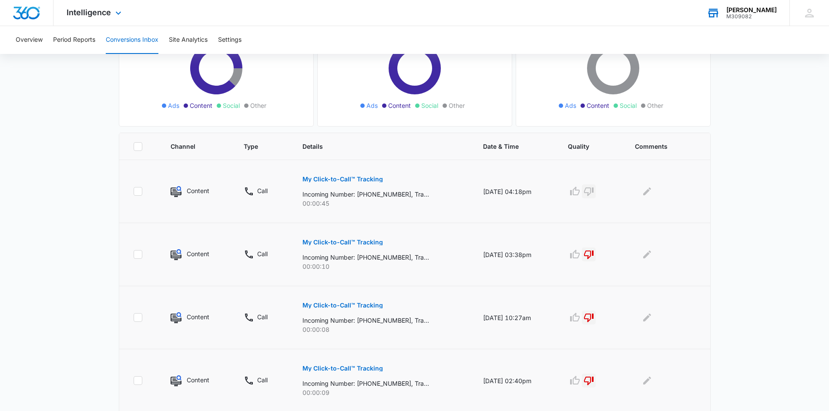
click at [594, 191] on icon "button" at bounding box center [589, 191] width 10 height 10
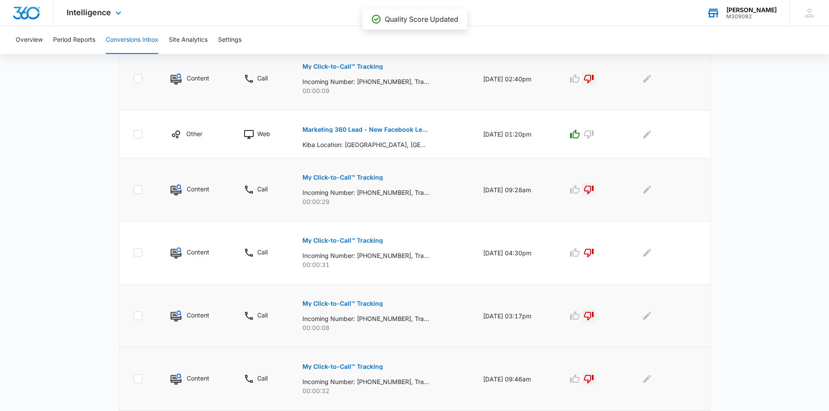
scroll to position [506, 0]
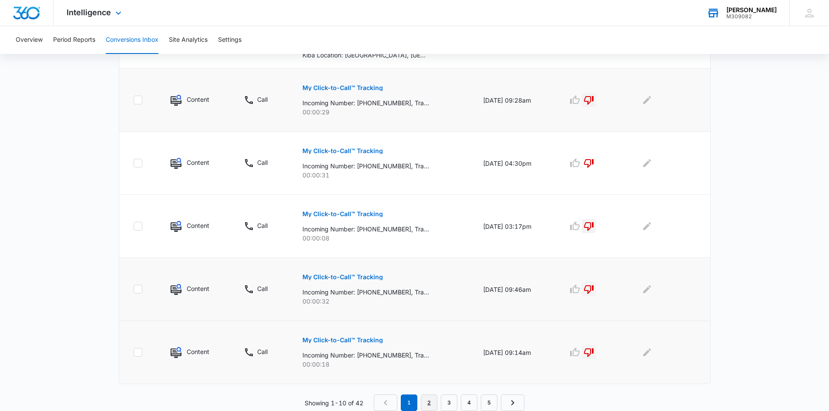
click at [431, 401] on link "2" at bounding box center [429, 403] width 17 height 17
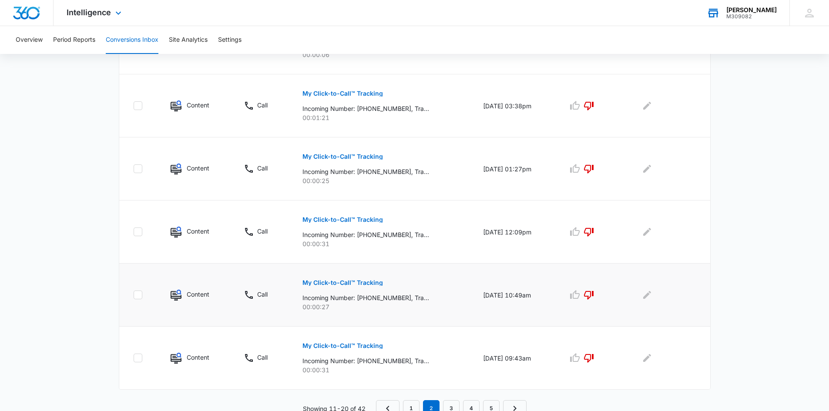
scroll to position [490, 0]
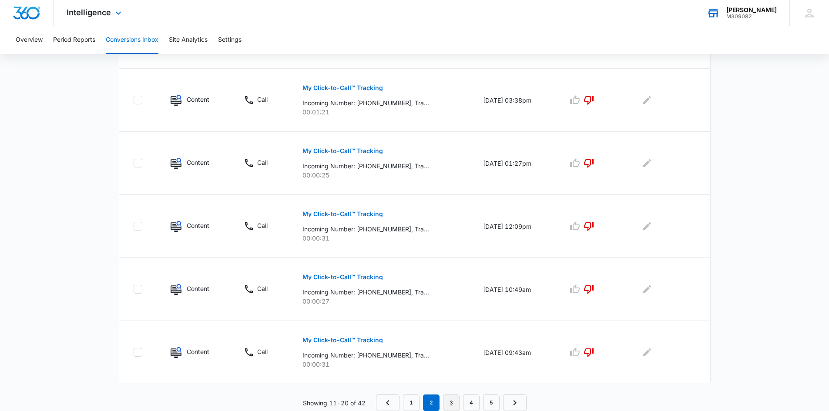
click at [453, 403] on link "3" at bounding box center [451, 403] width 17 height 17
drag, startPoint x: 478, startPoint y: 404, endPoint x: 477, endPoint y: 399, distance: 5.3
click at [478, 404] on link "4" at bounding box center [471, 403] width 17 height 17
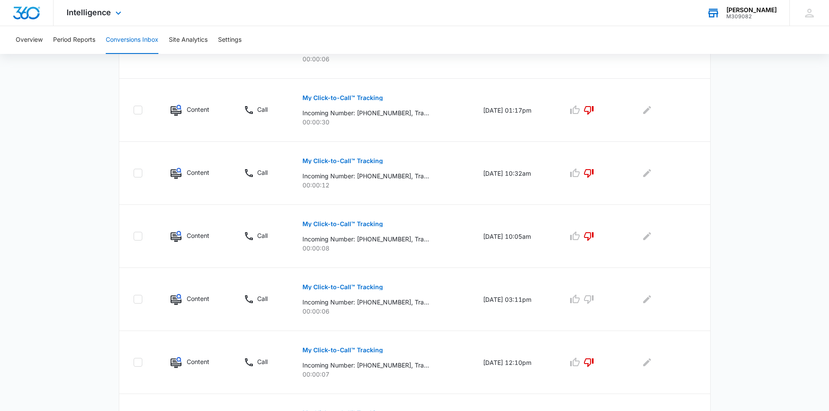
scroll to position [521, 0]
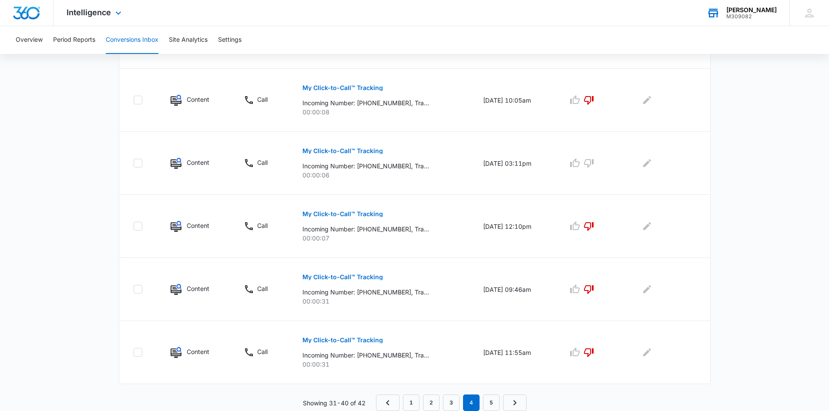
click at [484, 391] on div "Channel Type Details Date & Time Quality Comments Content Call My Click-to-Call…" at bounding box center [415, 68] width 592 height 685
click at [490, 402] on link "5" at bounding box center [491, 403] width 17 height 17
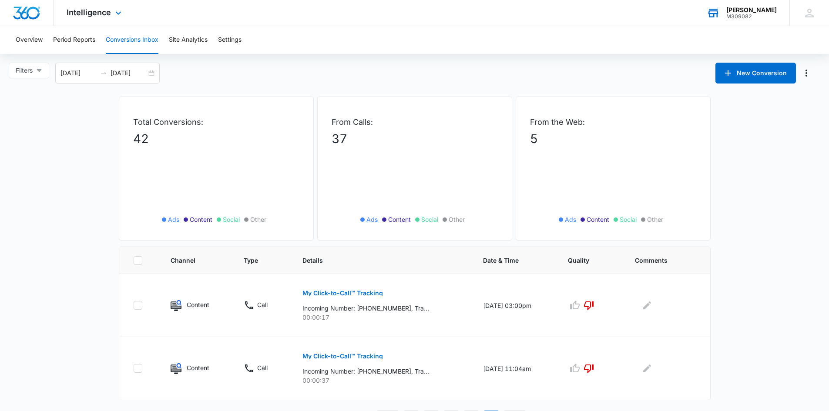
scroll to position [16, 0]
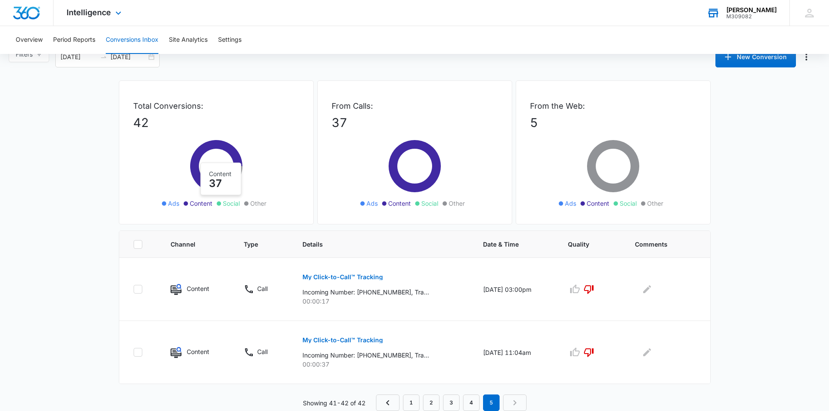
click at [734, 17] on div "M309082" at bounding box center [751, 16] width 50 height 6
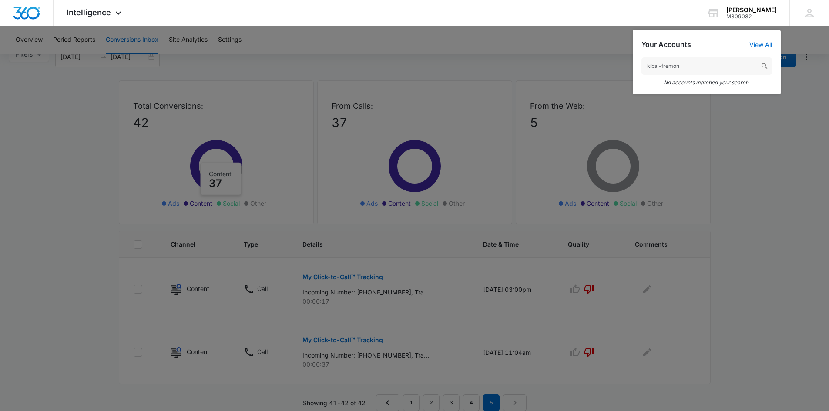
type input "kiba -fremont"
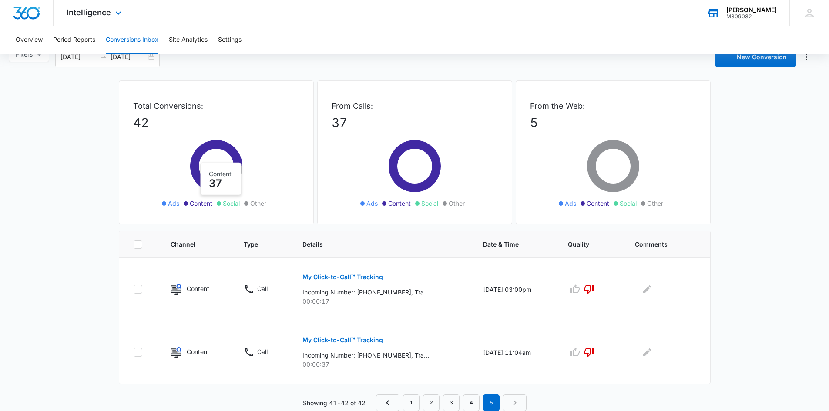
click at [746, 15] on div "M309082" at bounding box center [751, 16] width 50 height 6
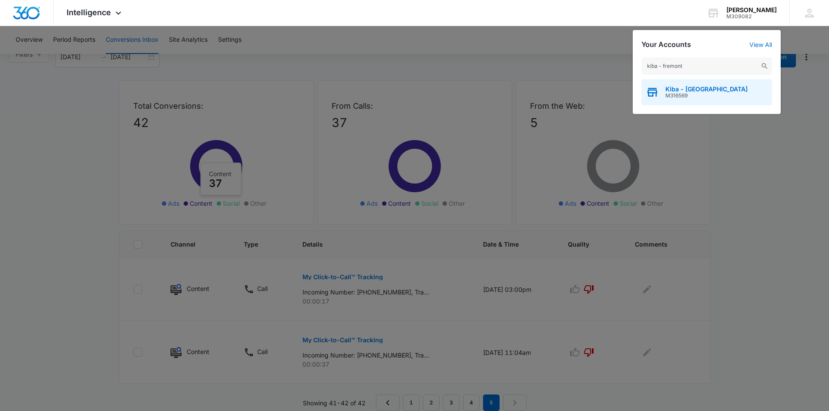
type input "kiba - fremont"
click at [661, 91] on div "Kiba - Fremont M316569" at bounding box center [706, 92] width 131 height 26
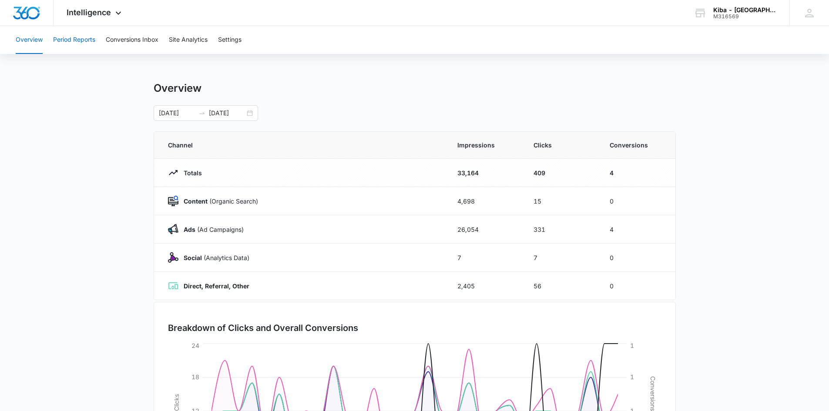
click at [69, 42] on button "Period Reports" at bounding box center [74, 40] width 42 height 28
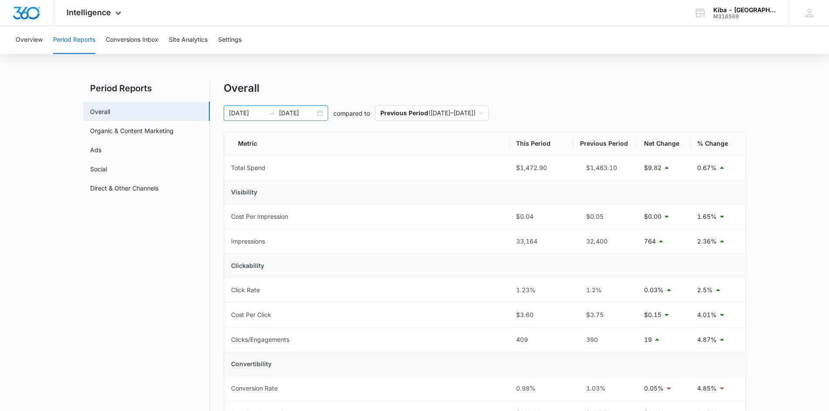
click at [320, 114] on div "[DATE] [DATE]" at bounding box center [276, 113] width 104 height 16
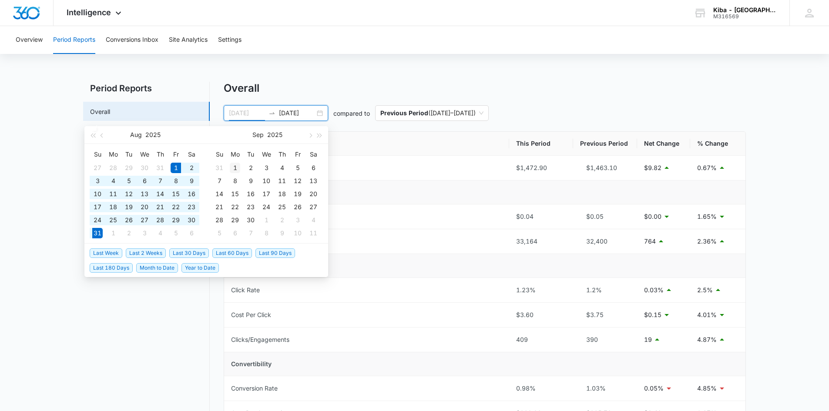
type input "[DATE]"
click at [235, 165] on div "1" at bounding box center [235, 168] width 10 height 10
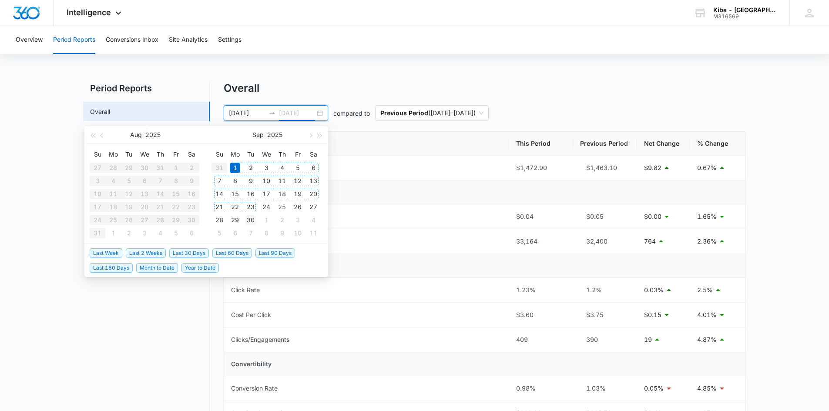
type input "[DATE]"
click at [251, 220] on div "30" at bounding box center [250, 220] width 10 height 10
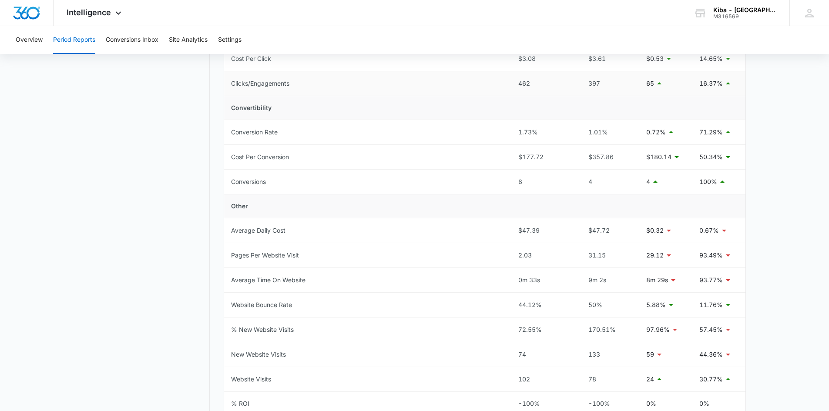
scroll to position [261, 0]
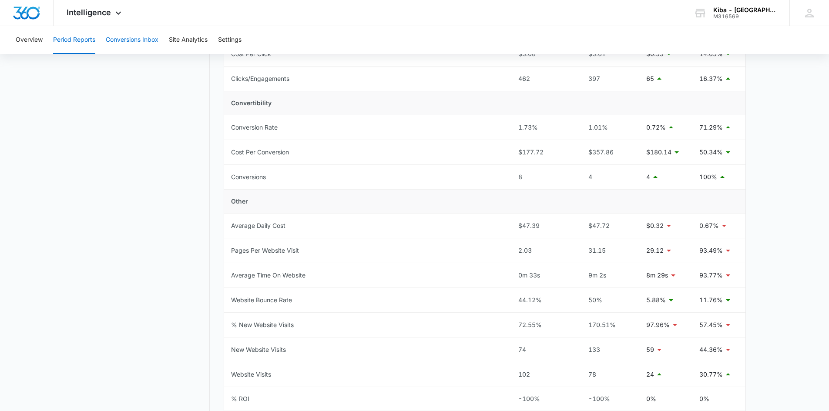
click at [143, 40] on button "Conversions Inbox" at bounding box center [132, 40] width 53 height 28
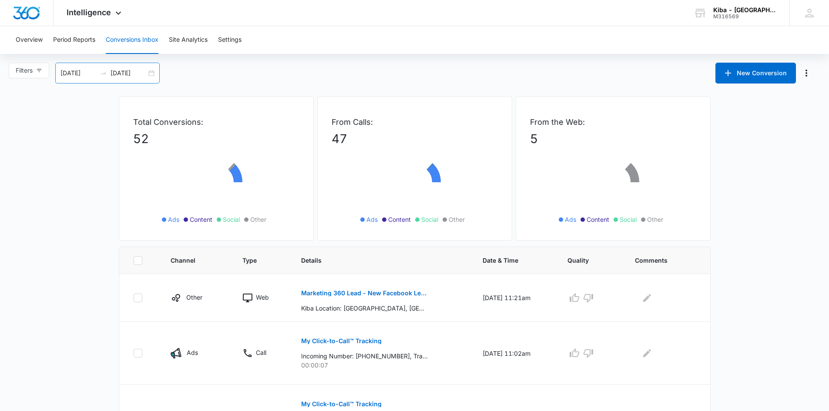
click at [151, 74] on div "[DATE] [DATE]" at bounding box center [107, 73] width 104 height 21
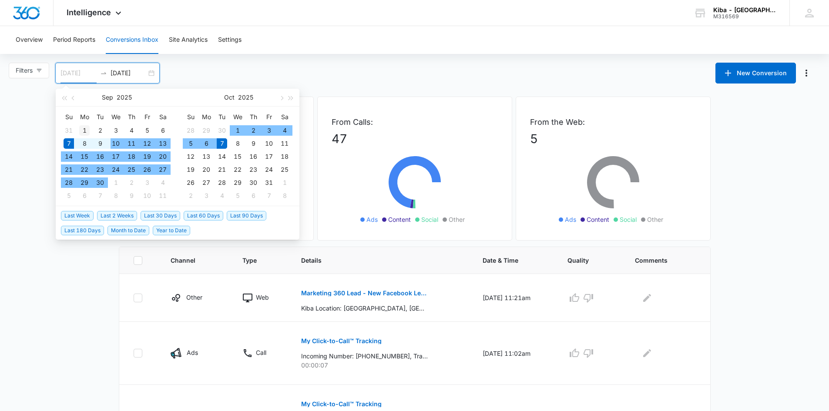
type input "[DATE]"
click at [85, 128] on div "1" at bounding box center [84, 130] width 10 height 10
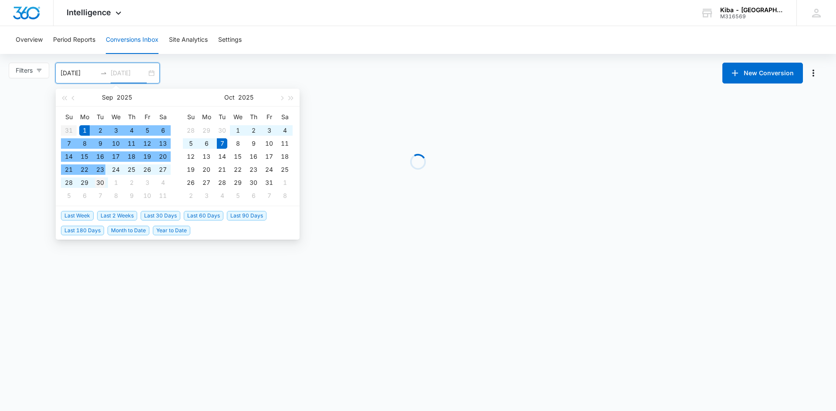
type input "[DATE]"
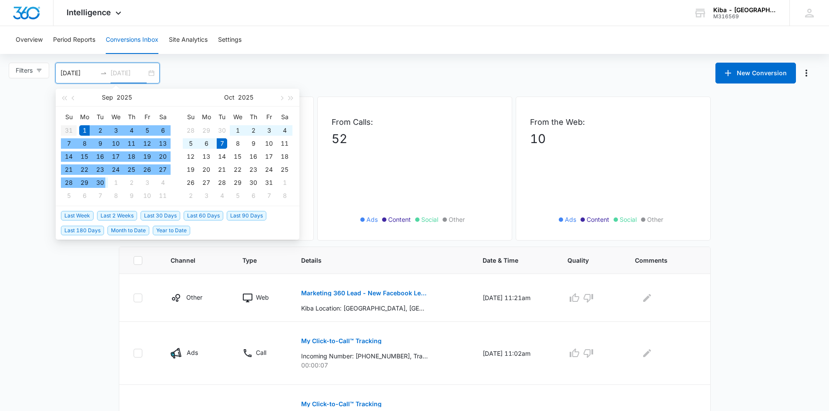
click at [99, 181] on div "30" at bounding box center [100, 183] width 10 height 10
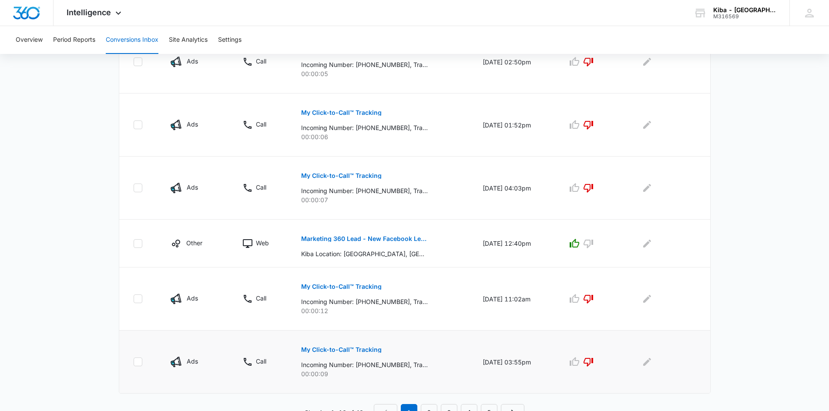
scroll to position [506, 0]
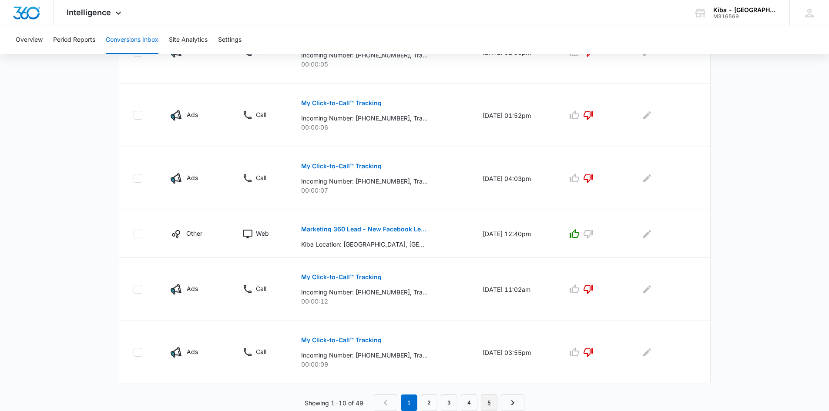
click at [491, 400] on link "5" at bounding box center [489, 403] width 17 height 17
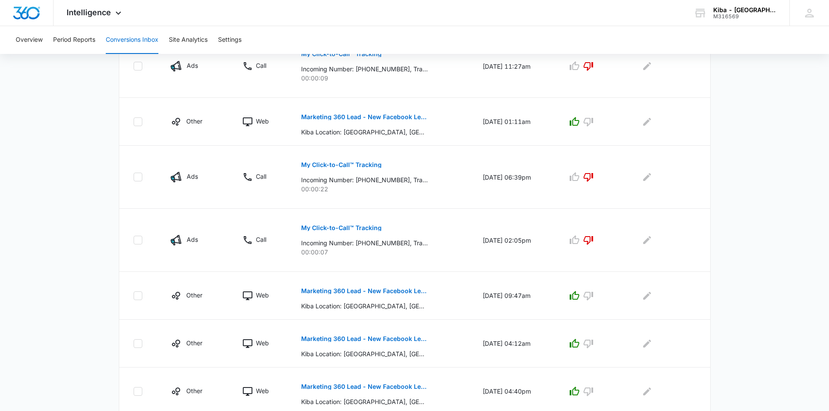
scroll to position [397, 0]
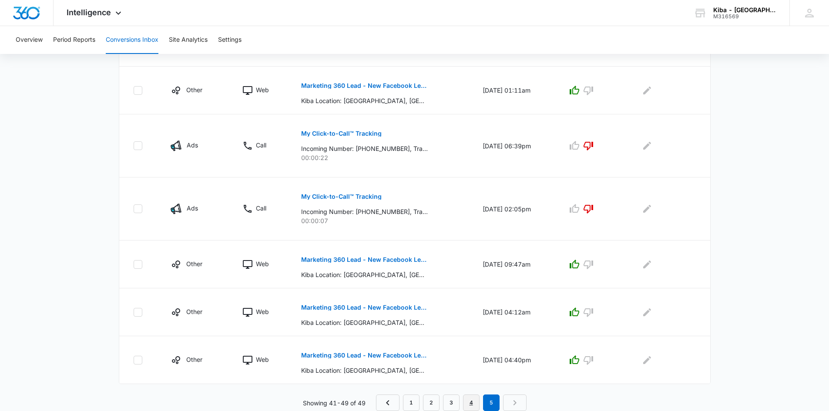
click at [471, 398] on link "4" at bounding box center [471, 403] width 17 height 17
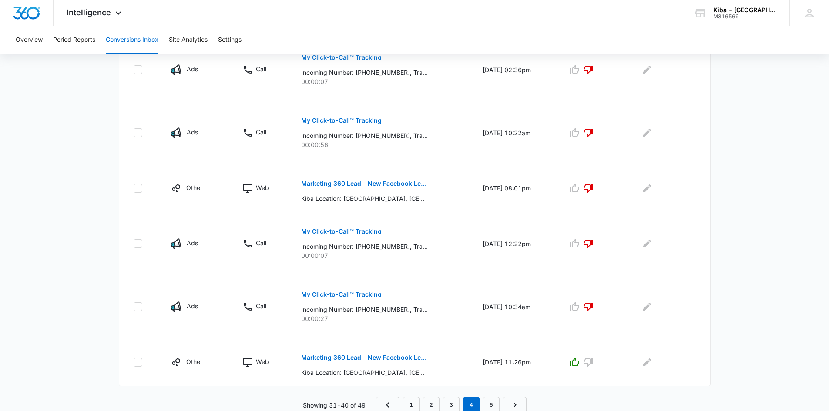
scroll to position [490, 0]
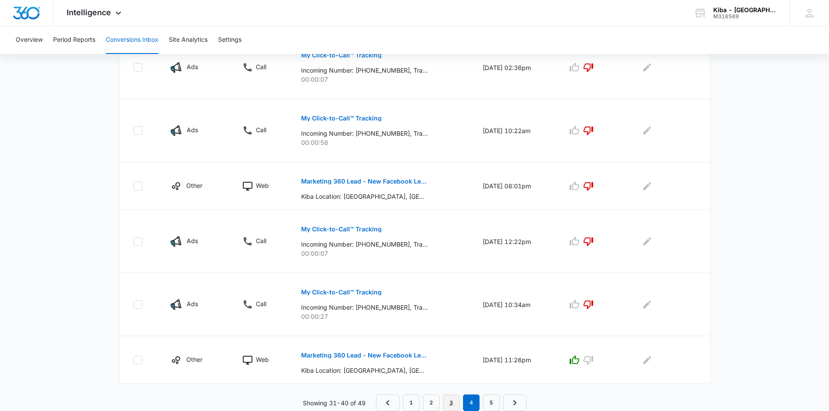
click at [455, 403] on link "3" at bounding box center [451, 403] width 17 height 17
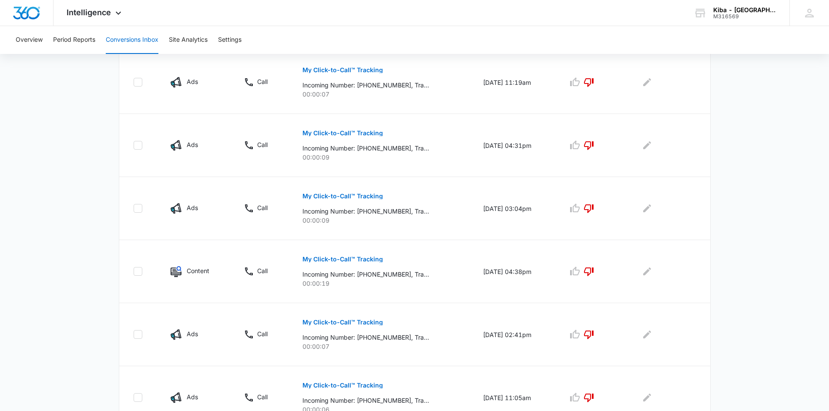
scroll to position [506, 0]
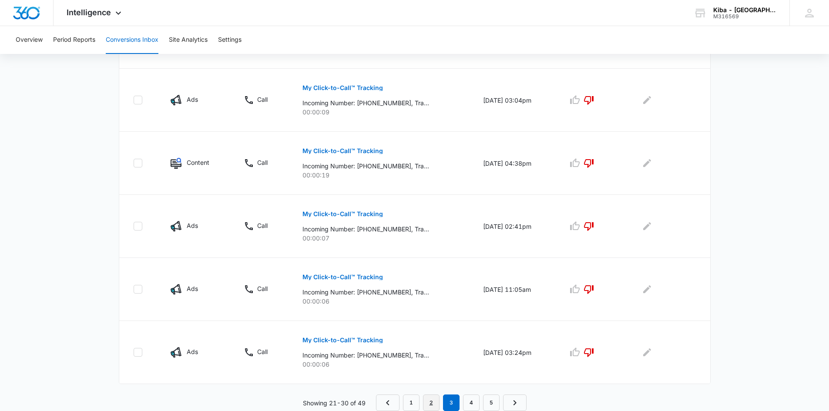
click at [432, 402] on link "2" at bounding box center [431, 403] width 17 height 17
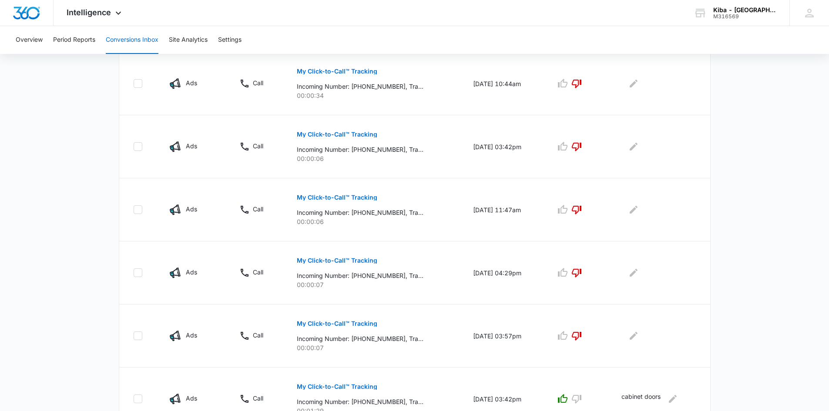
scroll to position [521, 0]
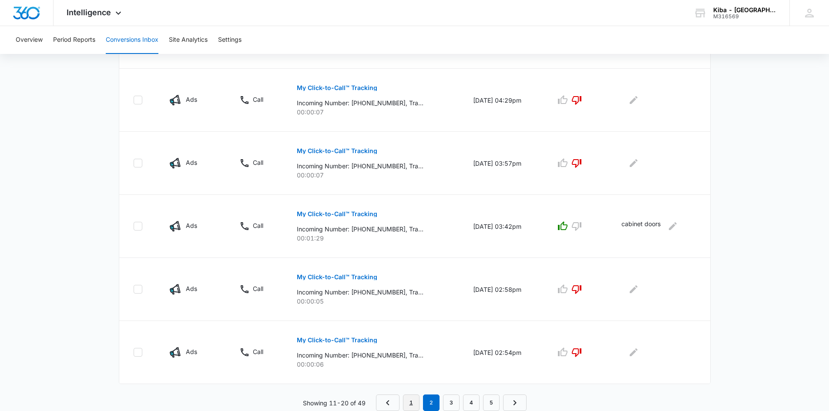
click at [410, 403] on link "1" at bounding box center [411, 403] width 17 height 17
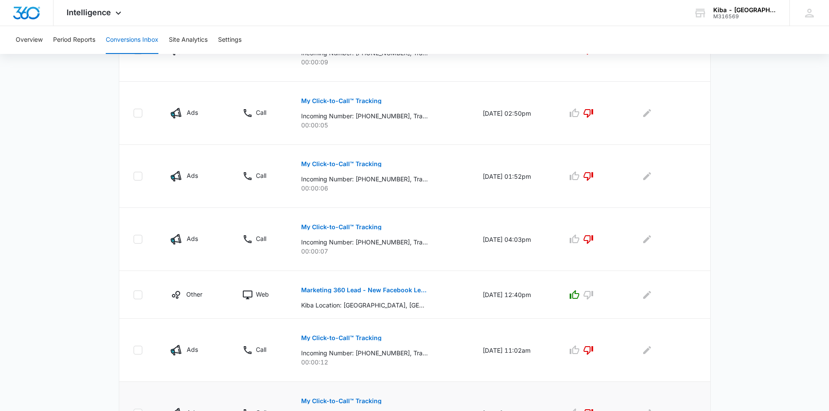
scroll to position [506, 0]
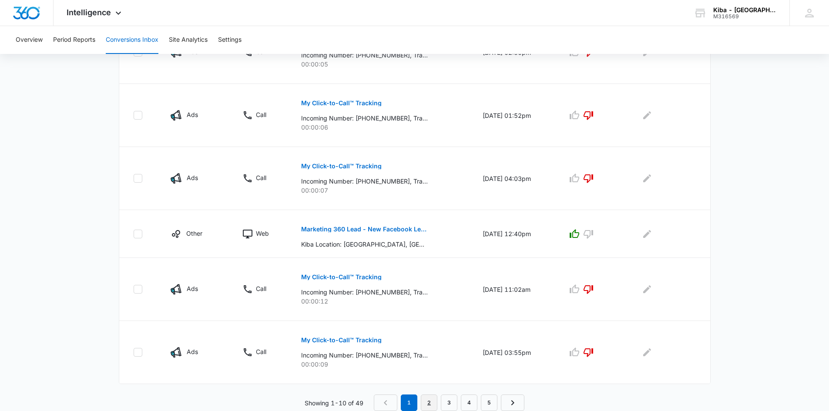
click at [427, 404] on link "2" at bounding box center [429, 403] width 17 height 17
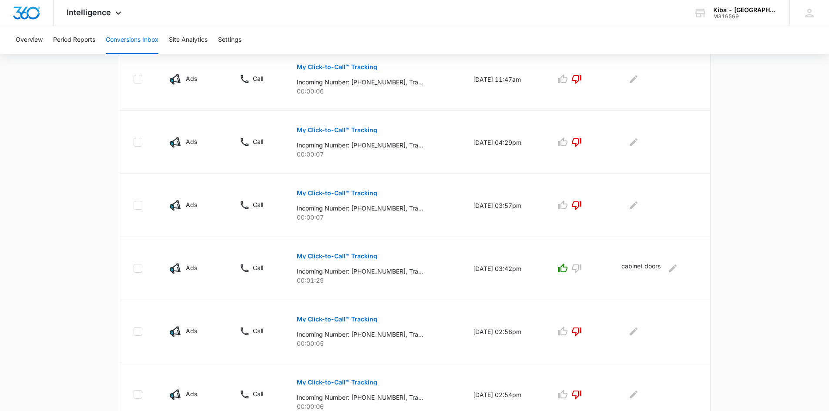
scroll to position [521, 0]
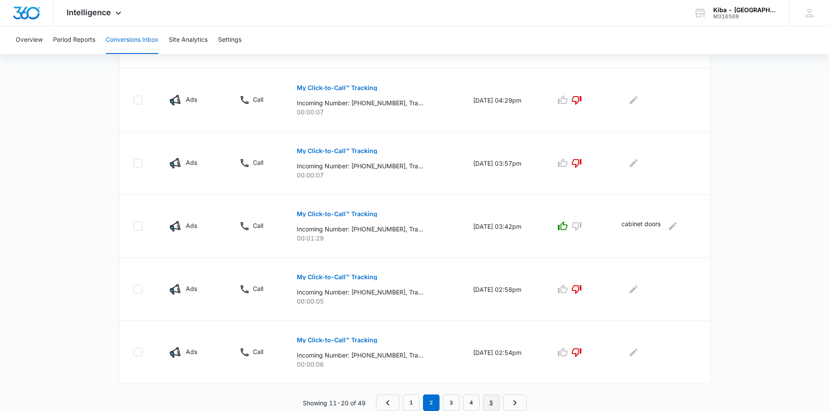
click at [494, 402] on link "5" at bounding box center [491, 403] width 17 height 17
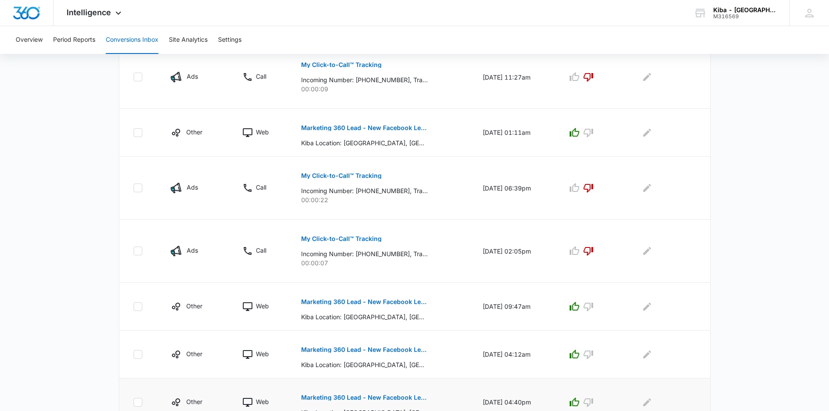
scroll to position [397, 0]
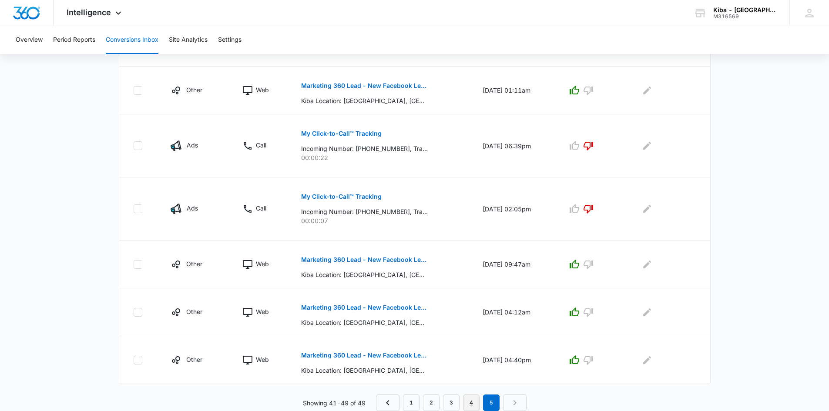
click at [475, 399] on link "4" at bounding box center [471, 403] width 17 height 17
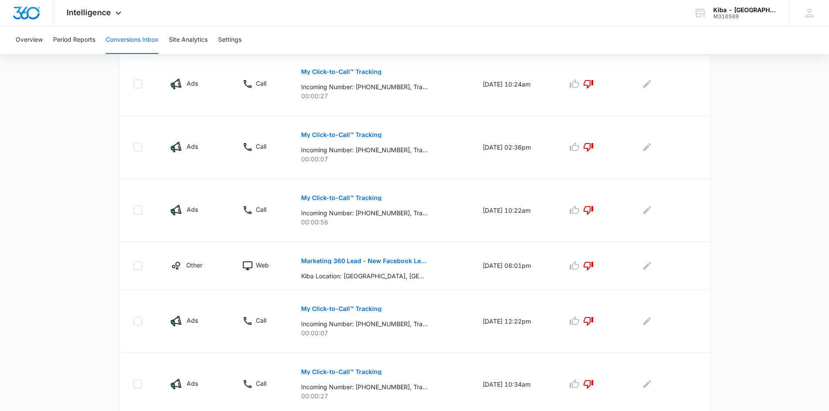
scroll to position [490, 0]
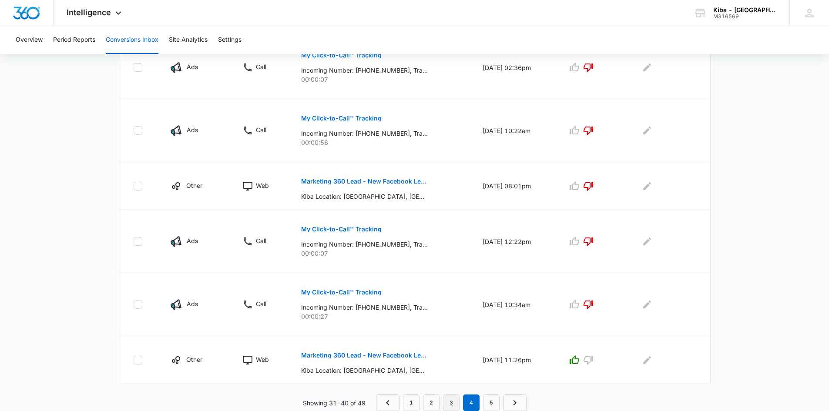
click at [452, 400] on link "3" at bounding box center [451, 403] width 17 height 17
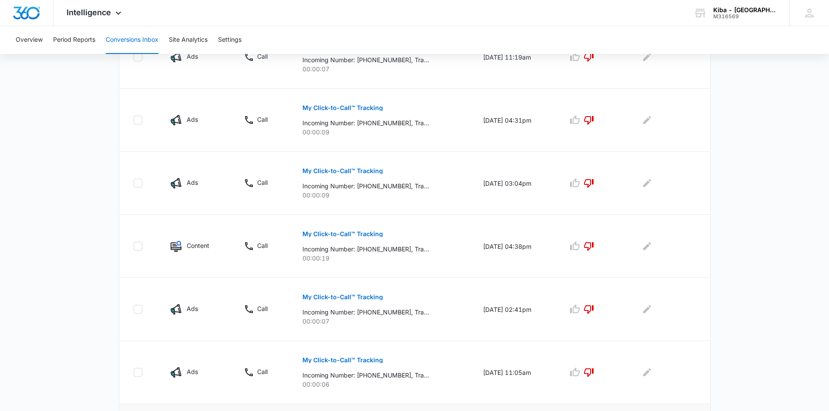
scroll to position [506, 0]
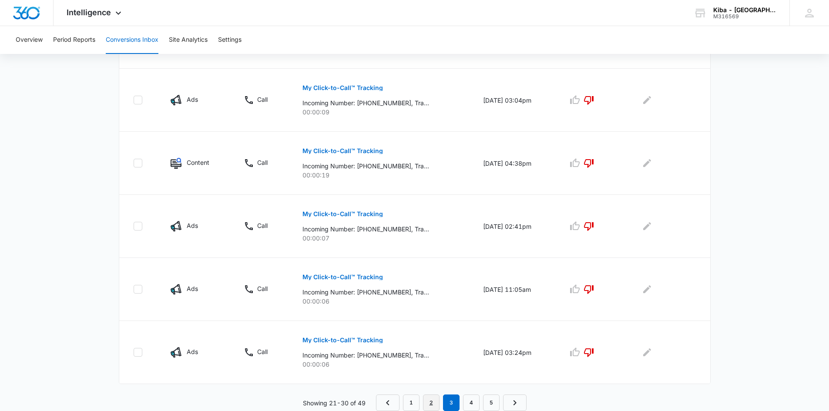
click at [430, 403] on link "2" at bounding box center [431, 403] width 17 height 17
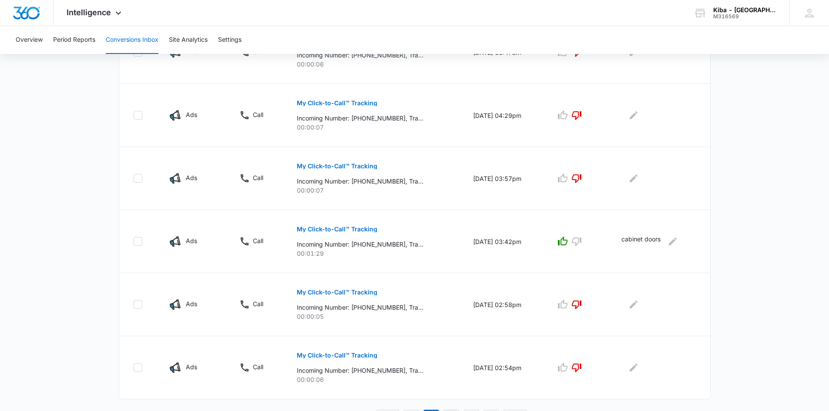
scroll to position [521, 0]
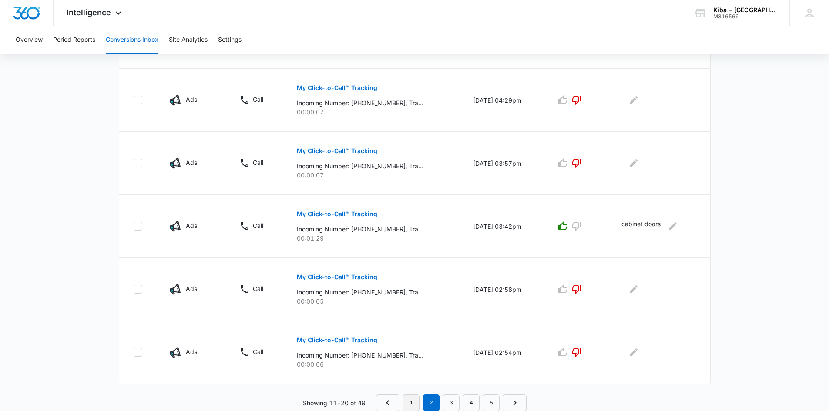
click at [407, 403] on link "1" at bounding box center [411, 403] width 17 height 17
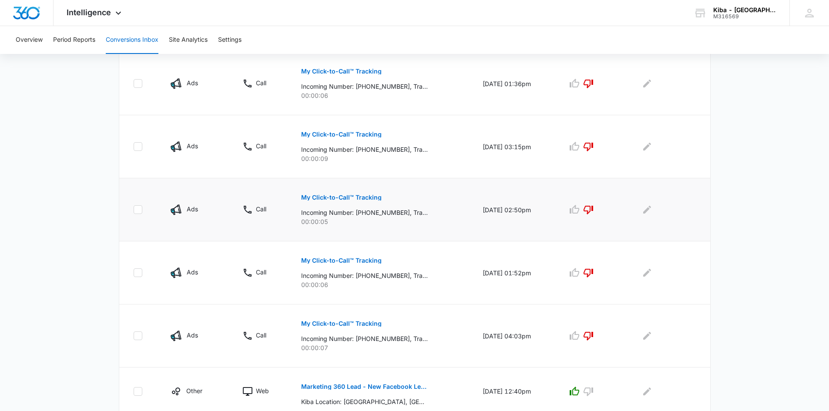
scroll to position [506, 0]
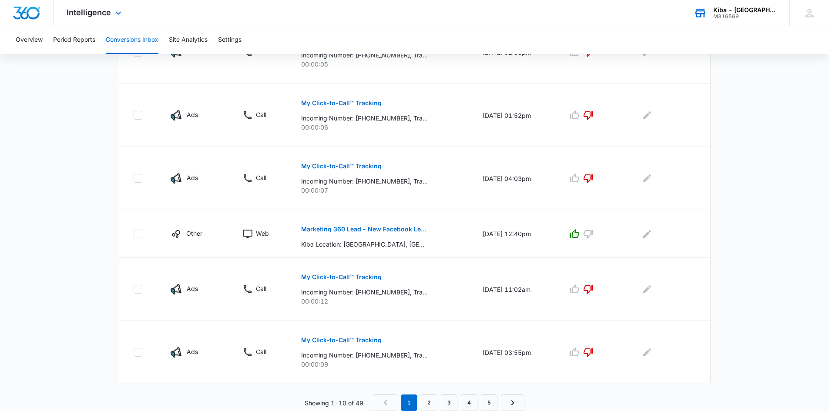
click at [740, 8] on div "Kiba - Fremont" at bounding box center [745, 10] width 64 height 7
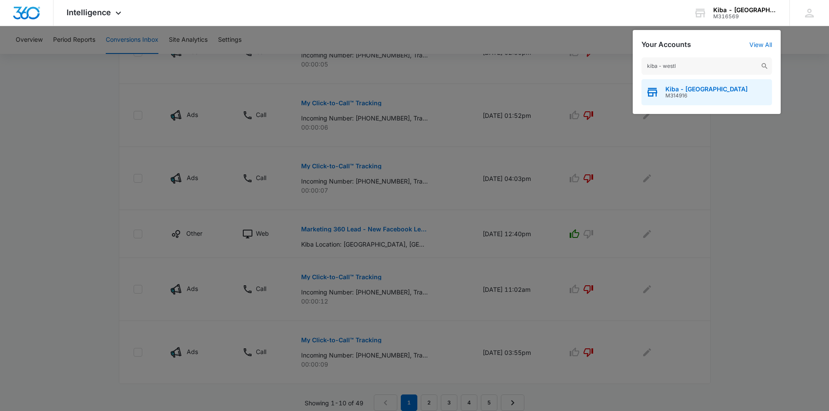
type input "kiba - westl"
click at [691, 95] on span "M314916" at bounding box center [706, 96] width 82 height 6
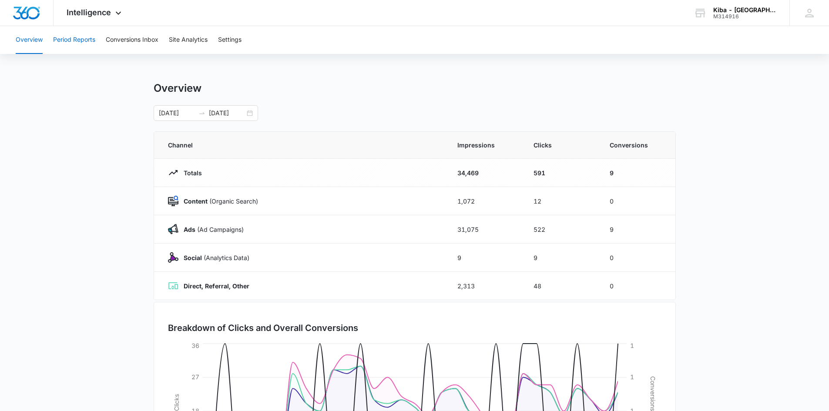
click at [87, 44] on button "Period Reports" at bounding box center [74, 40] width 42 height 28
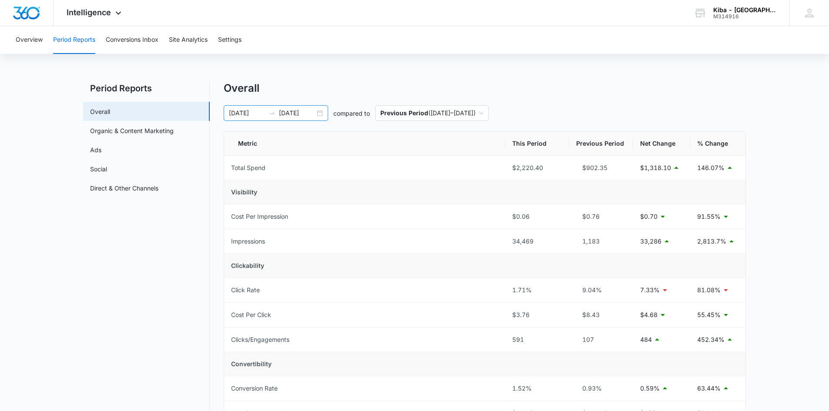
click at [321, 112] on div "[DATE] [DATE]" at bounding box center [276, 113] width 104 height 16
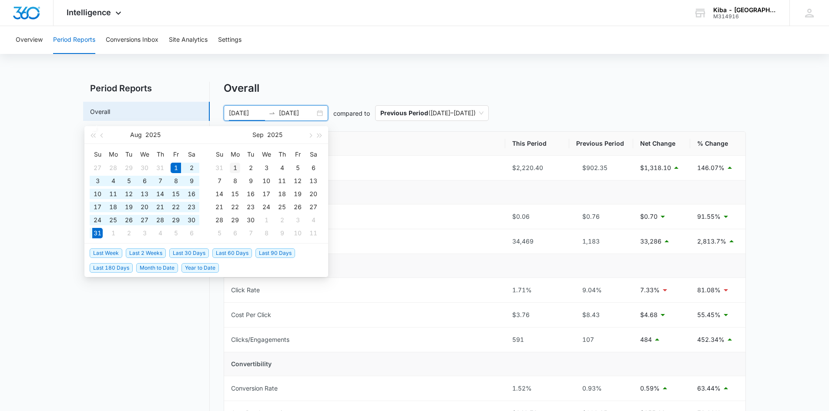
type input "[DATE]"
drag, startPoint x: 236, startPoint y: 166, endPoint x: 235, endPoint y: 171, distance: 5.3
click at [236, 163] on div "1" at bounding box center [235, 168] width 10 height 10
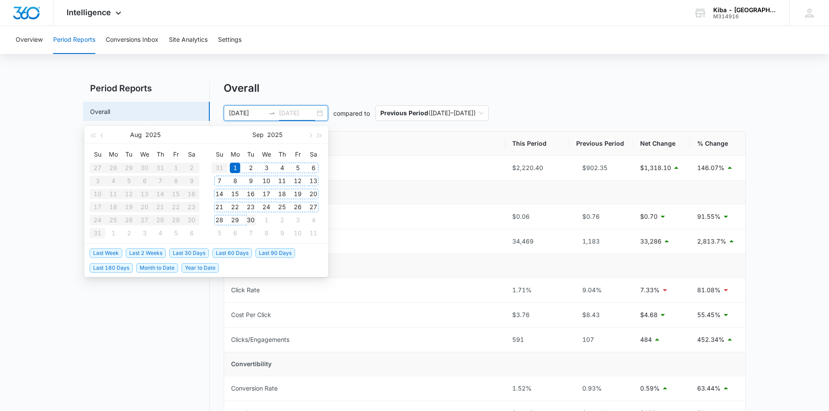
type input "[DATE]"
click at [251, 221] on div "30" at bounding box center [250, 220] width 10 height 10
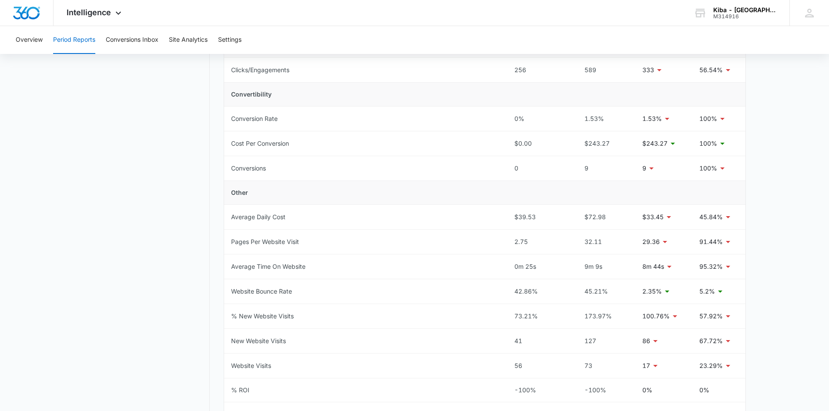
scroll to position [305, 0]
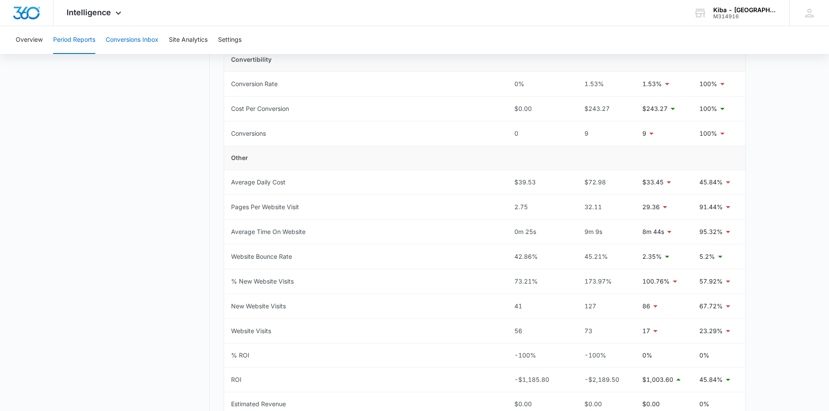
click at [128, 37] on button "Conversions Inbox" at bounding box center [132, 40] width 53 height 28
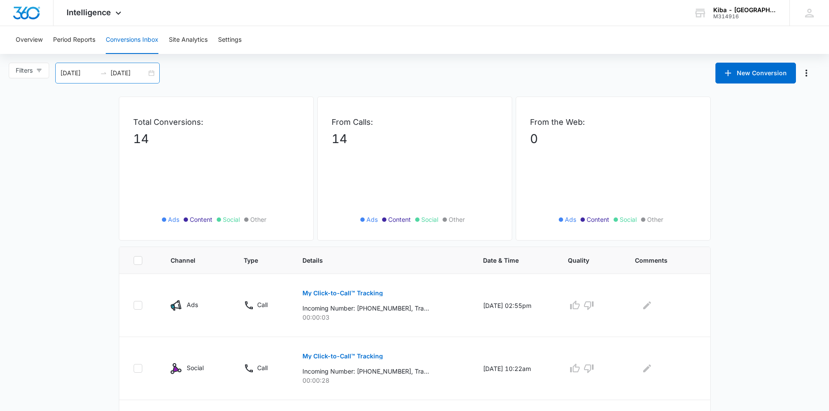
click at [153, 74] on div "[DATE] [DATE]" at bounding box center [107, 73] width 104 height 21
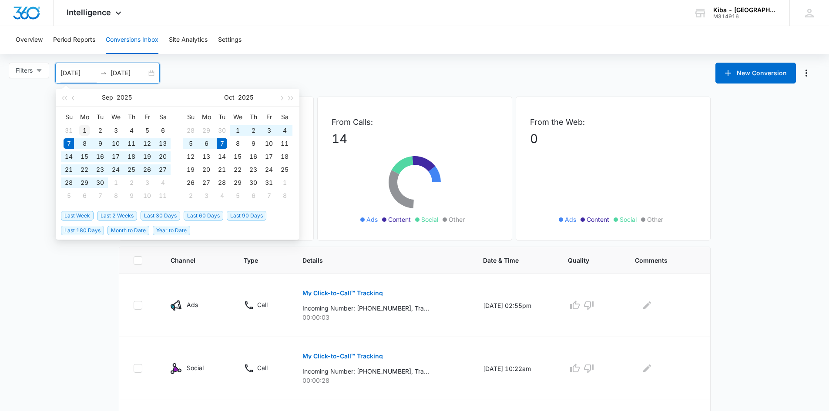
type input "[DATE]"
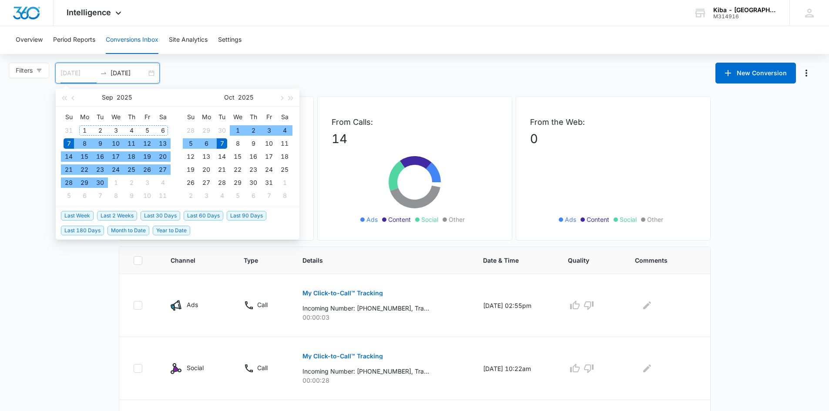
click at [87, 128] on div "1" at bounding box center [84, 130] width 10 height 10
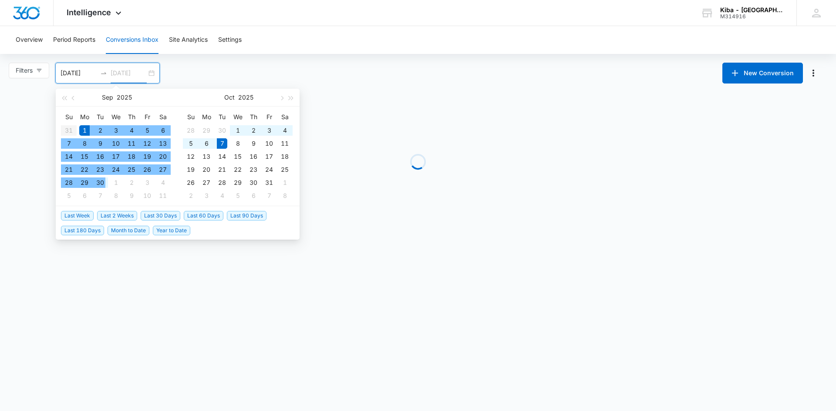
type input "[DATE]"
click at [99, 183] on div "30" at bounding box center [100, 183] width 10 height 10
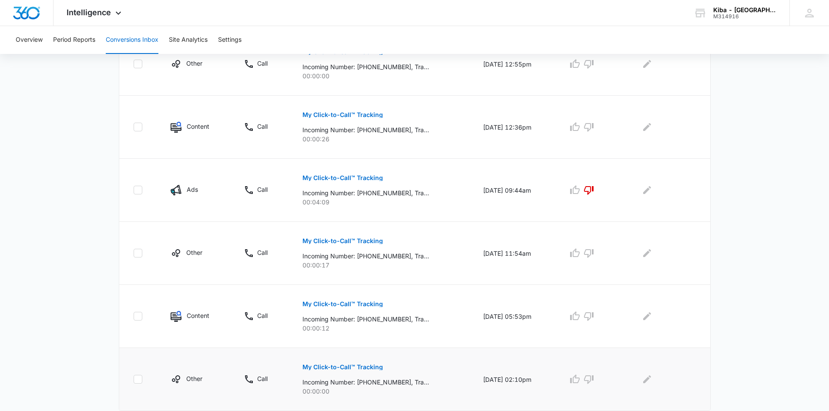
scroll to position [521, 0]
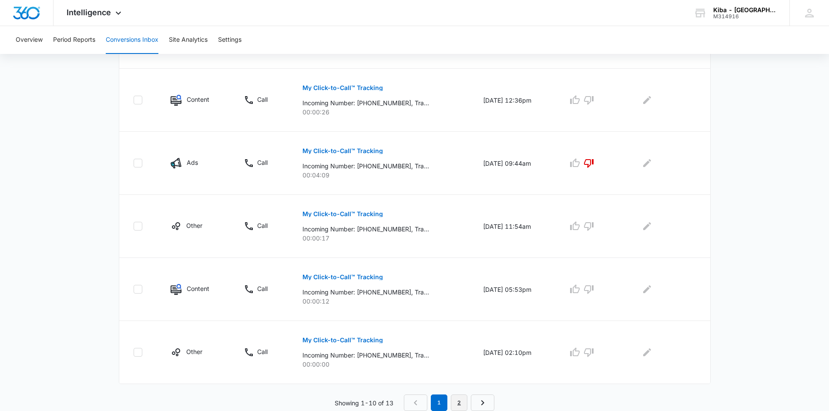
click at [460, 402] on link "2" at bounding box center [459, 403] width 17 height 17
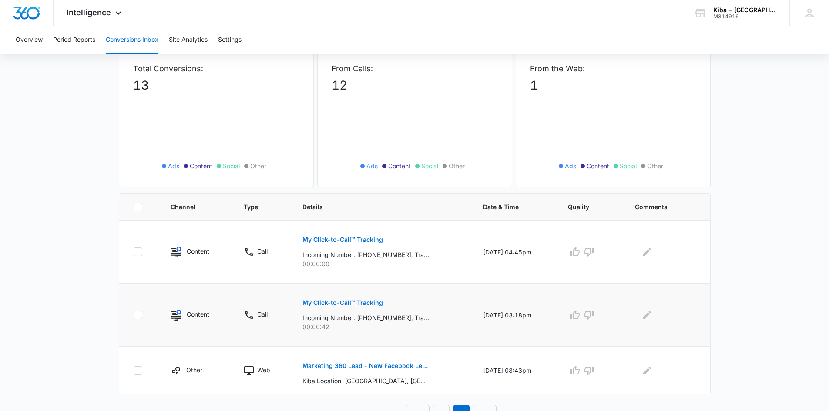
scroll to position [64, 0]
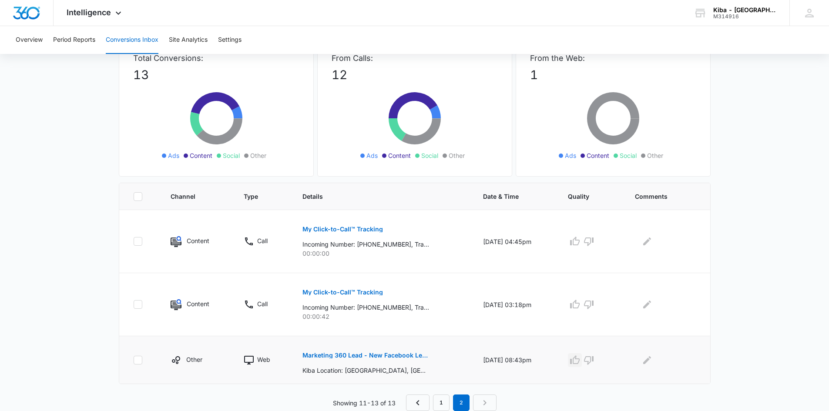
click at [580, 361] on icon "button" at bounding box center [575, 360] width 10 height 10
click at [339, 291] on p "My Click-to-Call™ Tracking" at bounding box center [342, 292] width 81 height 6
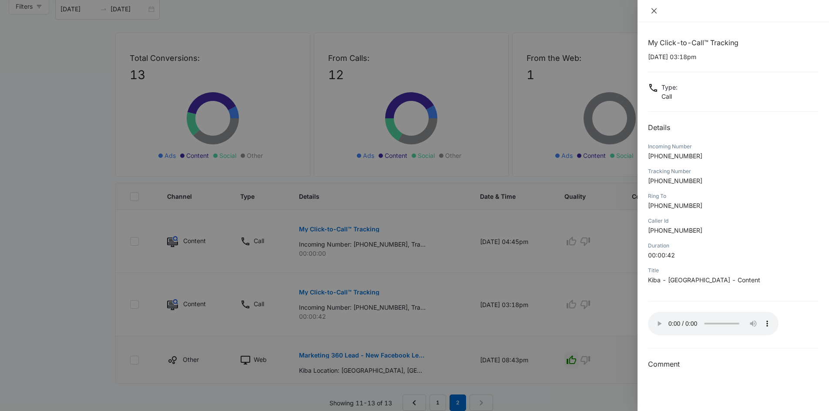
click at [653, 11] on icon "close" at bounding box center [654, 10] width 7 height 7
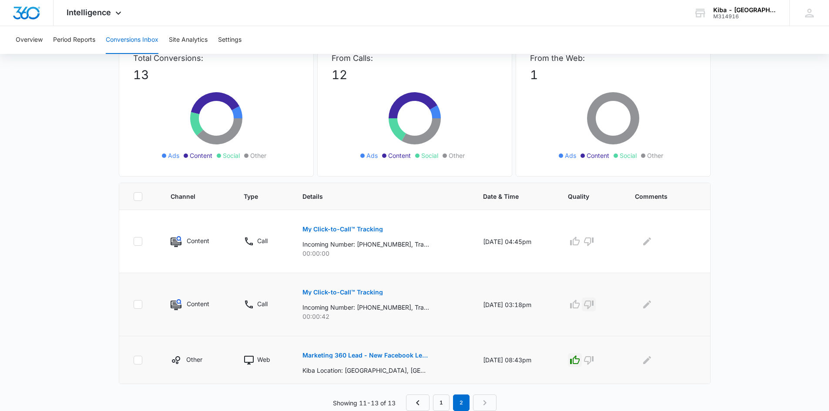
click at [594, 304] on icon "button" at bounding box center [589, 304] width 10 height 10
click at [592, 239] on icon "button" at bounding box center [589, 241] width 10 height 10
click at [440, 404] on link "1" at bounding box center [441, 403] width 17 height 17
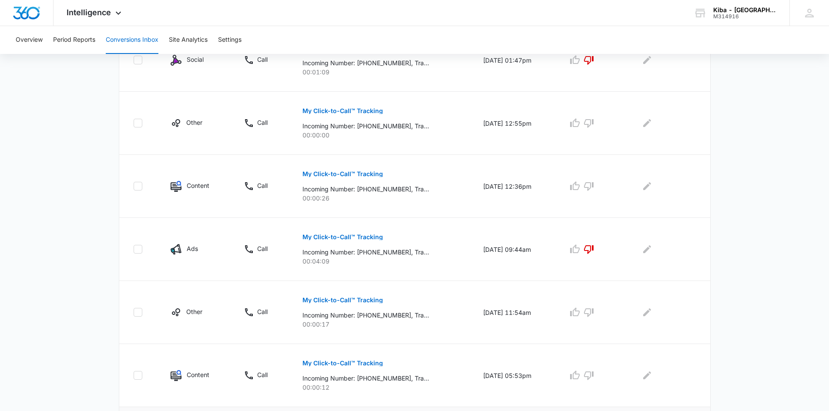
scroll to position [521, 0]
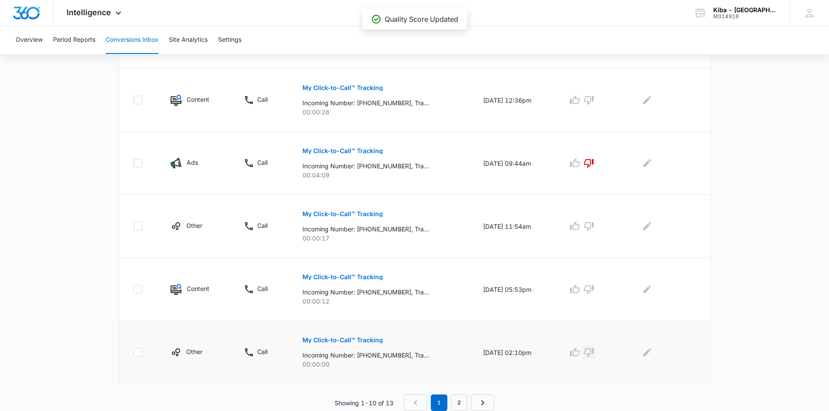
click at [594, 352] on icon "button" at bounding box center [589, 352] width 10 height 10
click at [594, 289] on icon "button" at bounding box center [589, 289] width 10 height 10
click at [594, 228] on icon "button" at bounding box center [589, 226] width 10 height 10
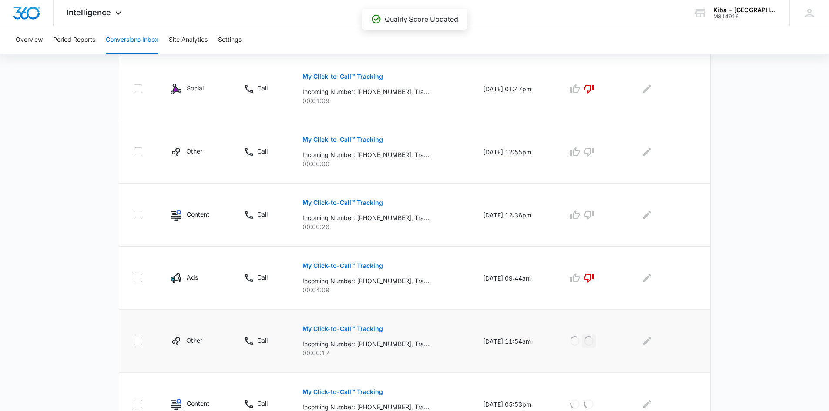
scroll to position [390, 0]
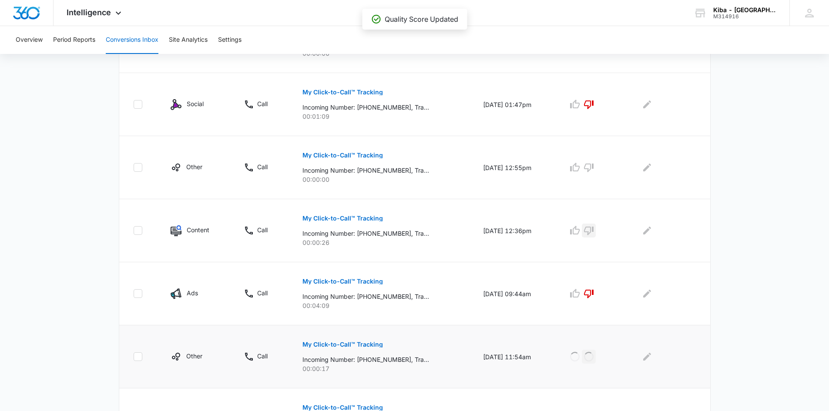
click at [594, 227] on icon "button" at bounding box center [589, 231] width 10 height 9
click at [593, 164] on icon "button" at bounding box center [589, 168] width 10 height 9
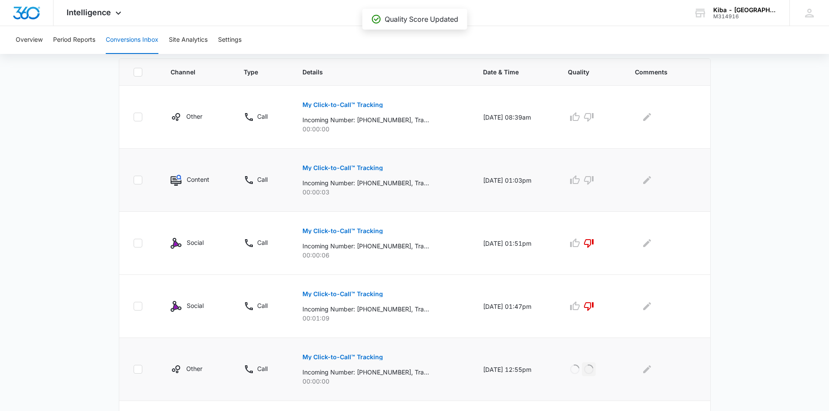
scroll to position [173, 0]
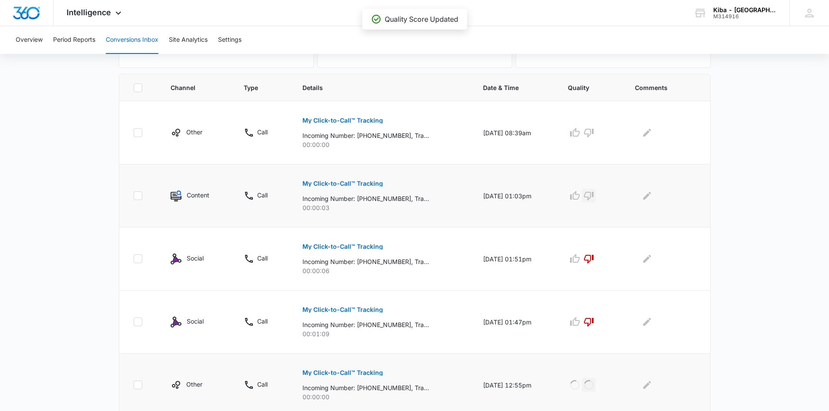
click at [594, 192] on icon "button" at bounding box center [589, 196] width 10 height 9
click at [592, 133] on icon "button" at bounding box center [589, 133] width 10 height 10
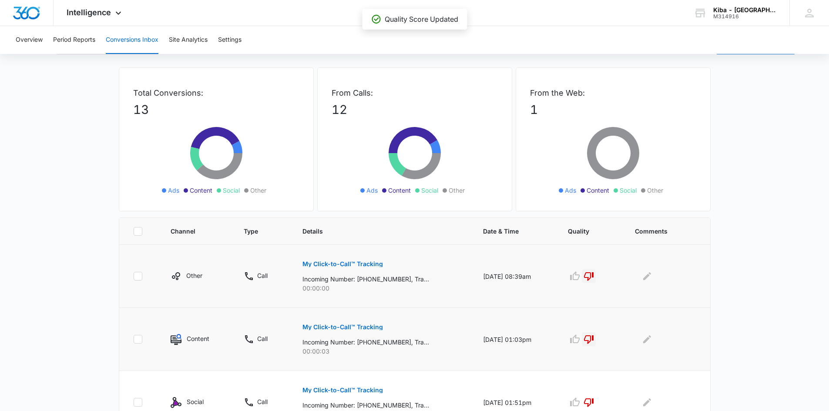
scroll to position [44, 0]
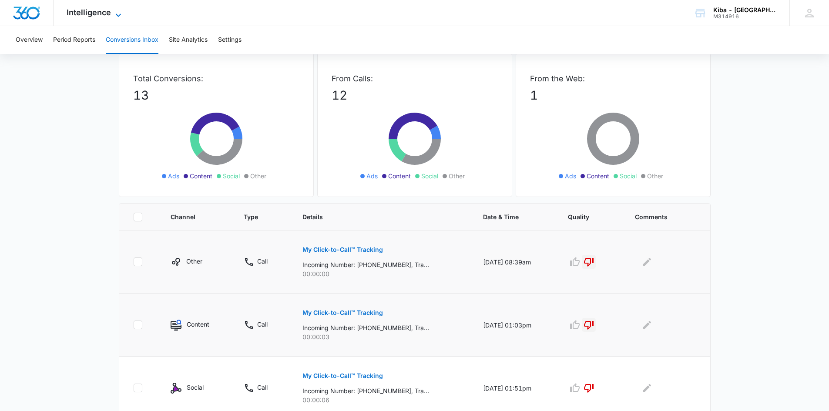
click at [116, 12] on icon at bounding box center [118, 15] width 10 height 10
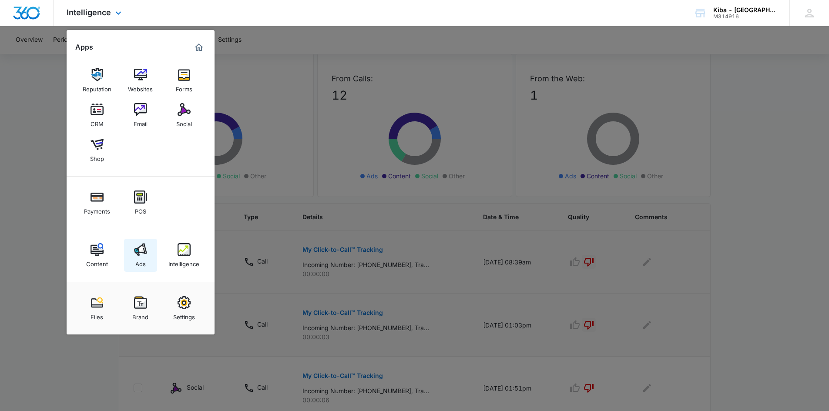
click at [145, 260] on div "Ads" at bounding box center [140, 261] width 10 height 11
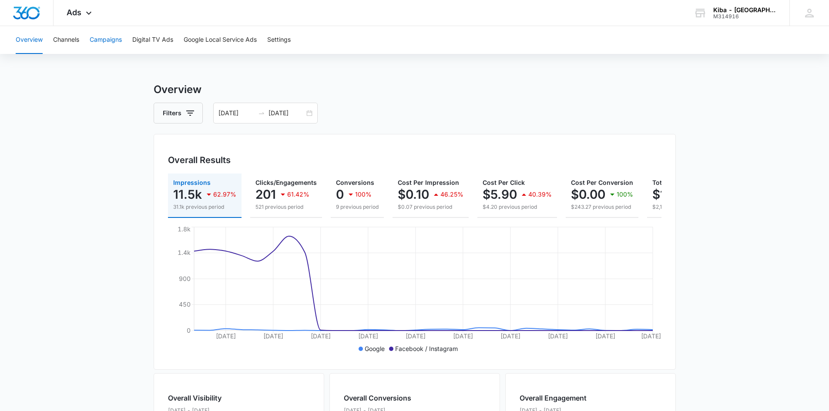
click at [116, 36] on button "Campaigns" at bounding box center [106, 40] width 32 height 28
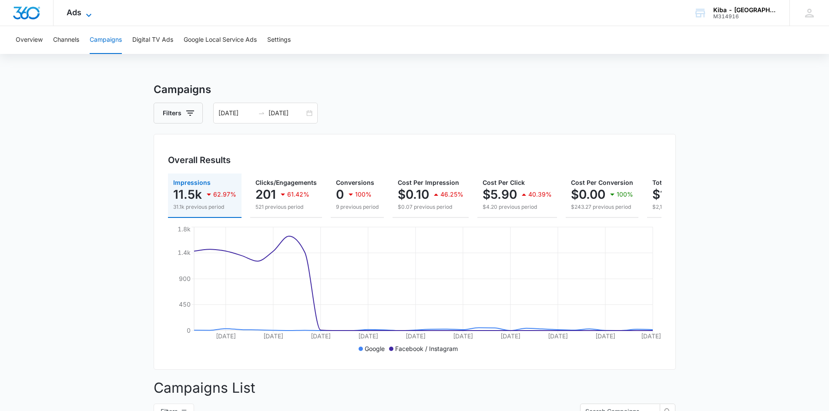
click at [87, 15] on icon at bounding box center [88, 14] width 5 height 3
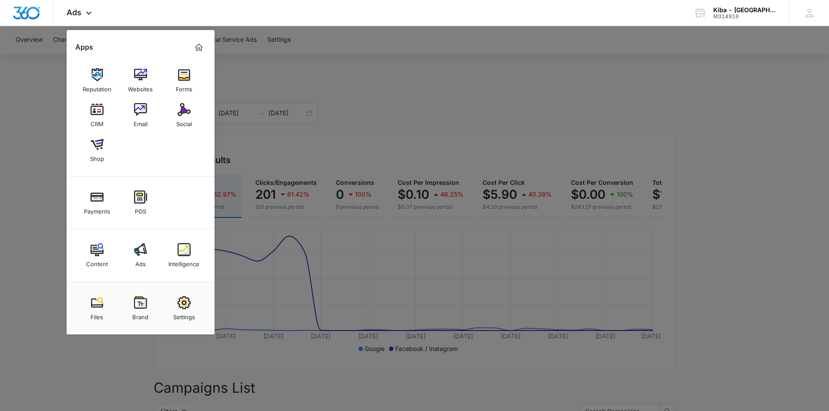
drag, startPoint x: 183, startPoint y: 305, endPoint x: 150, endPoint y: 289, distance: 36.4
click at [183, 304] on img at bounding box center [184, 302] width 13 height 13
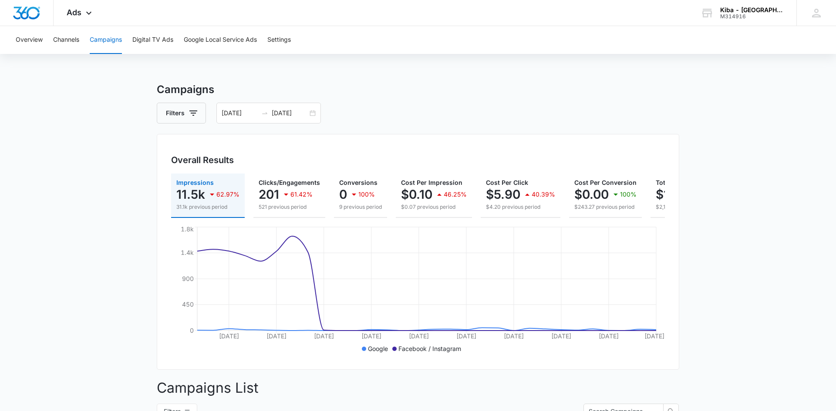
select select "12"
select select "US"
select select "America/Denver"
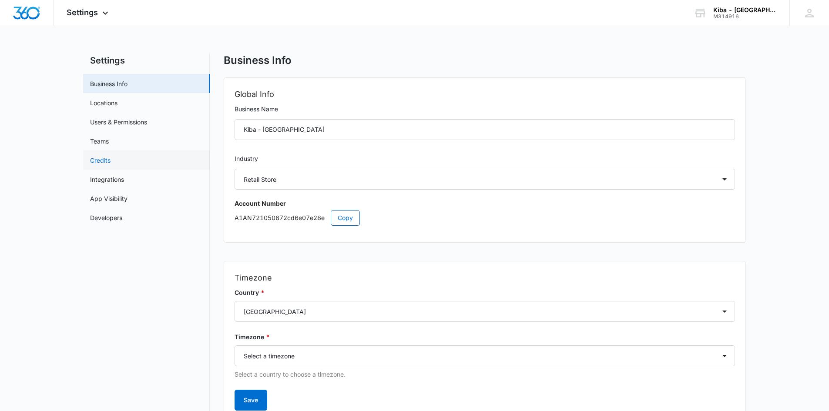
click at [102, 163] on link "Credits" at bounding box center [100, 160] width 20 height 9
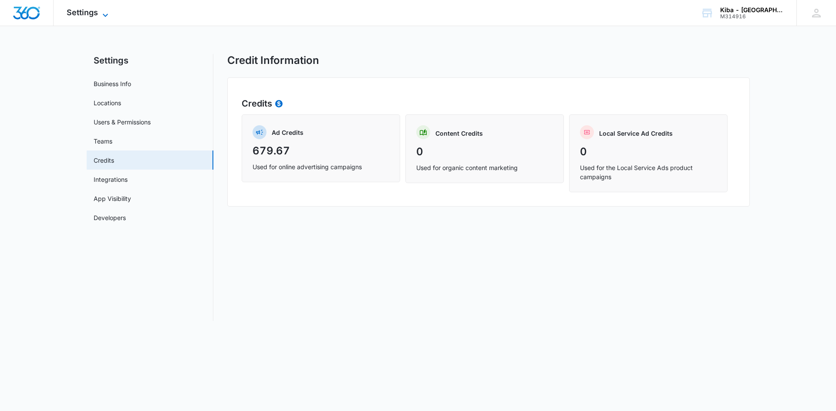
click at [104, 14] on icon at bounding box center [105, 15] width 10 height 10
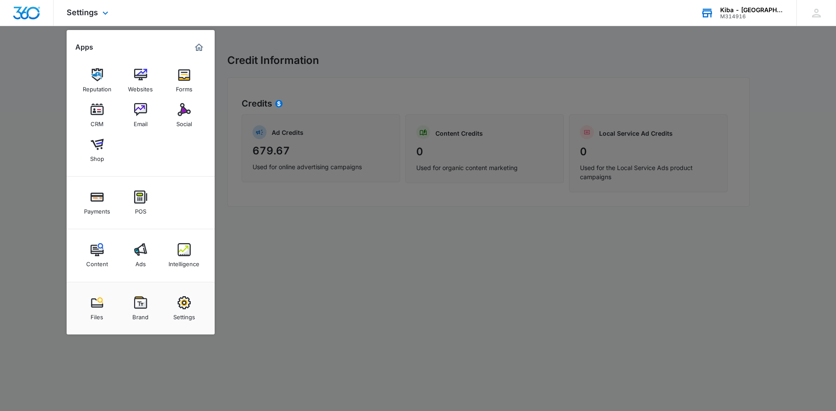
click at [755, 10] on div "Kiba - Westland" at bounding box center [752, 10] width 64 height 7
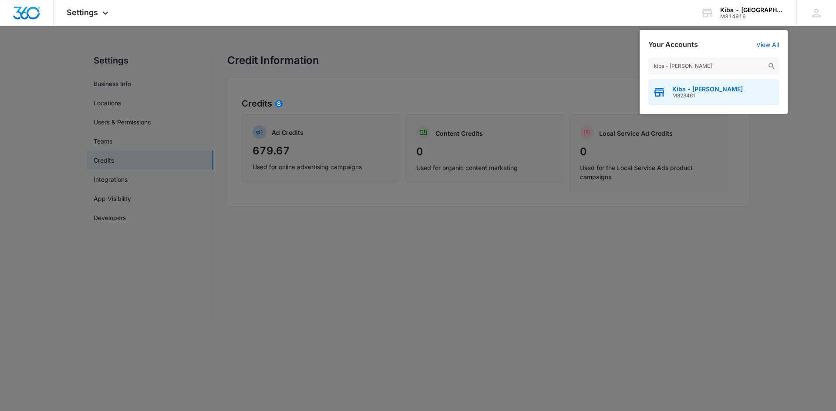
type input "kiba - N. Olmsted"
click at [681, 95] on span "M323461" at bounding box center [707, 96] width 70 height 6
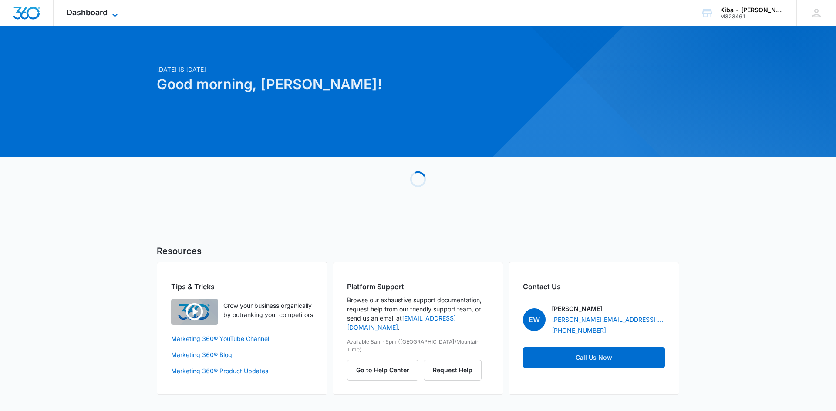
click at [117, 14] on icon at bounding box center [115, 15] width 10 height 10
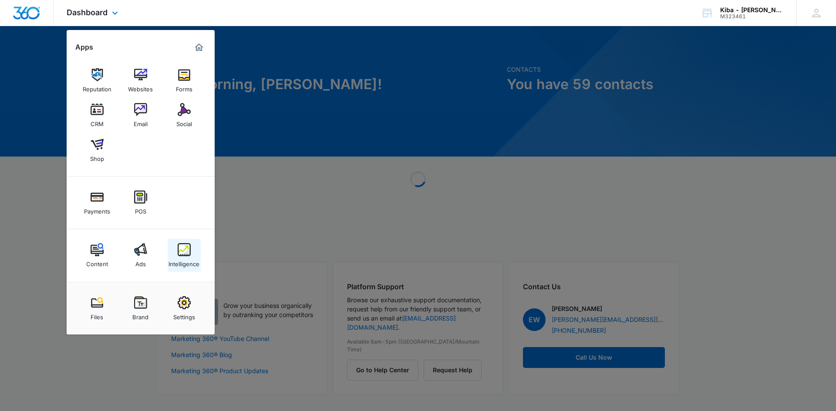
click at [185, 248] on img at bounding box center [184, 249] width 13 height 13
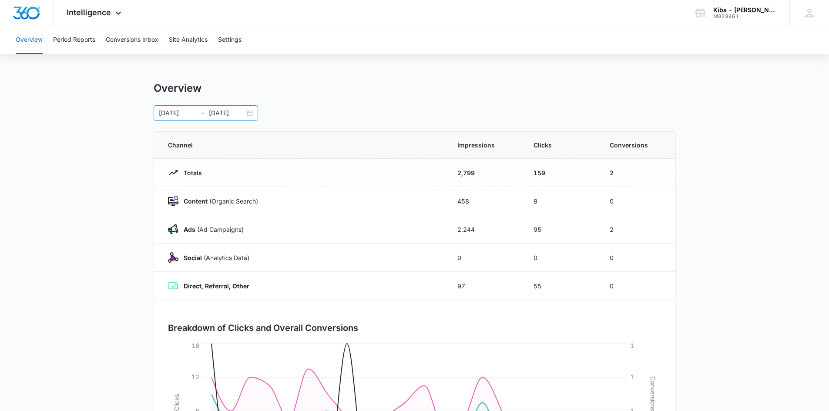
click at [249, 114] on div "09/01/2025 09/22/2025" at bounding box center [206, 113] width 104 height 16
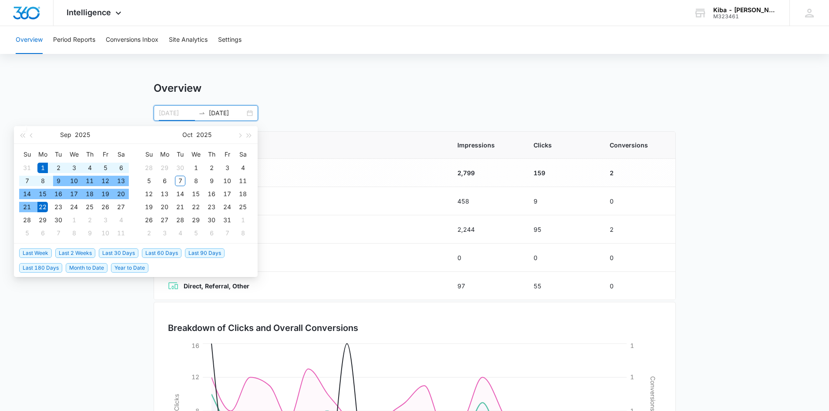
type input "[DATE]"
click at [46, 163] on div "1" at bounding box center [42, 168] width 10 height 10
type input "[DATE]"
click at [57, 218] on div "30" at bounding box center [58, 220] width 10 height 10
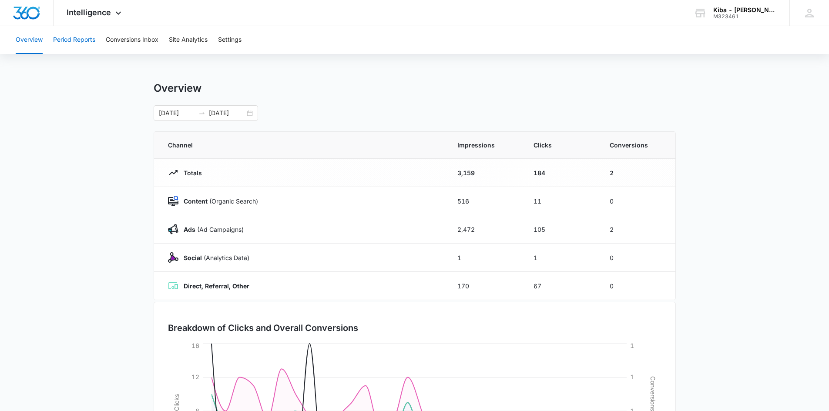
click at [86, 37] on button "Period Reports" at bounding box center [74, 40] width 42 height 28
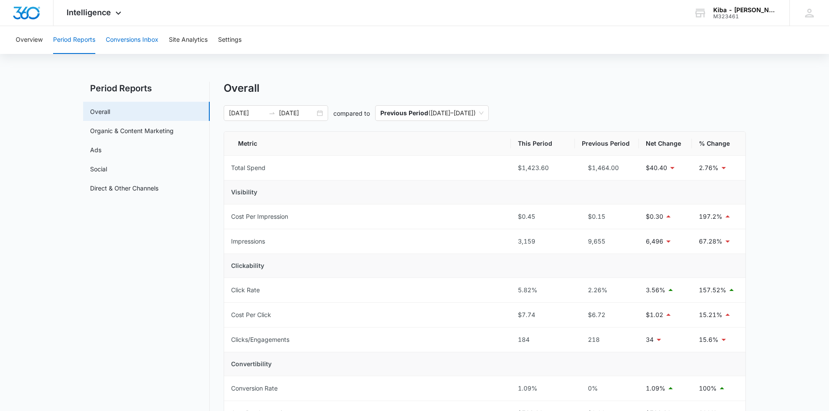
click at [132, 40] on button "Conversions Inbox" at bounding box center [132, 40] width 53 height 28
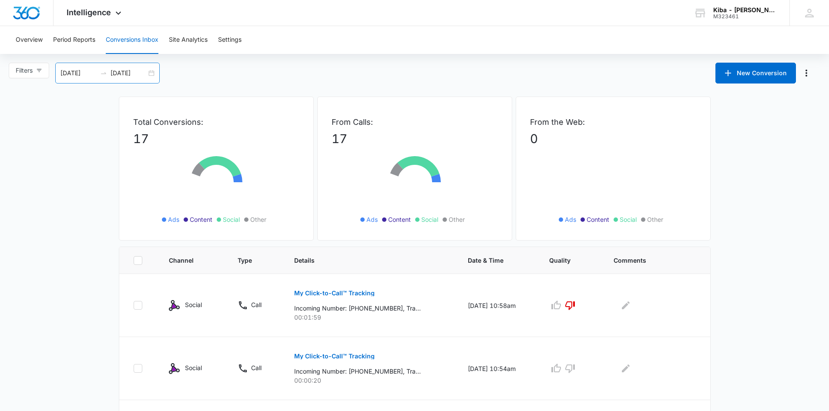
click at [149, 72] on div "[DATE] [DATE]" at bounding box center [107, 73] width 104 height 21
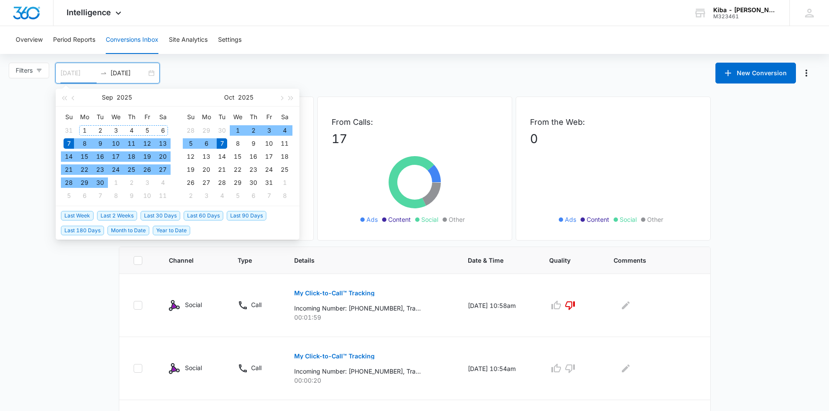
type input "[DATE]"
click at [84, 128] on div "1" at bounding box center [84, 130] width 10 height 10
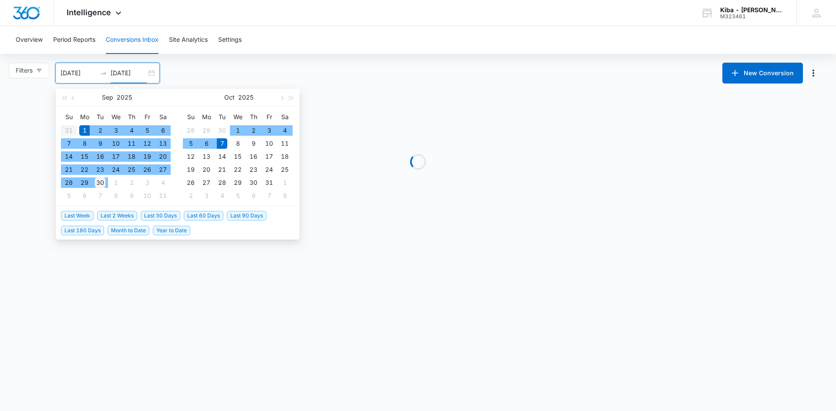
type input "[DATE]"
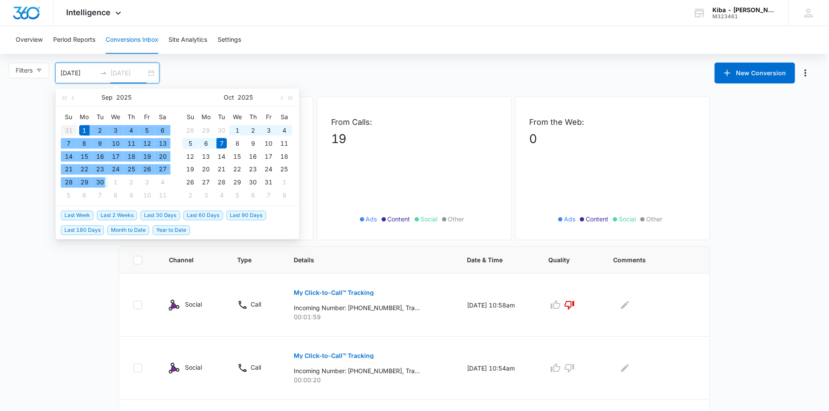
click at [102, 183] on div "30" at bounding box center [100, 183] width 10 height 10
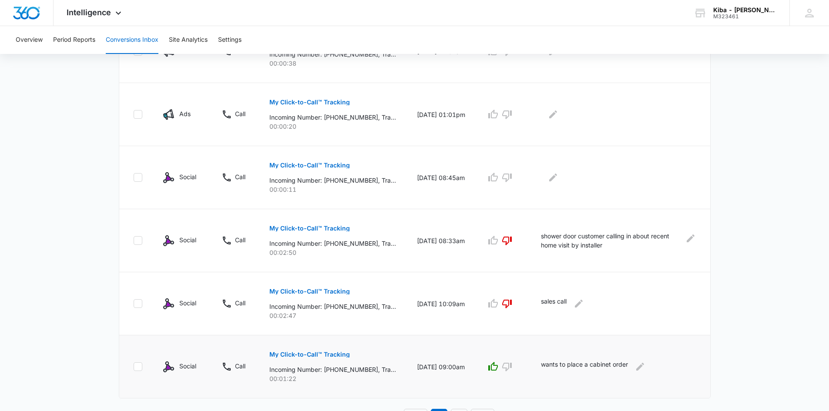
scroll to position [521, 0]
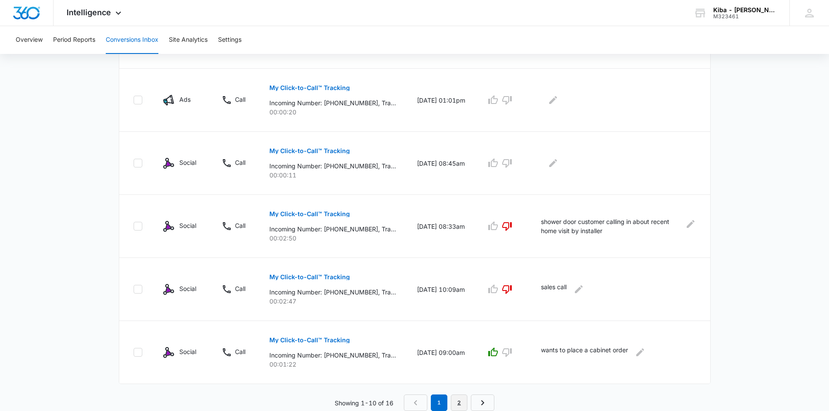
click at [462, 402] on link "2" at bounding box center [459, 403] width 17 height 17
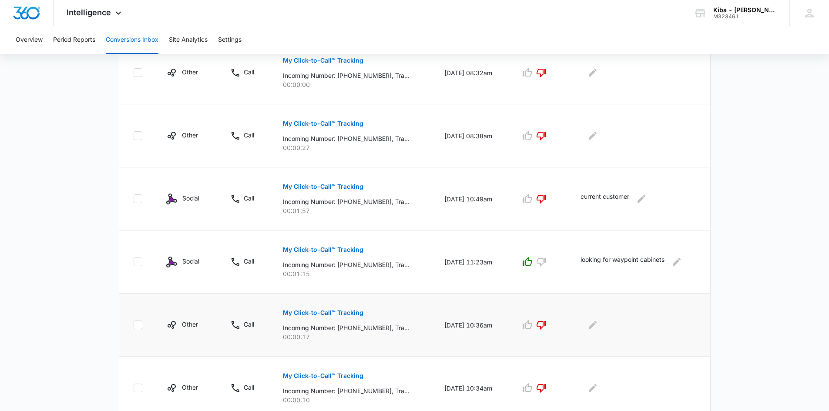
scroll to position [268, 0]
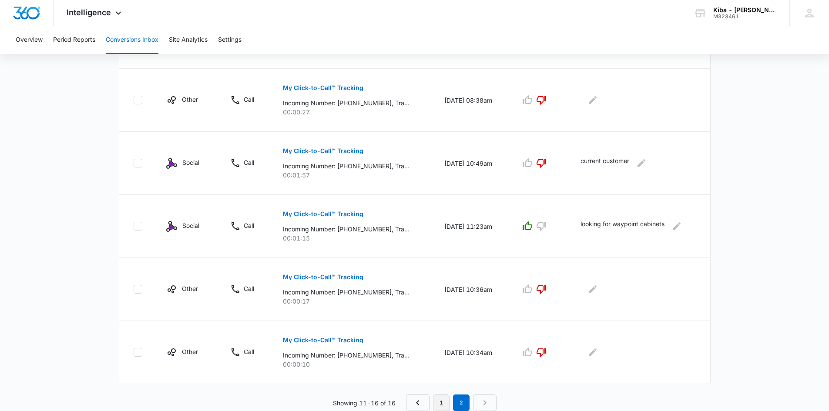
click at [440, 399] on link "1" at bounding box center [441, 403] width 17 height 17
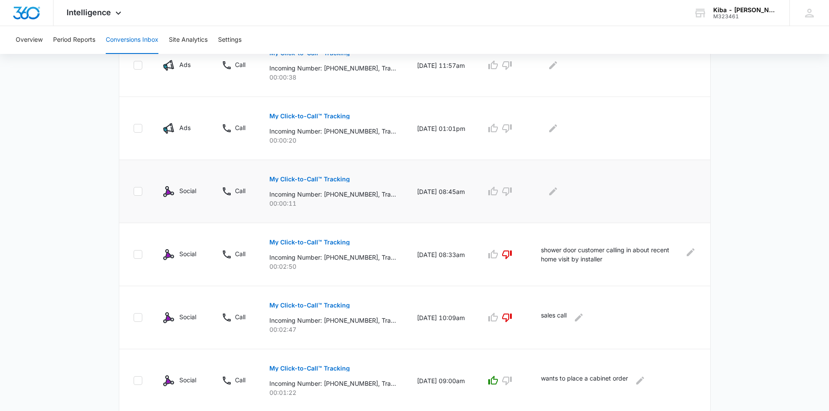
scroll to position [477, 0]
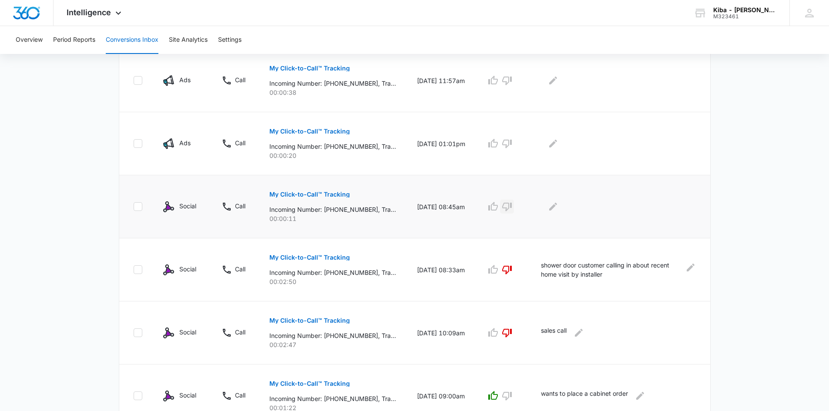
click at [512, 205] on icon "button" at bounding box center [507, 206] width 10 height 10
click at [511, 141] on icon "button" at bounding box center [507, 143] width 10 height 10
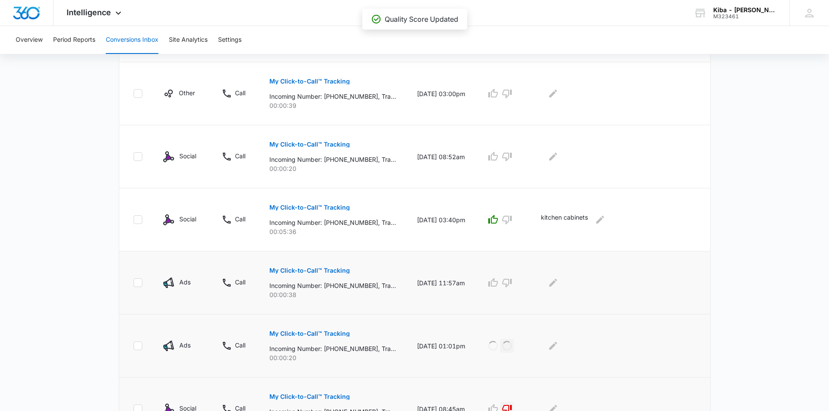
scroll to position [260, 0]
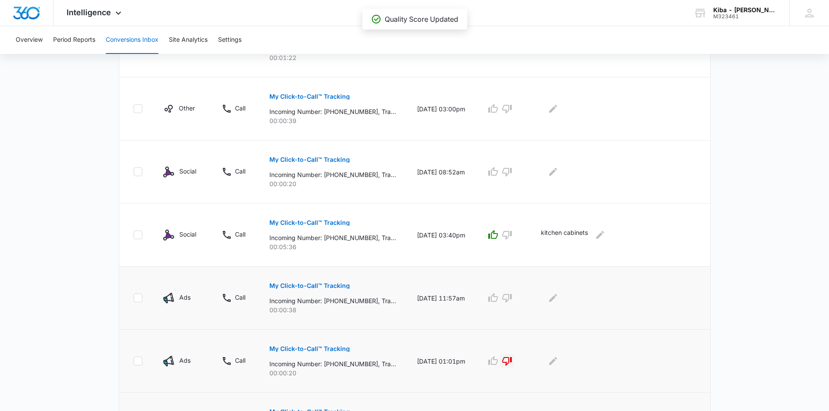
click at [309, 284] on p "My Click-to-Call™ Tracking" at bounding box center [309, 286] width 81 height 6
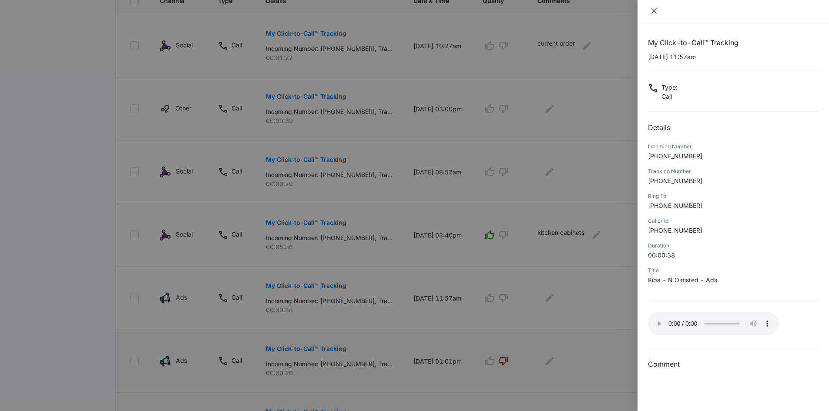
click at [654, 10] on icon "close" at bounding box center [653, 10] width 5 height 5
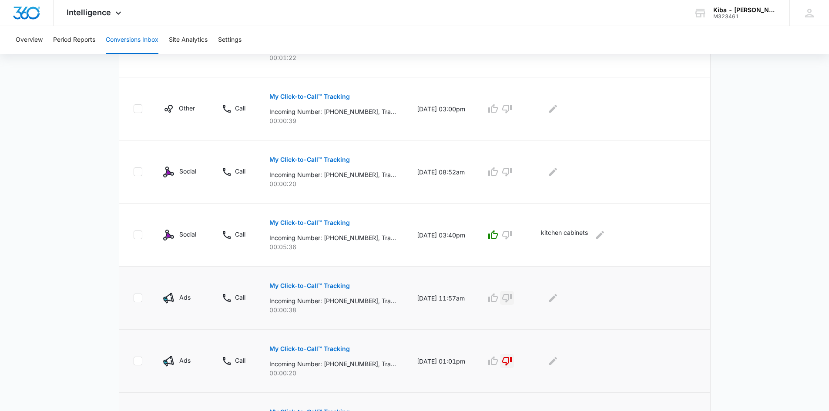
click at [512, 298] on icon "button" at bounding box center [507, 298] width 10 height 10
click at [512, 172] on icon "button" at bounding box center [507, 172] width 10 height 9
click at [512, 108] on icon "button" at bounding box center [507, 109] width 10 height 10
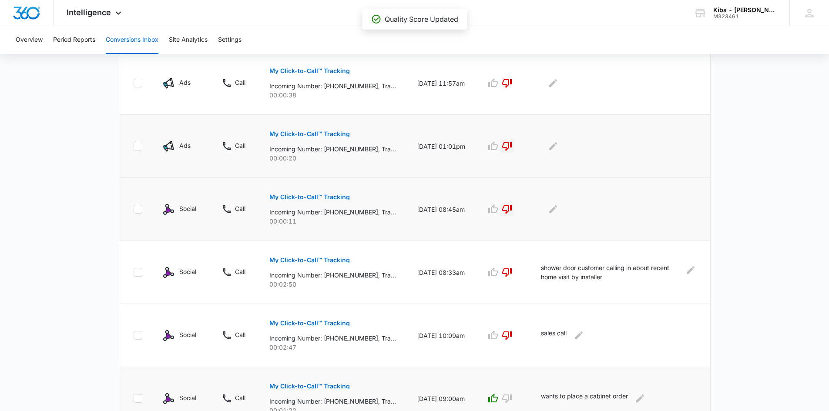
scroll to position [521, 0]
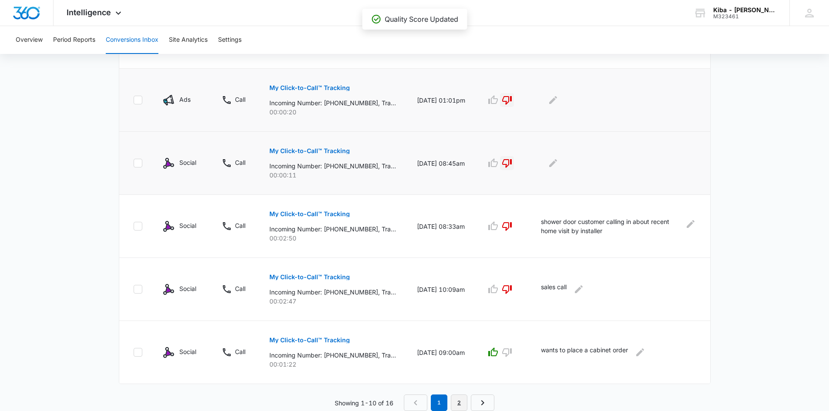
click at [463, 401] on link "2" at bounding box center [459, 403] width 17 height 17
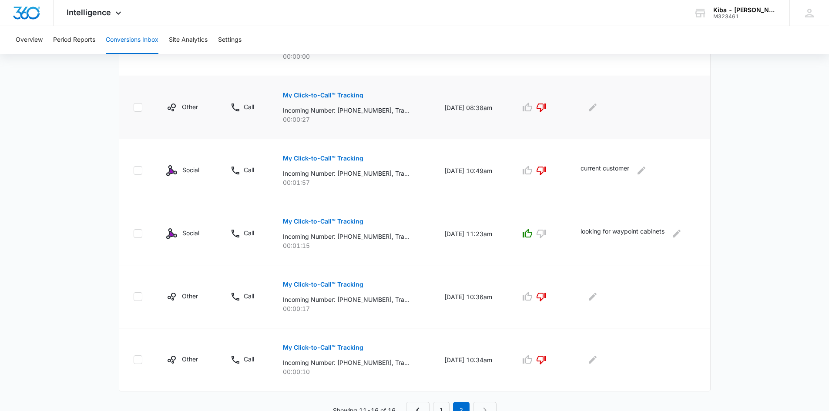
scroll to position [268, 0]
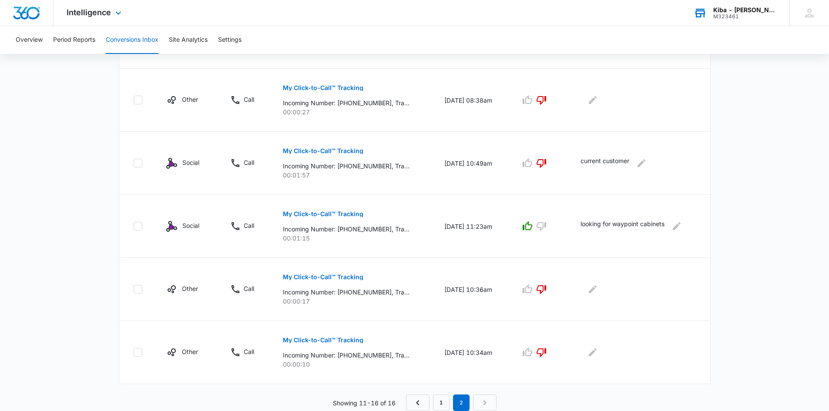
click at [731, 11] on div "Kiba - N. Olmsted" at bounding box center [745, 10] width 64 height 7
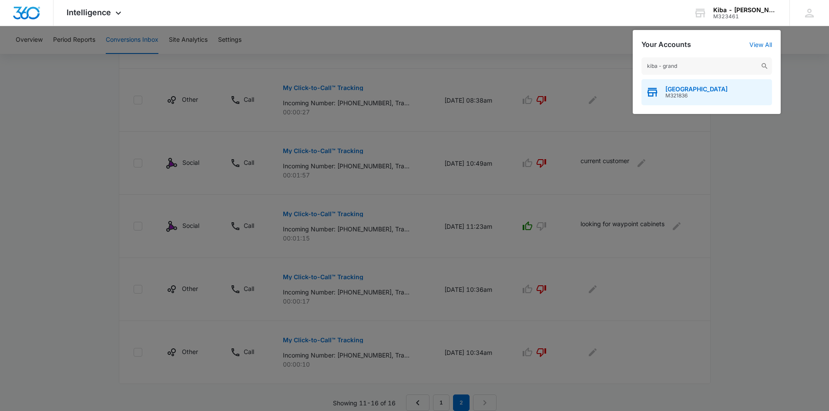
type input "kiba - grand"
click at [732, 85] on div "Kiba - Grand Junction M321836" at bounding box center [706, 92] width 131 height 26
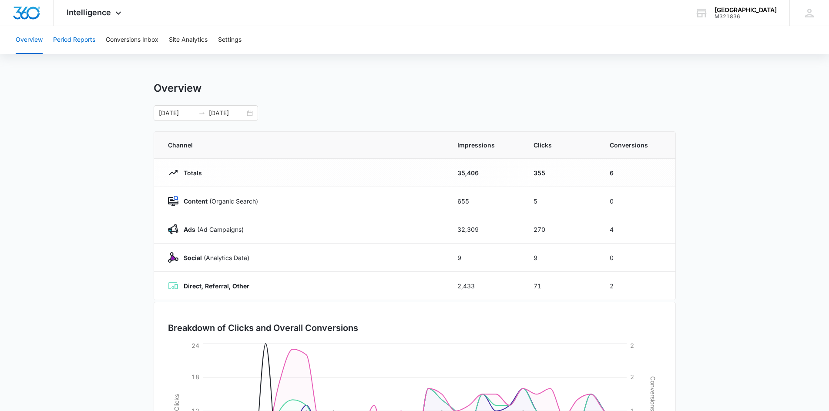
click at [82, 40] on button "Period Reports" at bounding box center [74, 40] width 42 height 28
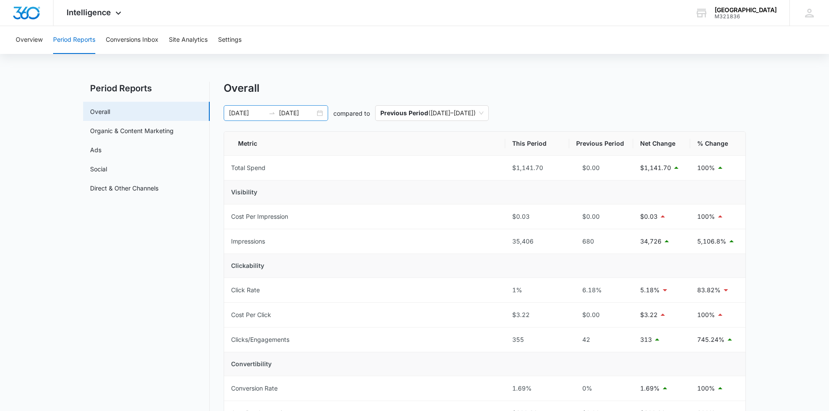
click at [322, 115] on div "[DATE] [DATE]" at bounding box center [276, 113] width 104 height 16
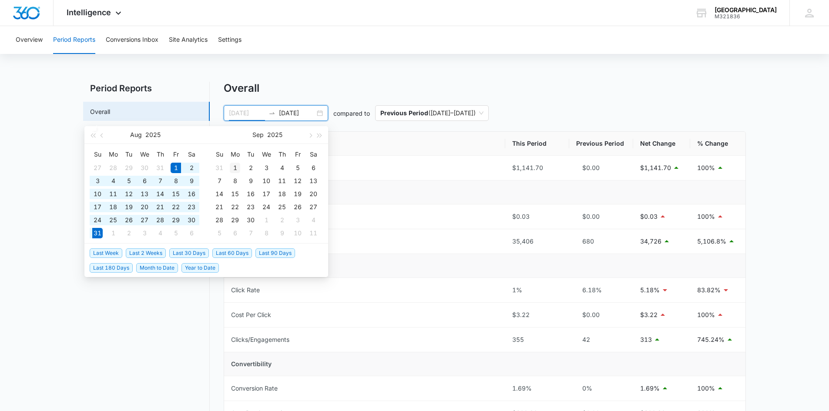
type input "[DATE]"
click at [234, 168] on div "1" at bounding box center [235, 168] width 10 height 10
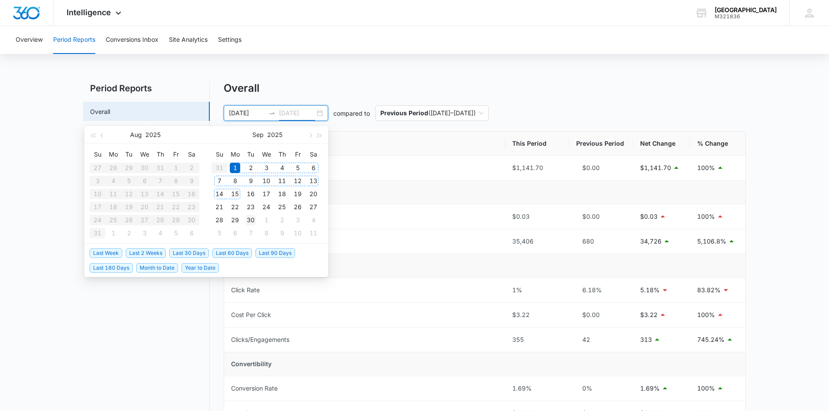
type input "[DATE]"
click at [250, 219] on div "30" at bounding box center [250, 220] width 10 height 10
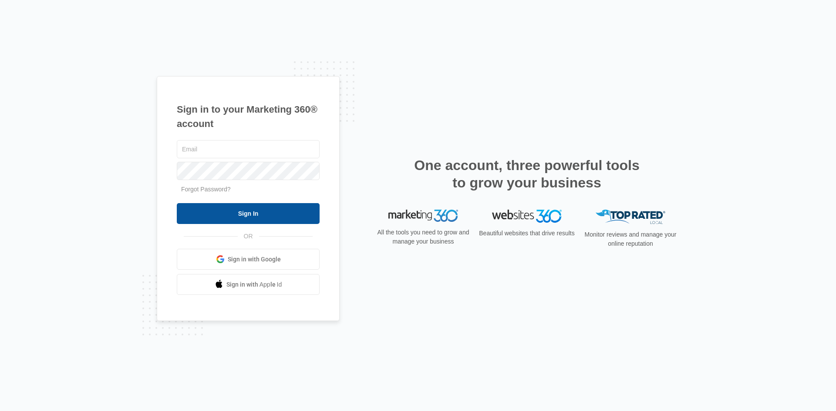
type input "[EMAIL_ADDRESS][DOMAIN_NAME]"
click at [235, 212] on input "Sign In" at bounding box center [248, 213] width 143 height 21
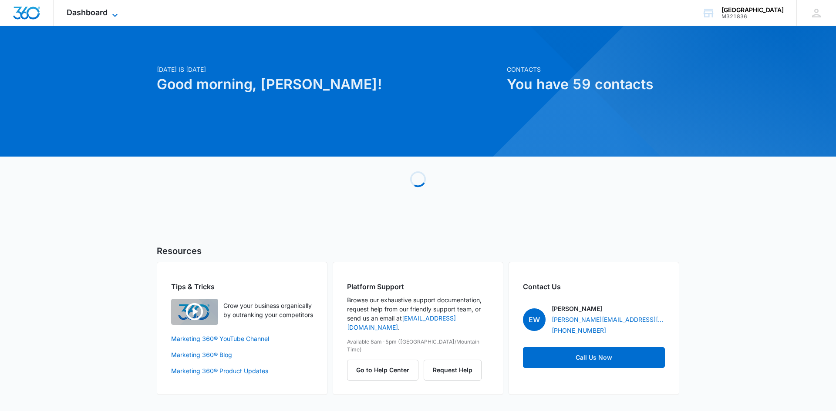
click at [116, 14] on icon at bounding box center [115, 15] width 10 height 10
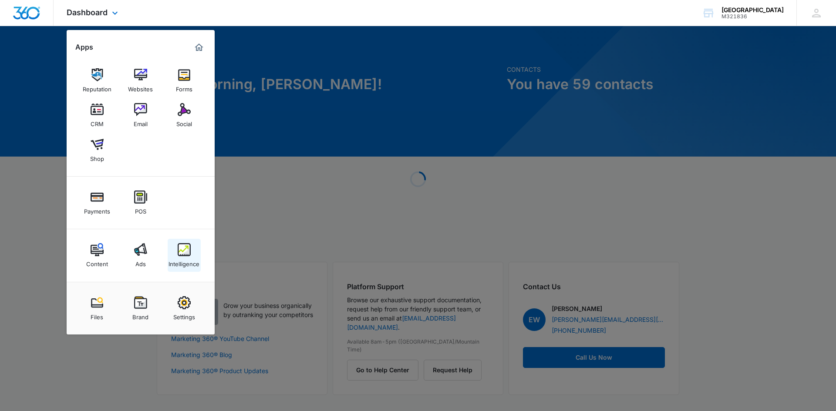
click at [182, 252] on img at bounding box center [184, 249] width 13 height 13
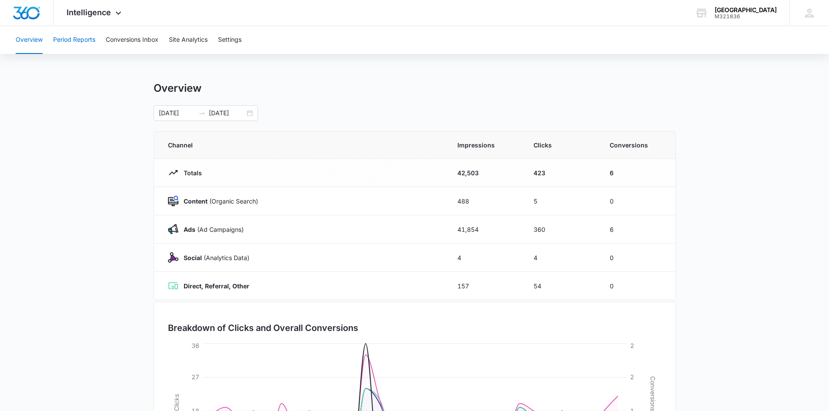
click at [77, 43] on button "Period Reports" at bounding box center [74, 40] width 42 height 28
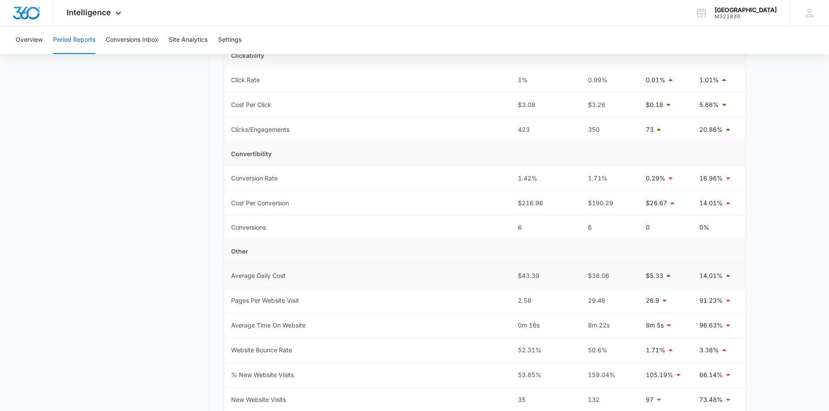
scroll to position [218, 0]
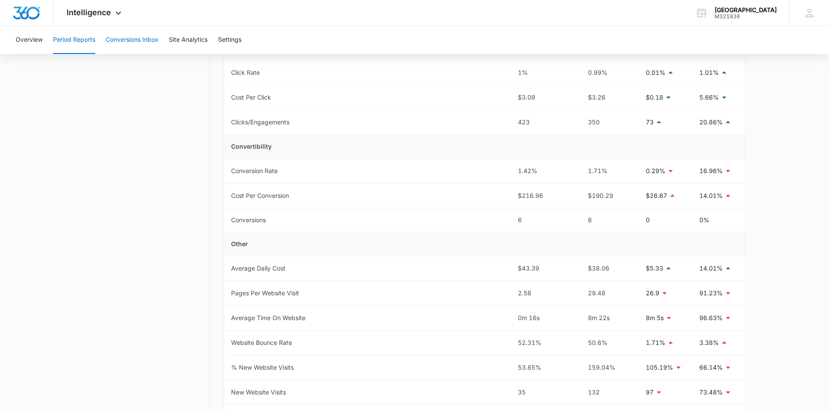
click at [138, 39] on button "Conversions Inbox" at bounding box center [132, 40] width 53 height 28
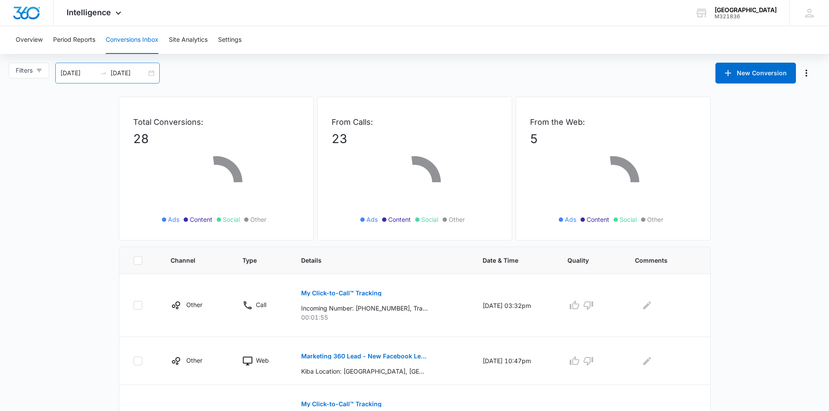
click at [150, 72] on div "[DATE] [DATE]" at bounding box center [107, 73] width 104 height 21
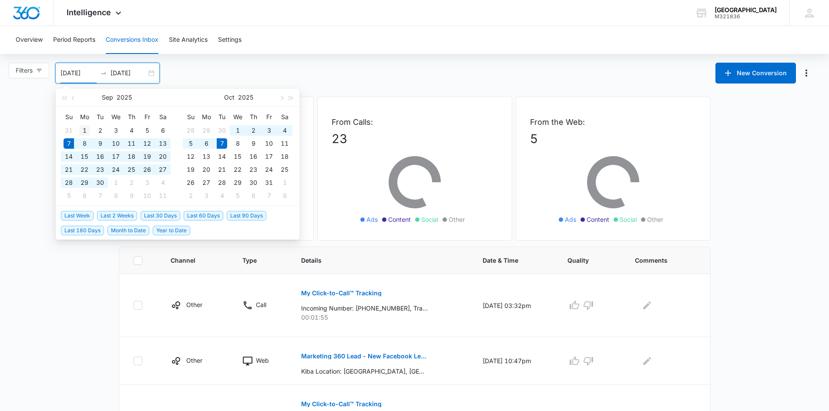
type input "[DATE]"
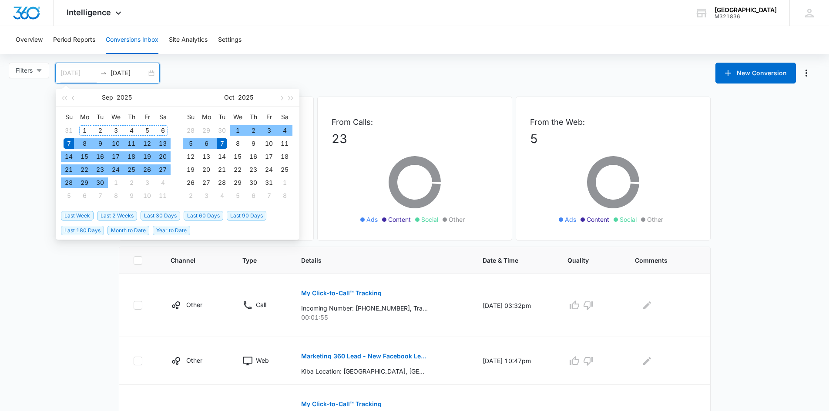
click at [85, 131] on div "1" at bounding box center [84, 130] width 10 height 10
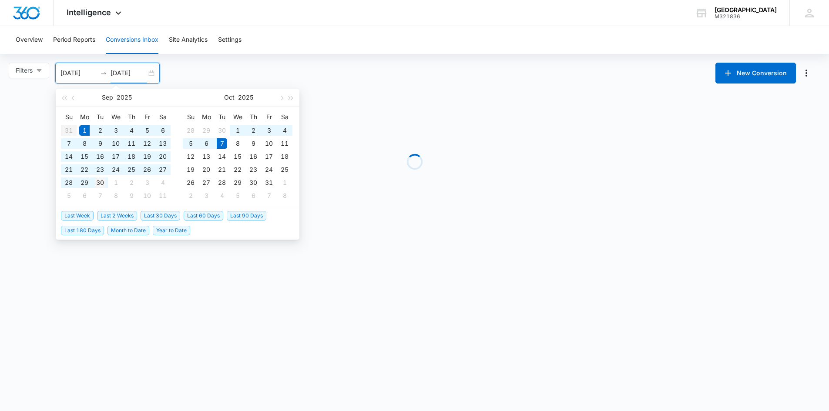
type input "[DATE]"
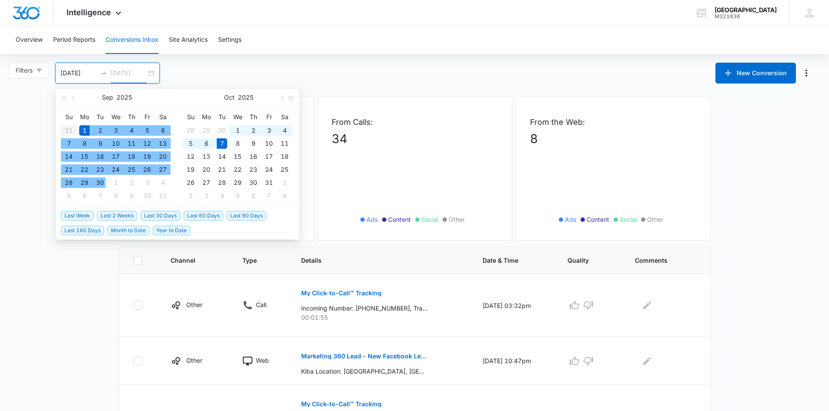
click at [104, 181] on div "30" at bounding box center [100, 183] width 10 height 10
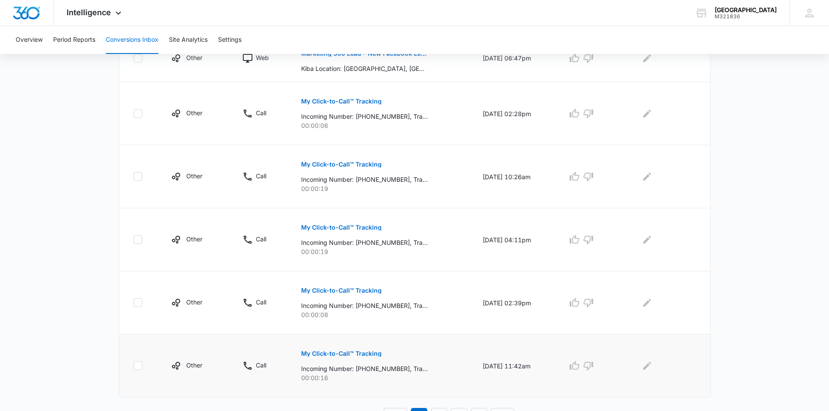
scroll to position [506, 0]
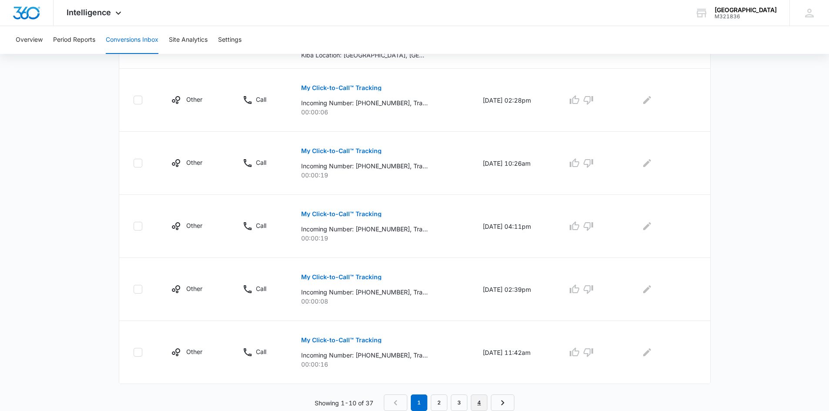
click at [476, 402] on link "4" at bounding box center [479, 403] width 17 height 17
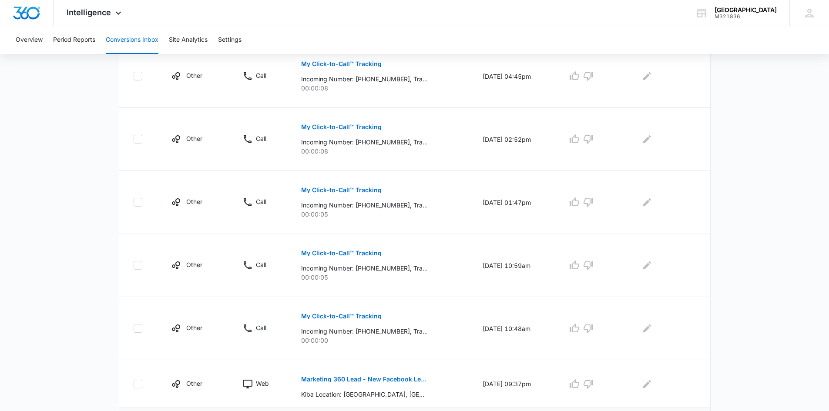
scroll to position [301, 0]
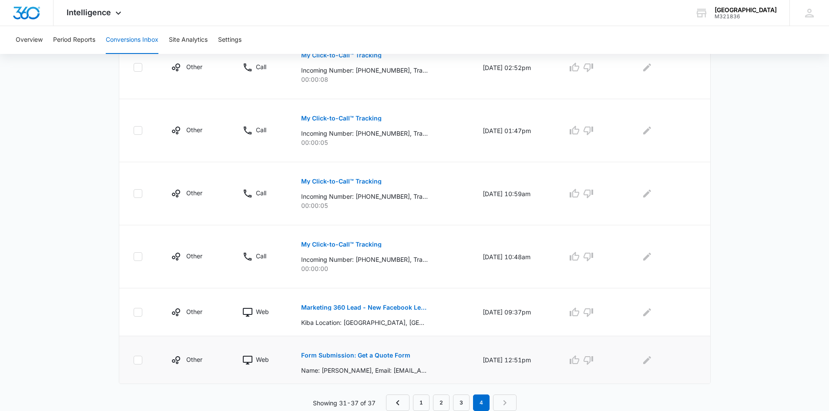
click at [368, 354] on p "Form Submission: Get a Quote Form" at bounding box center [355, 355] width 109 height 6
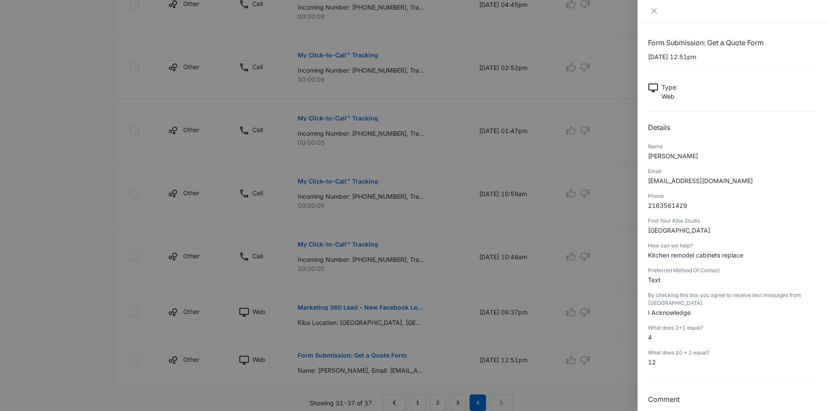
click at [653, 15] on div at bounding box center [733, 11] width 191 height 22
click at [654, 10] on icon "close" at bounding box center [654, 10] width 7 height 7
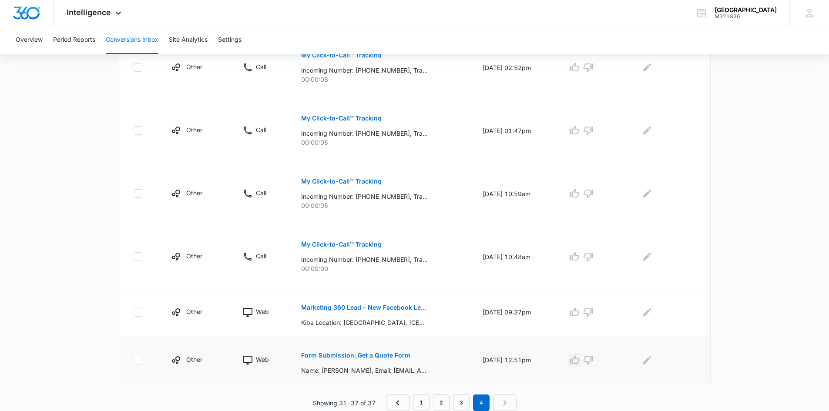
click at [579, 359] on icon "button" at bounding box center [575, 360] width 10 height 9
click at [580, 309] on icon "button" at bounding box center [574, 312] width 10 height 10
click at [594, 255] on icon "button" at bounding box center [588, 257] width 10 height 10
click at [594, 192] on icon "button" at bounding box center [588, 193] width 10 height 10
click at [594, 130] on icon "button" at bounding box center [588, 130] width 10 height 10
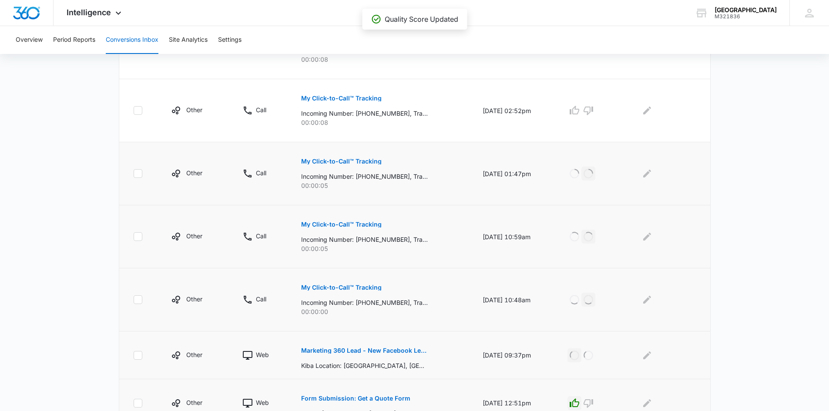
scroll to position [214, 0]
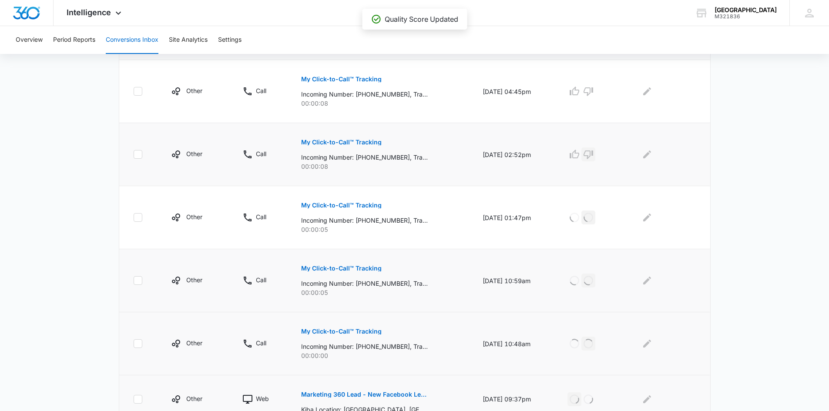
click at [594, 154] on icon "button" at bounding box center [588, 154] width 10 height 10
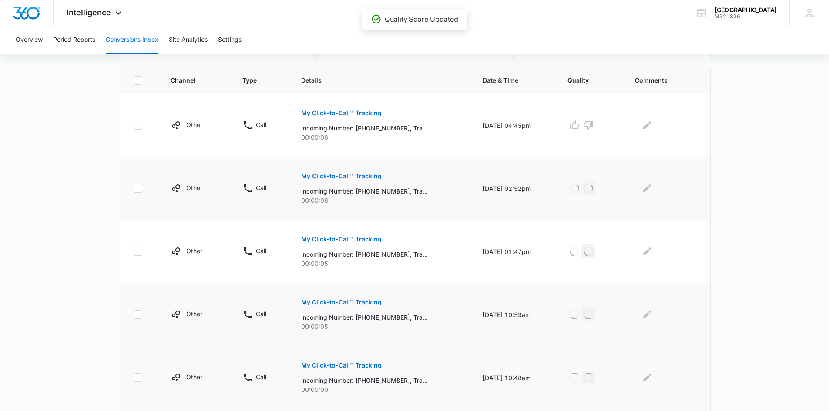
scroll to position [127, 0]
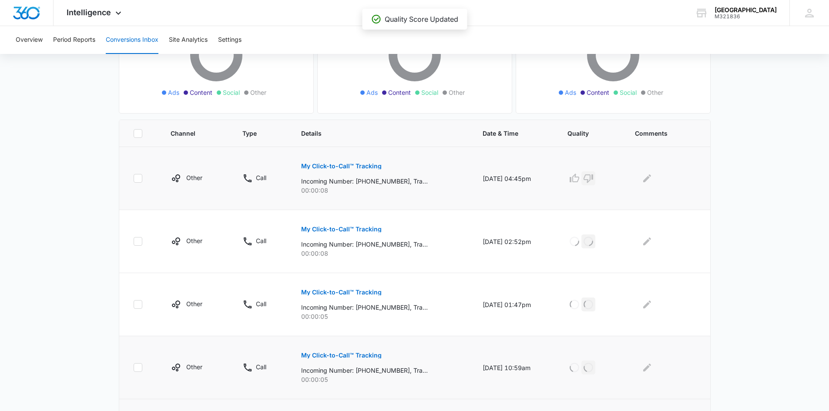
click at [591, 178] on icon "button" at bounding box center [588, 178] width 10 height 10
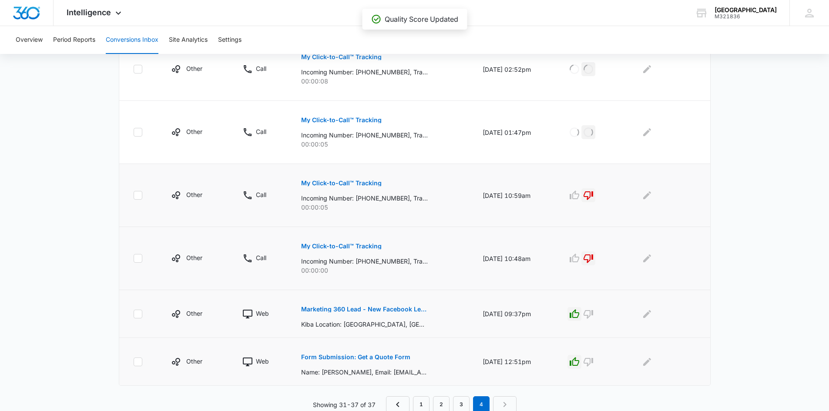
scroll to position [301, 0]
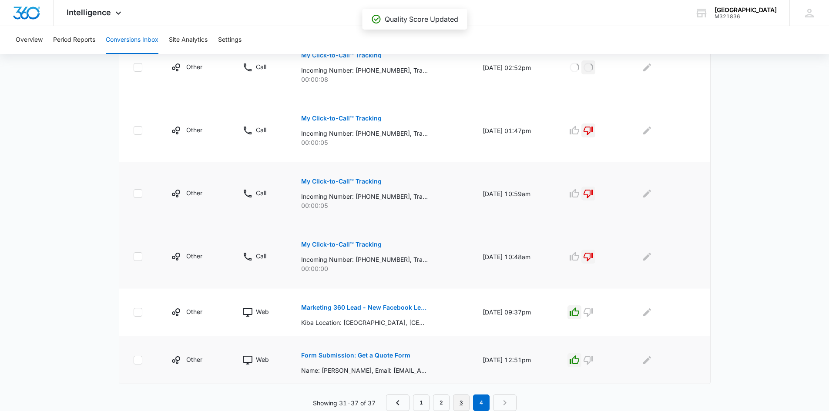
click at [456, 400] on link "3" at bounding box center [461, 403] width 17 height 17
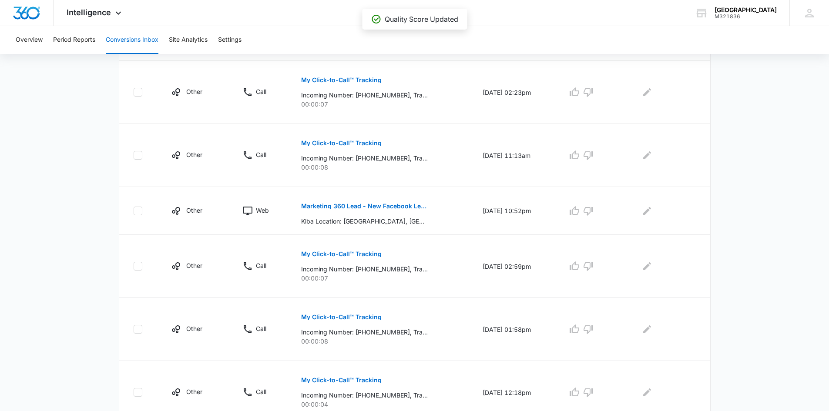
scroll to position [506, 0]
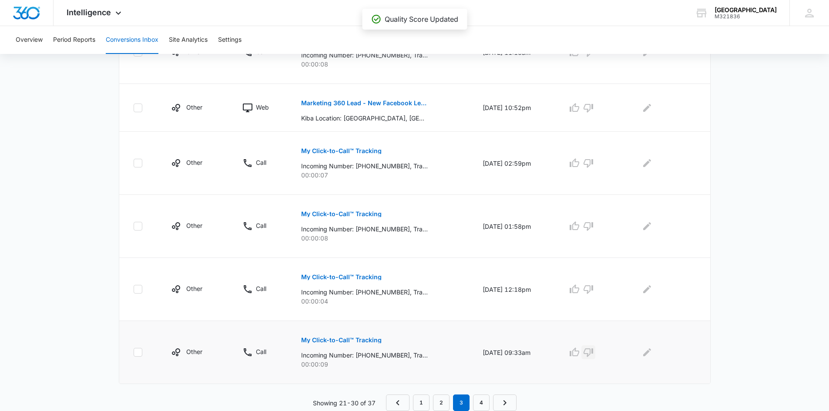
click at [594, 352] on icon "button" at bounding box center [588, 352] width 10 height 10
click at [593, 291] on icon "button" at bounding box center [589, 289] width 10 height 9
drag, startPoint x: 595, startPoint y: 227, endPoint x: 594, endPoint y: 222, distance: 4.4
click at [594, 224] on icon "button" at bounding box center [588, 226] width 10 height 10
click at [593, 159] on icon "button" at bounding box center [588, 163] width 10 height 10
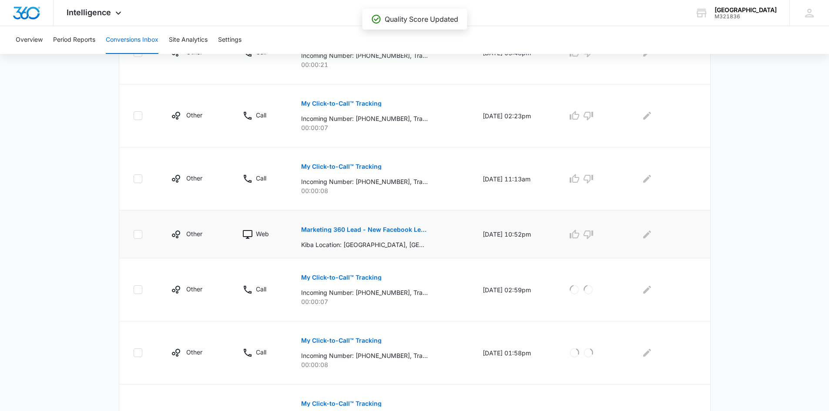
scroll to position [375, 0]
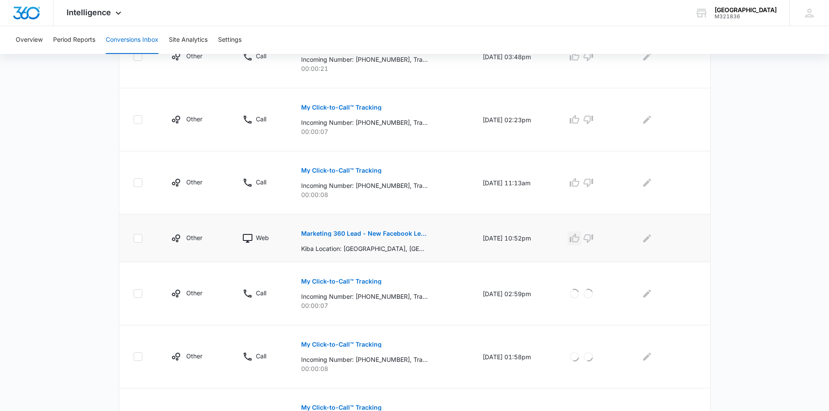
click at [580, 235] on icon "button" at bounding box center [574, 238] width 10 height 10
click at [593, 181] on icon "button" at bounding box center [589, 183] width 10 height 9
click at [592, 119] on icon "button" at bounding box center [588, 119] width 10 height 10
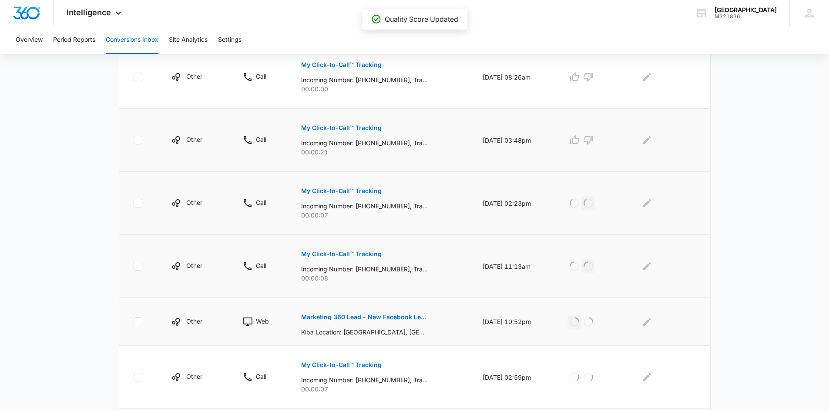
scroll to position [288, 0]
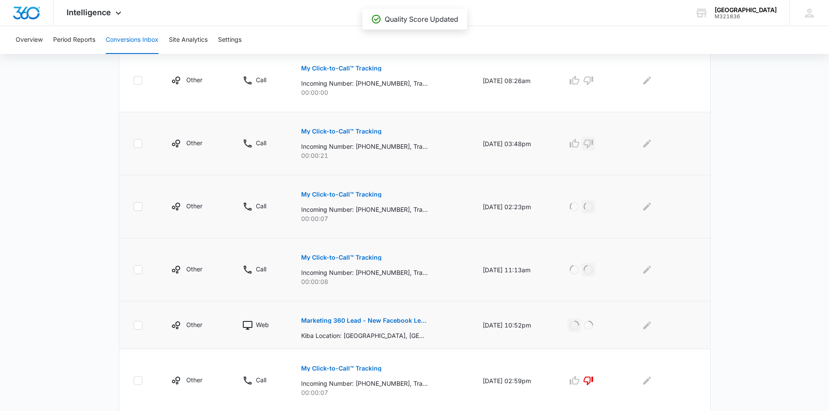
click at [594, 146] on icon "button" at bounding box center [588, 143] width 10 height 10
click at [594, 78] on icon "button" at bounding box center [588, 80] width 10 height 10
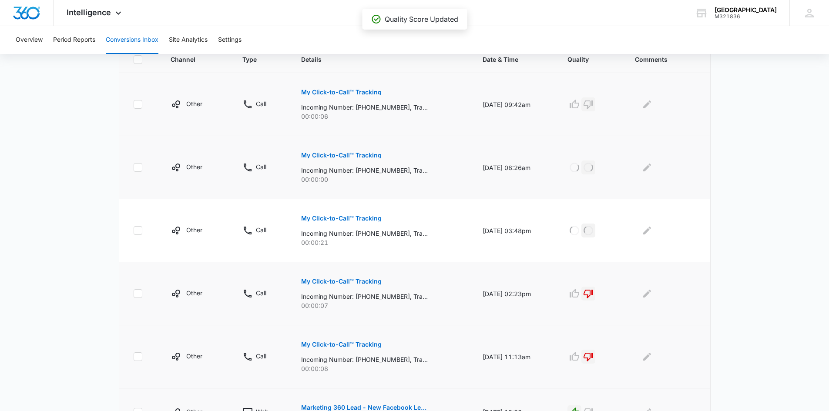
click at [594, 106] on icon "button" at bounding box center [588, 104] width 10 height 10
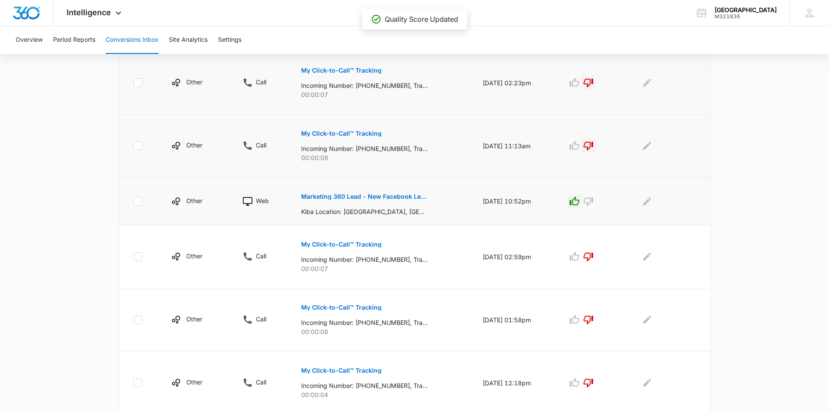
scroll to position [506, 0]
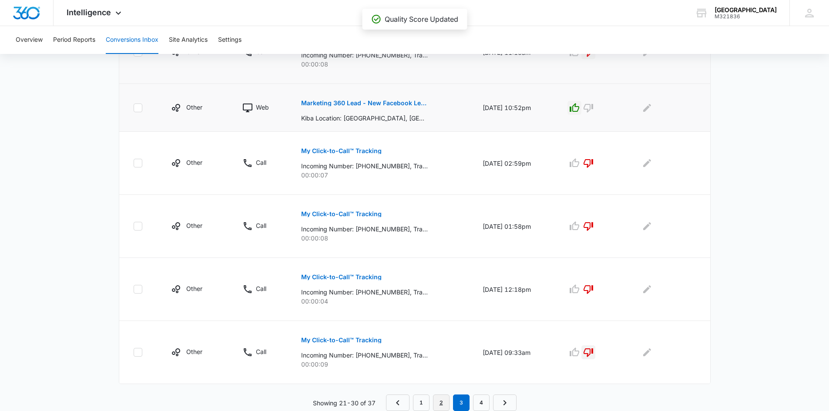
click at [439, 400] on link "2" at bounding box center [441, 403] width 17 height 17
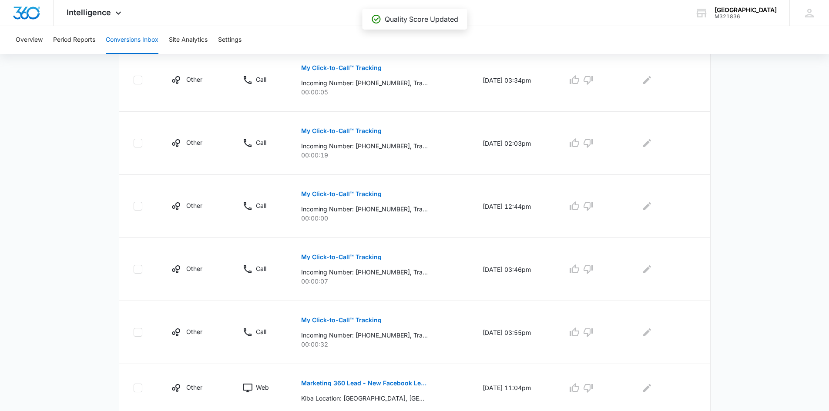
scroll to position [490, 0]
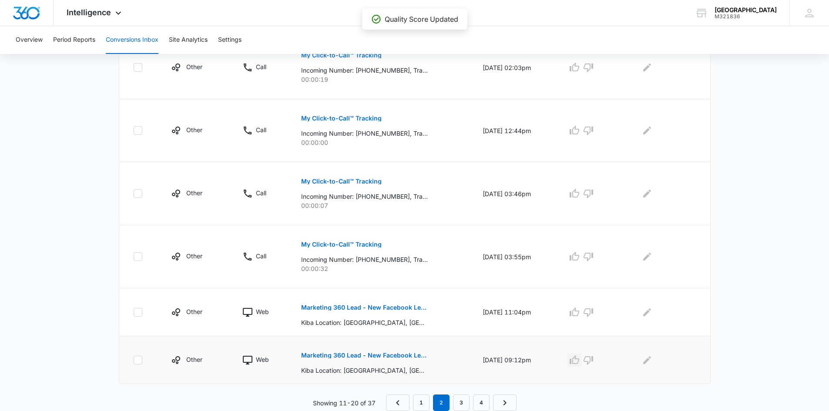
click at [578, 358] on icon "button" at bounding box center [575, 360] width 10 height 9
click at [580, 312] on icon "button" at bounding box center [574, 312] width 10 height 10
click at [342, 242] on p "My Click-to-Call™ Tracking" at bounding box center [341, 245] width 81 height 6
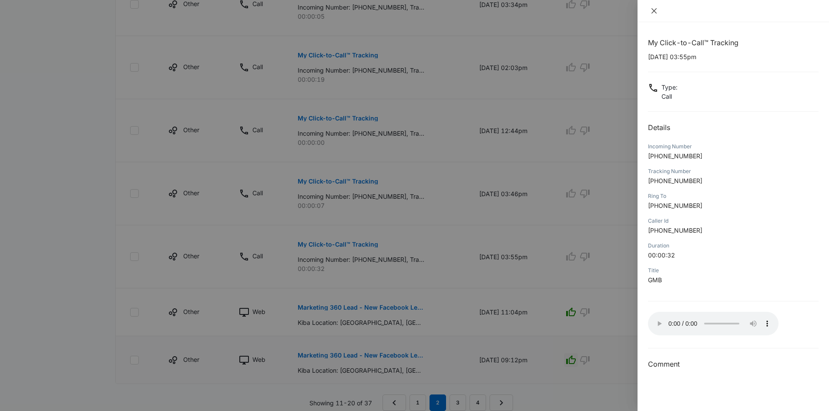
click at [652, 8] on icon "close" at bounding box center [654, 10] width 7 height 7
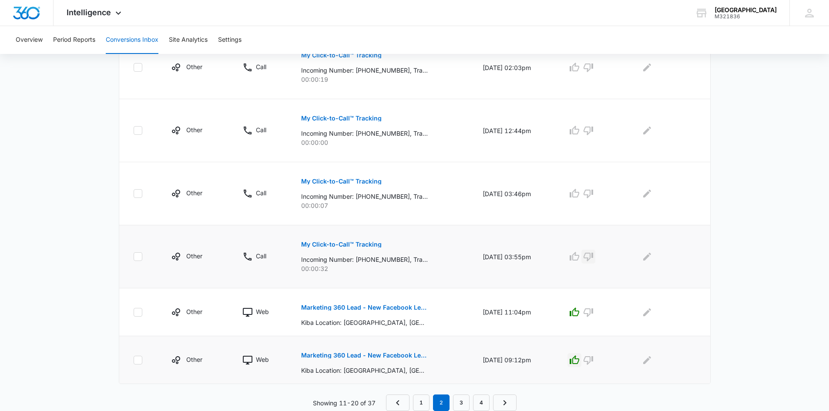
drag, startPoint x: 594, startPoint y: 257, endPoint x: 594, endPoint y: 238, distance: 19.1
click at [594, 255] on icon "button" at bounding box center [588, 257] width 10 height 10
click at [594, 189] on icon "button" at bounding box center [588, 193] width 10 height 10
click at [592, 128] on icon "button" at bounding box center [589, 131] width 10 height 9
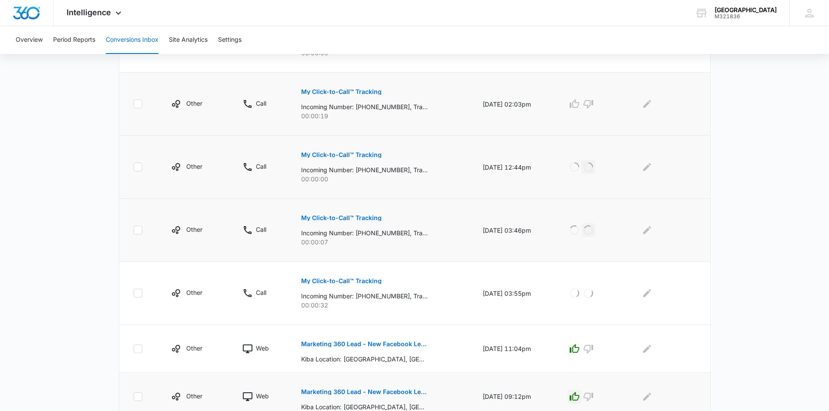
scroll to position [360, 0]
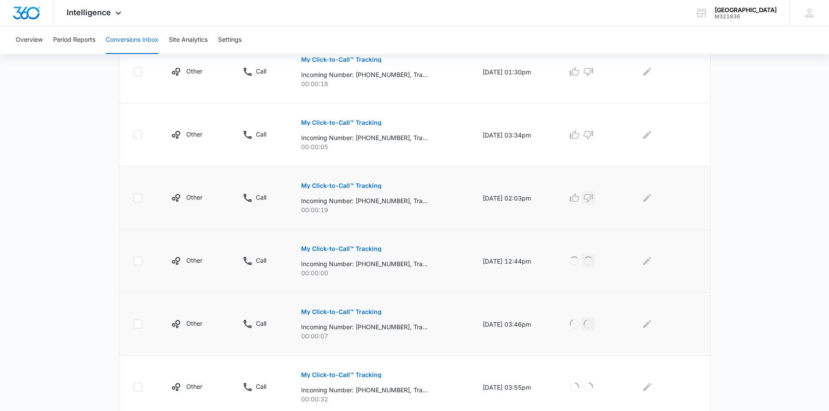
click at [590, 198] on icon "button" at bounding box center [588, 198] width 10 height 10
click at [594, 134] on icon "button" at bounding box center [588, 135] width 10 height 10
click at [591, 71] on icon "button" at bounding box center [588, 72] width 10 height 10
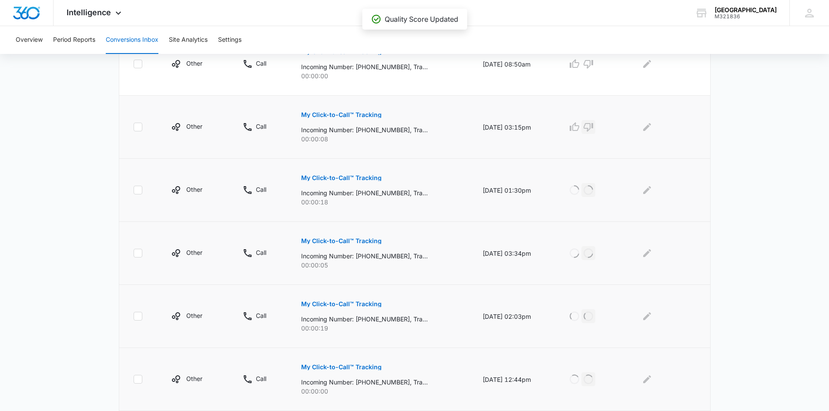
scroll to position [229, 0]
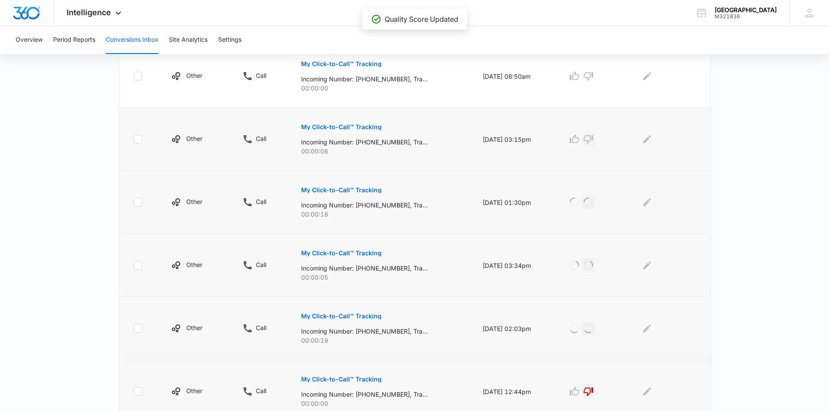
click at [593, 139] on icon "button" at bounding box center [589, 139] width 10 height 9
click at [594, 70] on button "button" at bounding box center [588, 76] width 14 height 14
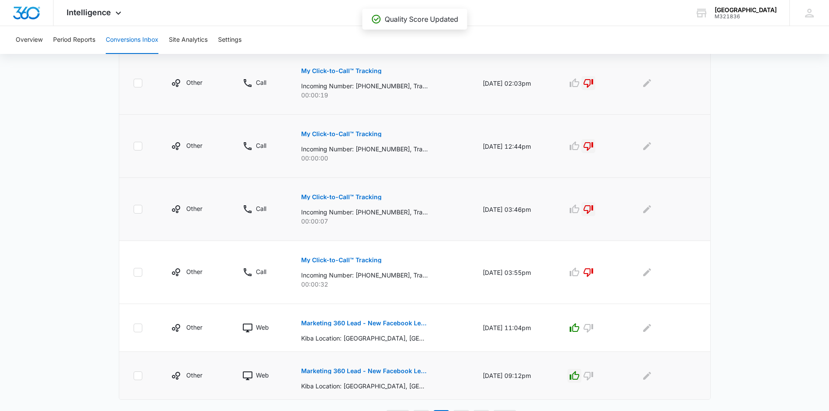
scroll to position [490, 0]
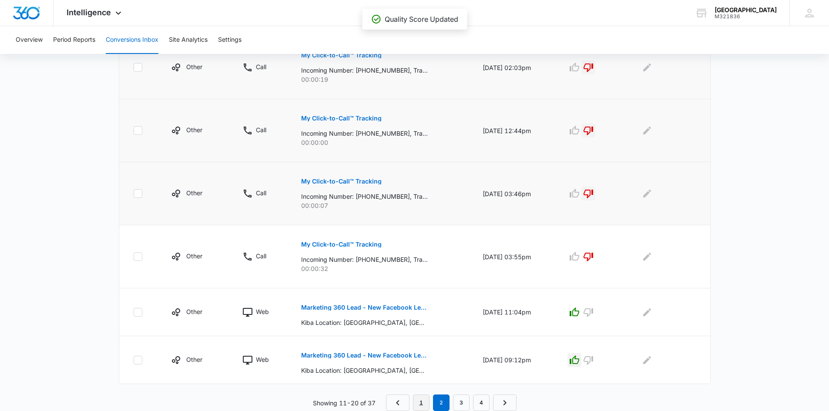
click at [417, 405] on link "1" at bounding box center [421, 403] width 17 height 17
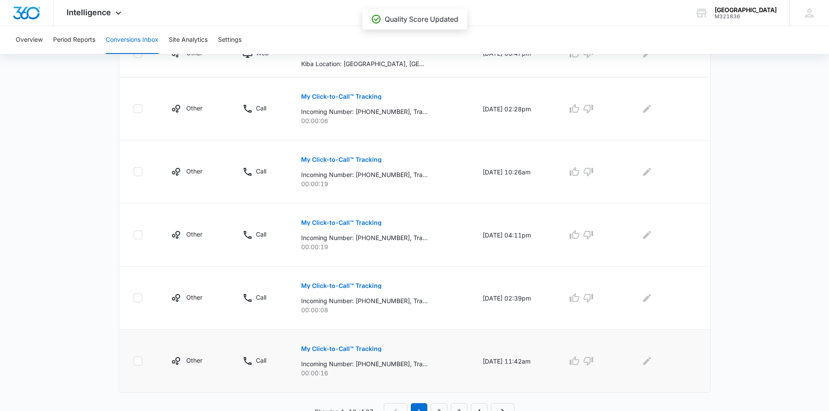
scroll to position [506, 0]
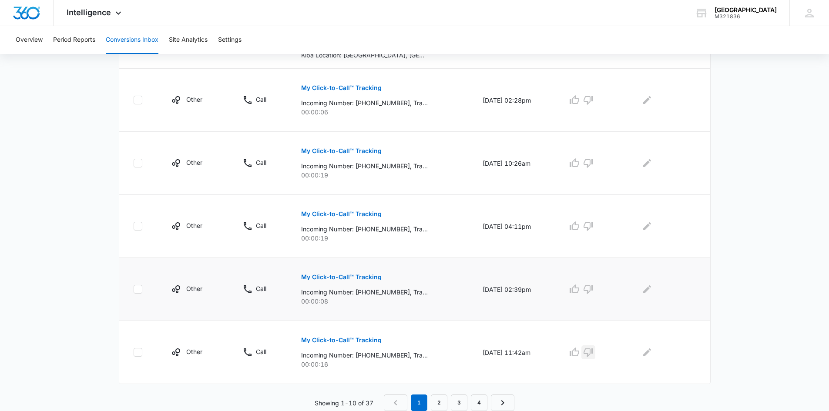
drag, startPoint x: 595, startPoint y: 352, endPoint x: 599, endPoint y: 314, distance: 38.1
click at [594, 350] on icon "button" at bounding box center [588, 352] width 10 height 10
click at [592, 289] on icon "button" at bounding box center [588, 289] width 10 height 10
click at [591, 227] on icon "button" at bounding box center [589, 226] width 10 height 9
click at [591, 166] on icon "button" at bounding box center [588, 163] width 10 height 10
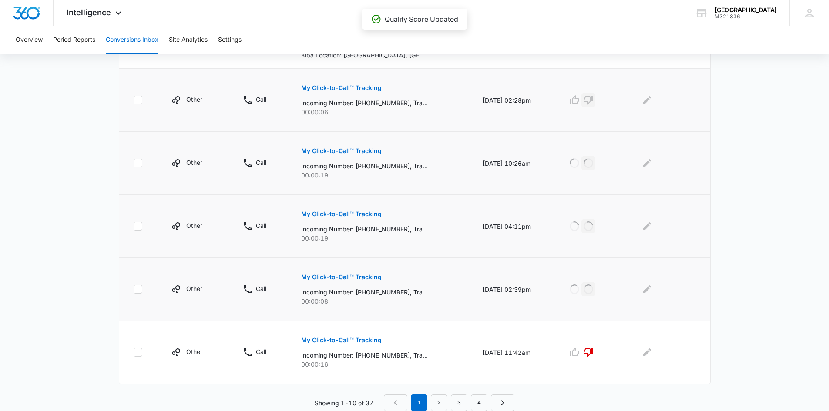
click at [593, 102] on icon "button" at bounding box center [589, 100] width 10 height 9
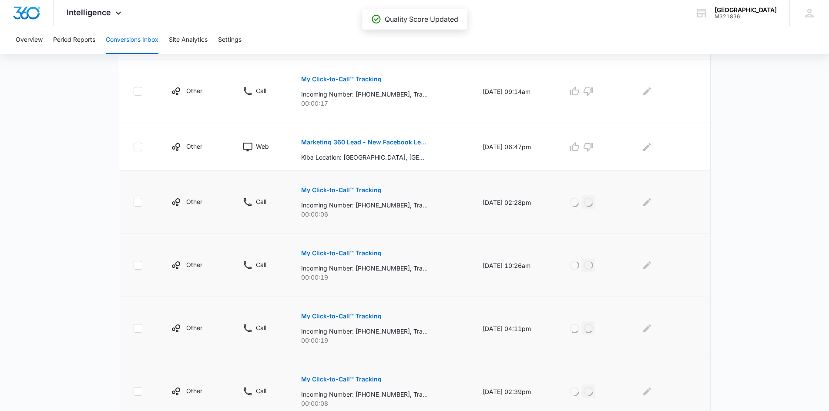
scroll to position [419, 0]
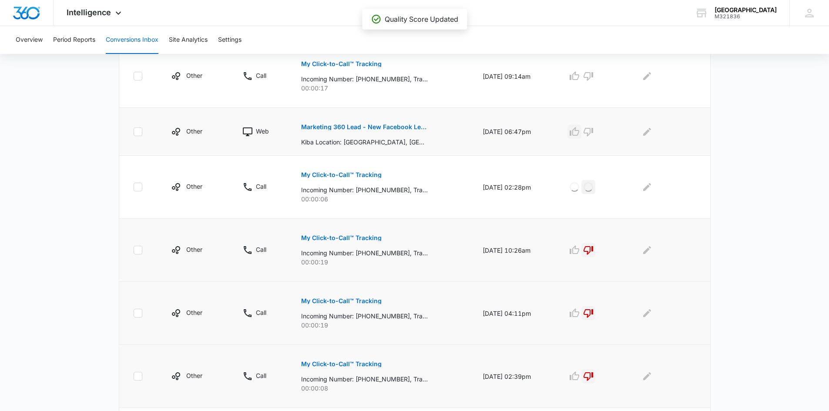
click at [579, 134] on icon "button" at bounding box center [574, 132] width 10 height 10
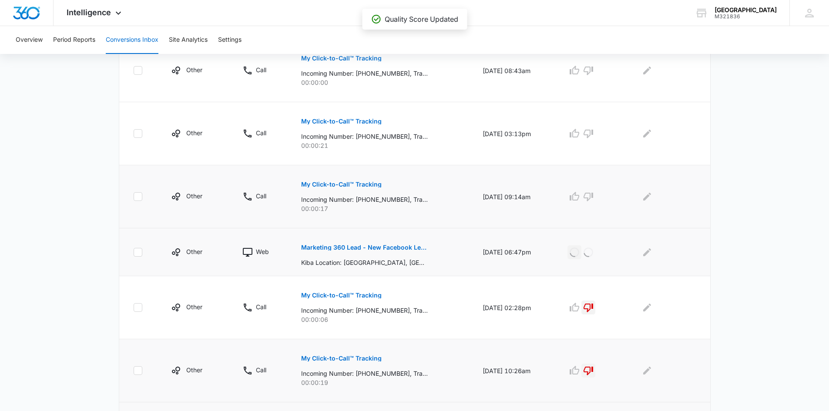
scroll to position [288, 0]
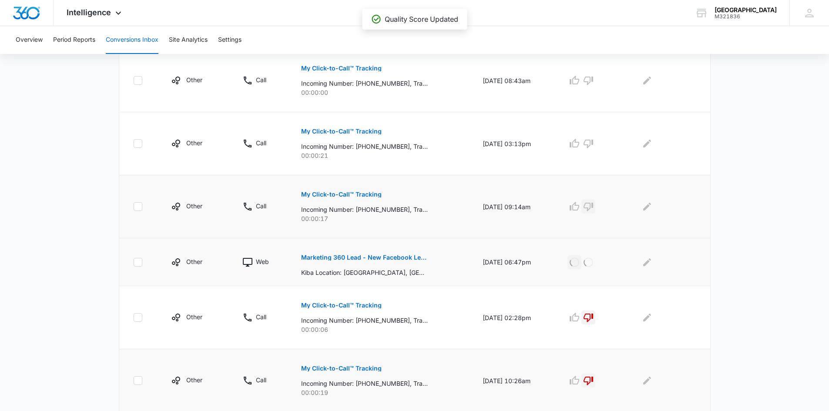
click at [592, 203] on icon "button" at bounding box center [589, 207] width 10 height 9
click at [593, 144] on icon "button" at bounding box center [589, 144] width 10 height 9
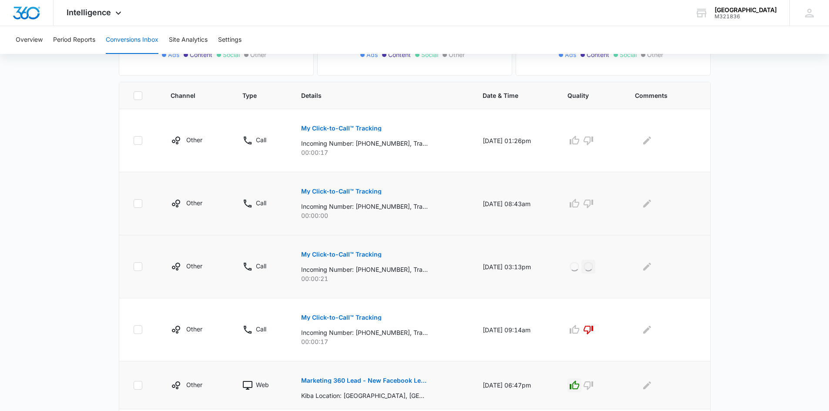
scroll to position [158, 0]
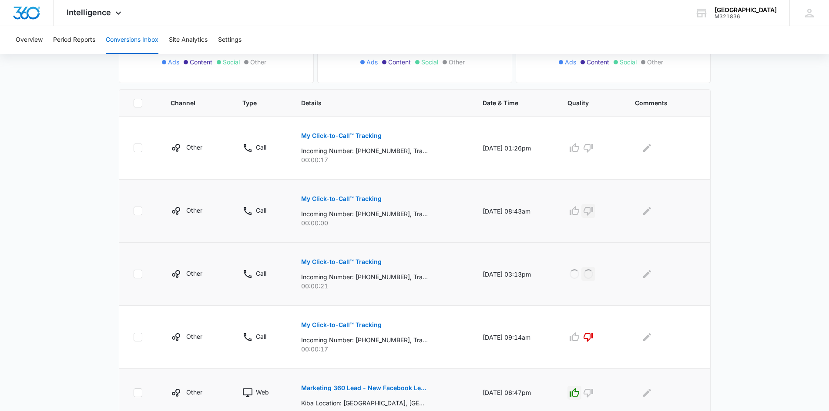
click at [592, 210] on icon "button" at bounding box center [588, 211] width 10 height 10
click at [594, 149] on icon "button" at bounding box center [588, 148] width 10 height 10
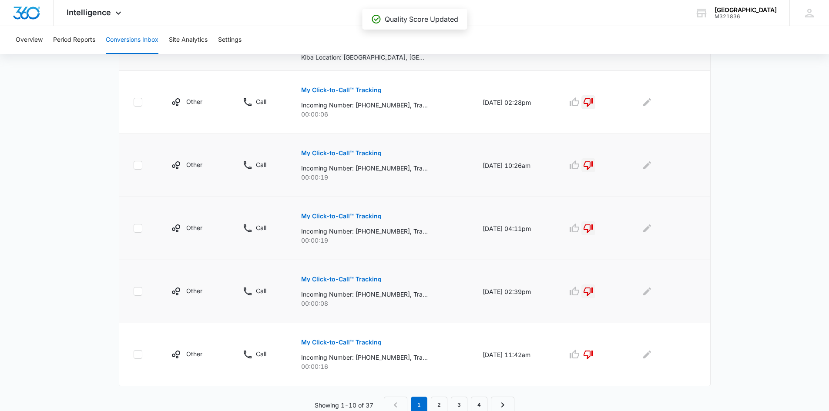
scroll to position [506, 0]
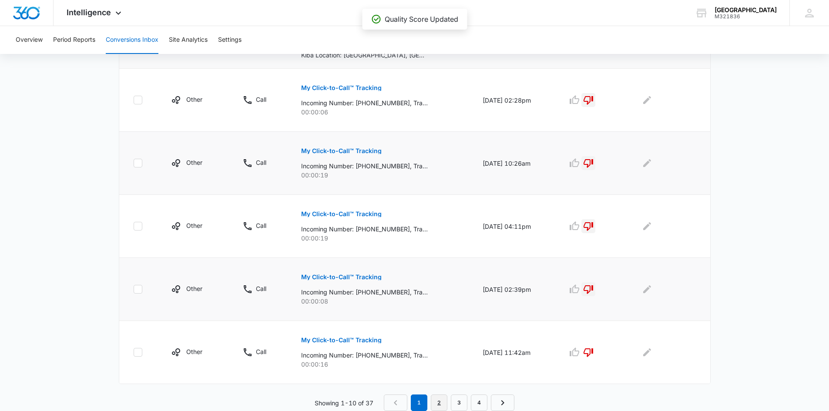
click at [441, 400] on link "2" at bounding box center [439, 403] width 17 height 17
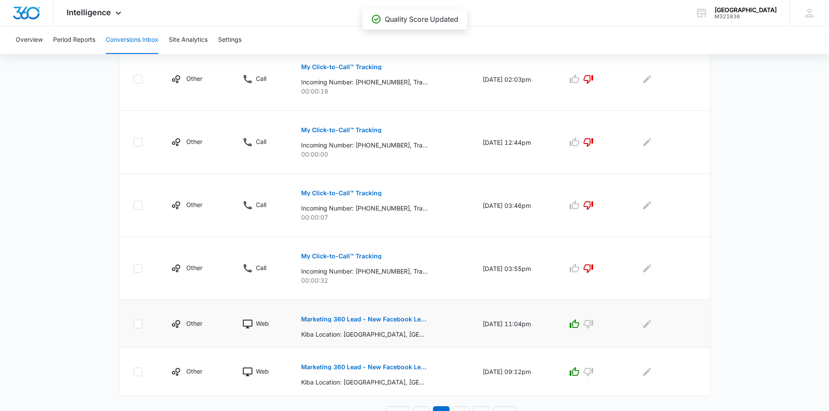
scroll to position [490, 0]
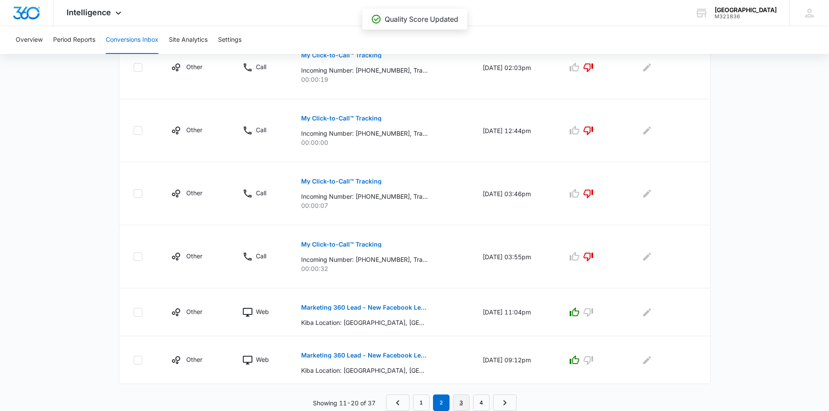
click at [459, 403] on link "3" at bounding box center [461, 403] width 17 height 17
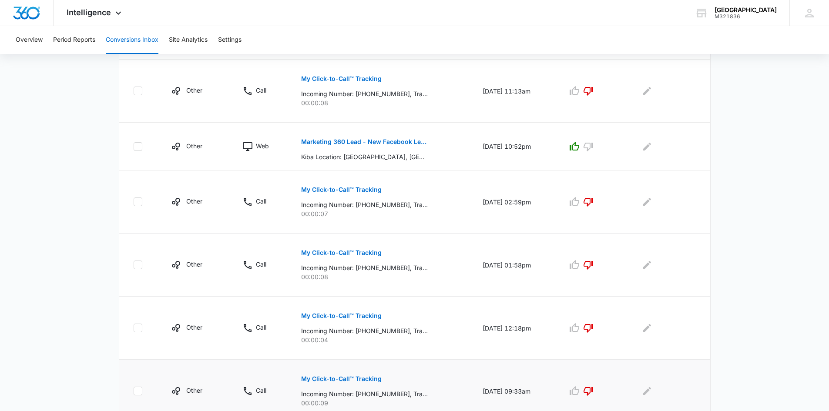
scroll to position [506, 0]
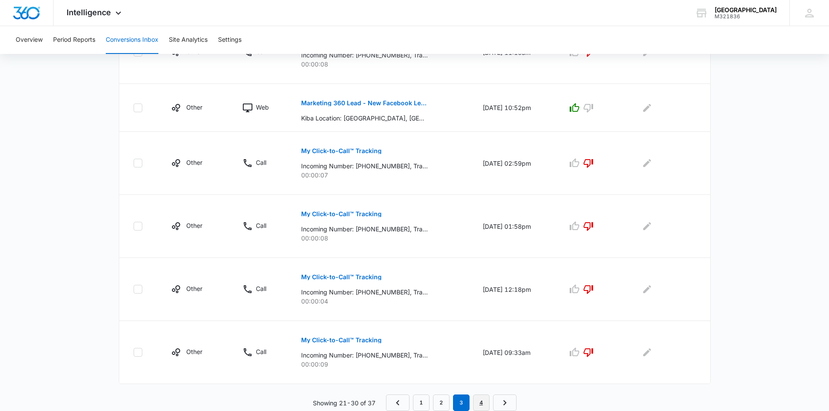
click at [481, 403] on link "4" at bounding box center [481, 403] width 17 height 17
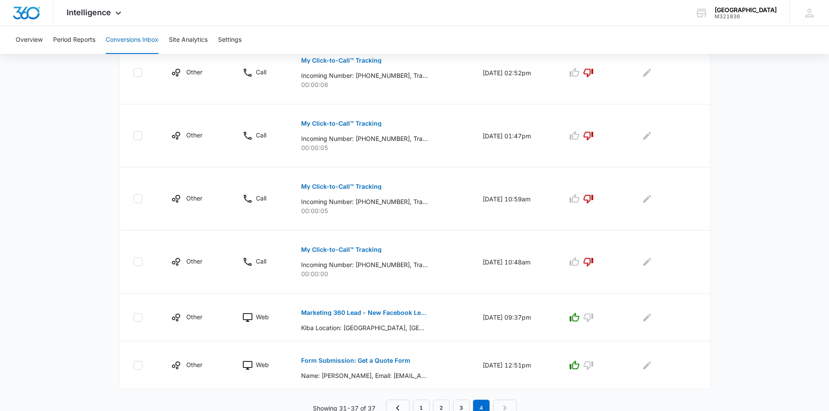
scroll to position [301, 0]
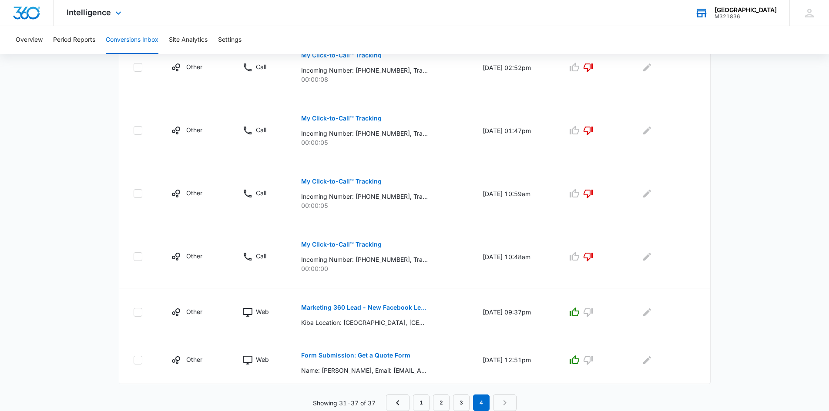
click at [720, 14] on div "M321836" at bounding box center [746, 16] width 62 height 6
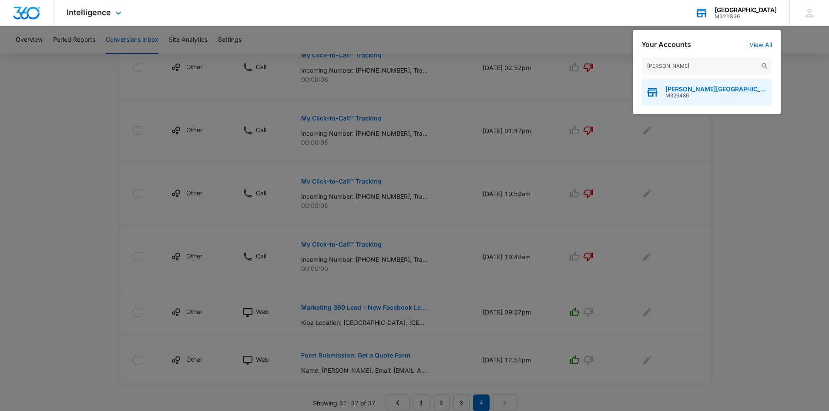
type input "[PERSON_NAME]"
click at [668, 100] on div "Kiba - [PERSON_NAME] M326486" at bounding box center [706, 92] width 131 height 26
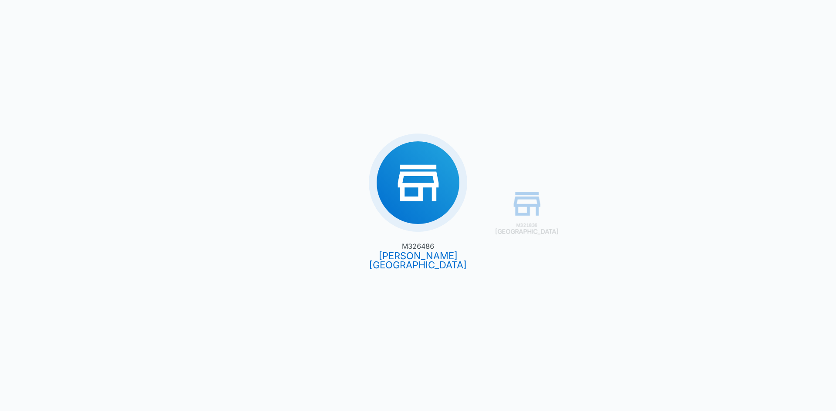
type input "[DATE]"
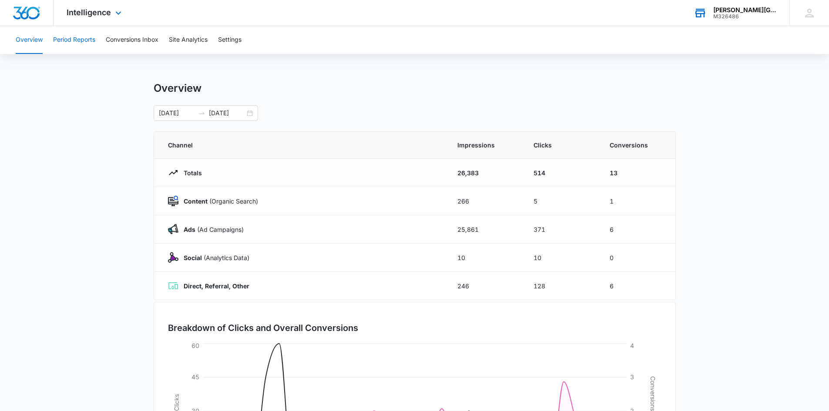
click at [70, 39] on button "Period Reports" at bounding box center [74, 40] width 42 height 28
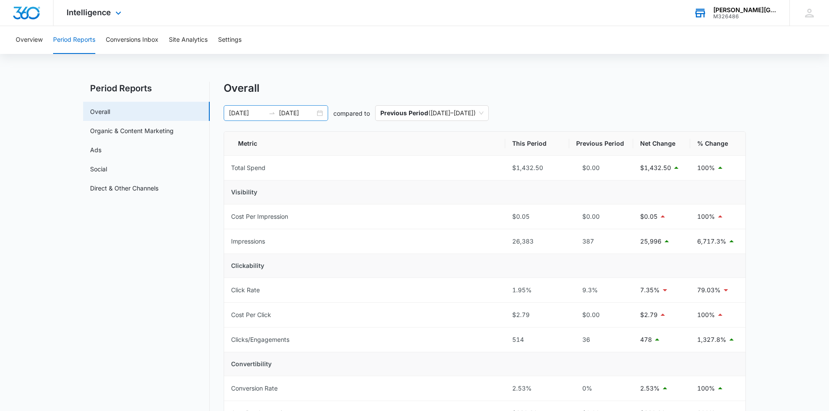
click at [318, 113] on div "[DATE] [DATE]" at bounding box center [276, 113] width 104 height 16
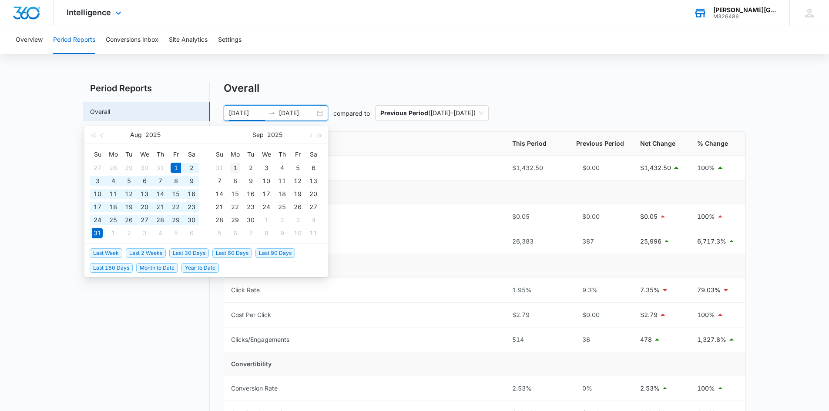
type input "[DATE]"
click at [235, 167] on div "1" at bounding box center [235, 168] width 10 height 10
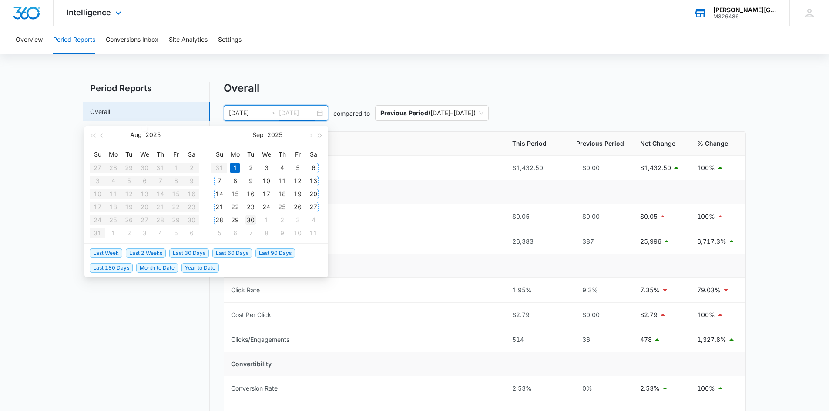
type input "[DATE]"
click at [250, 221] on div "30" at bounding box center [250, 220] width 10 height 10
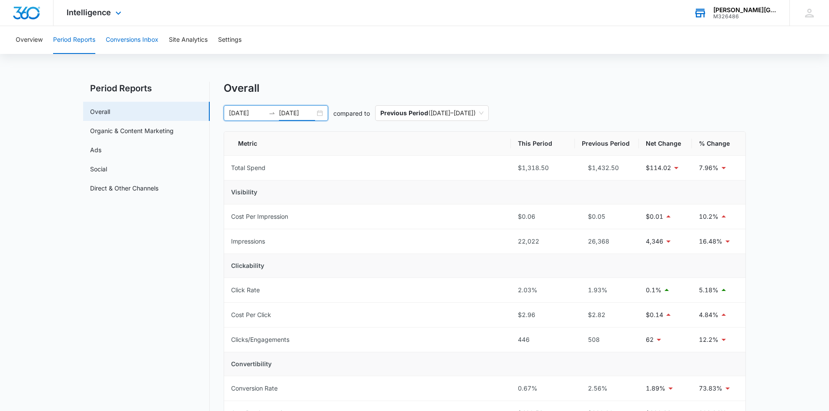
click at [143, 38] on button "Conversions Inbox" at bounding box center [132, 40] width 53 height 28
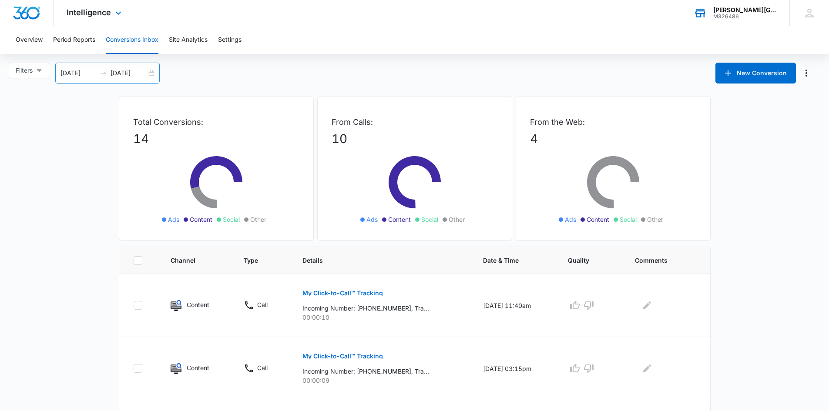
click at [153, 71] on div "[DATE] [DATE]" at bounding box center [107, 73] width 104 height 21
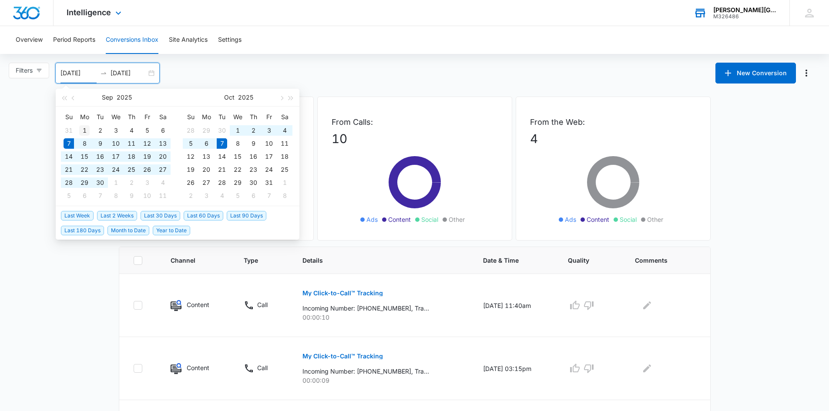
type input "[DATE]"
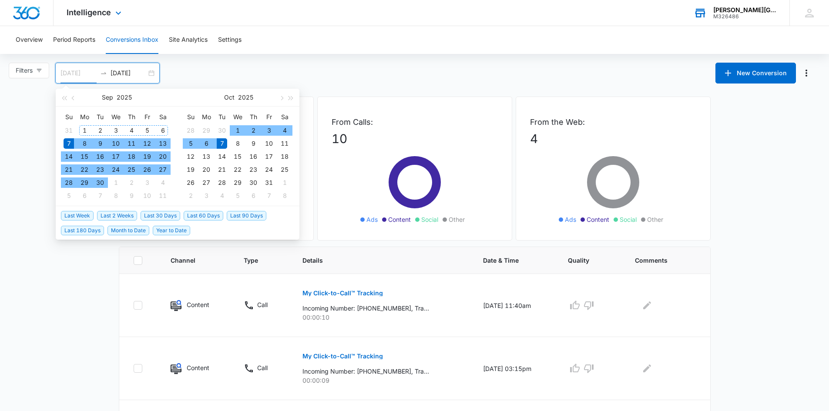
click at [83, 128] on div "1" at bounding box center [84, 130] width 10 height 10
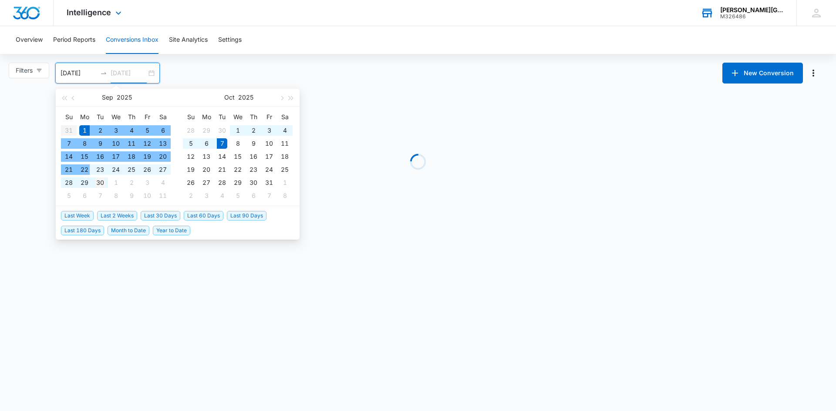
type input "[DATE]"
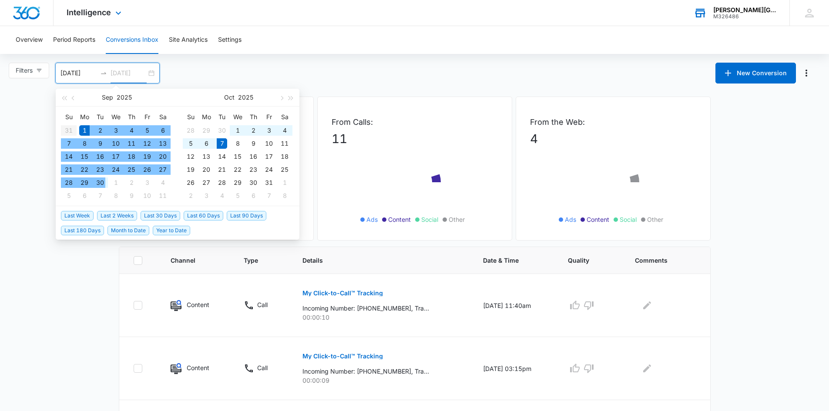
click at [98, 186] on div "30" at bounding box center [100, 183] width 10 height 10
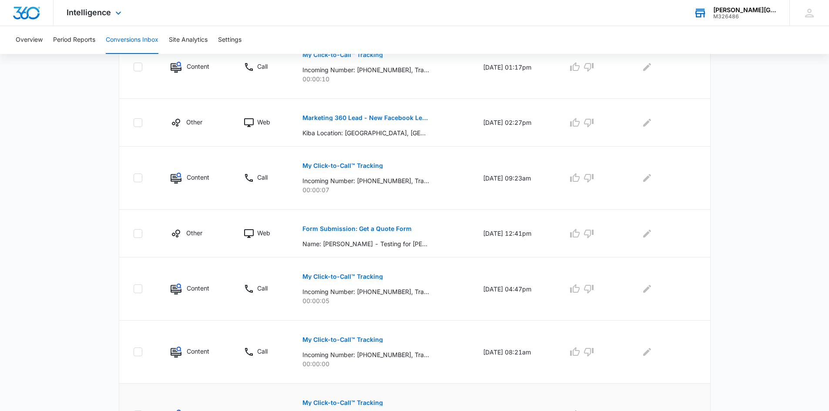
scroll to position [405, 0]
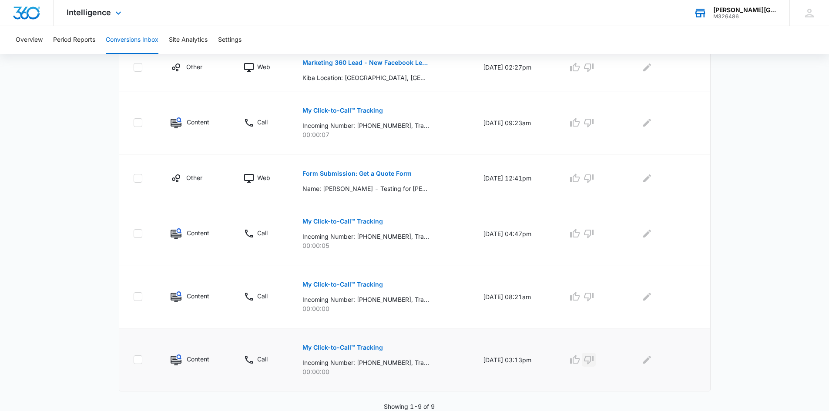
click at [593, 359] on icon "button" at bounding box center [589, 360] width 10 height 10
click at [594, 296] on icon "button" at bounding box center [589, 297] width 10 height 10
click at [594, 234] on icon "button" at bounding box center [589, 233] width 10 height 10
click at [326, 170] on button "Form Submission: Get a Quote Form" at bounding box center [356, 173] width 109 height 21
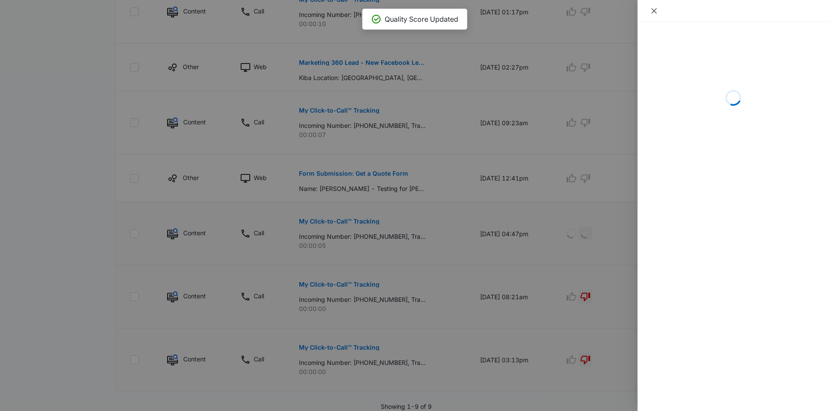
click at [654, 8] on icon "close" at bounding box center [654, 10] width 7 height 7
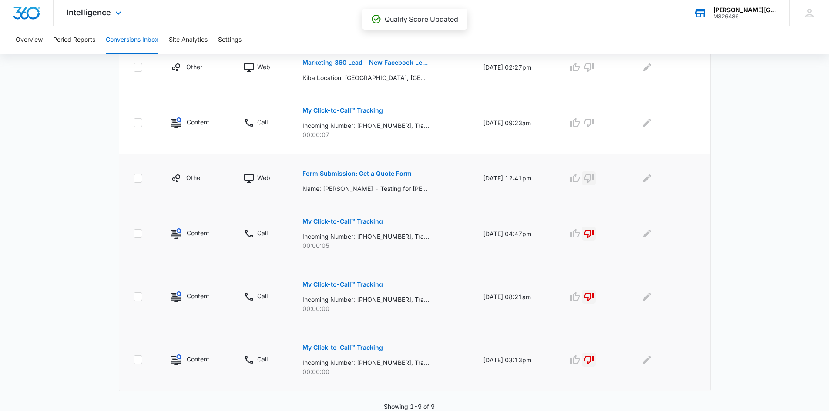
click at [594, 177] on icon "button" at bounding box center [589, 178] width 10 height 9
click at [591, 119] on icon "button" at bounding box center [589, 123] width 10 height 9
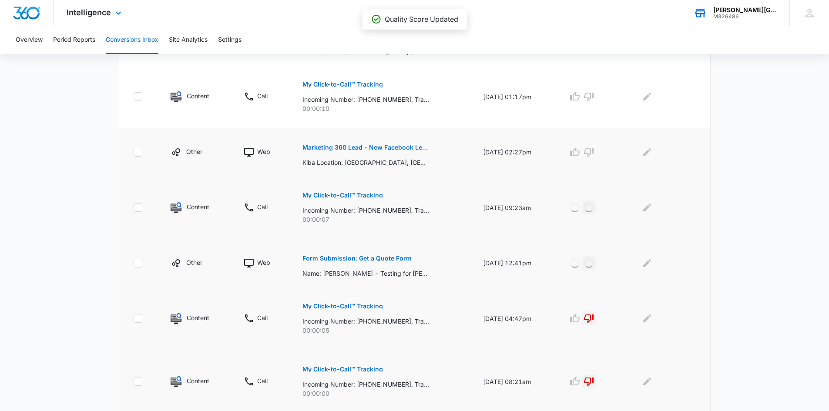
scroll to position [318, 0]
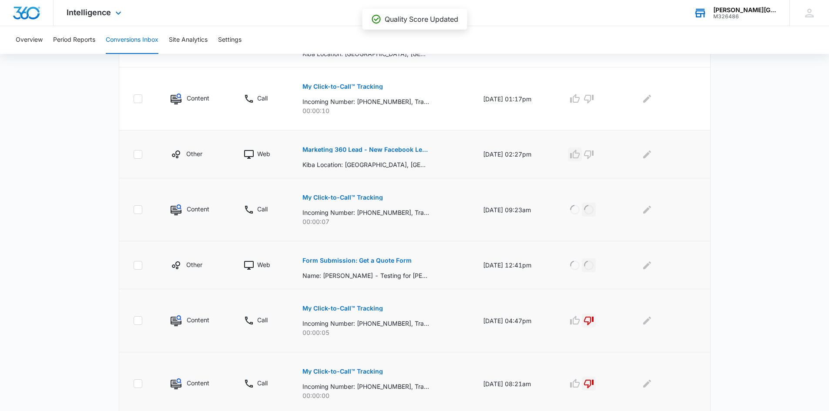
click at [577, 154] on icon "button" at bounding box center [575, 154] width 10 height 9
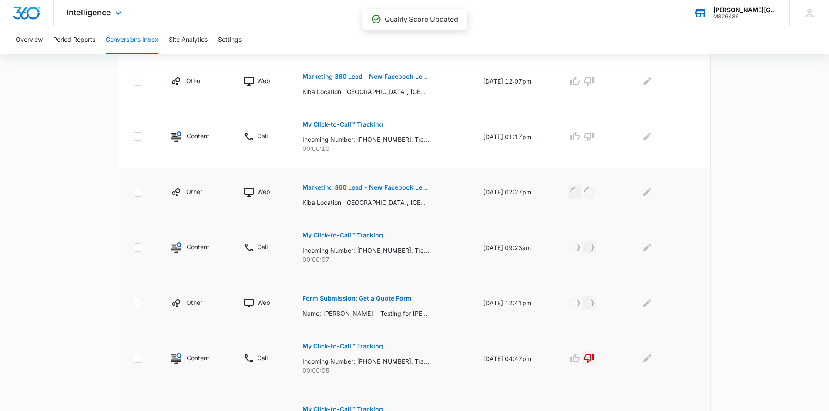
scroll to position [231, 0]
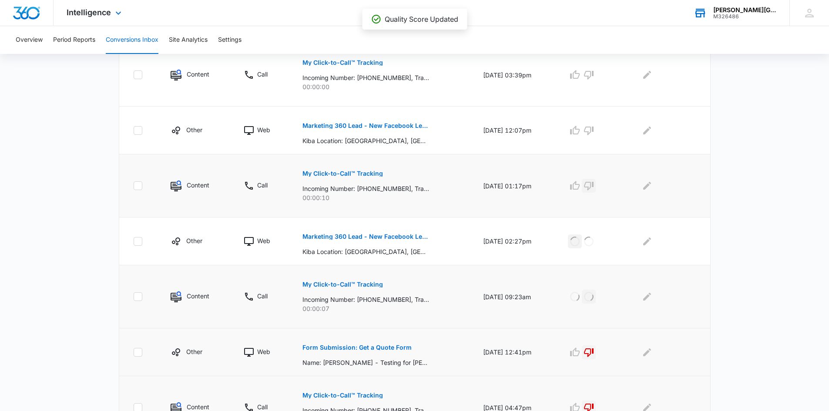
click at [594, 186] on icon "button" at bounding box center [589, 186] width 10 height 9
click at [580, 130] on icon "button" at bounding box center [575, 130] width 10 height 10
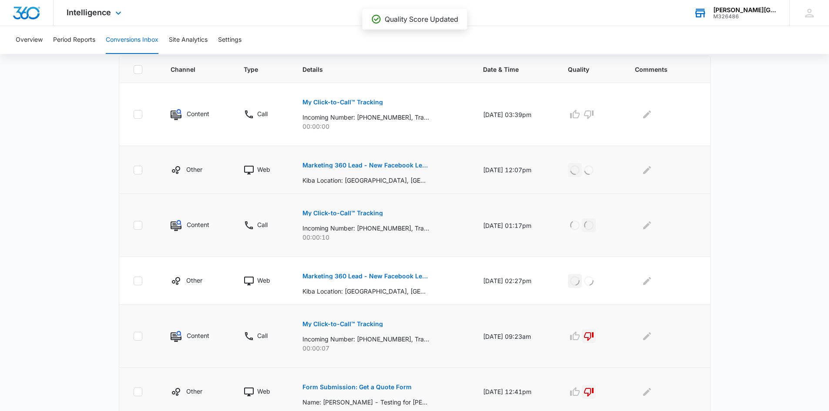
scroll to position [144, 0]
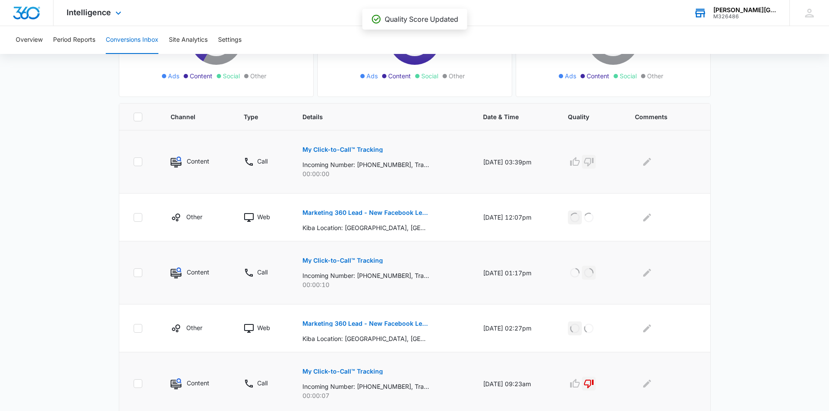
click at [592, 158] on icon "button" at bounding box center [589, 162] width 10 height 9
click at [742, 12] on div "[PERSON_NAME][GEOGRAPHIC_DATA]" at bounding box center [745, 10] width 64 height 7
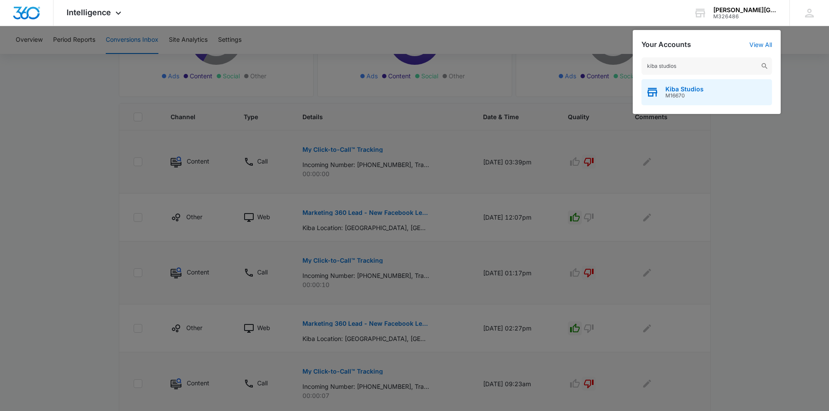
type input "kiba studios"
click at [678, 91] on span "Kiba Studios" at bounding box center [684, 89] width 38 height 7
